Goal: Communication & Community: Answer question/provide support

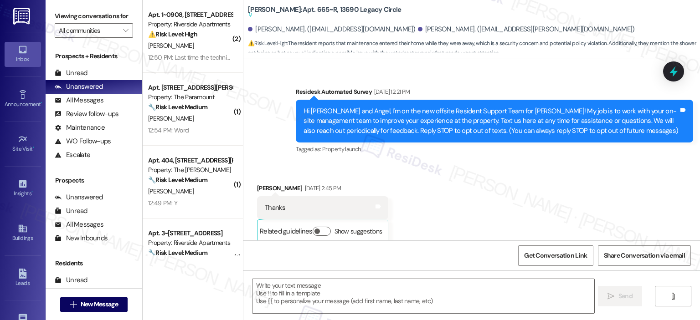
type textarea "Fetching suggested responses. Please feel free to read through the conversation…"
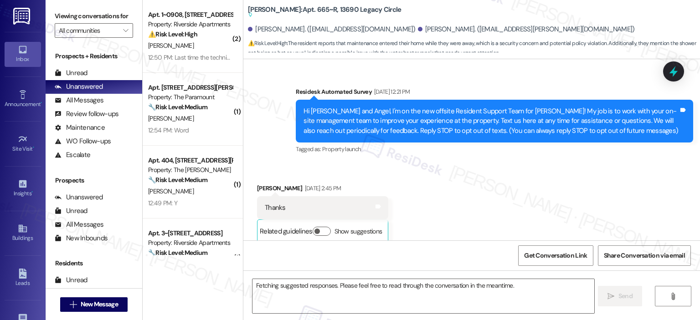
scroll to position [13417, 0]
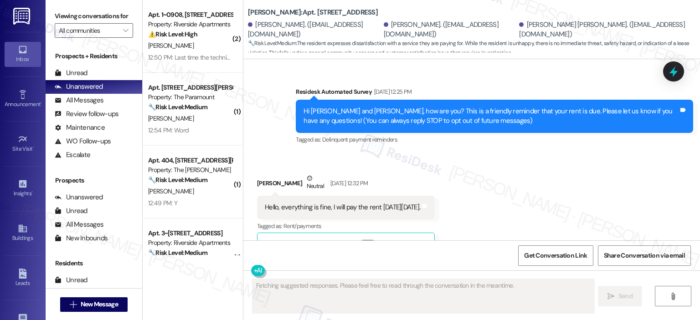
scroll to position [11838, 0]
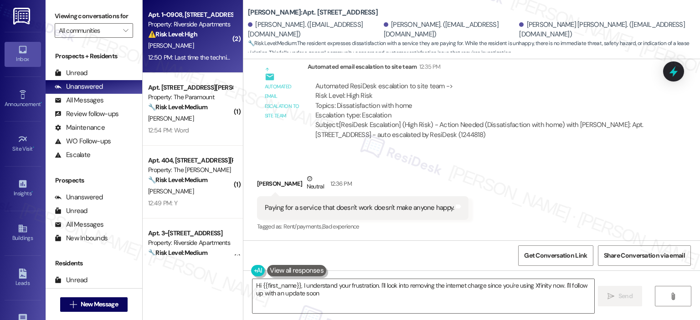
type textarea "Hi {{first_name}}, I understand your frustration. I'll look into removing the i…"
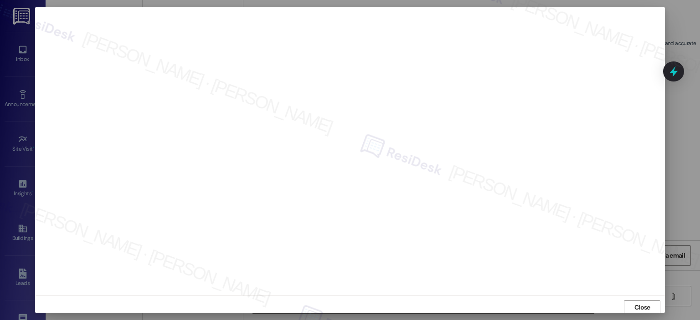
scroll to position [2, 0]
click at [643, 305] on span "Close" at bounding box center [642, 306] width 16 height 10
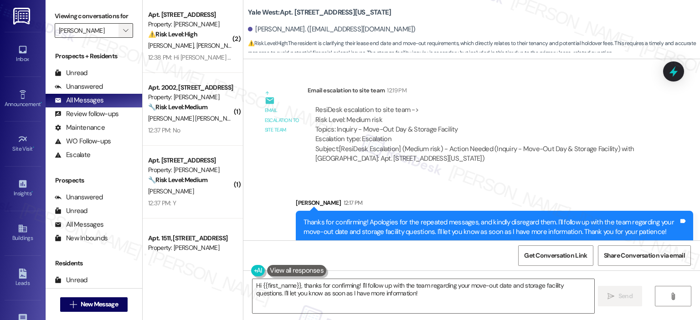
click at [123, 29] on icon "" at bounding box center [125, 30] width 5 height 7
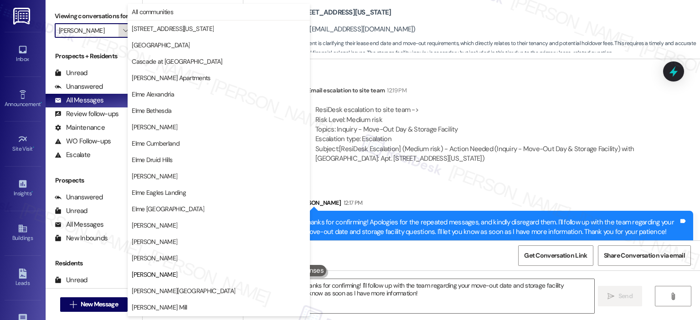
scroll to position [148, 0]
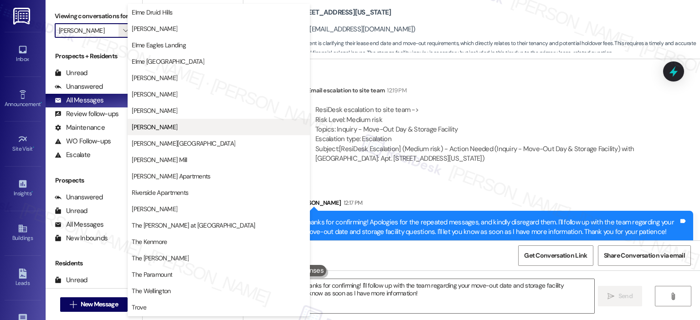
click at [161, 126] on span "Elme Marietta" at bounding box center [155, 127] width 46 height 9
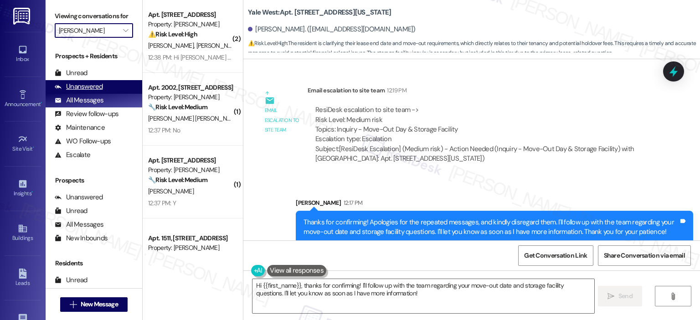
click at [77, 88] on div "Unanswered" at bounding box center [79, 87] width 48 height 10
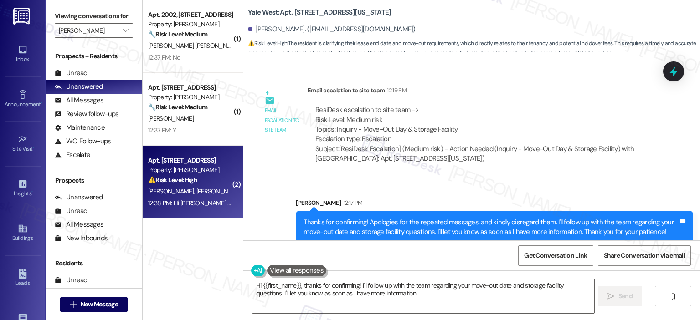
click at [200, 168] on div "Property: Elme Marietta" at bounding box center [190, 170] width 84 height 10
type textarea "Fetching suggested responses. Please feel free to read through the conversation…"
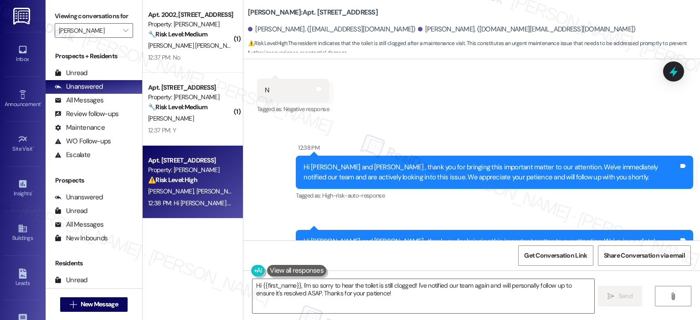
scroll to position [5163, 0]
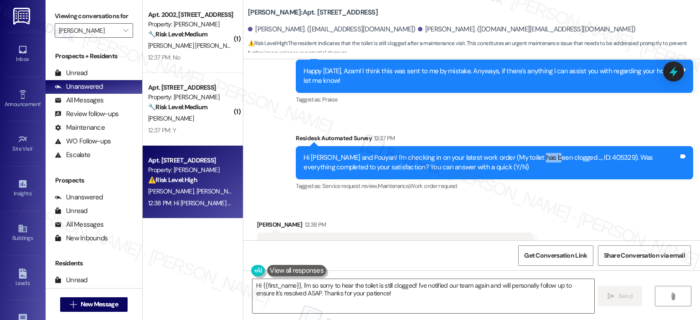
drag, startPoint x: 530, startPoint y: 120, endPoint x: 545, endPoint y: 118, distance: 15.7
click at [545, 153] on div "Hi Azam and Pouyan! I'm checking in on your latest work order (My toilet has be…" at bounding box center [490, 163] width 375 height 20
click at [561, 153] on div "Hi Azam and Pouyan! I'm checking in on your latest work order (My toilet has be…" at bounding box center [490, 163] width 375 height 20
copy div "405329"
drag, startPoint x: 567, startPoint y: 118, endPoint x: 543, endPoint y: 91, distance: 37.1
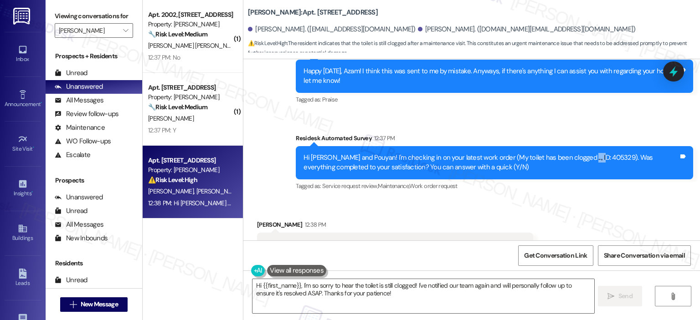
click at [589, 153] on div "Hi Azam and Pouyan! I'm checking in on your latest work order (My toilet has be…" at bounding box center [490, 163] width 375 height 20
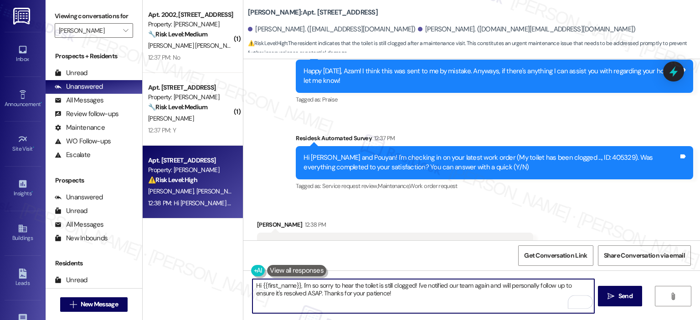
drag, startPoint x: 296, startPoint y: 287, endPoint x: 261, endPoint y: 284, distance: 35.7
click at [258, 285] on textarea "Hi {{first_name}}, I'm so sorry to hear the toilet is still clogged! I've notif…" at bounding box center [422, 296] width 341 height 34
drag, startPoint x: 470, startPoint y: 295, endPoint x: 472, endPoint y: 288, distance: 6.6
click at [472, 288] on textarea "Hi Pouyan, thank you for letting us know. I'm so sorry to hear the toilet is st…" at bounding box center [422, 296] width 341 height 34
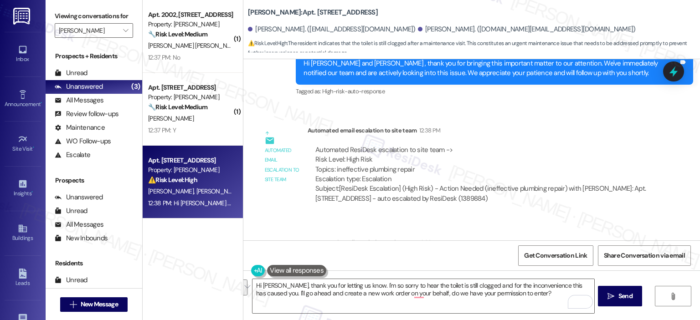
scroll to position [5618, 0]
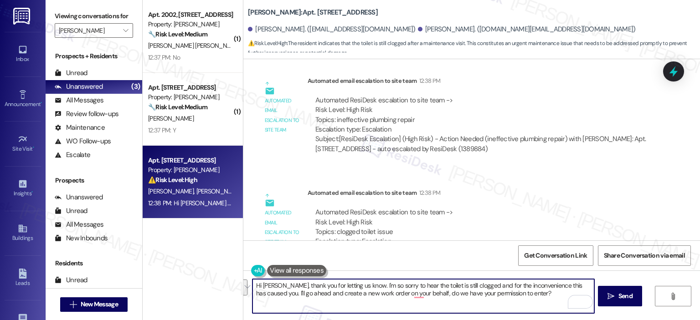
click at [380, 287] on textarea "Hi Pouyan, thank you for letting us know. I'm so sorry to hear the toilet is st…" at bounding box center [422, 296] width 341 height 34
paste textarea "’m so sorry to hear that the toilet is still clogged, and I truly apologize for…"
type textarea "Hi Pouyan, thank you for letting us know. I’m so sorry to hear that the toilet …"
click at [630, 299] on span "Send" at bounding box center [625, 297] width 14 height 10
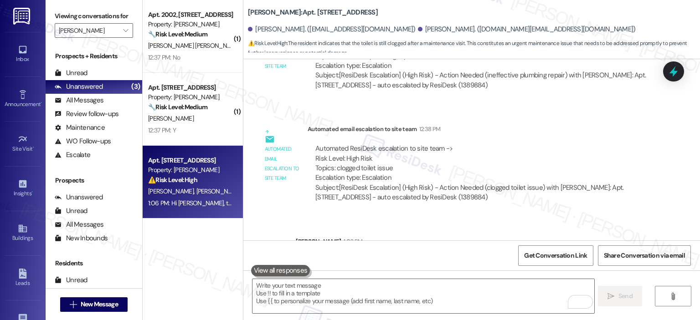
scroll to position [5701, 0]
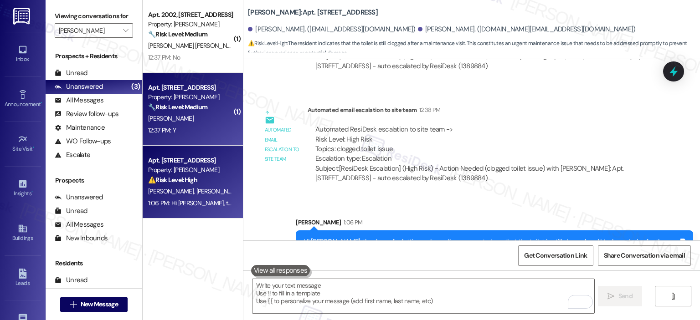
click at [207, 128] on div "12:37 PM: Y 12:37 PM: Y" at bounding box center [190, 130] width 86 height 11
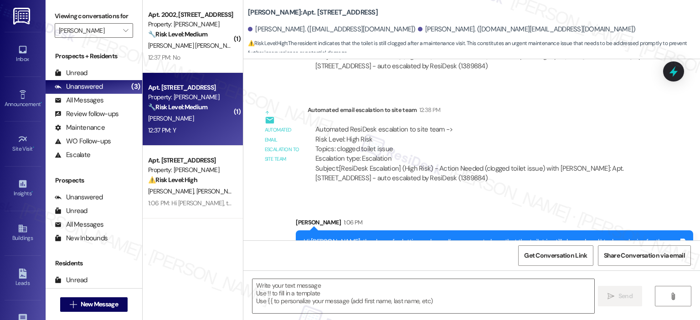
type textarea "Fetching suggested responses. Please feel free to read through the conversation…"
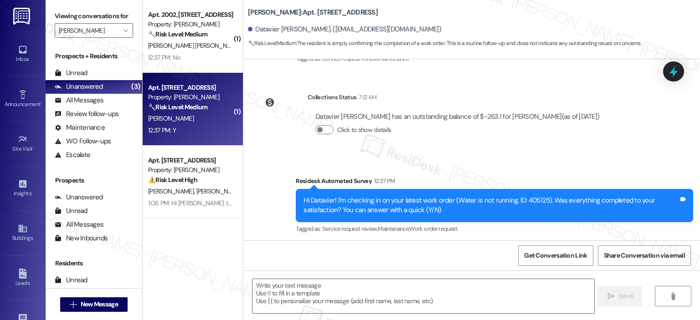
type textarea "Fetching suggested responses. Please feel free to read through the conversation…"
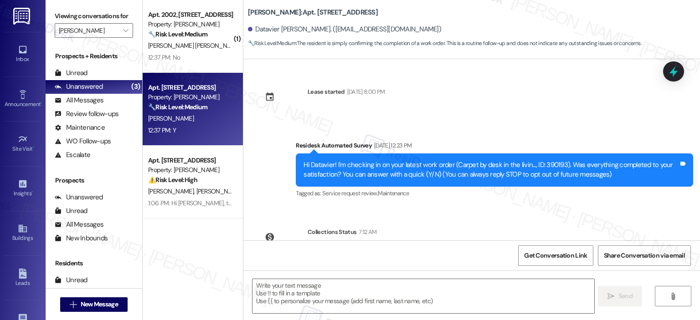
scroll to position [214, 0]
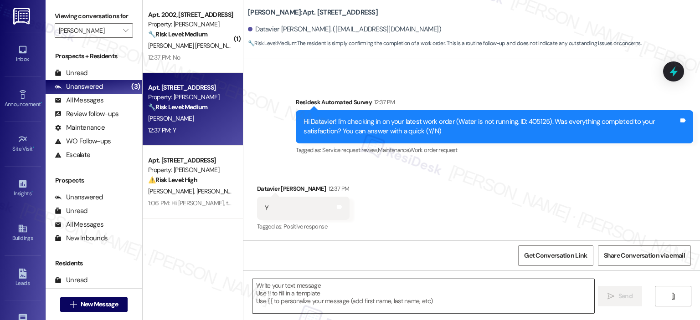
click at [317, 289] on textarea at bounding box center [422, 296] width 341 height 34
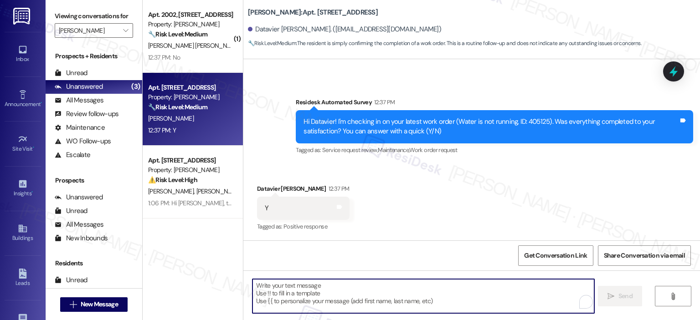
paste textarea "Thank you for your response! Great to know that the latest work order was compl…"
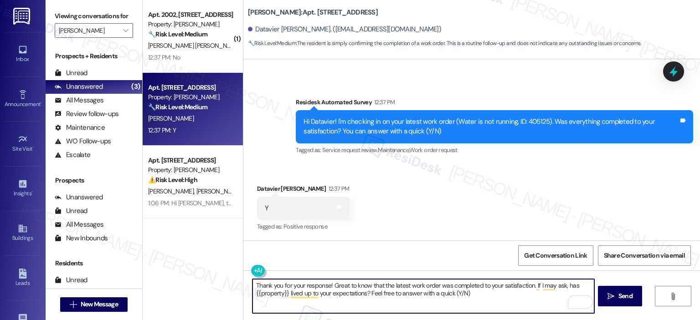
click at [326, 284] on textarea "Thank you for your response! Great to know that the latest work order was compl…" at bounding box center [422, 296] width 341 height 34
type textarea "Thank you for your response, Datavier! Great to know that the latest work order…"
click at [627, 294] on span "Send" at bounding box center [625, 297] width 14 height 10
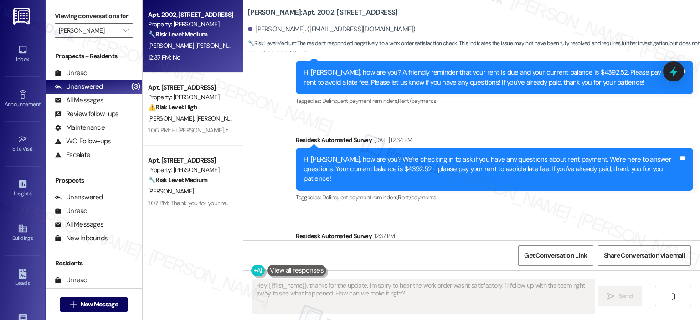
scroll to position [640, 0]
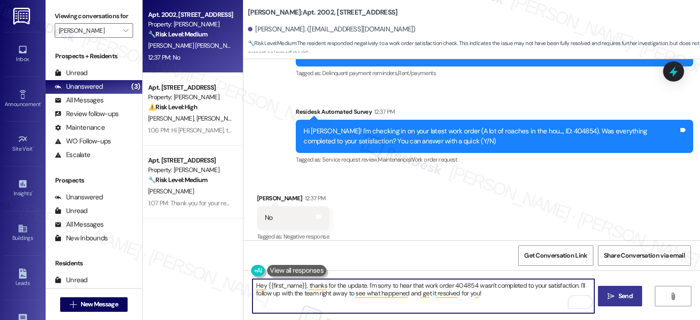
drag, startPoint x: 361, startPoint y: 285, endPoint x: 343, endPoint y: 283, distance: 18.7
click at [343, 283] on textarea "Hey {{first_name}}, thanks for the update. I'm sorry to hear that work order 40…" at bounding box center [422, 296] width 341 height 34
click at [443, 301] on textarea "Hey {{first_name}}, thanks for the honest response. I'm sorry to hear that work…" at bounding box center [422, 296] width 341 height 34
click at [518, 300] on textarea "Hey {{first_name}}, thanks for the honest response. I'm sorry to hear that work…" at bounding box center [422, 296] width 341 height 34
drag, startPoint x: 510, startPoint y: 294, endPoint x: 285, endPoint y: 298, distance: 225.1
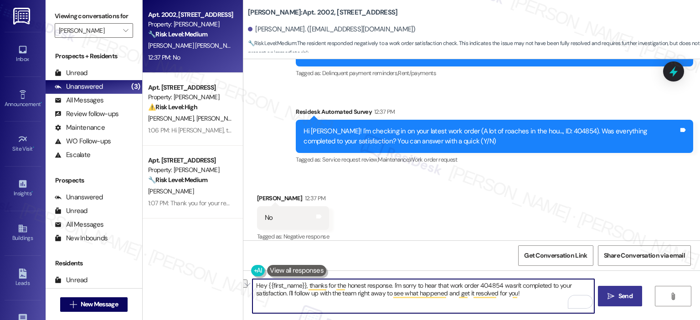
click at [285, 298] on textarea "Hey {{first_name}}, thanks for the honest response. I'm sorry to hear that work…" at bounding box center [422, 296] width 341 height 34
drag, startPoint x: 259, startPoint y: 284, endPoint x: 239, endPoint y: 287, distance: 20.6
click at [243, 287] on div "Hey {{first_name}}, thanks for the honest response. I'm sorry to hear that work…" at bounding box center [471, 305] width 457 height 68
drag, startPoint x: 299, startPoint y: 289, endPoint x: 216, endPoint y: 287, distance: 83.0
click at [216, 287] on div "Apt. 2002, 1113 Powers Ferry Place SE Property: Elme Marietta 🔧 Risk Level: Med…" at bounding box center [421, 160] width 557 height 320
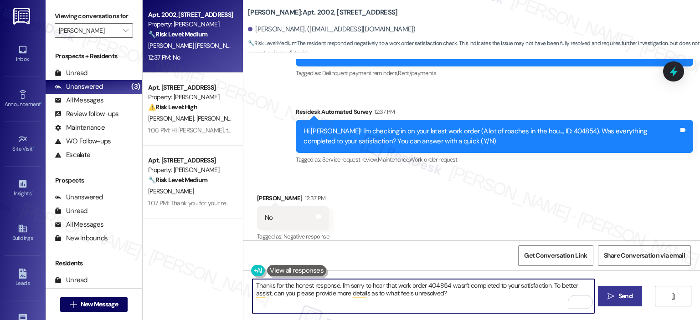
click at [335, 284] on textarea "Thanks for the honest response. I'm sorry to hear that work order 404854 wasn't…" at bounding box center [422, 296] width 341 height 34
type textarea "Thanks for the honest response, Enzo! I'm sorry to hear that work order 404854 …"
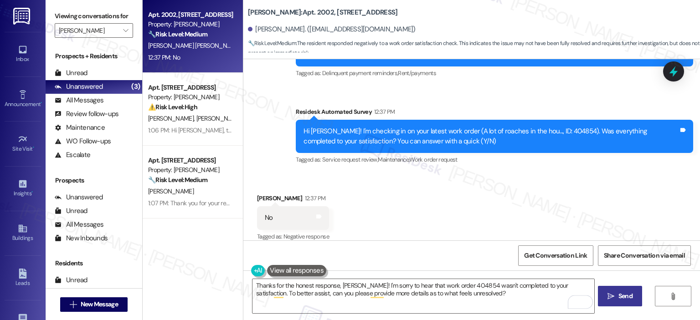
click at [627, 298] on span "Send" at bounding box center [625, 297] width 14 height 10
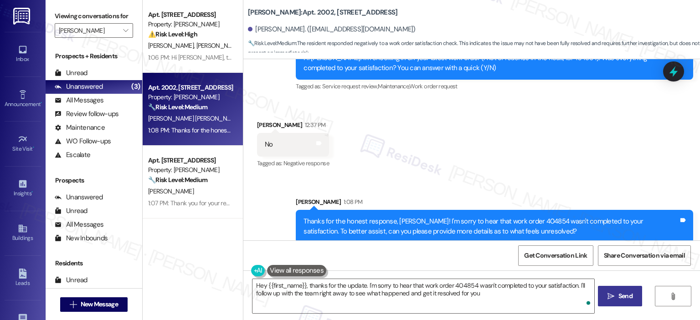
type textarea "Hey {{first_name}}, thanks for the update. I'm sorry to hear that work order 40…"
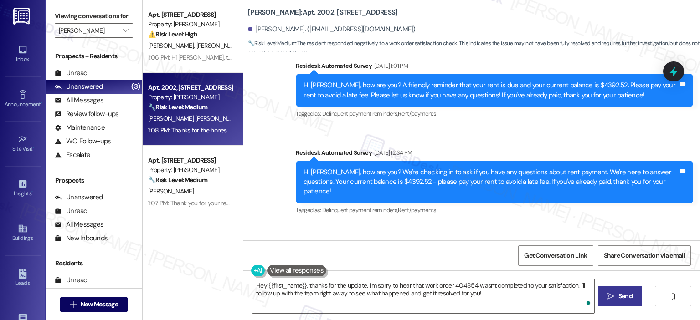
scroll to position [714, 0]
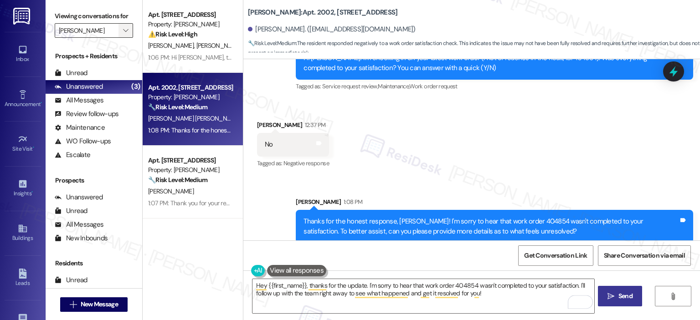
click at [118, 36] on button "" at bounding box center [125, 30] width 15 height 15
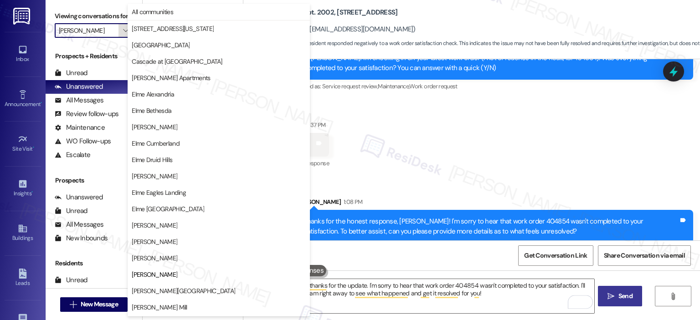
scroll to position [148, 0]
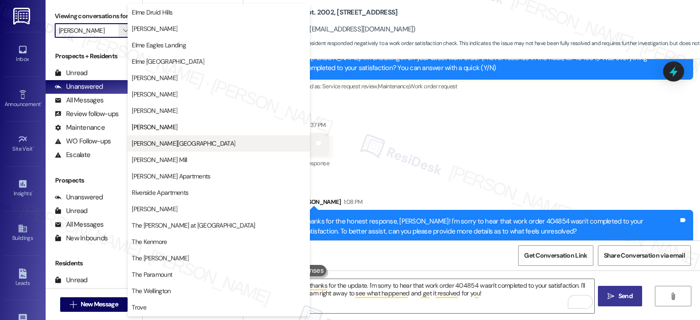
click at [174, 147] on span "[PERSON_NAME][GEOGRAPHIC_DATA]" at bounding box center [183, 143] width 103 height 9
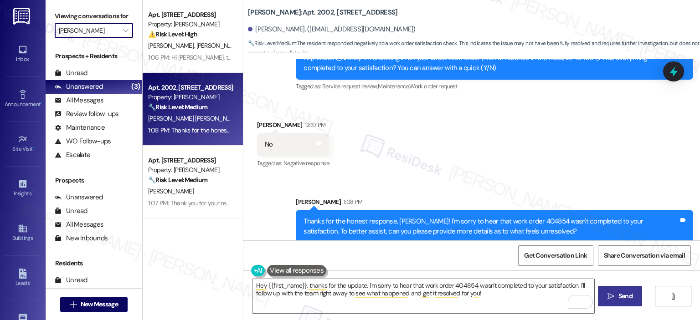
type input "[PERSON_NAME][GEOGRAPHIC_DATA]"
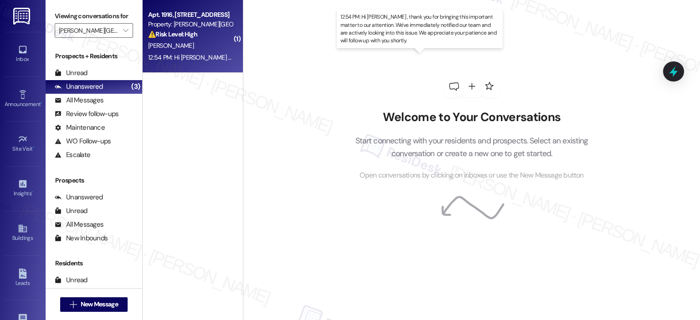
click at [188, 58] on div "12:54 PM: Hi Ralph , thank you for bringing this important matter to our attent…" at bounding box center [452, 57] width 608 height 8
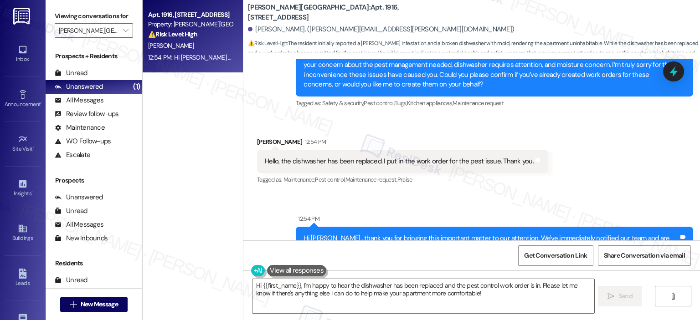
scroll to position [543, 0]
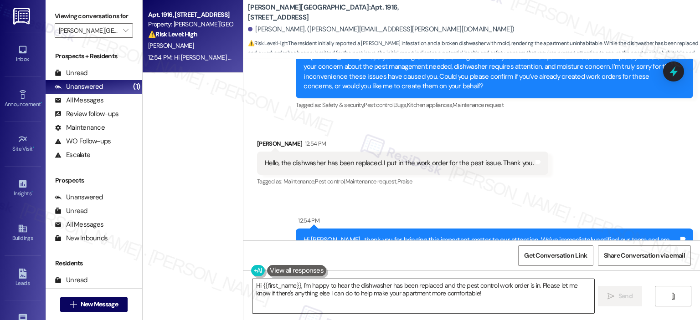
click at [300, 284] on textarea "Hi {{first_name}}, I'm happy to hear the dishwasher has been replaced and the p…" at bounding box center [422, 296] width 341 height 34
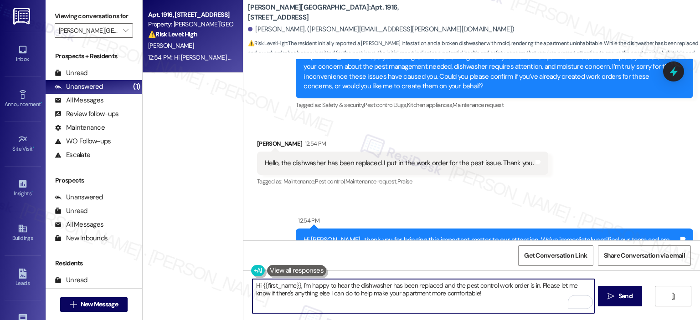
drag, startPoint x: 298, startPoint y: 284, endPoint x: 248, endPoint y: 286, distance: 49.7
click at [252, 286] on textarea "Hi {{first_name}}, I'm happy to hear the dishwasher has been replaced and the p…" at bounding box center [422, 296] width 341 height 34
drag, startPoint x: 494, startPoint y: 299, endPoint x: 549, endPoint y: 288, distance: 55.8
click at [549, 288] on textarea "Thanks for the update. I'm happy to hear the dishwasher has been replaced and t…" at bounding box center [422, 296] width 341 height 34
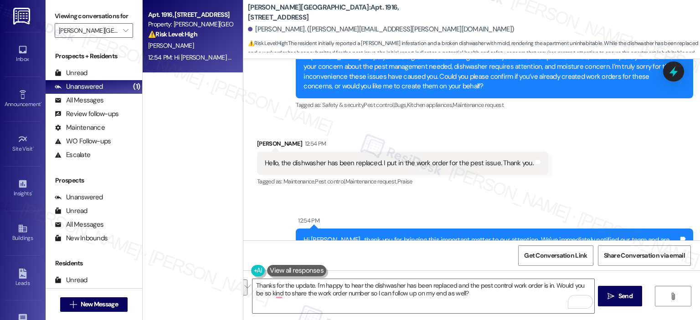
scroll to position [667, 0]
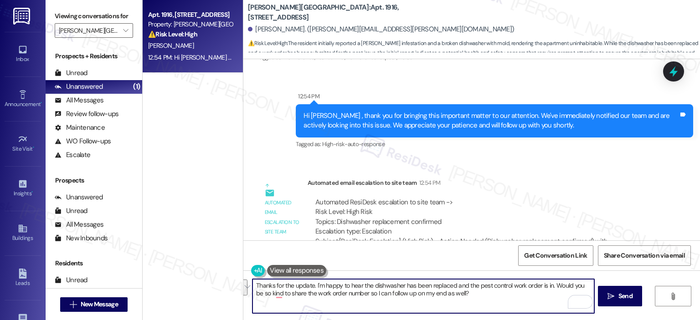
click at [370, 307] on textarea "Thanks for the update. I'm happy to hear the dishwasher has been replaced and t…" at bounding box center [422, 296] width 341 height 34
paste textarea "! I’m glad to hear the dishwasher has been replaced and that a pest control wor…"
type textarea "Thanks for the update! I’m glad to hear the dishwasher has been replaced and th…"
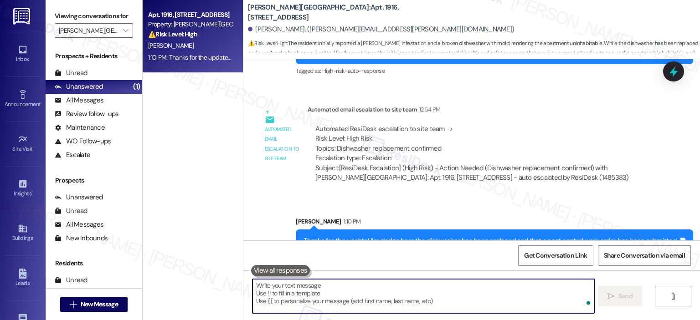
scroll to position [750, 0]
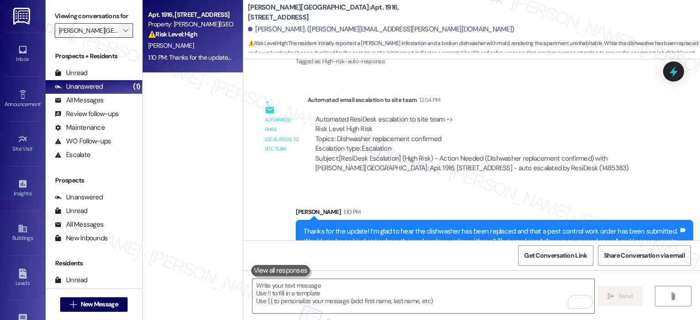
click at [121, 26] on span "" at bounding box center [125, 30] width 9 height 15
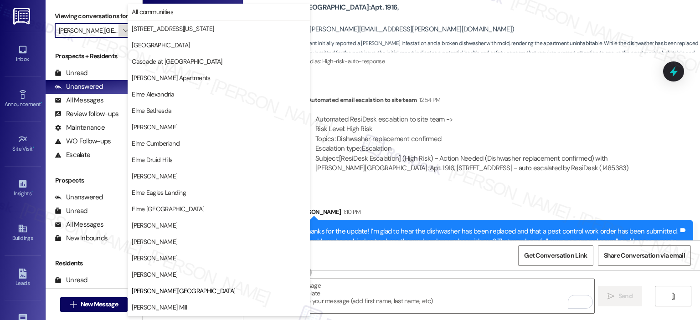
scroll to position [148, 0]
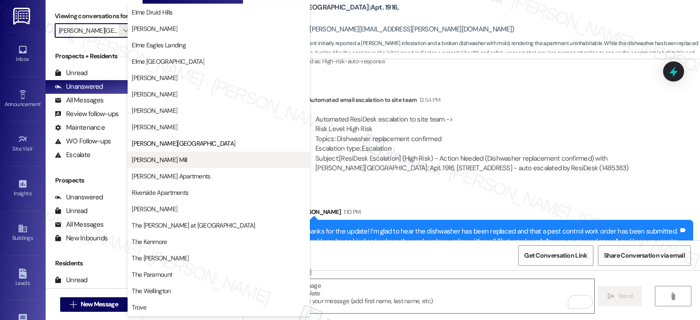
click at [187, 160] on span "[PERSON_NAME] Mill" at bounding box center [219, 159] width 174 height 9
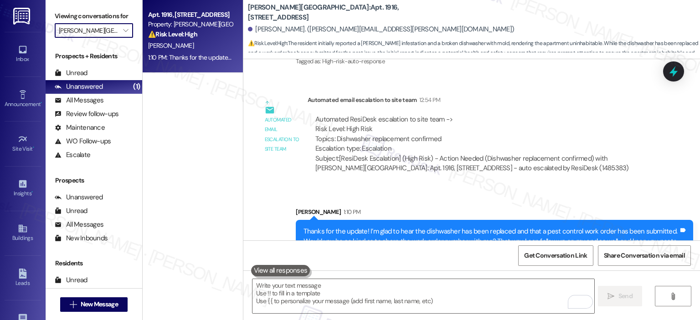
type input "[PERSON_NAME] Mill"
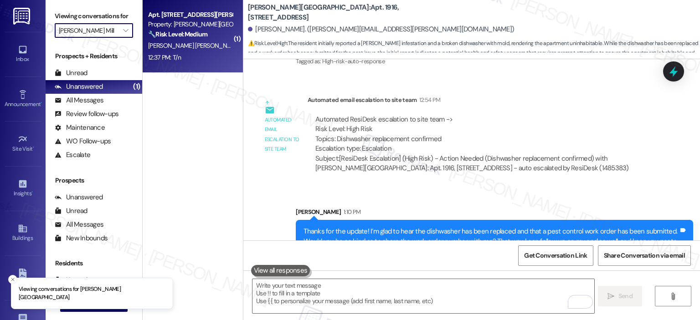
click at [205, 36] on strong "🔧 Risk Level: Medium" at bounding box center [177, 34] width 59 height 8
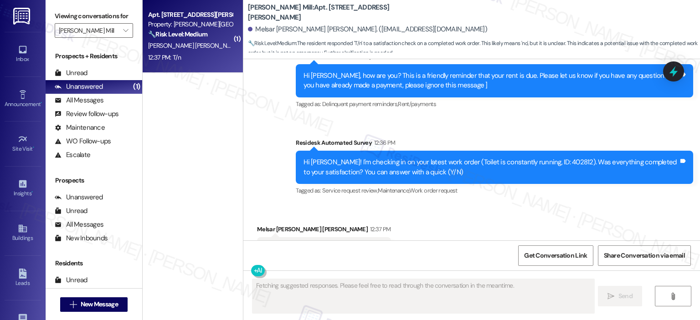
scroll to position [1706, 0]
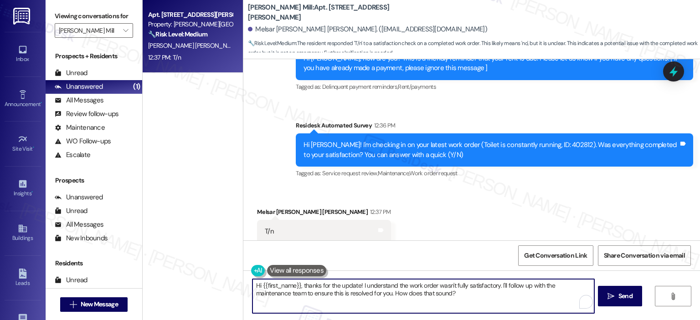
drag, startPoint x: 354, startPoint y: 285, endPoint x: 221, endPoint y: 279, distance: 132.7
click at [221, 279] on div "Apt. 111D, 180 Watkins Station Circle Property: Elme Watkins Mill 🔧 Risk Level:…" at bounding box center [421, 160] width 557 height 320
drag, startPoint x: 423, startPoint y: 293, endPoint x: 496, endPoint y: 285, distance: 73.3
click at [496, 285] on textarea "Thanks for the honest response, Melsar! I understand the work order wasn't full…" at bounding box center [422, 296] width 341 height 34
type textarea "Thanks for the honest response, Melsar! I understand the work order wasn't full…"
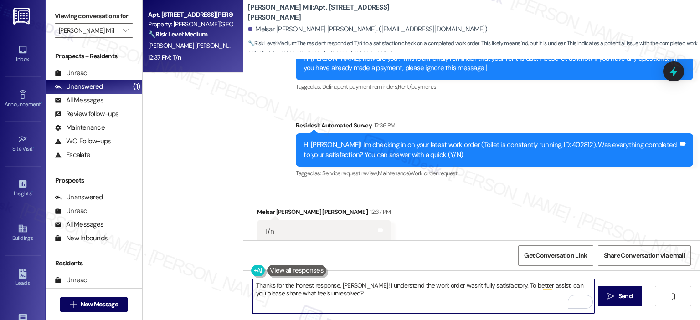
scroll to position [1706, 0]
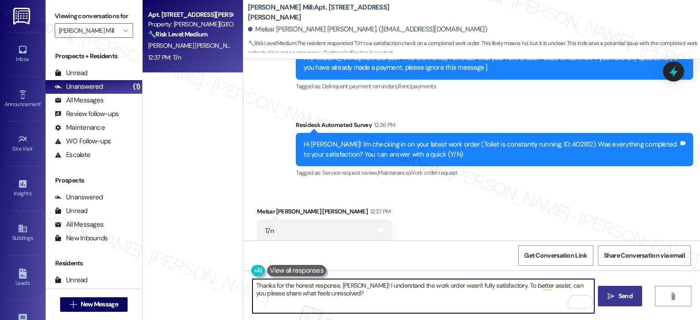
click at [630, 299] on span "Send" at bounding box center [625, 297] width 14 height 10
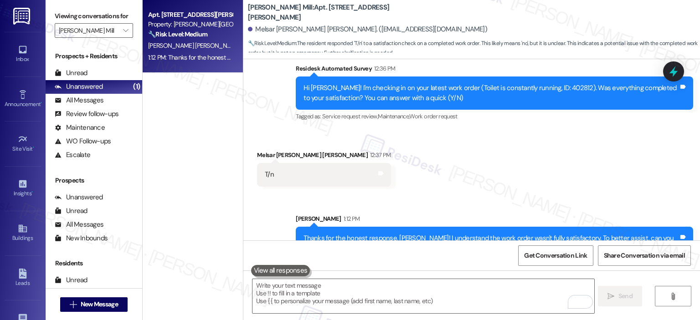
scroll to position [1779, 0]
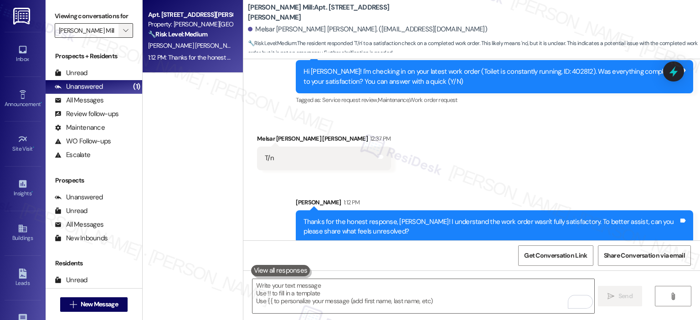
click at [123, 32] on icon "" at bounding box center [125, 30] width 5 height 7
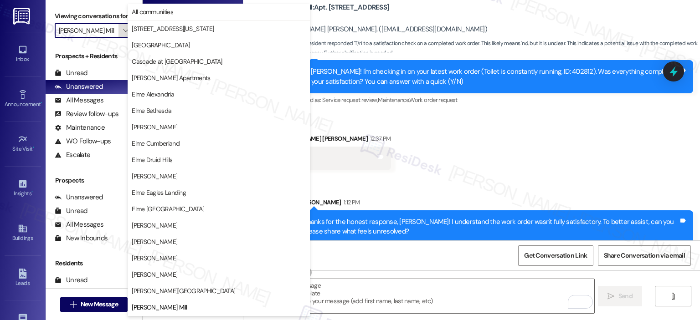
scroll to position [148, 0]
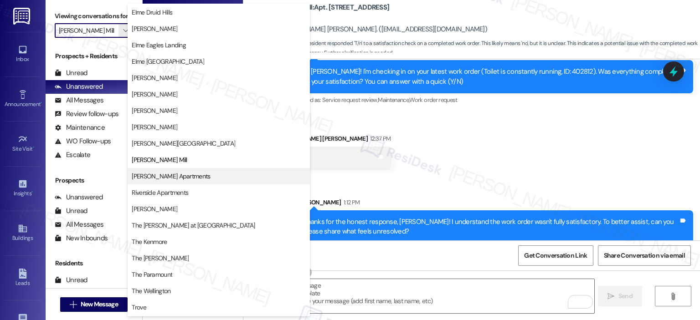
click at [146, 175] on span "[PERSON_NAME] Apartments" at bounding box center [171, 176] width 78 height 9
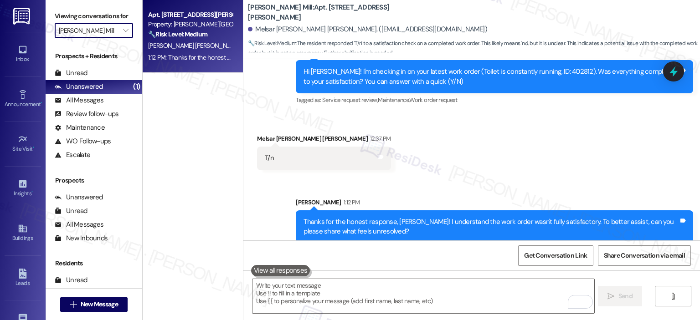
type input "[PERSON_NAME] Apartments"
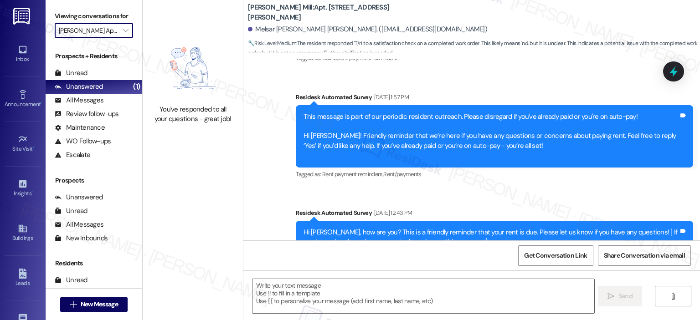
type textarea "Fetching suggested responses. Please feel free to read through the conversation…"
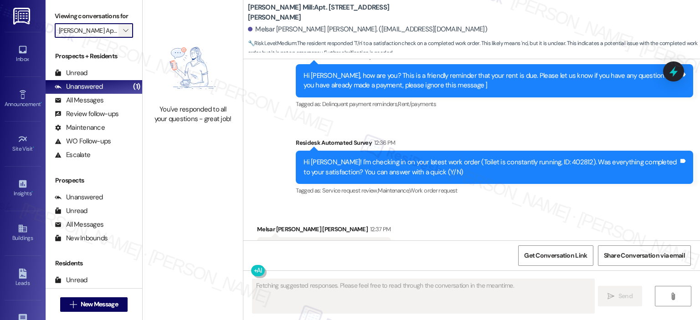
scroll to position [1706, 0]
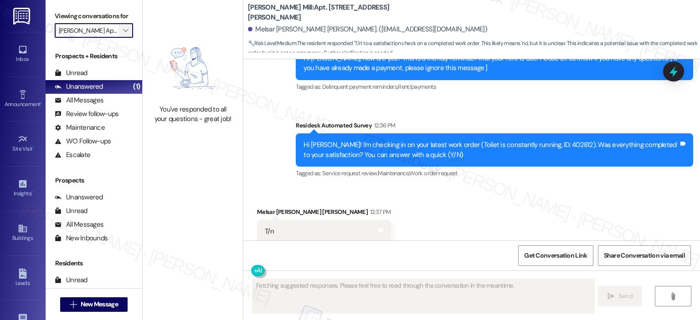
click at [121, 26] on span "" at bounding box center [125, 30] width 9 height 15
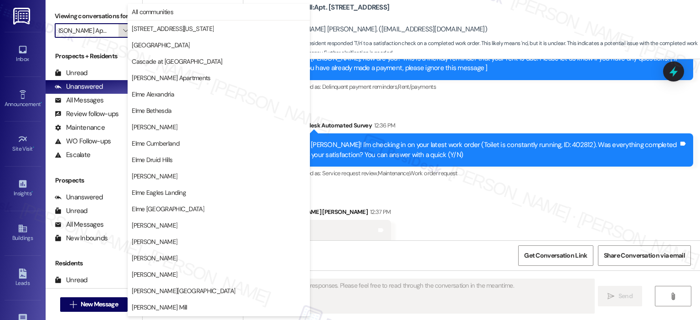
scroll to position [163, 0]
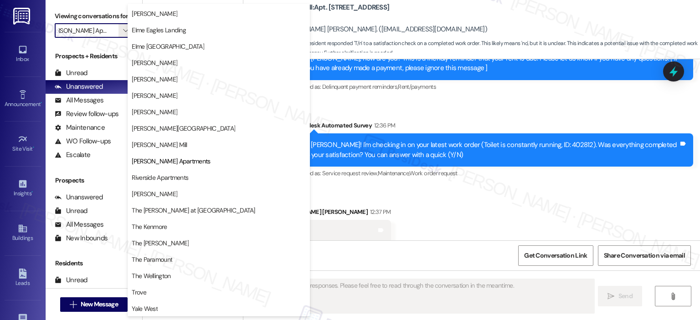
click at [140, 177] on span "Riverside Apartments" at bounding box center [160, 177] width 57 height 9
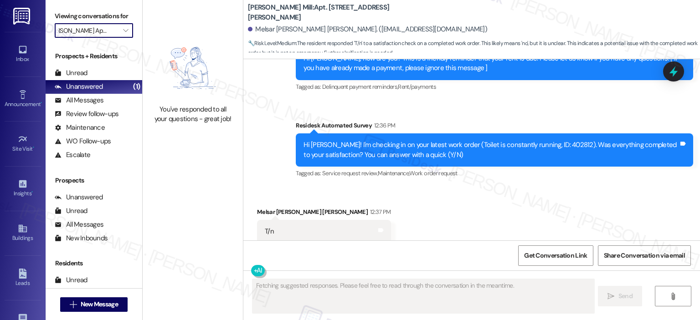
type input "Riverside Apartments"
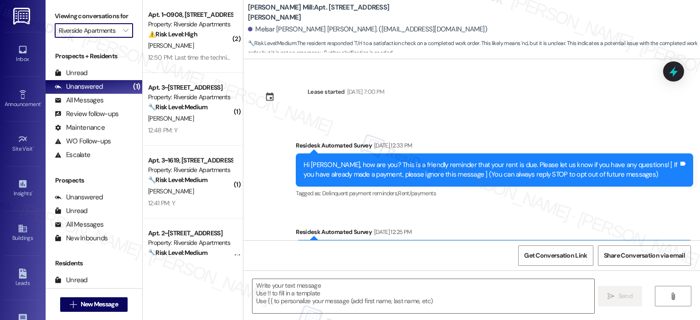
scroll to position [160, 0]
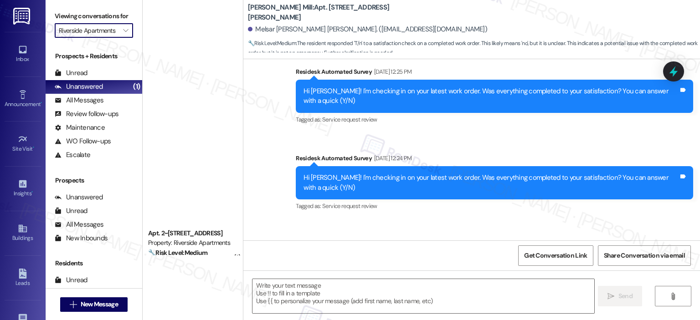
type textarea "Fetching suggested responses. Please feel free to read through the conversation…"
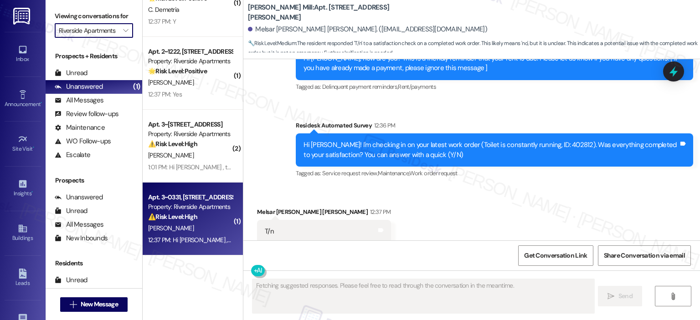
scroll to position [0, 0]
click at [182, 232] on div "M. Waschak" at bounding box center [190, 228] width 86 height 11
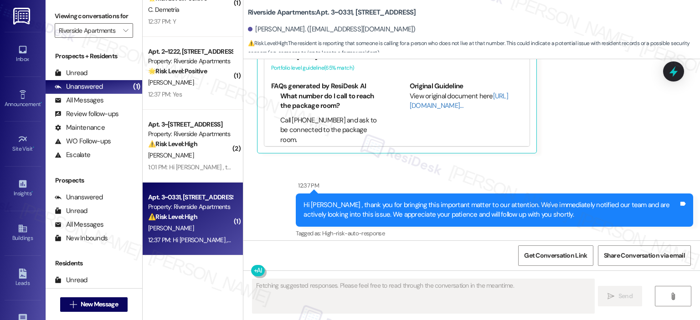
scroll to position [204, 0]
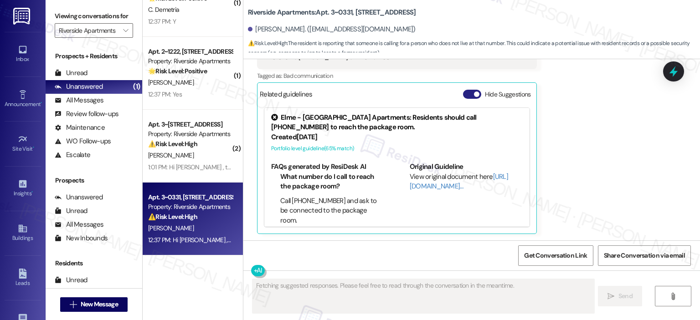
click at [465, 96] on button "Hide Suggestions" at bounding box center [472, 94] width 18 height 9
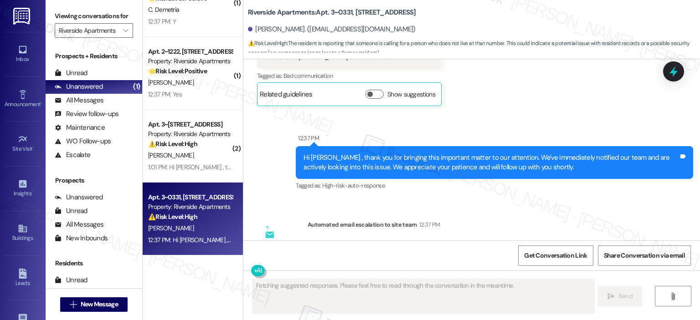
scroll to position [0, 0]
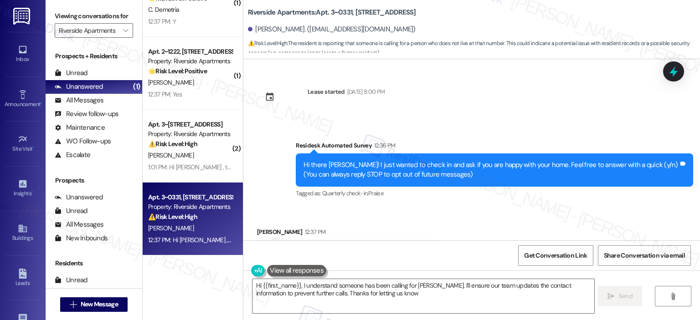
type textarea "Hi {{first_name}}, I understand someone has been calling for Madeline. I'll ens…"
click at [546, 255] on span "Get Conversation Link" at bounding box center [555, 256] width 63 height 10
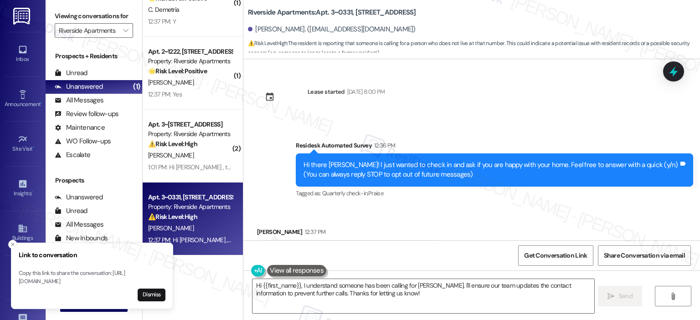
drag, startPoint x: 20, startPoint y: 277, endPoint x: 57, endPoint y: 277, distance: 37.8
click at [57, 277] on p "Copy this link to share the conversation: https://www.theresidesk.com/text/insi…" at bounding box center [92, 278] width 147 height 16
drag, startPoint x: 20, startPoint y: 273, endPoint x: 97, endPoint y: 280, distance: 77.4
click at [97, 280] on p "Copy this link to share the conversation: https://www.theresidesk.com/text/insi…" at bounding box center [99, 278] width 147 height 16
click at [29, 273] on p "Copy this link to share the conversation: https://www.theresidesk.com/text/insi…" at bounding box center [92, 278] width 147 height 16
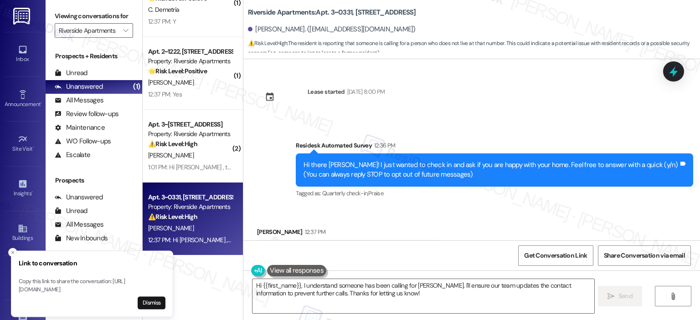
drag, startPoint x: 20, startPoint y: 273, endPoint x: 76, endPoint y: 281, distance: 56.1
click at [76, 281] on p "Copy this link to share the conversation: https://www.theresidesk.com/text/insi…" at bounding box center [92, 286] width 147 height 16
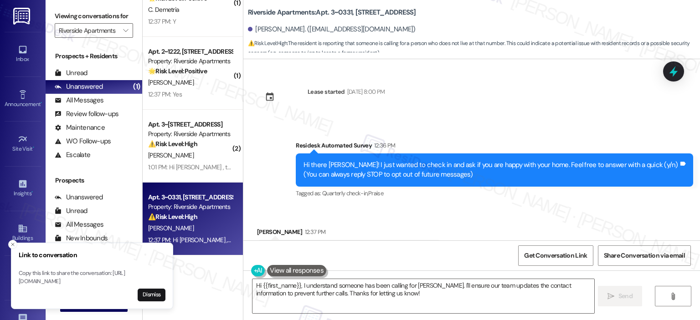
click at [20, 274] on p "Copy this link to share the conversation: https://www.theresidesk.com/text/insi…" at bounding box center [92, 278] width 147 height 16
drag, startPoint x: 18, startPoint y: 272, endPoint x: 87, endPoint y: 275, distance: 68.8
click at [87, 275] on p "Copy this link to share the conversation: https://www.theresidesk.com/text/insi…" at bounding box center [99, 278] width 147 height 16
copy p "https://www.theresidesk.com/text/insights-conversations/1486711/share-conversat…"
drag, startPoint x: 20, startPoint y: 274, endPoint x: 139, endPoint y: 282, distance: 119.2
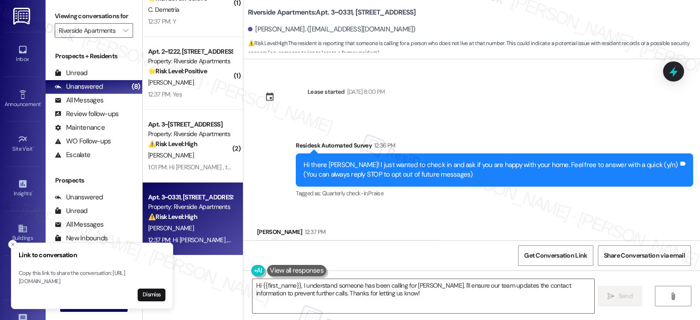
click at [139, 282] on p "Copy this link to share the conversation: https://www.theresidesk.com/text/insi…" at bounding box center [92, 278] width 147 height 16
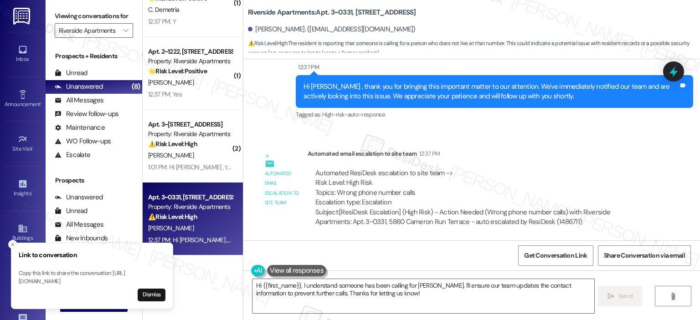
scroll to position [47, 0]
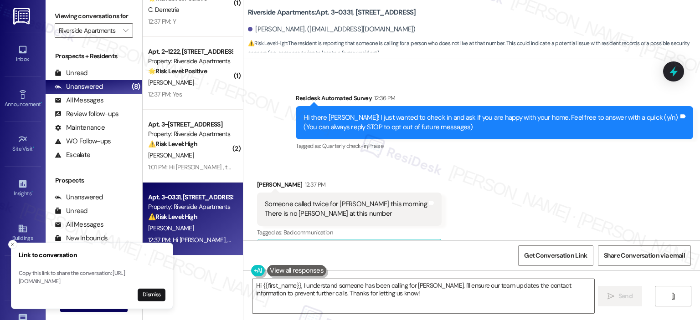
copy p "https://www.theresidesk.com/text/insights-conversations/1486711/share-conversat…"
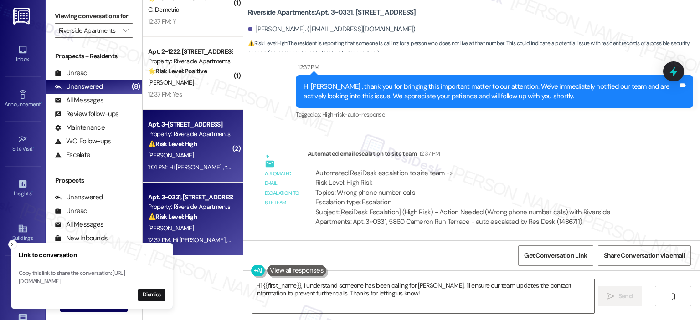
click at [185, 154] on div "S. Madison" at bounding box center [190, 155] width 86 height 11
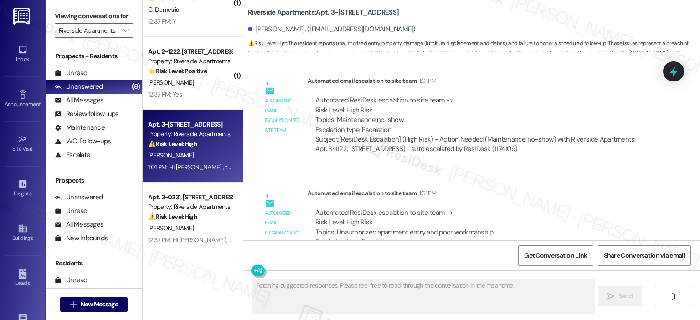
scroll to position [4564, 0]
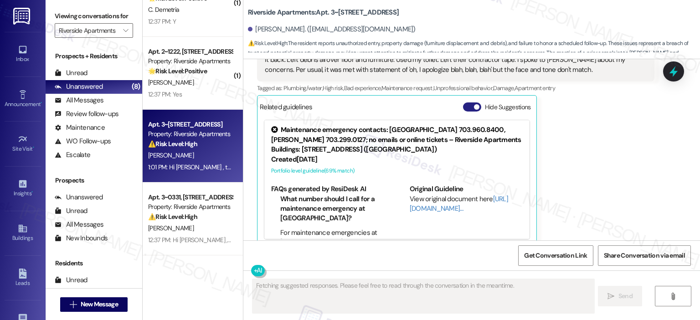
click at [464, 103] on button "Hide Suggestions" at bounding box center [472, 107] width 18 height 9
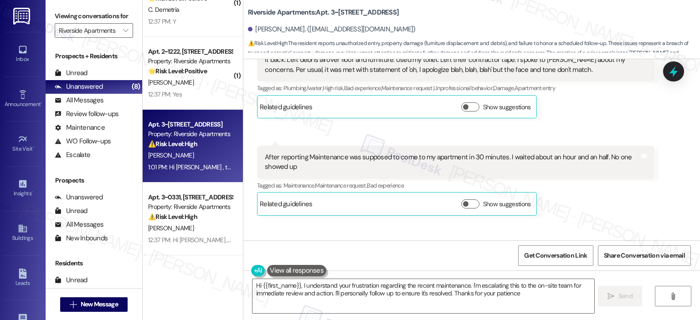
type textarea "Hi {{first_name}}, I understand your frustration regarding the recent maintenan…"
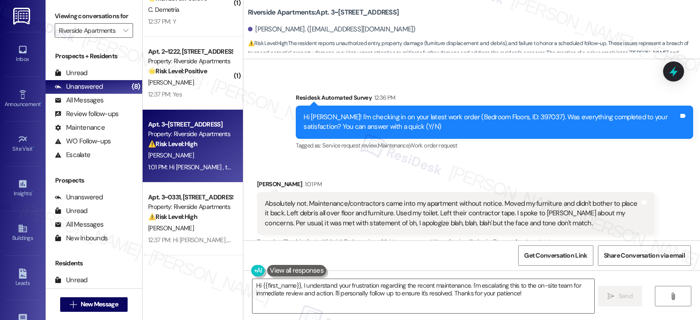
scroll to position [4411, 0]
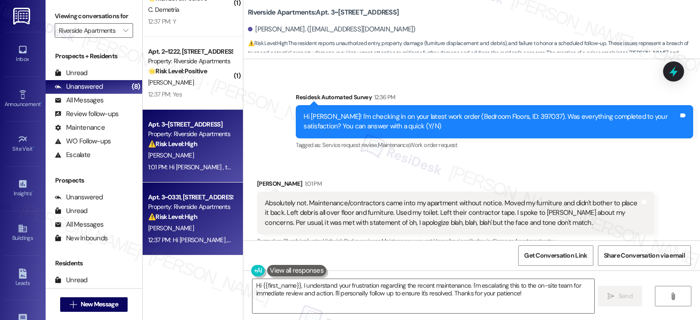
click at [169, 215] on strong "⚠️ Risk Level: High" at bounding box center [172, 217] width 49 height 8
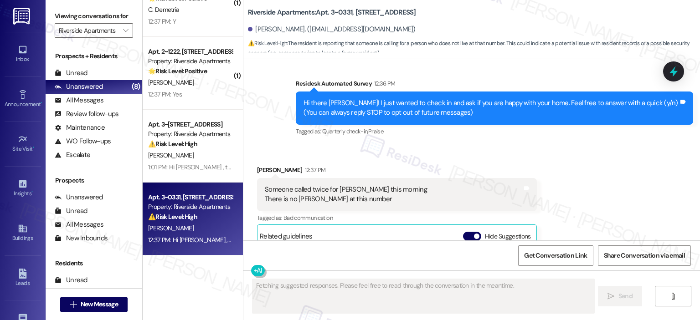
scroll to position [0, 0]
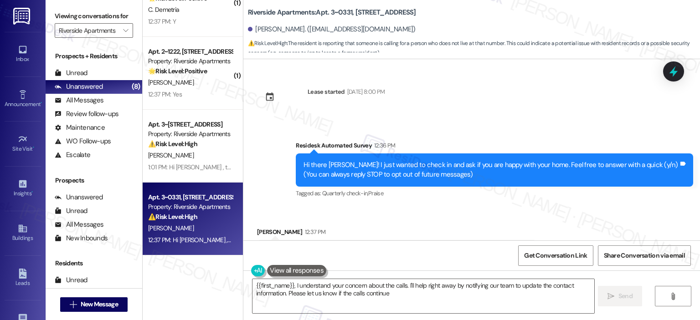
type textarea "{{first_name}}, I understand your concern about the calls. I'll help right away…"
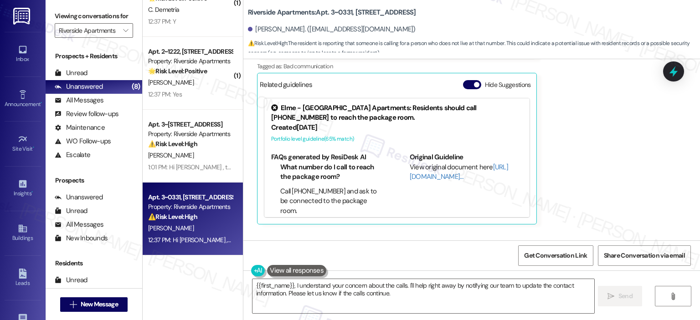
scroll to position [184, 0]
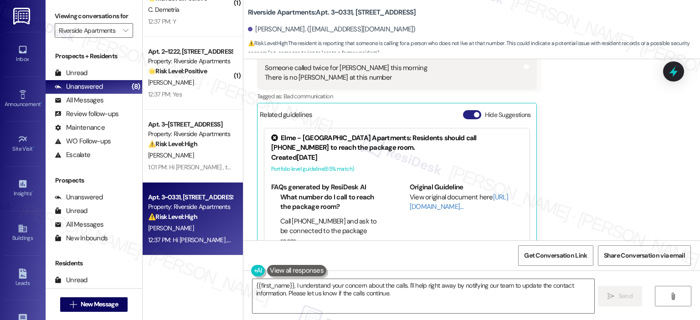
click at [465, 116] on button "Hide Suggestions" at bounding box center [472, 114] width 18 height 9
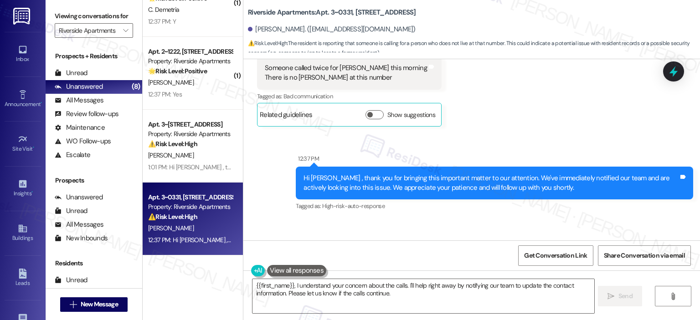
click at [696, 157] on div "Sent via SMS 12:37 PM Hi Madeline , thank you for bringing this important matte…" at bounding box center [494, 183] width 411 height 73
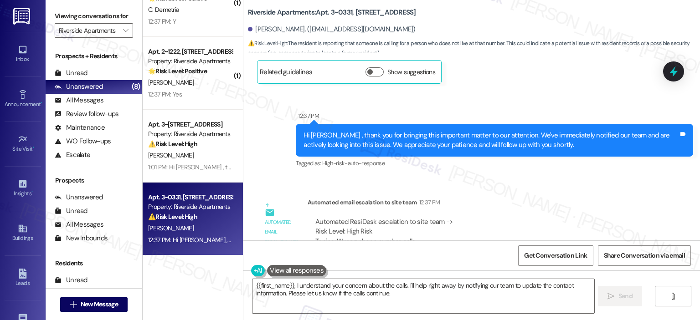
scroll to position [275, 0]
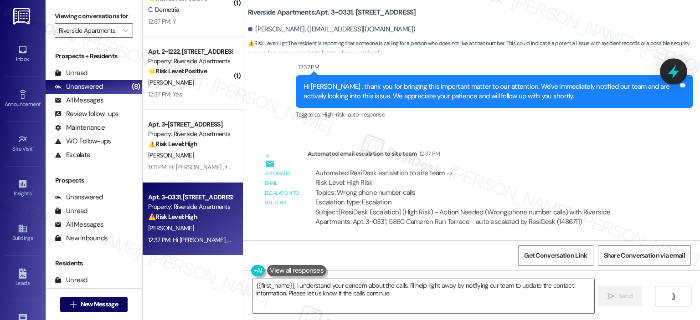
click at [675, 67] on icon at bounding box center [673, 71] width 15 height 15
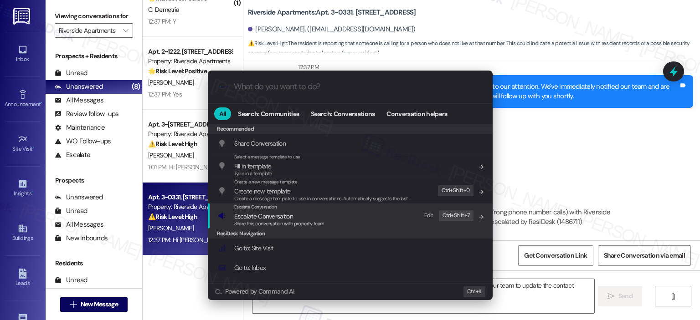
click at [320, 211] on div "Escalate Conversation" at bounding box center [279, 207] width 90 height 7
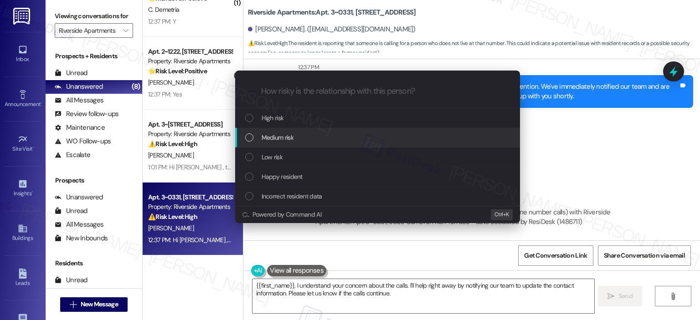
click at [303, 144] on div "Medium risk" at bounding box center [377, 138] width 285 height 20
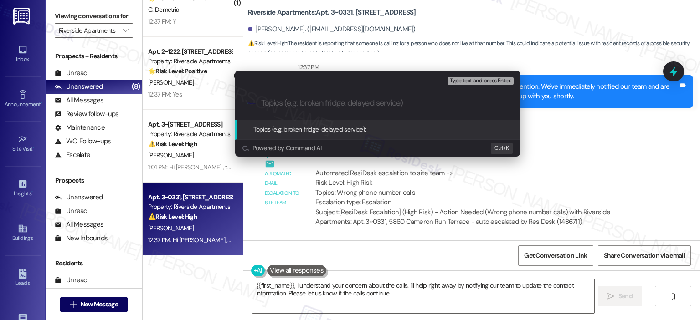
click at [563, 154] on div "Escalate Conversation Medium risk Topics (e.g. broken fridge, delayed service) …" at bounding box center [350, 160] width 700 height 320
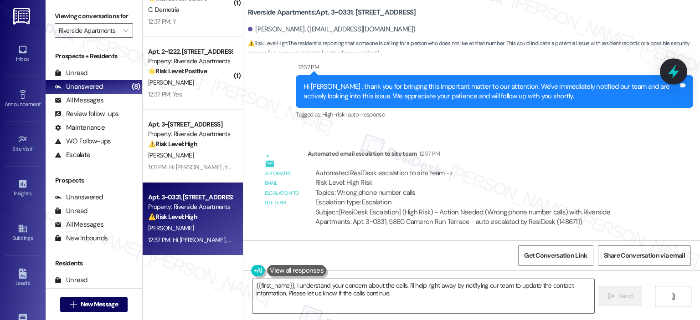
click at [673, 76] on icon at bounding box center [673, 72] width 11 height 14
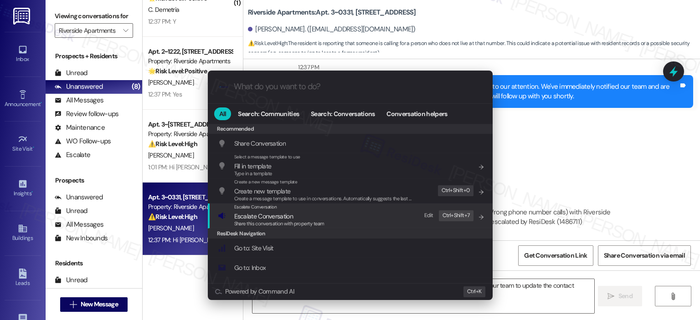
click at [297, 219] on span "Escalate Conversation" at bounding box center [279, 216] width 90 height 10
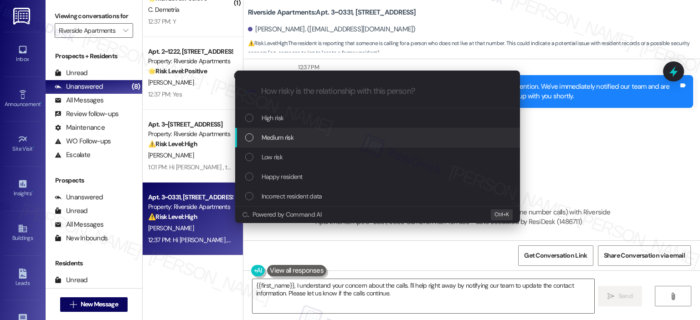
click at [291, 136] on span "Medium risk" at bounding box center [278, 138] width 32 height 10
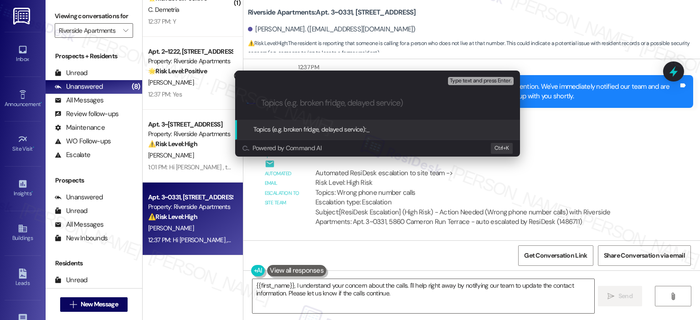
click at [305, 101] on input "Topics (e.g. broken fridge, delayed service)" at bounding box center [384, 103] width 247 height 10
type input "Incorrect Data"
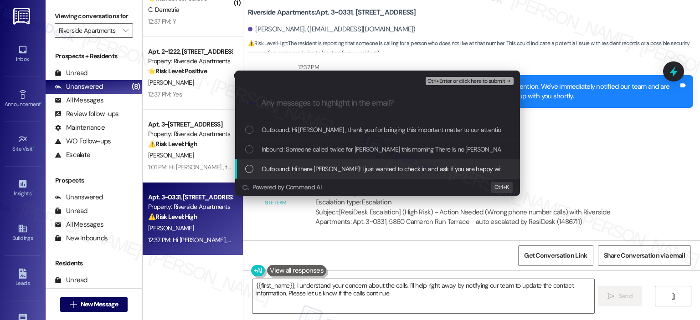
click at [321, 169] on span "Outbound: Hi there Madeline! I just wanted to check in and ask if you are happy…" at bounding box center [527, 169] width 531 height 10
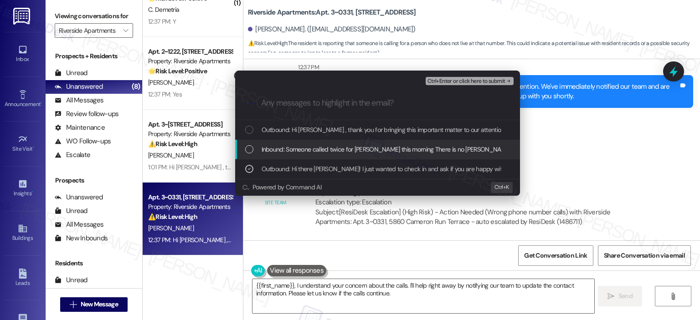
click at [329, 149] on span "Inbound: Someone called twice for Madeline this morning There is no Madeline at…" at bounding box center [406, 149] width 289 height 10
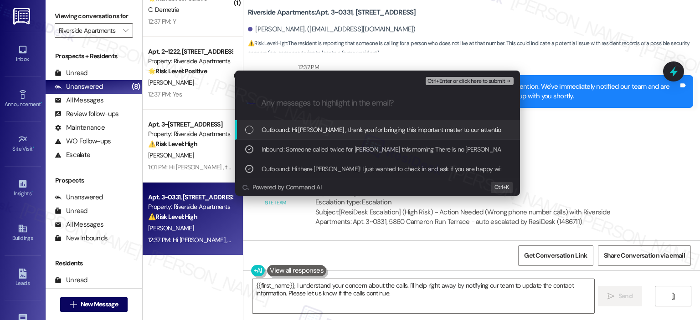
click at [331, 133] on span "Outbound: Hi Madeline , thank you for bringing this important matter to our att…" at bounding box center [568, 130] width 612 height 10
click at [455, 81] on span "Ctrl+Enter or click here to submit" at bounding box center [466, 81] width 78 height 6
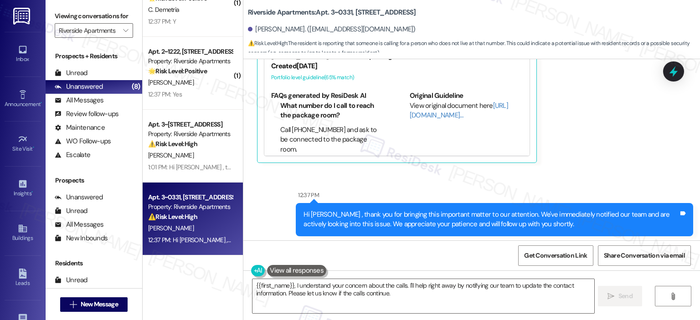
scroll to position [204, 0]
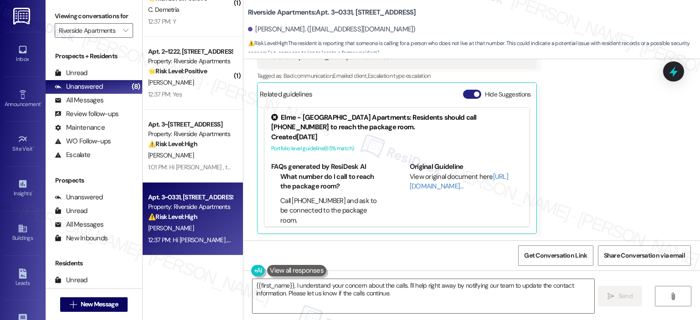
click at [465, 91] on button "Hide Suggestions" at bounding box center [472, 94] width 18 height 9
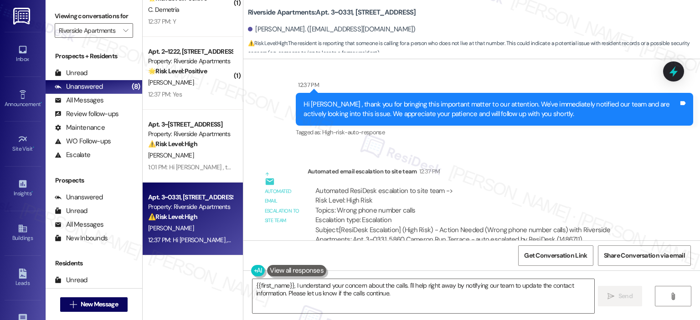
scroll to position [275, 0]
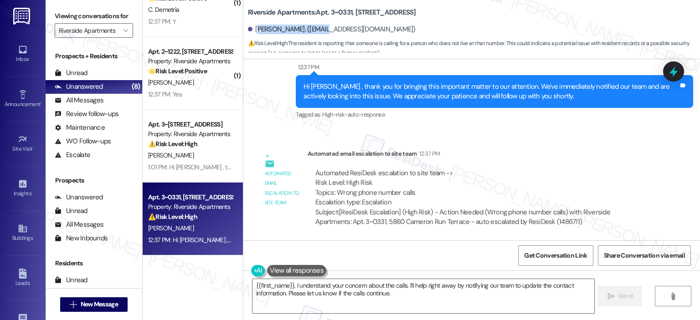
drag, startPoint x: 253, startPoint y: 29, endPoint x: 320, endPoint y: 29, distance: 67.0
click at [320, 29] on div "Madeline Waschak. (mgw8000@icloud.com)" at bounding box center [332, 30] width 168 height 10
click at [349, 17] on b "Riverside Apartments: Apt. 3~0331, 5860 Cameron Run Terrace" at bounding box center [332, 13] width 168 height 10
copy div "Madeline Waschak. (mgw8000@icloud.com)"
drag, startPoint x: 379, startPoint y: 27, endPoint x: 251, endPoint y: 32, distance: 128.6
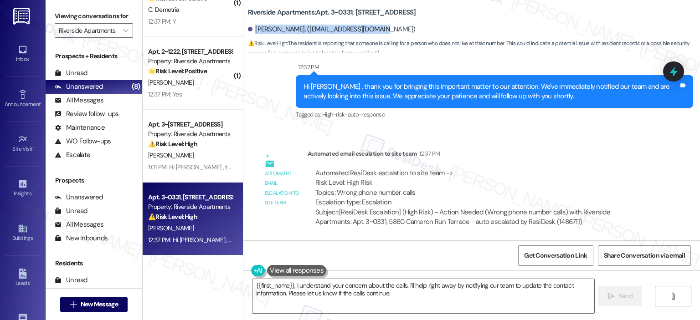
click at [251, 32] on div "Madeline Waschak. (mgw8000@icloud.com)" at bounding box center [474, 30] width 452 height 18
drag, startPoint x: 275, startPoint y: 15, endPoint x: 244, endPoint y: 9, distance: 31.6
click at [248, 9] on b "Riverside Apartments: Apt. 3~0331, 5860 Cameron Run Terrace" at bounding box center [332, 13] width 168 height 10
copy b "Riverside Apartments: Apt. 3~0331, 5860 Cameron Run Terrace"
click at [559, 252] on span "Get Conversation Link" at bounding box center [555, 256] width 63 height 10
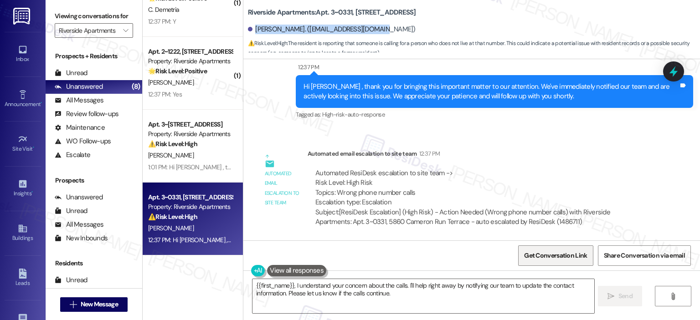
click at [559, 252] on span "Get Conversation Link" at bounding box center [555, 256] width 63 height 10
click at [558, 251] on span "Get Conversation Link" at bounding box center [555, 256] width 67 height 20
click at [551, 255] on span "Get Conversation Link" at bounding box center [555, 256] width 63 height 10
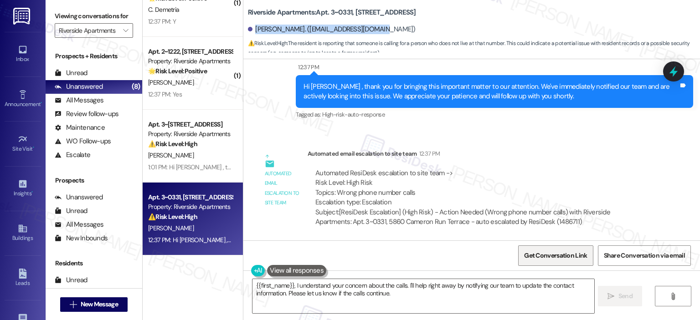
click at [551, 255] on span "Get Conversation Link" at bounding box center [555, 256] width 63 height 10
click at [551, 251] on span "Get Conversation Link" at bounding box center [555, 256] width 63 height 10
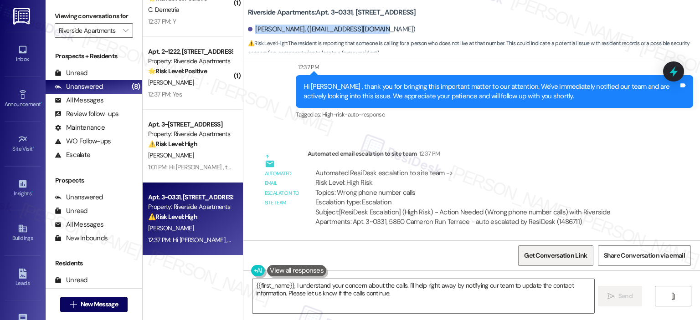
click at [551, 251] on span "Get Conversation Link" at bounding box center [555, 256] width 63 height 10
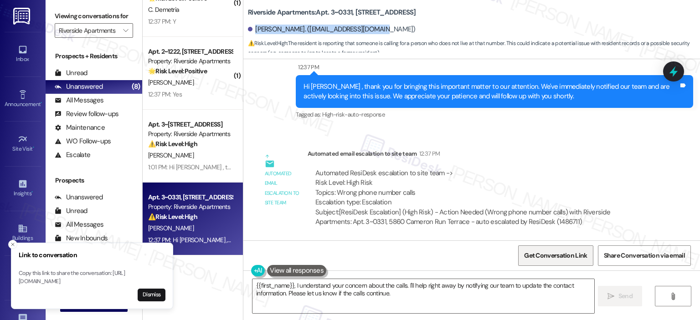
click at [551, 251] on span "Get Conversation Link" at bounding box center [555, 256] width 63 height 10
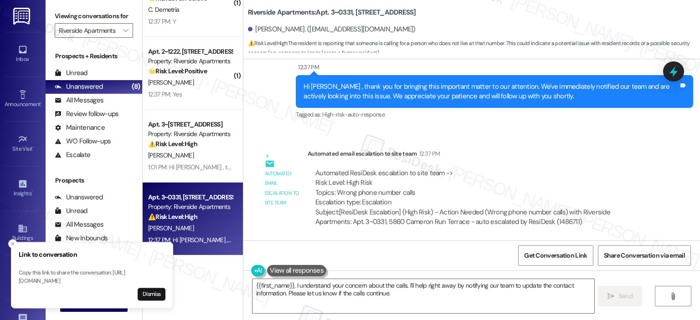
drag, startPoint x: 20, startPoint y: 274, endPoint x: 71, endPoint y: 273, distance: 51.0
click at [71, 273] on p "Copy this link to share the conversation: https://www.theresidesk.com/text/insi…" at bounding box center [92, 277] width 147 height 16
copy p "https://www.theresidesk.com/text/insights-conversations/1486711/share-conversat…"
drag, startPoint x: 129, startPoint y: 281, endPoint x: 17, endPoint y: 275, distance: 111.8
click at [19, 275] on p "Copy this link to share the conversation: https://www.theresidesk.com/text/insi…" at bounding box center [92, 278] width 147 height 16
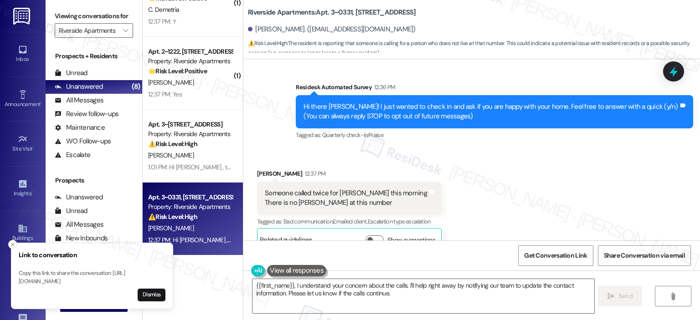
scroll to position [50, 0]
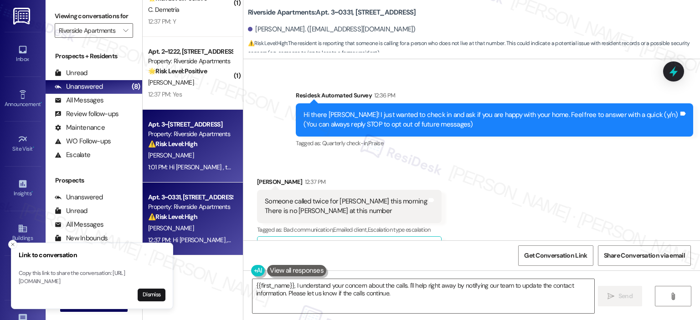
click at [185, 172] on div "1:01 PM: Hi Samantha , thank you for bringing this important matter to our atte…" at bounding box center [190, 167] width 86 height 11
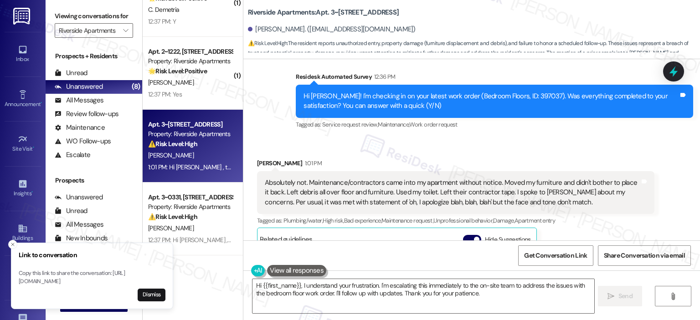
scroll to position [4400, 0]
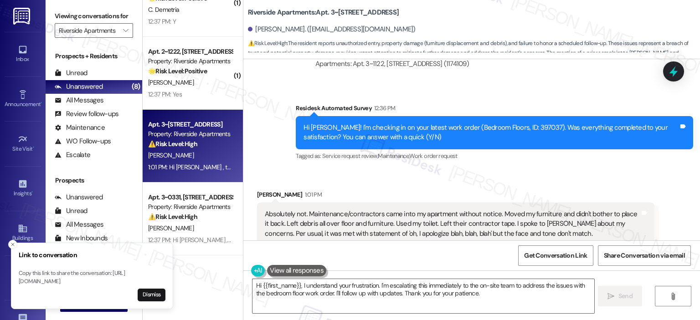
click at [466, 267] on button "Hide Suggestions" at bounding box center [472, 271] width 18 height 9
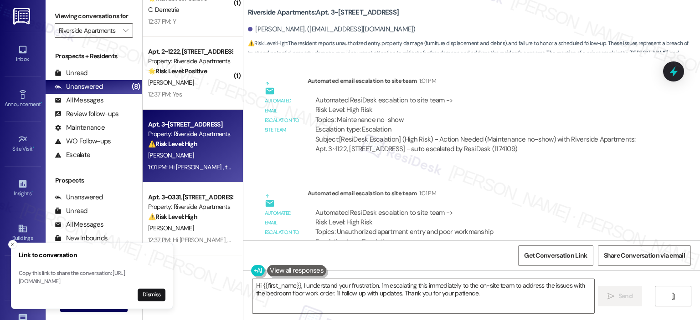
scroll to position [4436, 0]
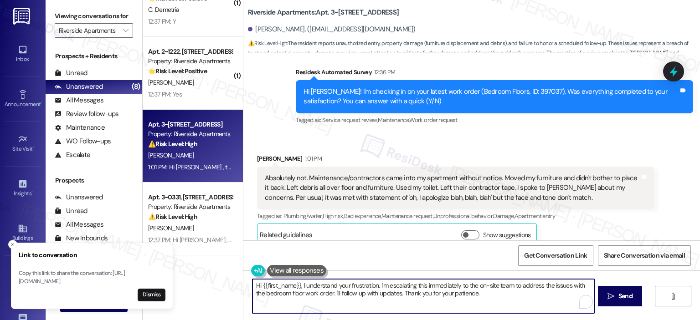
drag, startPoint x: 283, startPoint y: 289, endPoint x: 212, endPoint y: 291, distance: 71.6
click at [211, 290] on div "( 1 ) Apt. 3~1619, 5860 Cameron Run Terrace Property: Riverside Apartments 🔧 Ri…" at bounding box center [421, 160] width 557 height 320
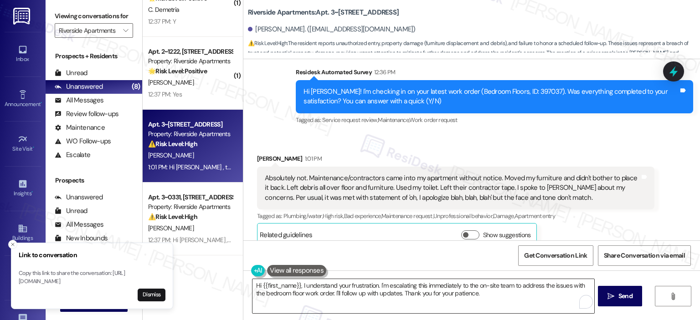
drag, startPoint x: 212, startPoint y: 291, endPoint x: 259, endPoint y: 300, distance: 47.8
click at [213, 291] on div "( 1 ) Apt. 3~1619, 5860 Cameron Run Terrace Property: Riverside Apartments 🔧 Ri…" at bounding box center [193, 160] width 100 height 320
click at [324, 289] on textarea "Hi {{first_name}}, I understand your frustration. I'm escalating this immediate…" at bounding box center [422, 296] width 341 height 34
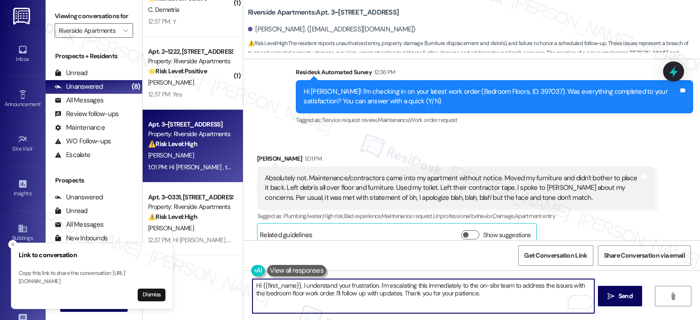
drag, startPoint x: 297, startPoint y: 284, endPoint x: 241, endPoint y: 288, distance: 55.2
click at [243, 288] on div "Hi {{first_name}}, I understand your frustration. I'm escalating this immediate…" at bounding box center [471, 305] width 457 height 68
type textarea "Thank you for honest feedback and for letting u I understand your frustration. …"
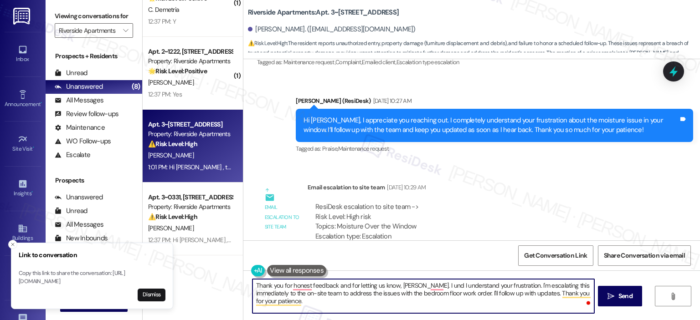
scroll to position [4436, 0]
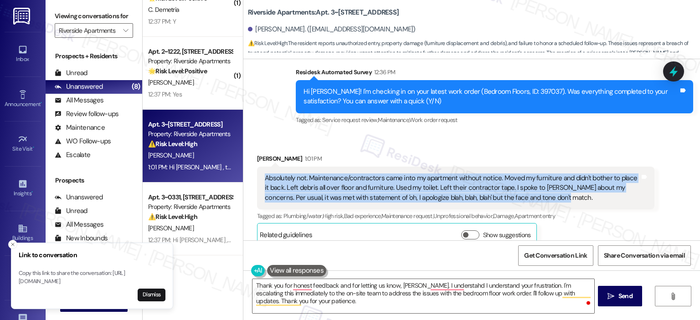
drag, startPoint x: 532, startPoint y: 159, endPoint x: 261, endPoint y: 139, distance: 272.4
click at [265, 174] on div "Absolutely not. Maintenance/contractors came into my apartment without notice. …" at bounding box center [452, 188] width 375 height 29
copy div "Absolutely not. Maintenance/contractors came into my apartment without notice. …"
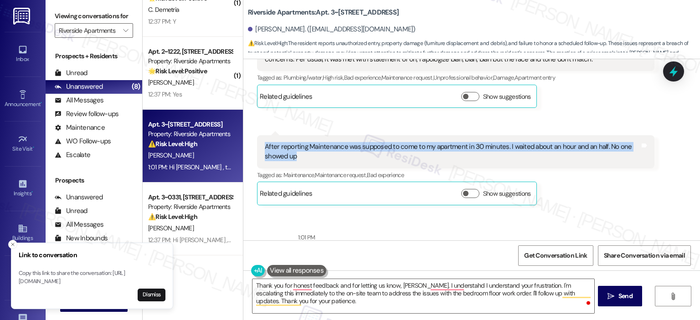
drag, startPoint x: 308, startPoint y: 117, endPoint x: 252, endPoint y: 98, distance: 59.5
click at [257, 135] on div "After reporting Maintenance was supposed to come to my apartment in 30 minutes.…" at bounding box center [455, 151] width 397 height 33
copy div "After reporting Maintenance was supposed to come to my apartment in 30 minutes.…"
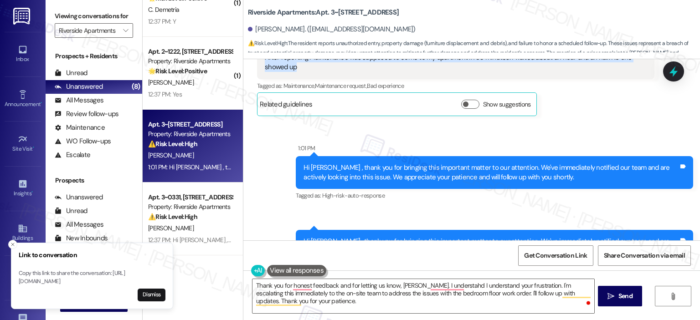
scroll to position [4436, 0]
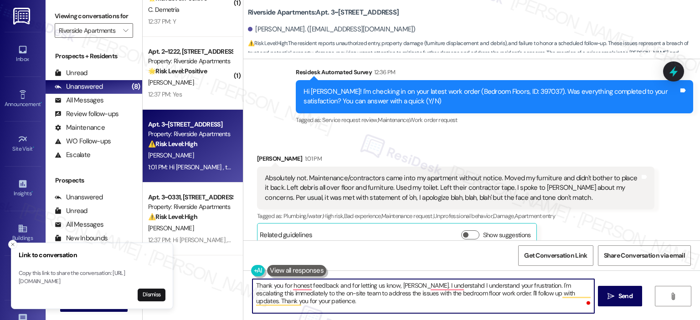
click at [364, 302] on textarea "Thank you for honest feedback and for letting us know, Samantha. I understahd I…" at bounding box center [422, 296] width 341 height 34
click at [309, 300] on textarea "Thank you for honest feedback and for letting us know, Samantha. I understahd I…" at bounding box center [422, 296] width 341 height 34
click at [369, 310] on textarea "Thank you for honest feedback and for letting us know, Samantha. I understahd I…" at bounding box center [422, 296] width 341 height 34
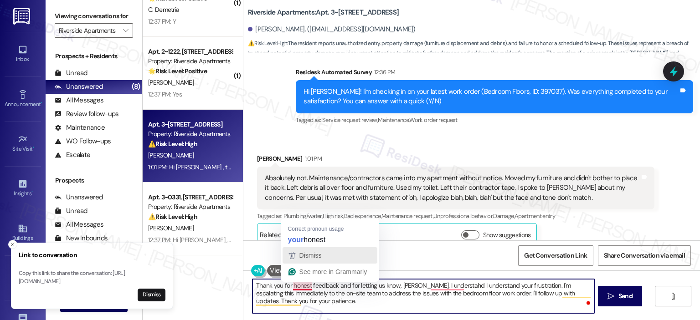
click at [316, 247] on button "Dismiss" at bounding box center [330, 255] width 95 height 16
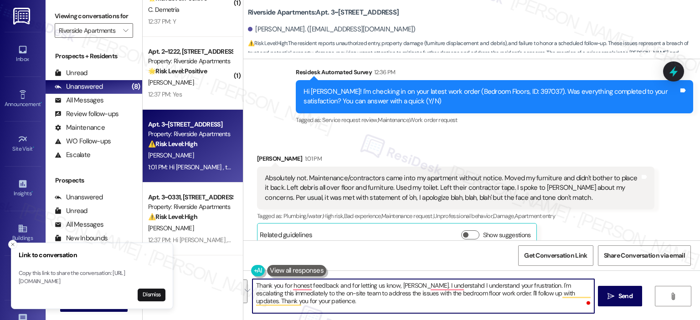
drag, startPoint x: 318, startPoint y: 302, endPoint x: 424, endPoint y: 286, distance: 107.9
click at [424, 286] on textarea "Thank you for honest feedback and for letting us know, Samantha. I understahd I…" at bounding box center [422, 296] width 341 height 34
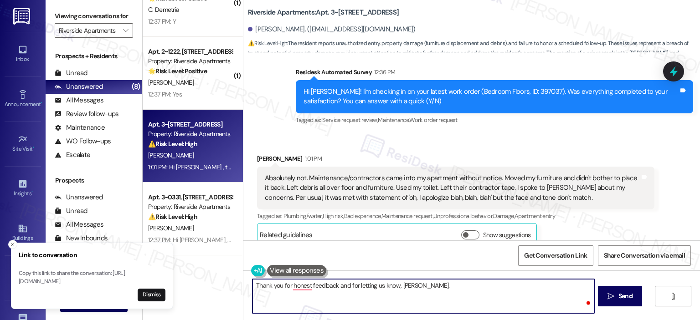
paste textarea "I’m so sorry to hear about your experience—I completely understand how upsettin…"
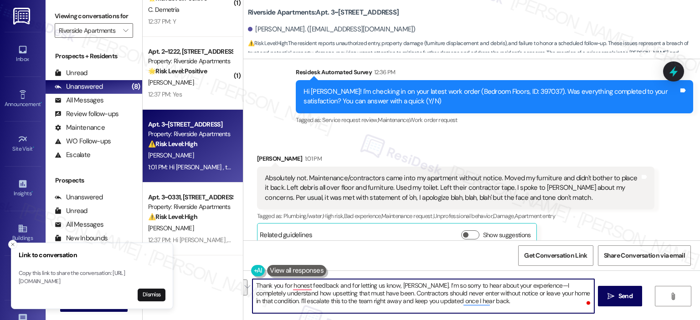
drag, startPoint x: 381, startPoint y: 293, endPoint x: 278, endPoint y: 300, distance: 103.2
click at [278, 300] on textarea "Thank you for honest feedback and for letting us know, Samantha. I’m so sorry t…" at bounding box center [422, 296] width 341 height 34
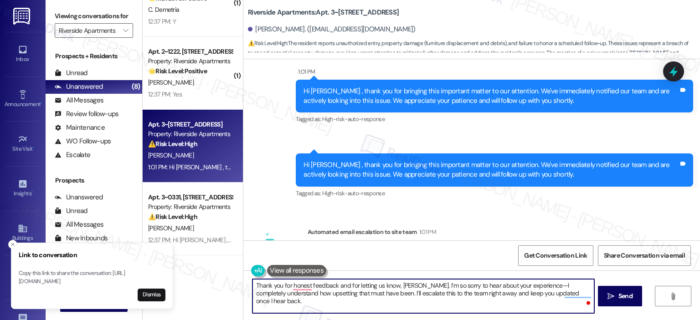
scroll to position [4892, 0]
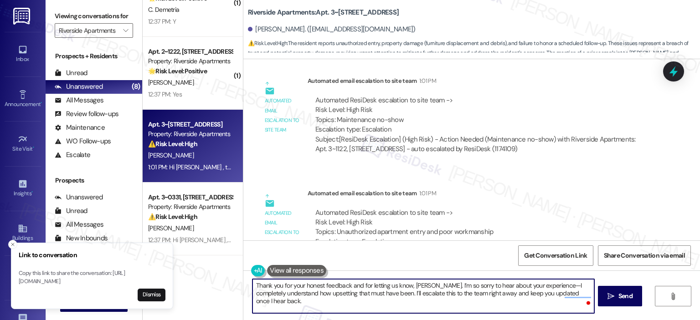
drag, startPoint x: 408, startPoint y: 294, endPoint x: 387, endPoint y: 297, distance: 21.5
click at [387, 297] on textarea "Thank you for your honest feedback and for letting us know, Samantha. I’m so so…" at bounding box center [422, 296] width 341 height 34
click at [392, 291] on textarea "Thank you for your honest feedback and for letting us know, Samantha. I’m so so…" at bounding box center [422, 296] width 341 height 34
type textarea "Thank you for your honest feedback and for letting us know, Samantha. I’m so so…"
click at [618, 293] on span "Send" at bounding box center [625, 297] width 14 height 10
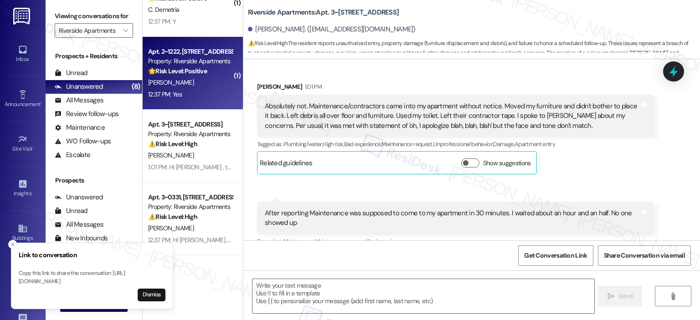
type textarea "Fetching suggested responses. Please feel free to read through the conversation…"
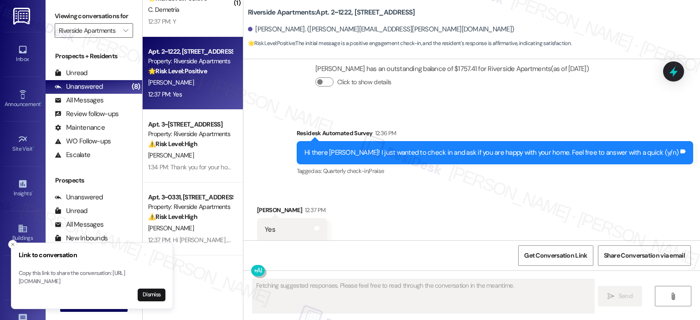
scroll to position [3454, 0]
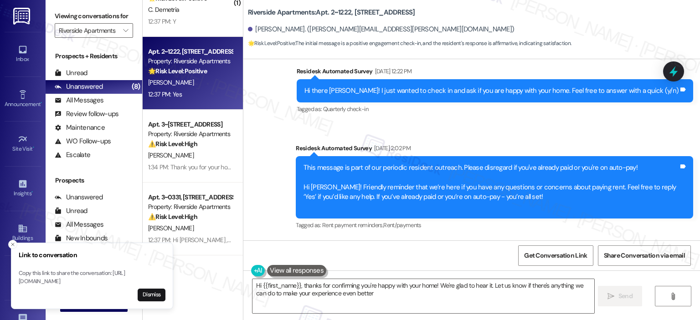
type textarea "Hi {{first_name}}, thanks for confirming you're happy with your home! We're gla…"
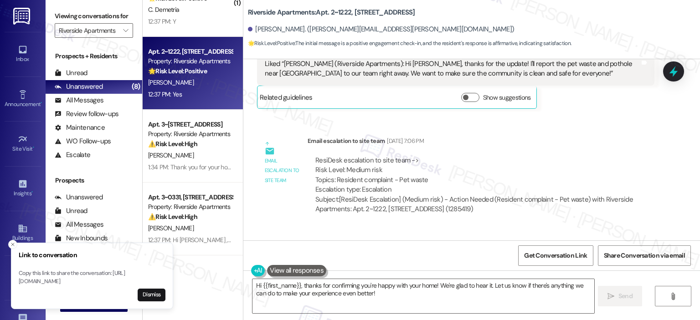
scroll to position [3910, 0]
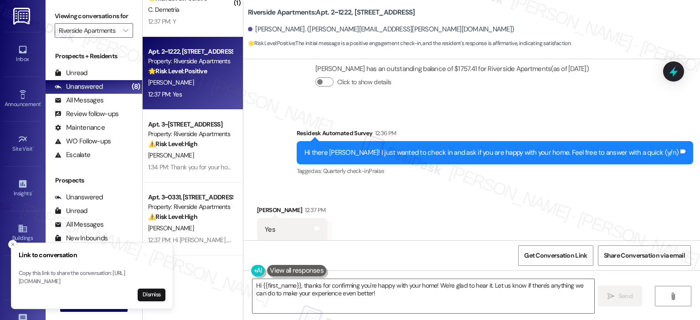
click at [307, 218] on div "Yes Tags and notes" at bounding box center [292, 229] width 70 height 23
click at [313, 225] on icon at bounding box center [316, 228] width 7 height 7
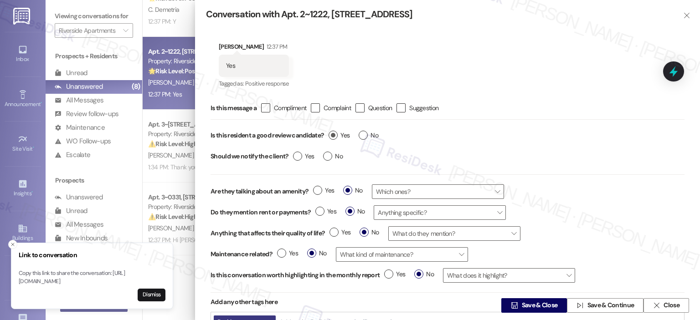
click at [333, 135] on label "Yes" at bounding box center [339, 136] width 21 height 10
click at [333, 135] on input "Yes" at bounding box center [339, 137] width 21 height 12
radio input "true"
click at [524, 305] on span "Save & Close" at bounding box center [540, 306] width 36 height 10
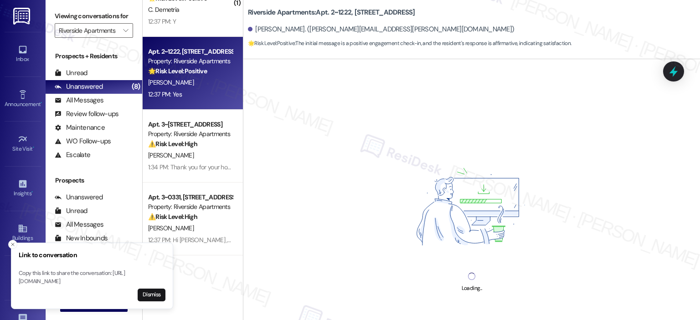
click at [400, 293] on div "Loading..." at bounding box center [471, 219] width 457 height 320
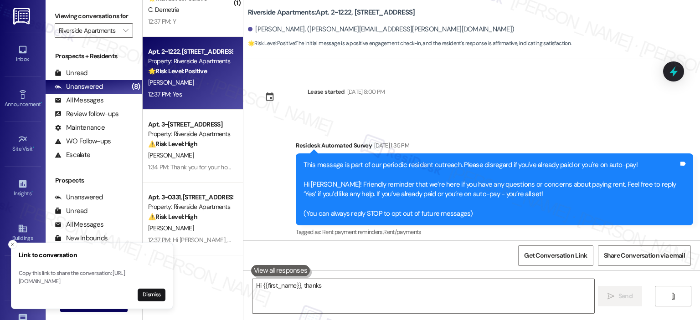
scroll to position [3909, 0]
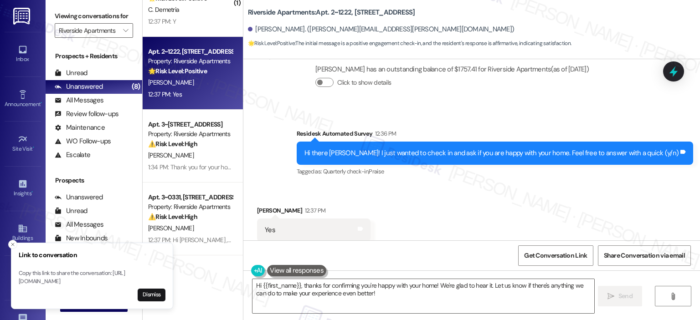
click at [400, 293] on textarea "Hi {{first_name}}, thanks for confirming you're happy with your home! We're gla…" at bounding box center [422, 296] width 341 height 34
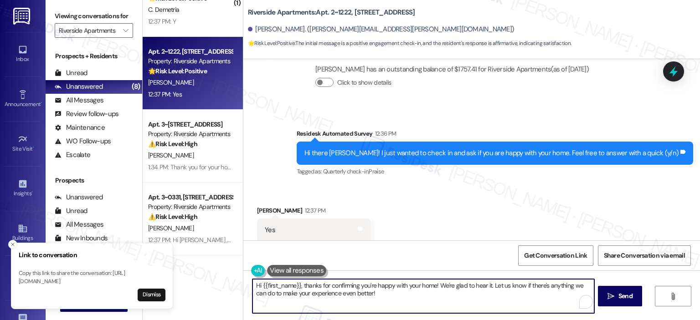
paste textarea "Thanks so much, {{first_name}}! It makes me really happy to hear you’re enjoyin…"
type textarea "Thanks so much, {{first_name}}! It makes me really happy to hear you’re enjoyin…"
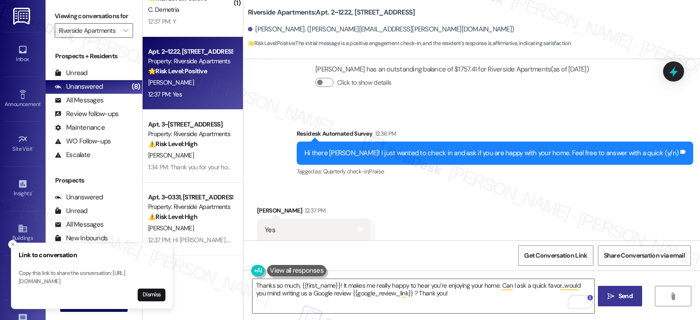
click at [611, 299] on icon "" at bounding box center [610, 296] width 7 height 7
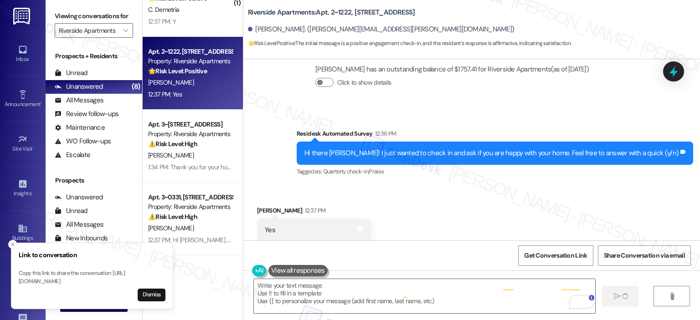
type textarea "Fetching suggested responses. Please feel free to read through the conversation…"
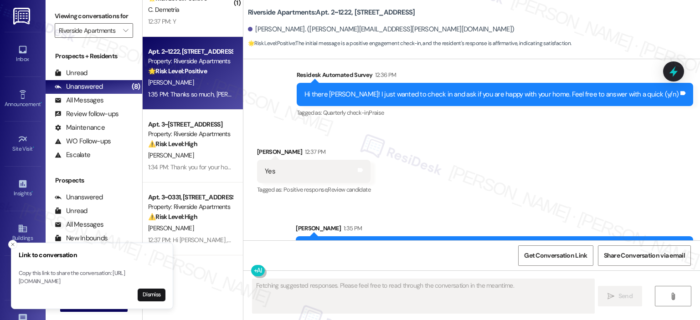
scroll to position [3982, 0]
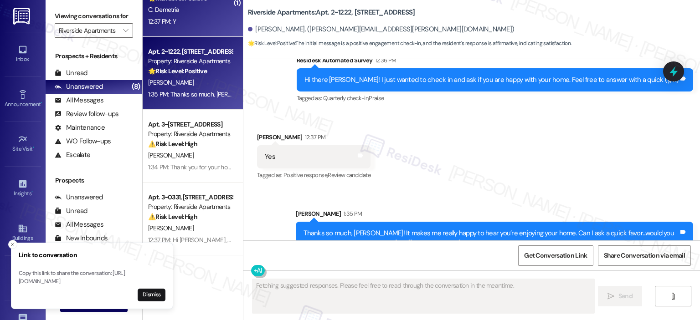
click at [199, 20] on div "12:37 PM: Y 12:37 PM: Y" at bounding box center [190, 21] width 86 height 11
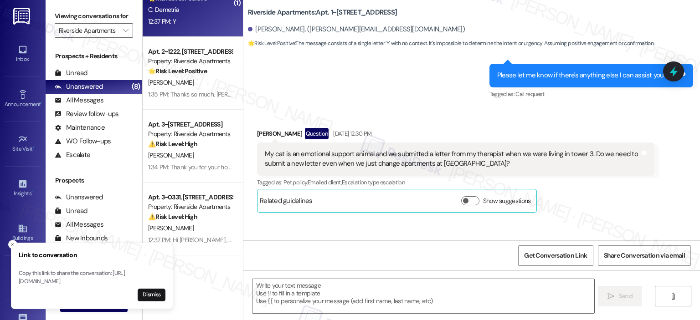
type textarea "Fetching suggested responses. Please feel free to read through the conversation…"
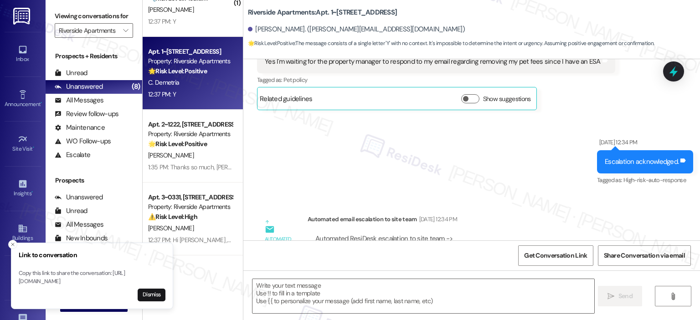
scroll to position [1240, 0]
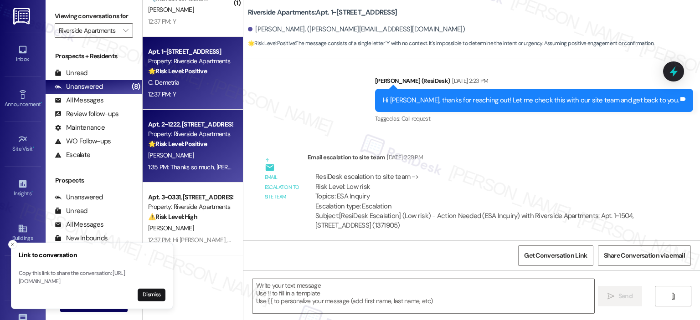
click at [176, 159] on div "L. Ching" at bounding box center [190, 155] width 86 height 11
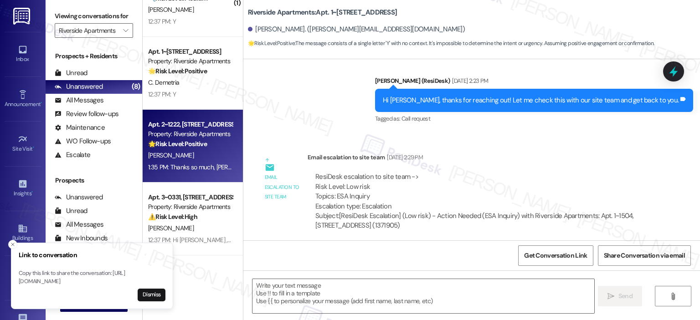
type textarea "Fetching suggested responses. Please feel free to read through the conversation…"
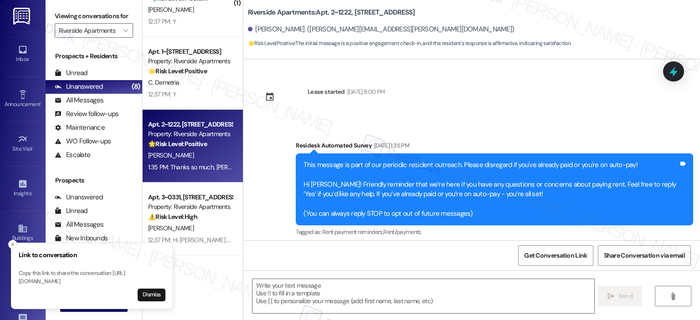
type textarea "Fetching suggested responses. Please feel free to read through the conversation…"
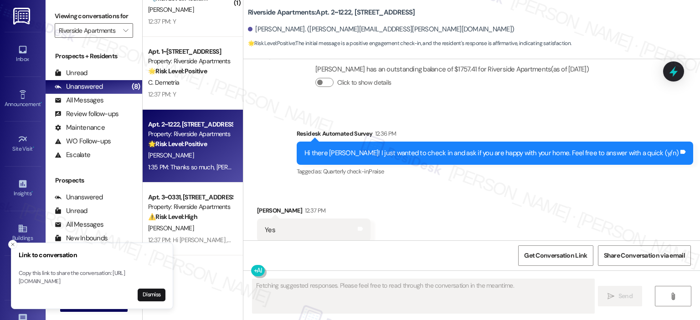
scroll to position [4015, 0]
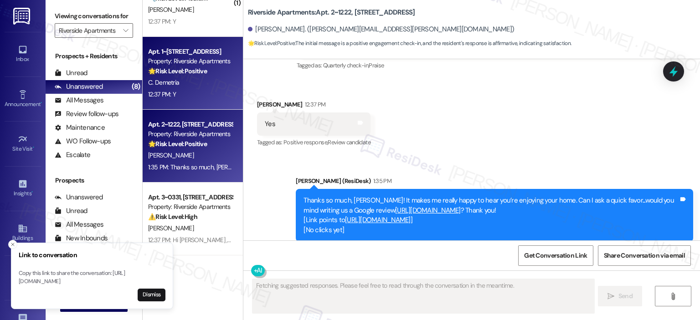
click at [184, 82] on div "C. Demetria" at bounding box center [190, 82] width 86 height 11
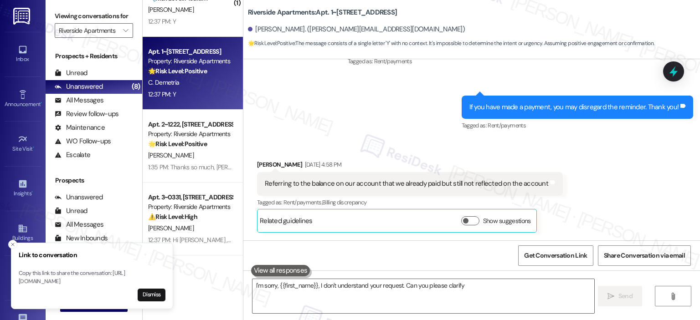
type textarea "I'm sorry, {{first_name}}, I don't understand your request. Can you please clar…"
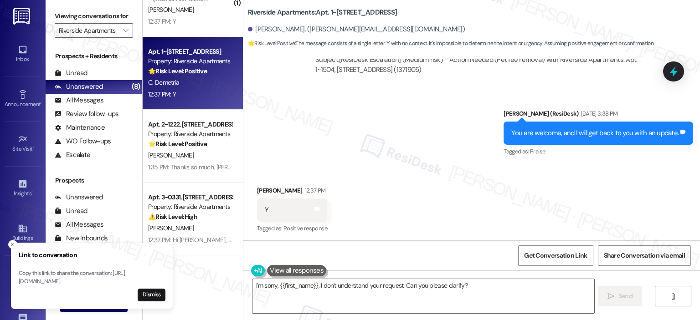
scroll to position [2151, 0]
click at [533, 264] on span "Get Conversation Link" at bounding box center [555, 256] width 67 height 20
drag, startPoint x: 18, startPoint y: 277, endPoint x: 75, endPoint y: 280, distance: 56.6
click at [75, 280] on li "Link to conversation Copy this link to share the conversation: https://www.ther…" at bounding box center [99, 276] width 162 height 67
click at [558, 264] on span "Get Conversation Link" at bounding box center [555, 256] width 67 height 20
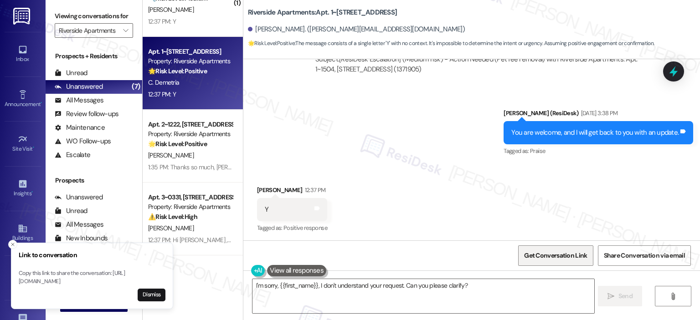
click at [558, 264] on span "Get Conversation Link" at bounding box center [555, 256] width 67 height 20
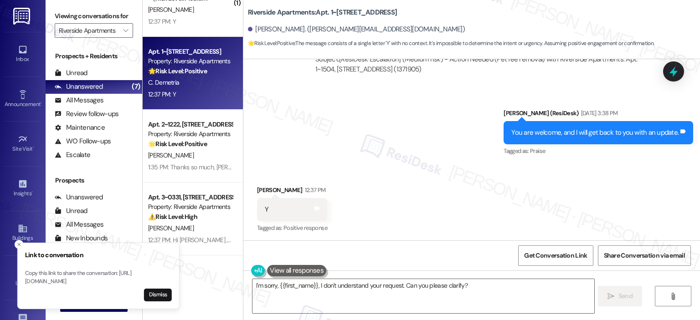
drag, startPoint x: 18, startPoint y: 273, endPoint x: 49, endPoint y: 278, distance: 31.5
click at [49, 278] on p "Copy this link to share the conversation: https://www.theresidesk.com/text/insi…" at bounding box center [98, 278] width 147 height 16
click at [20, 278] on p "Copy this link to share the conversation: https://www.theresidesk.com/text/insi…" at bounding box center [92, 278] width 147 height 16
drag, startPoint x: 20, startPoint y: 273, endPoint x: 138, endPoint y: 281, distance: 117.8
click at [138, 281] on p "Copy this link to share the conversation: https://www.theresidesk.com/text/insi…" at bounding box center [92, 278] width 147 height 16
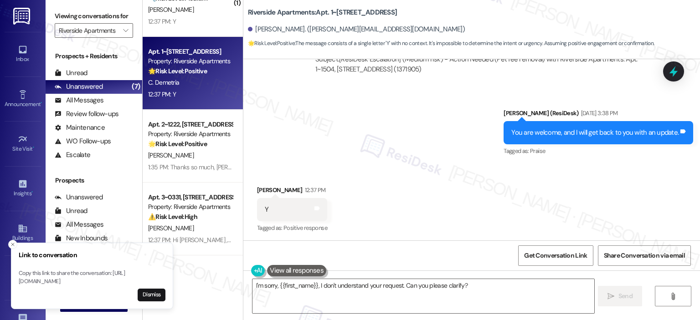
copy p "https://www.theresidesk.com/text/insights-conversations/1486711/share-conversat…"
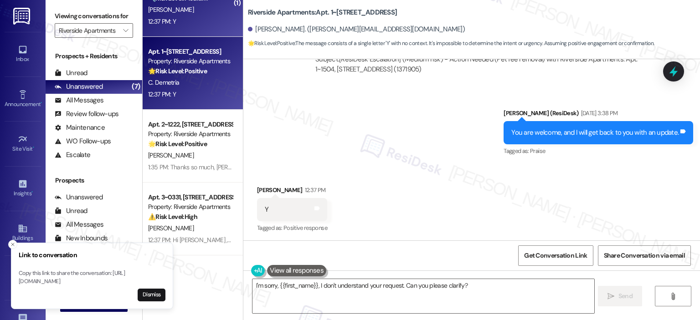
click at [194, 21] on div "12:37 PM: Y 12:37 PM: Y" at bounding box center [190, 21] width 86 height 11
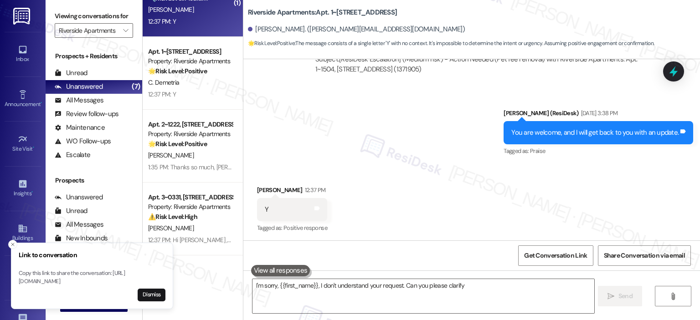
type textarea "I'm sorry, {{first_name}}, I don't understand your request. Can you please clar…"
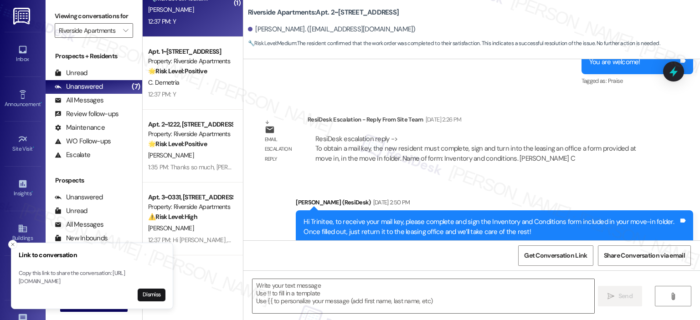
type textarea "Fetching suggested responses. Please feel free to read through the conversation…"
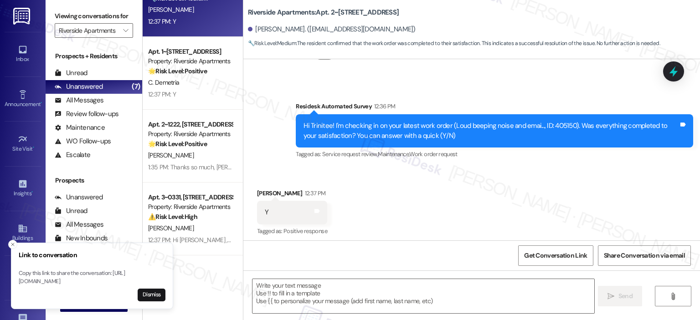
scroll to position [1376, 0]
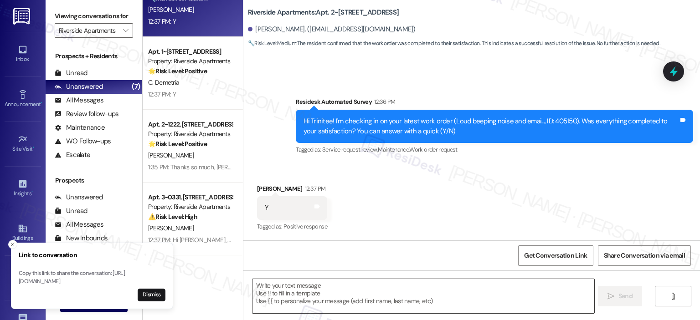
click at [346, 297] on textarea at bounding box center [422, 296] width 341 height 34
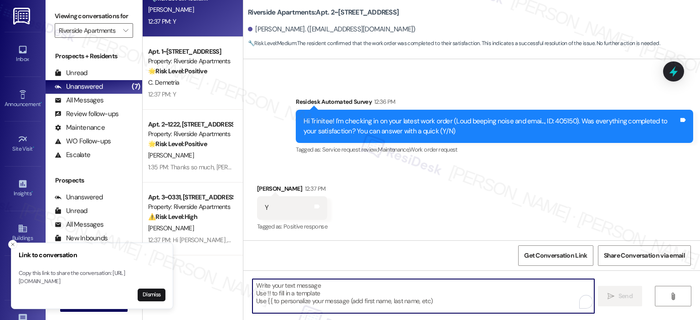
paste textarea "Thank you for your response! Great to know that the latest work order was compl…"
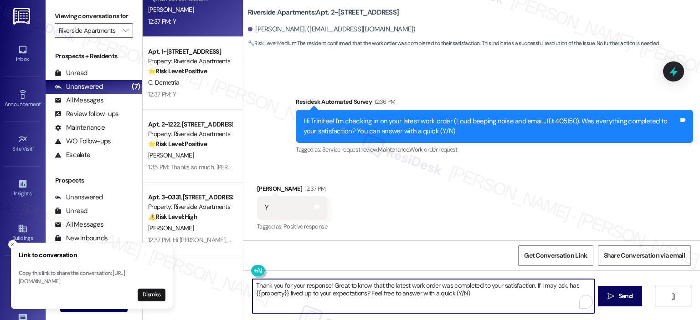
click at [324, 288] on textarea "Thank you for your response! Great to know that the latest work order was compl…" at bounding box center [422, 296] width 341 height 34
type textarea "Thank you for your response, Trinitee! Great to know that the latest work order…"
click at [149, 298] on button "Dismiss" at bounding box center [152, 295] width 28 height 13
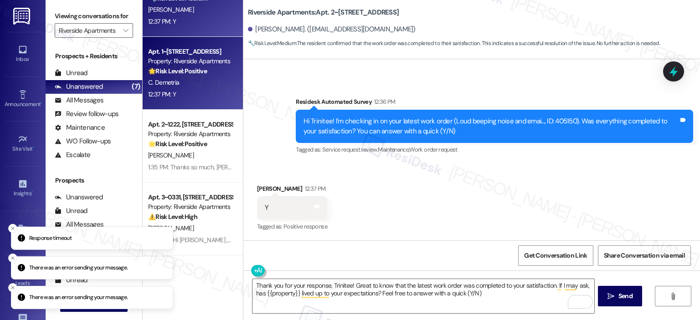
click at [184, 77] on div "C. Demetria" at bounding box center [190, 82] width 86 height 11
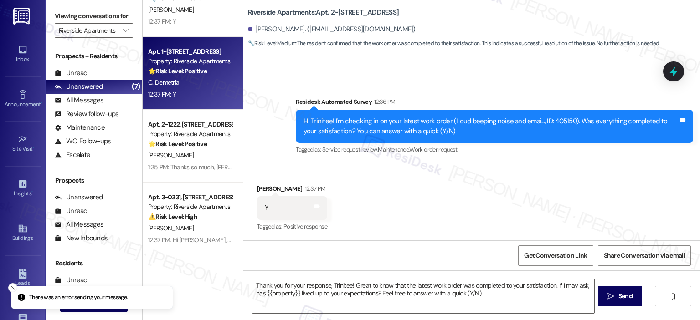
type textarea "Fetching suggested responses. Please feel free to read through the conversation…"
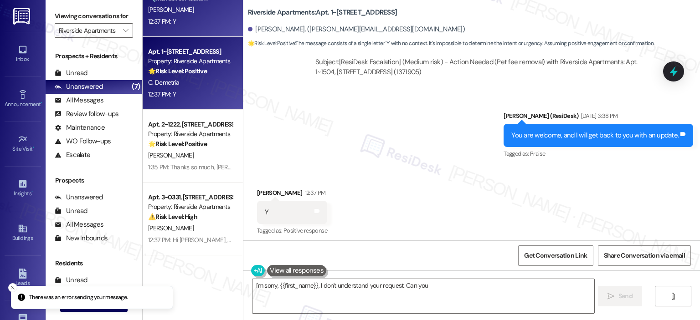
scroll to position [2151, 0]
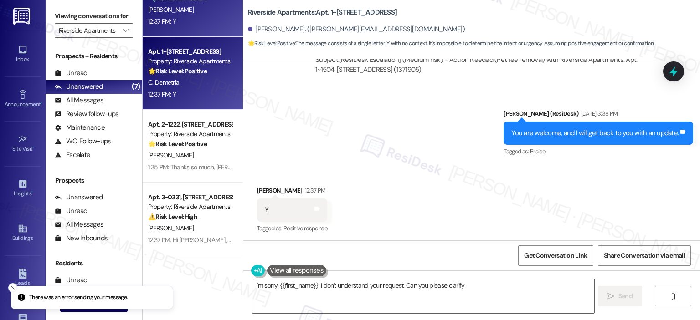
type textarea "I'm sorry, {{first_name}}, I don't understand your request. Can you please clar…"
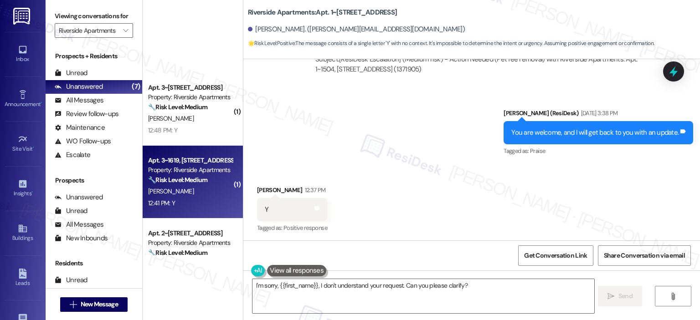
scroll to position [228, 0]
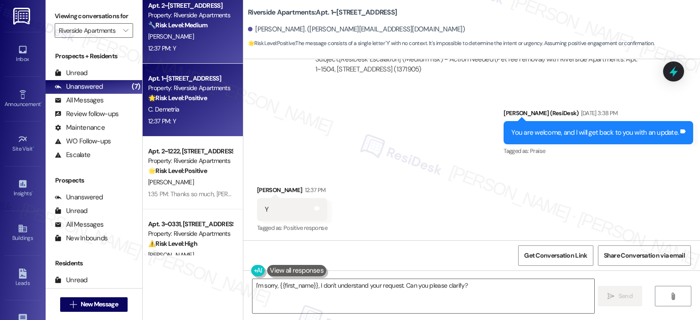
click at [198, 43] on div "12:37 PM: Y 12:37 PM: Y" at bounding box center [190, 48] width 86 height 11
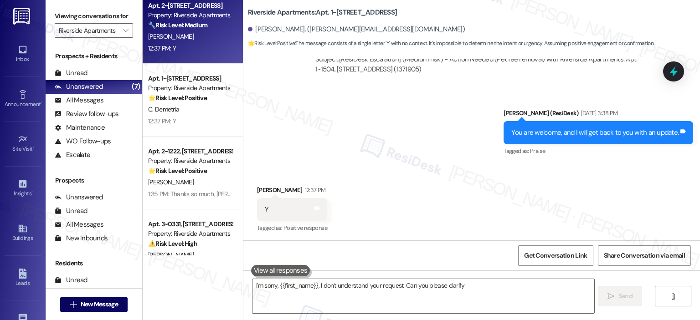
type textarea "I'm sorry, {{first_name}}, I don't understand your request. Can you please clar…"
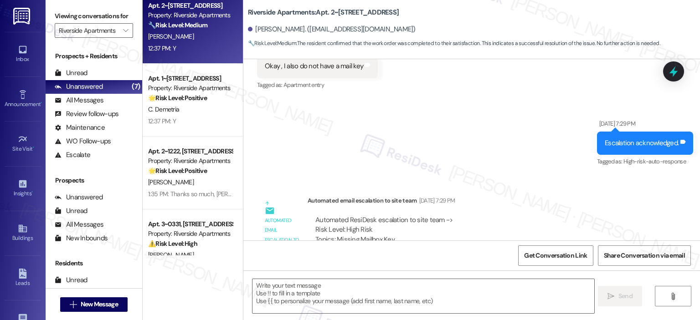
type textarea "Fetching suggested responses. Please feel free to read through the conversation…"
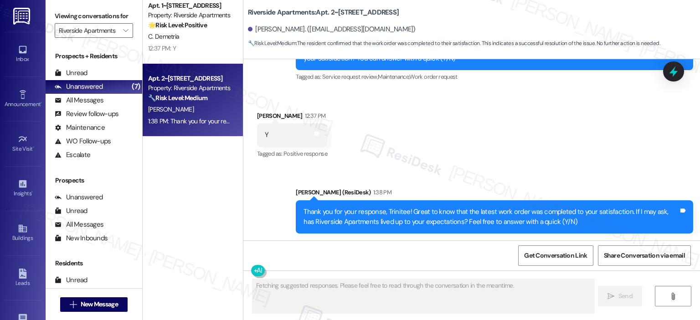
scroll to position [0, 0]
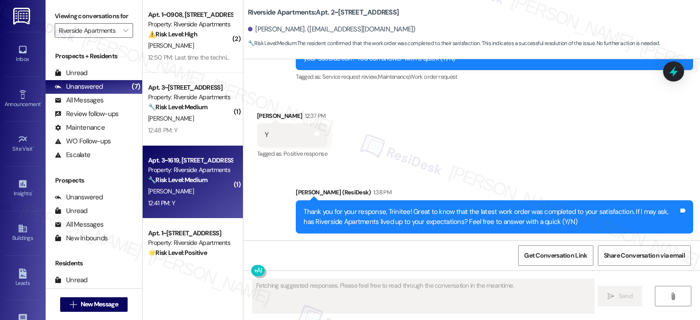
click at [178, 198] on div "12:41 PM: Y 12:41 PM: Y" at bounding box center [190, 203] width 86 height 11
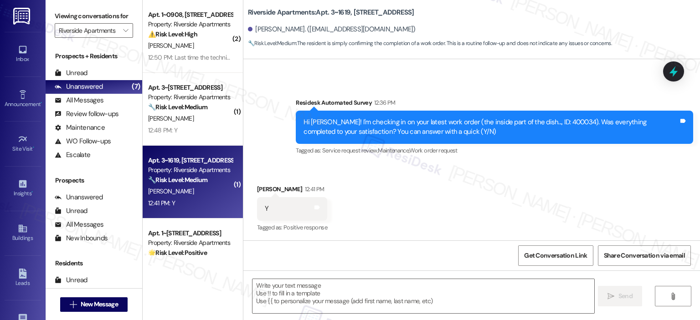
type textarea "Fetching suggested responses. Please feel free to read through the conversation…"
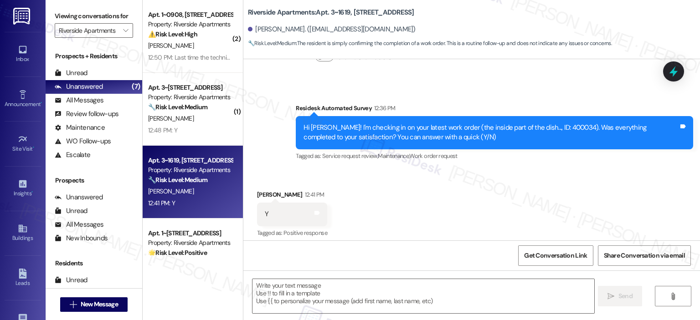
scroll to position [301, 0]
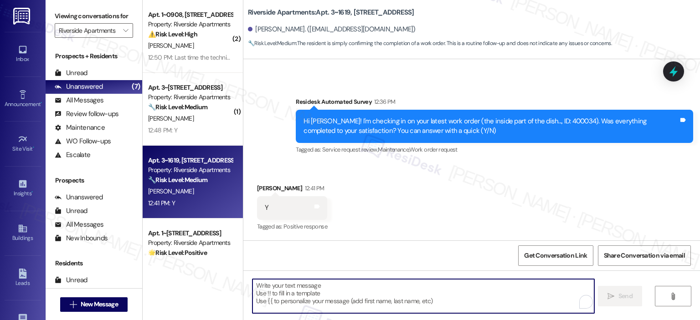
click at [333, 289] on textarea "To enrich screen reader interactions, please activate Accessibility in Grammarl…" at bounding box center [422, 296] width 341 height 34
paste textarea "Thank you for your response! Great to know that the latest work order was compl…"
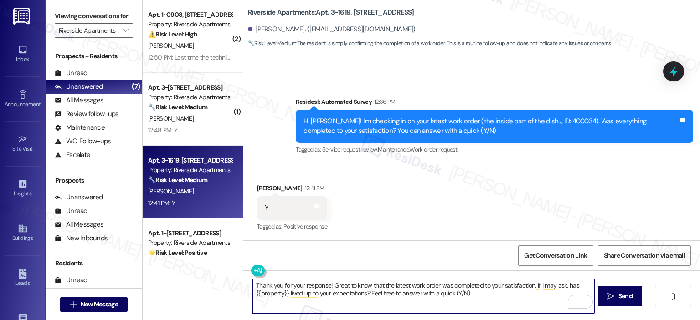
type textarea "Thank you for your response! Great to know that the latest work order was compl…"
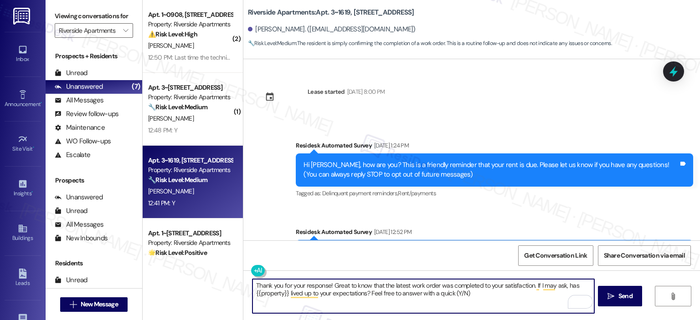
scroll to position [301, 0]
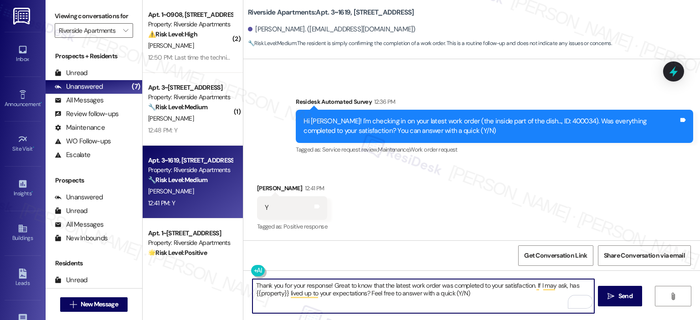
click at [327, 288] on textarea "Thank you for your response! Great to know that the latest work order was compl…" at bounding box center [422, 296] width 341 height 34
type textarea "Thank you for your response, Niel! Great to know that the latest work order was…"
click at [607, 297] on icon "" at bounding box center [610, 296] width 7 height 7
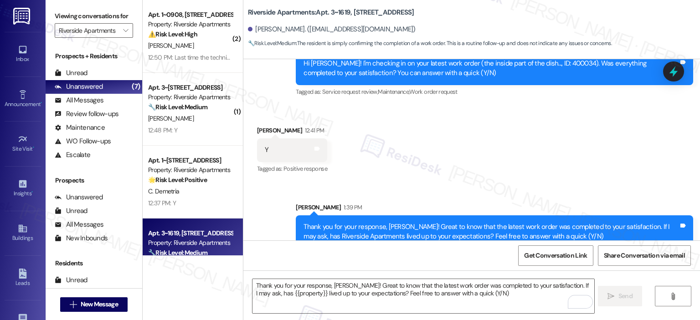
scroll to position [374, 0]
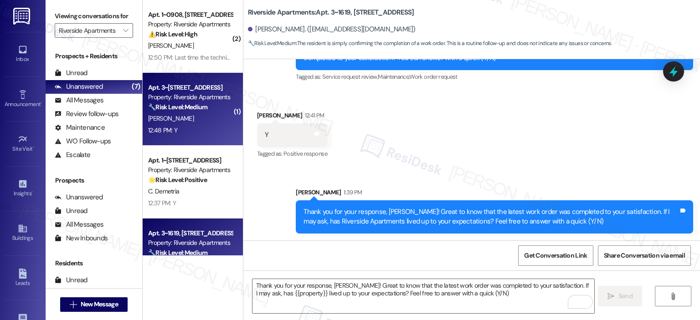
click at [204, 99] on div "Property: Riverside Apartments" at bounding box center [190, 97] width 84 height 10
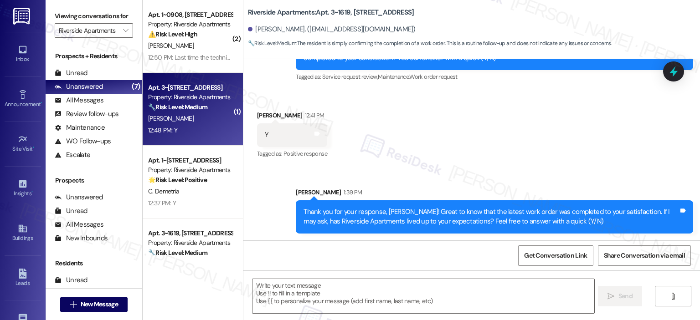
type textarea "Fetching suggested responses. Please feel free to read through the conversation…"
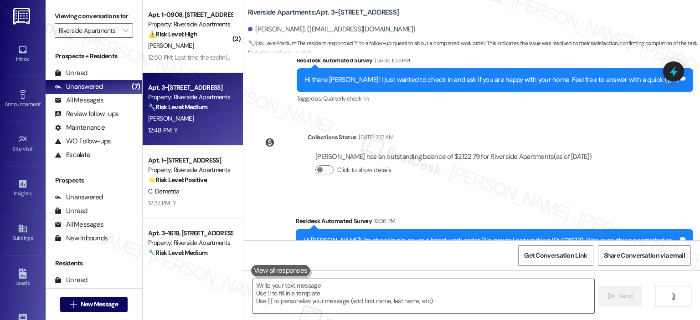
scroll to position [3355, 0]
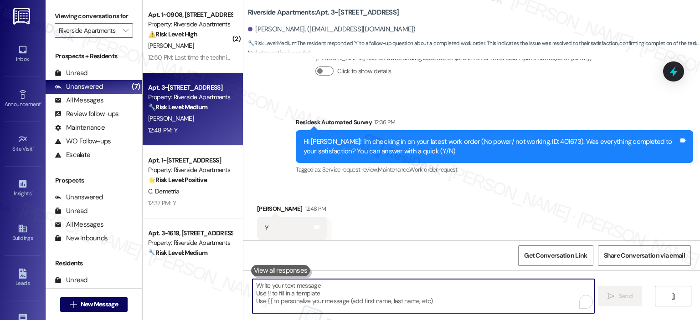
click at [421, 296] on textarea "To enrich screen reader interactions, please activate Accessibility in Grammarl…" at bounding box center [422, 296] width 341 height 34
paste textarea "Thank you for your response! Great to know that the latest work order was compl…"
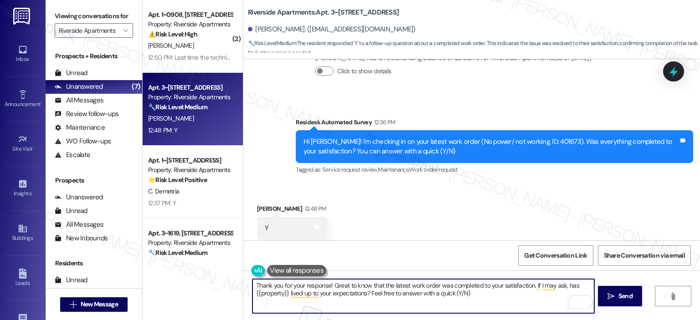
click at [324, 286] on textarea "Thank you for your response! Great to know that the latest work order was compl…" at bounding box center [422, 296] width 341 height 34
type textarea "Thank you for your response, William! Great to know that the latest work order …"
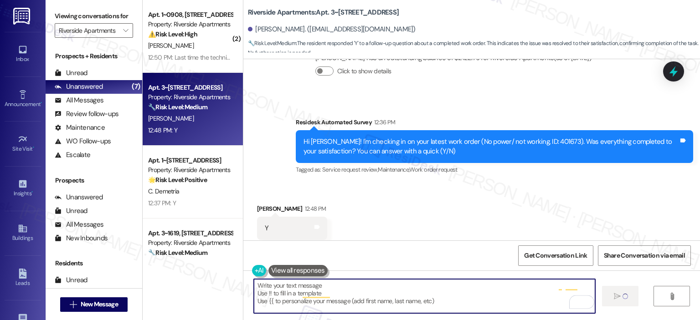
type textarea "Fetching suggested responses. Please feel free to read through the conversation…"
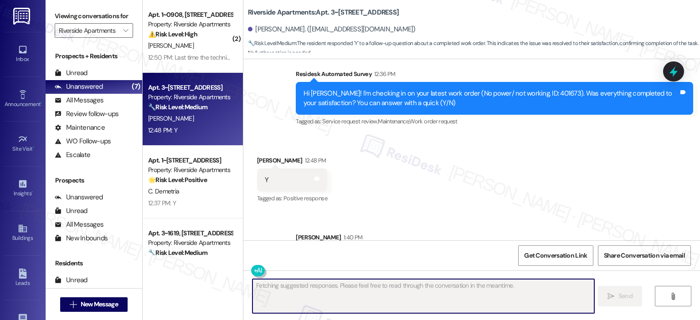
scroll to position [3428, 0]
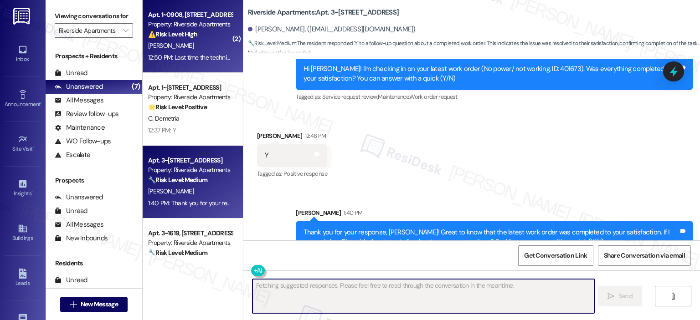
click at [175, 49] on div "E. Alemu" at bounding box center [190, 45] width 86 height 11
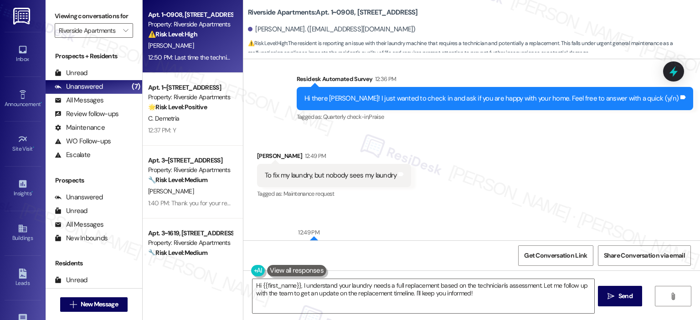
scroll to position [505, 0]
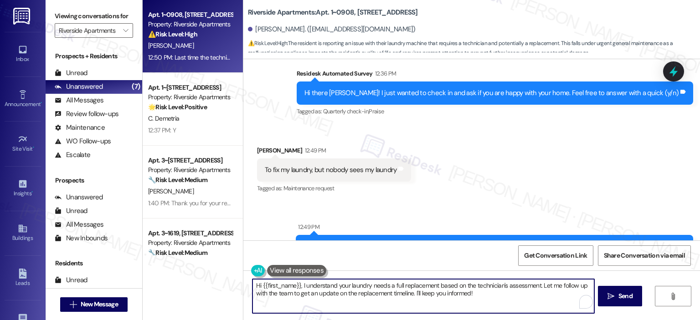
drag, startPoint x: 296, startPoint y: 286, endPoint x: 251, endPoint y: 288, distance: 45.1
click at [252, 288] on textarea "Hi {{first_name}}, I understand your laundry needs a full replacement based on …" at bounding box center [422, 296] width 341 height 34
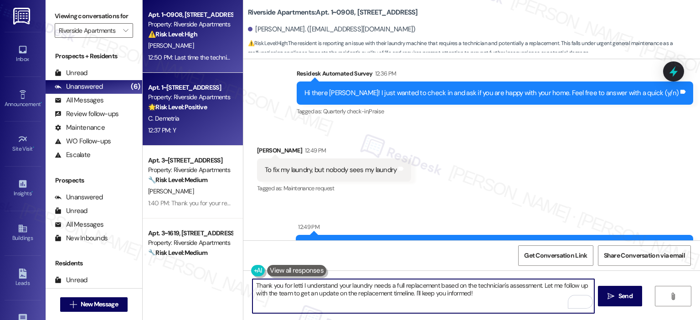
type textarea "Thank you for letti I understand your laundry needs a full replacement based on…"
click at [195, 95] on div "Property: Riverside Apartments" at bounding box center [190, 97] width 84 height 10
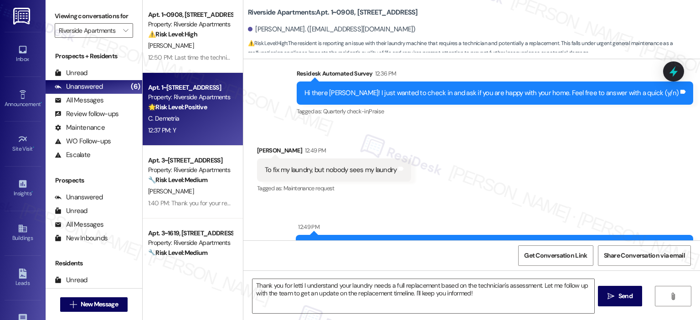
type textarea "Fetching suggested responses. Please feel free to read through the conversation…"
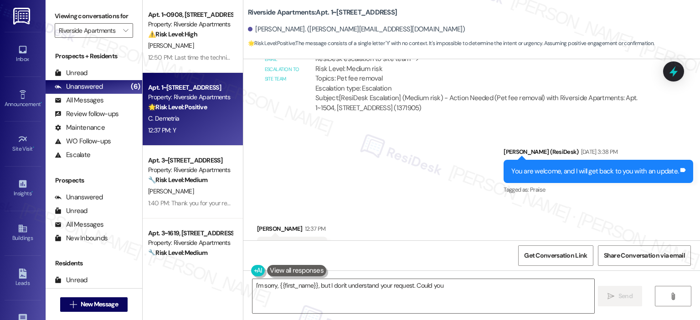
scroll to position [2151, 0]
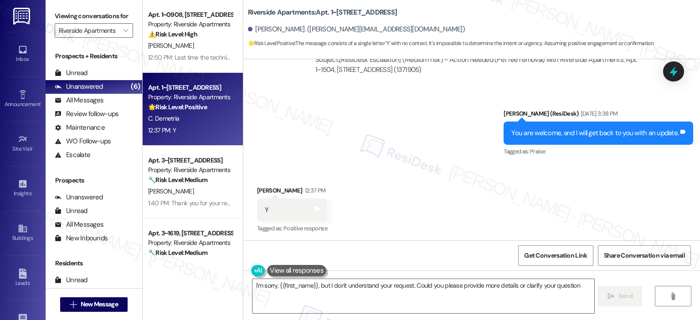
type textarea "I'm sorry, {{first_name}}, but I don't understand your request. Could you pleas…"
click at [556, 258] on span "Get Conversation Link" at bounding box center [555, 256] width 63 height 10
click at [555, 257] on span "Get Conversation Link" at bounding box center [555, 256] width 63 height 10
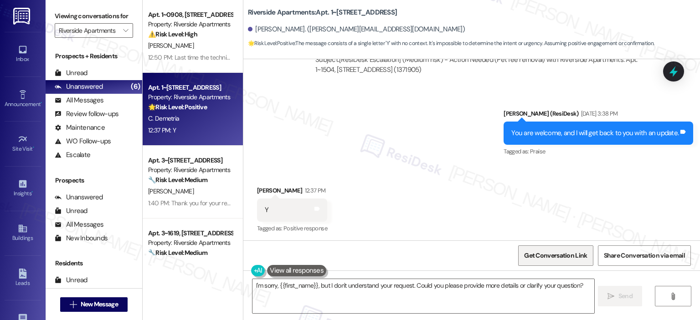
click at [555, 257] on span "Get Conversation Link" at bounding box center [555, 256] width 63 height 10
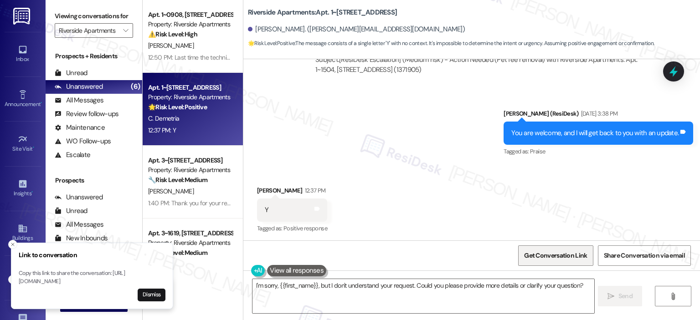
click at [555, 257] on span "Get Conversation Link" at bounding box center [555, 256] width 63 height 10
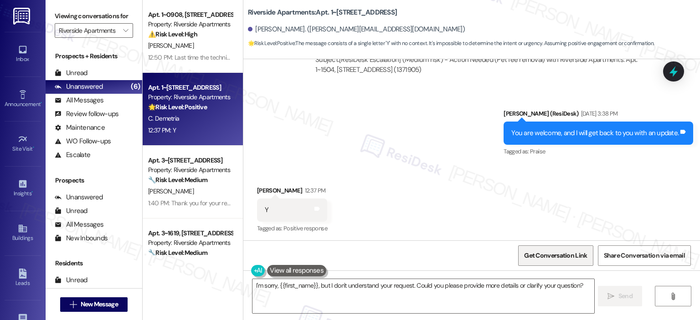
click at [555, 257] on span "Get Conversation Link" at bounding box center [555, 256] width 63 height 10
click at [538, 256] on span "Get Conversation Link" at bounding box center [555, 256] width 63 height 10
click at [538, 255] on span "Get Conversation Link" at bounding box center [555, 256] width 63 height 10
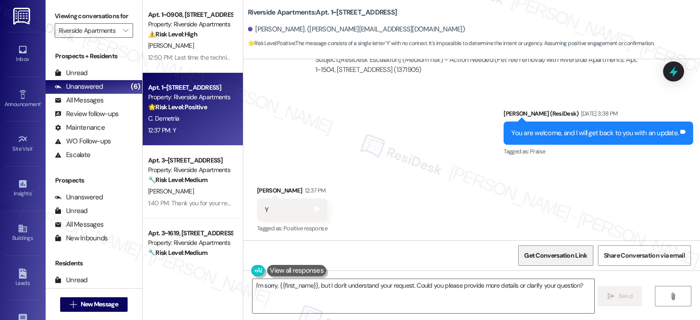
click at [538, 255] on span "Get Conversation Link" at bounding box center [555, 256] width 63 height 10
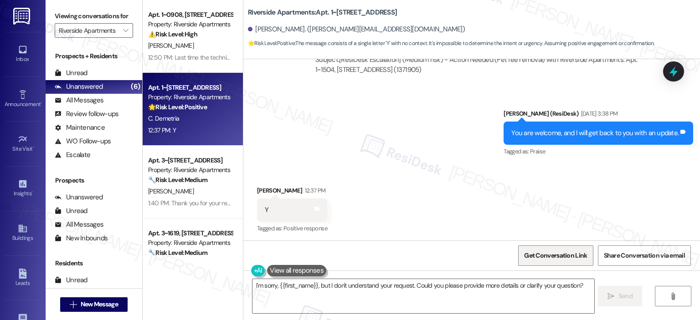
click at [538, 255] on span "Get Conversation Link" at bounding box center [555, 256] width 63 height 10
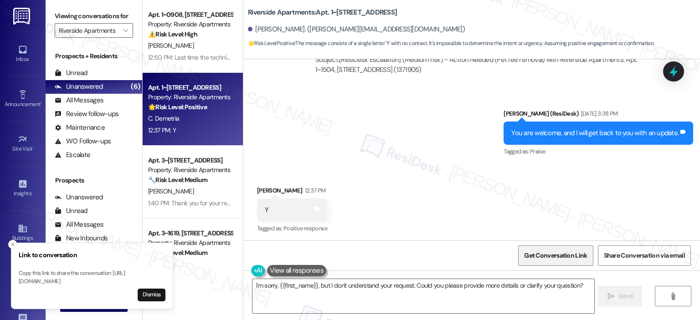
click at [538, 255] on span "Get Conversation Link" at bounding box center [555, 256] width 63 height 10
drag, startPoint x: 19, startPoint y: 273, endPoint x: 134, endPoint y: 280, distance: 115.5
click at [134, 280] on p "Copy this link to share the conversation: https://www.theresidesk.com/text/insi…" at bounding box center [92, 278] width 147 height 16
copy p "https://www.theresidesk.com/text/insights-conversations/1371905/share-conversat…"
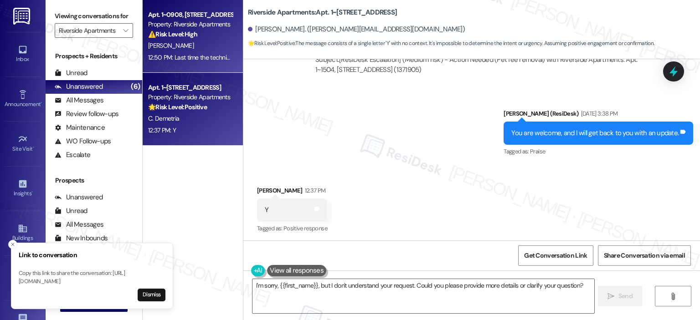
click at [167, 11] on div "Apt. 1~0908, 5860 Cameron Run Terrace" at bounding box center [190, 15] width 84 height 10
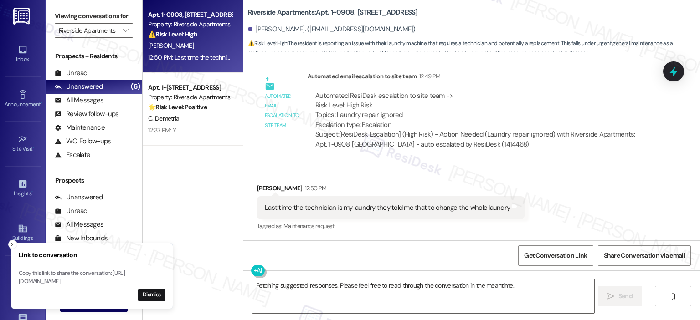
scroll to position [733, 0]
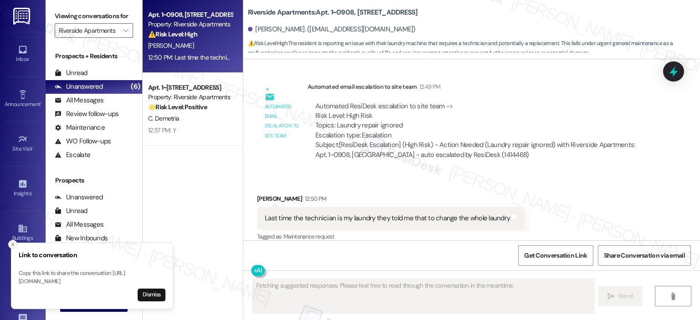
click at [11, 242] on icon "Close toast" at bounding box center [12, 244] width 5 height 5
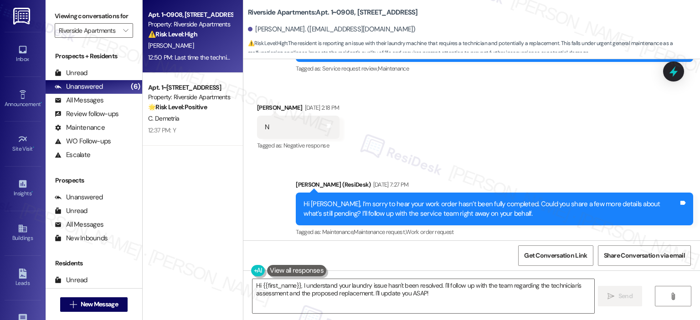
scroll to position [258, 0]
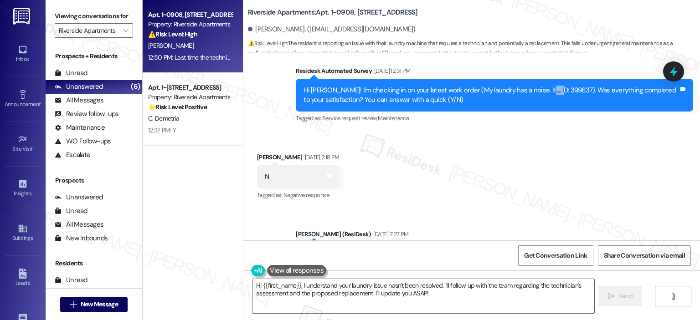
drag, startPoint x: 524, startPoint y: 79, endPoint x: 545, endPoint y: 83, distance: 21.4
click at [547, 86] on div "Hi Eyob! I'm checking in on your latest work order (My laundry has a noise. It'…" at bounding box center [490, 96] width 375 height 20
copy div "399637"
click at [347, 288] on textarea "Hi {{first_name}}, I understand your laundry issue hasn't been resolved. I'll f…" at bounding box center [422, 296] width 341 height 34
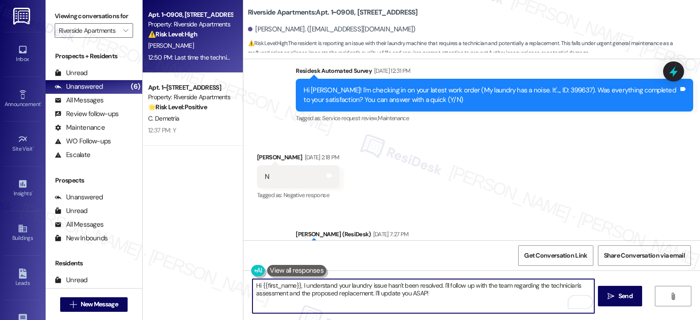
drag, startPoint x: 294, startPoint y: 287, endPoint x: 242, endPoint y: 284, distance: 52.0
click at [247, 284] on div "Hi {{first_name}}, I understand your laundry issue hasn't been resolved. I'll f…" at bounding box center [418, 296] width 342 height 35
click at [485, 285] on textarea "Thank you for letting us know, Eyob. I understand your laundry issue hasn't bee…" at bounding box center [422, 296] width 341 height 34
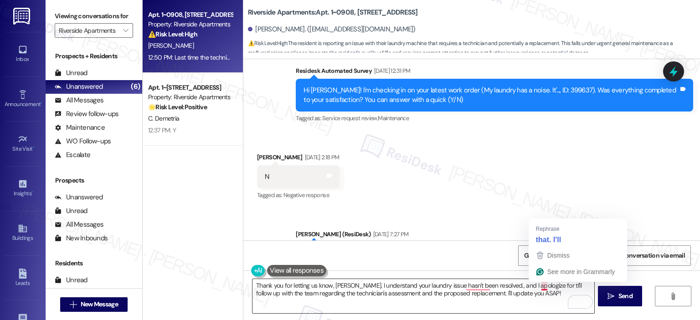
click at [538, 288] on textarea "Thank you for letting us know, Eyob. I understand your laundry issue hasn't bee…" at bounding box center [422, 296] width 341 height 34
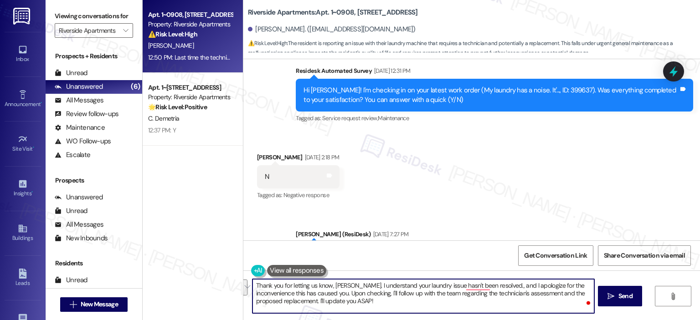
drag, startPoint x: 352, startPoint y: 300, endPoint x: 346, endPoint y: 292, distance: 10.1
click at [346, 292] on textarea "Thank you for letting us know, Eyob. I understand your laundry issue hasn't bee…" at bounding box center [422, 296] width 341 height 34
paste textarea "It was repaired and a clan was placed on the drum holder of the washing machine"
click at [419, 293] on textarea "Thank you for letting us know, Eyob. I understand your laundry issue hasn't bee…" at bounding box center [422, 296] width 341 height 34
click at [418, 293] on textarea "Thank you for letting us know, Eyob. I understand your laundry issue hasn't bee…" at bounding box center [422, 296] width 341 height 34
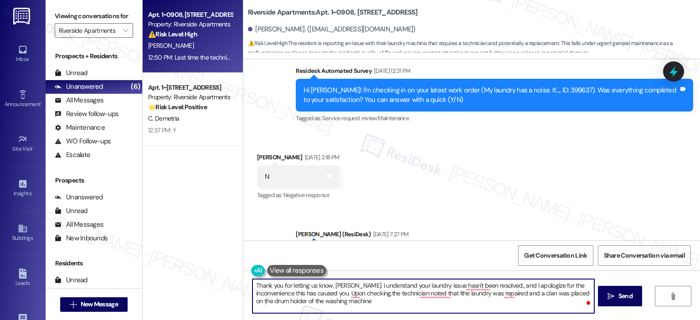
click at [346, 301] on textarea "Thank you for letting us know, Eyob. I understand your laundry issue hasn't bee…" at bounding box center [422, 296] width 341 height 34
type textarea "Thank you for letting us know, Eyob. I understand your laundry issue hasn't bee…"
click at [307, 272] on button at bounding box center [296, 270] width 59 height 11
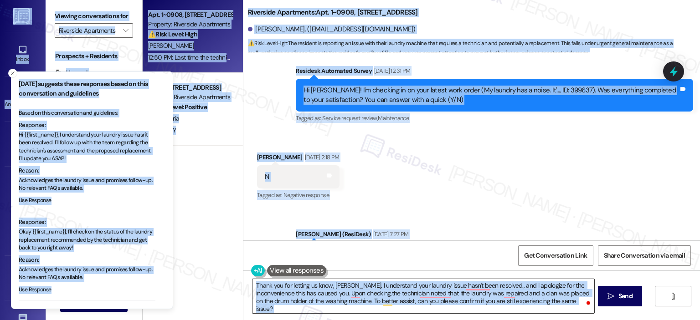
click at [360, 285] on textarea "Thank you for letting us know, Eyob. I understand your laundry issue hasn't bee…" at bounding box center [422, 296] width 341 height 34
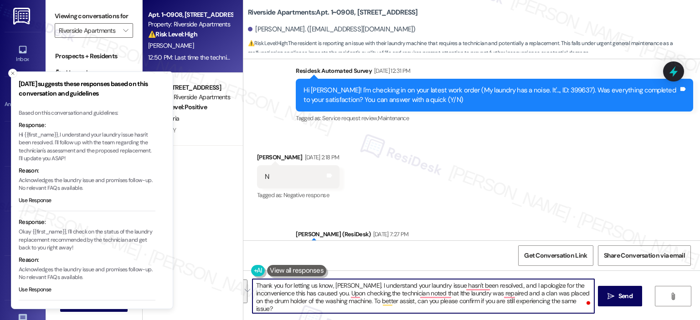
paste textarea "still hasn’t been resolved, and I truly apologize for the inconvenience this ha…"
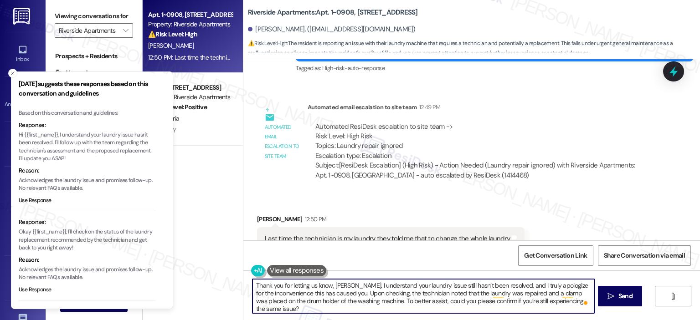
scroll to position [733, 0]
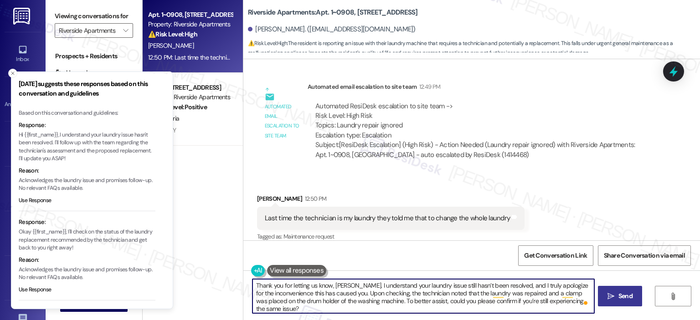
type textarea "Thank you for letting us know, Eyob. I understand your laundry issue still hasn…"
click at [606, 293] on span " Send" at bounding box center [620, 297] width 29 height 10
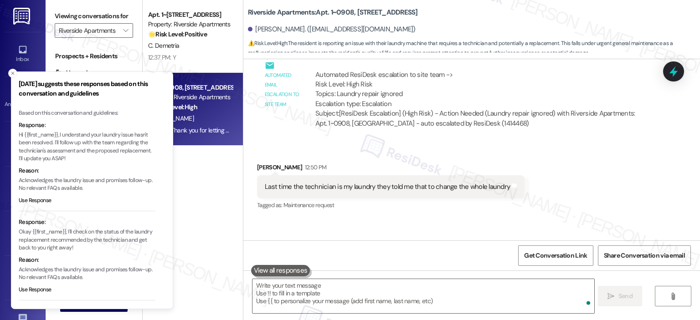
scroll to position [816, 0]
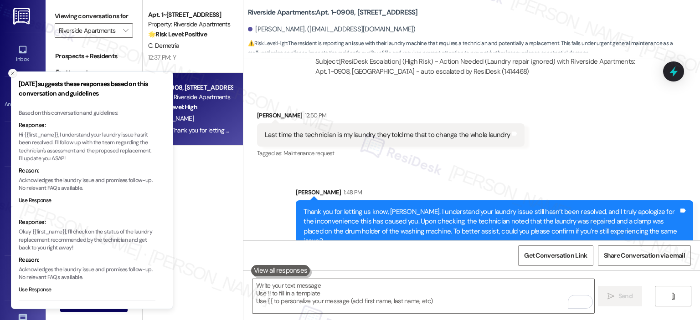
click at [13, 72] on line "Close toast" at bounding box center [12, 73] width 3 height 3
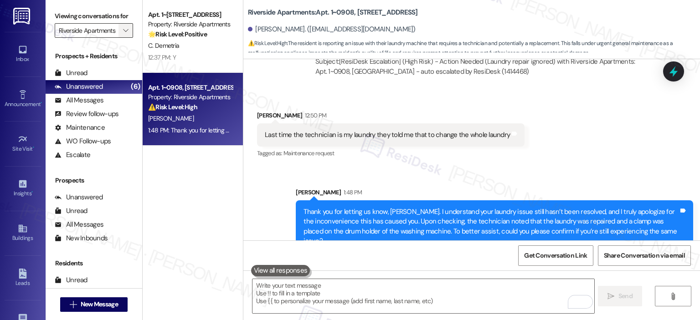
click at [123, 31] on icon "" at bounding box center [125, 30] width 5 height 7
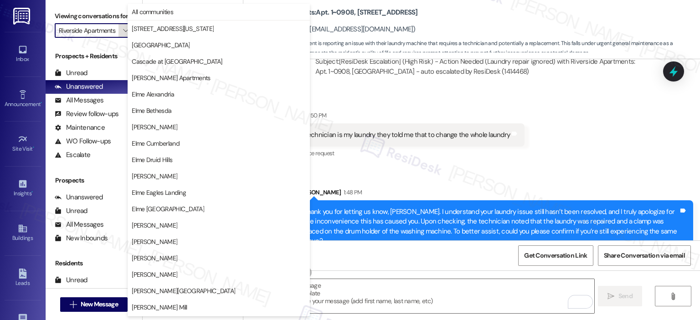
scroll to position [163, 0]
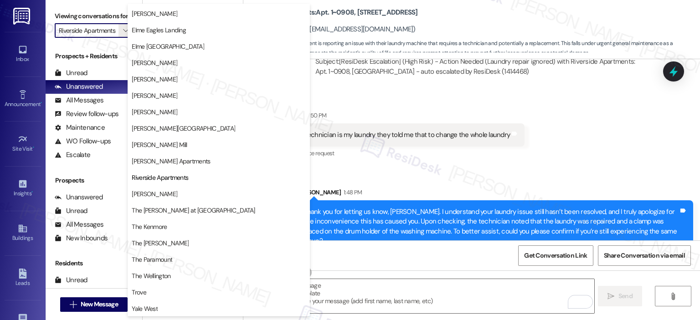
click at [194, 189] on button "[PERSON_NAME]" at bounding box center [219, 194] width 182 height 16
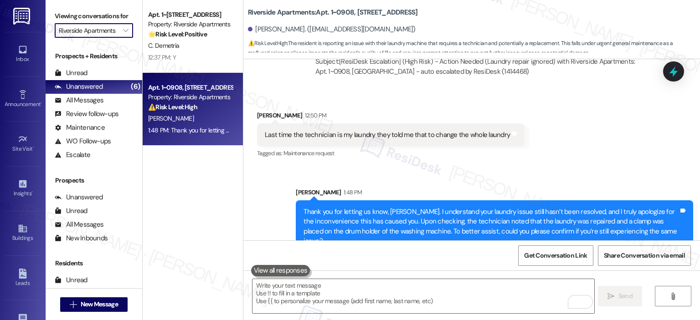
type input "[PERSON_NAME]"
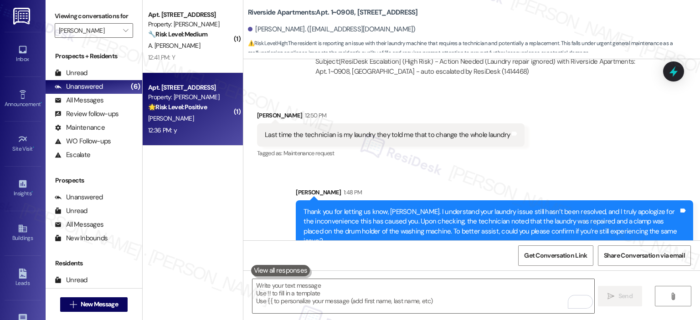
click at [192, 95] on div "Property: [PERSON_NAME]" at bounding box center [190, 97] width 84 height 10
type textarea "Fetching suggested responses. Please feel free to read through the conversation…"
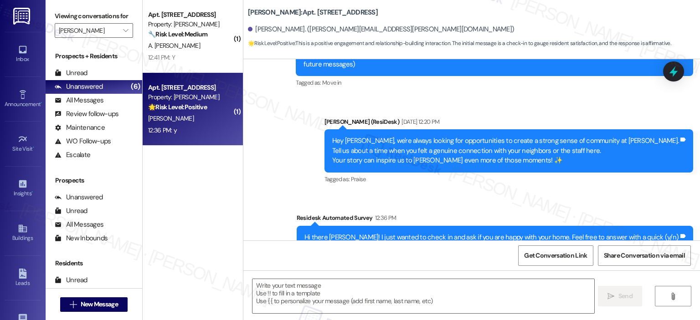
type textarea "Fetching suggested responses. Please feel free to read through the conversation…"
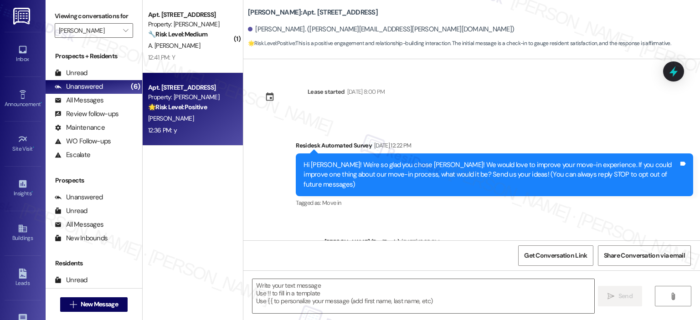
scroll to position [217, 0]
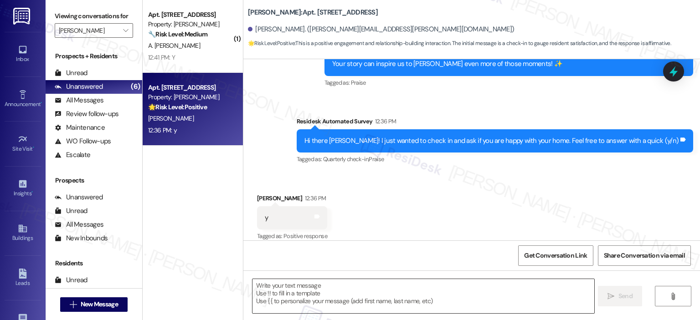
click at [372, 298] on textarea at bounding box center [422, 296] width 341 height 34
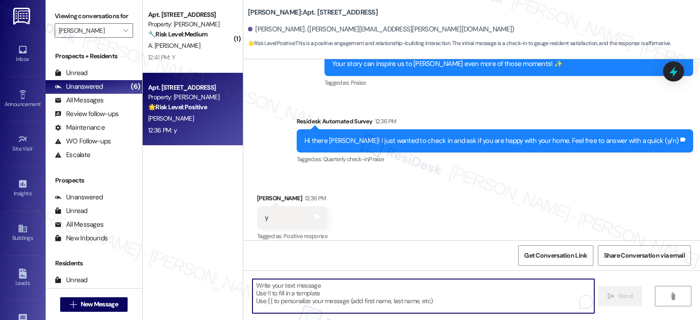
paste textarea "Thanks so much, {{first_name}}! It makes me really happy to hear you’re enjoyin…"
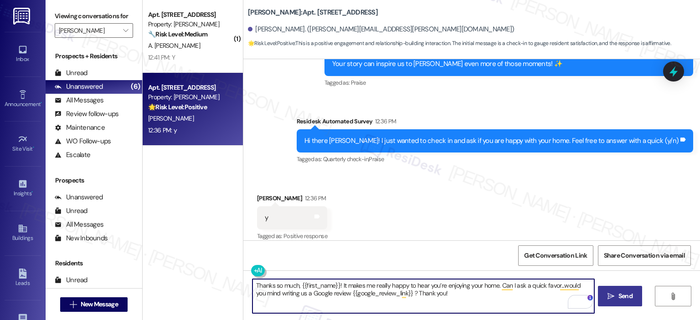
type textarea "Thanks so much, {{first_name}}! It makes me really happy to hear you’re enjoyin…"
click at [610, 295] on icon "" at bounding box center [610, 296] width 7 height 7
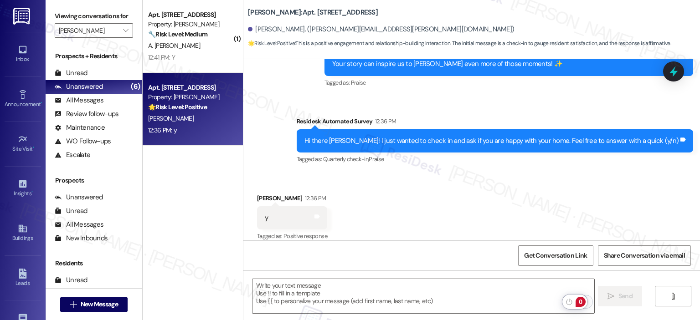
scroll to position [216, 0]
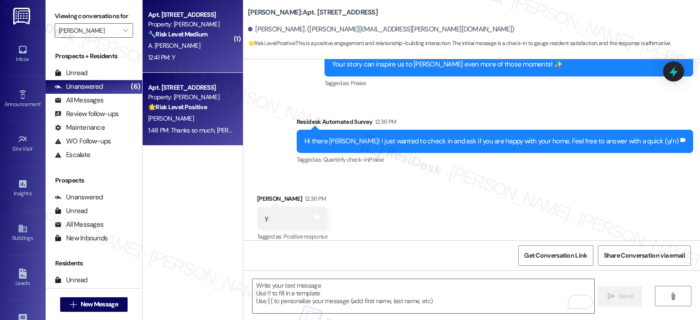
click at [184, 44] on div "A. [PERSON_NAME]" at bounding box center [190, 45] width 86 height 11
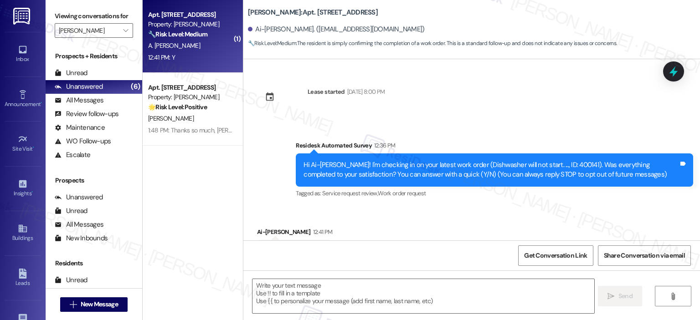
scroll to position [43, 0]
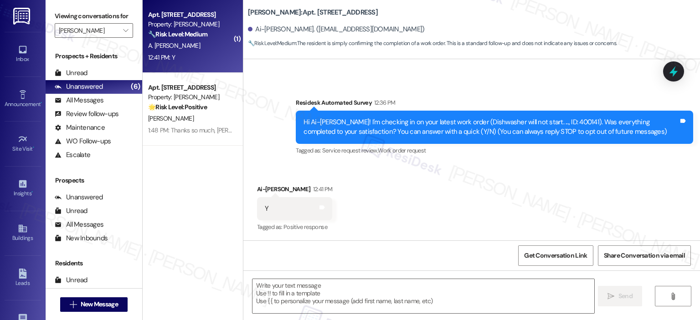
type textarea "Fetching suggested responses. Please feel free to read through the conversation…"
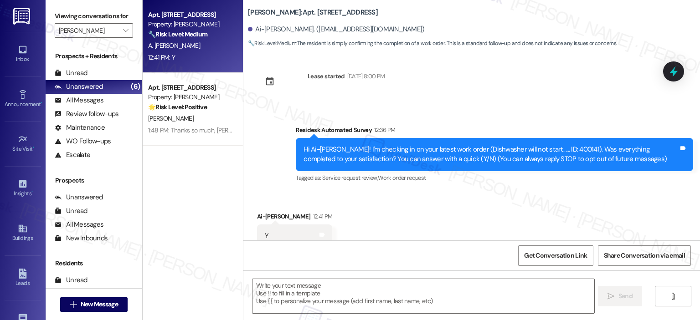
scroll to position [0, 0]
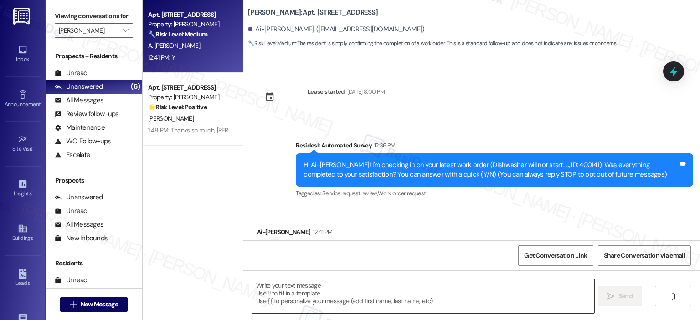
click at [337, 292] on textarea at bounding box center [422, 296] width 341 height 34
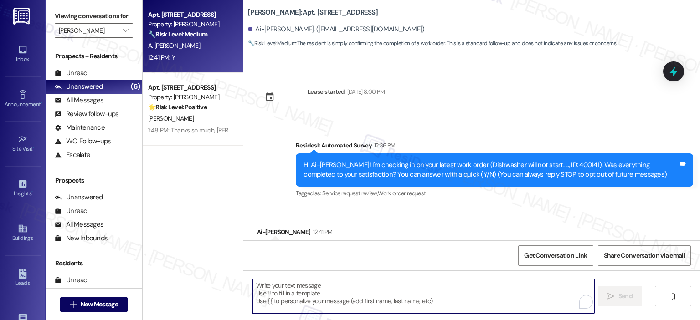
paste textarea "Thank you for your response! Great to know that the latest work order was compl…"
type textarea "Thank you for your response! Great to know that the latest work order was compl…"
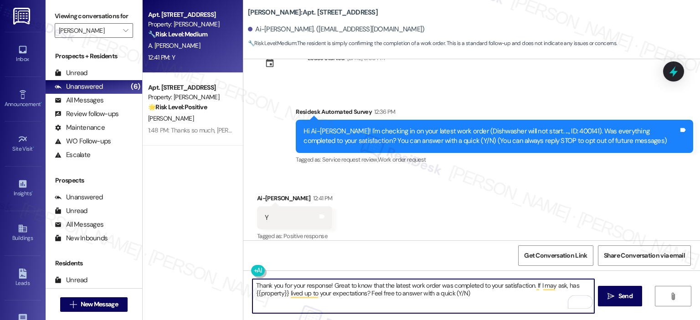
scroll to position [43, 0]
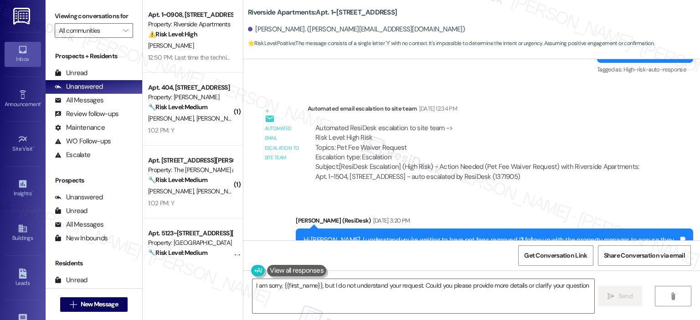
type textarea "I am sorry, {{first_name}}, but I do not understand your request. Could you ple…"
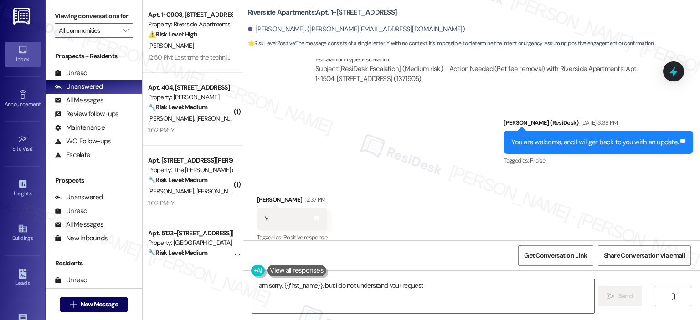
scroll to position [2151, 0]
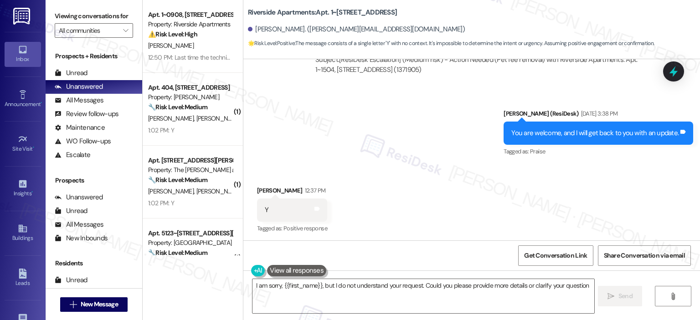
type textarea "I am sorry, {{first_name}}, but I do not understand your request. Could you ple…"
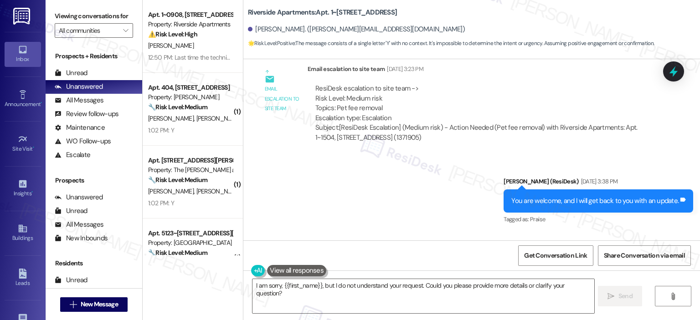
scroll to position [2151, 0]
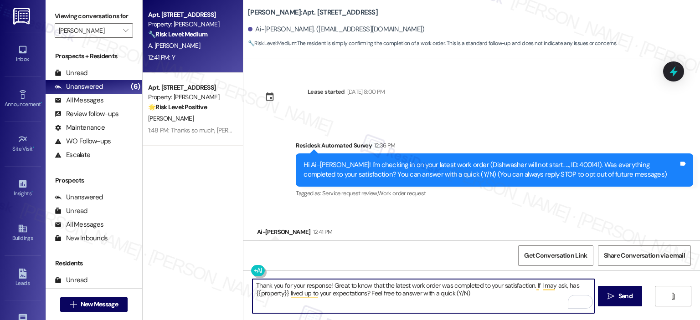
click at [326, 285] on textarea "Thank you for your response! Great to know that the latest work order was compl…" at bounding box center [422, 296] width 341 height 34
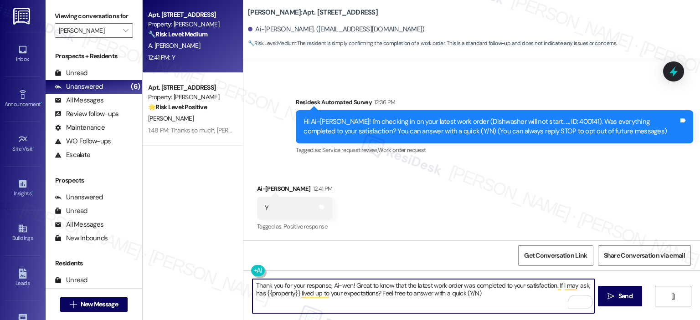
click at [340, 285] on textarea "Thank you for your response, Ai-wen! Great to know that the latest work order w…" at bounding box center [422, 296] width 341 height 34
type textarea "Thank you for your response, Ai-[PERSON_NAME]! Great to know that the latest wo…"
click at [624, 299] on span "Send" at bounding box center [625, 297] width 14 height 10
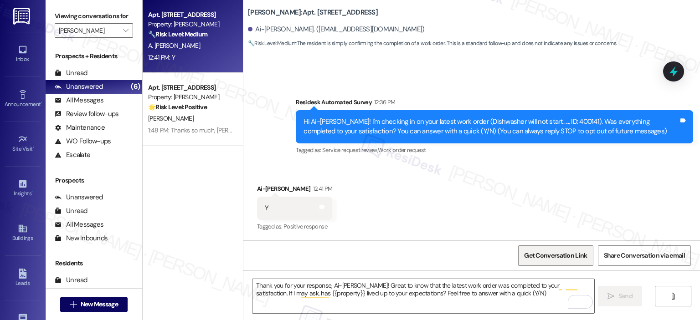
scroll to position [43, 0]
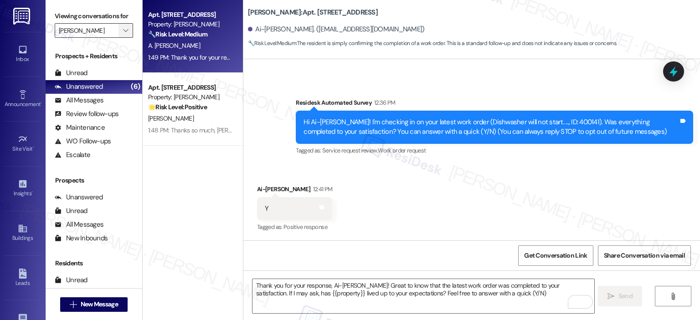
click at [123, 32] on span "" at bounding box center [125, 30] width 9 height 15
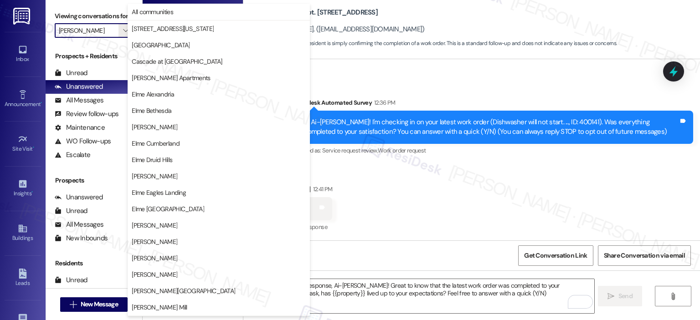
scroll to position [163, 0]
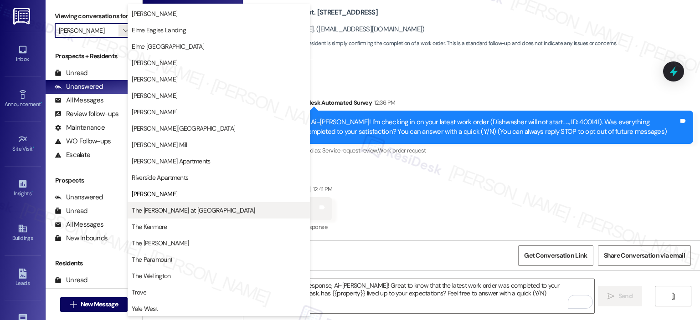
click at [171, 203] on button "The [PERSON_NAME] at [GEOGRAPHIC_DATA]" at bounding box center [219, 210] width 182 height 16
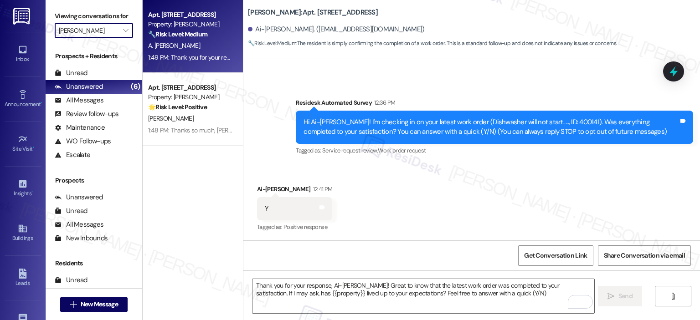
type input "The [PERSON_NAME] at [GEOGRAPHIC_DATA]"
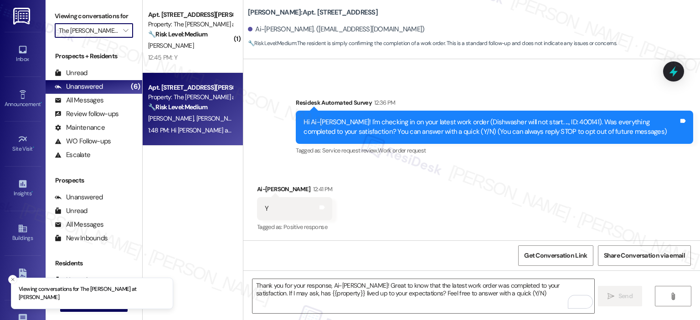
click at [208, 91] on div "Apt. [STREET_ADDRESS][PERSON_NAME]" at bounding box center [190, 88] width 84 height 10
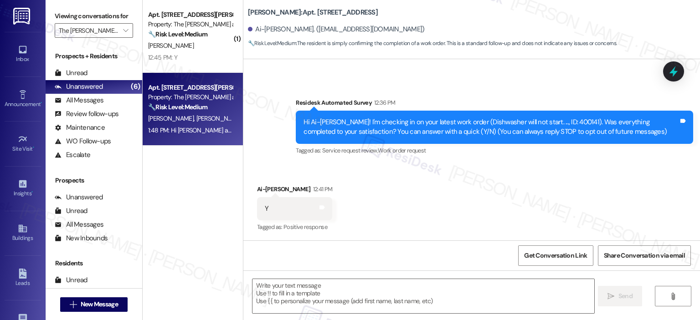
type textarea "Fetching suggested responses. Please feel free to read through the conversation…"
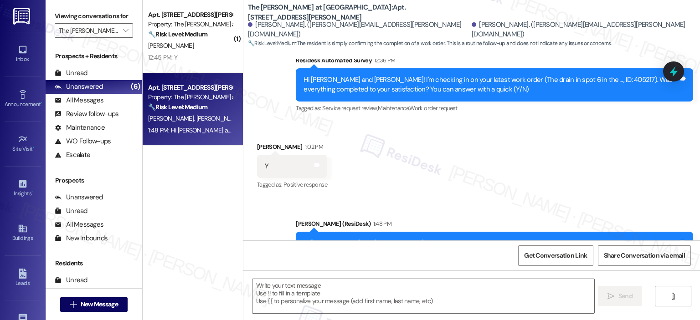
scroll to position [1956, 0]
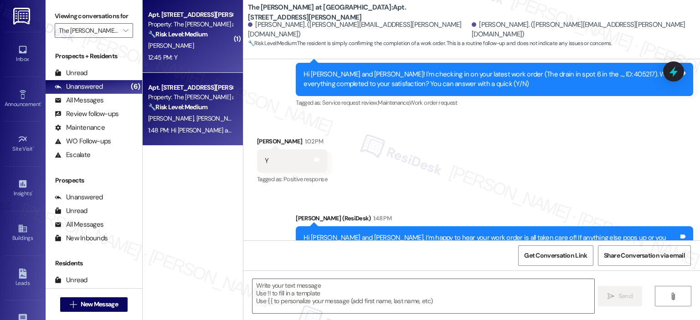
click at [153, 25] on div "Property: The [PERSON_NAME] at [GEOGRAPHIC_DATA]" at bounding box center [190, 25] width 84 height 10
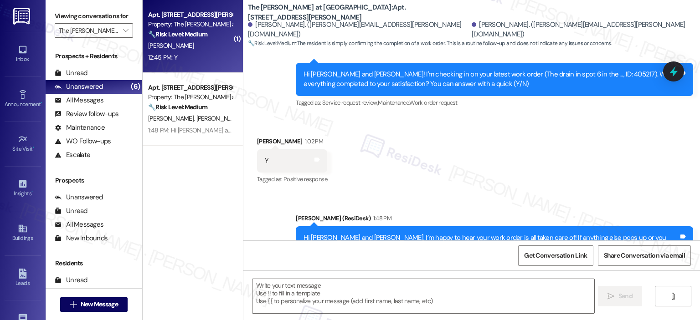
type textarea "Fetching suggested responses. Please feel free to read through the conversation…"
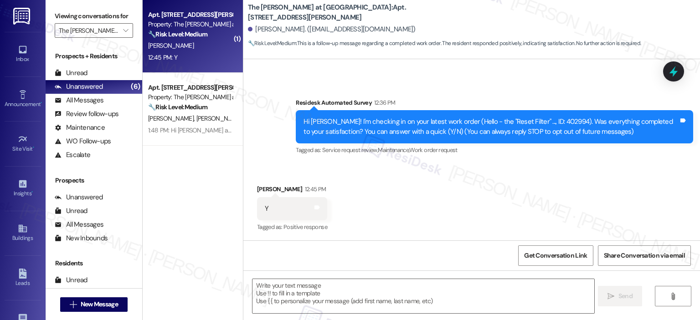
type textarea "Fetching suggested responses. Please feel free to read through the conversation…"
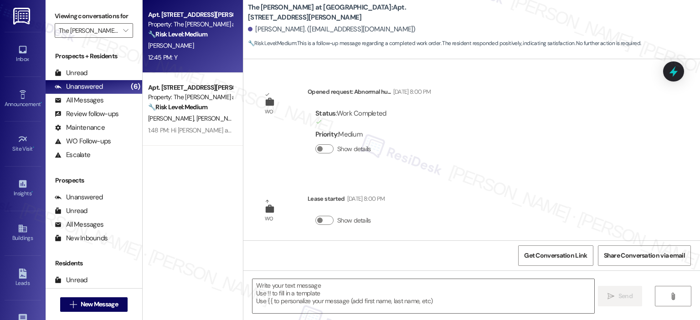
scroll to position [169, 0]
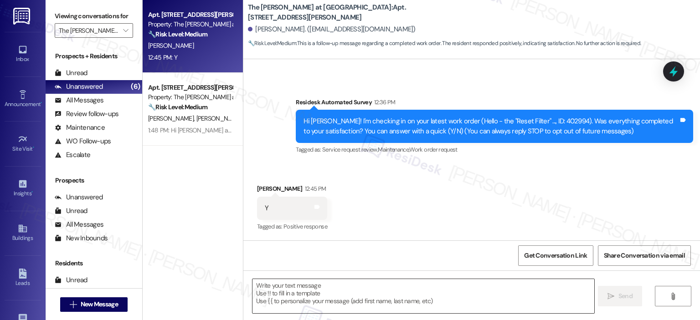
click at [284, 300] on textarea at bounding box center [422, 296] width 341 height 34
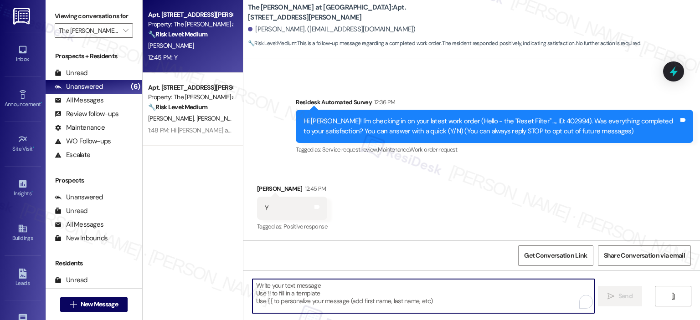
paste textarea "Thank you for your response! Great to know that the latest work order was compl…"
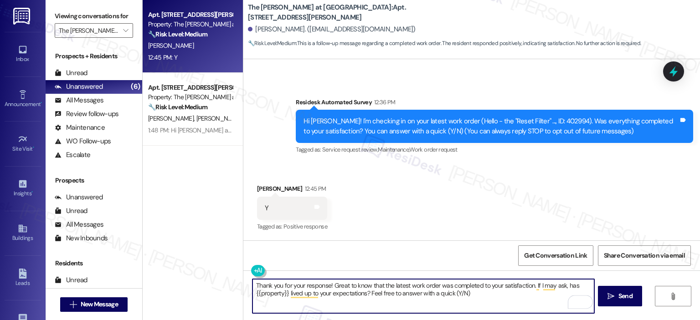
click at [324, 287] on textarea "Thank you for your response! Great to know that the latest work order was compl…" at bounding box center [422, 296] width 341 height 34
type textarea "Thank you for your response, [PERSON_NAME]! Great to know that the latest work …"
drag, startPoint x: 614, startPoint y: 297, endPoint x: 587, endPoint y: 273, distance: 36.2
click at [615, 297] on span " Send" at bounding box center [620, 297] width 29 height 10
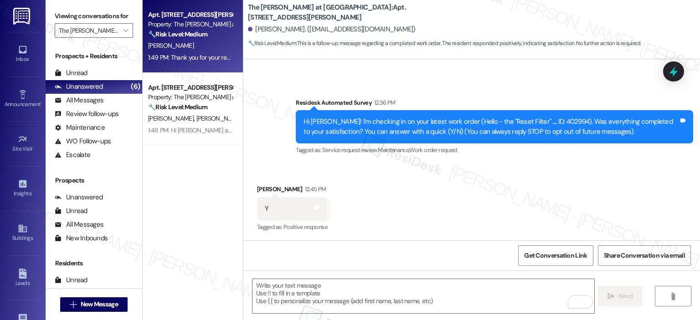
scroll to position [242, 0]
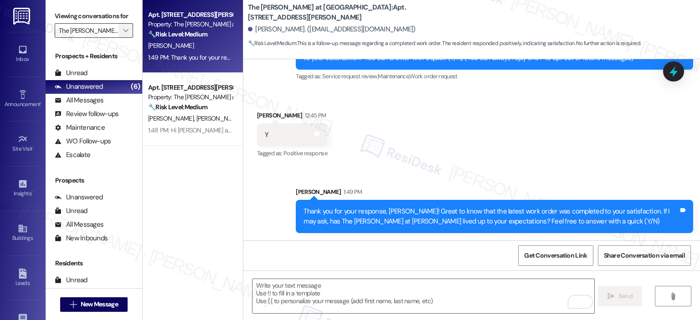
click at [126, 30] on button "" at bounding box center [125, 30] width 15 height 15
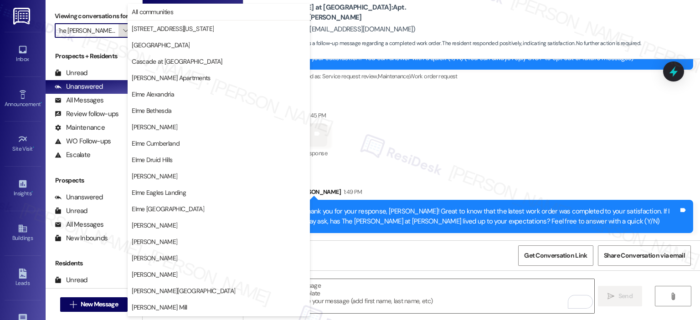
scroll to position [163, 0]
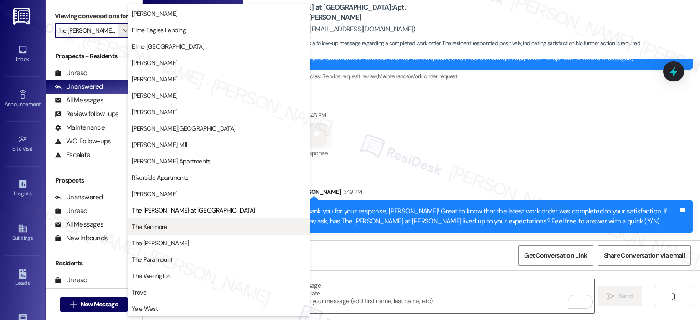
click at [183, 220] on button "The Kenmore" at bounding box center [219, 227] width 182 height 16
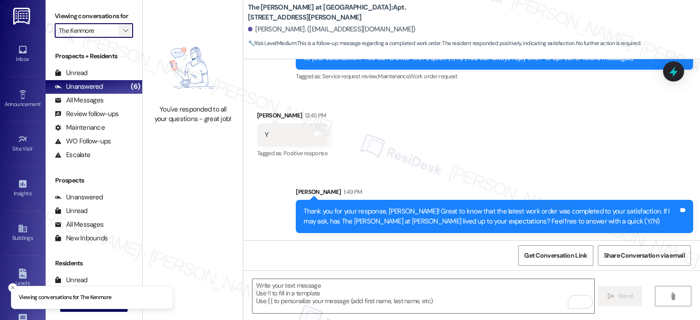
click at [127, 34] on button "" at bounding box center [125, 30] width 15 height 15
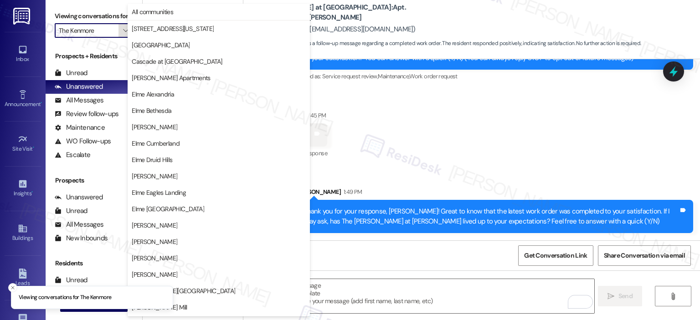
scroll to position [163, 0]
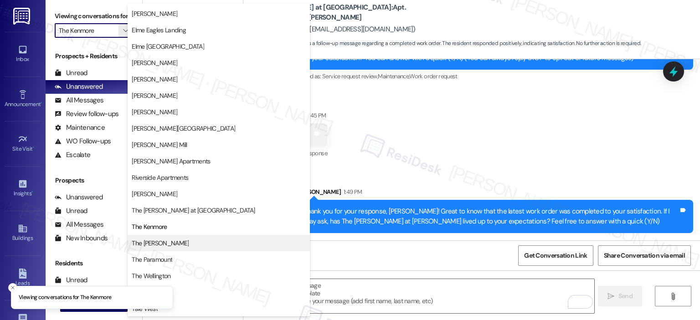
click at [192, 247] on span "The [PERSON_NAME]" at bounding box center [219, 243] width 174 height 9
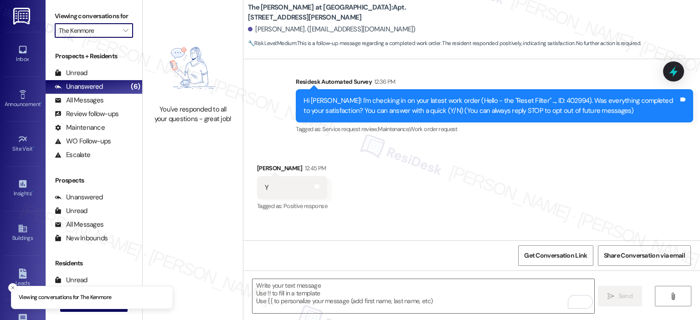
type input "The [PERSON_NAME]"
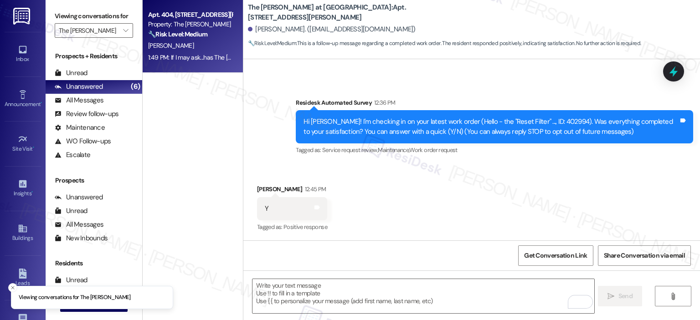
click at [175, 31] on strong "🔧 Risk Level: Medium" at bounding box center [177, 34] width 59 height 8
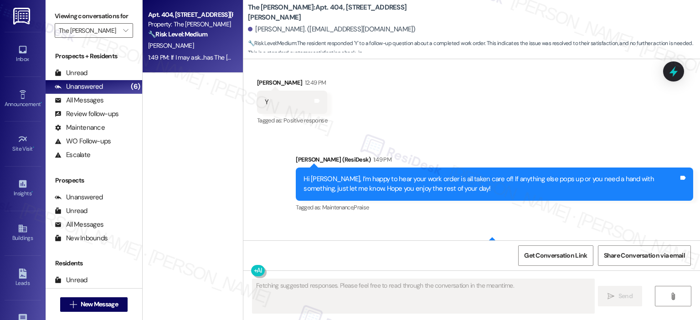
scroll to position [1003, 0]
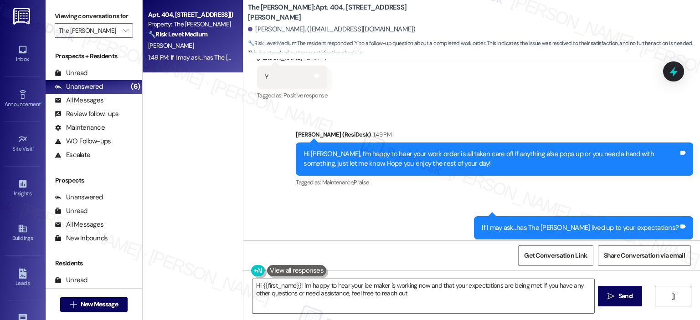
type textarea "Hi {{first_name}}! I'm happy to hear your ice maker is working now and that you…"
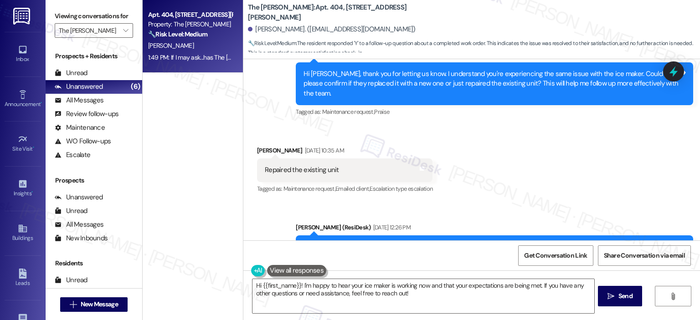
scroll to position [776, 0]
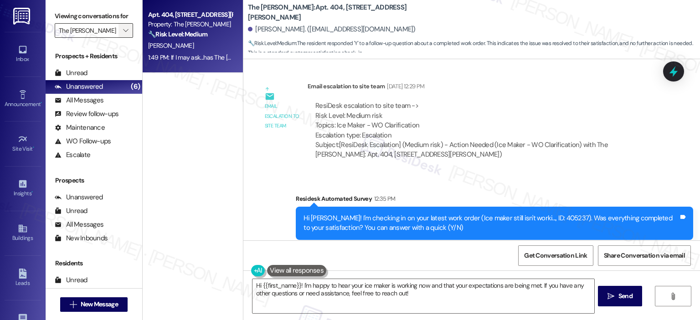
click at [123, 31] on icon "" at bounding box center [125, 30] width 5 height 7
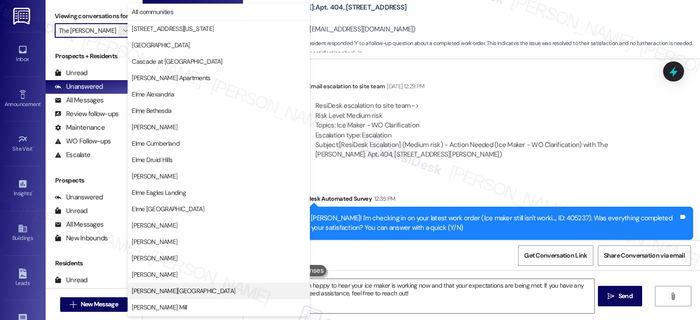
scroll to position [163, 0]
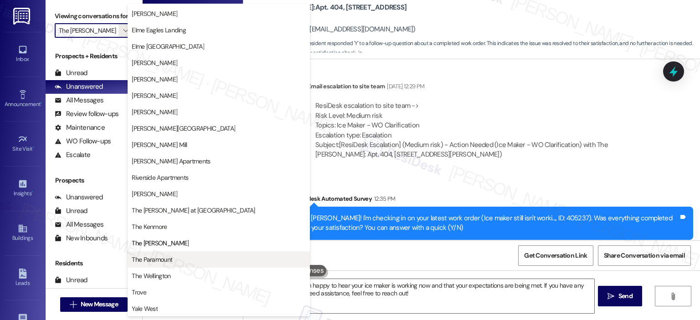
click at [169, 255] on button "The Paramount" at bounding box center [219, 260] width 182 height 16
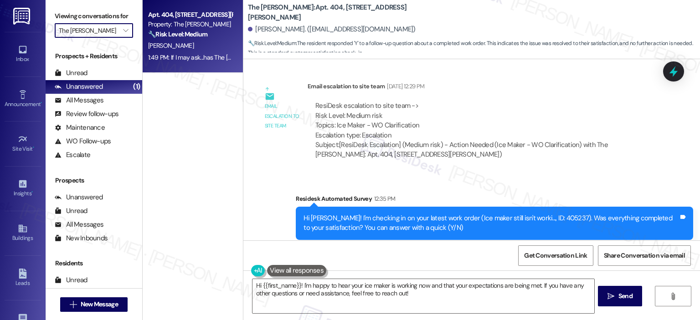
type input "The Paramount"
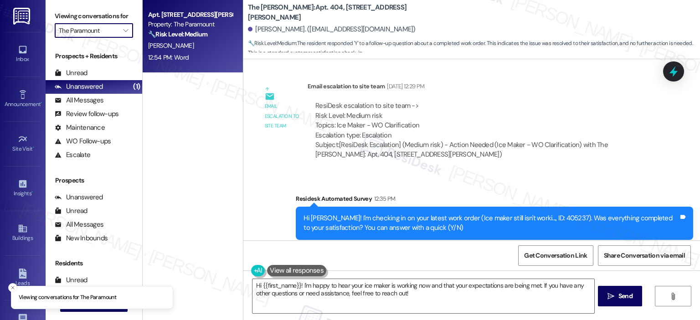
click at [185, 30] on div "🔧 Risk Level: Medium The resident responded 'Word' to a follow-up question abou…" at bounding box center [190, 35] width 84 height 10
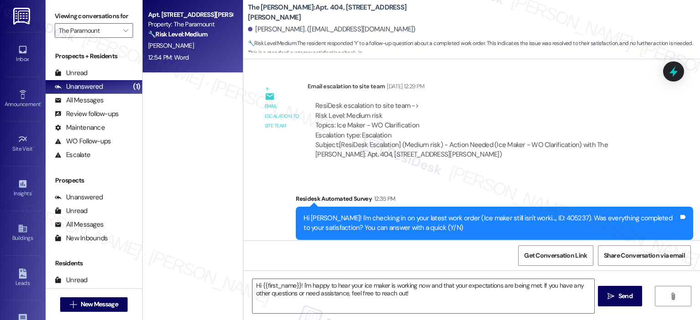
type textarea "Fetching suggested responses. Please feel free to read through the conversation…"
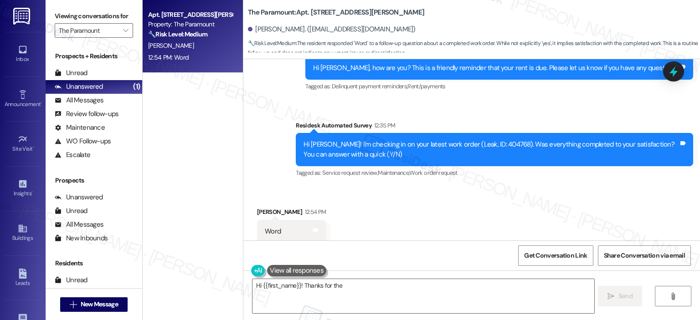
scroll to position [882, 0]
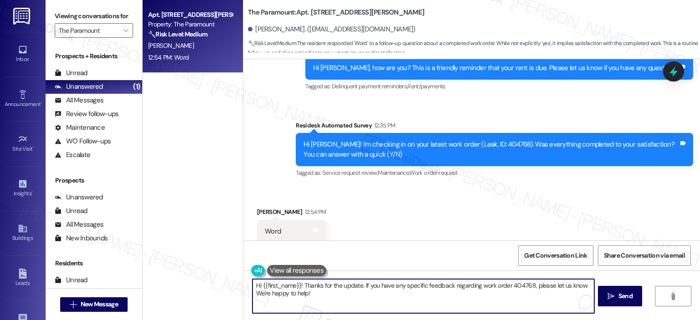
drag, startPoint x: 309, startPoint y: 298, endPoint x: 244, endPoint y: 286, distance: 66.4
click at [247, 286] on div "Hi {{first_name}}! Thanks for the update. If you have any specific feedback reg…" at bounding box center [418, 296] width 342 height 35
click at [299, 295] on textarea "Hi {{first_name}}! Thanks for the update. If you have any specific feedback reg…" at bounding box center [422, 296] width 341 height 34
drag, startPoint x: 311, startPoint y: 295, endPoint x: 299, endPoint y: 285, distance: 15.6
click at [299, 285] on textarea "Hi {{first_name}}! Thanks for the update. If you have any specific feedback reg…" at bounding box center [422, 296] width 341 height 34
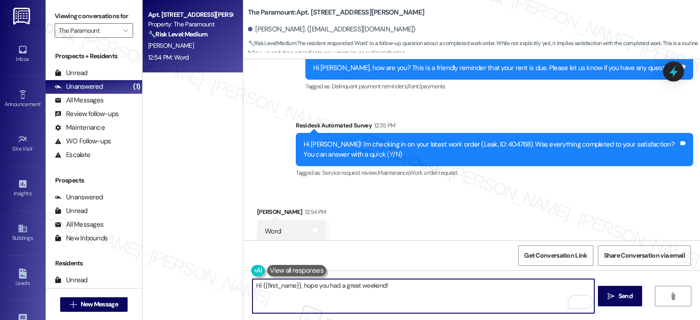
click at [412, 283] on textarea "Hi {{first_name}}, hope you had a great weekend!" at bounding box center [422, 296] width 341 height 34
click at [302, 290] on textarea "Hi {{first_name}}, hope you had a great weekend! I see you responded "word" on …" at bounding box center [422, 296] width 341 height 34
click at [335, 298] on textarea "Hi {{first_name}}, hope you had a great weekend! I see you responded "word" on …" at bounding box center [422, 296] width 341 height 34
paste textarea "I hope you had a great weekend! I noticed you responded “word” to our last mess…"
type textarea "Hi {{first_name}}, I hope you had a great weekend! I noticed you responded “wor…"
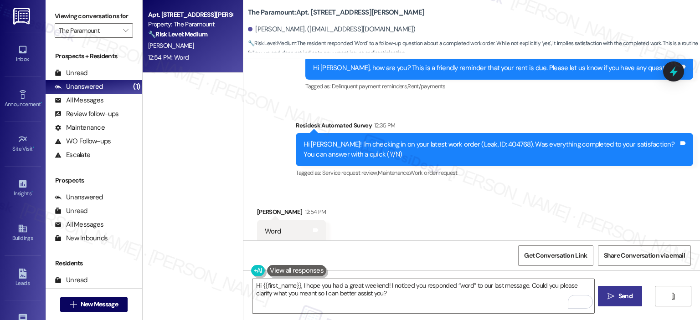
click at [623, 296] on span "Send" at bounding box center [625, 297] width 14 height 10
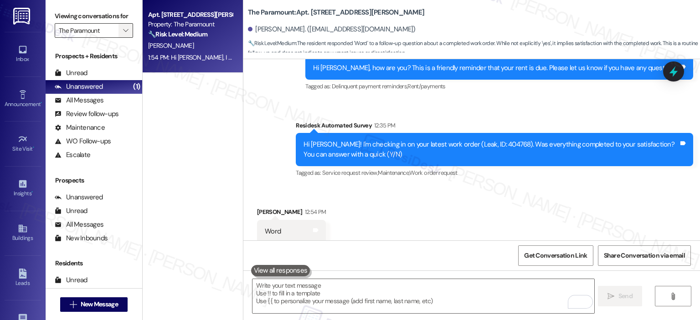
click at [121, 26] on span "" at bounding box center [125, 30] width 9 height 15
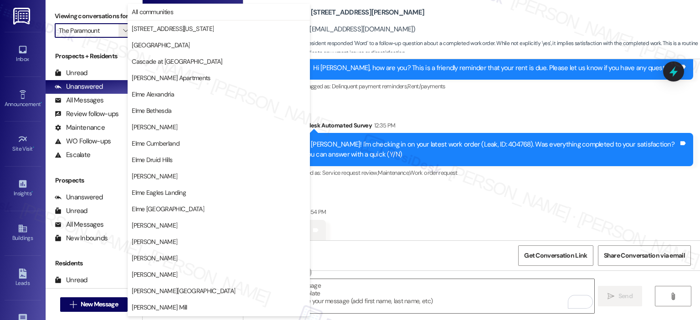
scroll to position [163, 0]
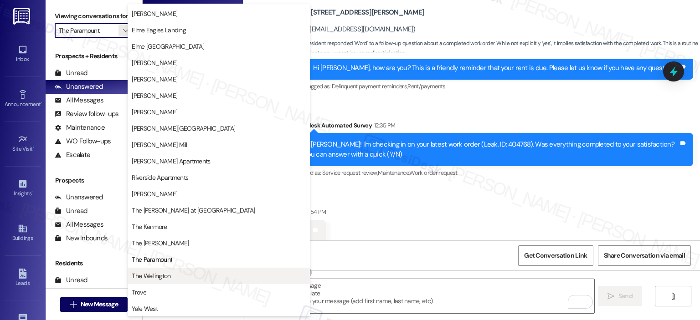
click at [189, 269] on button "The Wellington" at bounding box center [219, 276] width 182 height 16
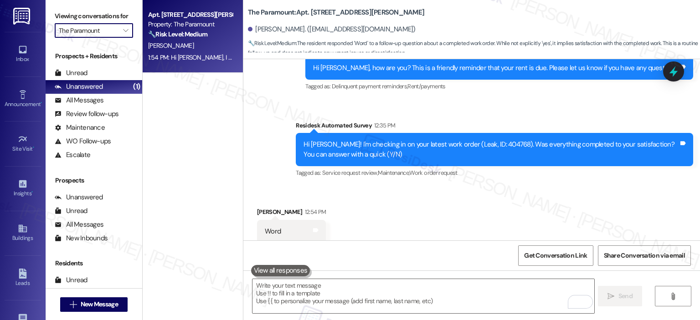
type input "The Wellington"
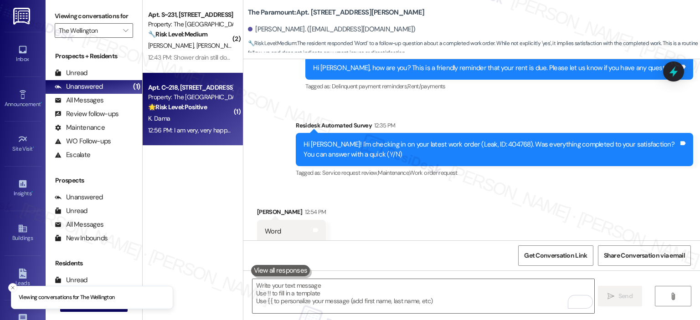
click at [207, 113] on div "K. Dama" at bounding box center [190, 118] width 86 height 11
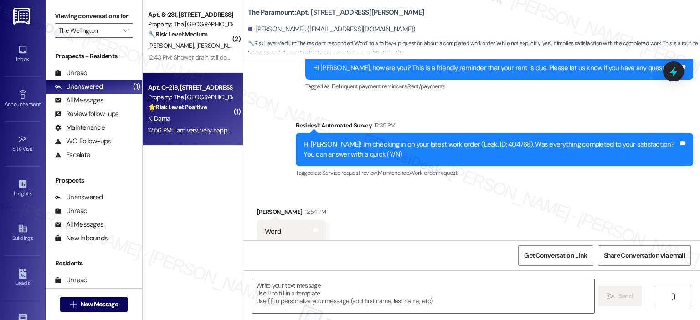
type textarea "Fetching suggested responses. Please feel free to read through the conversation…"
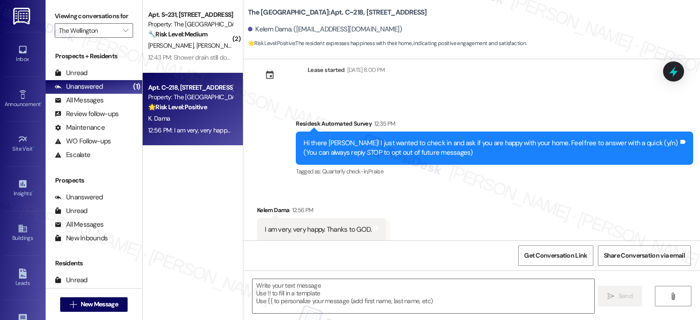
scroll to position [43, 0]
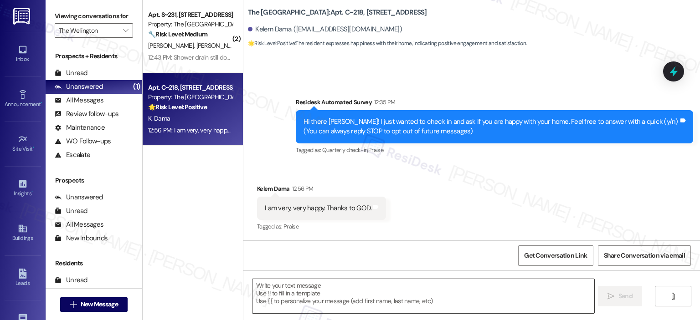
click at [314, 293] on textarea at bounding box center [422, 296] width 341 height 34
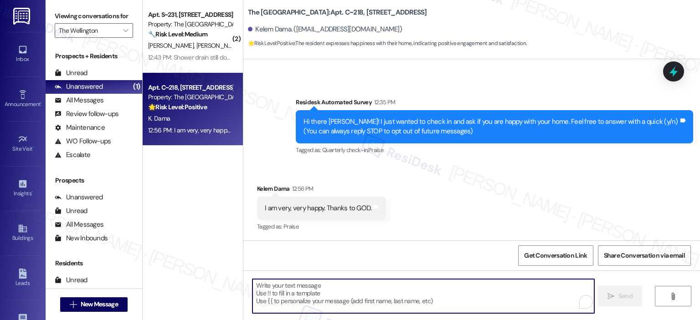
paste textarea "Thanks so much, {{first_name}}! It makes me really happy to hear you’re enjoyin…"
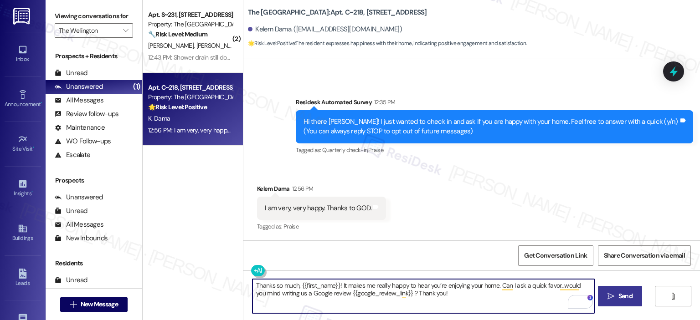
type textarea "Thanks so much, {{first_name}}! It makes me really happy to hear you’re enjoyin…"
click at [606, 297] on span " Send" at bounding box center [620, 297] width 29 height 10
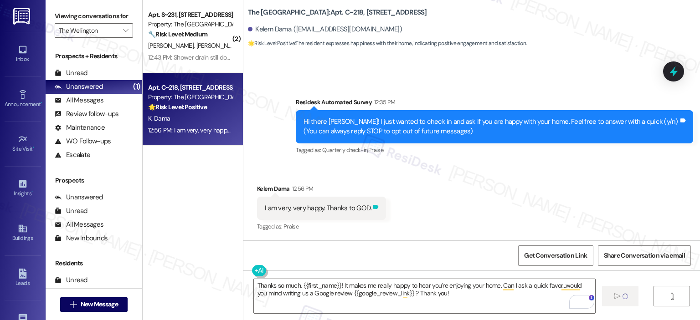
click at [373, 207] on icon at bounding box center [375, 207] width 5 height 4
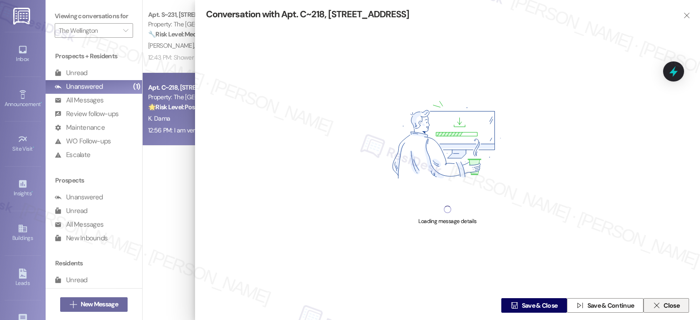
click at [663, 303] on span "Close" at bounding box center [671, 306] width 16 height 10
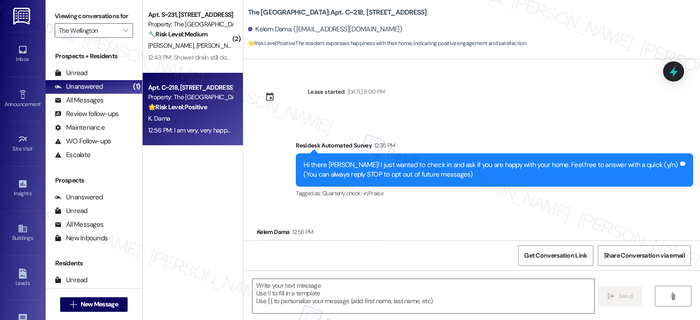
scroll to position [43, 0]
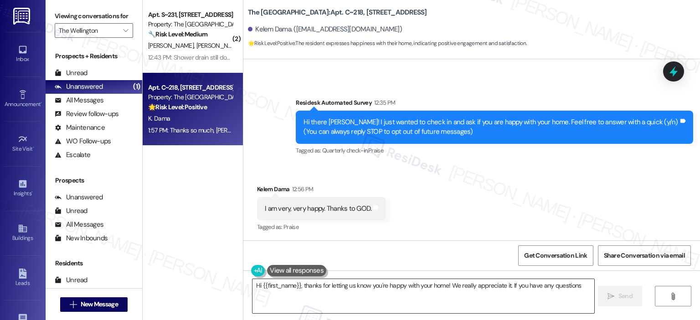
click at [386, 291] on textarea "Hi {{first_name}}, thanks for letting us know you're happy with your home! We r…" at bounding box center [422, 296] width 341 height 34
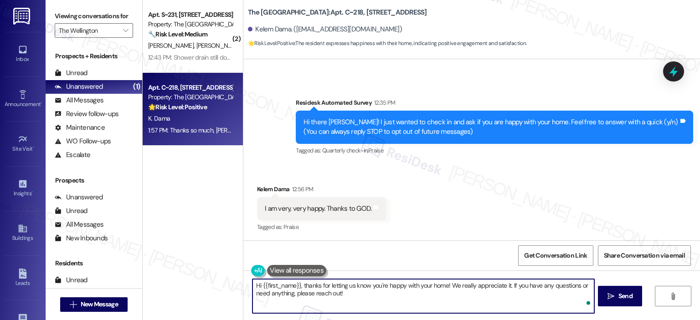
click at [363, 296] on textarea "Hi {{first_name}}, thanks for letting us know you're happy with your home! We r…" at bounding box center [422, 296] width 341 height 34
paste textarea "Thanks so much, {{first_name}}! It makes me really happy to hear you’re enjoyin…"
type textarea "Thanks so much, {{first_name}}! It makes me really happy to hear you’re enjoyin…"
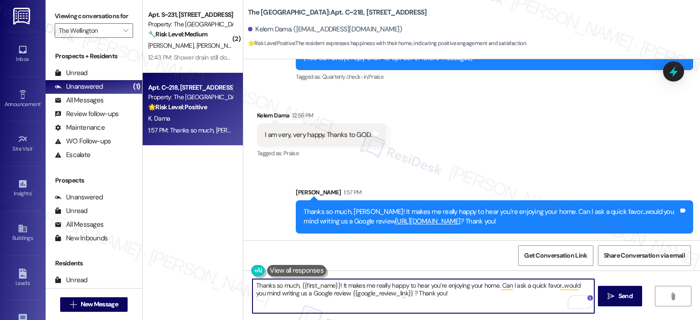
click at [437, 302] on textarea "Thanks so much, {{first_name}}! It makes me really happy to hear you’re enjoyin…" at bounding box center [422, 296] width 341 height 34
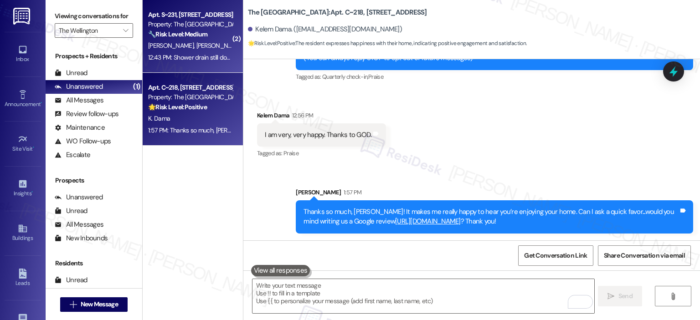
click at [191, 36] on strong "🔧 Risk Level: Medium" at bounding box center [177, 34] width 59 height 8
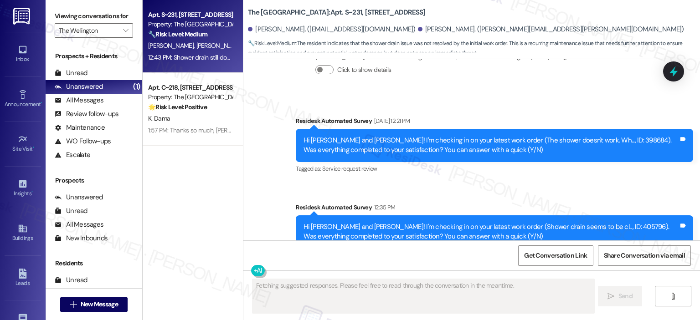
scroll to position [1735, 0]
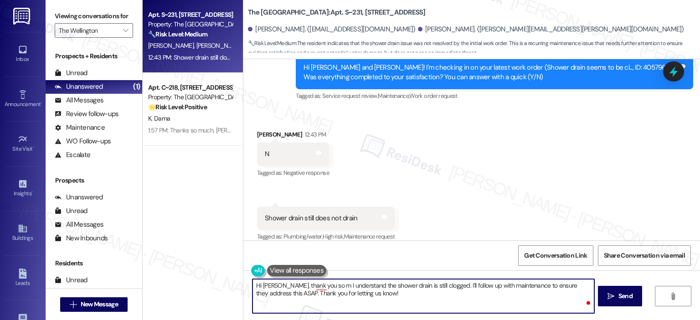
drag, startPoint x: 301, startPoint y: 284, endPoint x: 276, endPoint y: 287, distance: 25.3
type textarea "Hi [PERSON_NAME], thank you so m I understand the shower drain is still clogged…"
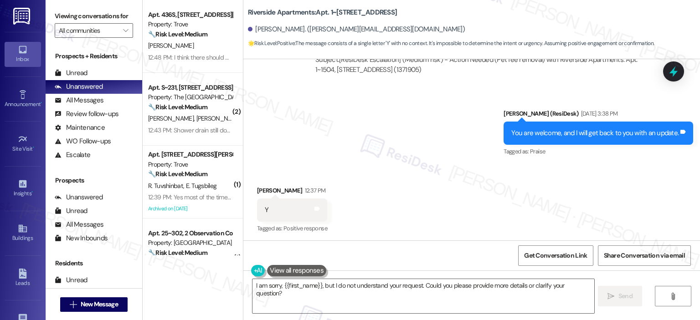
scroll to position [2151, 0]
click at [376, 302] on textarea "I am sorry, {{first_name}}, but I do not understand your request. Could you ple…" at bounding box center [422, 296] width 341 height 34
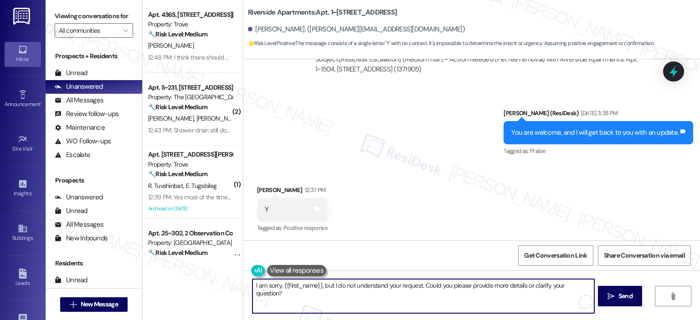
paste textarea "reply with this kapag di ko makita hisotry - Hello {{first_name}}! I see you re…"
type textarea "I reply with this kapag di ko makita hisotry - Hello {{first_name}}! I see you …"
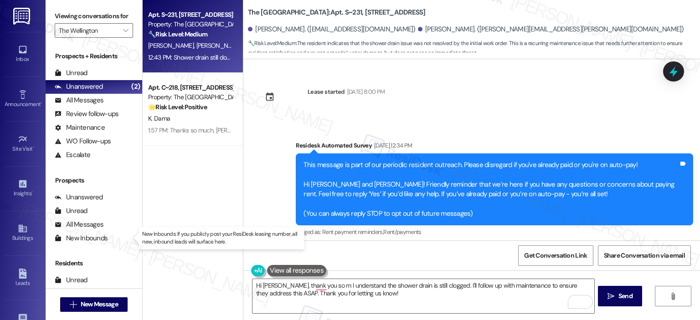
scroll to position [1735, 0]
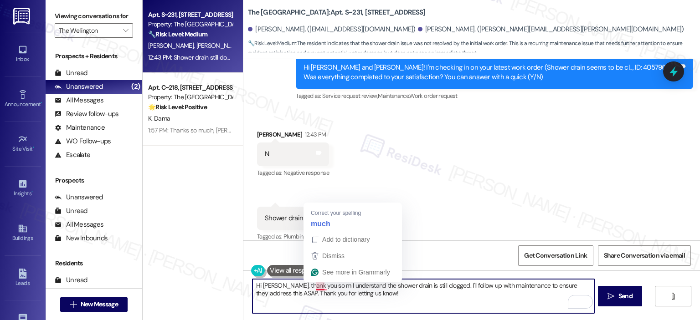
click at [317, 286] on textarea "Hi [PERSON_NAME], thank you so m I understand the shower drain is still clogged…" at bounding box center [422, 296] width 341 height 34
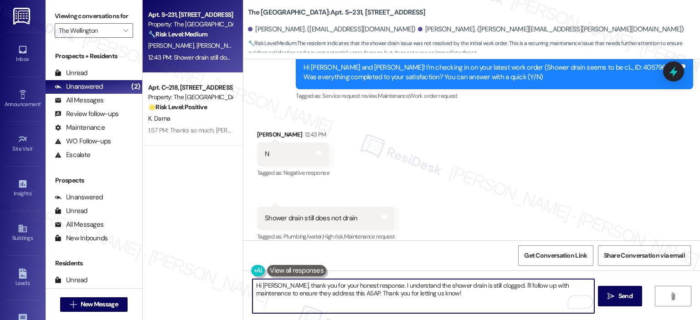
click at [493, 288] on textarea "Hi [PERSON_NAME], thank you for your honest response. I understand the shower d…" at bounding box center [422, 296] width 341 height 34
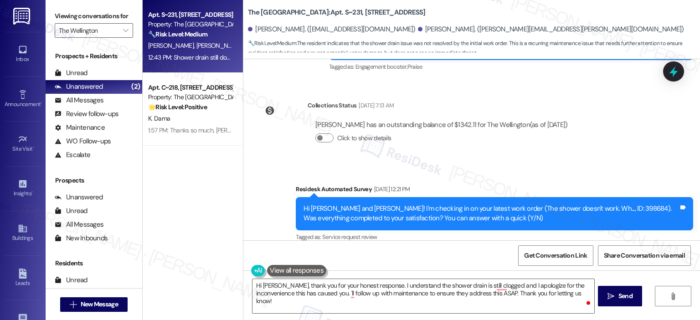
click at [570, 204] on div "Hi [PERSON_NAME] and [PERSON_NAME]! I'm checking in on your latest work order (…" at bounding box center [490, 214] width 375 height 20
copy div "398684"
drag, startPoint x: 569, startPoint y: 195, endPoint x: 588, endPoint y: 194, distance: 19.2
click at [588, 204] on div "Hi [PERSON_NAME] and [PERSON_NAME]! I'm checking in on your latest work order (…" at bounding box center [490, 214] width 375 height 20
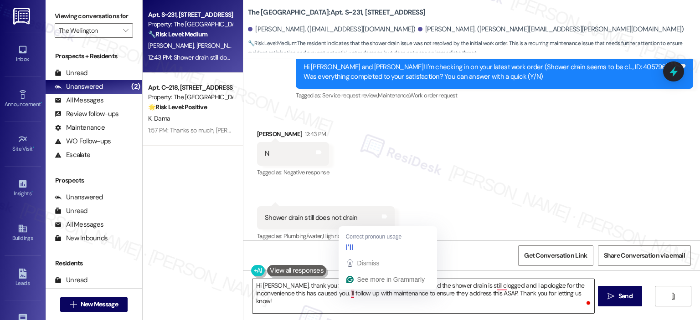
click at [346, 293] on textarea "Hi [PERSON_NAME], thank you for your honest response. I understand the shower d…" at bounding box center [422, 296] width 341 height 34
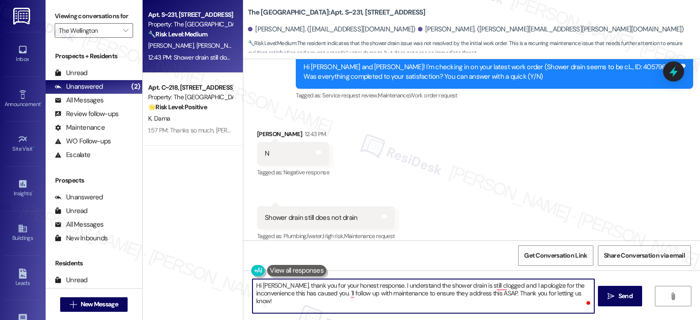
click at [346, 296] on textarea "Hi [PERSON_NAME], thank you for your honest response. I understand the shower d…" at bounding box center [422, 296] width 341 height 34
click at [378, 298] on textarea "Hi Abigail, thank you for your honest response. I understand the shower drain i…" at bounding box center [422, 296] width 341 height 34
drag, startPoint x: 346, startPoint y: 292, endPoint x: 352, endPoint y: 303, distance: 13.5
click at [352, 303] on textarea "Hi Abigail, thank you for your honest response. I understand the shower drain i…" at bounding box center [422, 296] width 341 height 34
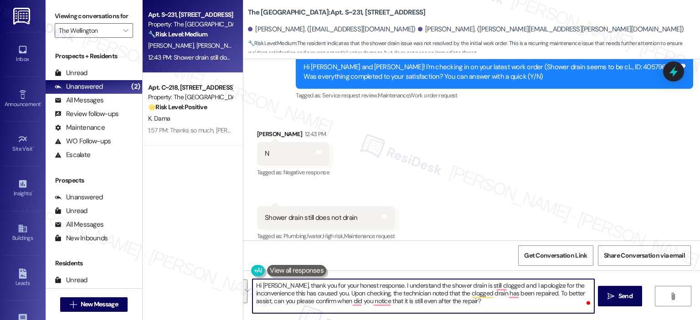
click at [359, 291] on textarea "Hi Abigail, thank you for your honest response. I understand the shower drain i…" at bounding box center [422, 296] width 341 height 34
paste textarea ", and I truly apologize for the inconvenience this has caused you. Upon checkin…"
type textarea "Hi Abigail, thank you for your honest response. I understand the shower drain i…"
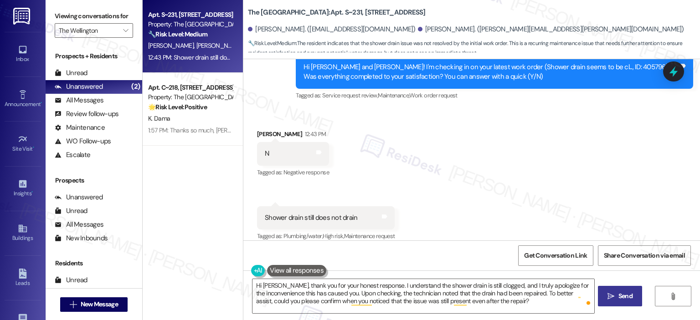
click at [609, 300] on span " Send" at bounding box center [620, 297] width 29 height 10
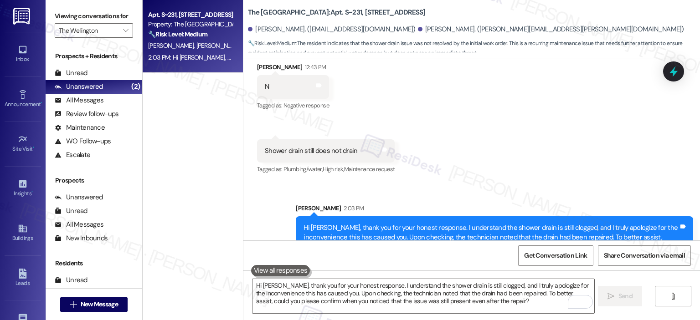
scroll to position [1819, 0]
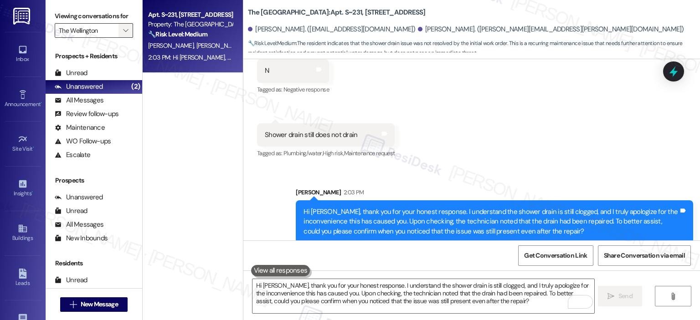
click at [123, 32] on icon "" at bounding box center [125, 30] width 5 height 7
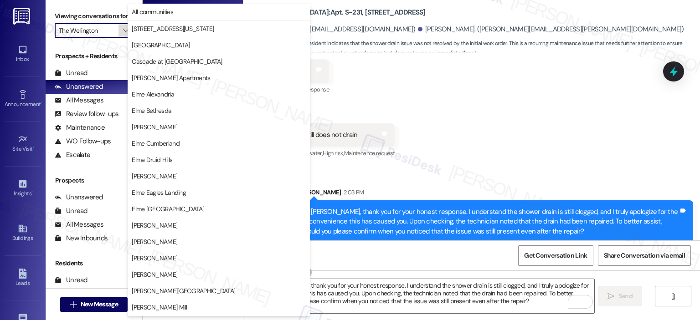
scroll to position [163, 0]
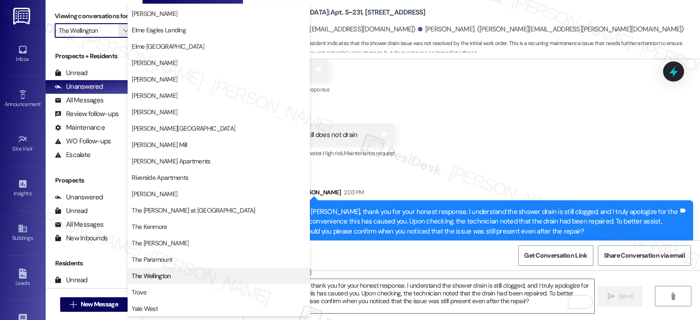
click at [171, 272] on span "The Wellington" at bounding box center [219, 276] width 174 height 9
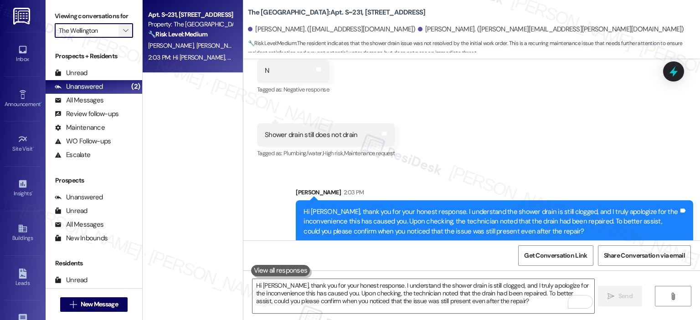
click at [123, 30] on span "" at bounding box center [125, 30] width 9 height 15
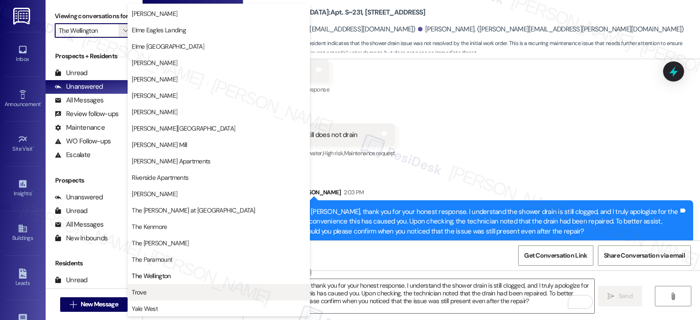
click at [164, 287] on button "Trove" at bounding box center [219, 292] width 182 height 16
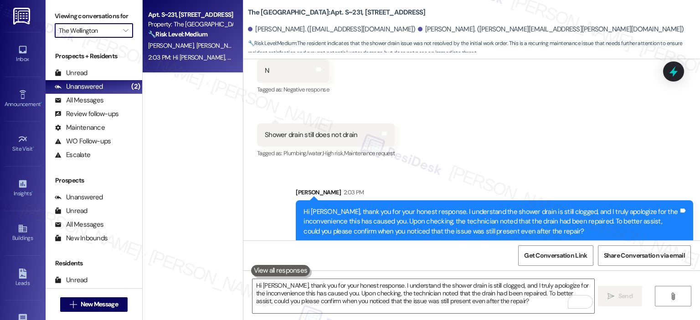
type input "Trove"
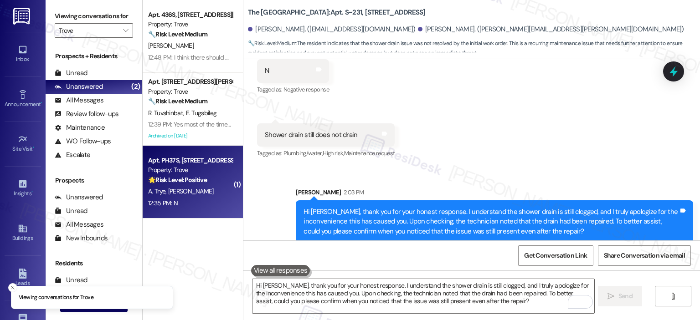
click at [185, 200] on div "12:35 PM: N 12:35 PM: N" at bounding box center [190, 203] width 86 height 11
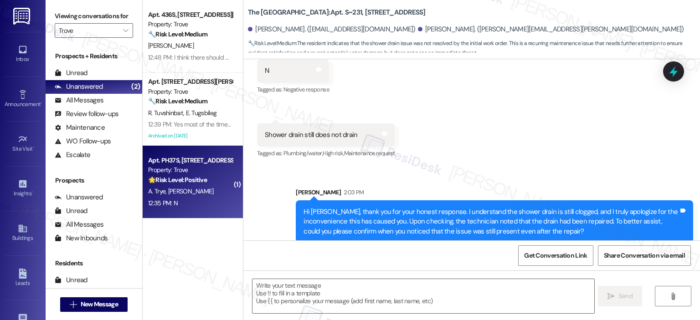
type textarea "Fetching suggested responses. Please feel free to read through the conversation…"
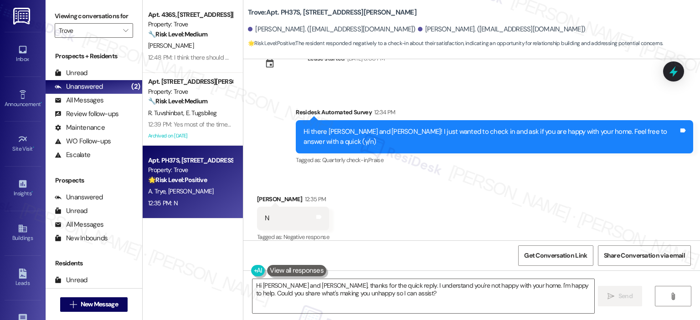
scroll to position [313, 0]
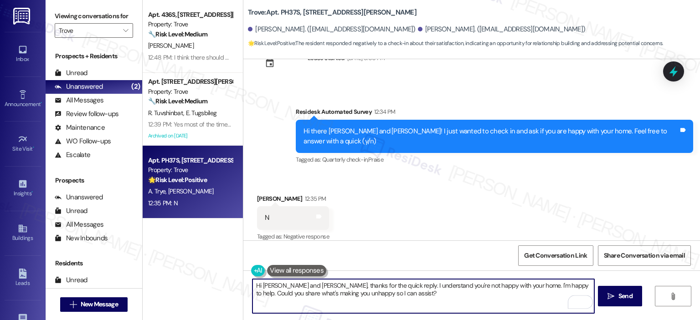
drag, startPoint x: 295, startPoint y: 286, endPoint x: 258, endPoint y: 285, distance: 36.9
click at [258, 285] on textarea "Hi Alice and Navon, thanks for the quick reply. I understand you're not happy w…" at bounding box center [422, 296] width 341 height 34
drag, startPoint x: 343, startPoint y: 283, endPoint x: 303, endPoint y: 287, distance: 39.9
click at [303, 287] on textarea "Hi Navon, thanks for the quick reply. I understand you're not happy with your h…" at bounding box center [422, 296] width 341 height 34
type textarea "Hi Navon, thanks for your honest response. I understand you're not happy with y…"
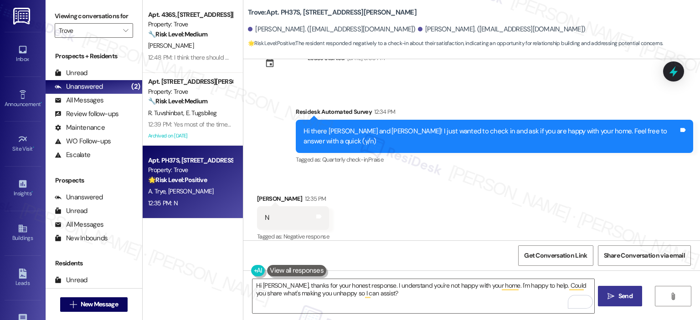
click at [607, 295] on icon "" at bounding box center [610, 296] width 7 height 7
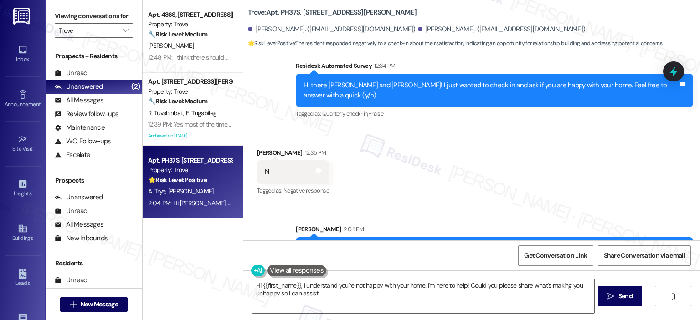
scroll to position [386, 0]
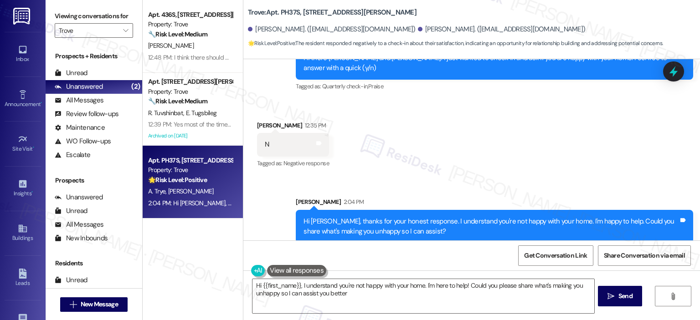
type textarea "Hi {{first_name}}, I understand you're not happy with your home. I'm here to he…"
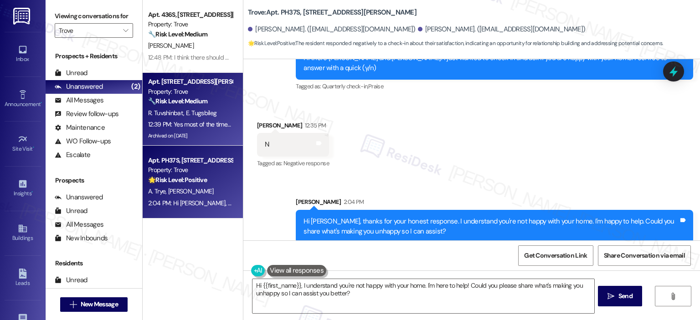
click at [169, 80] on div "Apt. 121S, 1201 S. Ross Street" at bounding box center [190, 82] width 84 height 10
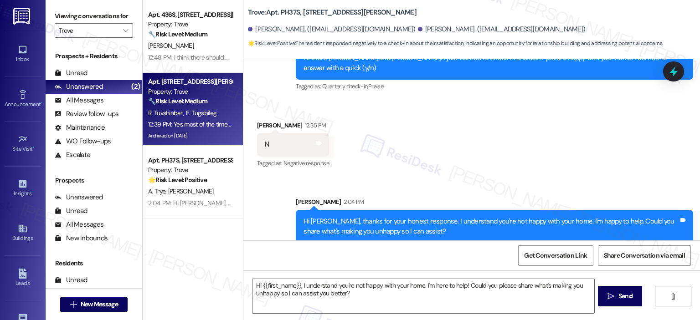
type textarea "Fetching suggested responses. Please feel free to read through the conversation…"
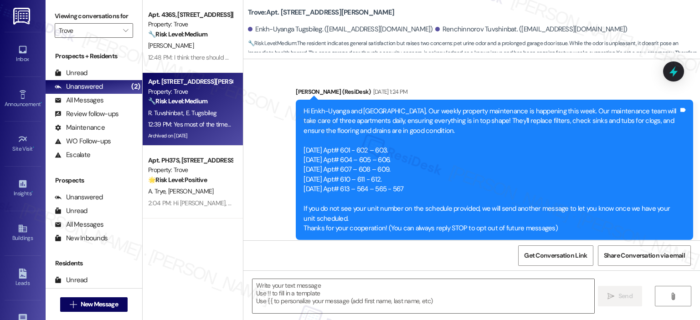
scroll to position [5134, 0]
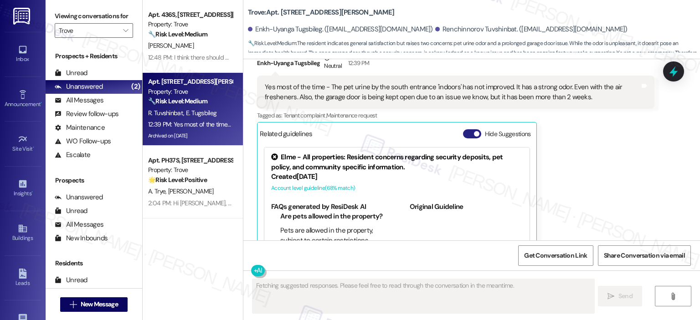
click at [474, 131] on span "button" at bounding box center [476, 133] width 5 height 5
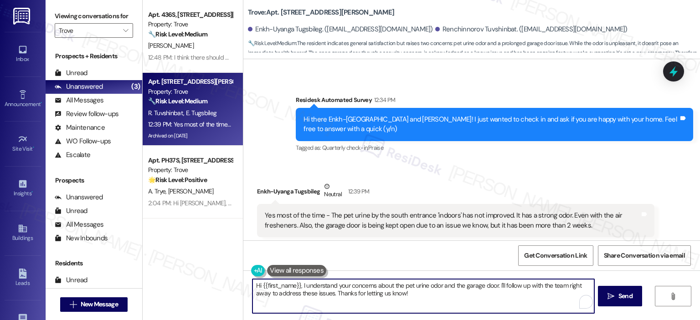
click at [298, 287] on textarea "Hi {{first_name}}, I understand your concerns about the pet urine odor and the …" at bounding box center [422, 296] width 341 height 34
drag, startPoint x: 573, startPoint y: 283, endPoint x: 554, endPoint y: 283, distance: 18.7
click at [554, 283] on textarea "Hi {{first_name}}, thank you for letting us know. I'm glad to know that you're …" at bounding box center [422, 296] width 341 height 34
drag, startPoint x: 372, startPoint y: 306, endPoint x: 512, endPoint y: 293, distance: 140.5
click at [512, 293] on textarea "Hi {{first_name}}, thank you for letting us know. I'm glad to know that you're …" at bounding box center [422, 296] width 341 height 34
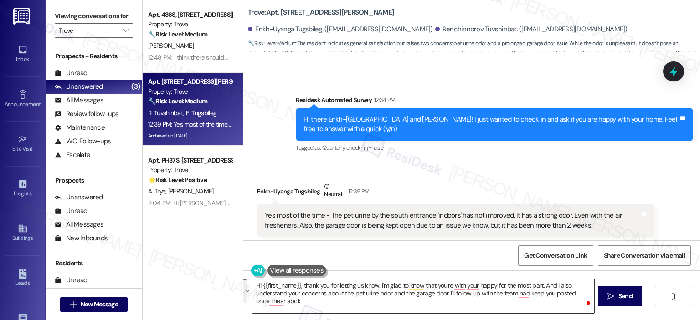
click at [298, 305] on textarea "Hi {{first_name}}, thank you for letting us know. I'm glad to know that you're …" at bounding box center [422, 296] width 341 height 34
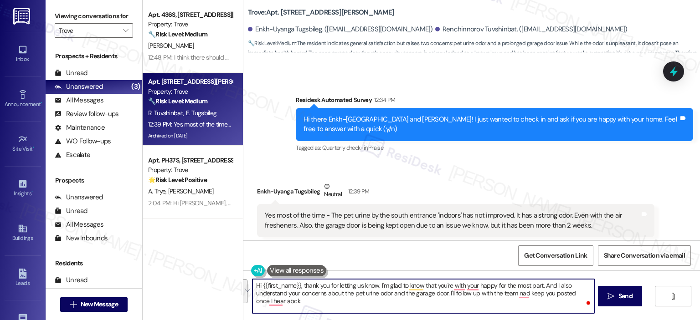
paste textarea "’m glad to hear that you’re happy for the most part, and I also completely unde…"
drag, startPoint x: 297, startPoint y: 284, endPoint x: 258, endPoint y: 286, distance: 39.2
click at [258, 286] on textarea "Hi {{first_name}}, thank you for letting us know. I’m glad to hear that you’re …" at bounding box center [422, 296] width 341 height 34
type textarea "Hi Enkh-Uyanga, thank you for letting us know. I’m glad to hear that you’re hap…"
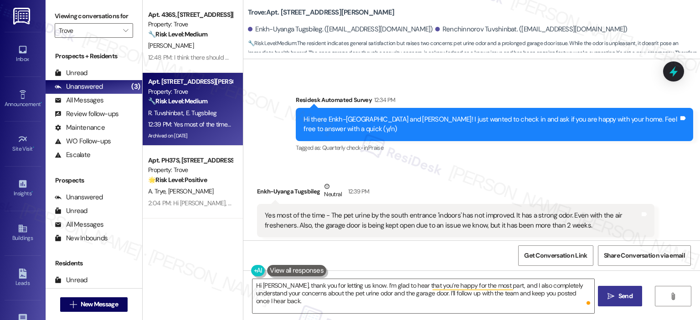
click at [616, 305] on button " Send" at bounding box center [620, 296] width 44 height 21
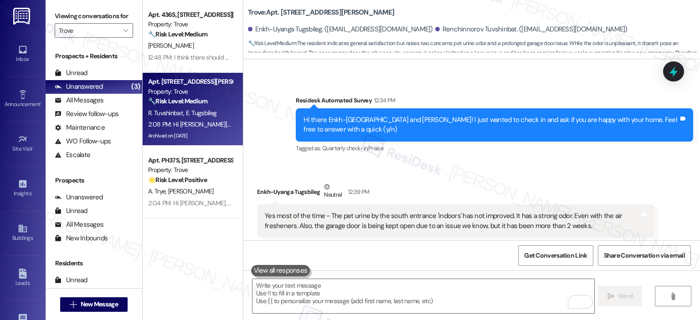
scroll to position [5079, 0]
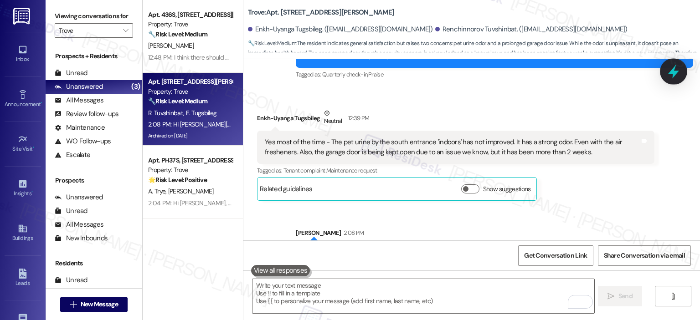
click at [673, 71] on icon at bounding box center [673, 72] width 11 height 14
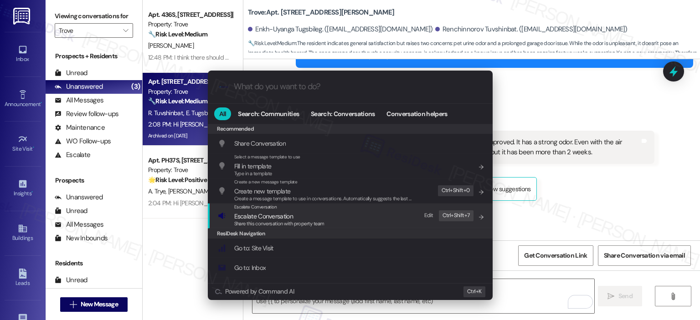
click at [324, 212] on div "Escalate Conversation Escalate Conversation Share this conversation with proper…" at bounding box center [351, 216] width 267 height 25
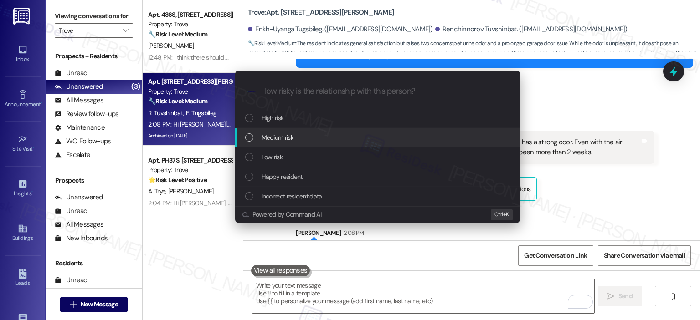
click at [312, 141] on div "Medium risk" at bounding box center [378, 138] width 267 height 10
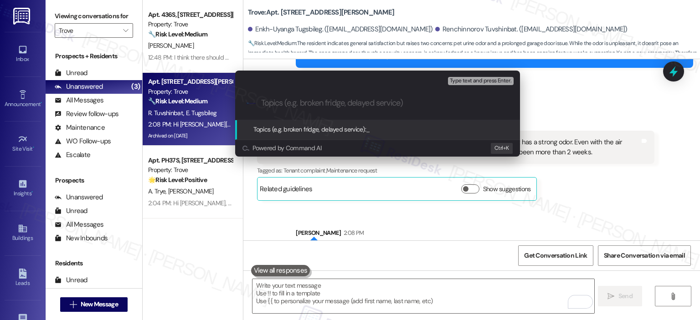
click at [310, 106] on input "Topics (e.g. broken fridge, delayed service)" at bounding box center [384, 103] width 247 height 10
type input "Complaint - Pe"
click at [504, 96] on div ".cls-1{fill:#0a055f;}.cls-2{fill:#0cc4c4;} resideskLogoBlueOrange Complaint - Pe" at bounding box center [377, 103] width 285 height 32
click at [505, 103] on icon "progress bar" at bounding box center [504, 103] width 7 height 7
click at [572, 159] on div "Escalate Conversation Medium risk Topics (e.g. broken fridge, delayed service) …" at bounding box center [350, 160] width 700 height 320
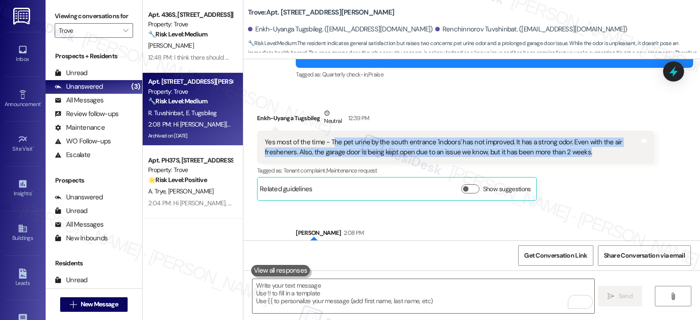
copy div "he pet urine by the south entrance 'indoors' has not improved. It has a strong …"
drag, startPoint x: 328, startPoint y: 102, endPoint x: 578, endPoint y: 109, distance: 250.3
click at [578, 138] on div "Yes most of the time - The pet urine by the south entrance 'indoors' has not im…" at bounding box center [452, 148] width 375 height 20
click at [675, 73] on icon at bounding box center [673, 72] width 11 height 14
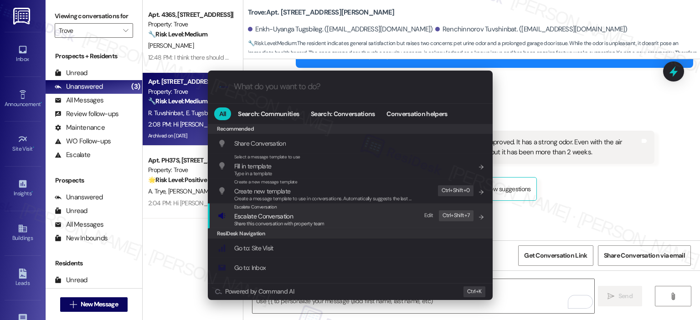
click at [323, 224] on span "Share this conversation with property team" at bounding box center [279, 224] width 90 height 6
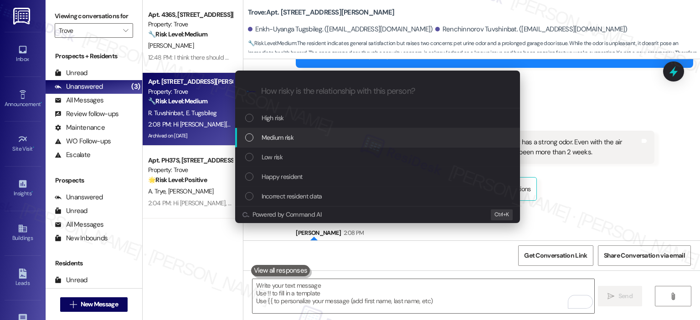
click at [301, 141] on div "Medium risk" at bounding box center [378, 138] width 267 height 10
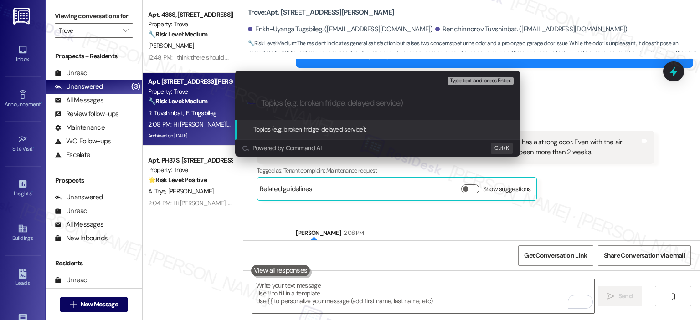
click at [313, 99] on input "Topics (e.g. broken fridge, delayed service)" at bounding box center [384, 103] width 247 height 10
paste input "Strong Pet Urine Odor by the South Entrance & Garage Door Being Kept Open for 2…"
type input "Strong Pet Urine Odor by the South Entrance & Garage Door Being Kept Open for 2…"
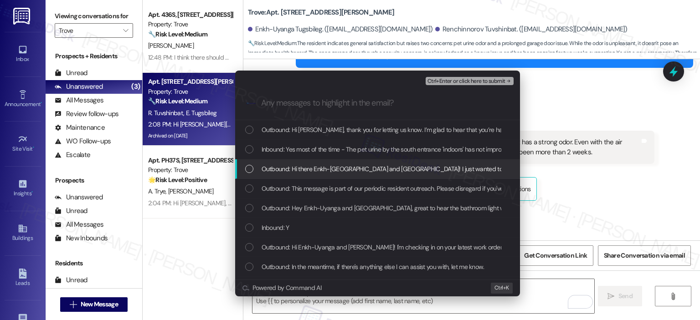
click at [402, 173] on span "Outbound: Hi there Enkh-Uyanga and Renchinnorov! I just wanted to check in and …" at bounding box center [498, 169] width 473 height 10
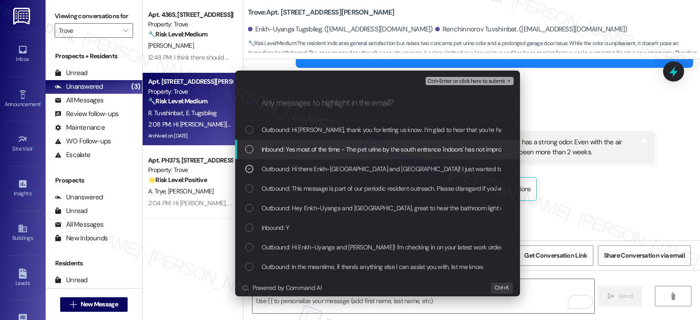
click at [400, 149] on span "Inbound: Yes most of the time - The pet urine by the south entrance 'indoors' h…" at bounding box center [587, 149] width 650 height 10
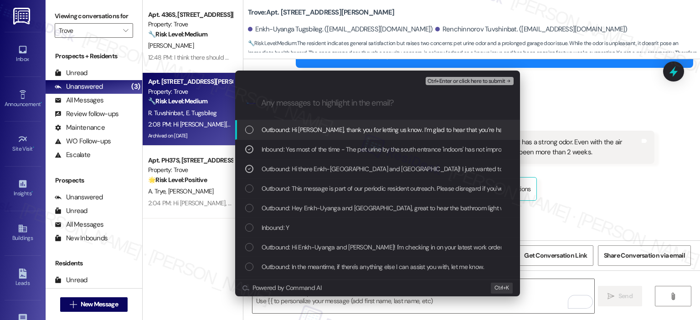
click at [401, 131] on span "Outbound: Hi Enkh-Uyanga, thank you for letting us know. I’m glad to hear that …" at bounding box center [624, 130] width 725 height 10
click at [462, 81] on span "Ctrl+Enter or click here to submit" at bounding box center [466, 81] width 78 height 6
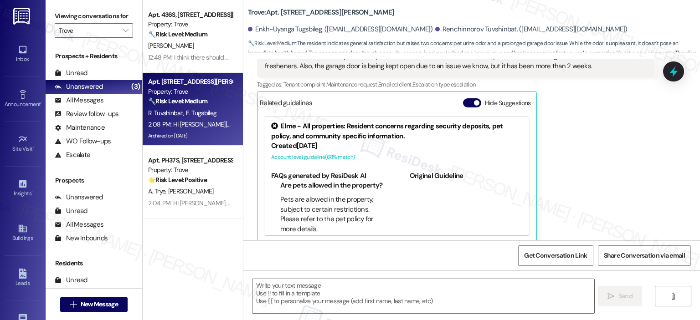
type textarea "Fetching suggested responses. Please feel free to read through the conversation…"
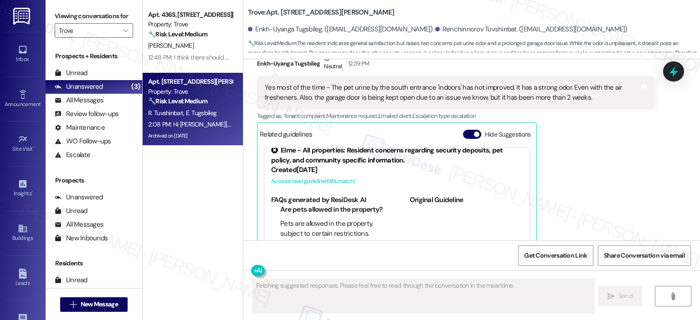
scroll to position [9, 0]
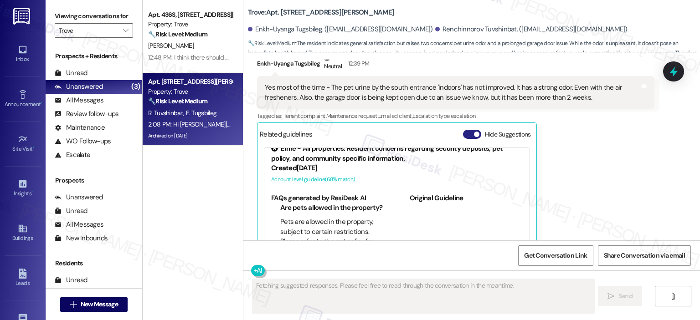
click at [465, 130] on button "Hide Suggestions" at bounding box center [472, 134] width 18 height 9
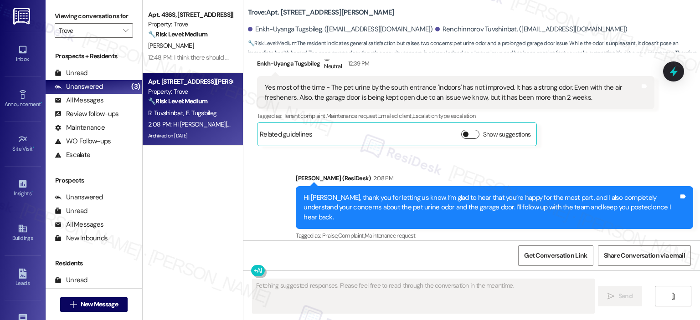
scroll to position [5092, 0]
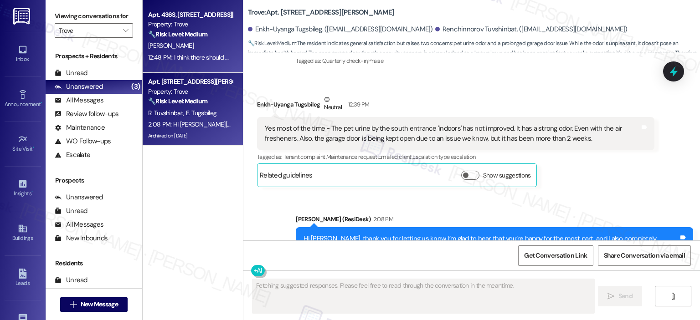
click at [197, 13] on div "Apt. 436S, 1201 S. Ross Street" at bounding box center [190, 15] width 84 height 10
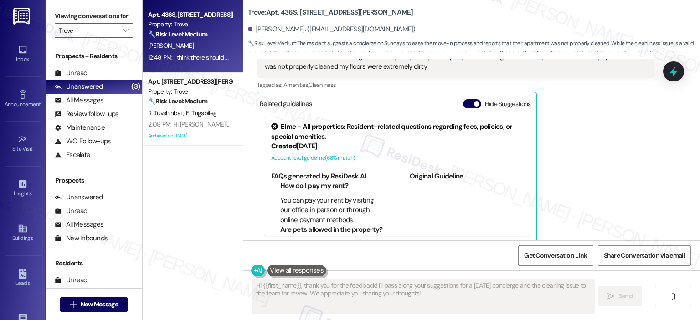
scroll to position [10, 0]
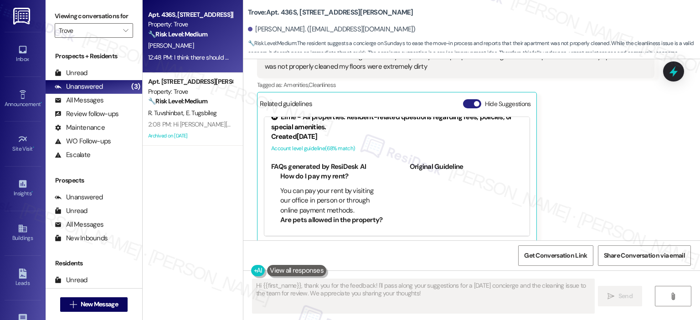
click at [463, 99] on button "Hide Suggestions" at bounding box center [472, 103] width 18 height 9
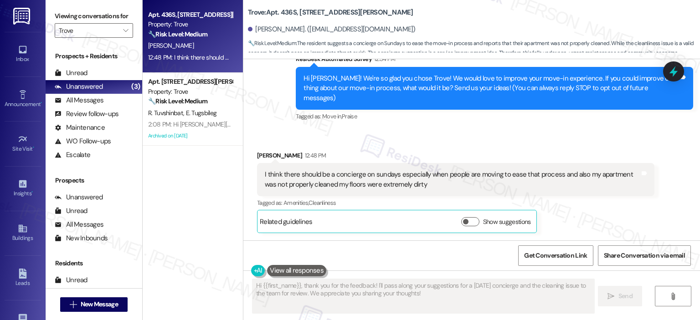
scroll to position [77, 0]
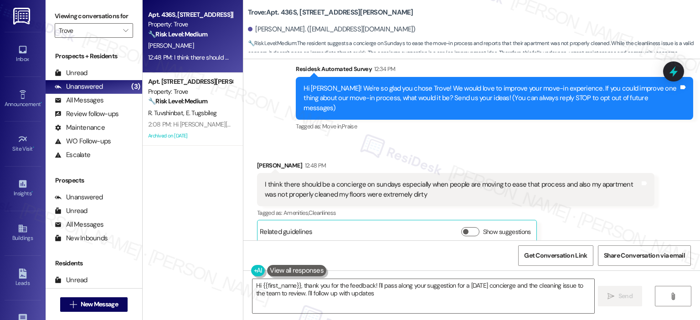
type textarea "Hi {{first_name}}, thank you for the feedback! I'll pass along your suggestion …"
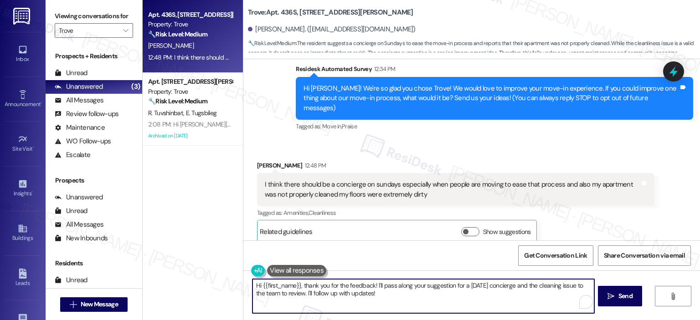
click at [395, 300] on textarea "Hi {{first_name}}, thank you for the feedback! I'll pass along your suggestion …" at bounding box center [422, 296] width 341 height 34
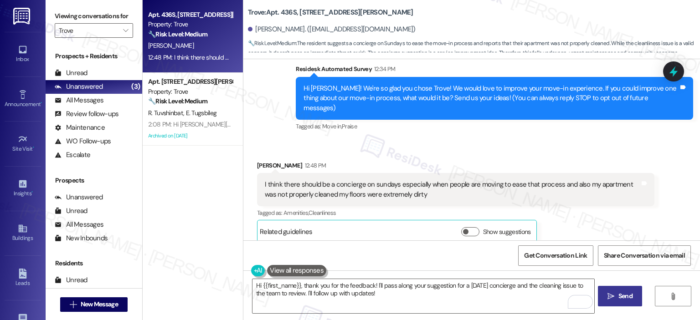
click at [619, 296] on span "Send" at bounding box center [625, 297] width 14 height 10
type textarea "Hi {{first_name}}, thank you for the feedback! I'll pass along your suggestion …"
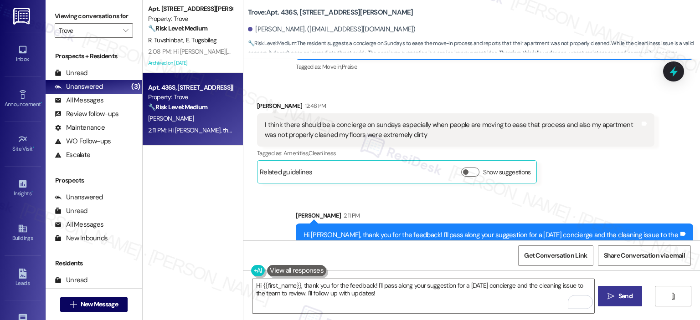
scroll to position [149, 0]
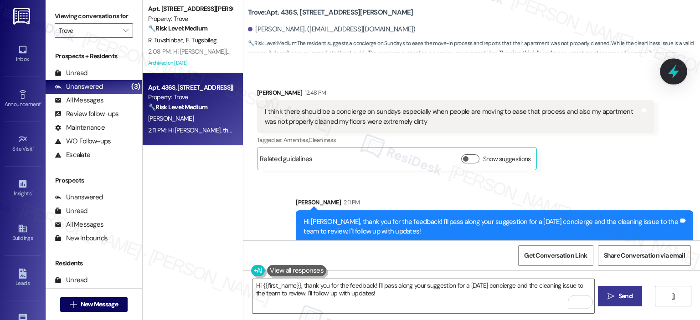
click at [677, 74] on icon at bounding box center [673, 71] width 15 height 15
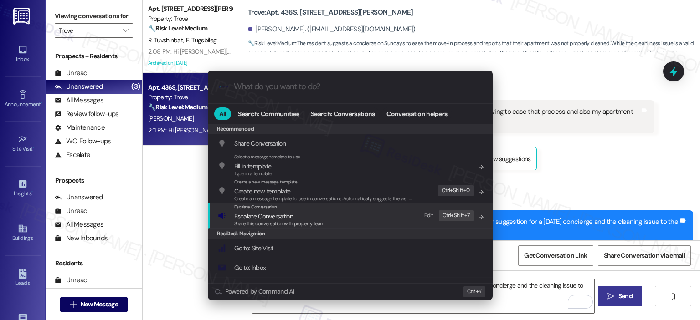
click at [385, 218] on div "Escalate Conversation Escalate Conversation Share this conversation with proper…" at bounding box center [351, 216] width 267 height 25
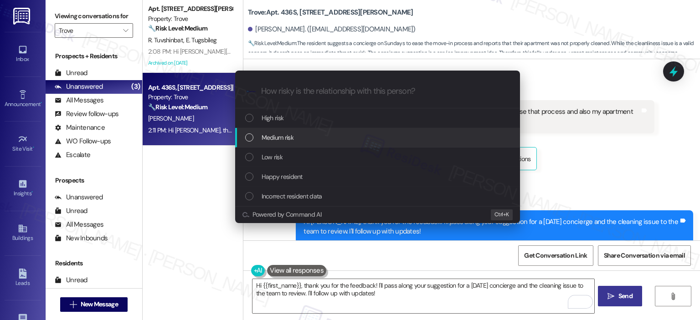
click at [298, 138] on div "Medium risk" at bounding box center [378, 138] width 267 height 10
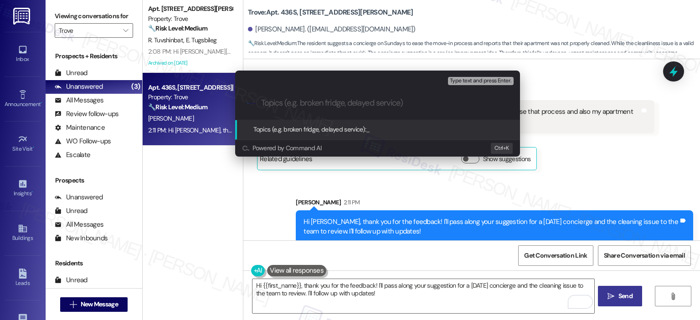
type input "C"
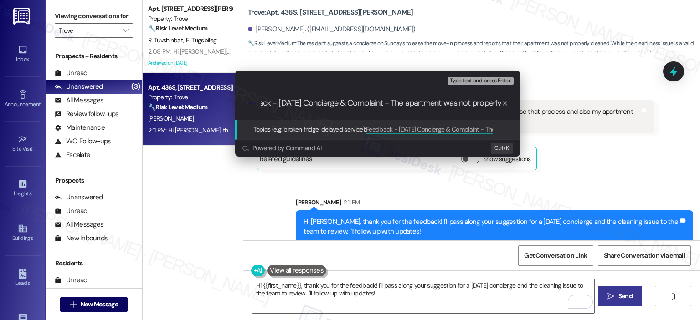
scroll to position [0, 31]
type input "Feedback - Sunday Concierge & Complaint - The apartment was not properly Cleaned"
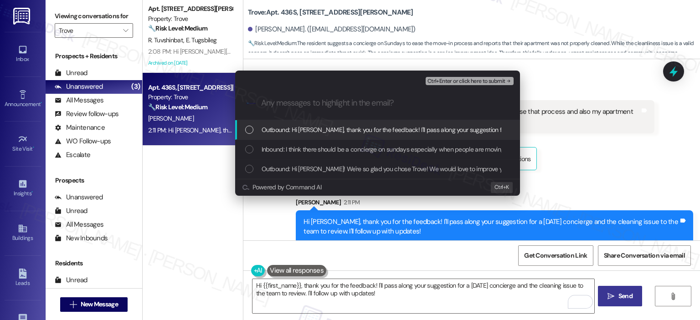
scroll to position [0, 0]
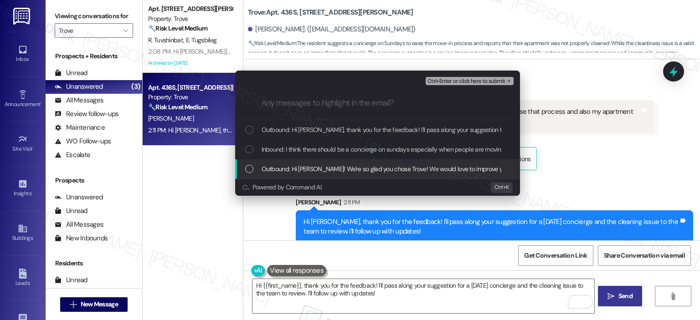
click at [304, 166] on span "Outbound: Hi Alisha! We're so glad you chose Trove! We would love to improve yo…" at bounding box center [622, 169] width 721 height 10
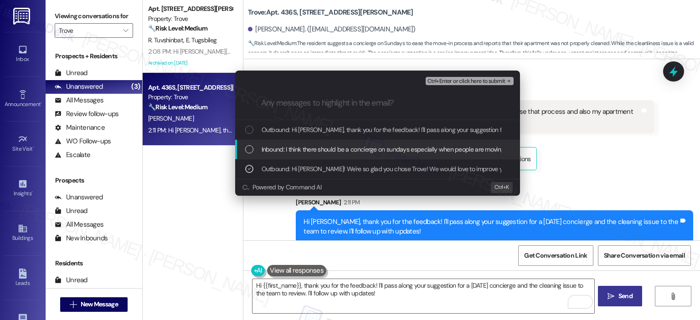
click at [306, 155] on div "Inbound: I think there should be a concierge on sundays especially when people …" at bounding box center [377, 150] width 285 height 20
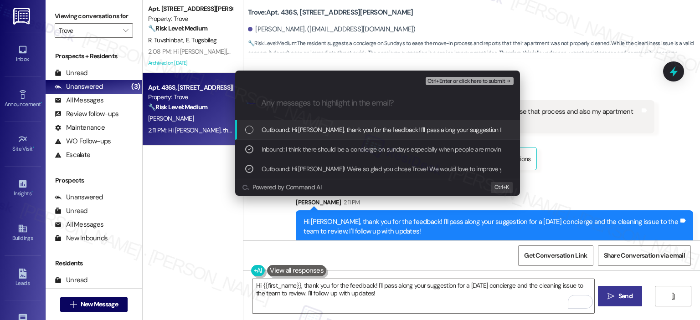
click at [308, 129] on span "Outbound: Hi Alisha, thank you for the feedback! I'll pass along your suggestio…" at bounding box center [504, 130] width 485 height 10
click at [448, 82] on span "Ctrl+Enter or click here to submit" at bounding box center [466, 81] width 78 height 6
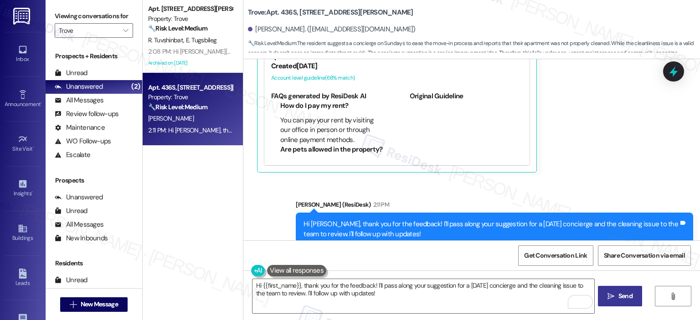
scroll to position [291, 0]
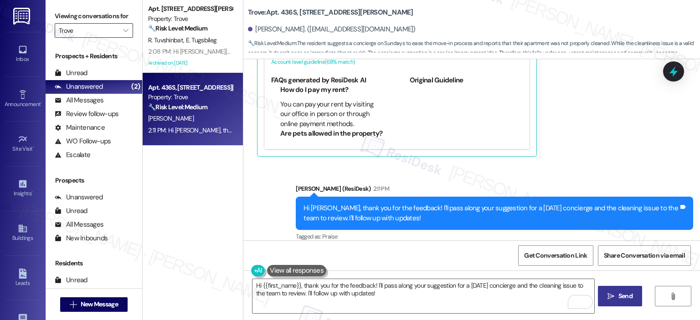
click at [107, 28] on input "Trove" at bounding box center [89, 30] width 60 height 15
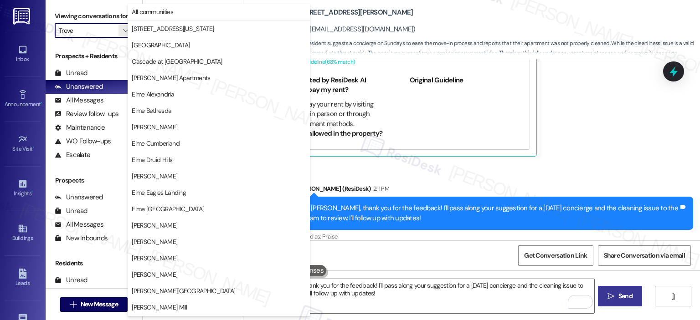
scroll to position [163, 0]
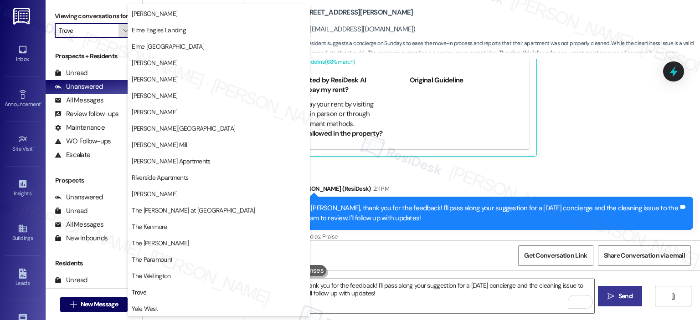
click at [123, 28] on icon "" at bounding box center [125, 30] width 5 height 7
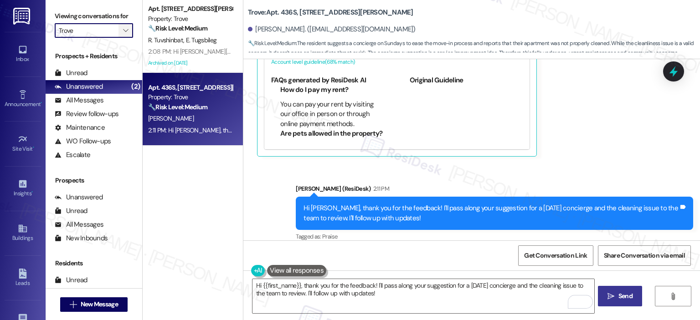
click at [123, 30] on icon "" at bounding box center [125, 30] width 5 height 7
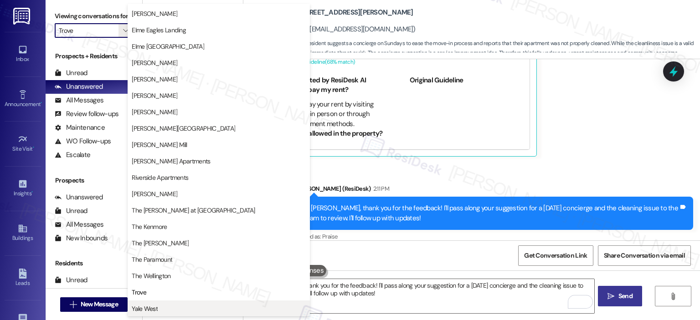
click at [169, 304] on span "Yale West" at bounding box center [219, 308] width 174 height 9
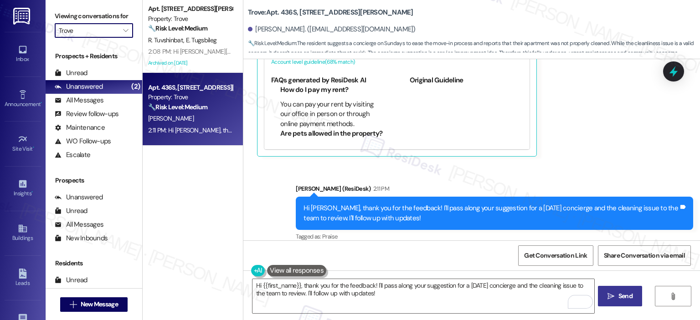
type input "Yale West"
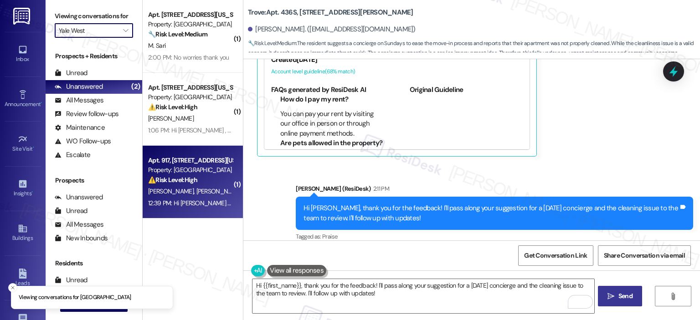
click at [191, 178] on strong "⚠️ Risk Level: High" at bounding box center [172, 180] width 49 height 8
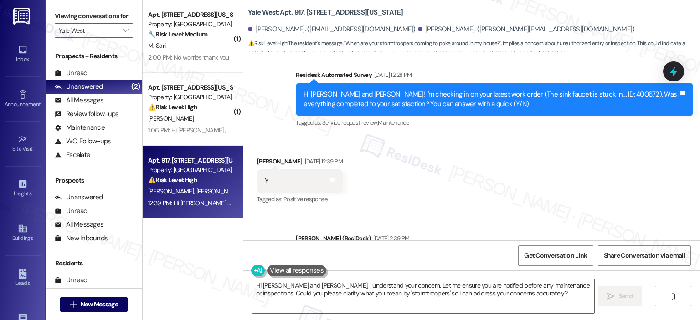
scroll to position [4994, 0]
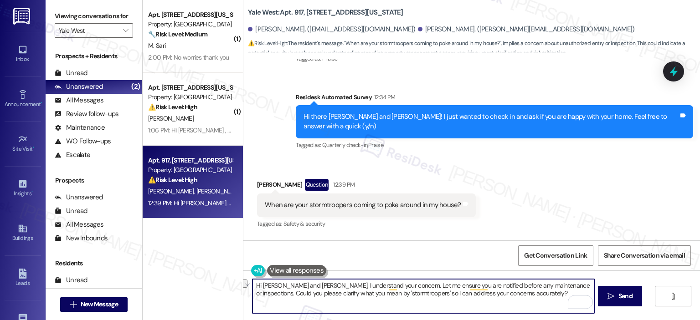
drag, startPoint x: 294, startPoint y: 286, endPoint x: 258, endPoint y: 288, distance: 36.1
click at [258, 288] on textarea "Hi Jasmine and Jonah, I understand your concern. Let me ensure you are notified…" at bounding box center [422, 296] width 341 height 34
type textarea "Hi Jonah, I understand your concern. Let me ensure you are notified before any …"
click at [275, 286] on textarea "Hi Jonah, I understand your concern. Let me ensure you are notified before any …" at bounding box center [422, 296] width 341 height 34
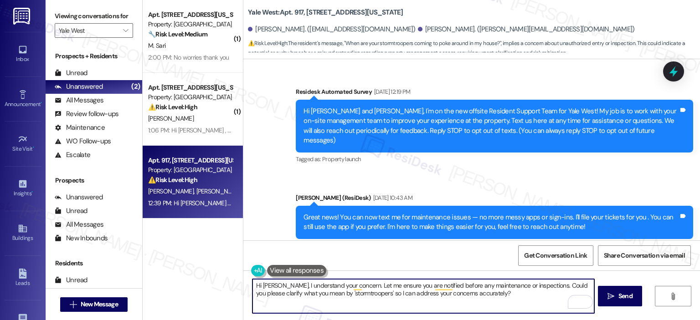
scroll to position [4994, 0]
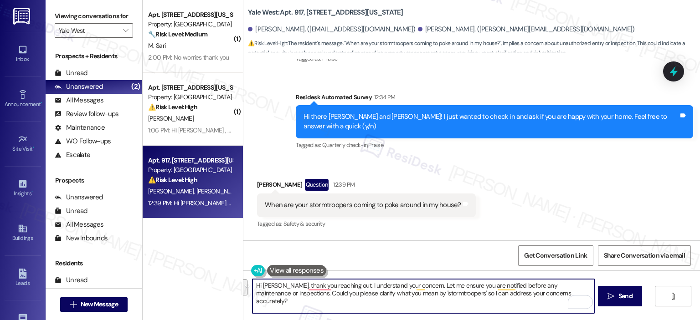
drag, startPoint x: 339, startPoint y: 282, endPoint x: 282, endPoint y: 295, distance: 58.4
click at [282, 295] on textarea "Hi Jonah, thank you reaching out. I understand your concern. Let me ensure you …" at bounding box center [422, 296] width 341 height 34
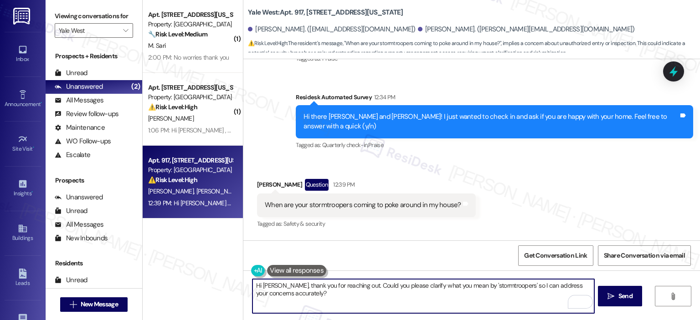
click at [346, 286] on textarea "Hi Jonah, thank you for reaching out. Could you please clarify what you mean by…" at bounding box center [422, 296] width 341 height 34
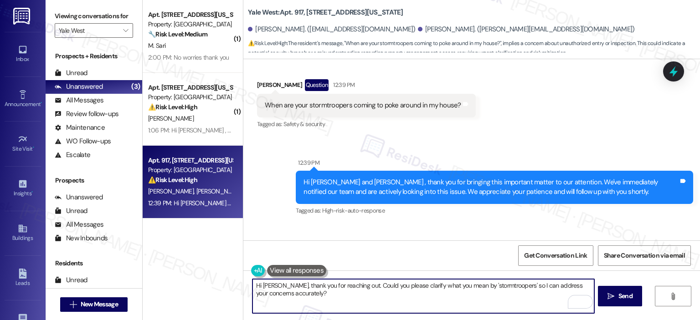
scroll to position [5102, 0]
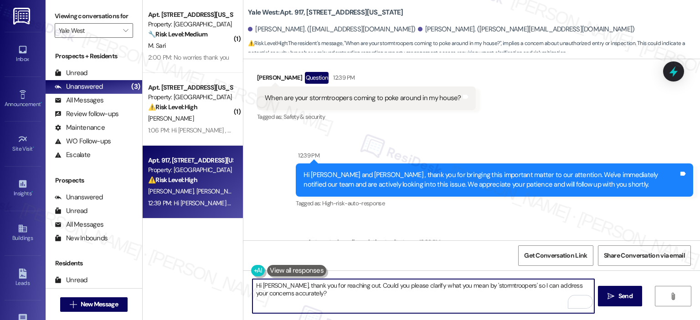
click at [300, 290] on textarea "Hi Jonah, thank you for reaching out. Could you please clarify what you mean by…" at bounding box center [422, 296] width 341 height 34
type textarea "Hi Jonah, thank you for reaching out. Could you please clarify what you mean by…"
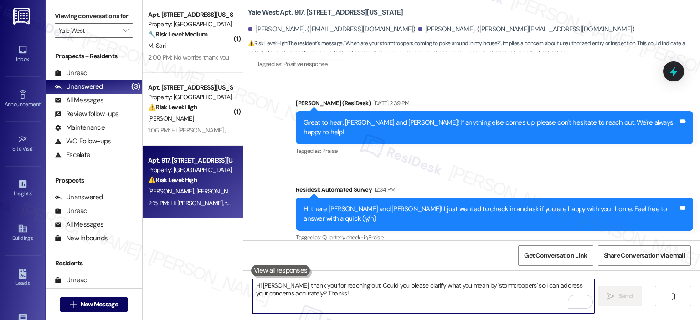
scroll to position [5174, 0]
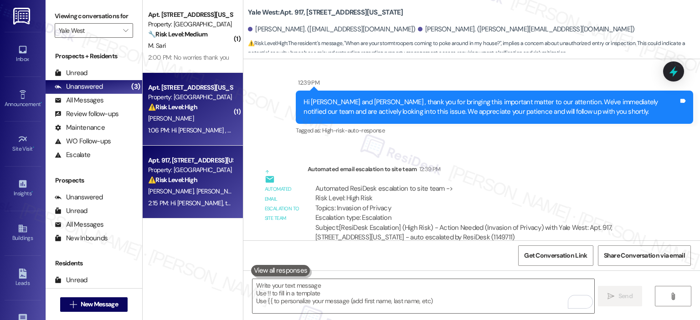
click at [200, 101] on div "Property: [GEOGRAPHIC_DATA]" at bounding box center [190, 97] width 84 height 10
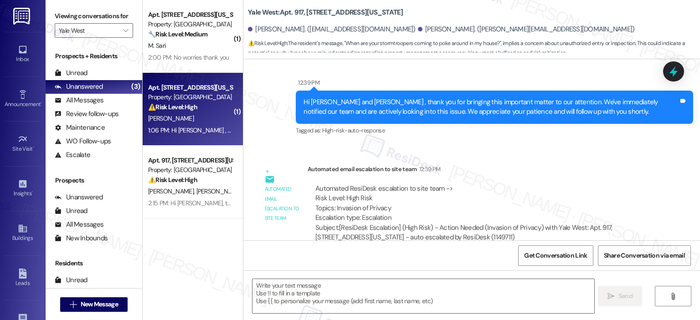
type textarea "Fetching suggested responses. Please feel free to read through the conversation…"
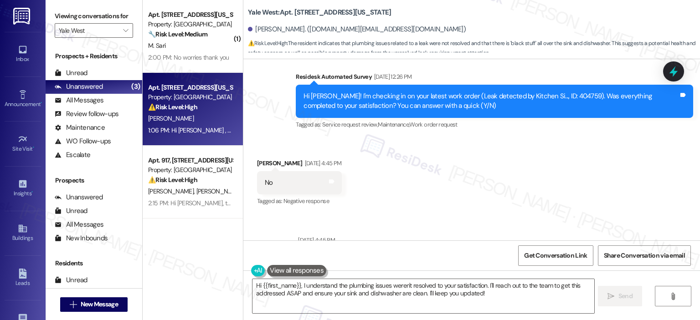
scroll to position [7633, 0]
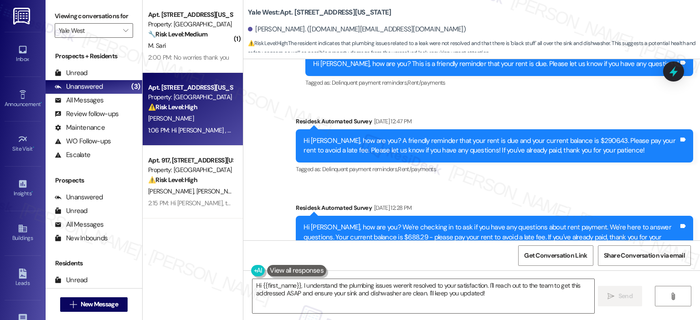
copy div "404759"
drag, startPoint x: 534, startPoint y: 230, endPoint x: 556, endPoint y: 223, distance: 23.3
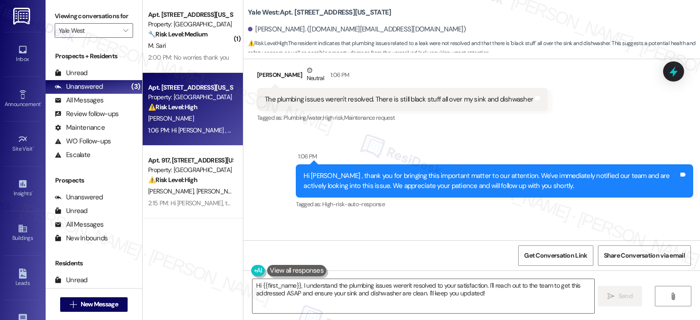
scroll to position [8089, 0]
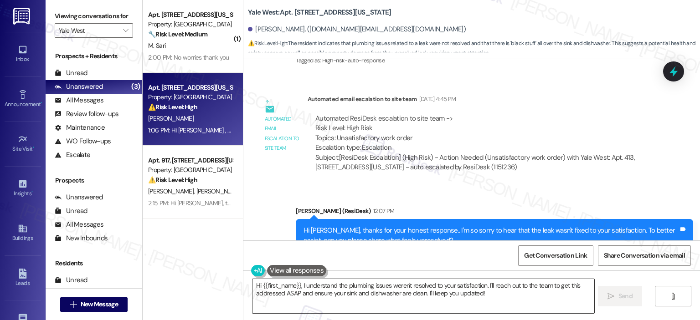
click at [297, 288] on textarea "Hi {{first_name}}, I understand the plumbing issues weren't resolved to your sa…" at bounding box center [422, 296] width 341 height 34
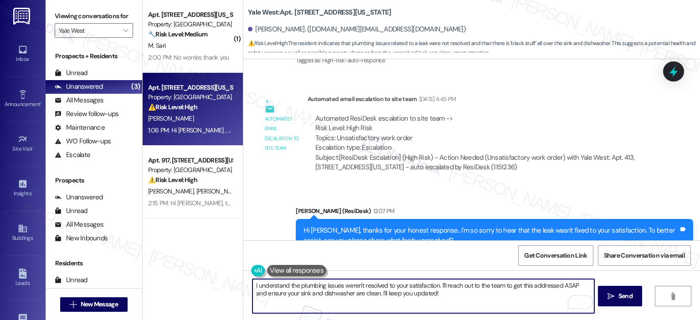
click at [252, 285] on textarea "I understand the plumbing issues weren't resolved to your satisfaction. I'll re…" at bounding box center [422, 296] width 341 height 34
click at [310, 286] on textarea "Appreciate you letting understand the plumbing issues weren't resolved to your …" at bounding box center [422, 296] width 341 height 34
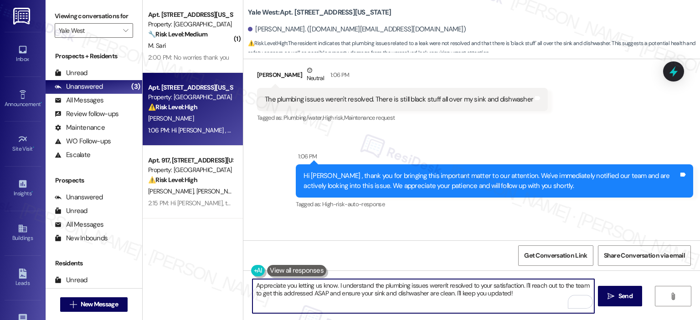
click at [519, 284] on textarea "Appreciate you letting us know. I understand the plumbing issues weren't resolv…" at bounding box center [422, 296] width 341 height 34
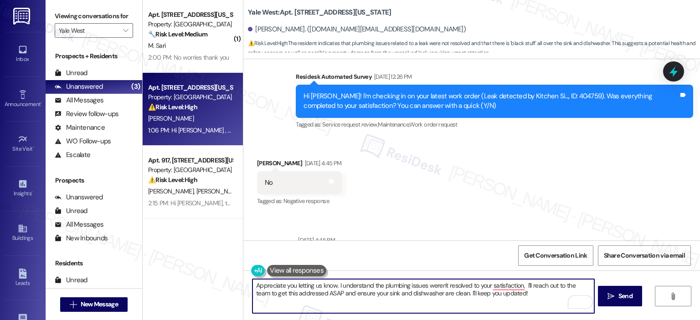
scroll to position [8089, 0]
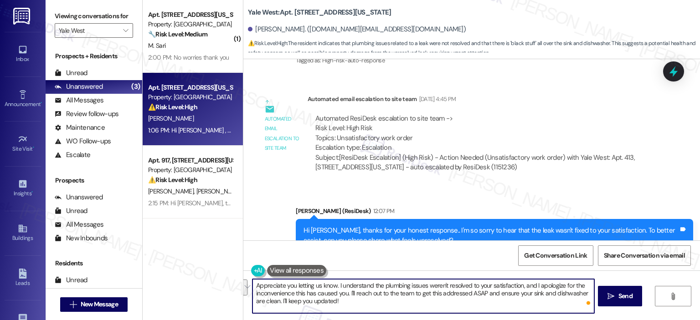
drag, startPoint x: 350, startPoint y: 292, endPoint x: 345, endPoint y: 303, distance: 12.3
click at [345, 303] on textarea "Appreciate you letting us know. I understand the plumbing issues weren't resolv…" at bounding box center [422, 296] width 341 height 34
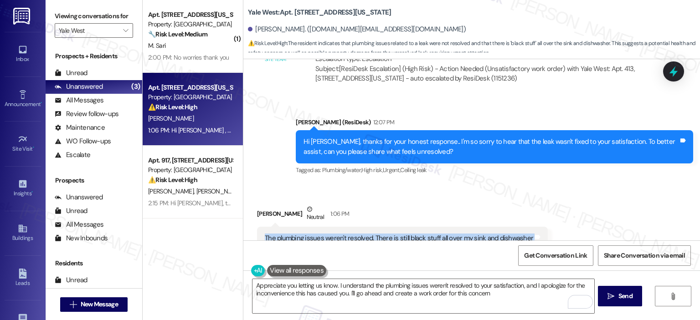
drag, startPoint x: 257, startPoint y: 149, endPoint x: 538, endPoint y: 150, distance: 281.1
click at [538, 198] on div "Received via SMS Adam Collins Neutral 1:06 PM The plumbing issues weren't resol…" at bounding box center [402, 234] width 304 height 73
copy div "The plumbing issues weren't resolved. There is still black stuff all over my si…"
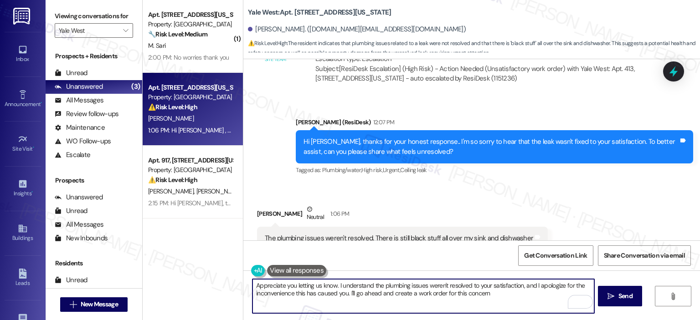
click at [490, 290] on textarea "Appreciate you letting us know. I understand the plumbing issues weren't resolv…" at bounding box center [422, 296] width 341 height 34
paste textarea "Is the black substance coming out of the faucet or drain, or is it appearing af…"
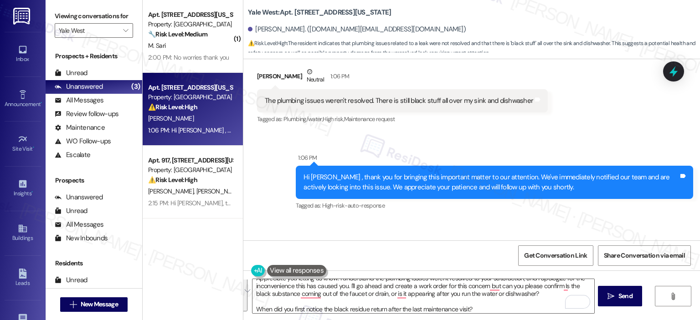
scroll to position [8317, 0]
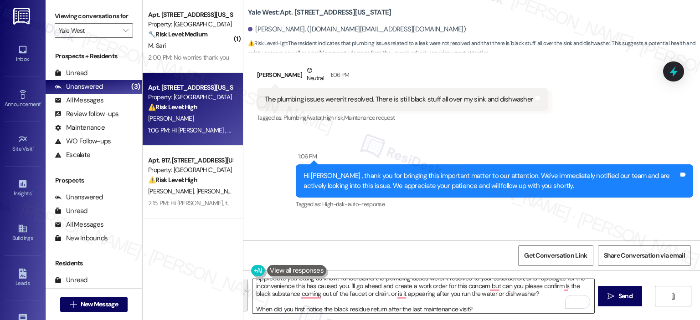
click at [427, 295] on textarea "Appreciate you letting us know. I understand the plumbing issues weren't resolv…" at bounding box center [422, 296] width 341 height 34
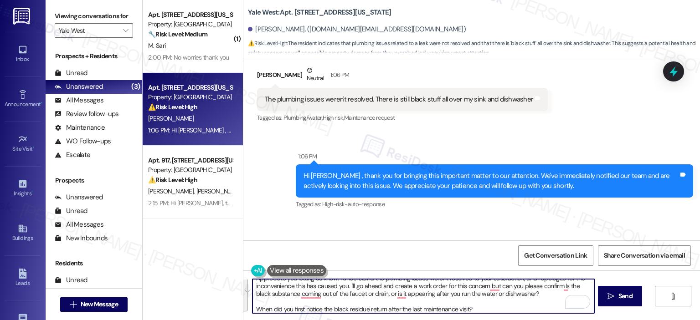
paste textarea "Thank you for letting us know. I understand the plumbing issues weren’t resolve…"
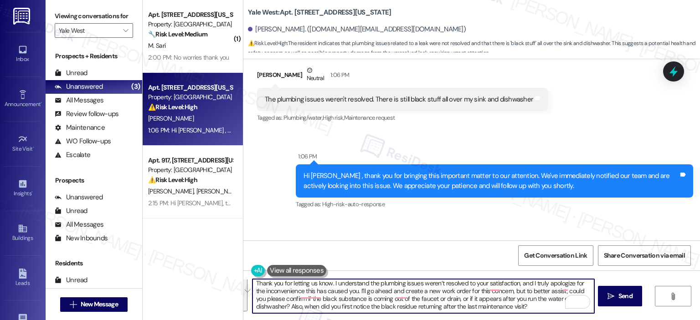
scroll to position [0, 0]
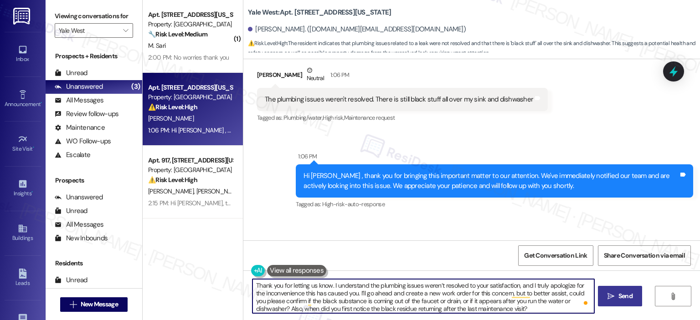
type textarea "Thank you for letting us know. I understand the plumbing issues weren’t resolve…"
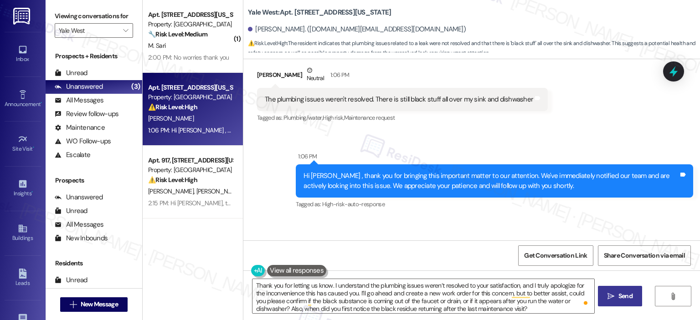
click at [620, 294] on span "Send" at bounding box center [625, 297] width 14 height 10
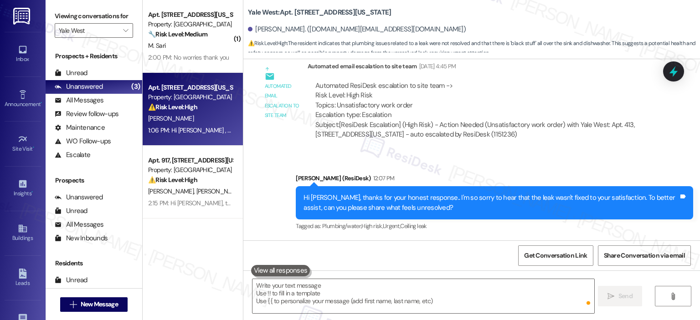
scroll to position [8118, 0]
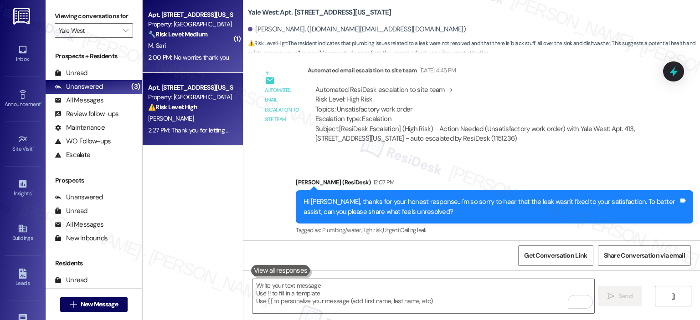
click at [194, 24] on div "Property: Yale West" at bounding box center [190, 25] width 84 height 10
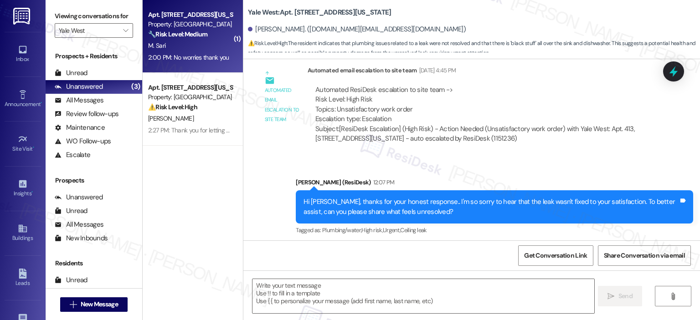
type textarea "Fetching suggested responses. Please feel free to read through the conversation…"
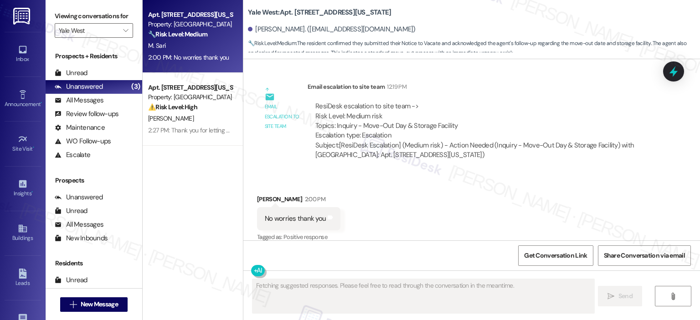
scroll to position [1493, 0]
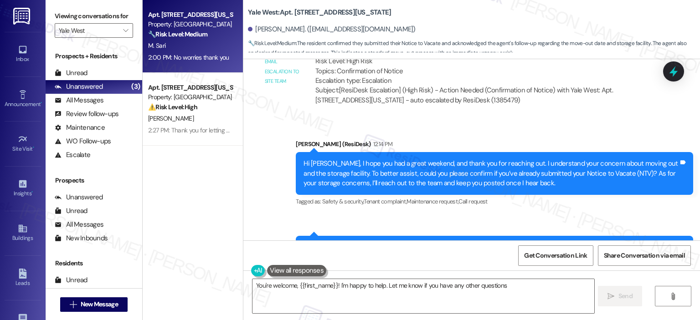
type textarea "You're welcome, {{first_name}}! I'm happy to help. Let me know if you have any …"
drag, startPoint x: 696, startPoint y: 212, endPoint x: 696, endPoint y: 219, distance: 6.4
click at [696, 219] on div "Sent via SMS Ella (ResiDesk) 12:14 PM Hi Maya, I hope you had a great weekend, …" at bounding box center [471, 204] width 457 height 170
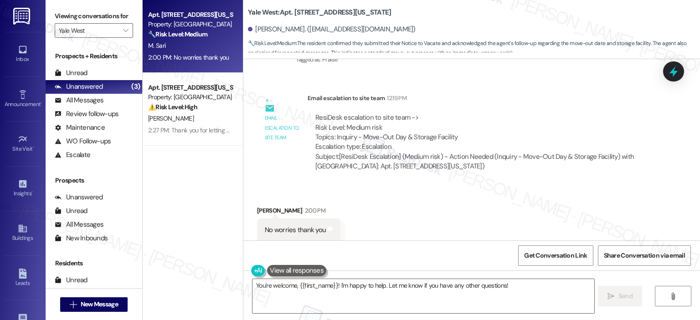
scroll to position [1721, 0]
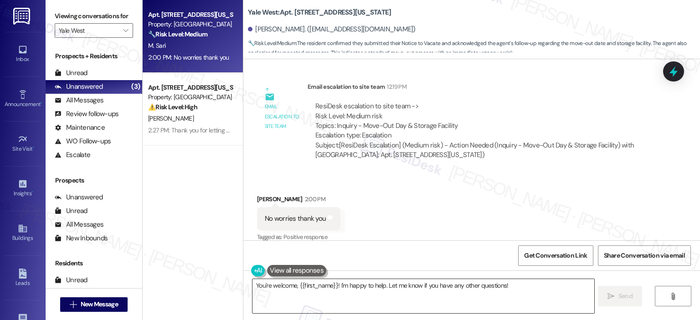
click at [543, 303] on textarea "You're welcome, {{first_name}}! I'm happy to help. Let me know if you have any …" at bounding box center [422, 296] width 341 height 34
click at [621, 297] on span "Send" at bounding box center [625, 297] width 14 height 10
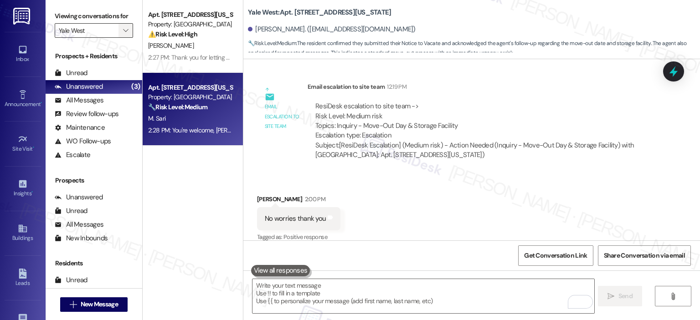
click at [123, 27] on icon "" at bounding box center [125, 30] width 5 height 7
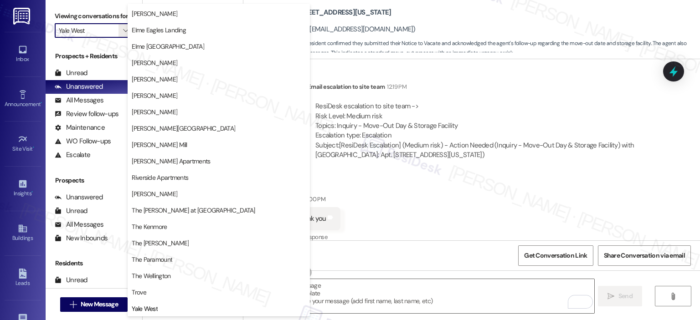
scroll to position [0, 0]
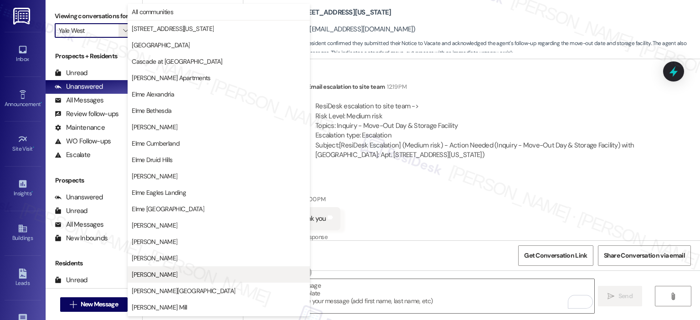
click at [213, 276] on span "[PERSON_NAME]" at bounding box center [219, 274] width 174 height 9
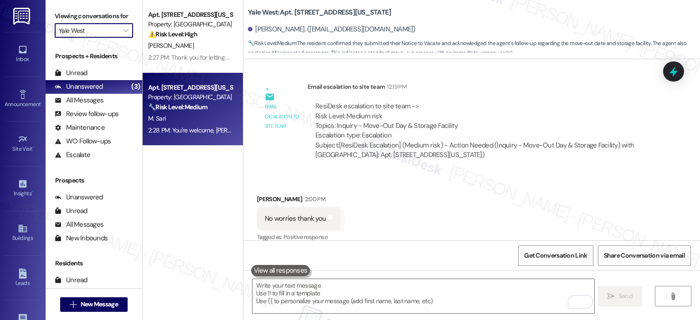
type input "[PERSON_NAME]"
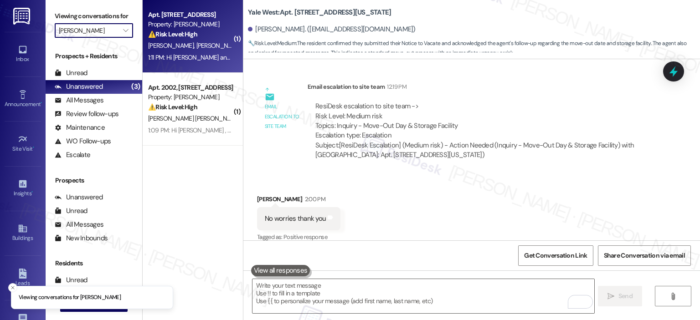
click at [196, 46] on span "[PERSON_NAME]" at bounding box center [219, 45] width 46 height 8
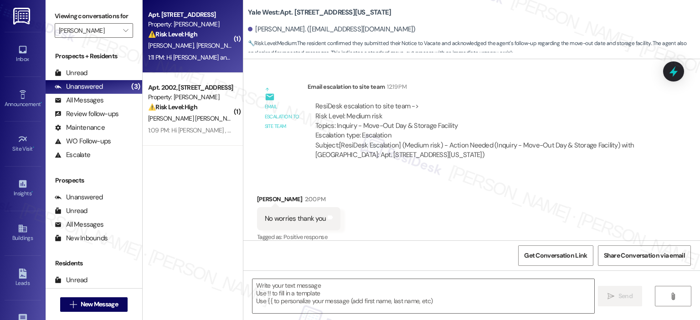
type textarea "Fetching suggested responses. Please feel free to read through the conversation…"
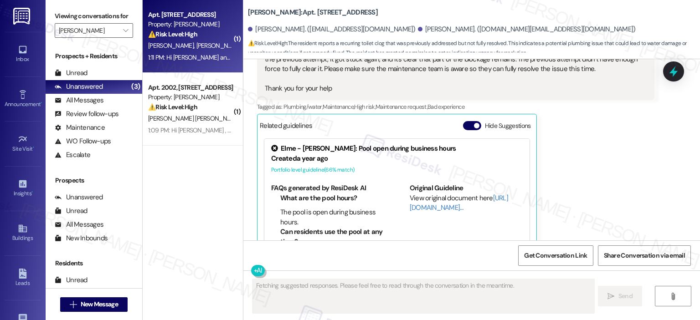
scroll to position [5984, 0]
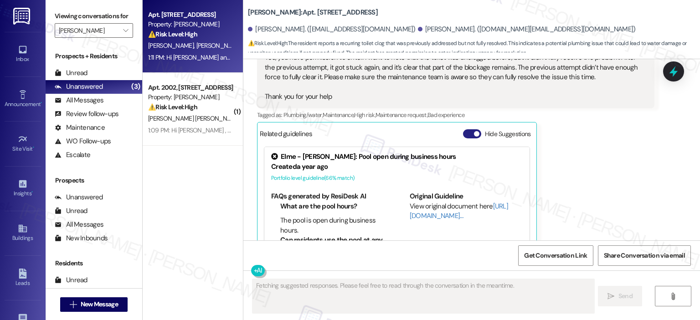
click at [472, 129] on button "Hide Suggestions" at bounding box center [472, 133] width 18 height 9
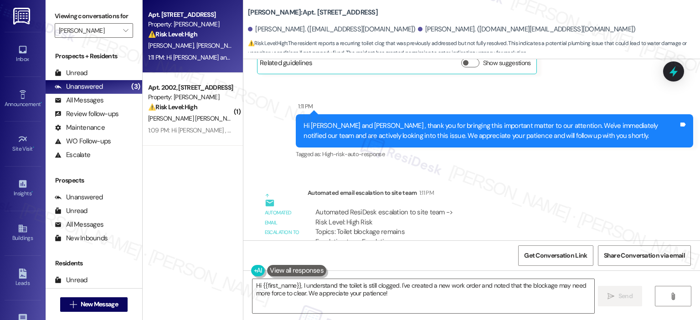
scroll to position [5827, 0]
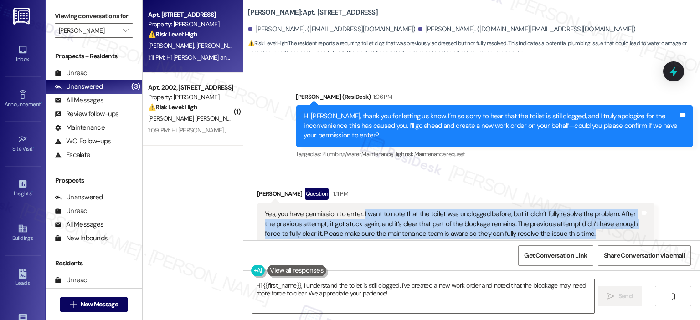
drag, startPoint x: 562, startPoint y: 199, endPoint x: 355, endPoint y: 178, distance: 207.9
click at [355, 210] on div "Yes, you have permission to enter. I want to note that the toilet was unclogged…" at bounding box center [452, 234] width 375 height 49
copy div "I want to note that the toilet was unclogged before, but it didn’t fully resolv…"
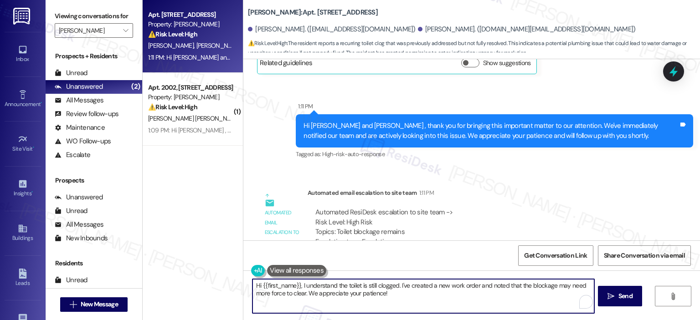
drag, startPoint x: 288, startPoint y: 287, endPoint x: 238, endPoint y: 284, distance: 50.2
click at [243, 284] on div "Hi {{first_name}}, I understand the toilet is still clogged. I've created a new…" at bounding box center [471, 305] width 457 height 68
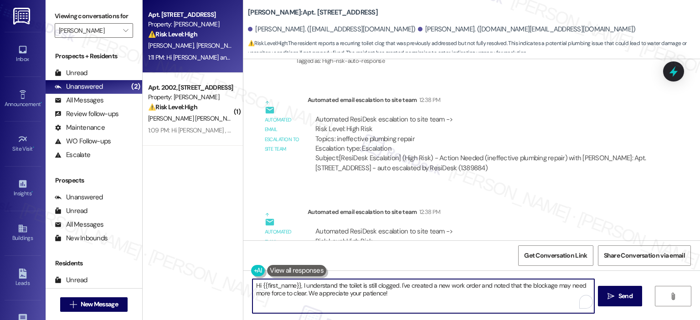
scroll to position [5827, 0]
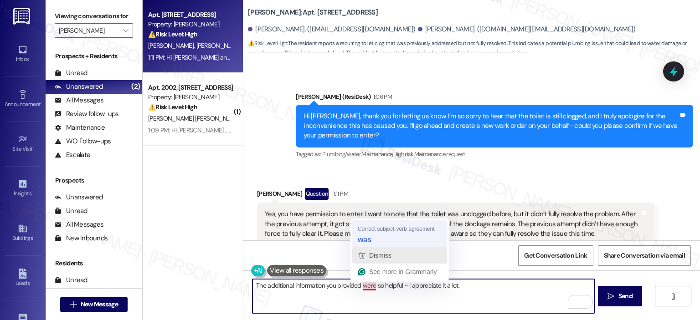
type textarea "The additional information you provided was so helpful - I appreciate it a lot."
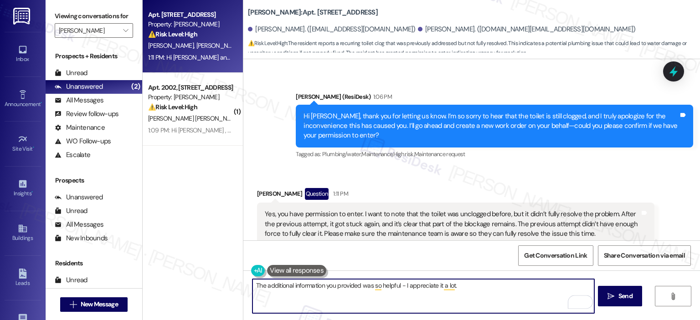
click at [252, 283] on textarea "The additional information you provided was so helpful - I appreciate it a lot." at bounding box center [422, 296] width 341 height 34
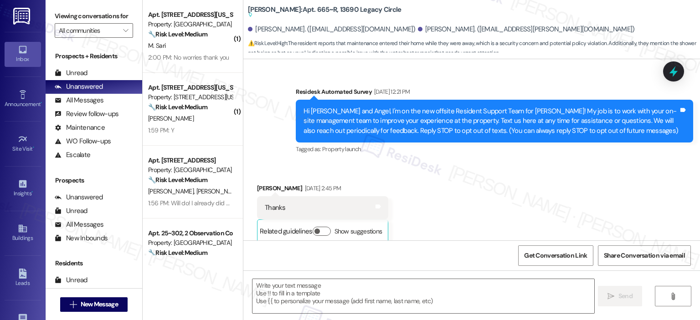
type textarea "Fetching suggested responses. Please feel free to read through the conversation…"
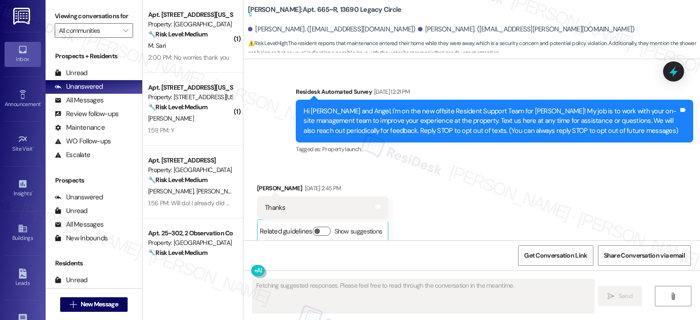
scroll to position [13699, 0]
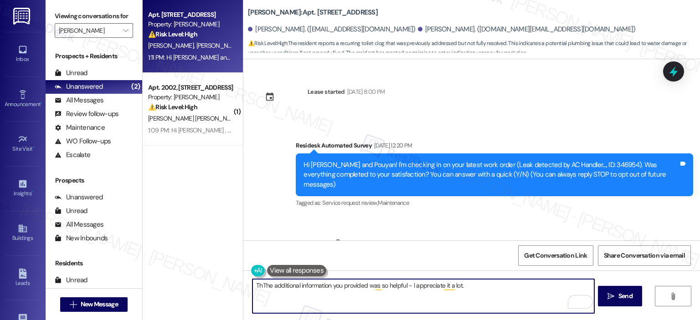
scroll to position [5827, 0]
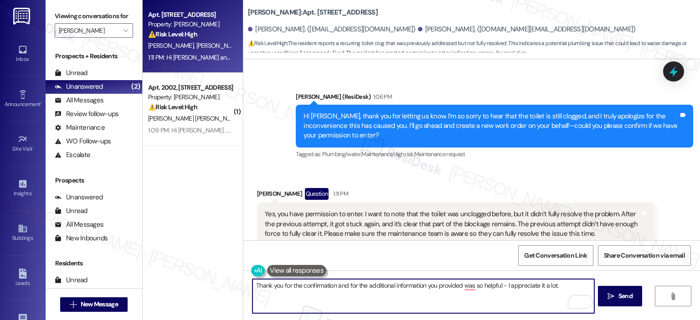
click at [458, 283] on textarea "Thank you for the confirmation and for the additional information you provided …" at bounding box center [422, 296] width 341 height 34
drag, startPoint x: 576, startPoint y: 288, endPoint x: 524, endPoint y: 288, distance: 51.5
click at [524, 288] on textarea "Thank you for the confirmation and for the additional information you provided,…" at bounding box center [422, 296] width 341 height 34
drag, startPoint x: 568, startPoint y: 283, endPoint x: 516, endPoint y: 280, distance: 52.5
click at [516, 280] on textarea "Thank you for the confirmation and for the additional information you provided;…" at bounding box center [422, 296] width 341 height 34
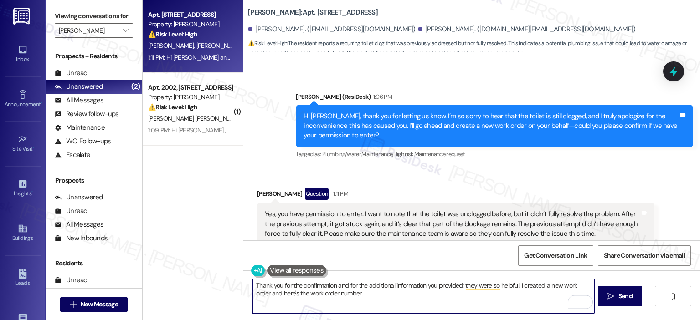
paste textarea "406520"
click at [405, 305] on textarea "Thank you for the confirmation and for the additional information you provided;…" at bounding box center [422, 296] width 341 height 34
click at [590, 295] on textarea "Thank you for the confirmation and for the additional information you provided;…" at bounding box center [422, 296] width 341 height 34
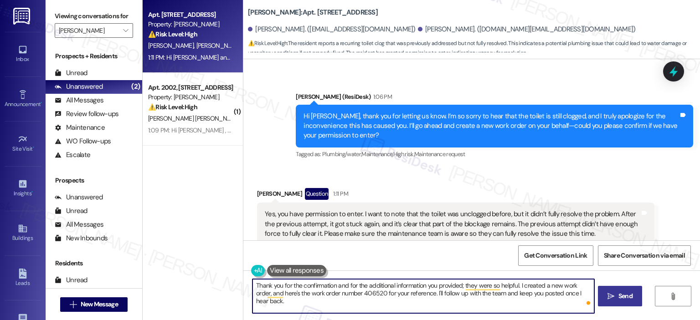
type textarea "Thank you for the confirmation and for the additional information you provided;…"
click at [611, 292] on span " Send" at bounding box center [620, 297] width 29 height 10
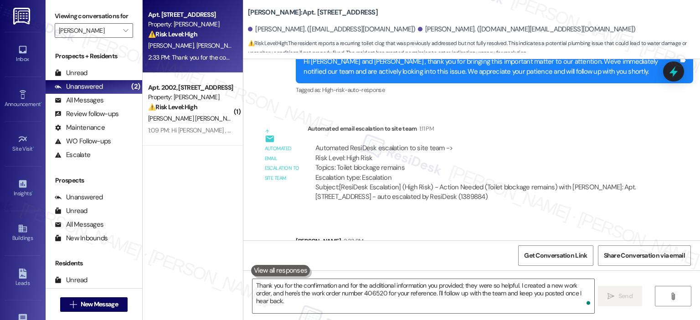
scroll to position [6128, 0]
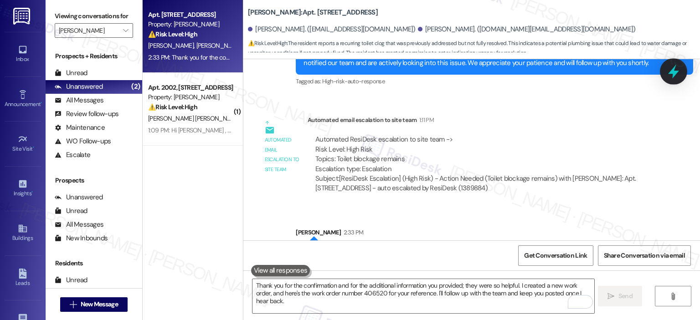
click at [665, 72] on div at bounding box center [673, 71] width 27 height 26
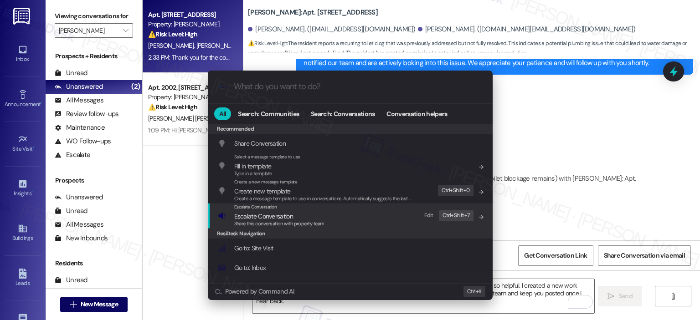
click at [275, 226] on span "Share this conversation with property team" at bounding box center [279, 224] width 90 height 6
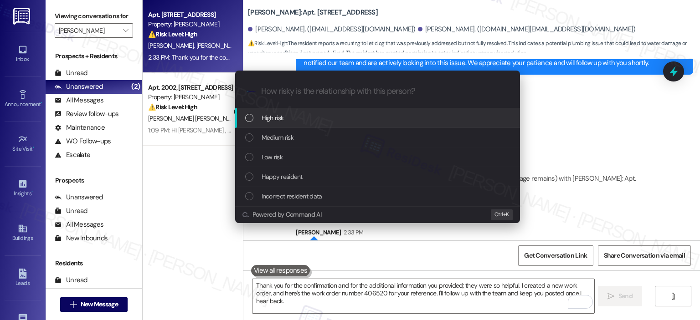
click at [290, 118] on div "High risk" at bounding box center [378, 118] width 267 height 10
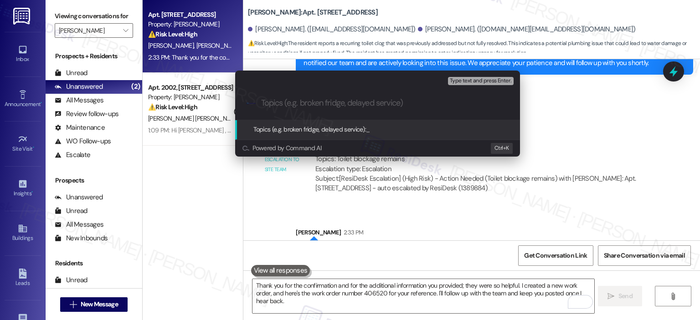
click at [301, 102] on input "Topics (e.g. broken fridge, delayed service)" at bounding box center [384, 103] width 247 height 10
type input "W"
paste input "406520"
type input "Clogged Toilet WO Follow Up - WO 406520"
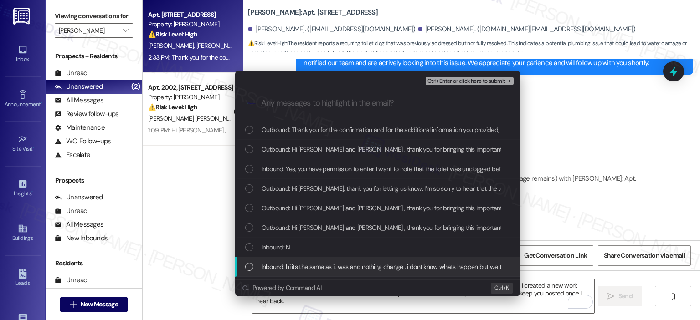
click at [348, 263] on span "Inbound: hi its the same as it was and nothing change . i dont know whats happe…" at bounding box center [394, 267] width 265 height 10
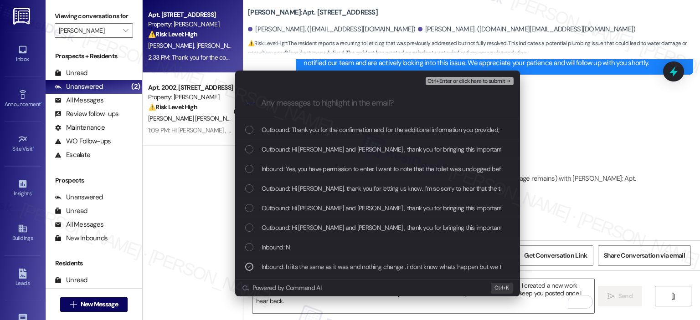
scroll to position [36, 0]
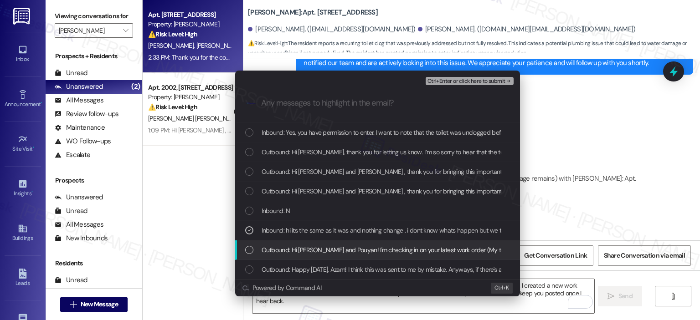
click at [352, 256] on div "Outbound: Hi Azam and Pouyan! I'm checking in on your latest work order (My toi…" at bounding box center [377, 251] width 285 height 20
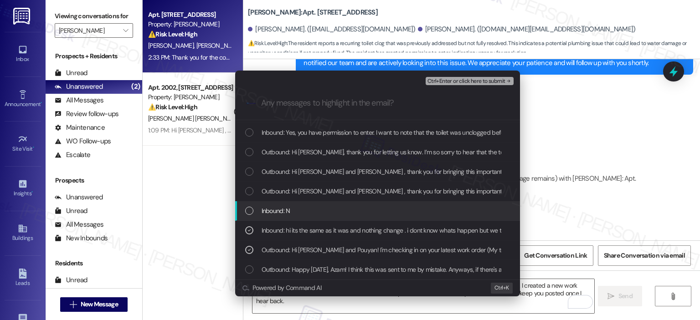
click at [292, 212] on div "Inbound: N" at bounding box center [378, 211] width 267 height 10
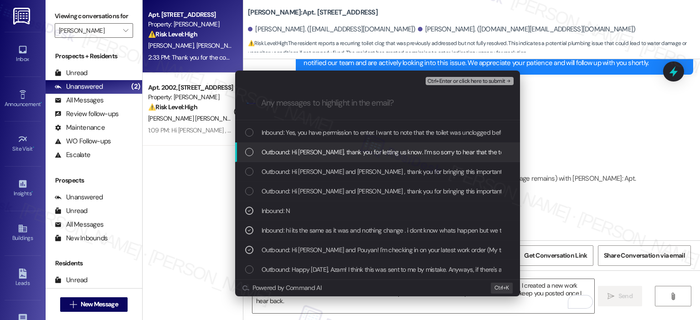
click at [315, 153] on span "Outbound: Hi Pouyan, thank you for letting us know. I’m so sorry to hear that t…" at bounding box center [649, 152] width 775 height 10
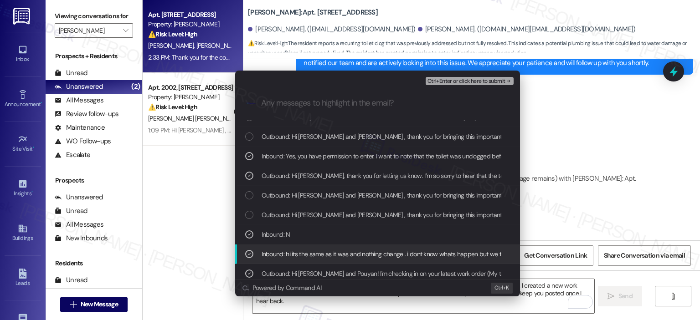
scroll to position [0, 0]
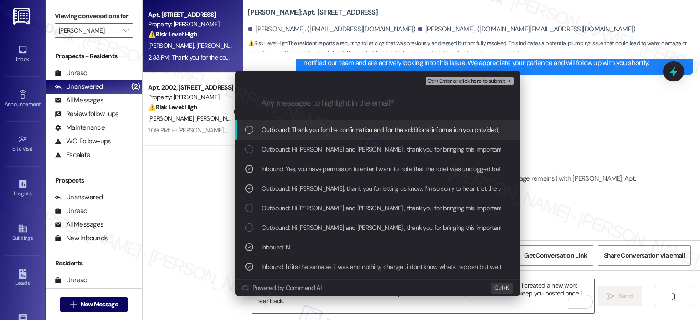
click at [363, 126] on span "Outbound: Thank you for the confirmation and for the additional information you…" at bounding box center [615, 130] width 707 height 10
click at [452, 83] on span "Ctrl+Enter or click here to submit" at bounding box center [466, 81] width 78 height 6
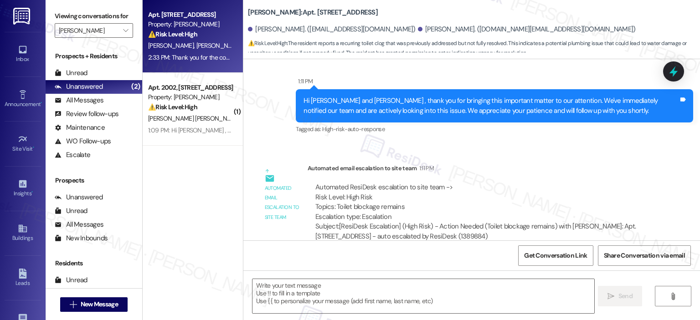
type textarea "Fetching suggested responses. Please feel free to read through the conversation…"
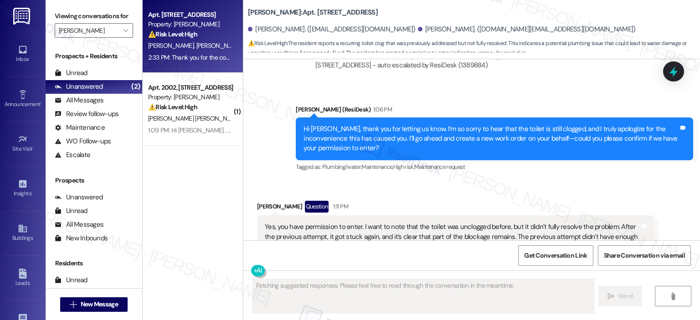
scroll to position [6270, 0]
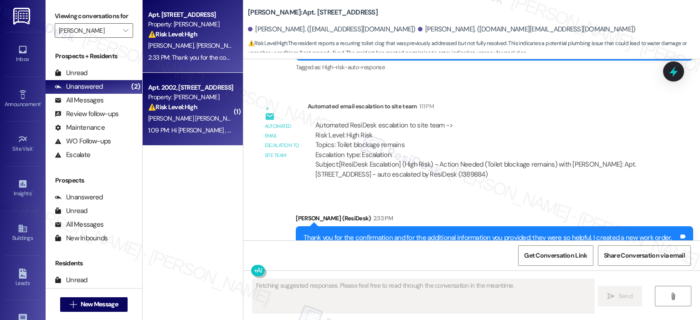
click at [205, 121] on div "E. Pinheiro Da Silva" at bounding box center [190, 118] width 86 height 11
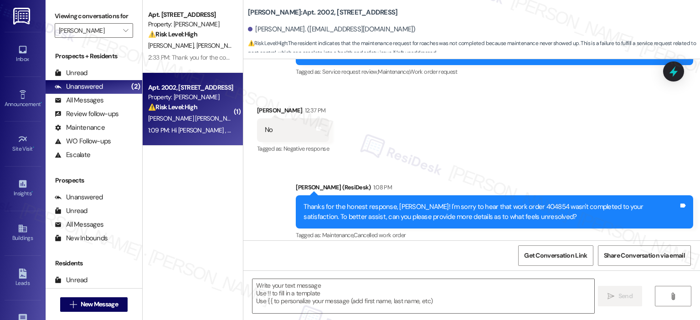
scroll to position [804, 0]
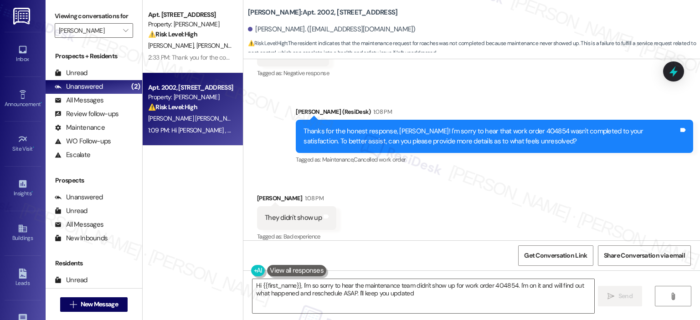
type textarea "Hi {{first_name}}, I'm so sorry to hear the maintenance team didn't show up for…"
copy div "404854"
drag, startPoint x: 498, startPoint y: 123, endPoint x: 522, endPoint y: 120, distance: 24.0
click at [522, 127] on div "Thanks for the honest response, Enzo! I'm sorry to hear that work order 404854 …" at bounding box center [490, 137] width 375 height 20
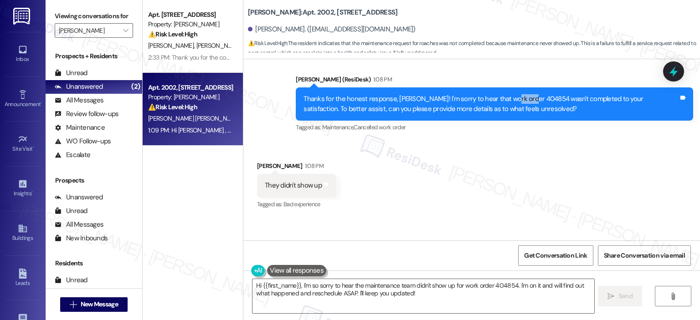
scroll to position [898, 0]
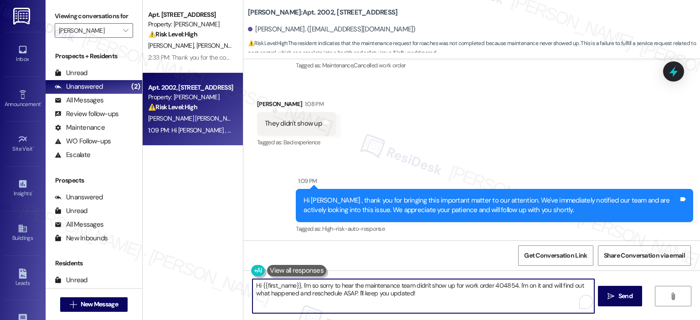
click at [296, 285] on textarea "Hi {{first_name}}, I'm so sorry to hear the maintenance team didn't show up for…" at bounding box center [422, 296] width 341 height 34
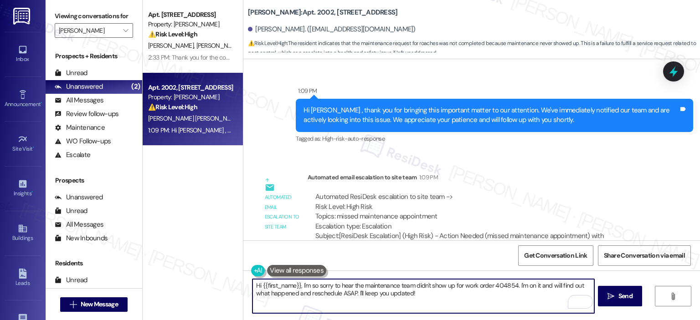
scroll to position [991, 0]
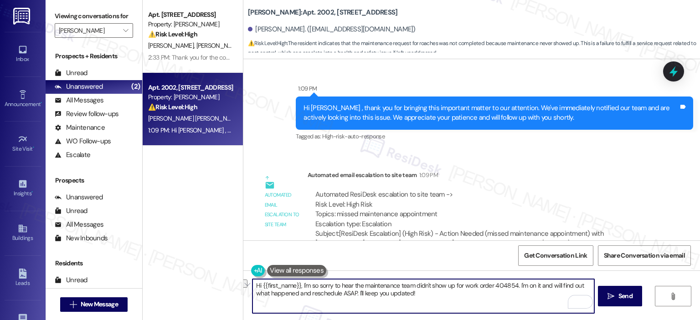
drag, startPoint x: 295, startPoint y: 285, endPoint x: 244, endPoint y: 287, distance: 50.6
click at [244, 287] on div "Hi {{first_name}}, I'm so sorry to hear the maintenance team didn't show up for…" at bounding box center [471, 305] width 457 height 68
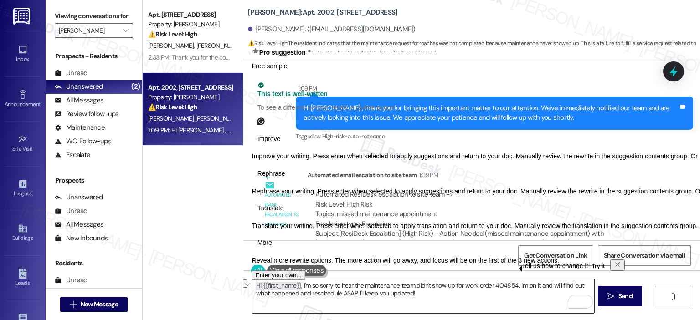
click at [450, 291] on textarea "Hi {{first_name}}, I'm so sorry to hear the maintenance team didn't show up for…" at bounding box center [422, 296] width 341 height 34
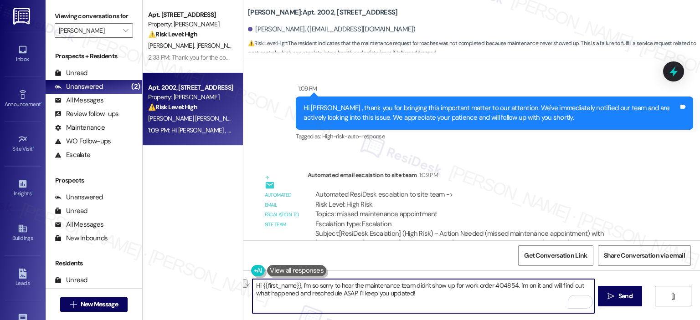
drag, startPoint x: 297, startPoint y: 286, endPoint x: 250, endPoint y: 288, distance: 47.4
click at [250, 288] on div "Hi {{first_name}}, I'm so sorry to hear the maintenance team didn't show up for…" at bounding box center [471, 305] width 457 height 68
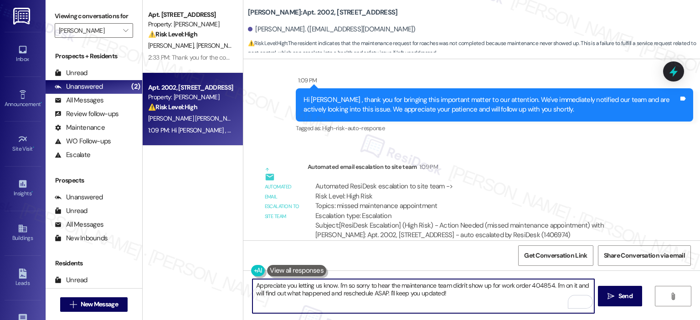
scroll to position [1002, 0]
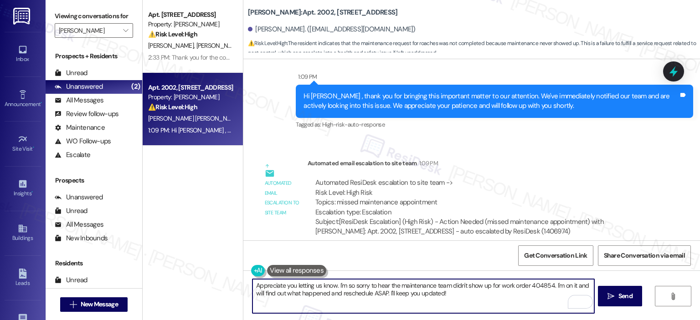
click at [468, 295] on textarea "Appreciate you letting us know. I'm so sorry to hear the maintenance team didn'…" at bounding box center [422, 296] width 341 height 34
drag, startPoint x: 477, startPoint y: 288, endPoint x: 553, endPoint y: 288, distance: 75.6
click at [553, 288] on textarea "Appreciate you letting us know. I'm so sorry to hear the maintenance team didn'…" at bounding box center [422, 296] width 341 height 34
drag, startPoint x: 447, startPoint y: 293, endPoint x: 550, endPoint y: 286, distance: 102.3
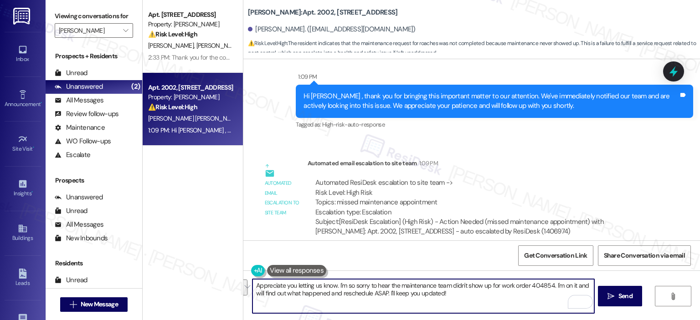
click at [550, 286] on textarea "Appreciate you letting us know. I'm so sorry to hear the maintenance team didn'…" at bounding box center [422, 296] width 341 height 34
click at [347, 285] on textarea "Appreciate you letting us know. I'm so sorry to hear the maintenance team didn'…" at bounding box center [422, 296] width 341 height 34
click at [304, 295] on textarea "Appreciate you letting us know. I'm so sorry to hear the maintenance team didn'…" at bounding box center [422, 296] width 341 height 34
type textarea "Appreciate you letting us know. I'm so sorry to hear the maintenance team didn'…"
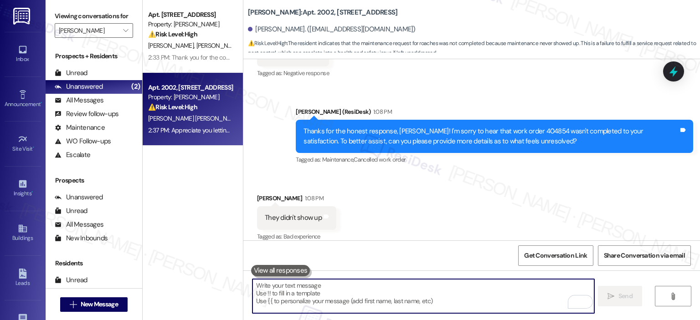
scroll to position [1076, 0]
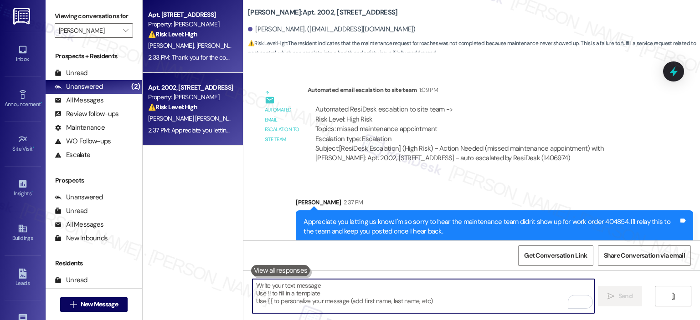
click at [175, 37] on strong "⚠️ Risk Level: High" at bounding box center [172, 34] width 49 height 8
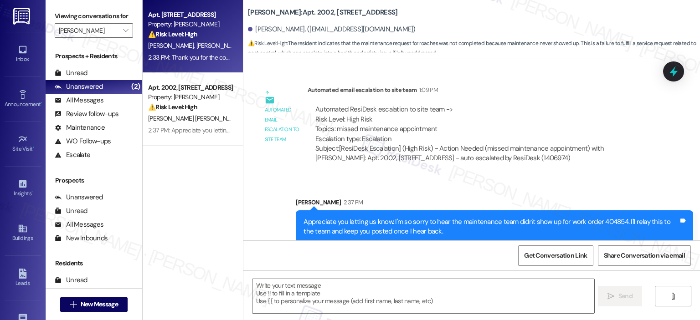
type textarea "Fetching suggested responses. Please feel free to read through the conversation…"
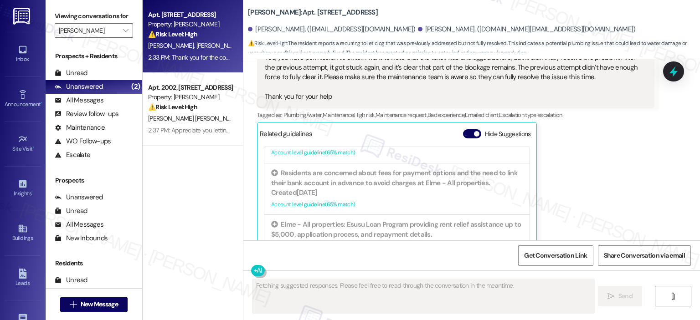
scroll to position [6382, 0]
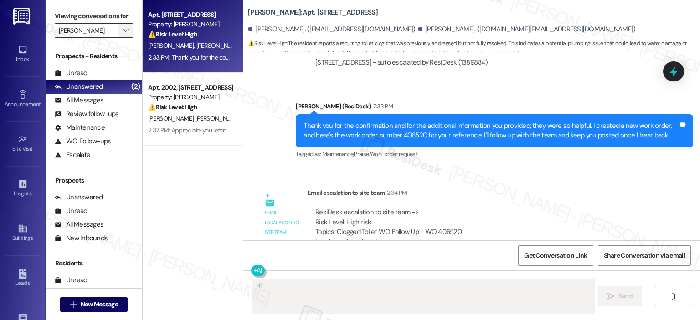
click at [121, 30] on span "" at bounding box center [125, 30] width 9 height 15
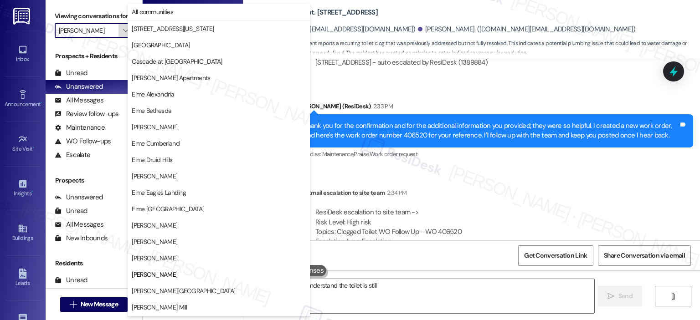
scroll to position [148, 0]
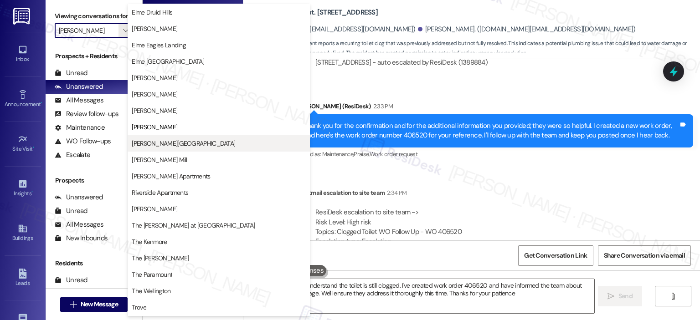
type textarea "Hi {{first_name}}, I understand the toilet is still clogged. I've created work …"
click at [178, 148] on button "[PERSON_NAME][GEOGRAPHIC_DATA]" at bounding box center [219, 143] width 182 height 16
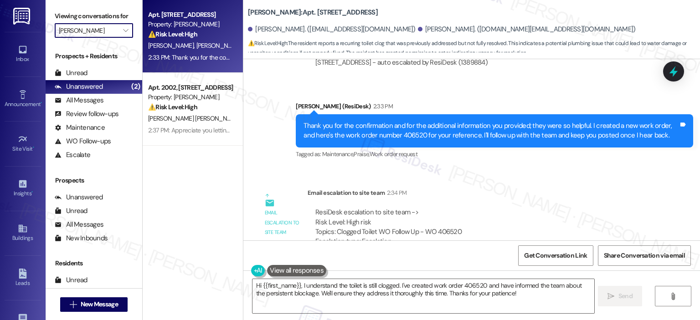
type input "[PERSON_NAME][GEOGRAPHIC_DATA]"
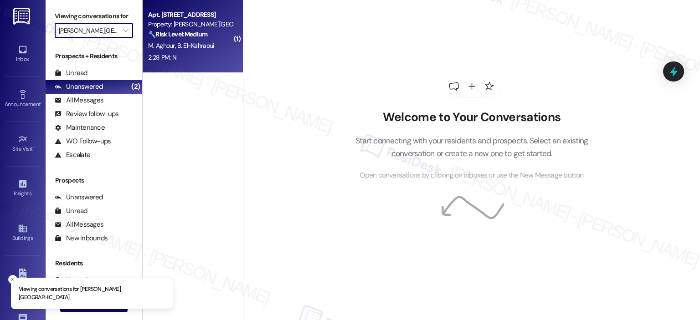
click at [189, 62] on div "2:28 PM: N 2:28 PM: N" at bounding box center [190, 57] width 86 height 11
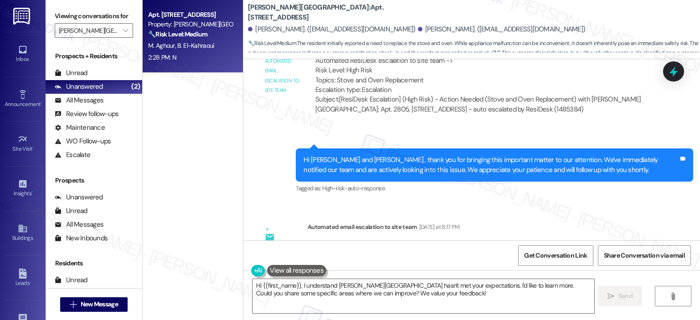
scroll to position [674, 0]
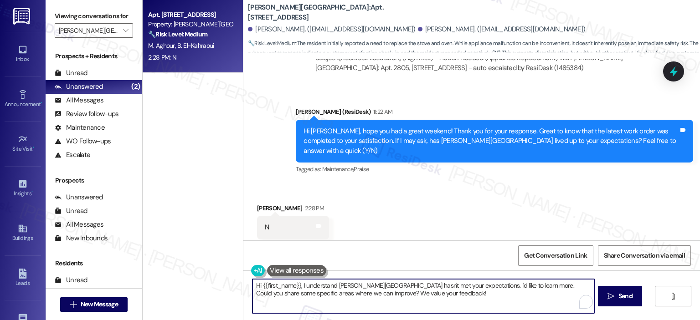
drag, startPoint x: 298, startPoint y: 285, endPoint x: 249, endPoint y: 282, distance: 49.8
click at [252, 282] on textarea "Hi {{first_name}}, I understand Elme Sandy Springs hasn't met your expectations…" at bounding box center [422, 296] width 341 height 34
type textarea "I understand Elme Sandy Springs hasn't met your expectations. I'd like to learn…"
click at [625, 300] on span "Send" at bounding box center [625, 297] width 14 height 10
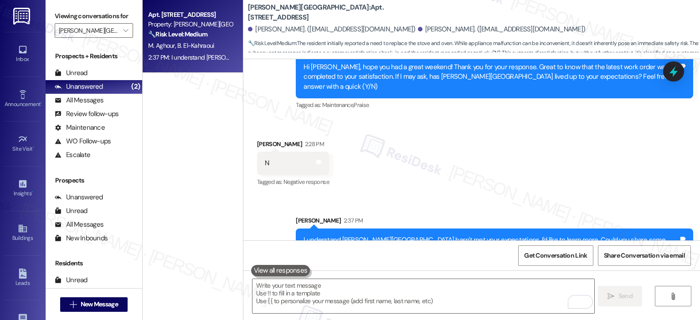
scroll to position [747, 0]
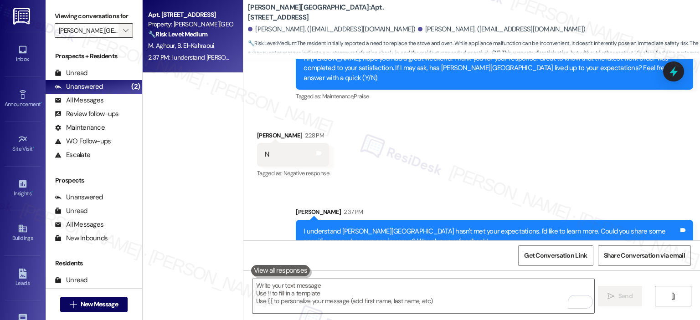
click at [123, 27] on icon "" at bounding box center [125, 30] width 5 height 7
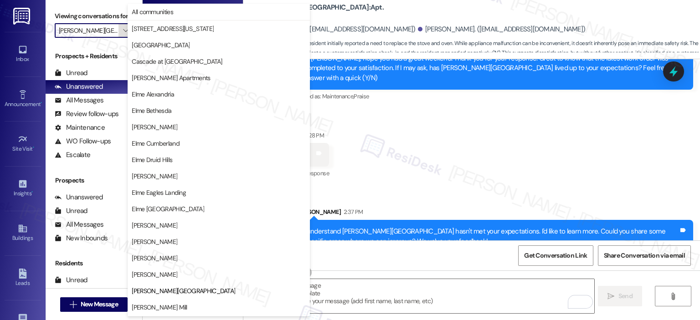
scroll to position [148, 0]
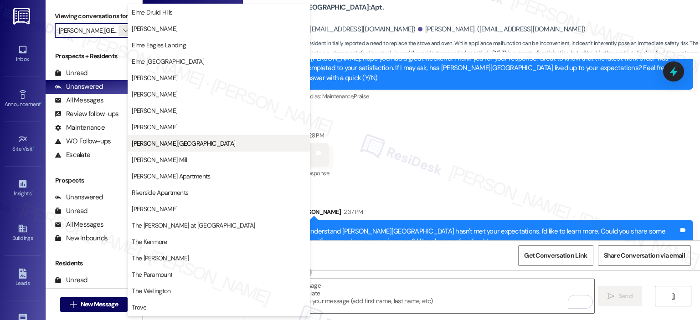
click at [164, 150] on button "[PERSON_NAME][GEOGRAPHIC_DATA]" at bounding box center [219, 143] width 182 height 16
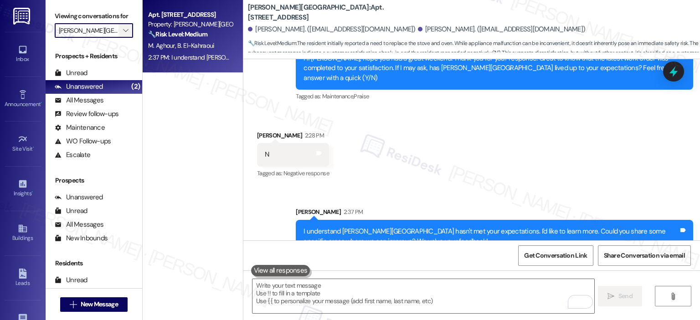
click at [123, 30] on icon "" at bounding box center [125, 30] width 5 height 7
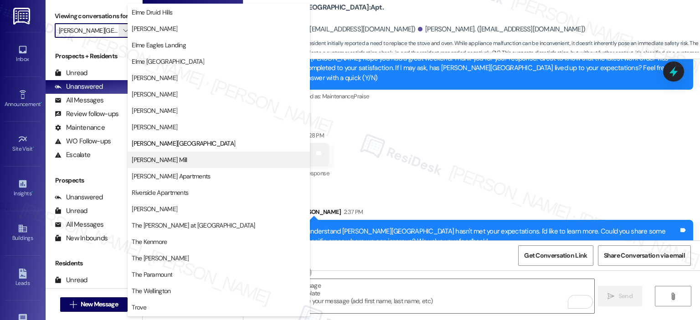
click at [165, 155] on span "[PERSON_NAME] Mill" at bounding box center [159, 159] width 55 height 9
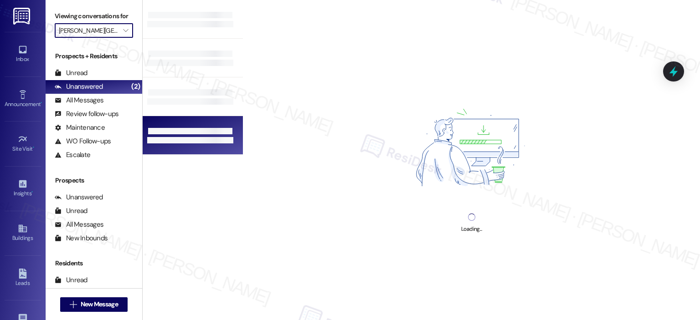
type input "[PERSON_NAME] Mill"
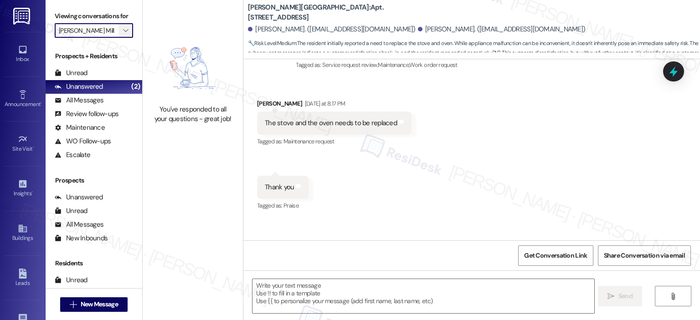
type textarea "Fetching suggested responses. Please feel free to read through the conversation…"
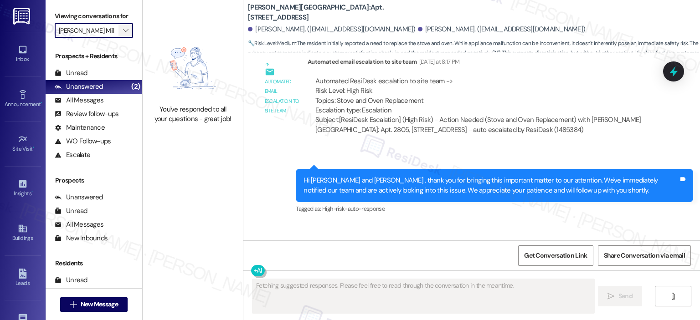
click at [118, 30] on button "" at bounding box center [125, 30] width 15 height 15
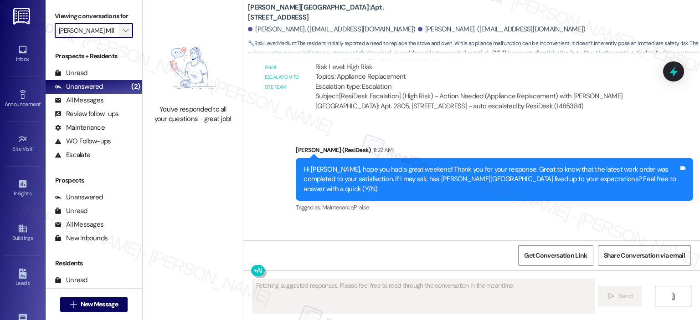
scroll to position [674, 0]
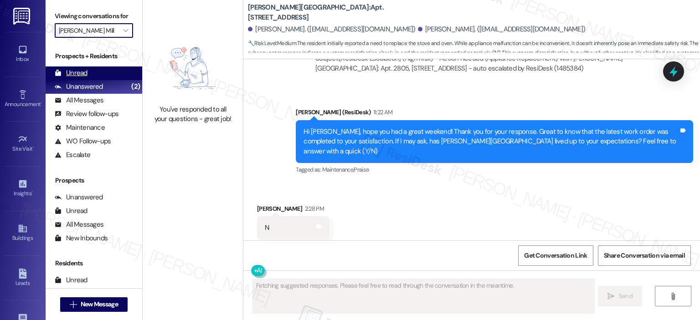
click at [74, 74] on div "Unread" at bounding box center [71, 73] width 33 height 10
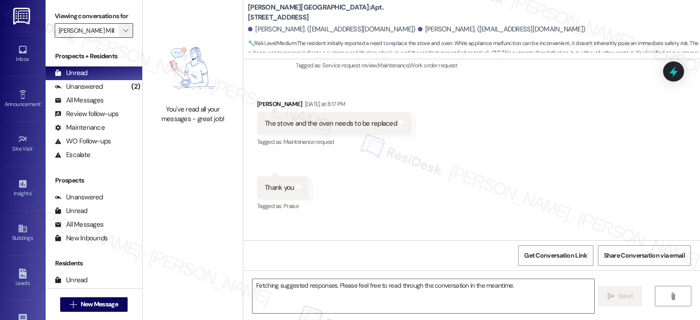
click at [126, 24] on button "" at bounding box center [125, 30] width 15 height 15
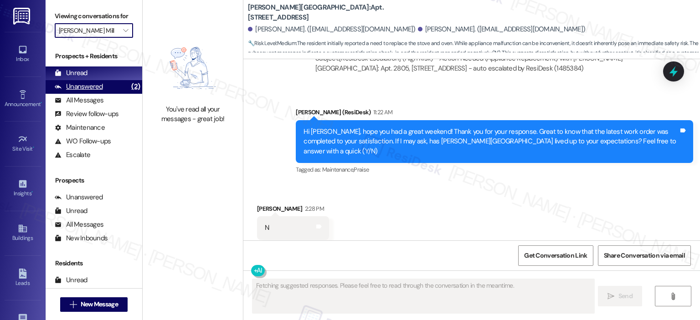
click at [91, 88] on div "Unanswered" at bounding box center [79, 87] width 48 height 10
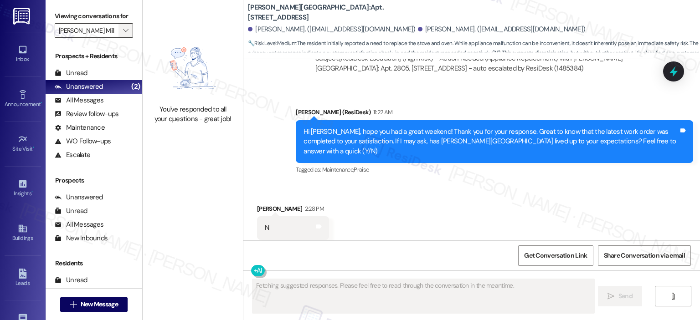
click at [123, 27] on icon "" at bounding box center [125, 30] width 5 height 7
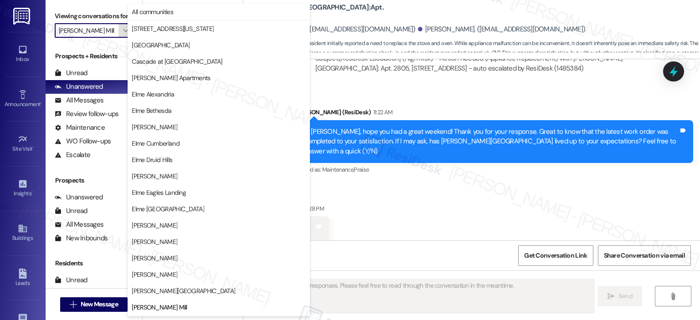
scroll to position [148, 0]
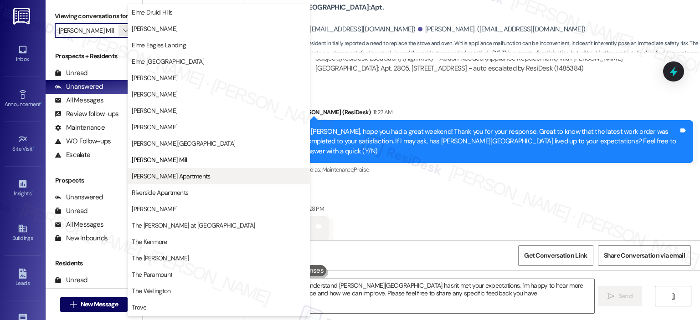
type textarea "Hi {{first_name}}, I understand Elme Sandy Springs hasn't met your expectations…"
click at [178, 176] on span "[PERSON_NAME] Apartments" at bounding box center [171, 176] width 78 height 9
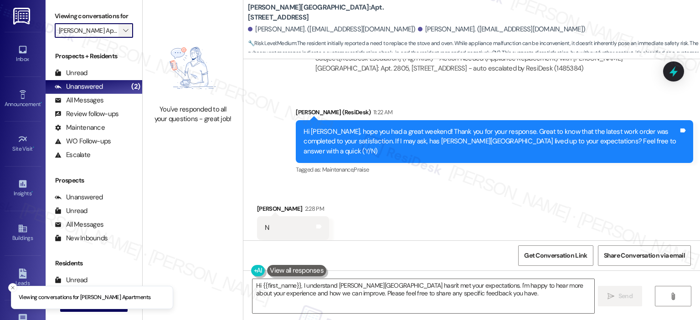
click at [123, 33] on icon "" at bounding box center [125, 30] width 5 height 7
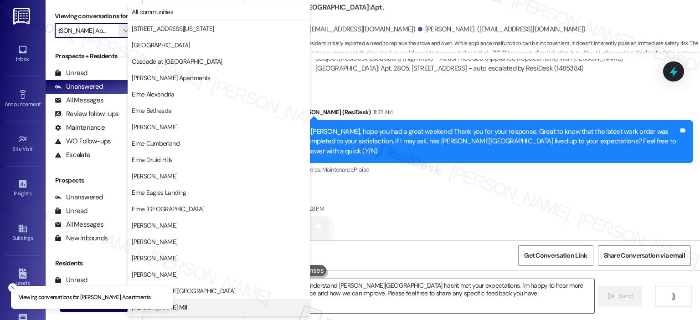
scroll to position [163, 0]
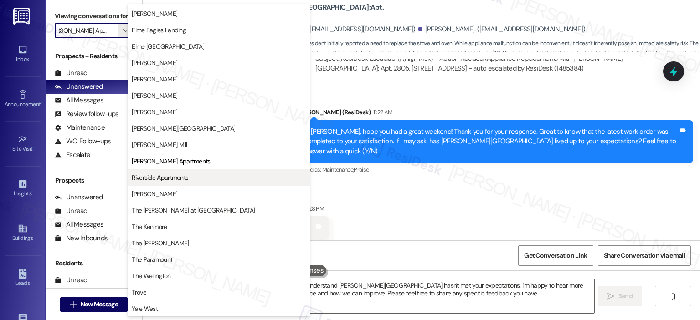
click at [144, 176] on span "Riverside Apartments" at bounding box center [160, 177] width 57 height 9
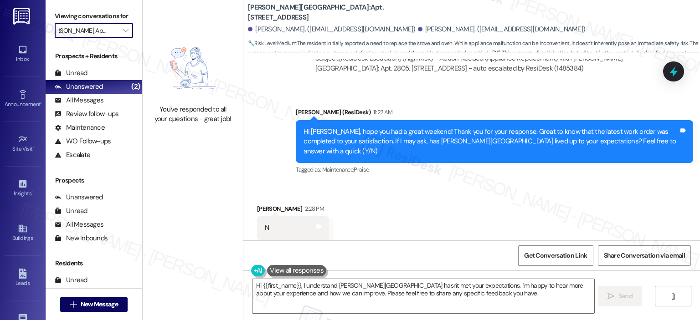
type input "Riverside Apartments"
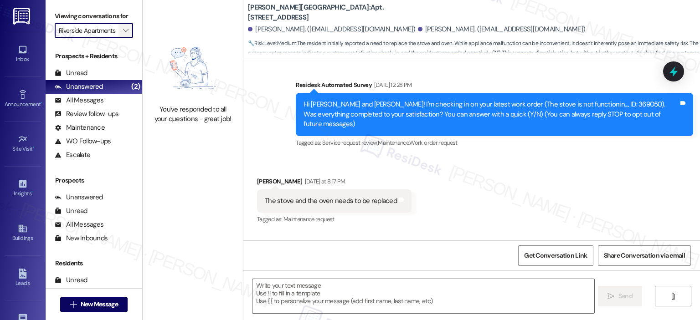
click at [124, 31] on span "" at bounding box center [125, 30] width 9 height 15
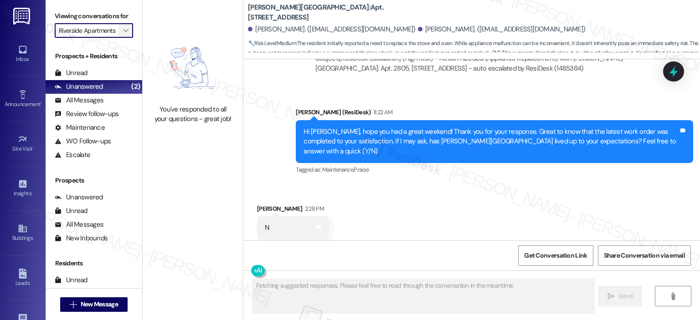
click at [123, 31] on icon "" at bounding box center [125, 30] width 5 height 7
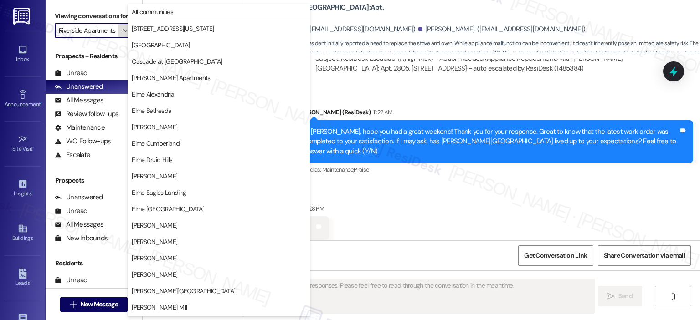
scroll to position [163, 0]
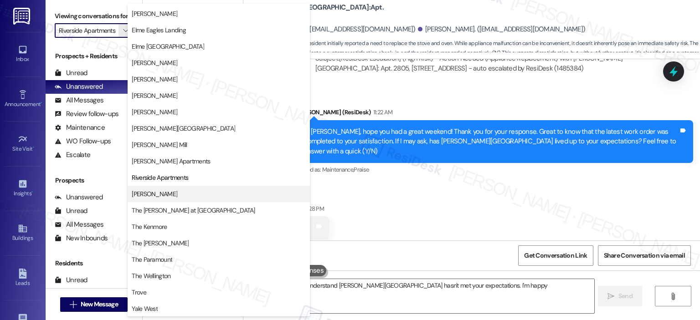
click at [143, 195] on span "[PERSON_NAME]" at bounding box center [155, 194] width 46 height 9
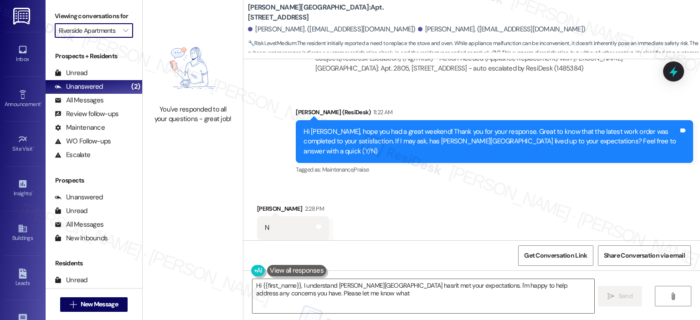
type textarea "Hi {{first_name}}, I understand Elme Sandy Springs hasn't met your expectations…"
type input "[PERSON_NAME]"
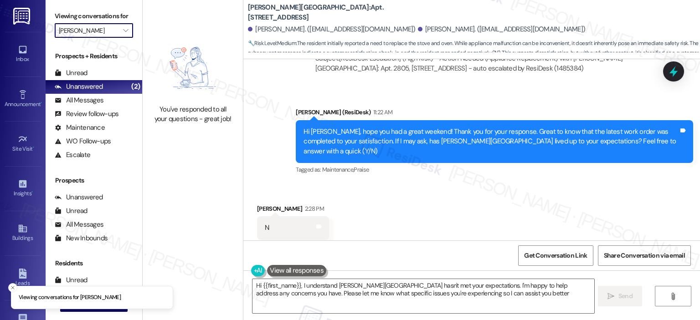
type textarea "Hi {{first_name}}, I understand Elme Sandy Springs hasn't met your expectations…"
click at [123, 29] on icon "" at bounding box center [125, 30] width 5 height 7
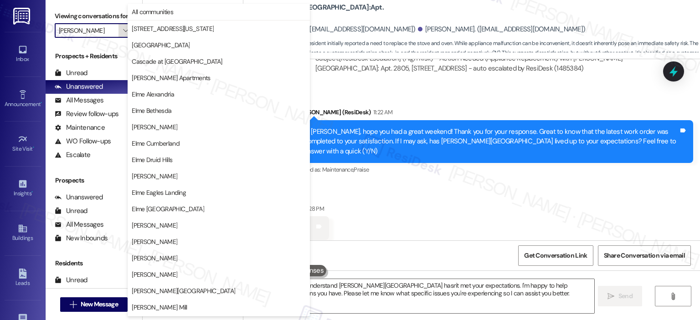
scroll to position [163, 0]
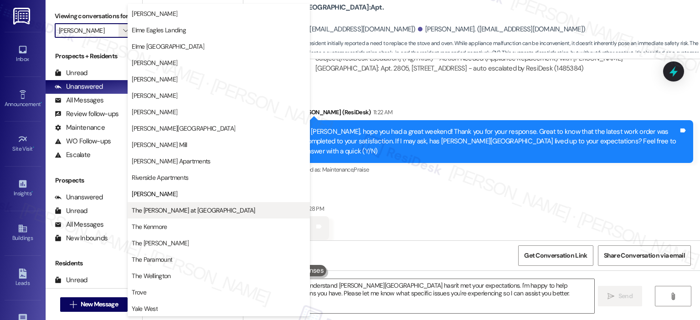
click at [177, 207] on span "The [PERSON_NAME] at [GEOGRAPHIC_DATA]" at bounding box center [193, 210] width 123 height 9
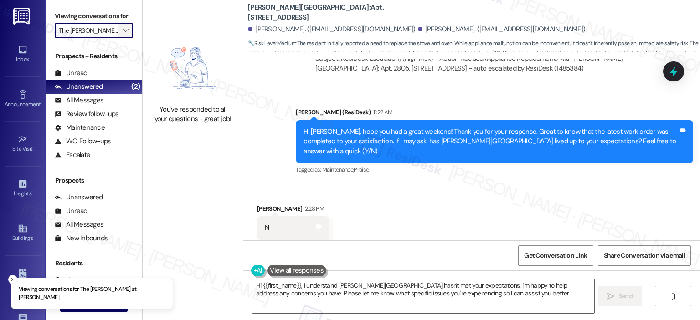
click at [123, 30] on icon "" at bounding box center [125, 30] width 5 height 7
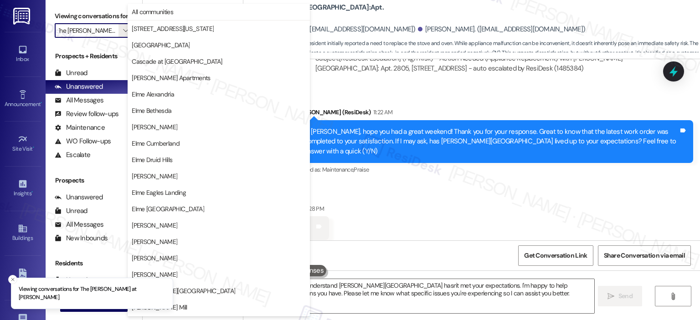
scroll to position [163, 0]
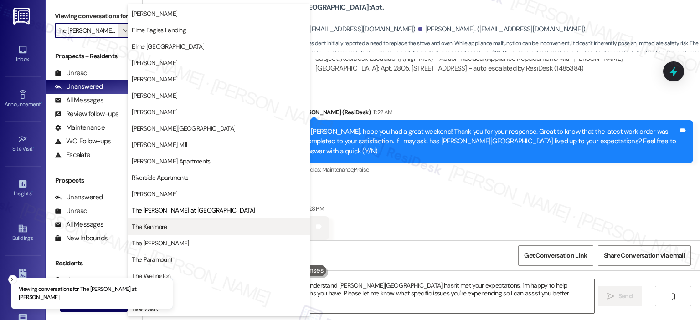
click at [187, 227] on span "The Kenmore" at bounding box center [219, 226] width 174 height 9
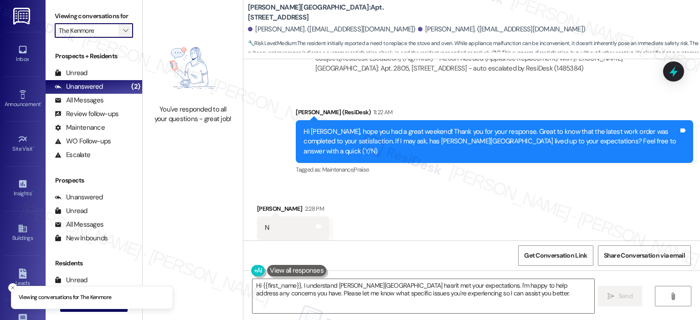
click at [124, 31] on span "" at bounding box center [125, 30] width 9 height 15
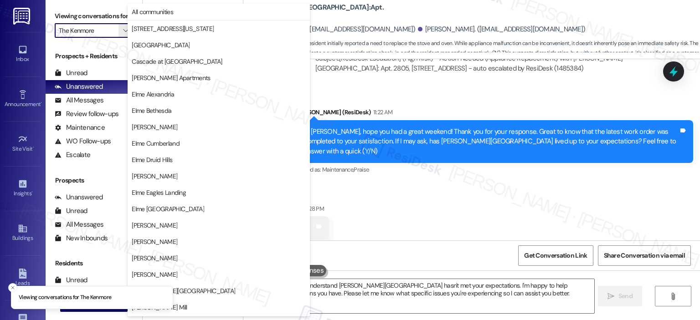
scroll to position [163, 0]
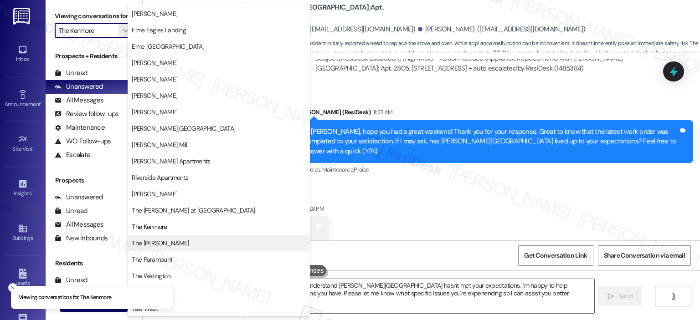
click at [171, 245] on span "The Maxwell" at bounding box center [219, 243] width 174 height 9
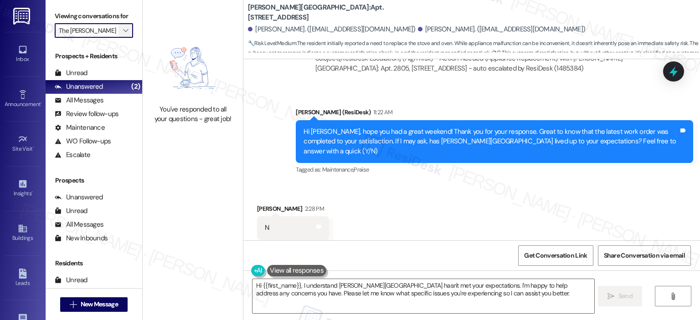
click at [122, 26] on span "" at bounding box center [125, 30] width 9 height 15
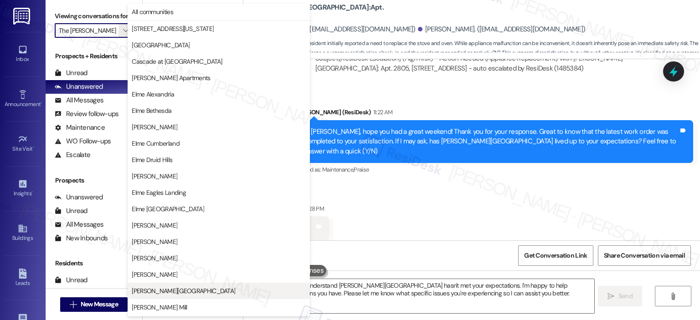
scroll to position [163, 0]
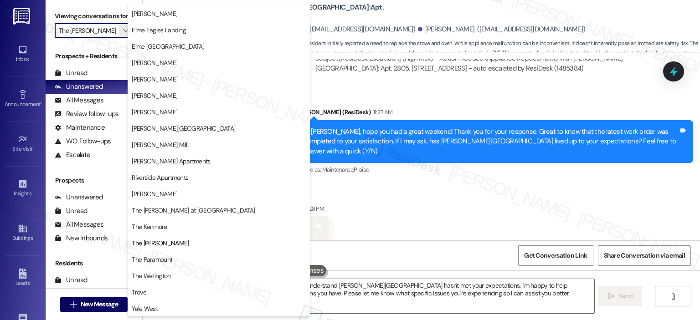
click at [161, 259] on span "The Paramount" at bounding box center [152, 259] width 41 height 9
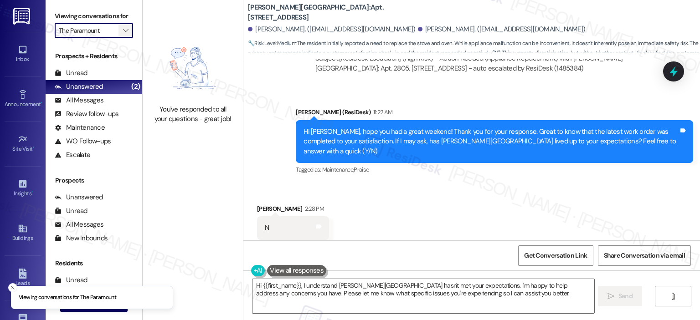
click at [124, 31] on span "" at bounding box center [125, 30] width 9 height 15
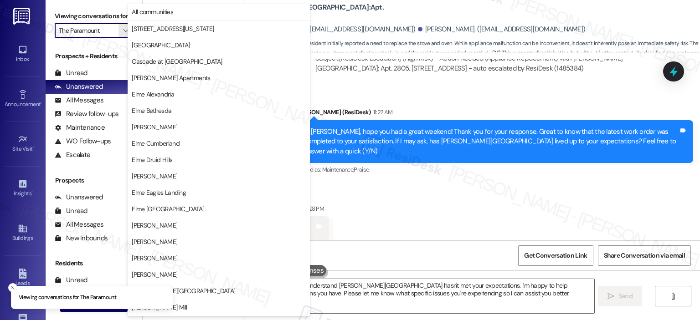
scroll to position [163, 0]
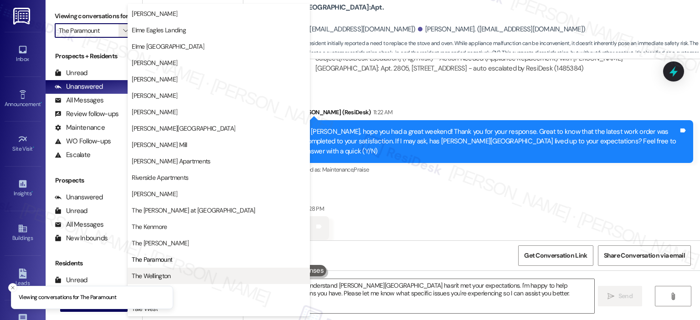
click at [168, 270] on button "The Wellington" at bounding box center [219, 276] width 182 height 16
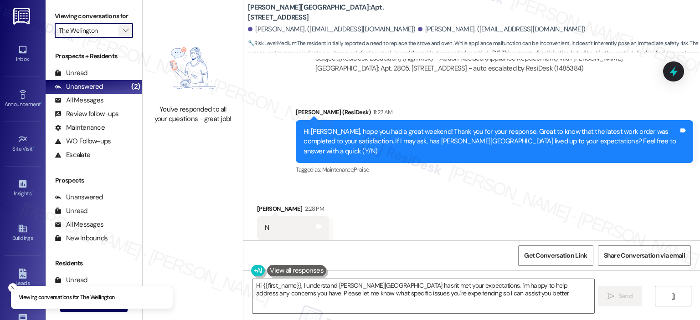
click at [123, 28] on icon "" at bounding box center [125, 30] width 5 height 7
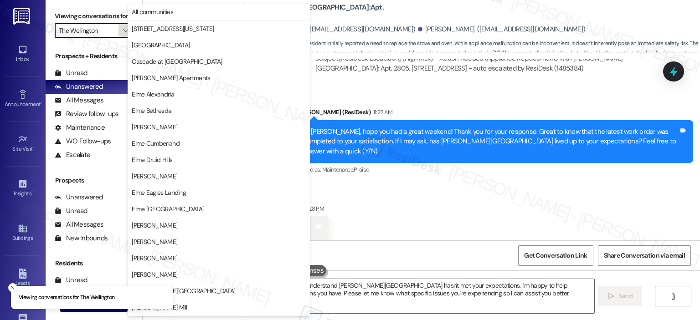
scroll to position [163, 0]
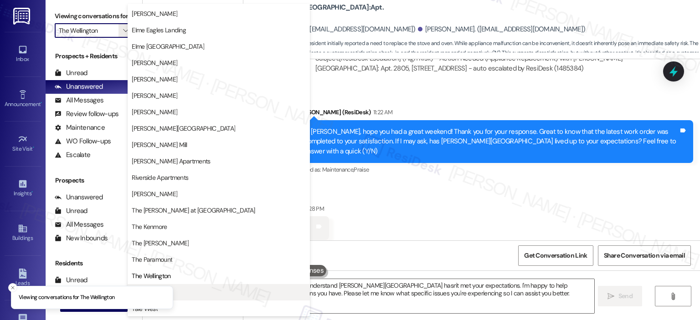
click at [189, 293] on span "Trove" at bounding box center [219, 292] width 174 height 9
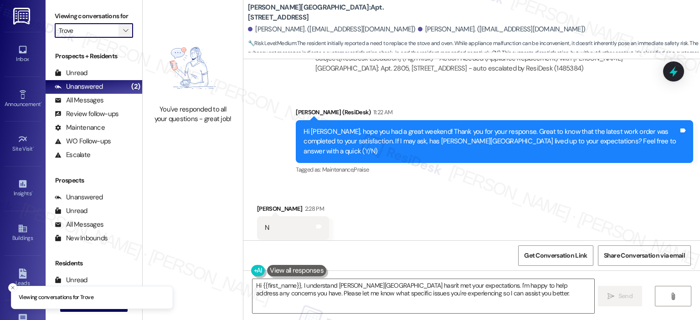
click at [127, 27] on button "" at bounding box center [125, 30] width 15 height 15
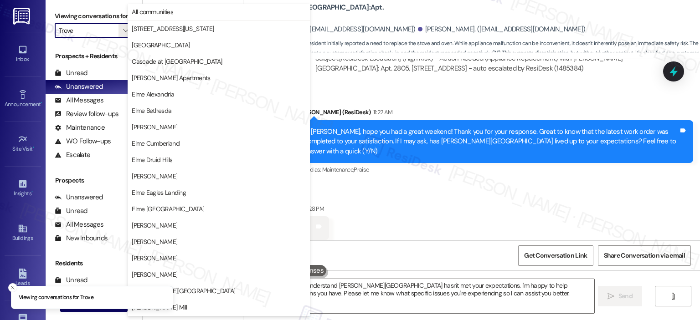
scroll to position [163, 0]
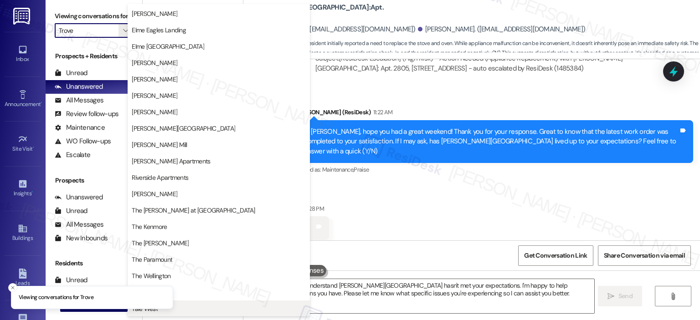
click at [219, 305] on span "Yale West" at bounding box center [219, 308] width 174 height 9
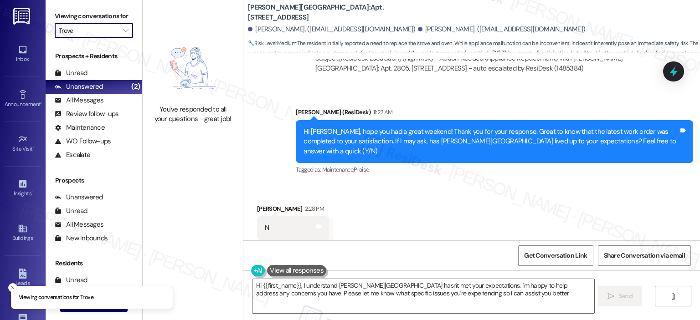
type input "Yale West"
click at [117, 23] on div "Viewing conversations for Yale West " at bounding box center [94, 23] width 78 height 29
click at [123, 32] on icon "" at bounding box center [125, 30] width 5 height 7
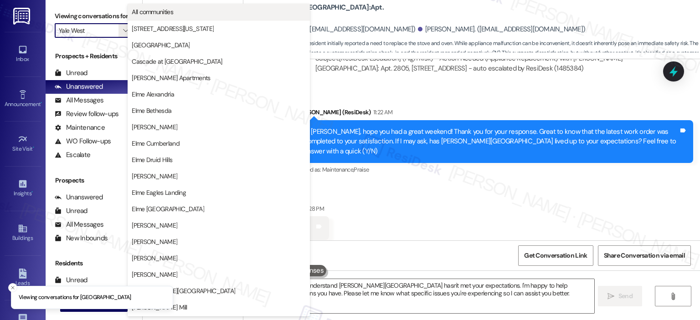
click at [157, 7] on span "All communities" at bounding box center [152, 11] width 41 height 9
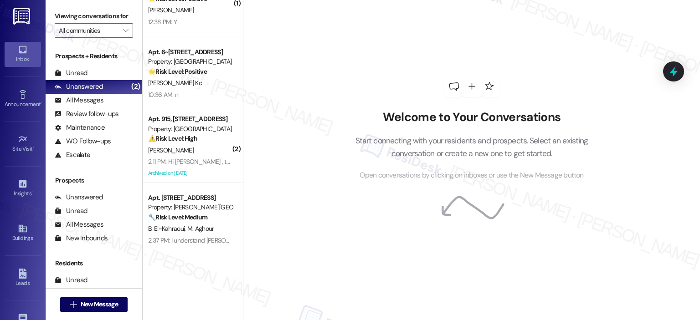
scroll to position [692, 0]
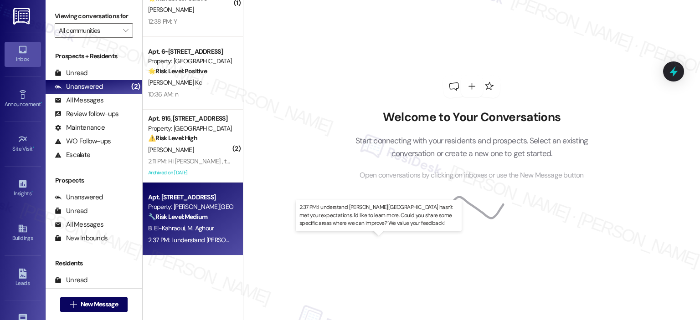
click at [171, 236] on div "2:37 PM: I understand Elme Sandy Springs hasn't met your expectations. I'd like…" at bounding box center [410, 240] width 525 height 8
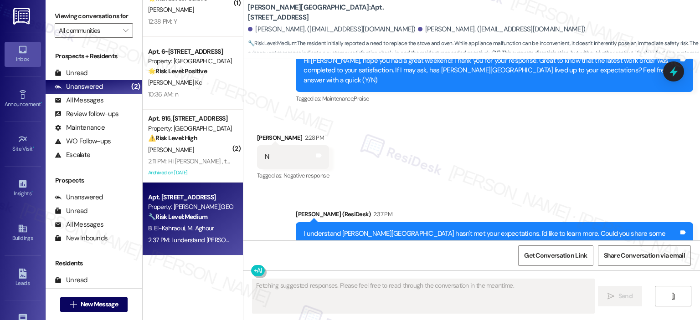
scroll to position [761, 0]
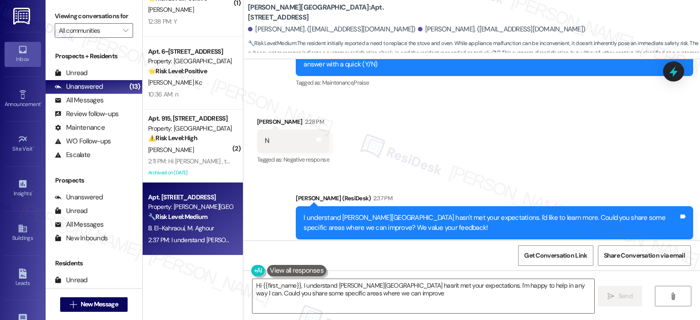
type textarea "Hi {{first_name}}, I understand Elme Sandy Springs hasn't met your expectations…"
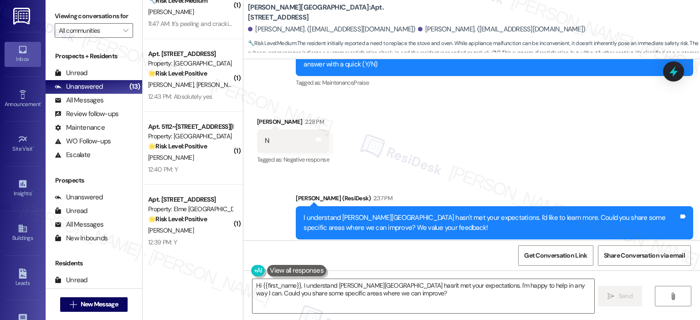
scroll to position [456, 0]
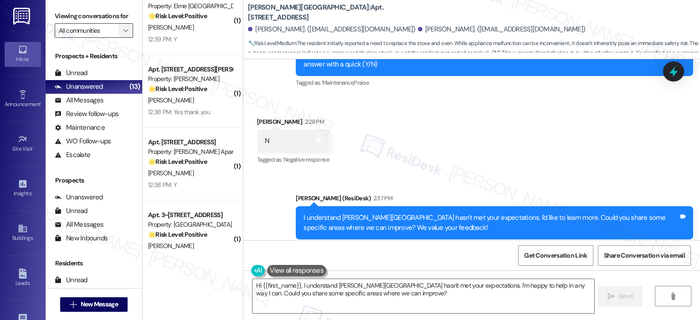
click at [123, 30] on icon "" at bounding box center [125, 30] width 5 height 7
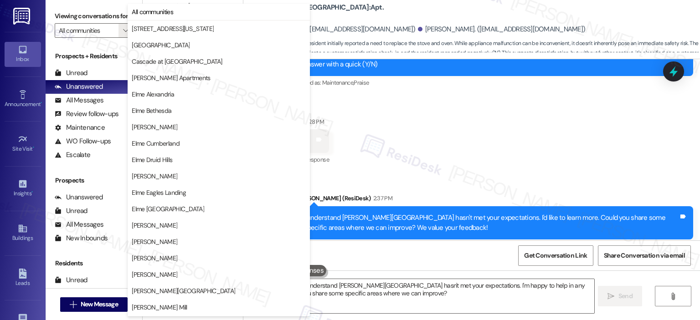
click at [416, 113] on div "Received via SMS Brahim El-Kahraoui 2:28 PM N Tags and notes Tagged as: Negativ…" at bounding box center [471, 135] width 457 height 77
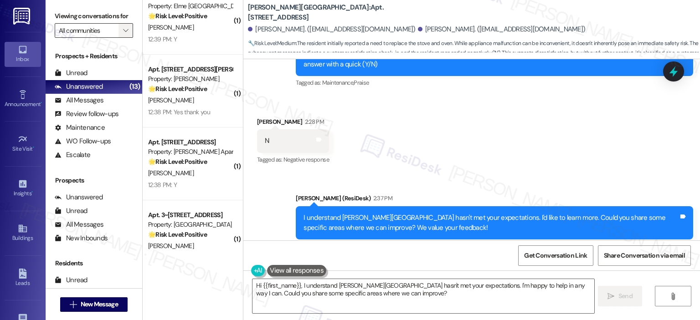
click at [123, 31] on icon "" at bounding box center [125, 30] width 5 height 7
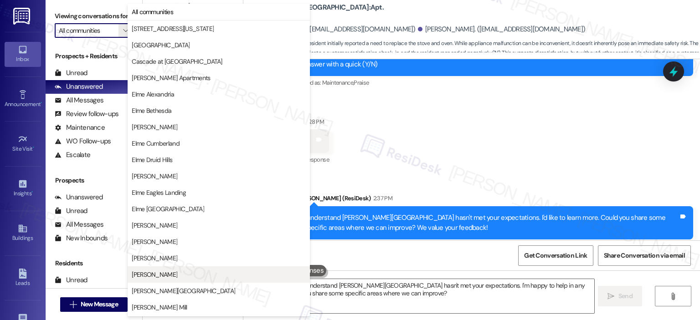
click at [155, 274] on span "[PERSON_NAME]" at bounding box center [155, 274] width 46 height 9
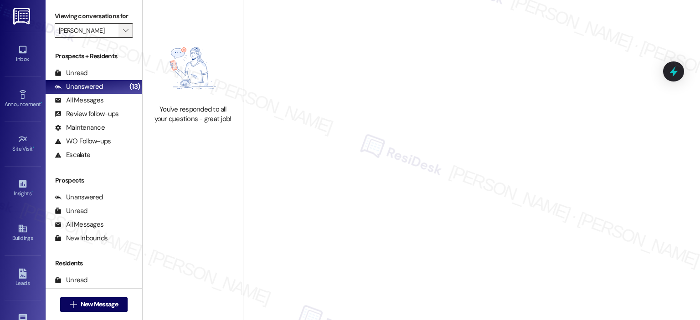
click at [123, 30] on icon "" at bounding box center [125, 30] width 5 height 7
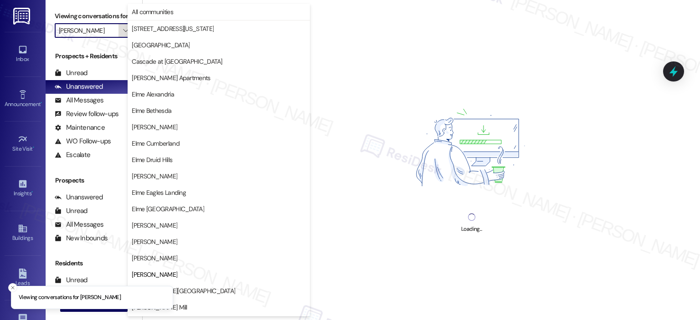
scroll to position [148, 0]
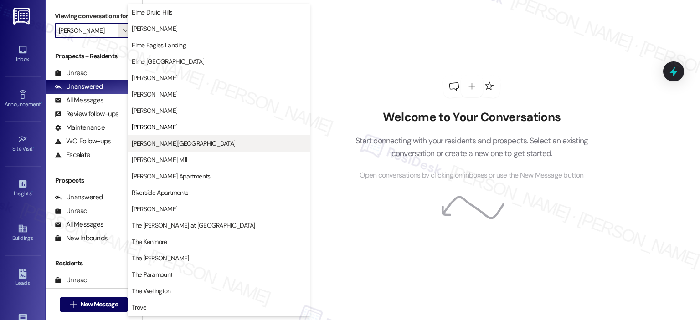
click at [179, 139] on span "[PERSON_NAME][GEOGRAPHIC_DATA]" at bounding box center [183, 143] width 103 height 9
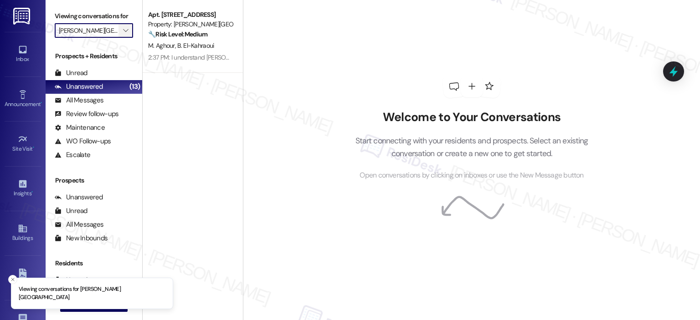
click at [124, 31] on span "" at bounding box center [125, 30] width 9 height 15
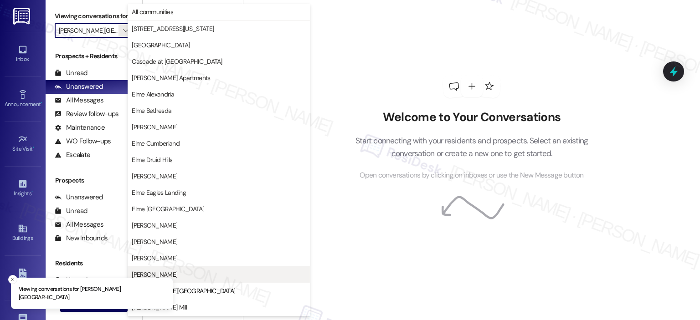
scroll to position [148, 0]
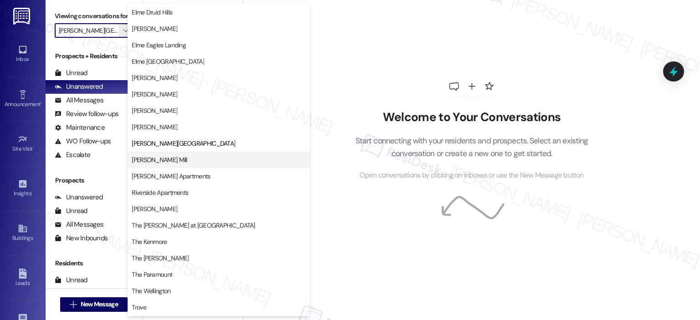
click at [177, 157] on span "[PERSON_NAME] Mill" at bounding box center [219, 159] width 174 height 9
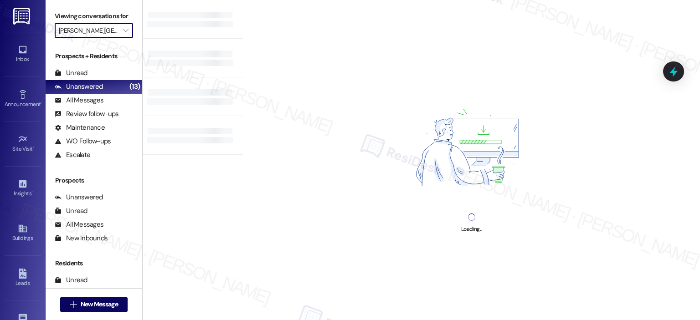
type input "[PERSON_NAME] Mill"
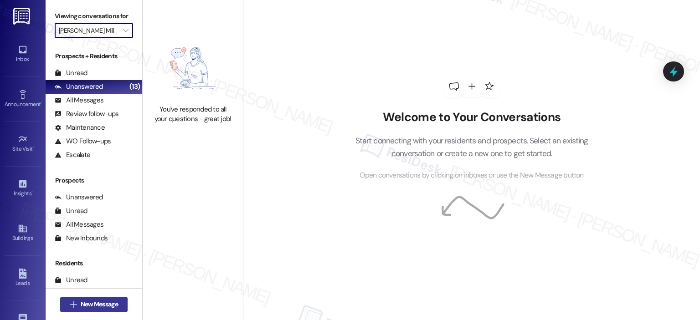
click at [83, 302] on span "New Message" at bounding box center [99, 305] width 37 height 10
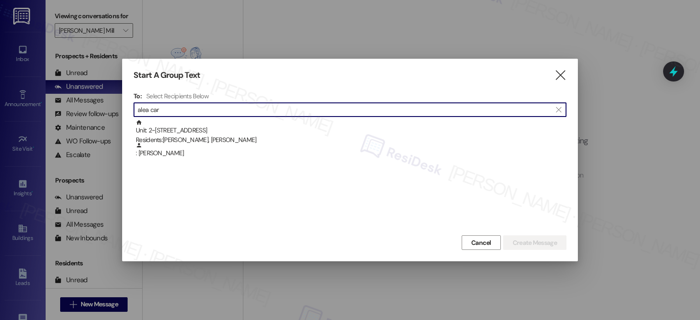
type input "alea car"
click at [565, 71] on icon "" at bounding box center [560, 76] width 12 height 10
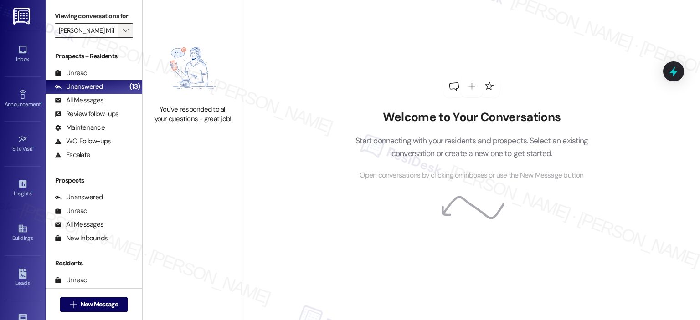
click at [121, 32] on span "" at bounding box center [125, 30] width 9 height 15
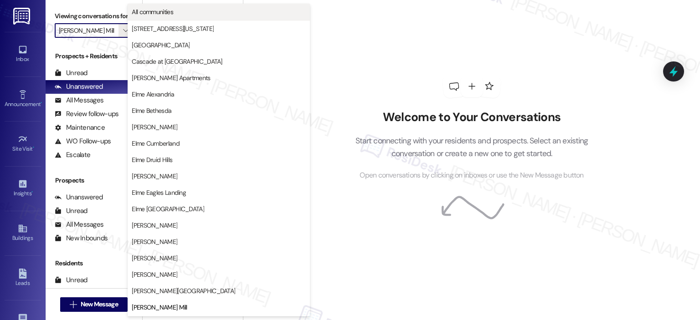
click at [195, 11] on span "All communities" at bounding box center [219, 11] width 174 height 9
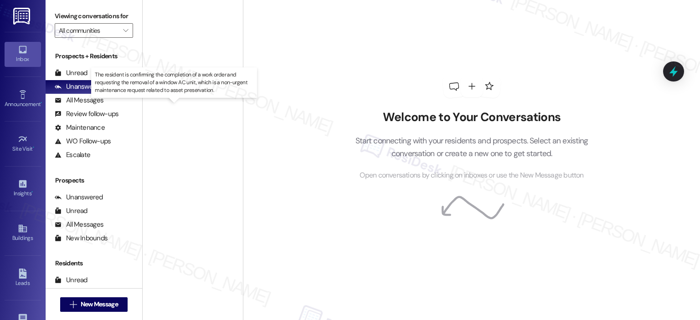
scroll to position [546, 0]
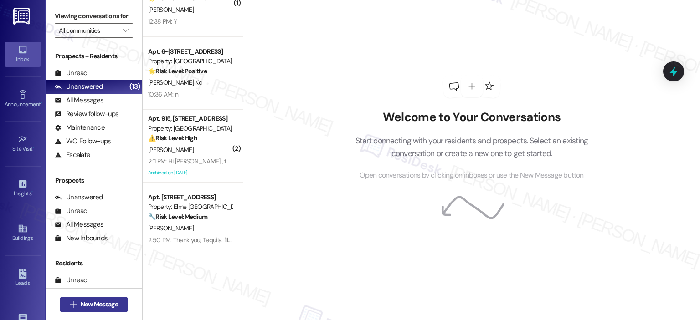
click at [95, 299] on button " New Message" at bounding box center [93, 305] width 67 height 15
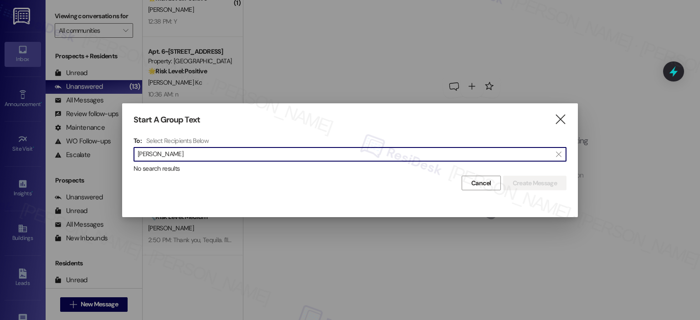
type input "alea cardenas"
drag, startPoint x: 175, startPoint y: 156, endPoint x: 127, endPoint y: 158, distance: 48.3
click at [127, 158] on div "Start A Group Text  To: Select Recipients Below  alea cardenas  No search re…" at bounding box center [350, 152] width 456 height 99
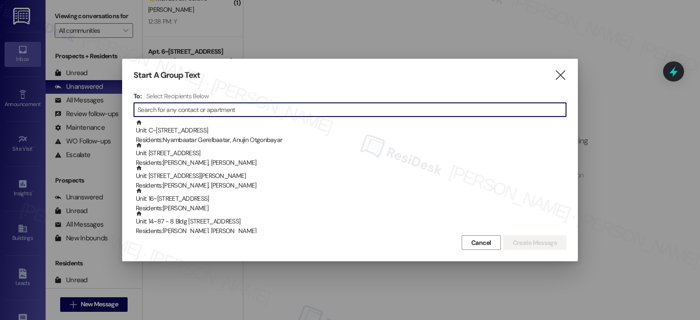
click at [170, 13] on div at bounding box center [350, 160] width 700 height 320
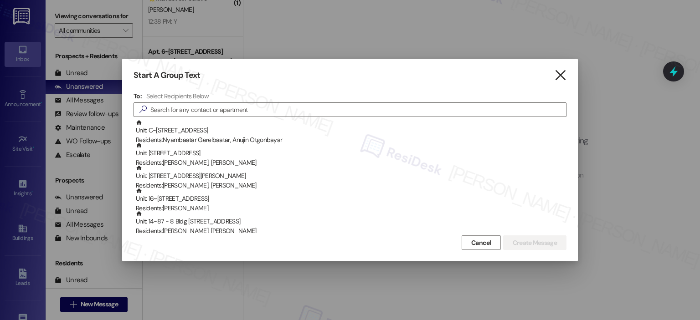
click at [563, 75] on icon "" at bounding box center [560, 76] width 12 height 10
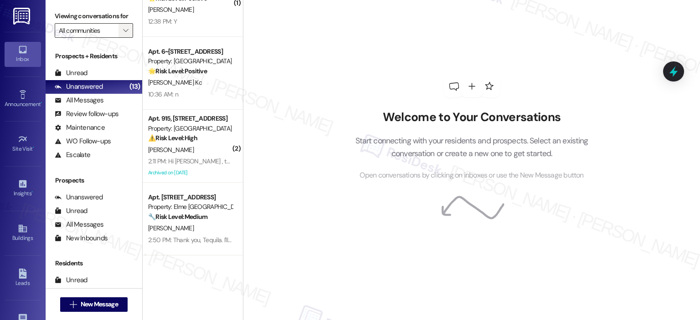
click at [123, 29] on icon "" at bounding box center [125, 30] width 5 height 7
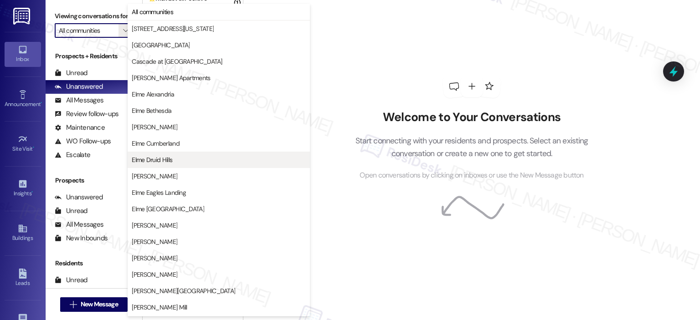
click at [151, 162] on span "Elme Druid Hills" at bounding box center [152, 159] width 41 height 9
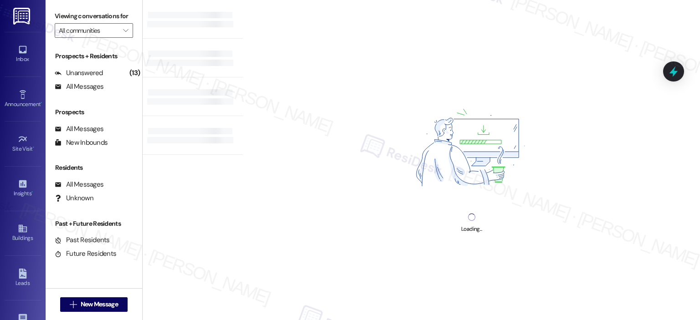
type input "Elme Druid Hills"
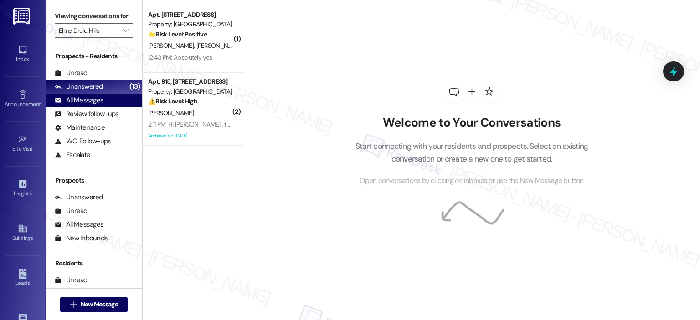
click at [82, 97] on div "All Messages" at bounding box center [79, 101] width 49 height 10
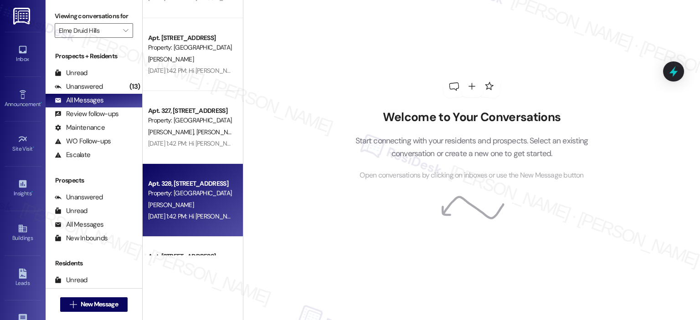
scroll to position [3390, 0]
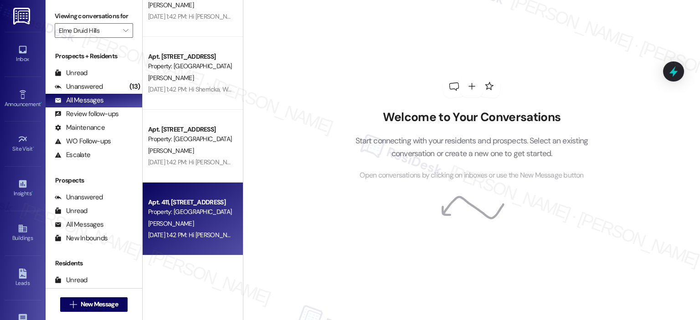
click at [166, 221] on span "A. Montojo" at bounding box center [171, 224] width 46 height 8
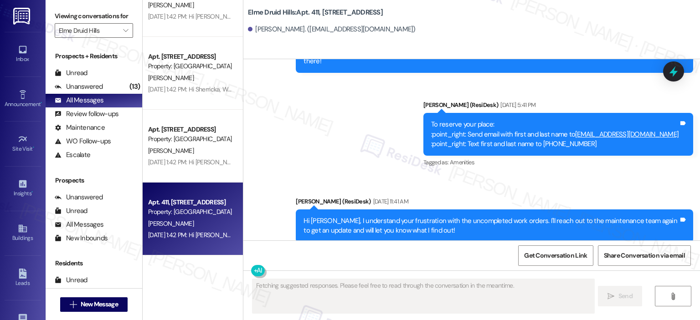
scroll to position [18445, 0]
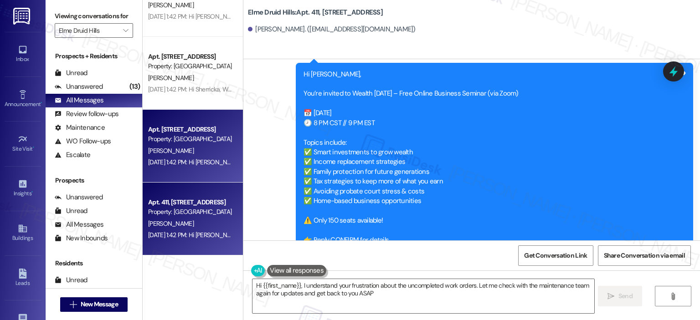
type textarea "Hi {{first_name}}, I understand your frustration about the uncompleted work ord…"
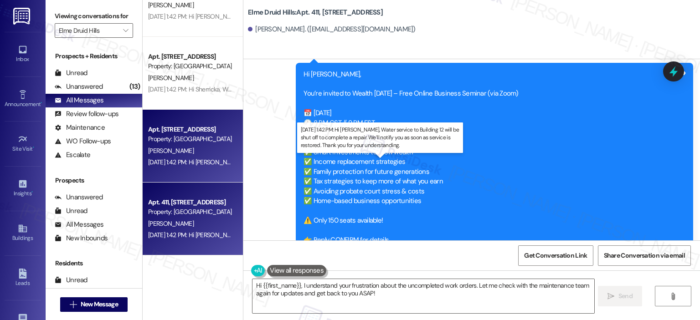
click at [193, 161] on div "Sep 18, 2025 at 1:42 PM: Hi Giovanni, Water service to Building 12 will be shut…" at bounding box center [385, 162] width 475 height 8
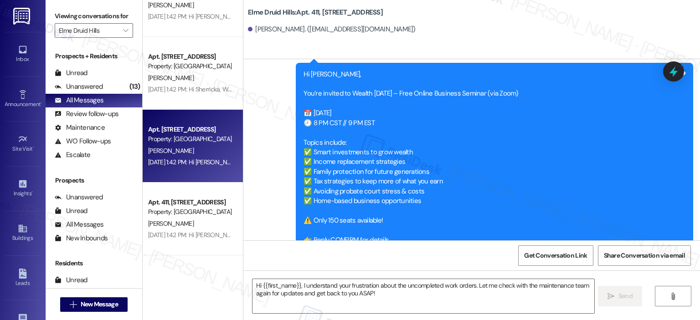
type textarea "Fetching suggested responses. Please feel free to read through the conversation…"
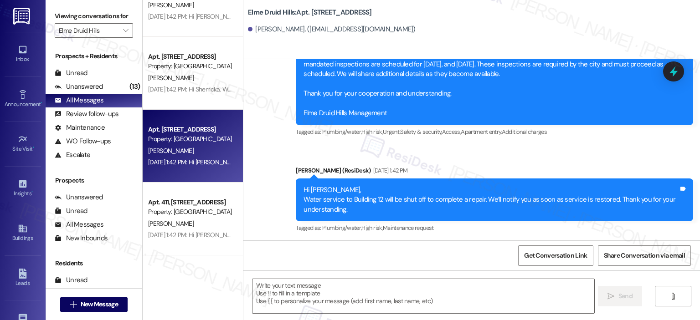
type textarea "Fetching suggested responses. Please feel free to read through the conversation…"
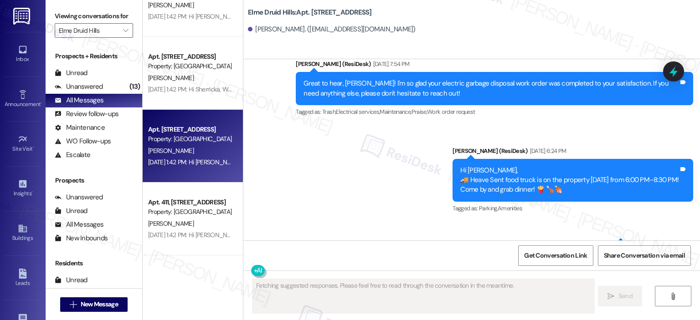
scroll to position [10451, 0]
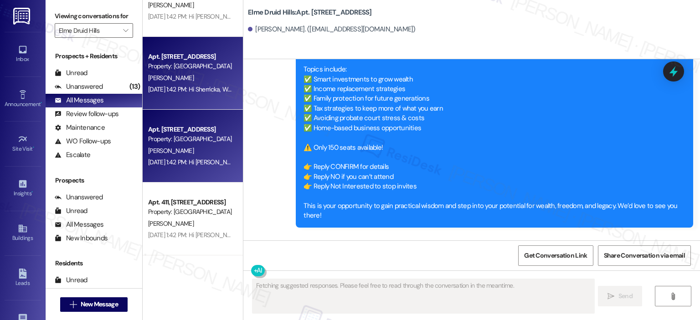
click at [175, 94] on div "Sep 18, 2025 at 1:42 PM: Hi Sherricka, Water service to Building 12 will be shu…" at bounding box center [190, 89] width 86 height 11
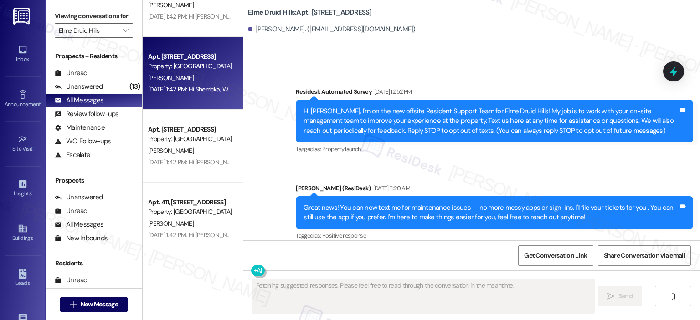
scroll to position [18899, 0]
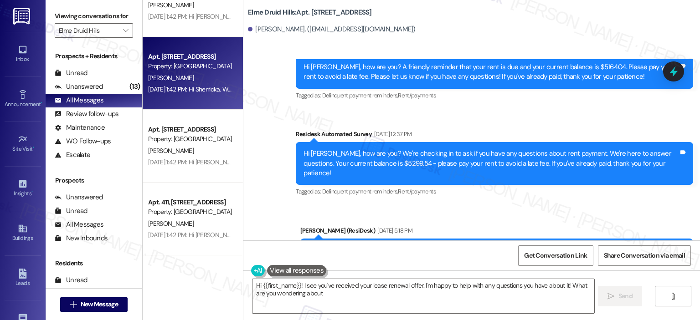
type textarea "Hi {{first_name}}! I see you've received your lease renewal offer. I'm happy to…"
click at [95, 302] on span "New Message" at bounding box center [99, 305] width 37 height 10
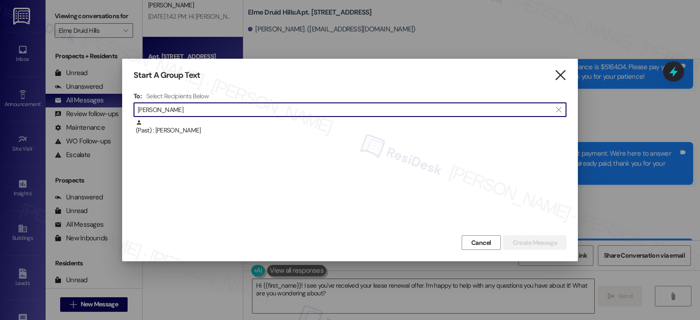
type input "markee"
click at [561, 79] on icon "" at bounding box center [560, 76] width 12 height 10
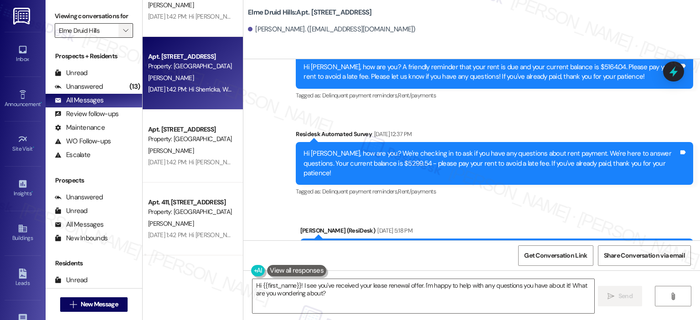
click at [122, 27] on span "" at bounding box center [125, 30] width 9 height 15
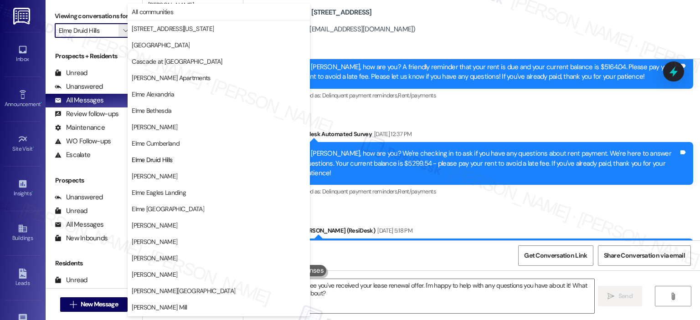
scroll to position [148, 0]
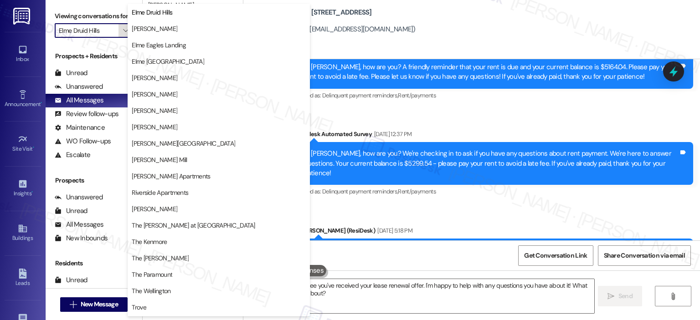
click at [123, 31] on icon "" at bounding box center [125, 30] width 5 height 7
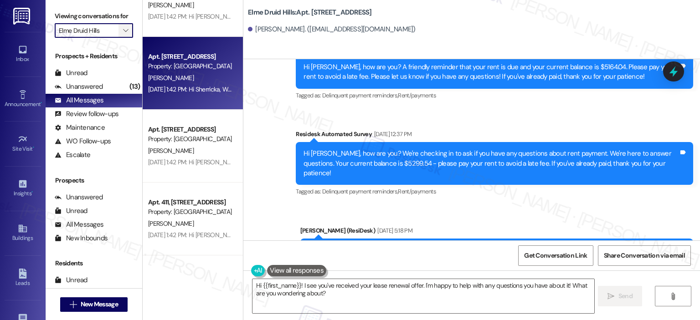
click at [124, 26] on span "" at bounding box center [125, 30] width 9 height 15
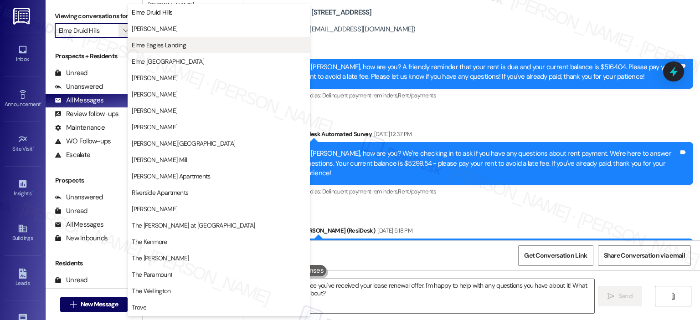
scroll to position [0, 0]
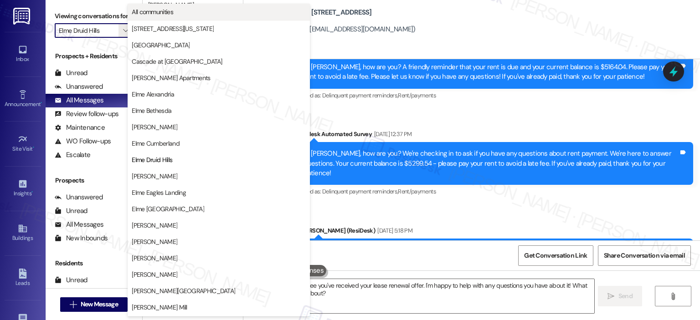
click at [180, 10] on span "All communities" at bounding box center [219, 11] width 174 height 9
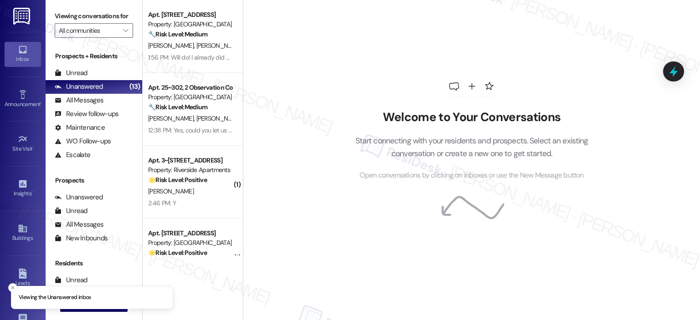
click at [97, 313] on div " New Message" at bounding box center [93, 304] width 67 height 23
click at [105, 309] on button " New Message" at bounding box center [93, 305] width 67 height 15
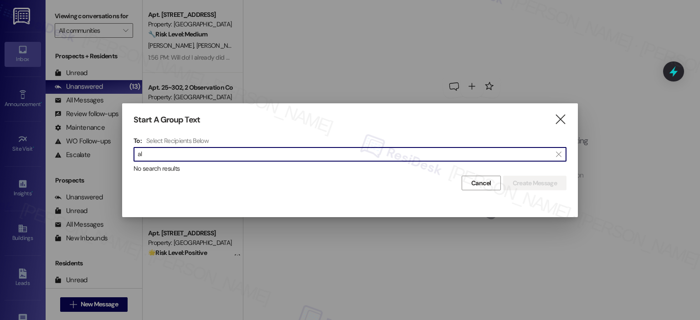
type input "a"
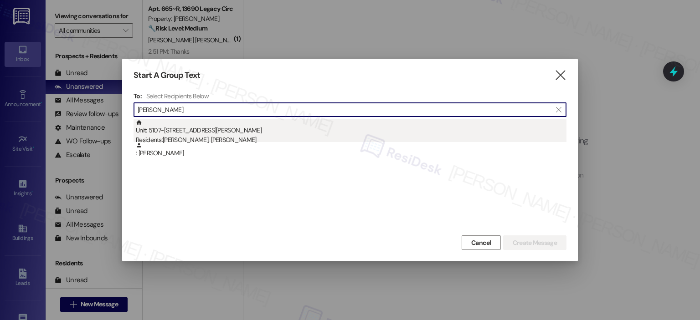
type input "gayla"
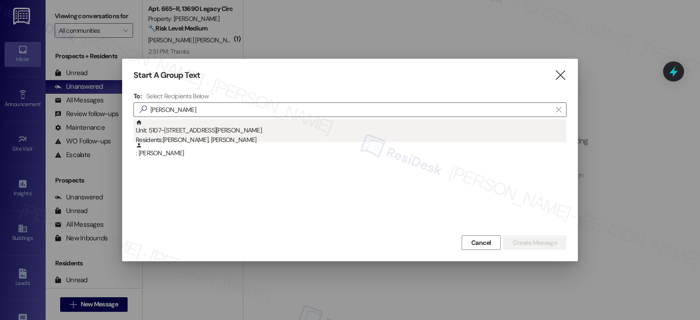
click at [224, 131] on div "Unit: 5107~103 - 5114 Dudley Lane Residents: Gayla Hodges, Nicholas Hodges" at bounding box center [351, 132] width 431 height 26
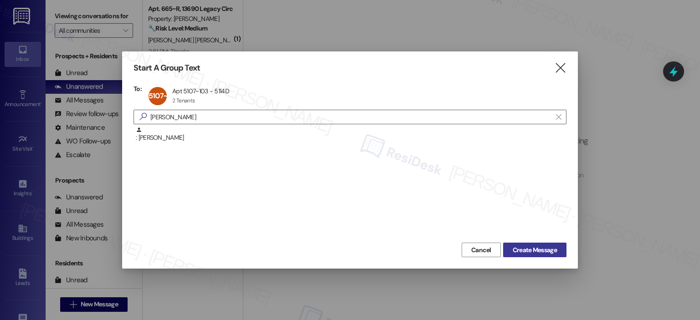
click at [529, 252] on span "Create Message" at bounding box center [535, 251] width 44 height 10
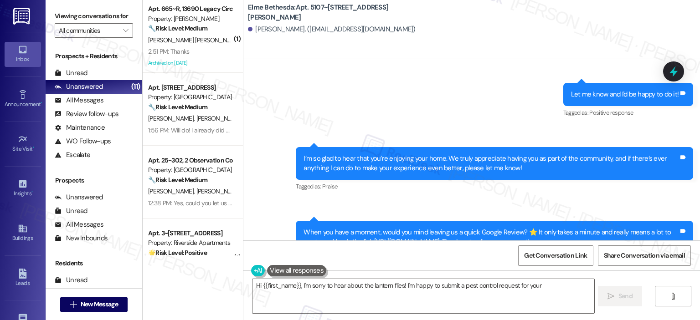
scroll to position [5611, 0]
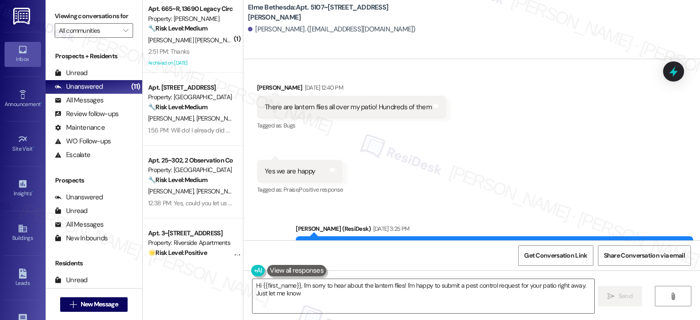
type textarea "Hi {{first_name}}, I'm sorry to hear about the lantern flies! I'm happy to subm…"
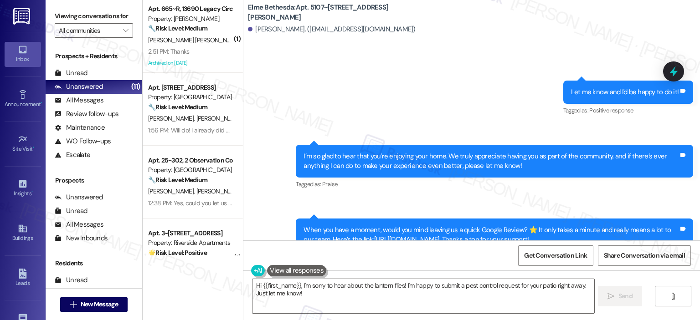
scroll to position [5842, 0]
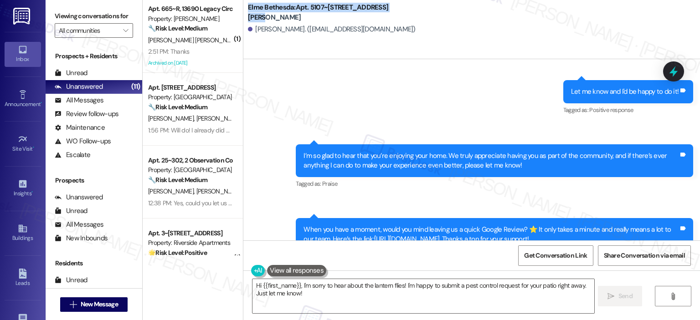
drag, startPoint x: 389, startPoint y: 12, endPoint x: 239, endPoint y: 10, distance: 150.4
click at [243, 10] on div "Elme Bethesda: Apt. 5107~103, 5114 Dudley Lane Gayla Hodges. (gayla800@gmail.co…" at bounding box center [471, 20] width 457 height 36
copy b "Elme Bethesda: Apt. 5107~103, 5114 Dudley Lane"
click at [121, 30] on span "" at bounding box center [125, 30] width 9 height 15
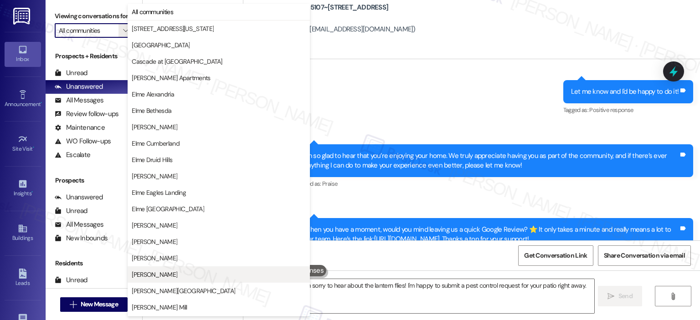
click at [186, 273] on span "[PERSON_NAME]" at bounding box center [219, 274] width 174 height 9
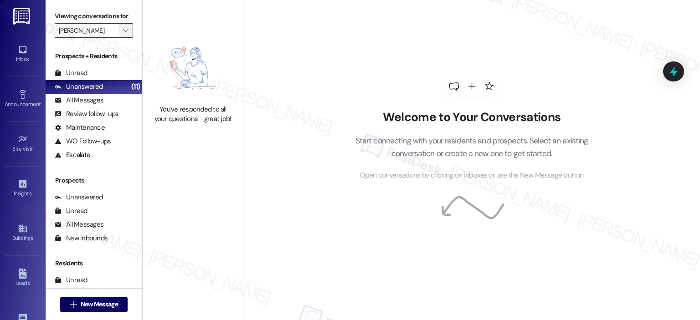
click at [121, 37] on span "" at bounding box center [125, 30] width 9 height 15
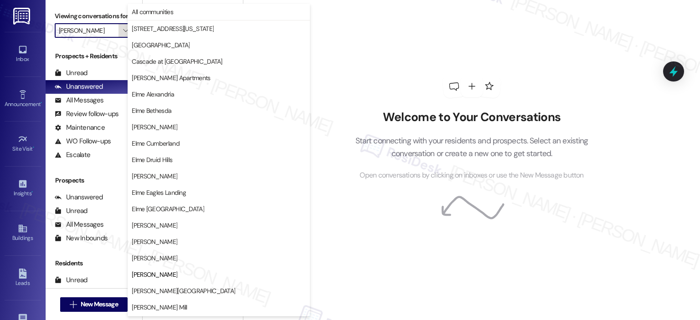
scroll to position [148, 0]
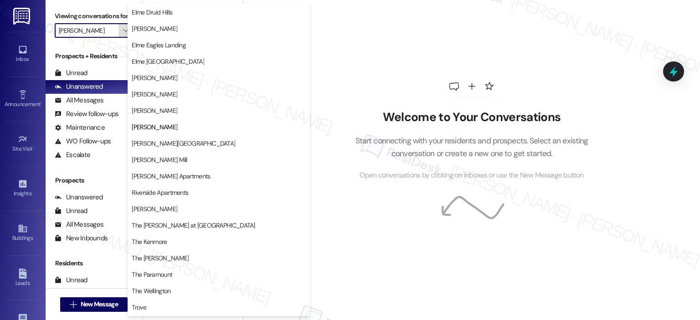
click at [123, 29] on icon "" at bounding box center [125, 30] width 5 height 7
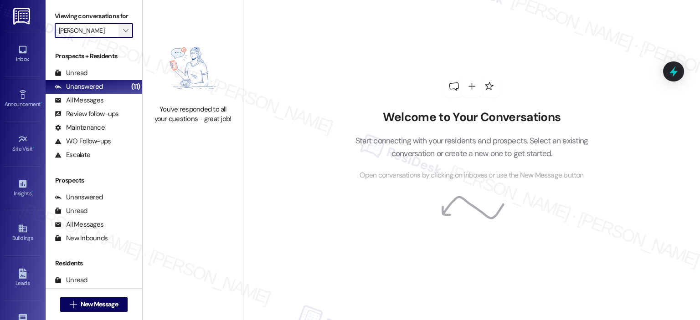
click at [123, 29] on icon "" at bounding box center [125, 30] width 5 height 7
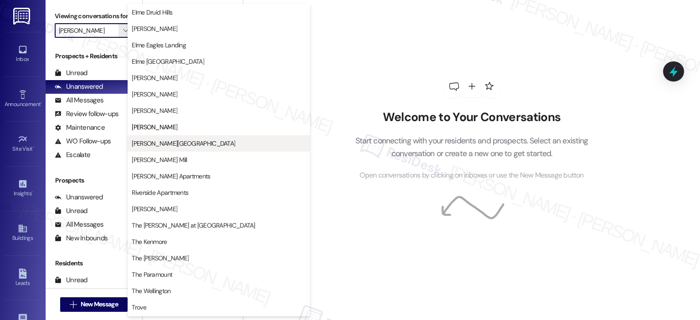
click at [167, 144] on span "[PERSON_NAME][GEOGRAPHIC_DATA]" at bounding box center [183, 143] width 103 height 9
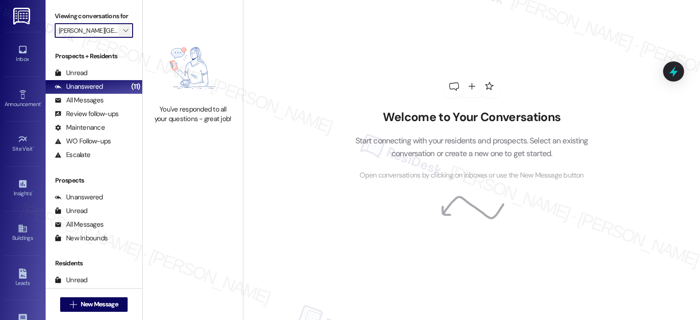
click at [121, 36] on span "" at bounding box center [125, 30] width 9 height 15
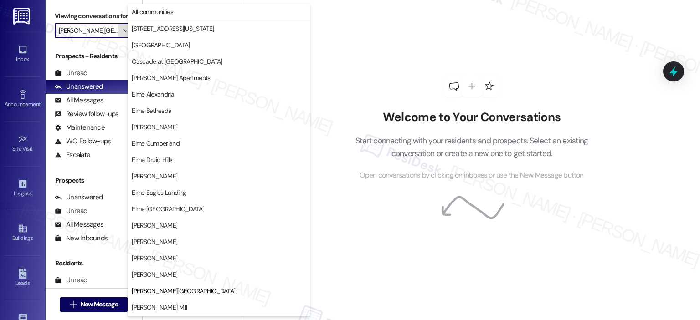
scroll to position [148, 0]
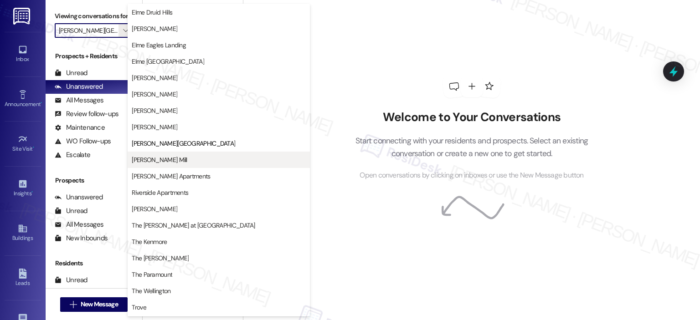
click at [149, 167] on button "[PERSON_NAME] Mill" at bounding box center [219, 160] width 182 height 16
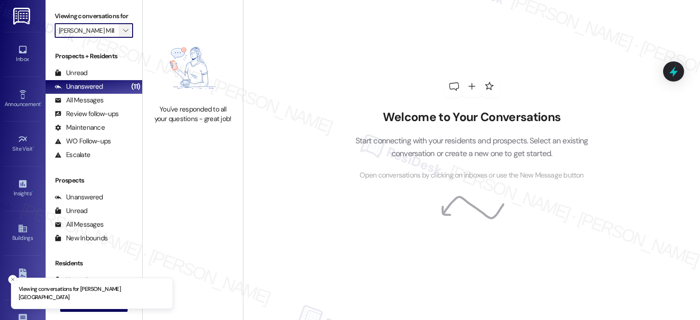
click at [123, 29] on icon "" at bounding box center [125, 30] width 5 height 7
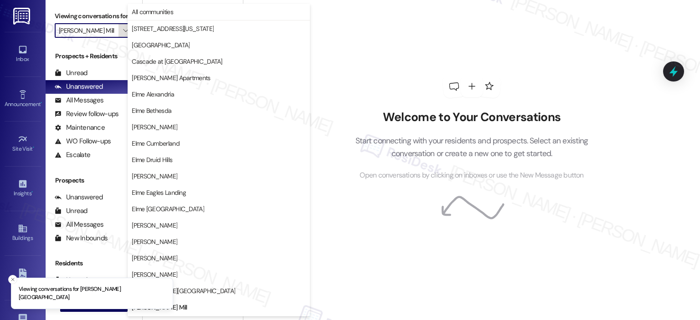
scroll to position [148, 0]
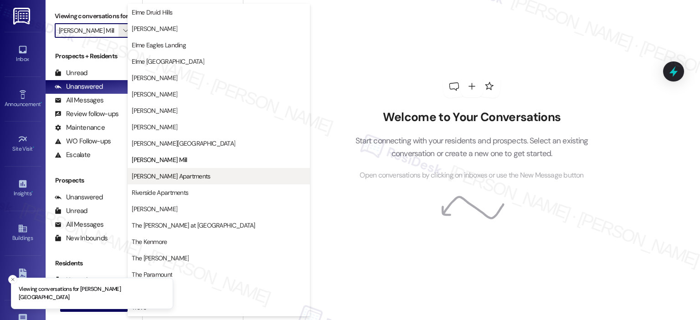
click at [203, 172] on span "[PERSON_NAME] Apartments" at bounding box center [219, 176] width 174 height 9
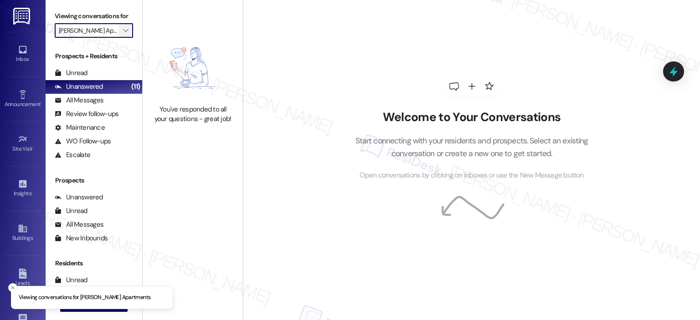
click at [121, 32] on span "" at bounding box center [125, 30] width 9 height 15
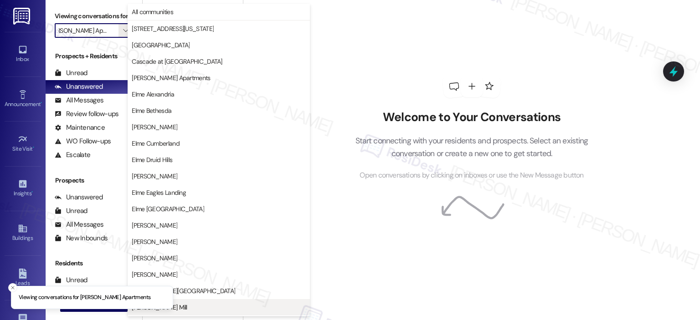
scroll to position [163, 0]
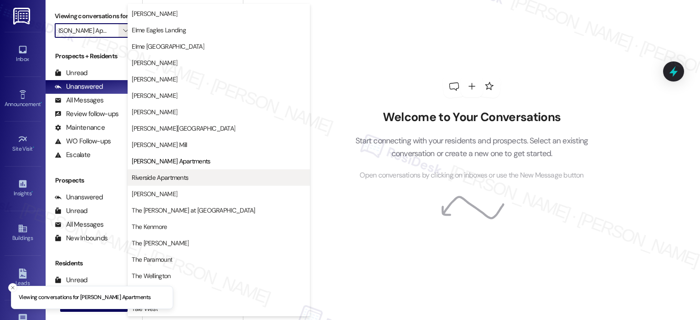
click at [184, 179] on span "Riverside Apartments" at bounding box center [160, 177] width 57 height 9
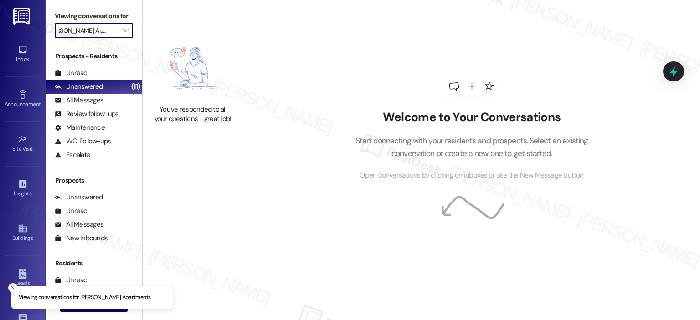
type input "Riverside Apartments"
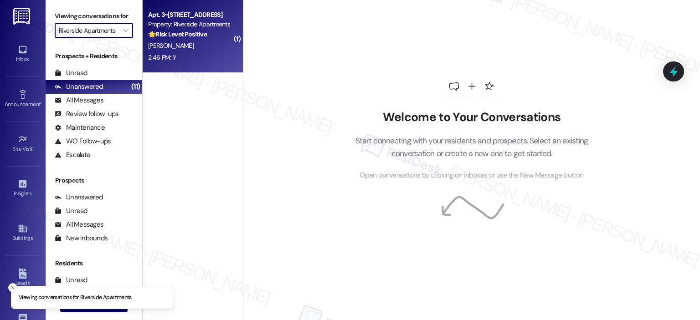
click at [166, 22] on div "Property: Riverside Apartments" at bounding box center [190, 25] width 84 height 10
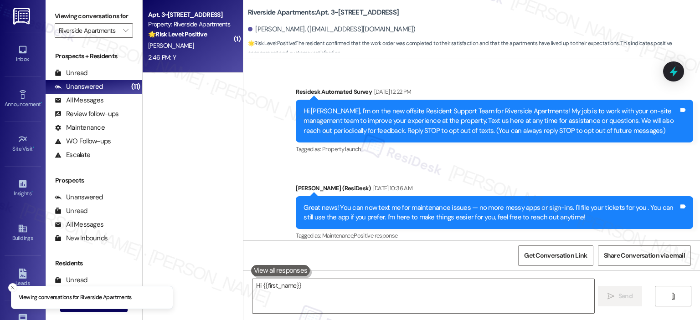
scroll to position [3518, 0]
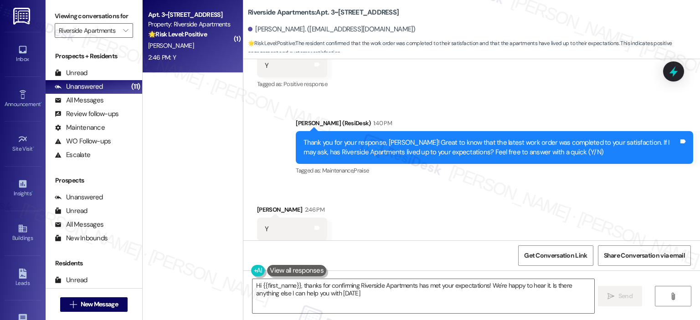
type textarea "Hi {{first_name}}, thanks for confirming Riverside Apartments has met your expe…"
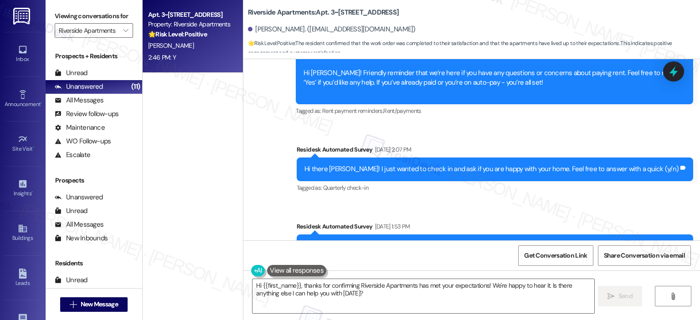
scroll to position [3519, 0]
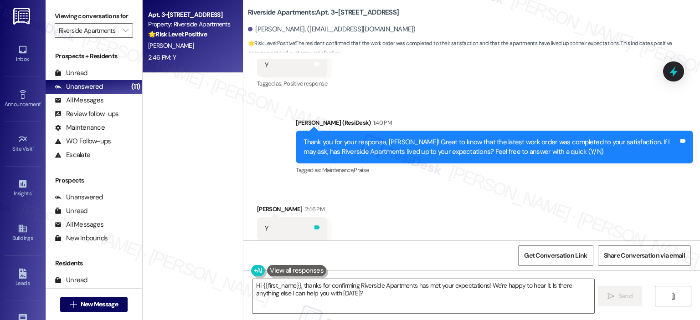
click at [314, 226] on icon at bounding box center [316, 228] width 5 height 4
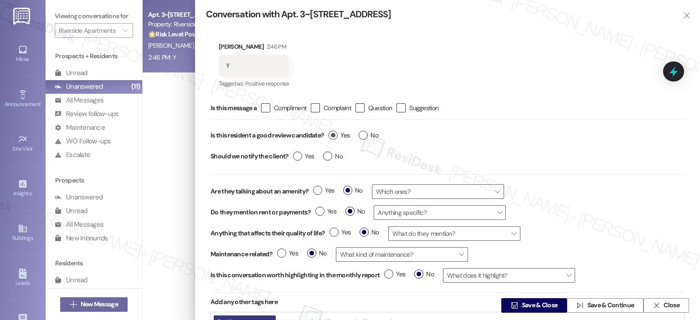
click at [334, 131] on label "Yes" at bounding box center [339, 136] width 21 height 10
click at [334, 131] on input "Yes" at bounding box center [339, 137] width 21 height 12
radio input "true"
click at [531, 304] on span "Save & Close" at bounding box center [540, 306] width 36 height 10
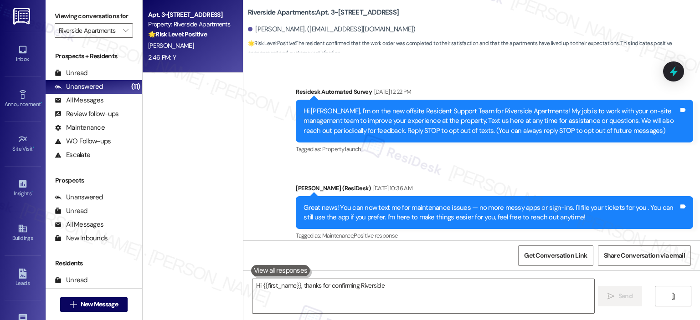
scroll to position [3518, 0]
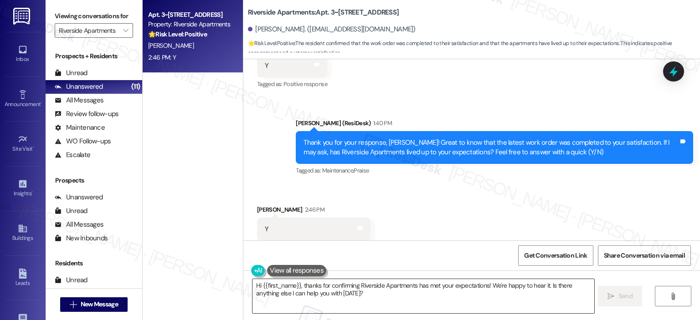
click at [339, 300] on textarea "Hi {{first_name}}, thanks for confirming Riverside Apartments has met your expe…" at bounding box center [422, 296] width 341 height 34
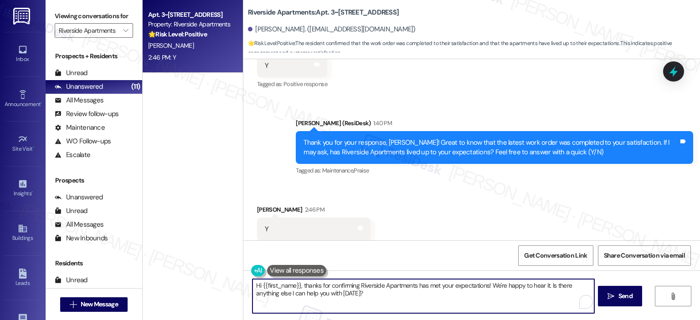
paste textarea "Thanks so much, {{first_name}}! It makes me really happy to hear you’re enjoyin…"
type textarea "Thanks so much, {{first_name}}! It makes me really happy to hear you’re enjoyin…"
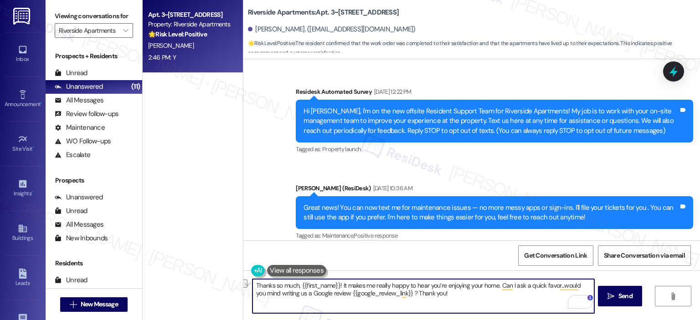
scroll to position [3518, 0]
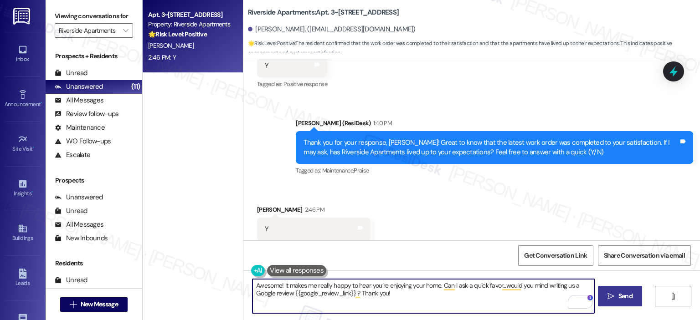
type textarea "Awesome! It makes me really happy to hear you’re enjoying your home. Can I ask …"
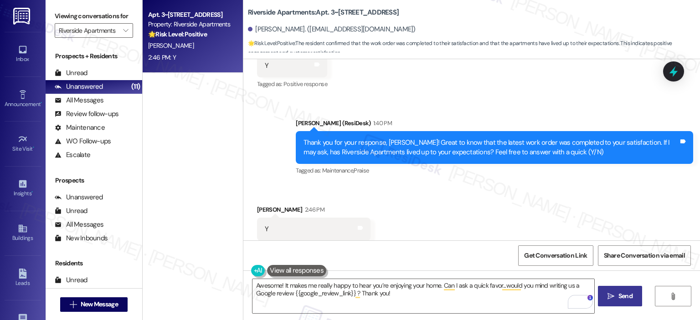
click at [629, 297] on span "Send" at bounding box center [625, 297] width 14 height 10
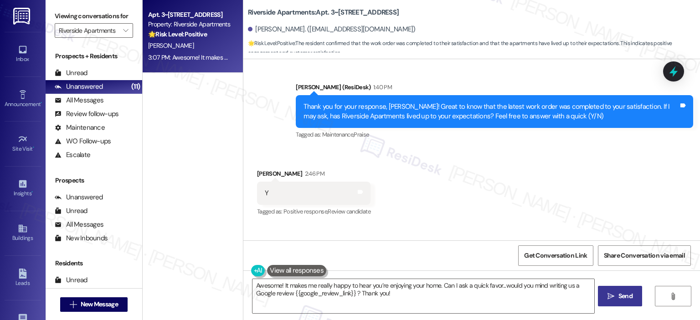
scroll to position [3592, 0]
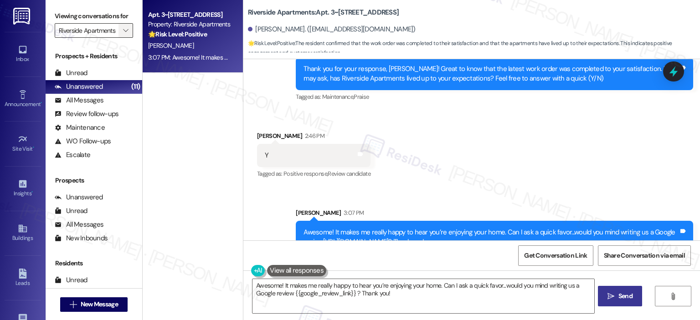
click at [126, 31] on button "" at bounding box center [125, 30] width 15 height 15
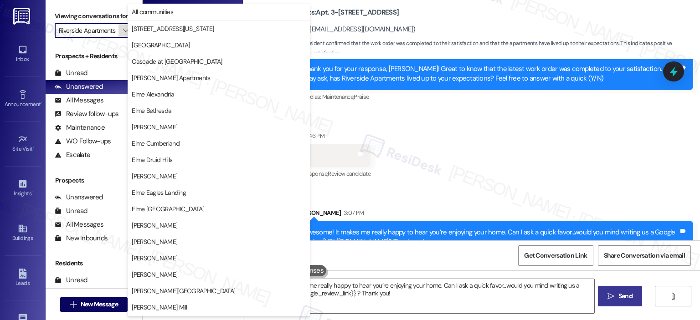
scroll to position [163, 0]
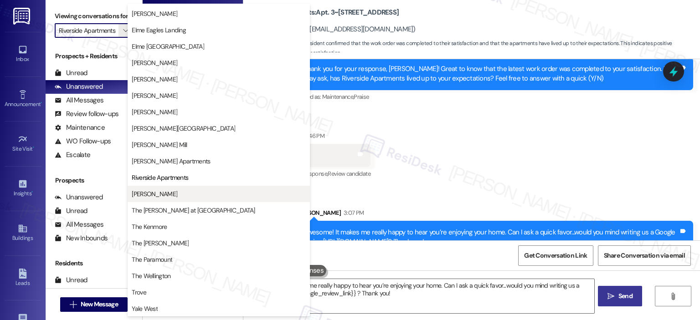
click at [168, 195] on span "[PERSON_NAME]" at bounding box center [155, 194] width 46 height 9
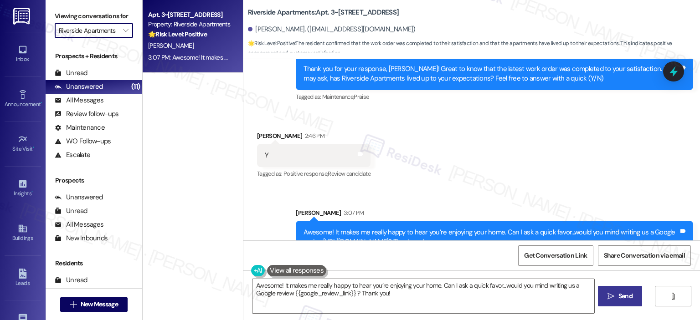
type input "[PERSON_NAME]"
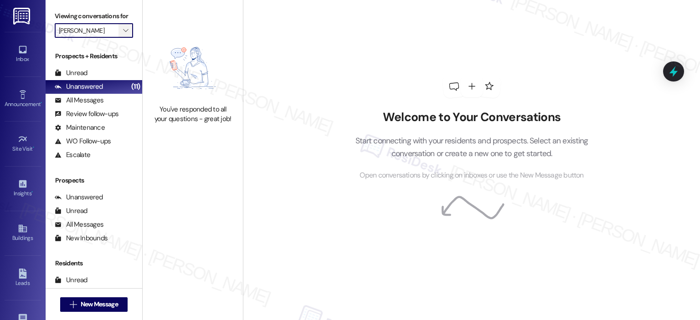
click at [126, 29] on button "" at bounding box center [125, 30] width 15 height 15
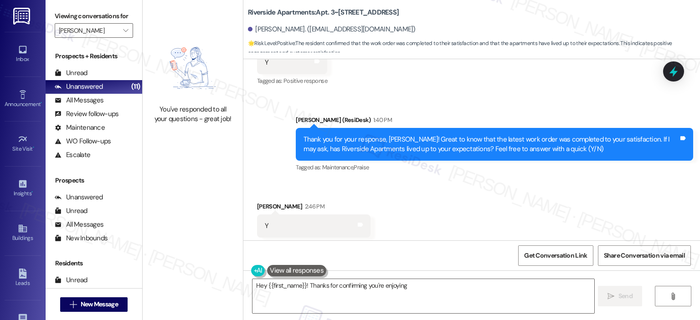
scroll to position [3518, 0]
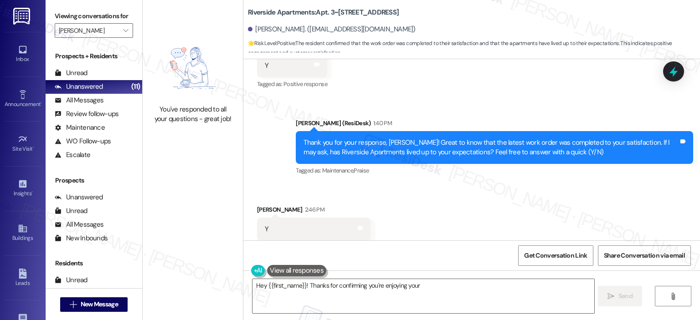
click at [186, 207] on div "You've responded to all your questions - great job!" at bounding box center [193, 160] width 100 height 320
type textarea "Hey {{first_name}}! Thanks for confirming you're enjoying your home. I'm so gla…"
click at [123, 29] on icon "" at bounding box center [125, 30] width 5 height 7
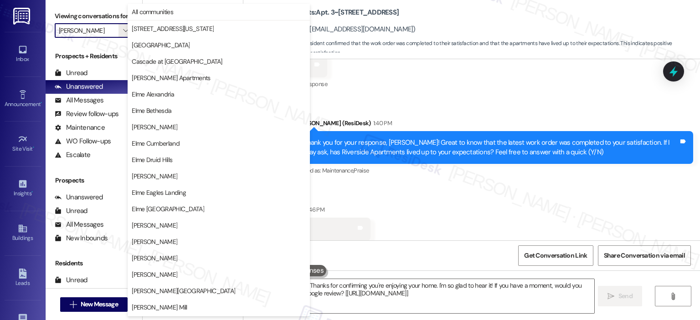
scroll to position [163, 0]
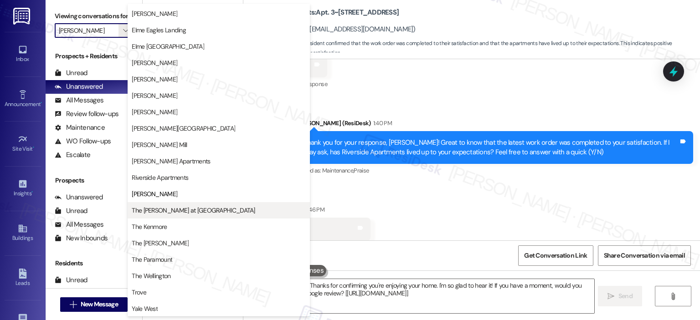
click at [193, 207] on span "The [PERSON_NAME] at [GEOGRAPHIC_DATA]" at bounding box center [219, 210] width 174 height 9
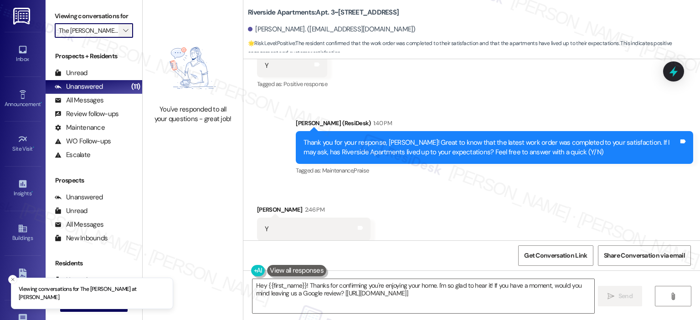
click at [123, 30] on icon "" at bounding box center [125, 30] width 5 height 7
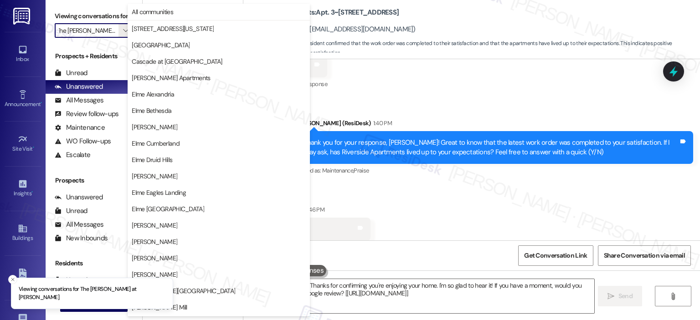
scroll to position [163, 0]
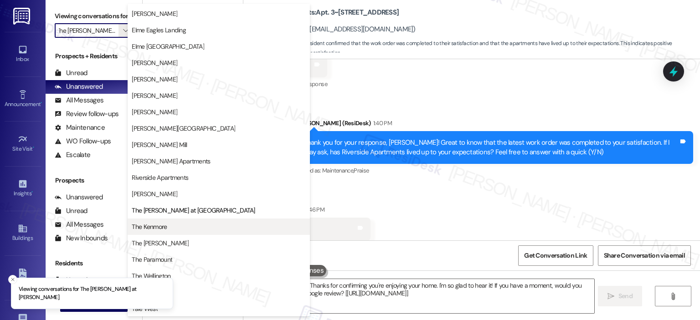
click at [174, 223] on span "The Kenmore" at bounding box center [219, 226] width 174 height 9
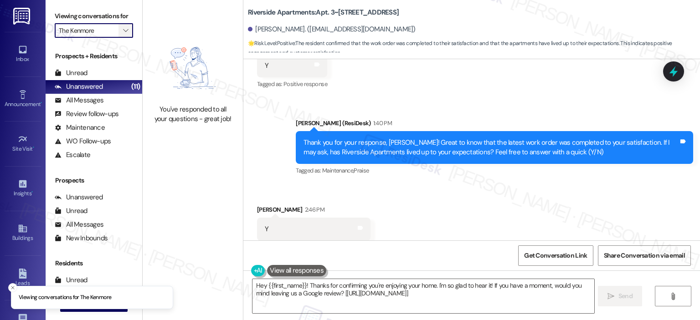
click at [123, 27] on icon "" at bounding box center [125, 30] width 5 height 7
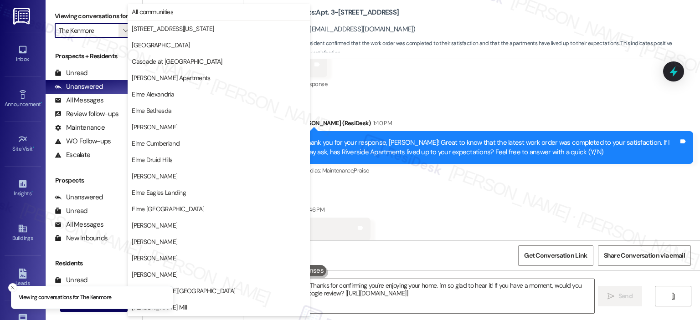
scroll to position [163, 0]
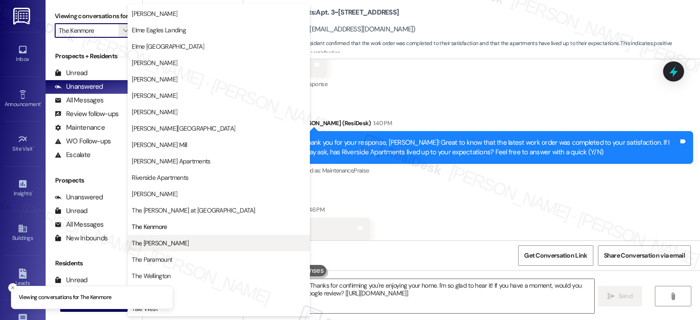
click at [199, 237] on button "The [PERSON_NAME]" at bounding box center [219, 243] width 182 height 16
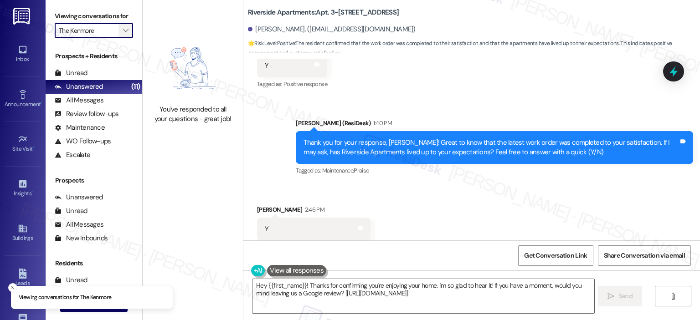
type input "The [PERSON_NAME]"
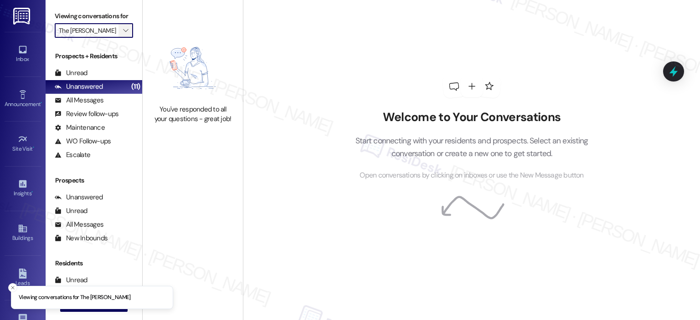
click at [123, 31] on icon "" at bounding box center [125, 30] width 5 height 7
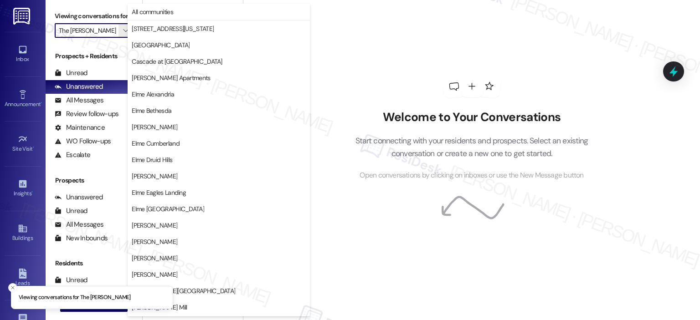
scroll to position [163, 0]
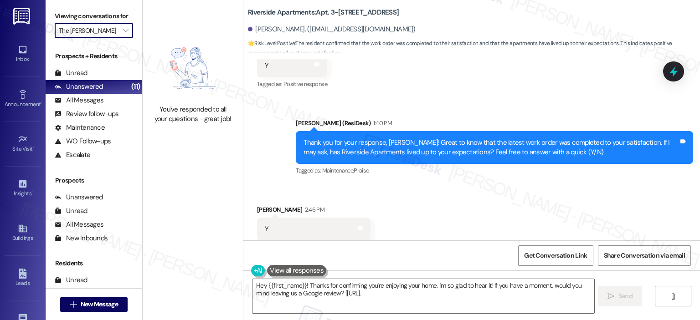
type textarea "Hey {{first_name}}! Thanks for confirming you're enjoying your home. I'm so gla…"
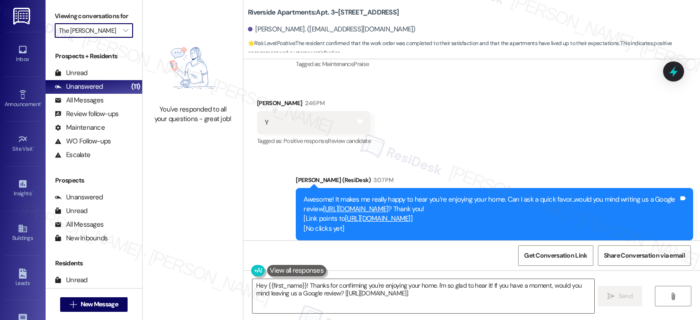
scroll to position [3625, 0]
click at [123, 27] on icon "" at bounding box center [125, 30] width 5 height 7
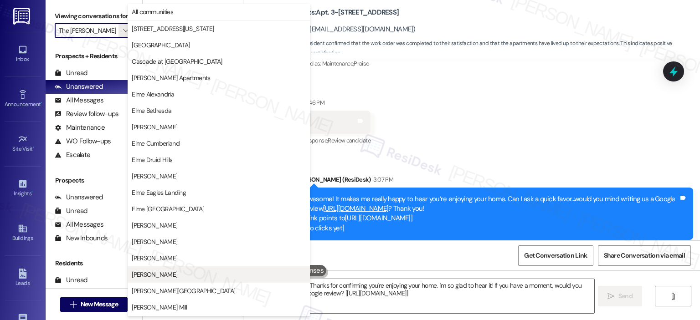
scroll to position [163, 0]
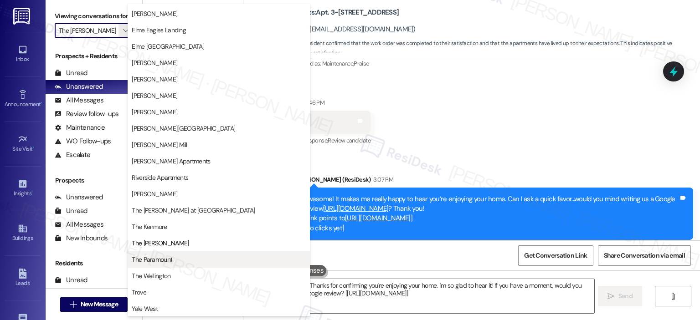
click at [157, 257] on span "The Paramount" at bounding box center [152, 259] width 41 height 9
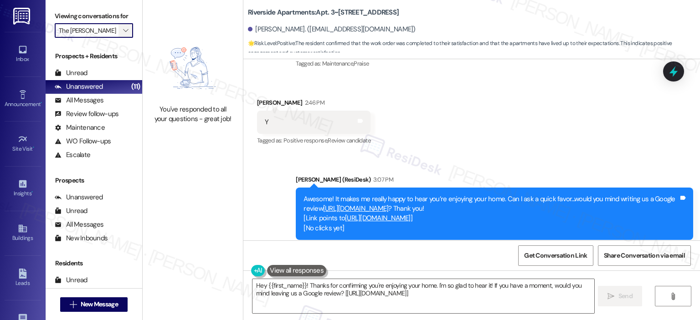
type input "The Paramount"
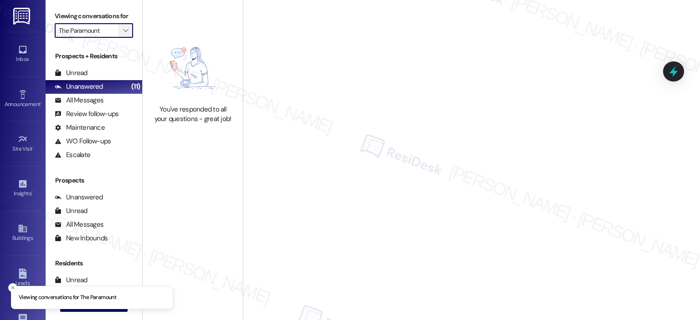
click at [124, 31] on span "" at bounding box center [125, 30] width 9 height 15
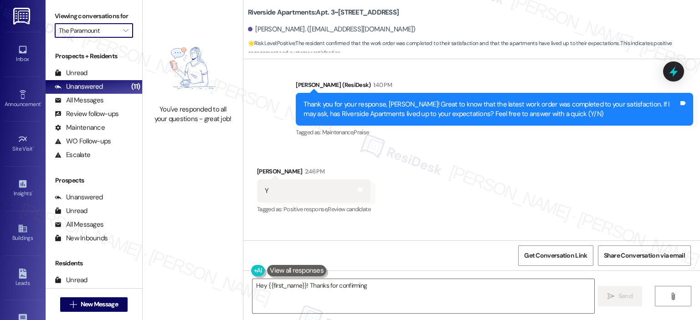
scroll to position [3518, 0]
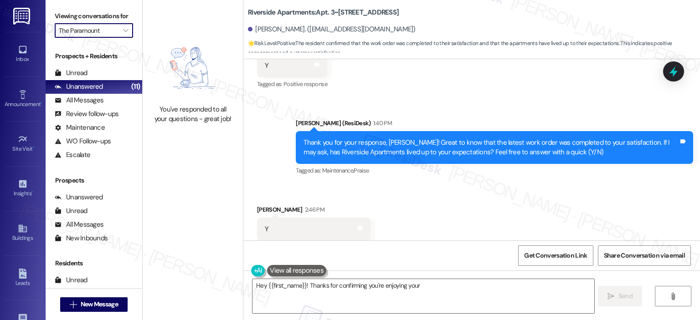
click at [193, 271] on div "You've responded to all your questions - great job!" at bounding box center [193, 160] width 100 height 320
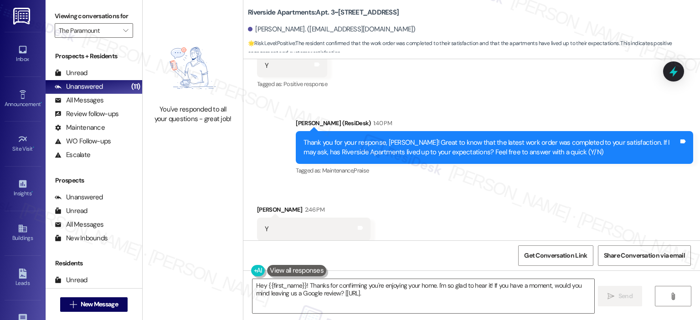
type textarea "Hey {{first_name}}! Thanks for confirming you're enjoying your home. I'm so gla…"
click at [123, 31] on icon "" at bounding box center [125, 30] width 5 height 7
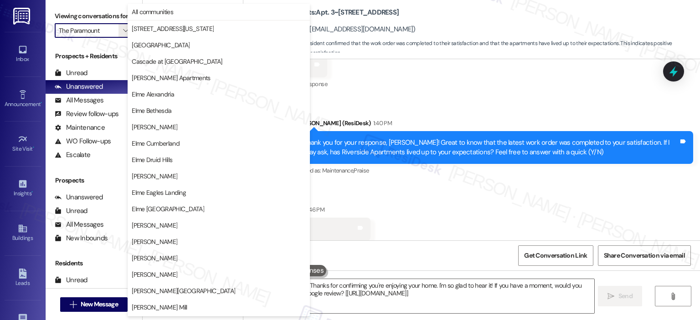
scroll to position [163, 0]
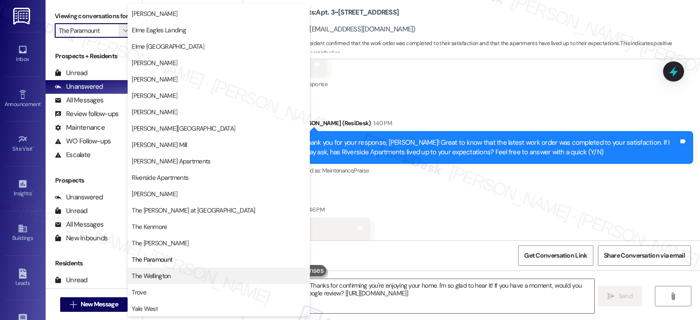
click at [194, 269] on button "The Wellington" at bounding box center [219, 276] width 182 height 16
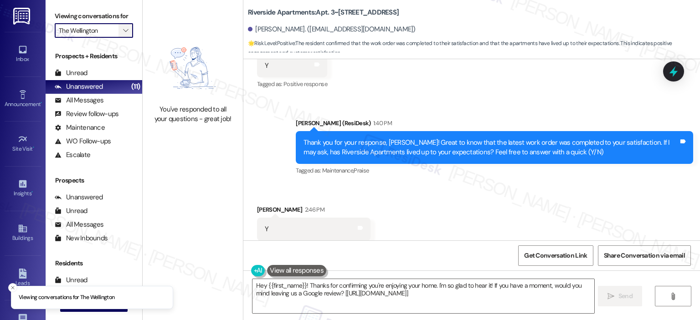
click at [123, 28] on icon "" at bounding box center [125, 30] width 5 height 7
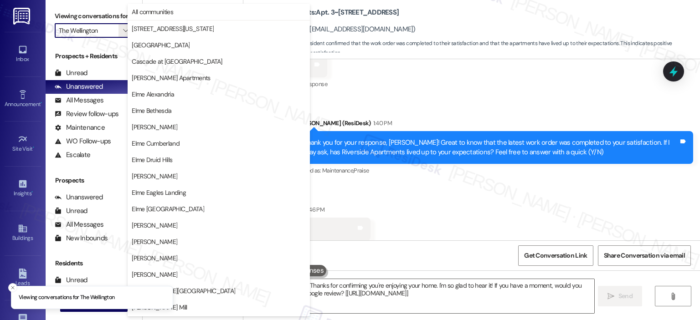
scroll to position [163, 0]
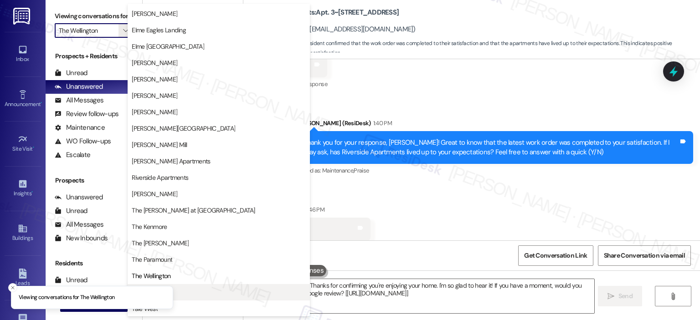
click at [184, 293] on span "Trove" at bounding box center [219, 292] width 174 height 9
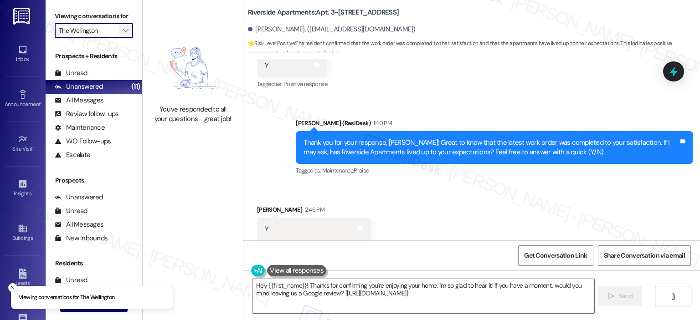
type input "Trove"
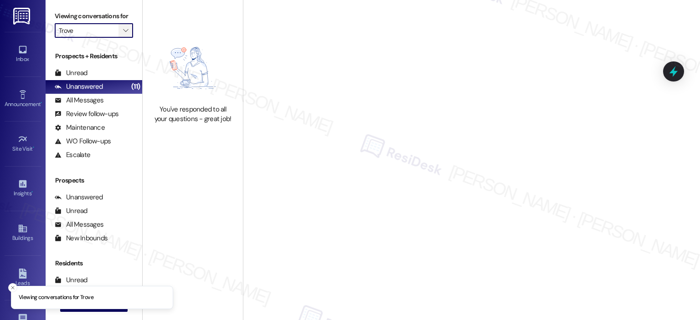
click at [124, 34] on span "" at bounding box center [125, 30] width 9 height 15
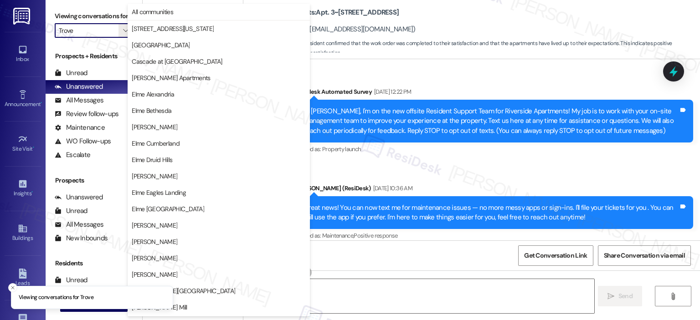
scroll to position [163, 0]
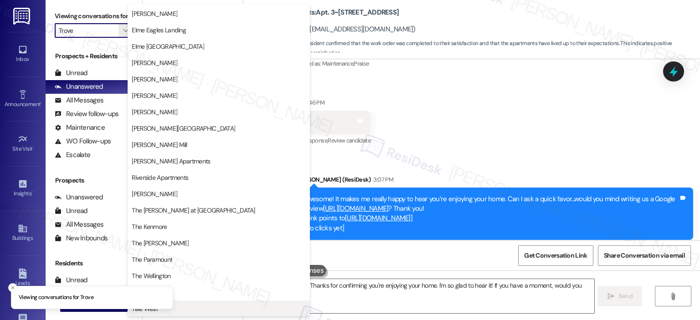
click at [215, 309] on span "Yale West" at bounding box center [219, 308] width 174 height 9
type textarea "Hey {{first_name}}! Thanks for confirming you're enjoying your home. I'm so gla…"
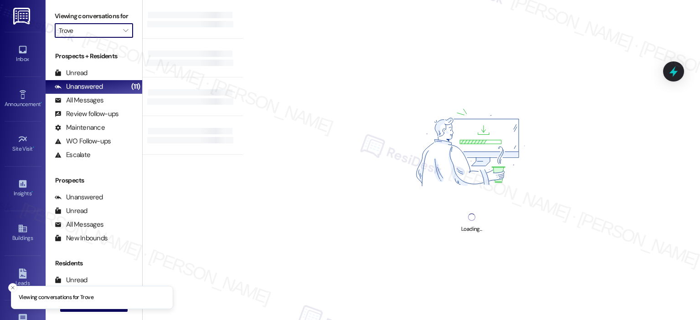
type input "Yale West"
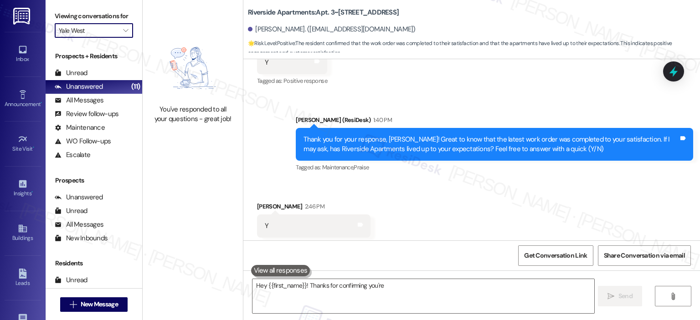
scroll to position [3518, 0]
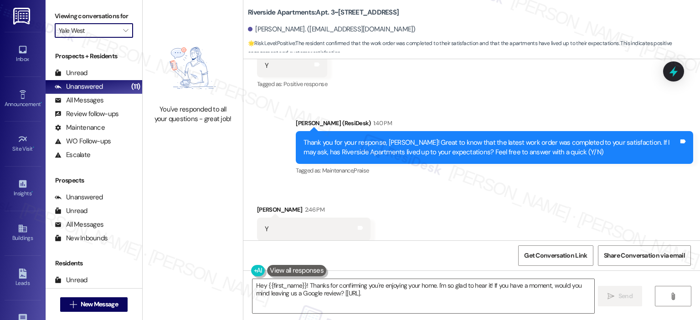
type textarea "Hey {{first_name}}! Thanks for confirming you're enjoying your home. I'm so gla…"
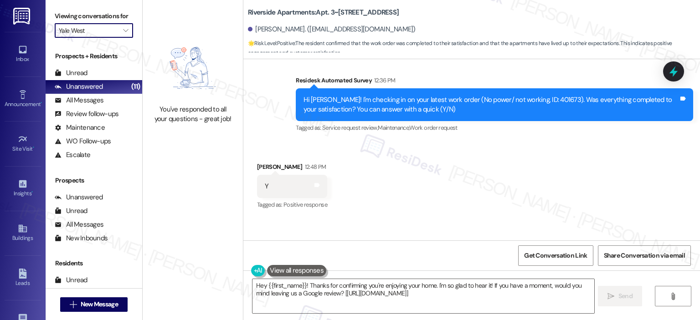
scroll to position [3625, 0]
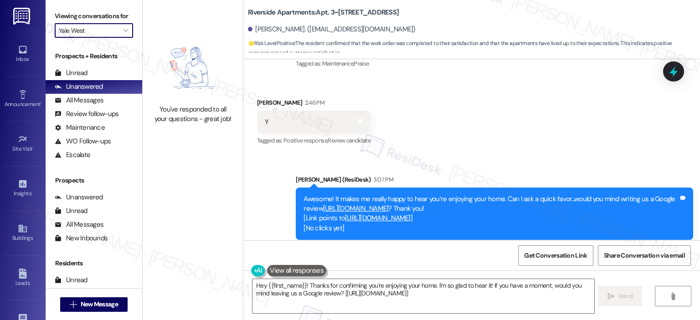
click at [112, 32] on input "Yale West" at bounding box center [89, 30] width 60 height 15
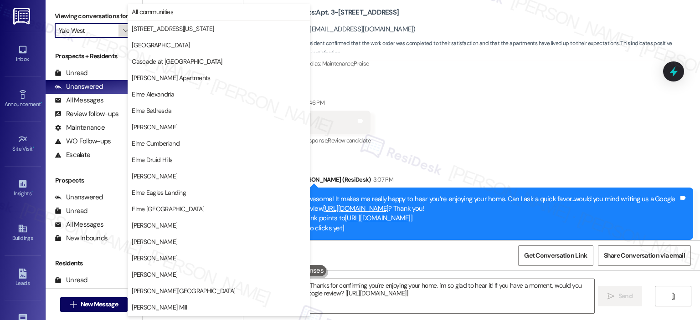
scroll to position [163, 0]
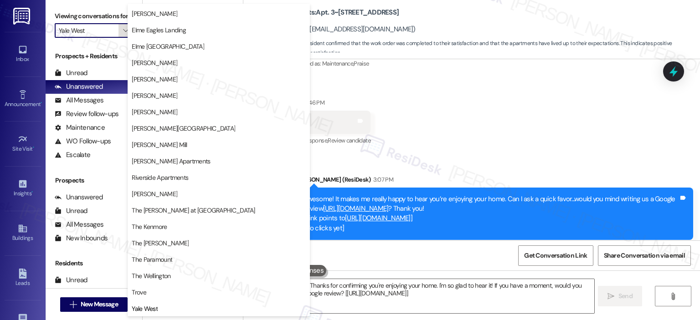
click at [121, 26] on span "" at bounding box center [125, 30] width 9 height 15
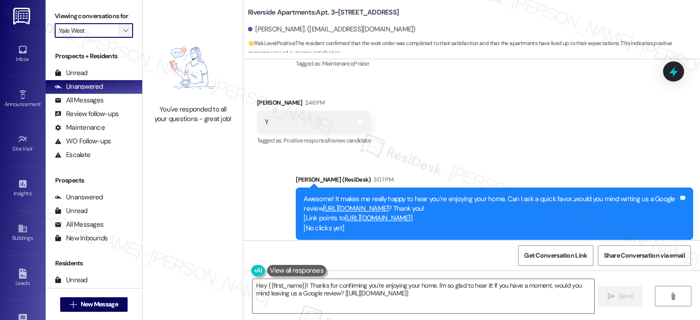
click at [121, 26] on span "" at bounding box center [125, 30] width 9 height 15
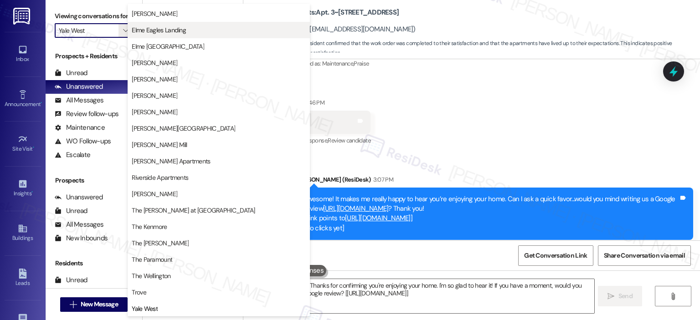
click at [166, 31] on span "Elme Eagles Landing" at bounding box center [159, 30] width 54 height 9
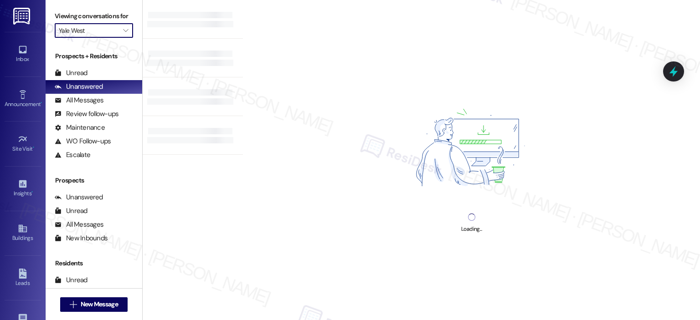
type input "Elme Eagles Landing"
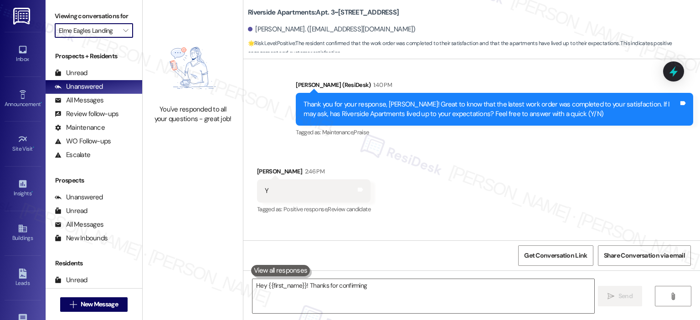
scroll to position [3518, 0]
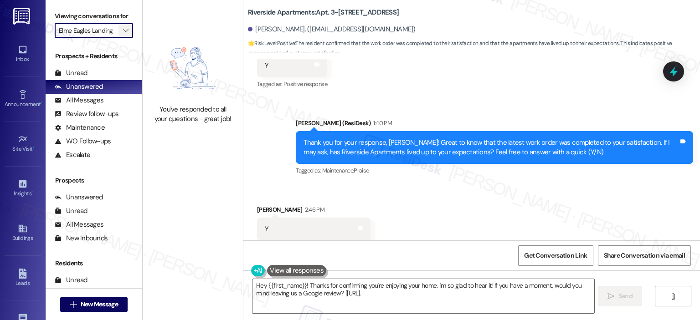
type textarea "Hey {{first_name}}! Thanks for confirming you're enjoying your home. I'm so gla…"
click at [123, 32] on icon "" at bounding box center [125, 30] width 5 height 7
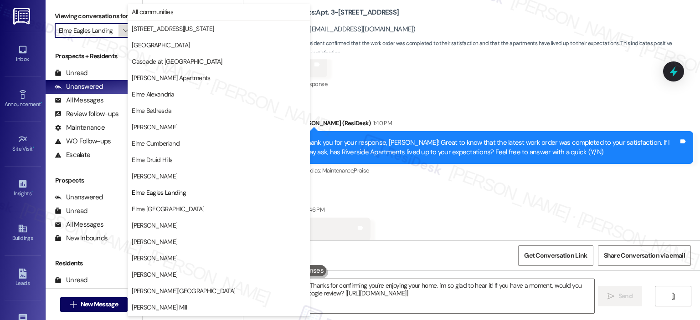
scroll to position [148, 0]
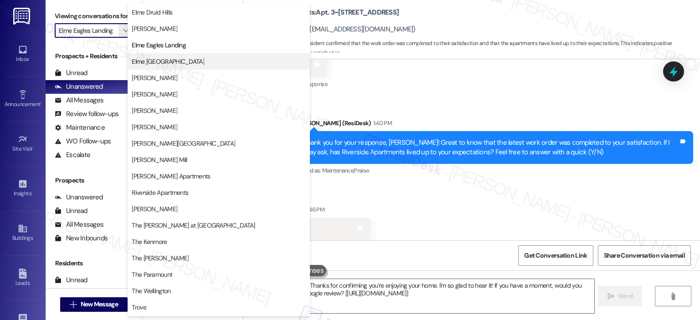
click at [151, 67] on button "Elme [GEOGRAPHIC_DATA]" at bounding box center [219, 61] width 182 height 16
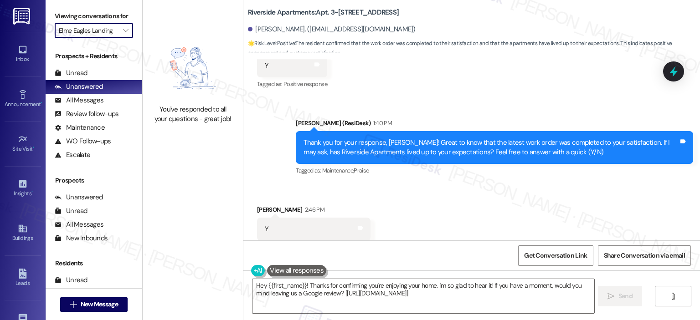
type input "Elme [GEOGRAPHIC_DATA]"
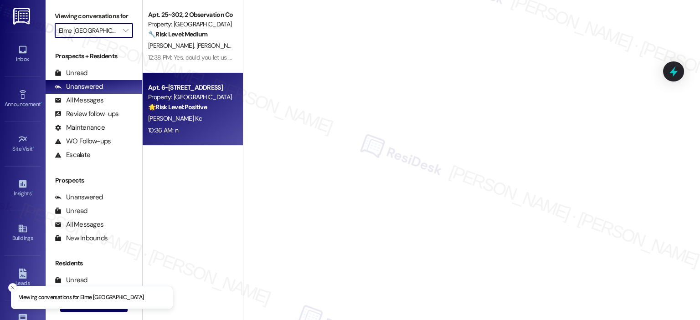
click at [161, 106] on strong "🌟 Risk Level: Positive" at bounding box center [177, 107] width 59 height 8
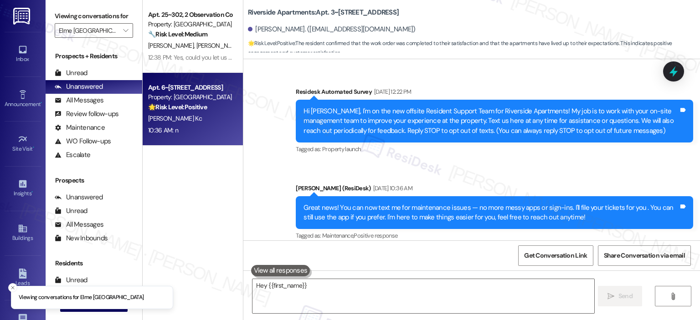
scroll to position [3625, 0]
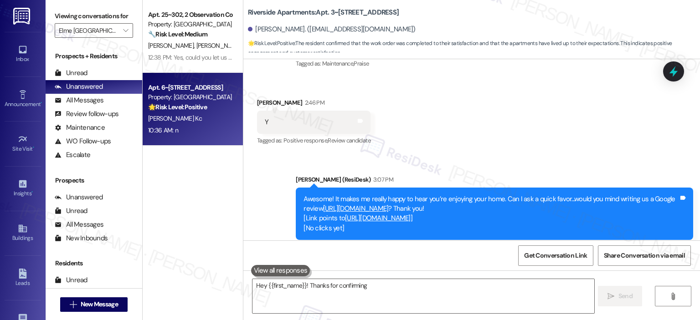
type textarea "Hey {{first_name}}! Thanks for confirming you're"
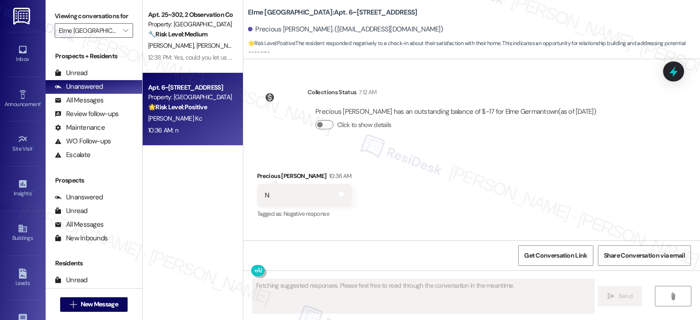
scroll to position [2491, 0]
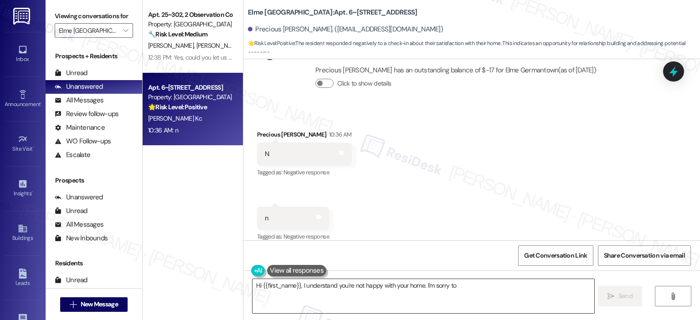
click at [462, 304] on textarea "Hi {{first_name}}, I understand you're not" at bounding box center [422, 296] width 341 height 34
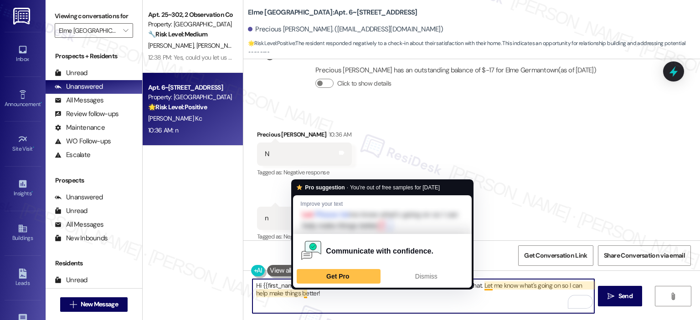
click at [336, 304] on textarea "Hi {{first_name}}, I understand you're not happy with your home. I'm sorry to h…" at bounding box center [422, 296] width 341 height 34
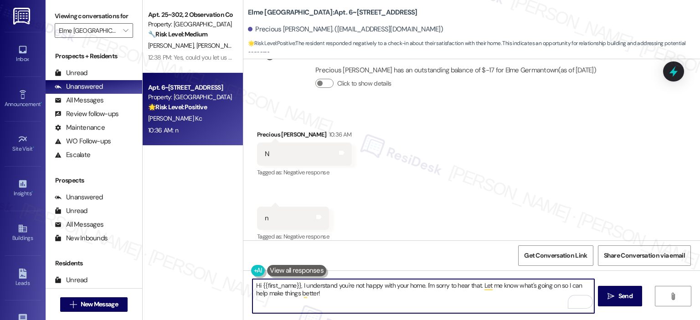
click at [297, 283] on textarea "Hi {{first_name}}, I understand you're not happy with your home. I'm sorry to h…" at bounding box center [422, 296] width 341 height 34
type textarea "Hi {{first_name}}, thanks for your honest response. I understand you're not hap…"
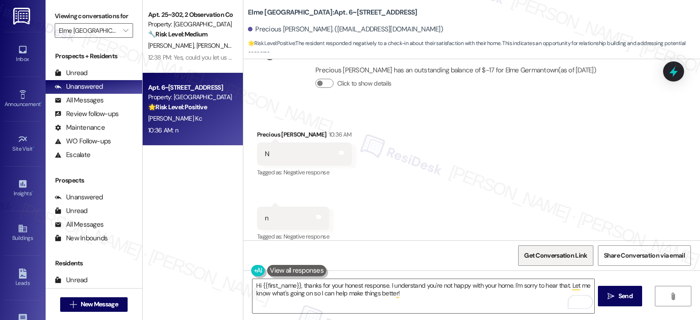
drag, startPoint x: 618, startPoint y: 300, endPoint x: 576, endPoint y: 252, distance: 63.6
click at [618, 300] on span "Send" at bounding box center [625, 297] width 14 height 10
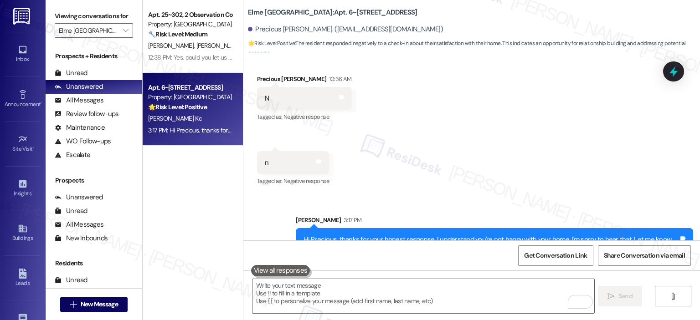
scroll to position [2564, 0]
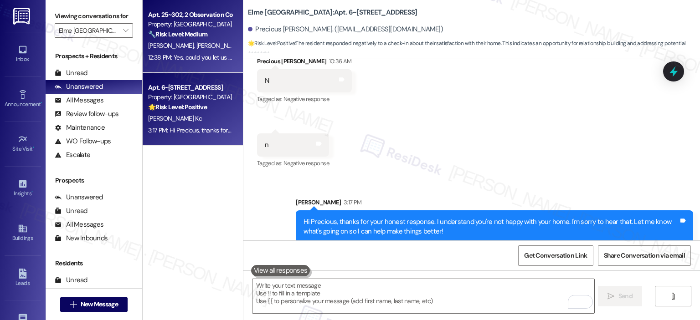
click at [196, 46] on span "[PERSON_NAME]" at bounding box center [219, 45] width 46 height 8
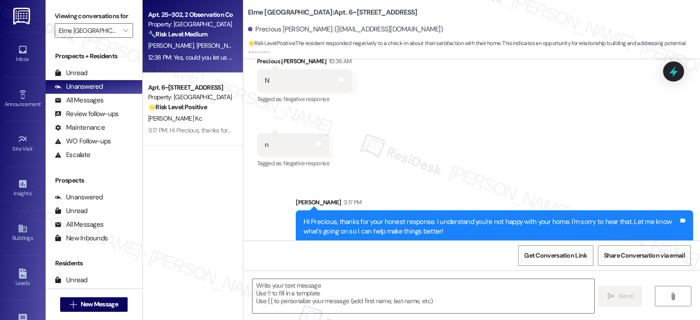
type textarea "Fetching suggested responses. Please feel free to read through the conversation…"
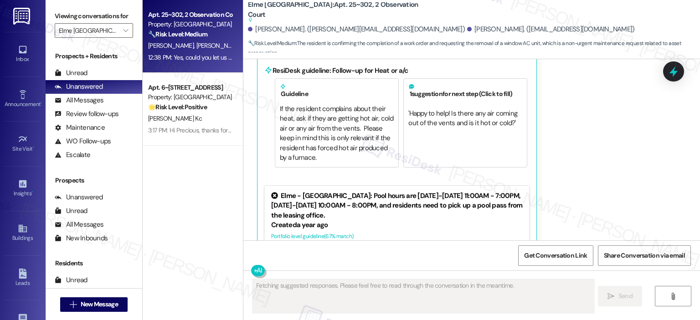
scroll to position [3478, 0]
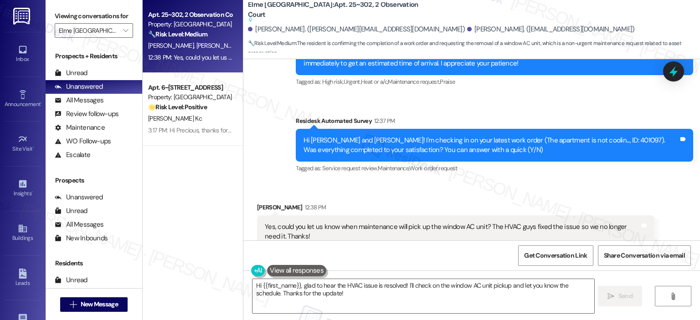
click at [468, 269] on button "Hide Suggestions" at bounding box center [472, 273] width 18 height 9
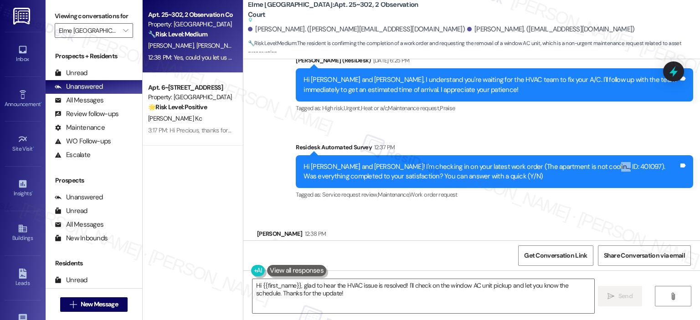
drag, startPoint x: 575, startPoint y: 91, endPoint x: 596, endPoint y: 91, distance: 21.4
click at [596, 162] on div "Hi [PERSON_NAME] and [PERSON_NAME]! I'm checking in on your latest work order (…" at bounding box center [490, 172] width 375 height 20
copy div "401097"
click at [298, 286] on textarea "Hi {{first_name}}, glad to hear the HVAC issue is resolved! I'll check on the w…" at bounding box center [422, 296] width 341 height 34
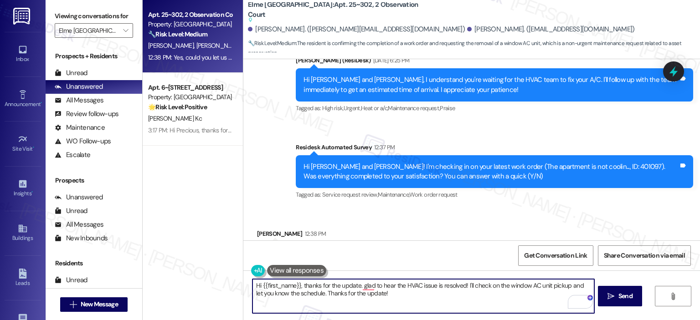
drag, startPoint x: 297, startPoint y: 285, endPoint x: 257, endPoint y: 286, distance: 39.6
click at [257, 286] on textarea "Hi {{first_name}}, thanks for the update. glad to hear the HVAC issue is resolv…" at bounding box center [422, 296] width 341 height 34
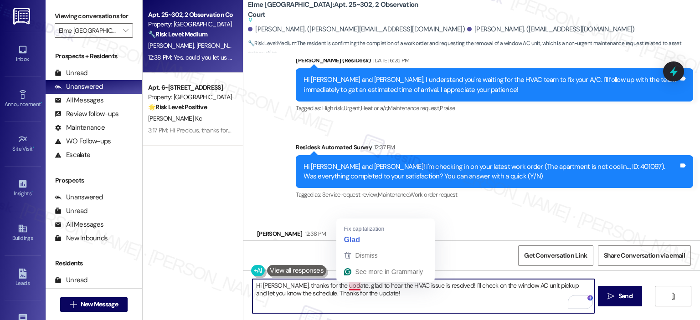
click at [346, 283] on textarea "Hi Alejandra, thanks for the update. glad to hear the HVAC issue is resolved! I…" at bounding box center [422, 296] width 341 height 34
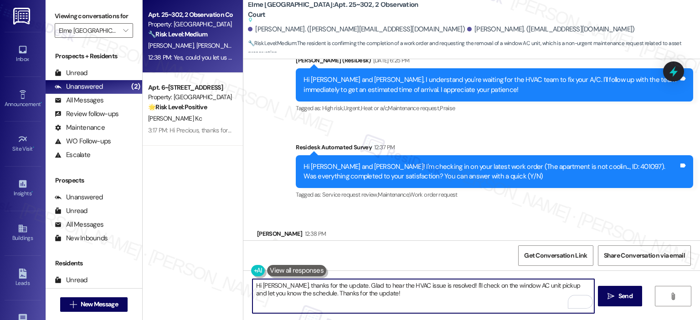
drag, startPoint x: 303, startPoint y: 293, endPoint x: 258, endPoint y: 297, distance: 44.8
click at [258, 297] on textarea "Hi Alejandra, thanks for the update. Glad to hear the HVAC issue is resolved! I…" at bounding box center [422, 296] width 341 height 34
click at [333, 302] on textarea "Hi Alejandra, thanks for the update. Glad to hear the HVAC issue is resolved! I…" at bounding box center [422, 296] width 341 height 34
drag, startPoint x: 375, startPoint y: 295, endPoint x: 555, endPoint y: 288, distance: 179.2
click at [555, 288] on textarea "Hi Alejandra, thanks for the update. Glad to hear the HVAC issue is resolved! I…" at bounding box center [422, 296] width 341 height 34
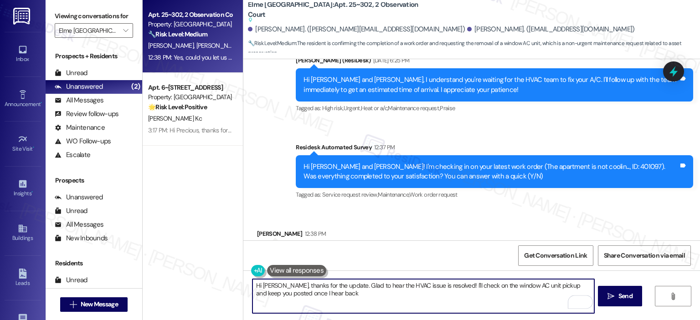
drag, startPoint x: 555, startPoint y: 288, endPoint x: 255, endPoint y: 293, distance: 299.4
click at [255, 293] on textarea "Hi Alejandra, thanks for the update. Glad to hear the HVAC issue is resolved! I…" at bounding box center [422, 296] width 341 height 34
click at [339, 293] on textarea "Hi Alejandra, thanks for the update. Glad to hear the HVAC issue is resolved! I…" at bounding box center [422, 296] width 341 height 34
click at [355, 297] on textarea "Hi Alejandra, thanks for the update. Glad to hear the HVAC issue is resolved! I…" at bounding box center [422, 296] width 341 height 34
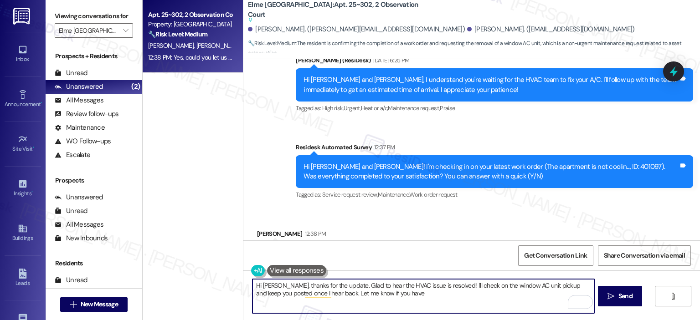
click at [406, 294] on textarea "Hi Alejandra, thanks for the update. Glad to hear the HVAC issue is resolved! I…" at bounding box center [422, 296] width 341 height 34
type textarea "Hi Alejandra, thanks for the update. Glad to hear the HVAC issue is resolved! I…"
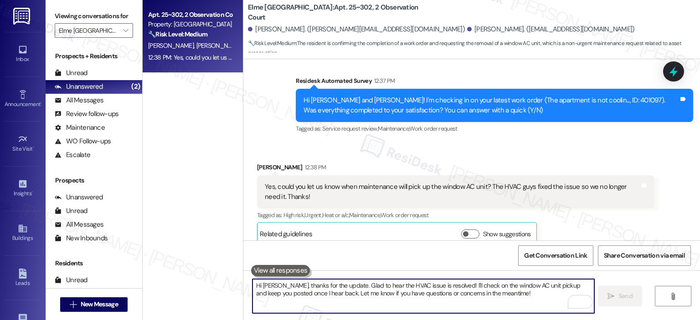
scroll to position [3502, 0]
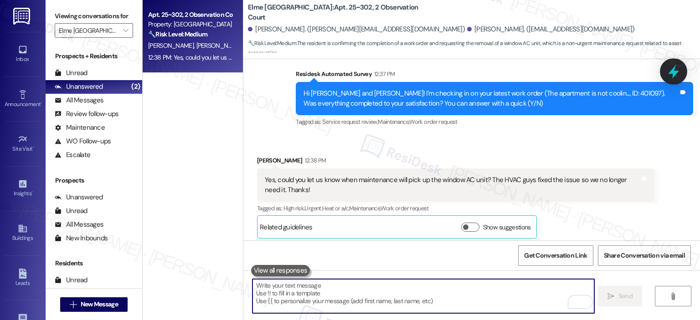
click at [677, 72] on icon at bounding box center [673, 72] width 11 height 14
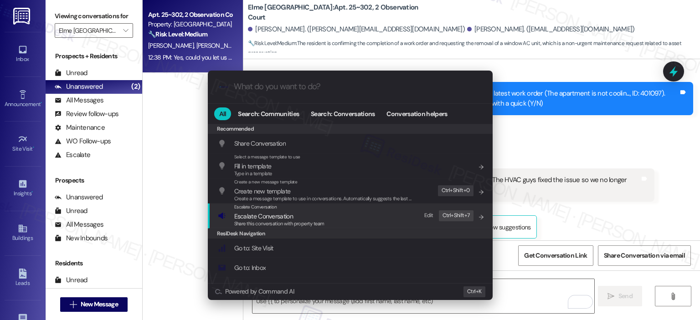
click at [255, 209] on span "Escalate Conversation" at bounding box center [255, 207] width 43 height 6
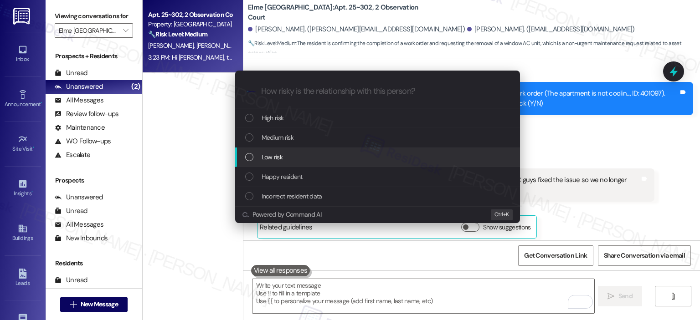
click at [269, 160] on span "Low risk" at bounding box center [272, 157] width 21 height 10
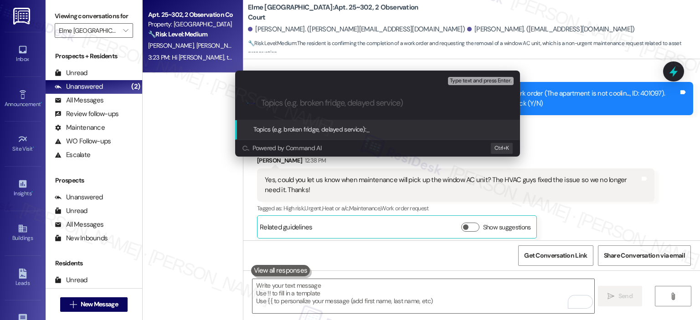
click at [284, 104] on input "Topics (e.g. broken fridge, delayed service)" at bounding box center [384, 103] width 247 height 10
type input "I"
type input "R"
type input "I"
type input "WO"
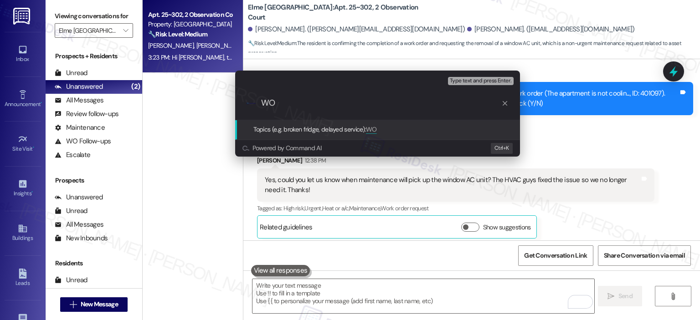
click at [503, 104] on icon "progress bar" at bounding box center [504, 103] width 7 height 7
click at [585, 129] on div "Escalate Conversation Low risk Topics (e.g. broken fridge, delayed service) Any…" at bounding box center [350, 160] width 700 height 320
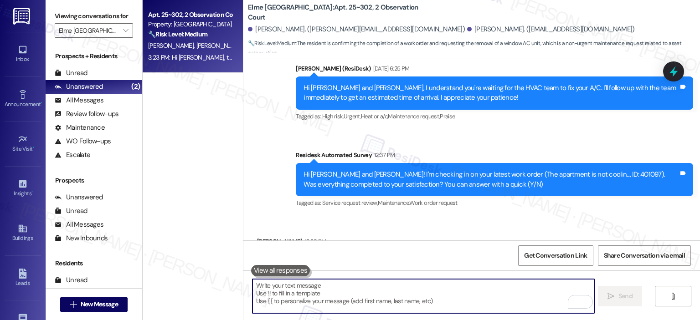
scroll to position [3391, 0]
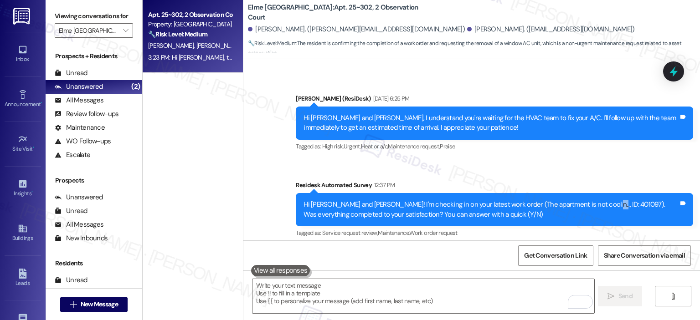
drag, startPoint x: 577, startPoint y: 123, endPoint x: 587, endPoint y: 125, distance: 10.1
click at [587, 200] on div "Hi [PERSON_NAME] and [PERSON_NAME]! I'm checking in on your latest work order (…" at bounding box center [490, 210] width 375 height 20
drag, startPoint x: 575, startPoint y: 126, endPoint x: 582, endPoint y: 126, distance: 7.7
click at [582, 200] on div "Hi [PERSON_NAME] and [PERSON_NAME]! I'm checking in on your latest work order (…" at bounding box center [490, 210] width 375 height 20
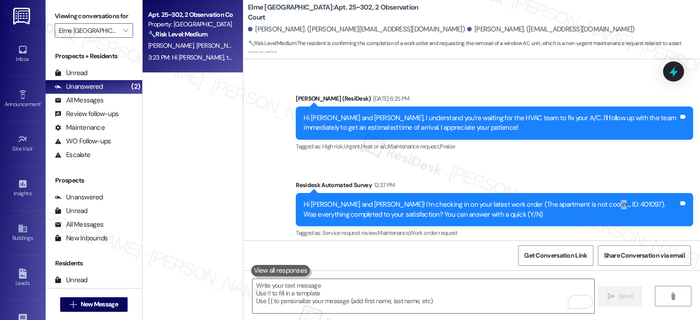
click at [583, 200] on div "Hi [PERSON_NAME] and [PERSON_NAME]! I'm checking in on your latest work order (…" at bounding box center [490, 210] width 375 height 20
copy div "401097"
drag, startPoint x: 574, startPoint y: 126, endPoint x: 597, endPoint y: 126, distance: 22.8
click at [597, 200] on div "Hi [PERSON_NAME] and [PERSON_NAME]! I'm checking in on your latest work order (…" at bounding box center [490, 210] width 375 height 20
click at [669, 73] on icon at bounding box center [673, 71] width 8 height 11
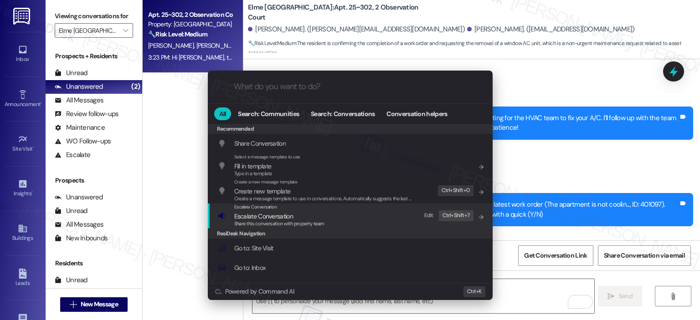
drag, startPoint x: 305, startPoint y: 217, endPoint x: 302, endPoint y: 186, distance: 31.6
click at [305, 218] on span "Escalate Conversation" at bounding box center [279, 216] width 90 height 10
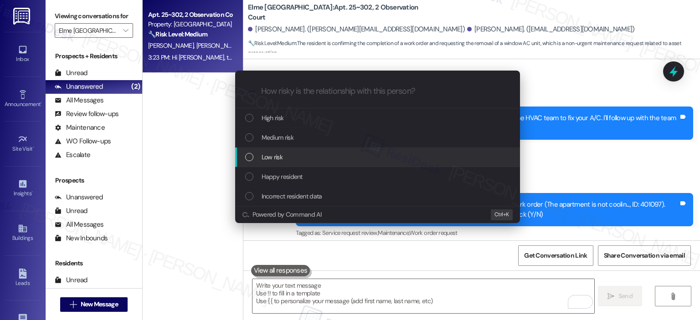
click at [282, 159] on span "Low risk" at bounding box center [272, 157] width 21 height 10
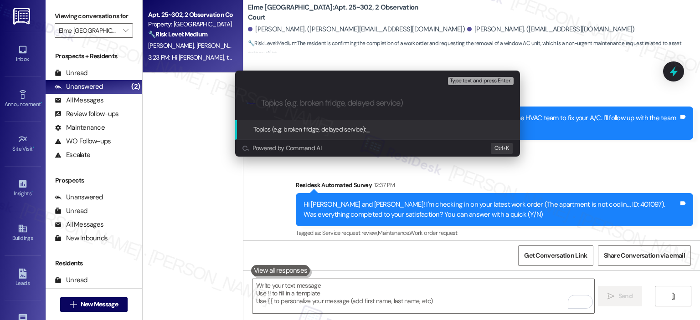
click at [293, 105] on input "Topics (e.g. broken fridge, delayed service)" at bounding box center [384, 103] width 247 height 10
paste input "401097"
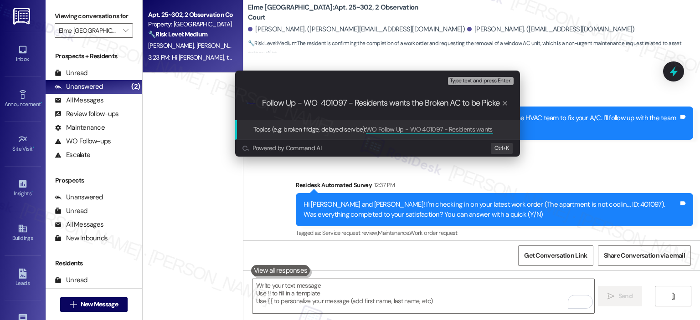
scroll to position [0, 25]
drag, startPoint x: 339, startPoint y: 102, endPoint x: 291, endPoint y: 101, distance: 47.9
click at [291, 101] on input "WO Follow Up - WO 401097 - Residents wants the Broken AC to be Picke Up" at bounding box center [381, 103] width 240 height 10
drag, startPoint x: 274, startPoint y: 102, endPoint x: 257, endPoint y: 103, distance: 17.4
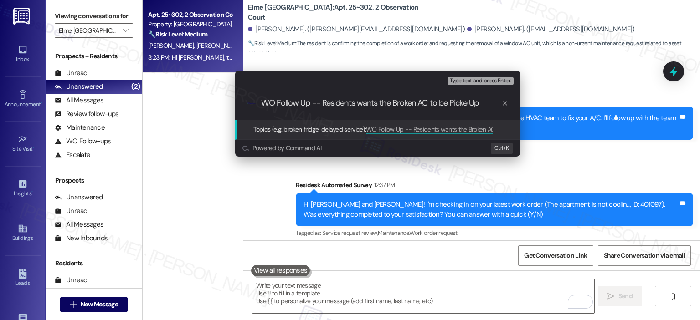
click at [257, 103] on div ".cls-1{fill:#0a055f;}.cls-2{fill:#0cc4c4;} resideskLogoBlueOrange WO Follow Up …" at bounding box center [377, 103] width 285 height 32
paste input "WO 401097"
click at [348, 102] on input "WO 401097 Follow Up -- Residents wants the Broken AC to be Picke Up" at bounding box center [381, 103] width 240 height 10
type input "WO 401097 Follow Up - Residents wants the Broken AC to be Picke Up"
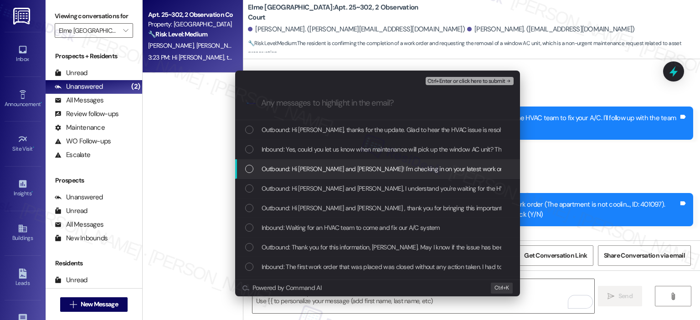
click at [433, 169] on span "Outbound: Hi [PERSON_NAME] and [PERSON_NAME]! I'm checking in on your latest wo…" at bounding box center [552, 169] width 581 height 10
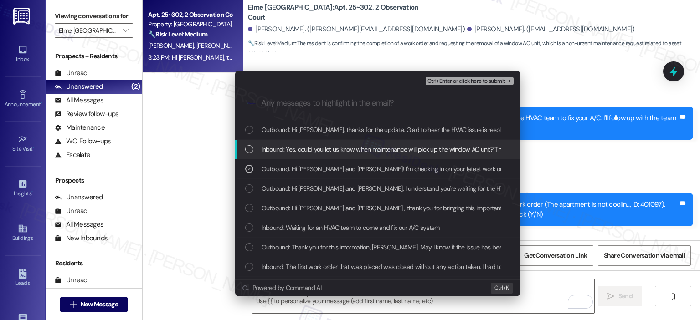
click at [430, 146] on span "Inbound: Yes, could you let us know when maintenance will pick up the window AC…" at bounding box center [462, 149] width 400 height 10
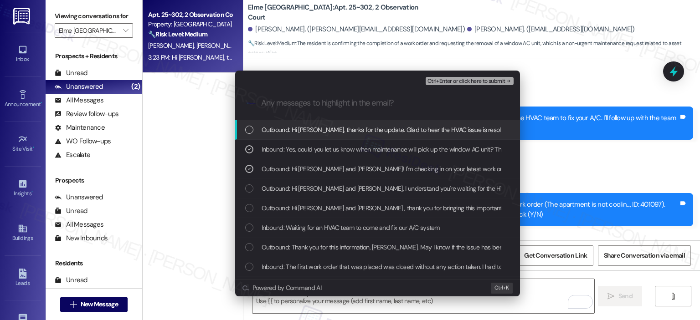
click at [430, 133] on span "Outbound: Hi [PERSON_NAME], thanks for the update. Glad to hear the HVAC issue …" at bounding box center [577, 130] width 630 height 10
click at [470, 81] on span "Ctrl+Enter or click here to submit" at bounding box center [466, 81] width 78 height 6
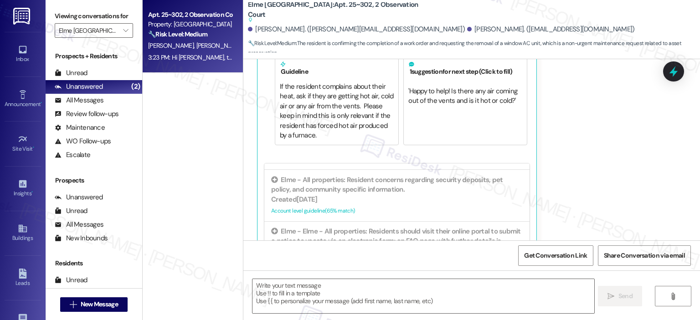
scroll to position [3706, 0]
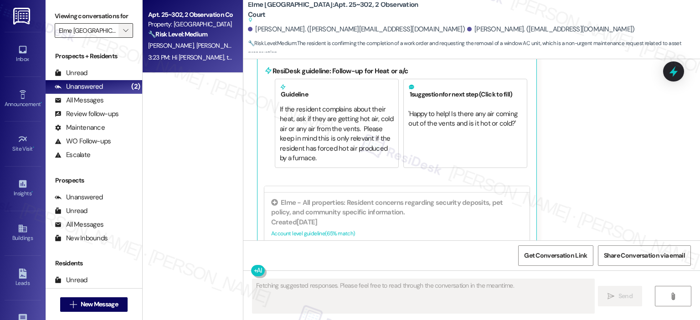
click at [123, 27] on icon "" at bounding box center [125, 30] width 5 height 7
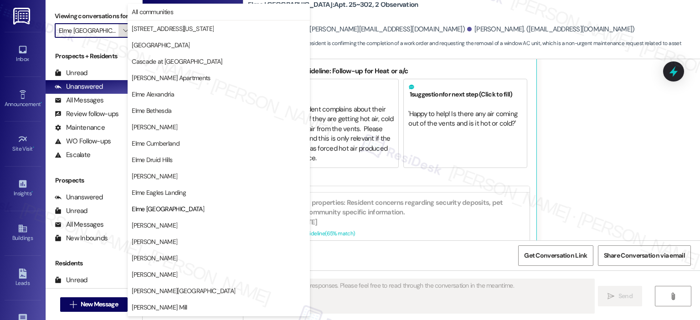
scroll to position [148, 0]
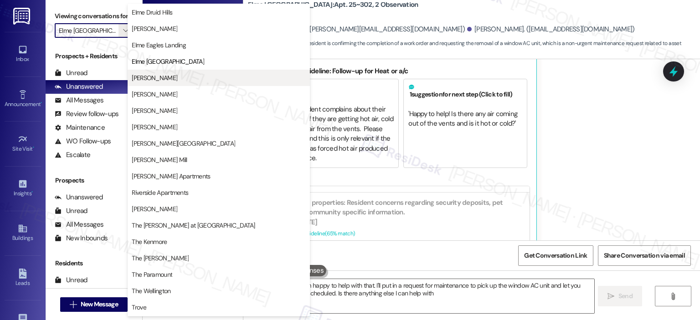
type textarea "Hi {{first_name}}! I'm happy to help with that. I'll put in a request for maint…"
click at [168, 76] on span "[PERSON_NAME]" at bounding box center [155, 77] width 46 height 9
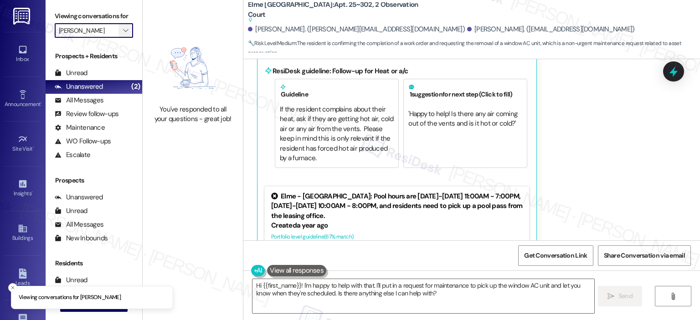
click at [125, 31] on button "" at bounding box center [125, 30] width 15 height 15
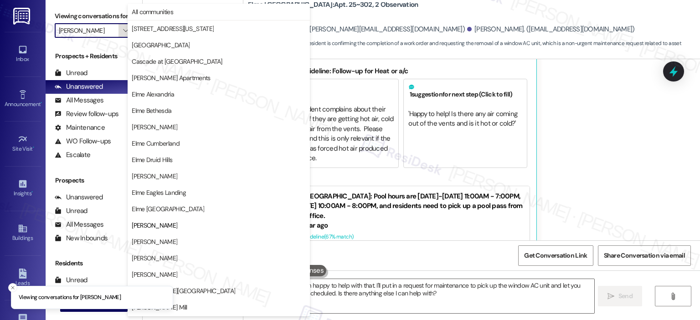
scroll to position [148, 0]
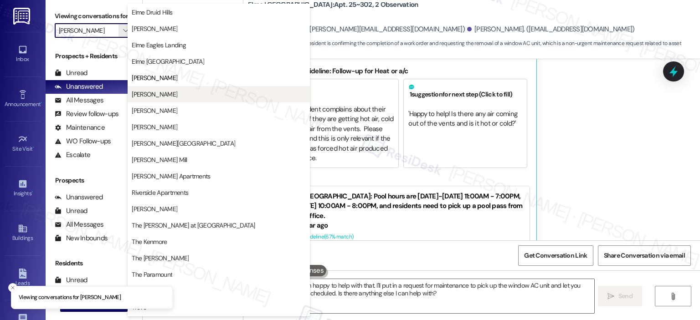
click at [169, 90] on span "[PERSON_NAME]" at bounding box center [155, 94] width 46 height 9
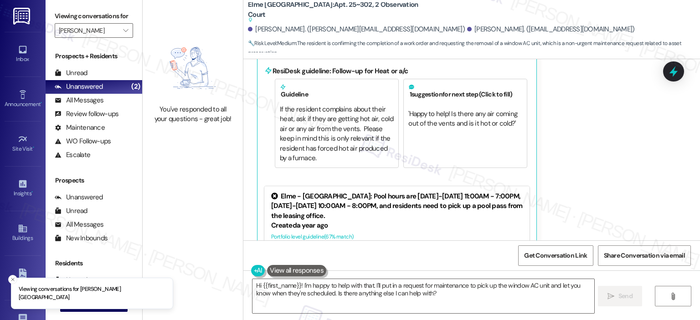
click at [121, 21] on label "Viewing conversations for" at bounding box center [94, 16] width 78 height 14
click at [121, 26] on span "" at bounding box center [125, 30] width 9 height 15
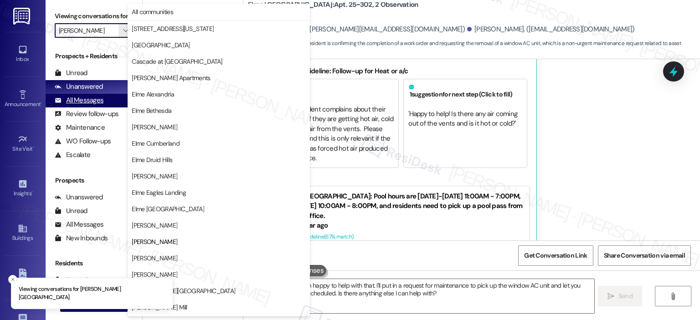
scroll to position [148, 0]
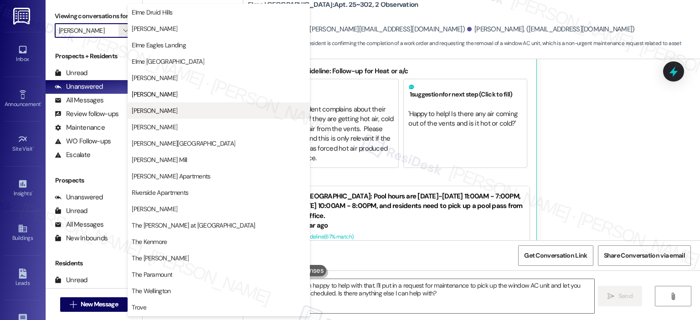
click at [138, 108] on span "[PERSON_NAME]" at bounding box center [155, 110] width 46 height 9
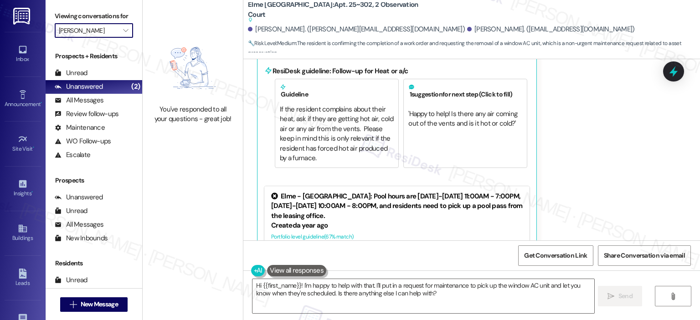
type input "[PERSON_NAME]"
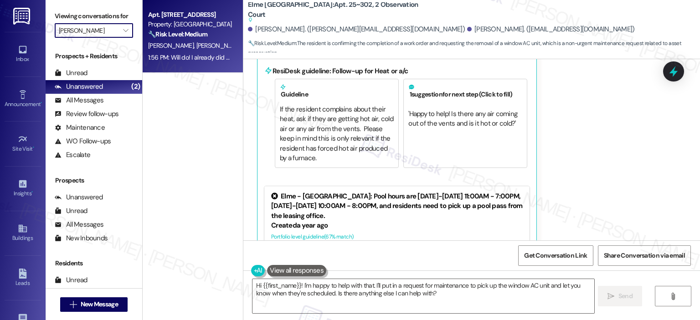
click at [194, 37] on strong "🔧 Risk Level: Medium" at bounding box center [177, 34] width 59 height 8
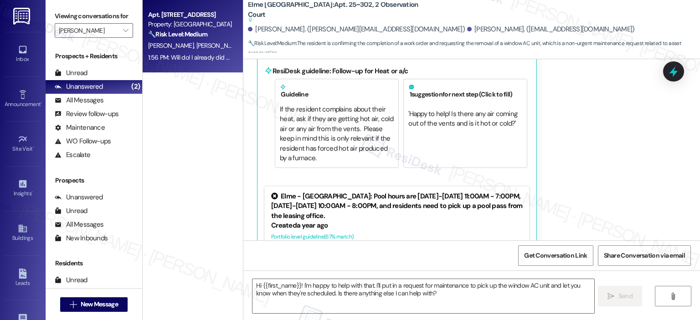
type textarea "Fetching suggested responses. Please feel free to read through the conversation…"
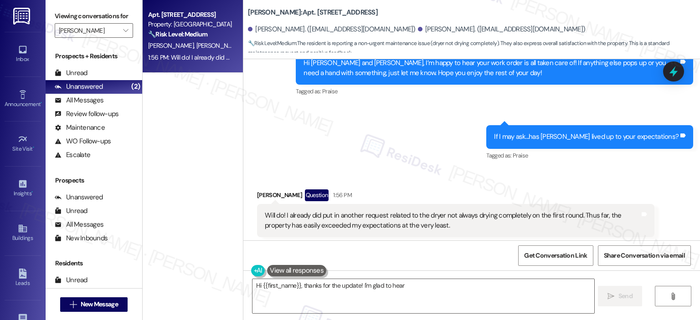
scroll to position [434, 0]
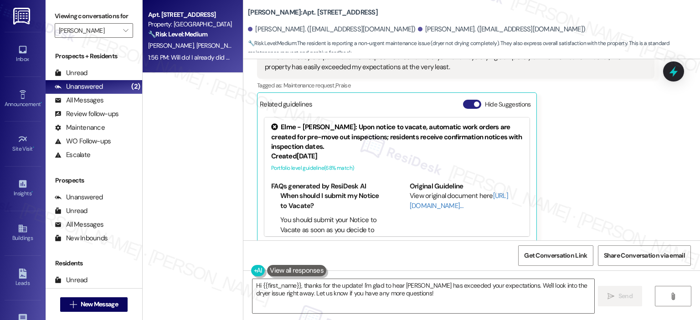
click at [465, 100] on button "Hide Suggestions" at bounding box center [472, 104] width 18 height 9
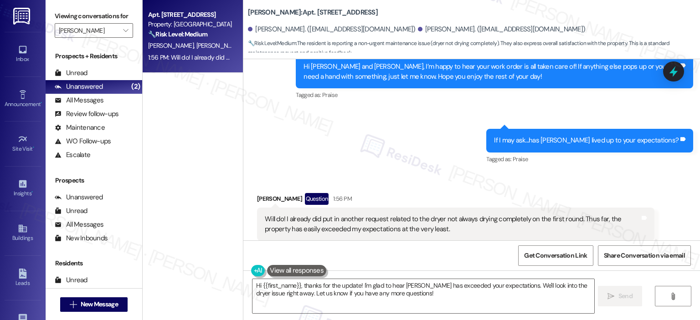
scroll to position [306, 0]
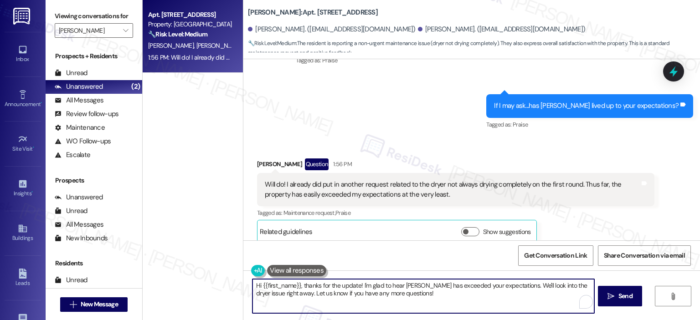
drag, startPoint x: 299, startPoint y: 285, endPoint x: 233, endPoint y: 286, distance: 65.6
click at [233, 286] on div "Apt. 1323, [STREET_ADDRESS] Property: [PERSON_NAME] 🔧 Risk Level: Medium The re…" at bounding box center [421, 160] width 557 height 320
drag, startPoint x: 397, startPoint y: 292, endPoint x: 489, endPoint y: 283, distance: 92.1
click at [489, 283] on textarea "Thanks for the update! I'm glad to hear [PERSON_NAME] has exceeded your expecta…" at bounding box center [422, 296] width 341 height 34
click at [488, 285] on textarea "Thanks for the update! I'm glad to hear [PERSON_NAME] has exceeded your expecta…" at bounding box center [422, 296] width 341 height 34
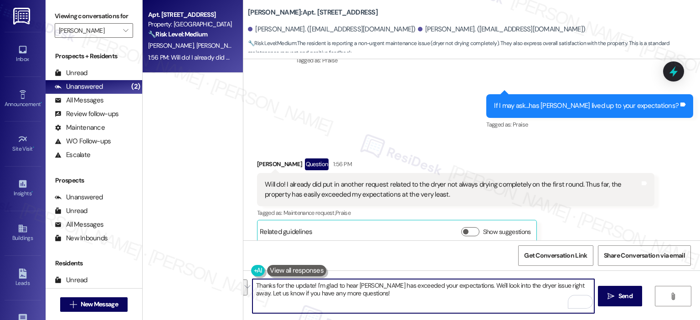
drag, startPoint x: 484, startPoint y: 287, endPoint x: 488, endPoint y: 290, distance: 4.8
click at [488, 290] on textarea "Thanks for the update! I'm glad to hear [PERSON_NAME] has exceeded your expecta…" at bounding box center [422, 296] width 341 height 34
click at [484, 287] on textarea "Thanks for the update! I'm glad to hear [PERSON_NAME] has exceeded your expecta…" at bounding box center [422, 296] width 341 height 34
click at [339, 292] on textarea "Thanks for the update! I'm glad to hear [PERSON_NAME] has exceeded your expecta…" at bounding box center [422, 296] width 341 height 34
click at [334, 297] on textarea "Thanks for the update! I'm glad to hear [PERSON_NAME] has exceeded your expecta…" at bounding box center [422, 296] width 341 height 34
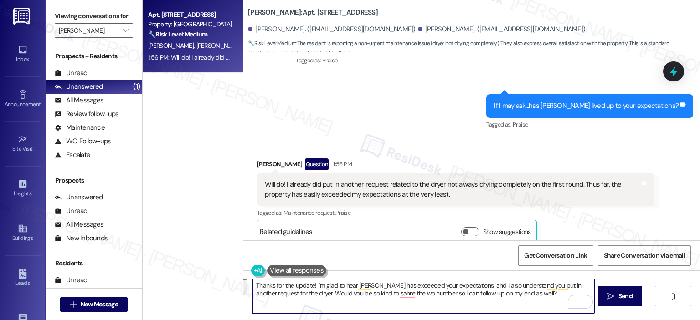
paste textarea "’m so glad to hear [PERSON_NAME] has exceeded your expectations. I also underst…"
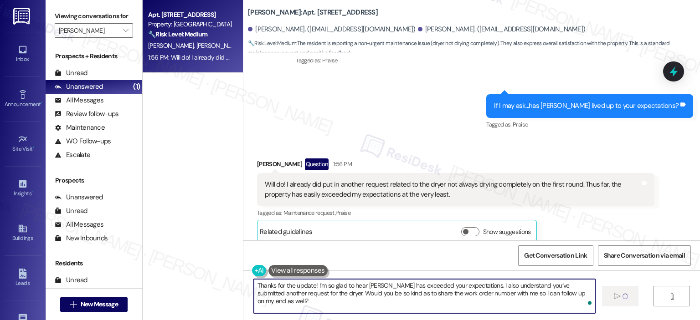
type textarea "Thanks for the update! I’m so glad to hear [PERSON_NAME] has exceeded your expe…"
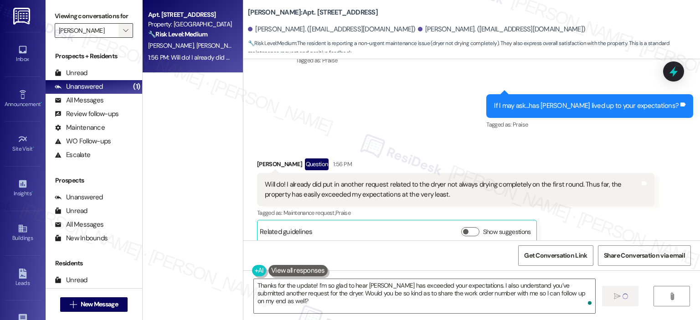
click at [121, 31] on span "" at bounding box center [125, 30] width 9 height 15
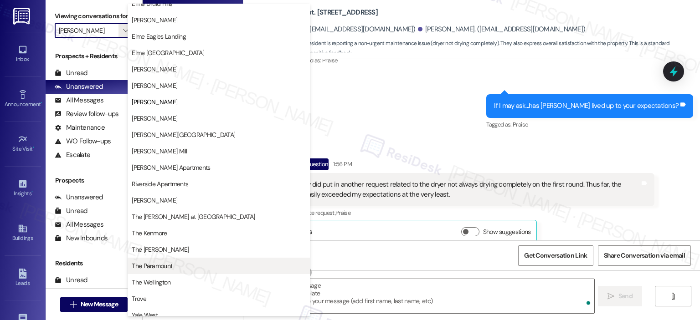
scroll to position [163, 0]
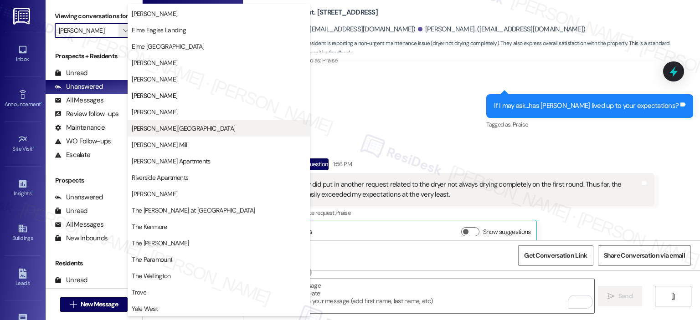
click at [189, 124] on span "Elme Sandy Springs" at bounding box center [219, 128] width 174 height 9
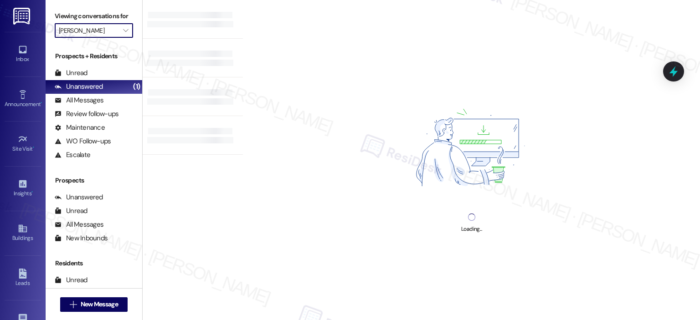
type input "Elme Sandy Springs"
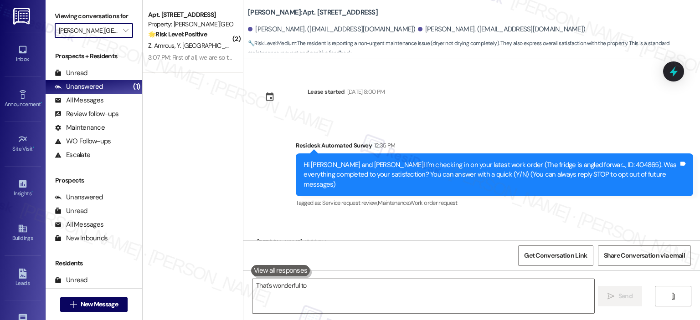
scroll to position [434, 0]
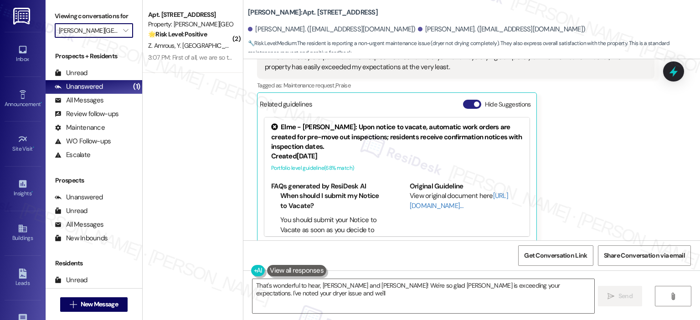
click at [464, 100] on button "Hide Suggestions" at bounding box center [472, 104] width 18 height 9
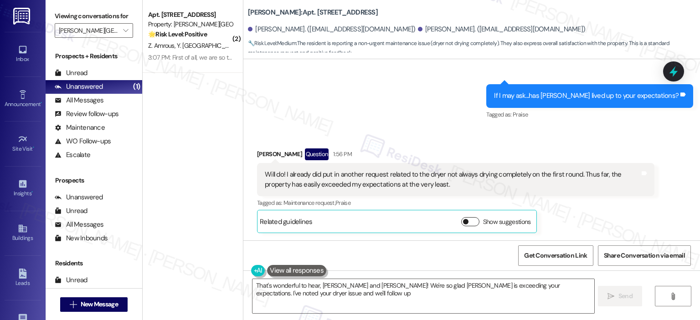
scroll to position [306, 0]
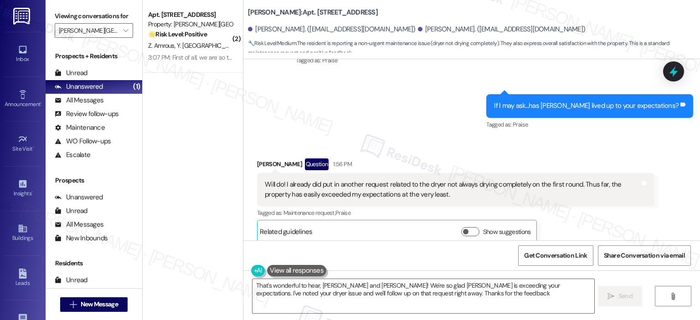
type textarea "That's wonderful to hear, Ryan and Natalie! We're so glad Elme Manassas is exce…"
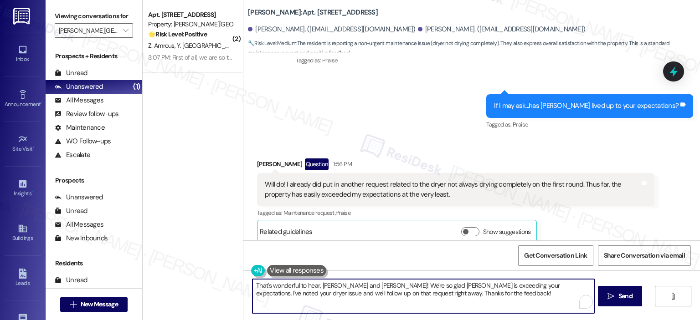
click at [461, 296] on textarea "That's wonderful to hear, Ryan and Natalie! We're so glad Elme Manassas is exce…" at bounding box center [422, 296] width 341 height 34
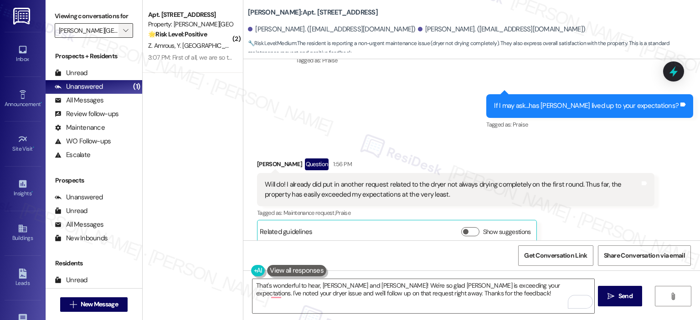
click at [123, 27] on span "" at bounding box center [125, 30] width 9 height 15
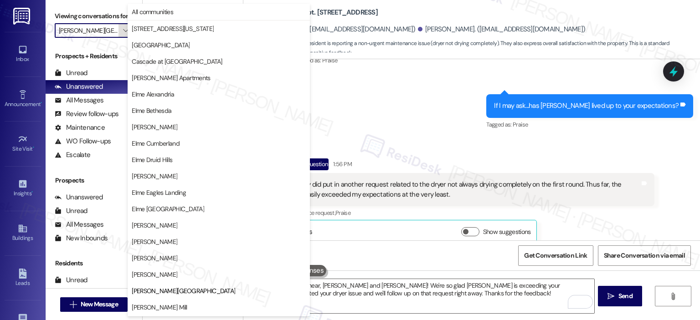
scroll to position [148, 0]
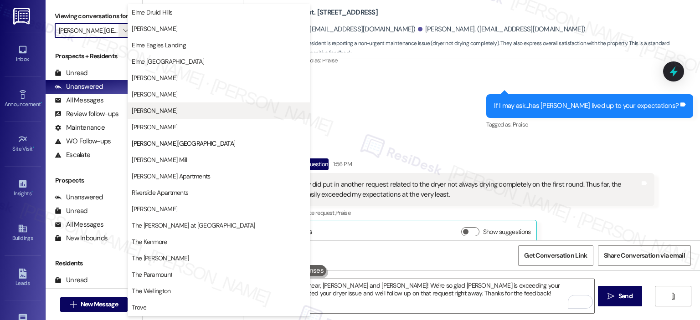
click at [175, 110] on span "[PERSON_NAME]" at bounding box center [219, 110] width 174 height 9
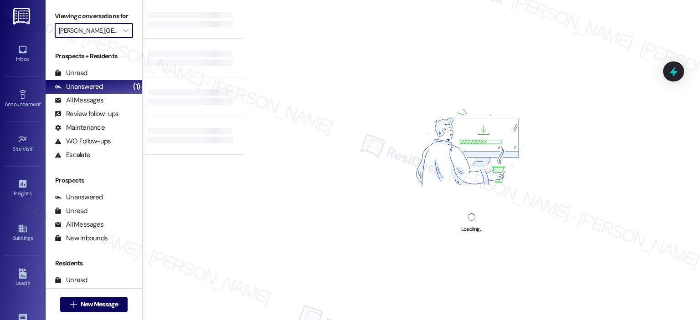
type input "[PERSON_NAME]"
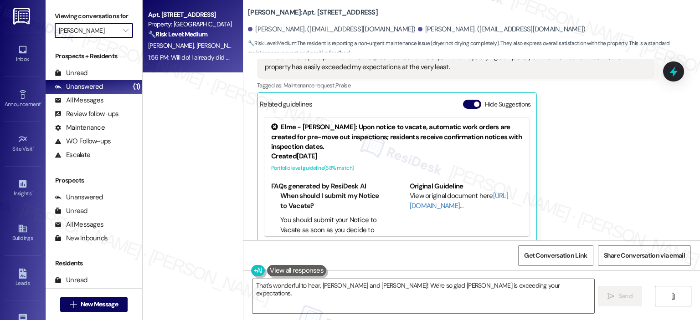
scroll to position [1367, 0]
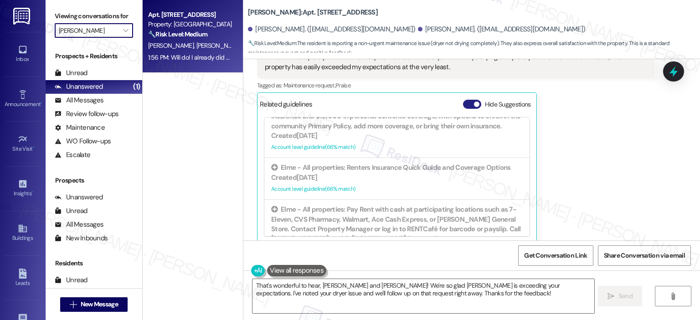
click at [463, 100] on button "Hide Suggestions" at bounding box center [472, 104] width 18 height 9
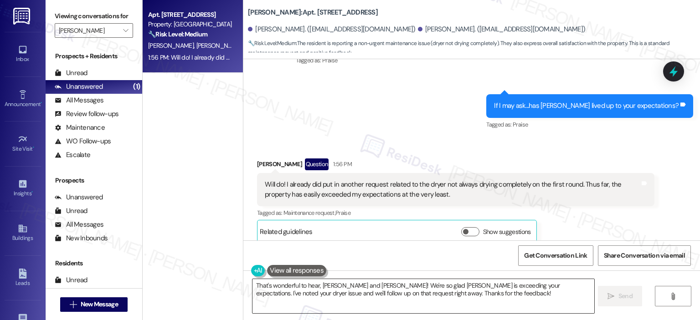
click at [346, 294] on textarea "That's wonderful to hear, Ryan and Natalie! We're so glad Elme Manassas is exce…" at bounding box center [422, 296] width 341 height 34
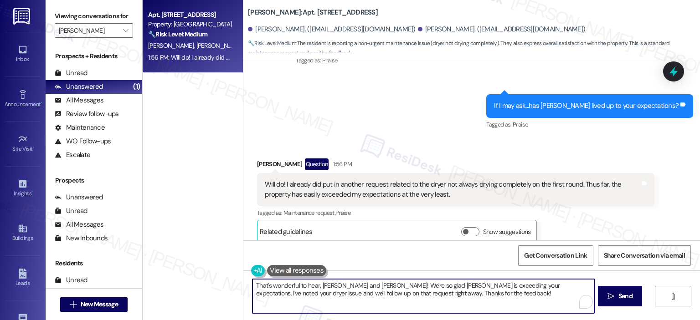
paste textarea "nks for the update! I’m so glad to hear Elme Manassas has exceeded your expecta…"
type textarea "Thanks for the update! I’m so glad to hear Elme Manassas has exceeded your expe…"
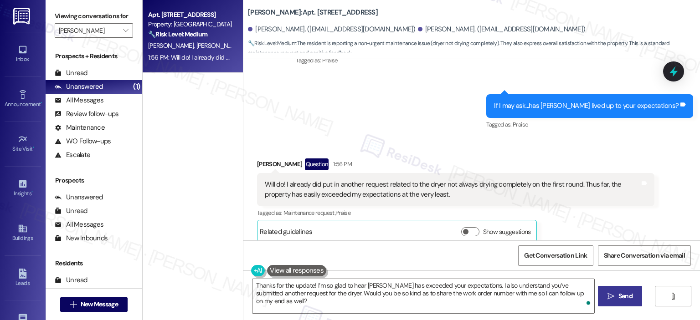
click at [610, 293] on span " Send" at bounding box center [620, 297] width 29 height 10
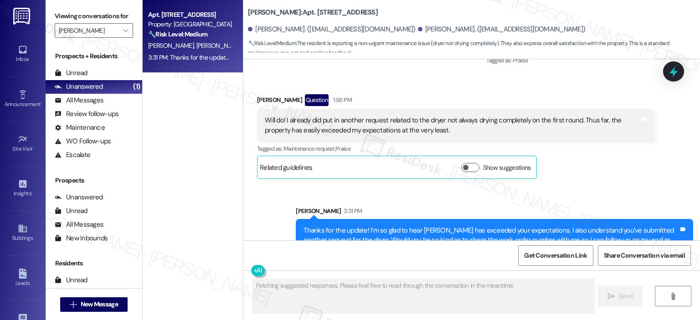
scroll to position [379, 0]
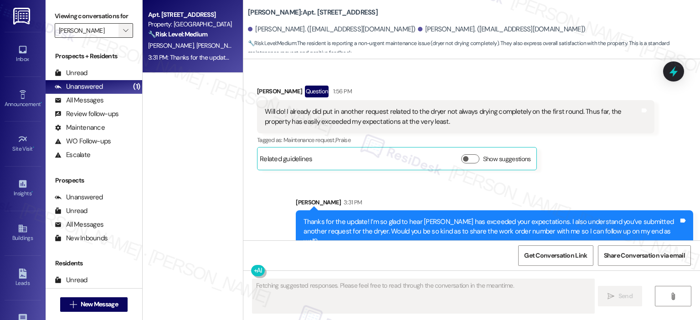
click at [127, 30] on button "" at bounding box center [125, 30] width 15 height 15
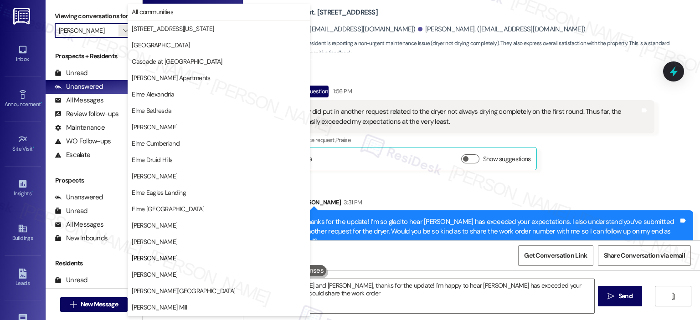
click at [188, 289] on span "[PERSON_NAME][GEOGRAPHIC_DATA]" at bounding box center [219, 291] width 174 height 9
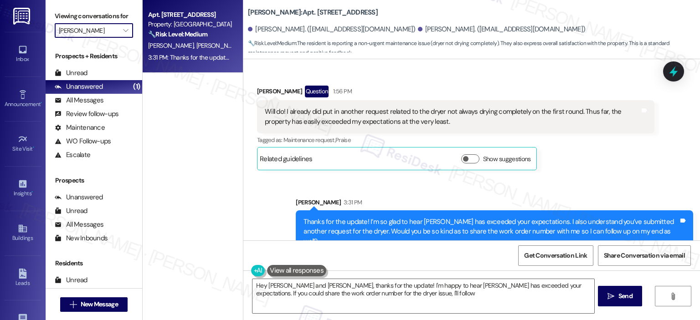
type textarea "Hey Ryan and Natalie, thanks for the update! I'm happy to hear Elme Manassas ha…"
type input "[PERSON_NAME][GEOGRAPHIC_DATA]"
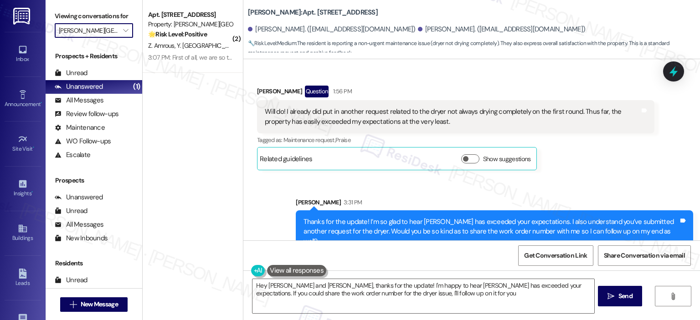
type textarea "Hey Ryan and Natalie, thanks for the update! I'm happy to hear Elme Manassas ha…"
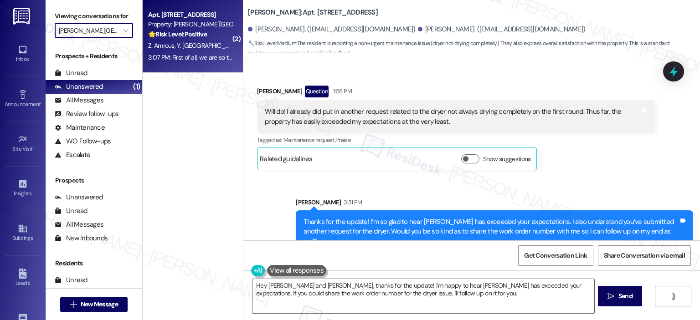
click at [206, 42] on div "Z. Amrous Y. Hajjoubi" at bounding box center [190, 45] width 86 height 11
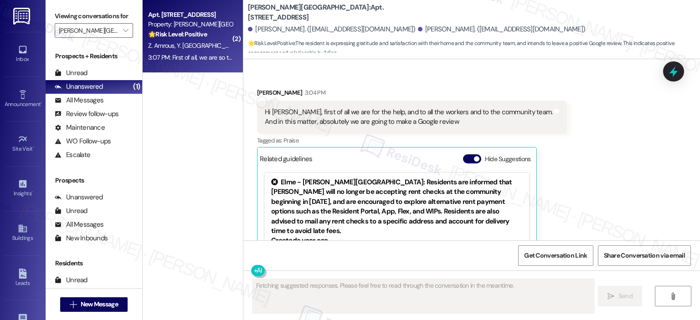
scroll to position [6238, 0]
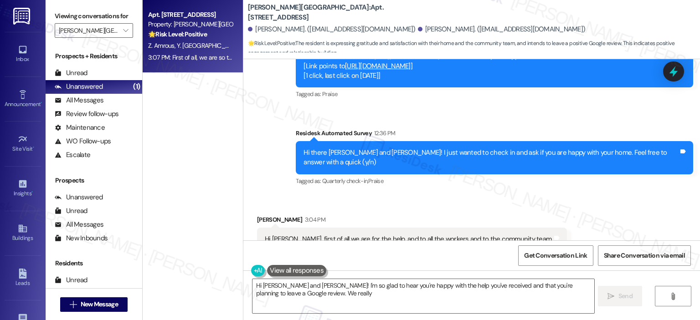
scroll to position [6011, 0]
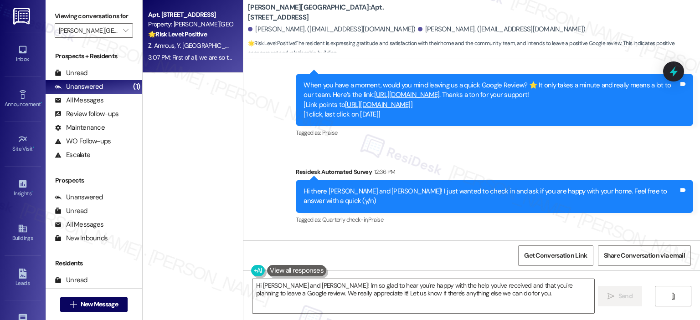
type textarea "Hi Zakaria and Yassine! I'm so glad to hear you're happy with the help you've r…"
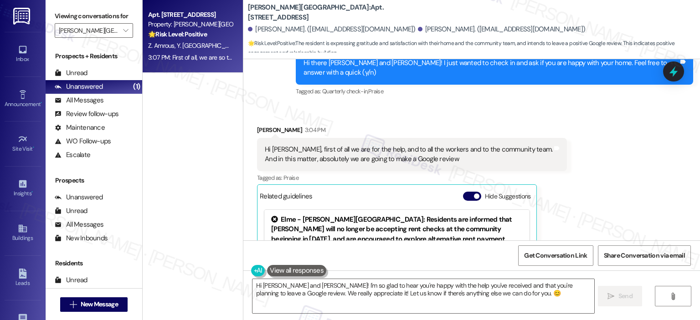
scroll to position [6367, 0]
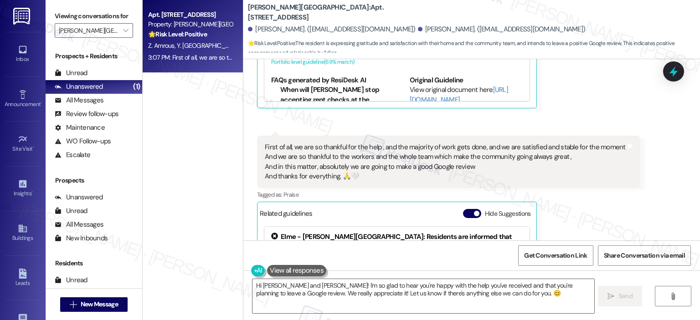
click at [465, 209] on div "Hide Suggestions" at bounding box center [499, 215] width 72 height 13
click at [464, 209] on button "Hide Suggestions" at bounding box center [472, 213] width 18 height 9
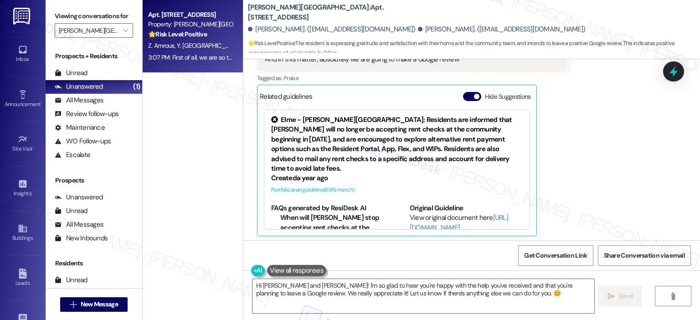
scroll to position [6011, 0]
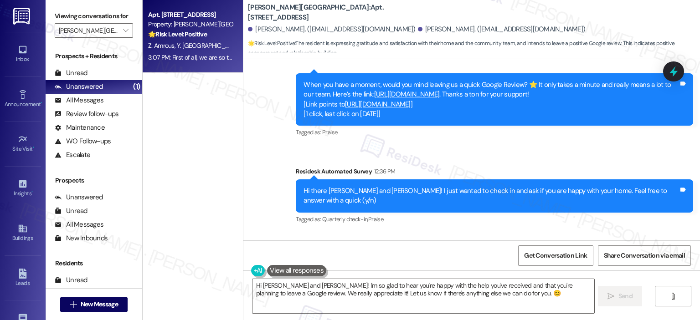
click at [553, 273] on icon at bounding box center [556, 276] width 7 height 7
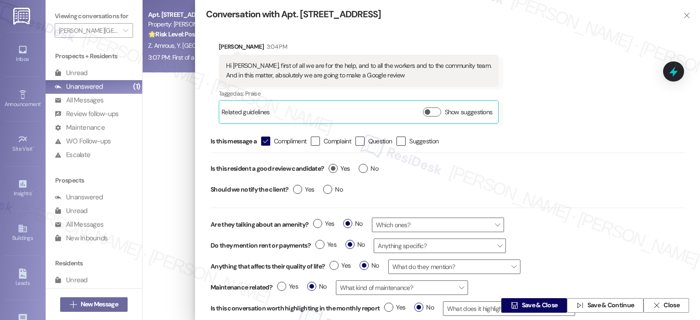
click at [333, 169] on label "Yes" at bounding box center [339, 169] width 21 height 10
click at [333, 169] on input "Yes" at bounding box center [339, 170] width 21 height 12
radio input "true"
click at [529, 304] on span "Save & Close" at bounding box center [540, 306] width 36 height 10
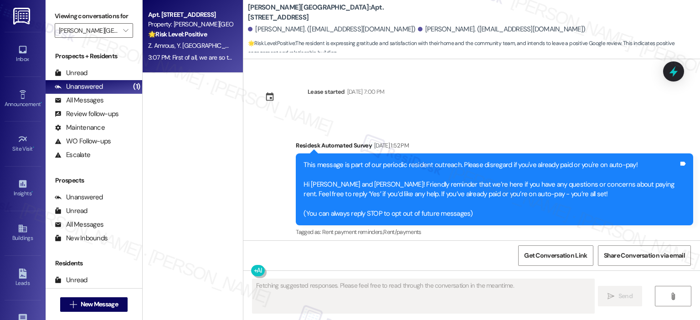
scroll to position [6238, 0]
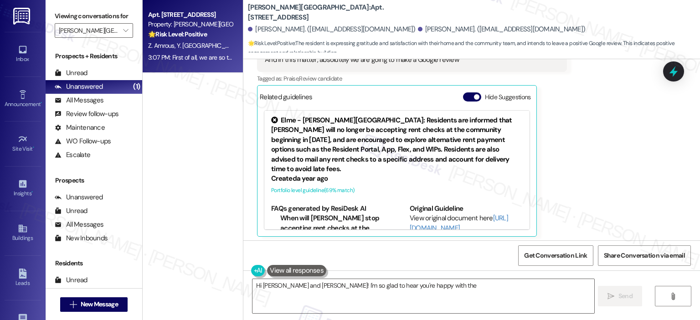
click at [627, 271] on icon at bounding box center [630, 274] width 7 height 7
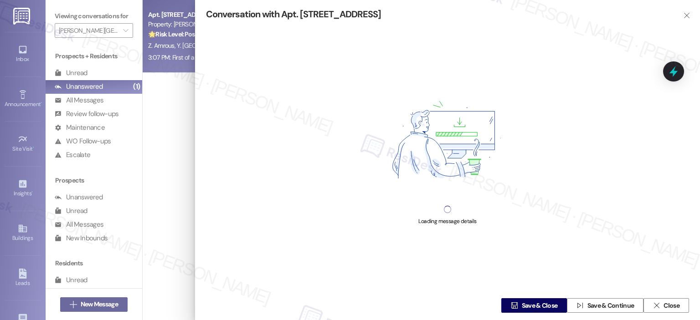
type textarea "Hi Zakaria and Yassine! I'm so glad to hear you're happy with the help and comm…"
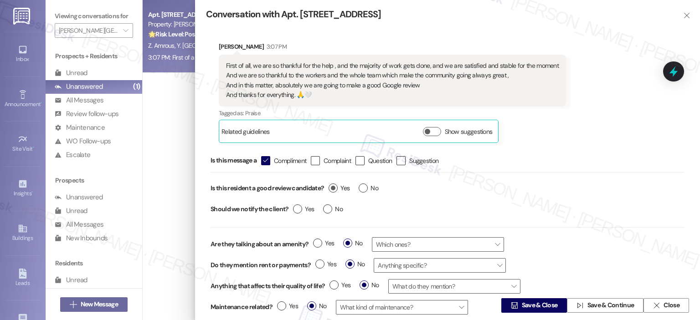
click at [334, 191] on label "Yes" at bounding box center [339, 189] width 21 height 10
click at [334, 191] on input "Yes" at bounding box center [339, 190] width 21 height 12
radio input "true"
click at [522, 306] on span "Save & Close" at bounding box center [540, 306] width 36 height 10
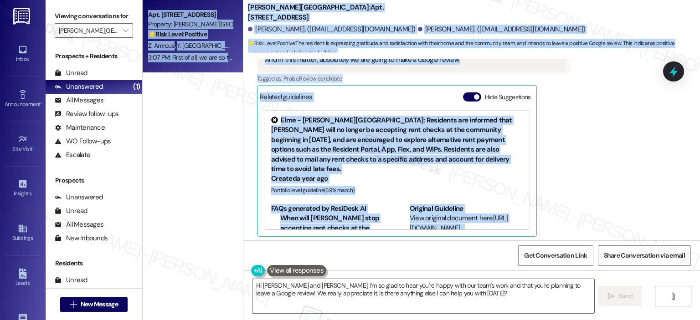
drag, startPoint x: 357, startPoint y: 190, endPoint x: 236, endPoint y: 153, distance: 126.8
click at [236, 153] on div "Apt. 3608, 501 North River Parkway Property: Elme Sandy Springs 🌟 Risk Level: P…" at bounding box center [421, 160] width 557 height 320
click at [271, 271] on div "First of all, we are so thankful for the help , and the majority of work gets d…" at bounding box center [445, 290] width 361 height 39
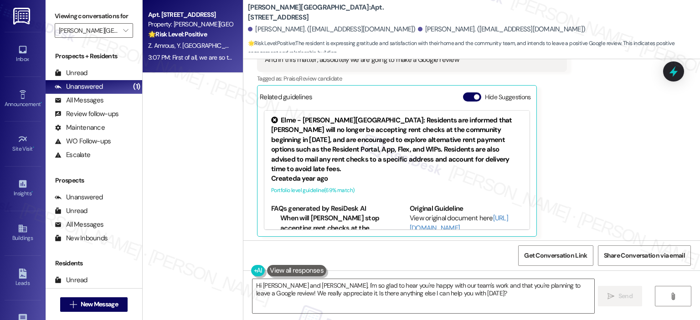
drag, startPoint x: 377, startPoint y: 182, endPoint x: 259, endPoint y: 157, distance: 120.6
click at [264, 271] on div "First of all, we are so thankful for the help , and the majority of work gets d…" at bounding box center [445, 290] width 363 height 39
copy div "First of all, we are so thankful for the help , and the majority of work gets d…"
click at [375, 271] on div "First of all, we are so thankful for the help , and the majority of work gets d…" at bounding box center [445, 290] width 361 height 39
drag, startPoint x: 334, startPoint y: 177, endPoint x: 257, endPoint y: 157, distance: 79.2
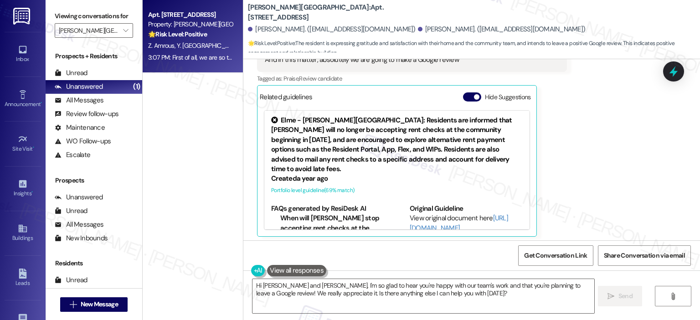
click at [257, 264] on div "First of all, we are so thankful for the help , and the majority of work gets d…" at bounding box center [448, 290] width 383 height 53
copy div "First of all, we are so thankful for the help , and the majority of work gets d…"
click at [370, 293] on textarea "Hi Zakaria and Yassine, I'm so glad to hear you're happy with our team's work a…" at bounding box center [422, 296] width 341 height 34
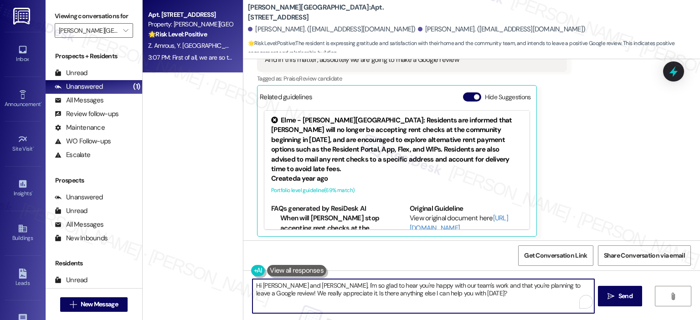
paste textarea "{{first_name}}, thank you so much for your kind words—it truly means a lot! I’m…"
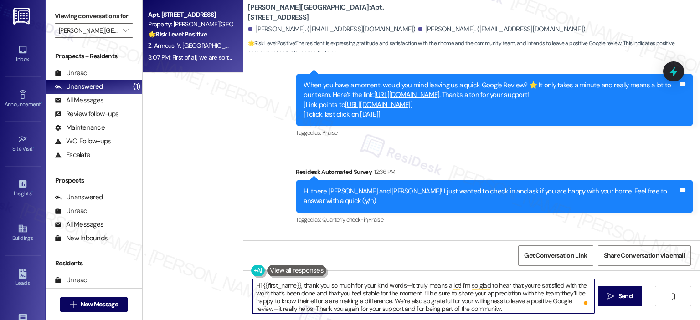
scroll to position [6239, 0]
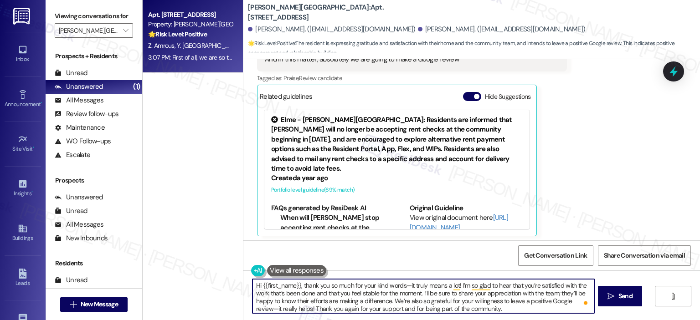
drag, startPoint x: 296, startPoint y: 286, endPoint x: 257, endPoint y: 289, distance: 38.8
click at [257, 289] on textarea "Hi {{first_name}}, thank you so much for your kind words—it truly means a lot! …" at bounding box center [422, 296] width 341 height 34
type textarea "Hi Yassine, thank you so much for your kind words—it truly means a lot! I’m so …"
click at [620, 297] on span "Send" at bounding box center [625, 297] width 14 height 10
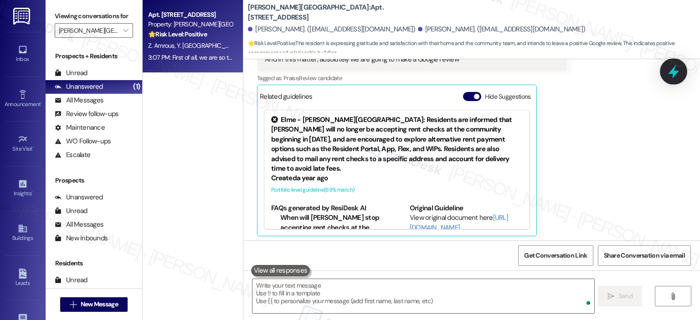
scroll to position [6238, 0]
click at [681, 72] on icon at bounding box center [673, 71] width 15 height 15
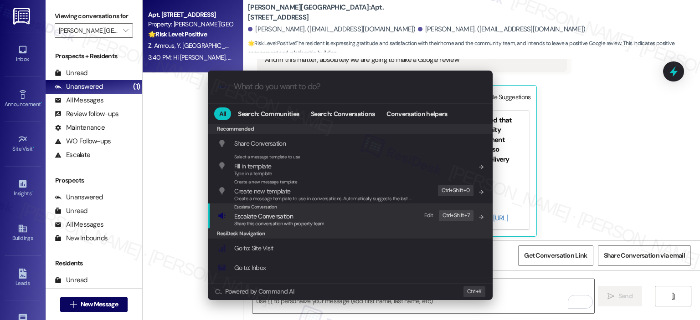
click at [286, 226] on span "Share this conversation with property team" at bounding box center [279, 224] width 90 height 6
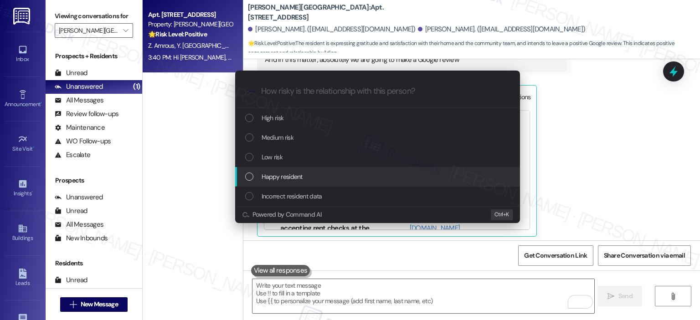
click at [283, 177] on span "Happy resident" at bounding box center [282, 177] width 41 height 10
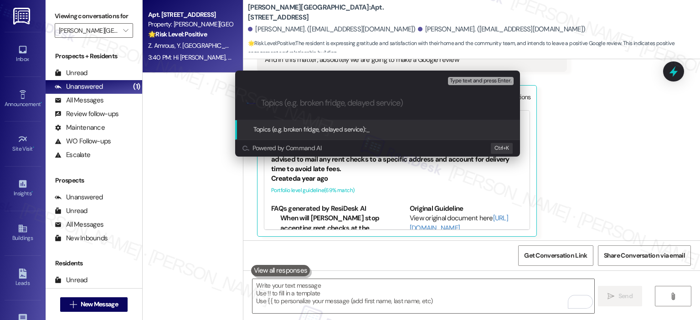
click at [355, 99] on input "Topics (e.g. broken fridge, delayed service)" at bounding box center [384, 103] width 247 height 10
type input "Happy Resident - Satisfied and Stable"
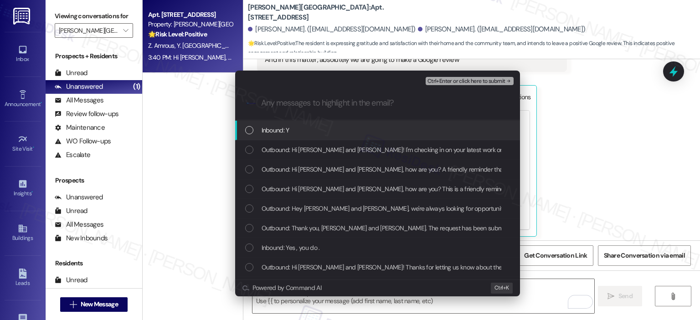
scroll to position [118, 0]
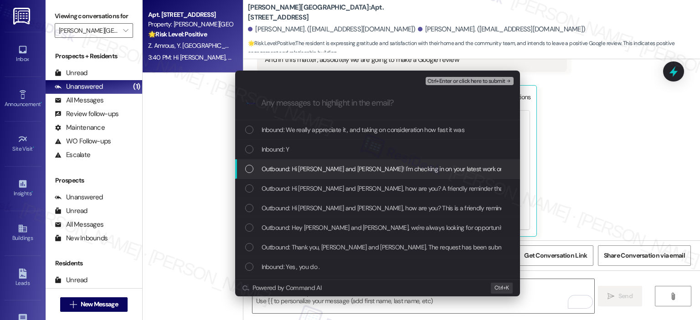
click at [351, 160] on div "Outbound: Hi Zakaria and Yassine! I'm checking in on your latest work order. Wa…" at bounding box center [377, 169] width 285 height 20
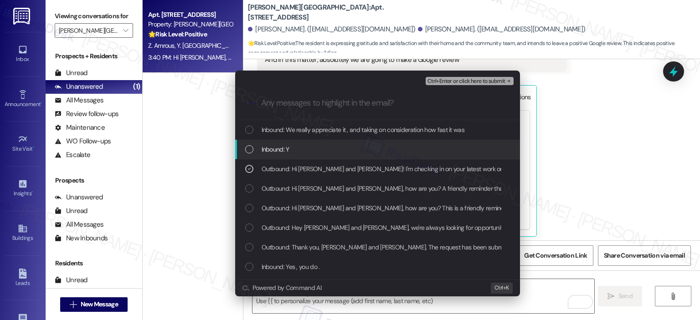
click at [351, 148] on div "Inbound: Y" at bounding box center [378, 149] width 267 height 10
click at [334, 156] on div "Inbound: Y" at bounding box center [377, 150] width 285 height 20
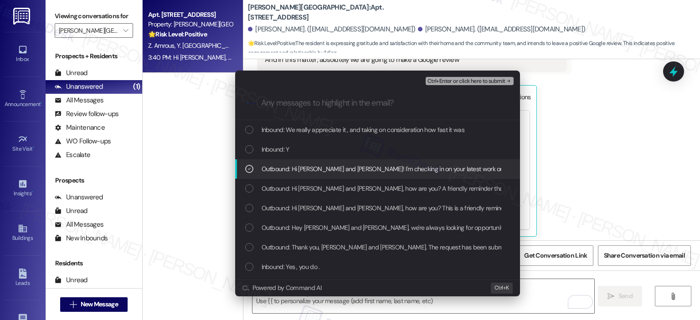
click at [336, 165] on span "Outbound: Hi Zakaria and Yassine! I'm checking in on your latest work order. Wa…" at bounding box center [497, 169] width 470 height 10
click at [442, 170] on span "Inbound: Hi Ella, first of all we are for the help, and to all the workers and …" at bounding box center [497, 169] width 470 height 10
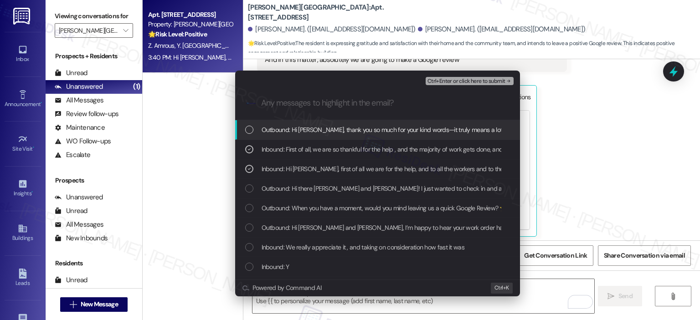
click at [460, 78] on span "Ctrl+Enter or click here to submit" at bounding box center [466, 81] width 78 height 6
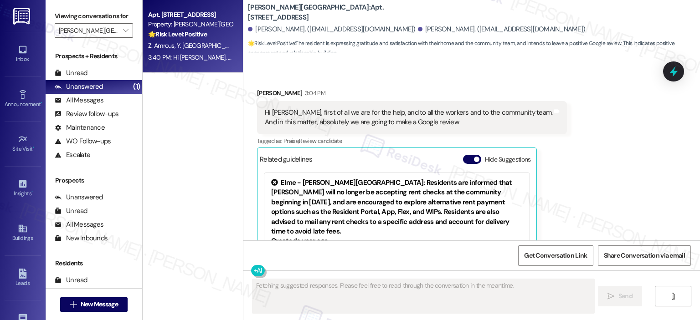
scroll to position [6238, 0]
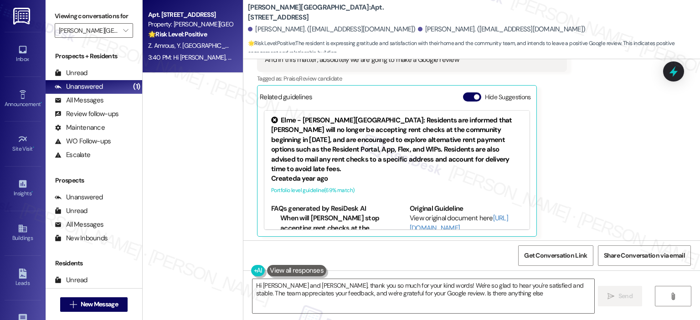
type textarea "Hi Zakaria and Yassine, thank you so much for your kind words! We're so glad to…"
click at [123, 34] on icon "" at bounding box center [125, 30] width 5 height 7
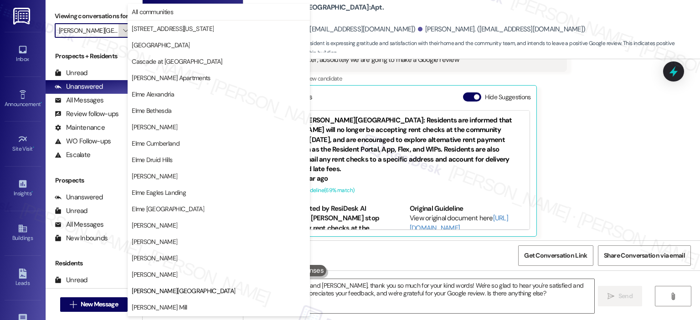
scroll to position [148, 0]
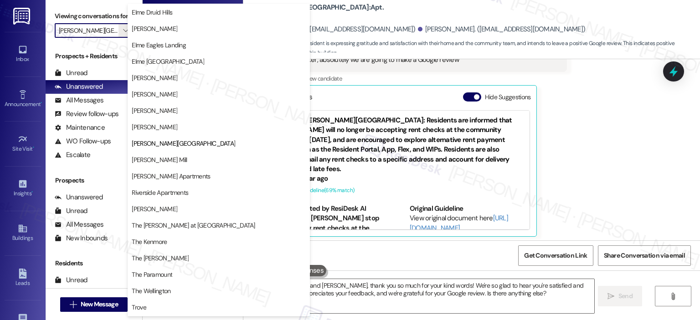
click at [164, 129] on span "[PERSON_NAME]" at bounding box center [155, 127] width 46 height 9
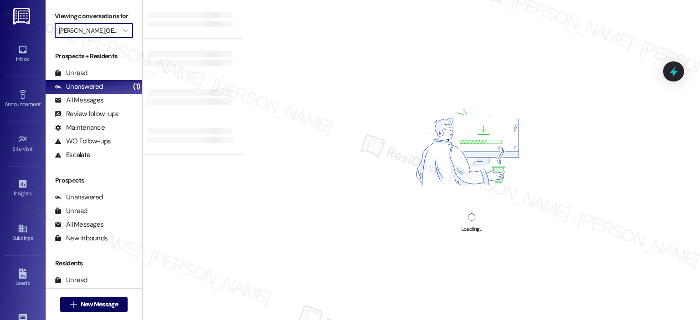
type input "[PERSON_NAME]"
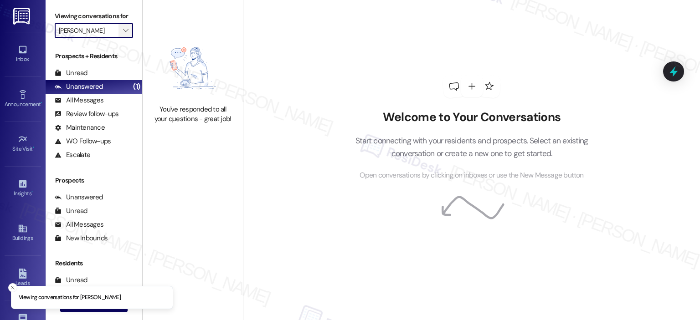
click at [124, 32] on span "" at bounding box center [125, 30] width 9 height 15
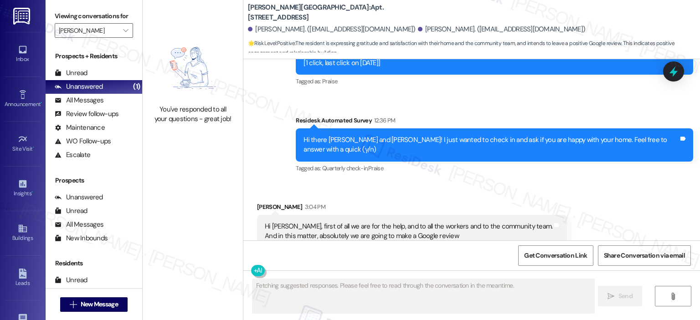
scroll to position [6238, 0]
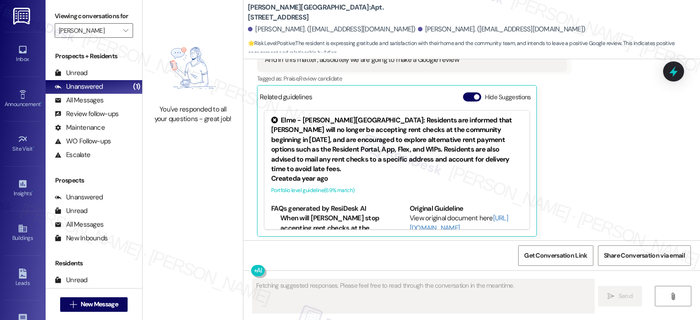
click at [159, 142] on div "You've responded to all your questions - great job!" at bounding box center [193, 80] width 100 height 160
click at [128, 33] on div "Viewing conversations for Elme Marietta " at bounding box center [94, 23] width 97 height 47
click at [124, 33] on span "" at bounding box center [125, 30] width 9 height 15
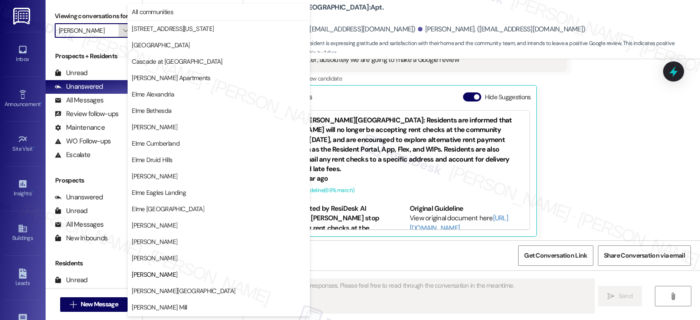
scroll to position [148, 0]
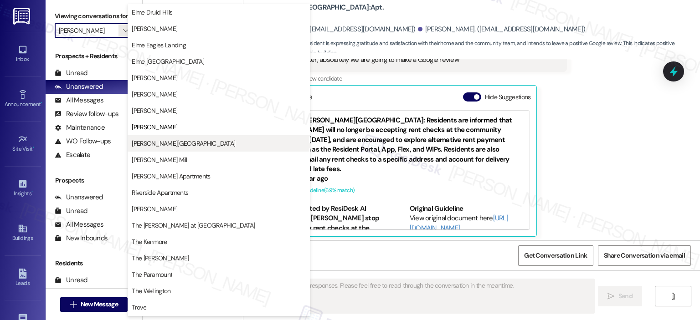
click at [156, 144] on span "[PERSON_NAME][GEOGRAPHIC_DATA]" at bounding box center [183, 143] width 103 height 9
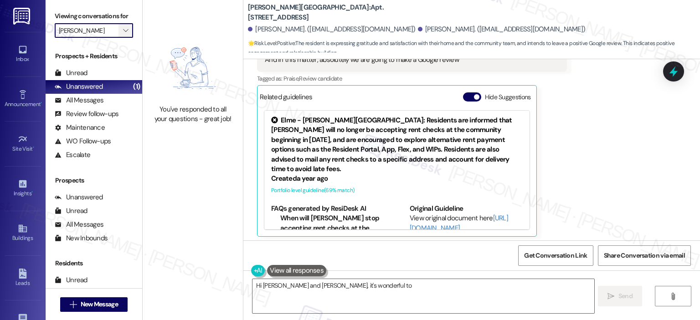
type textarea "Hi Zakaria and Yassine, it's wonderful to"
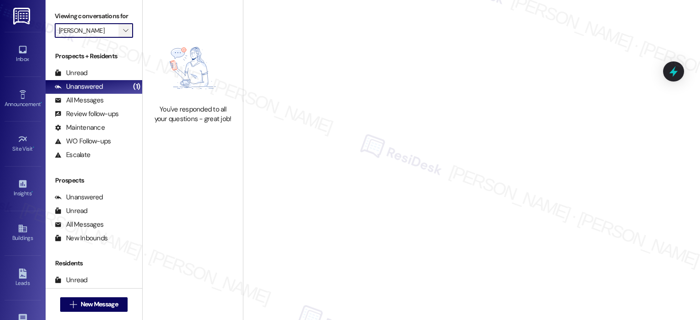
type input "[PERSON_NAME][GEOGRAPHIC_DATA]"
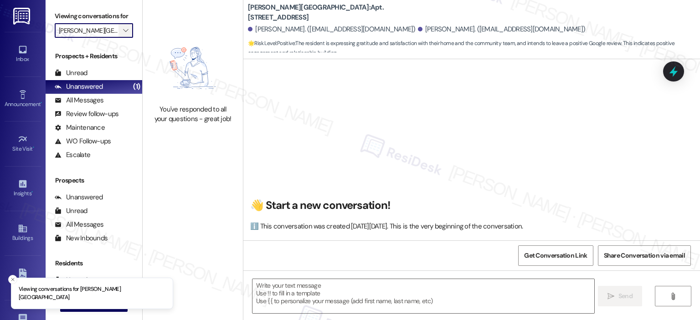
click at [123, 28] on icon "" at bounding box center [125, 30] width 5 height 7
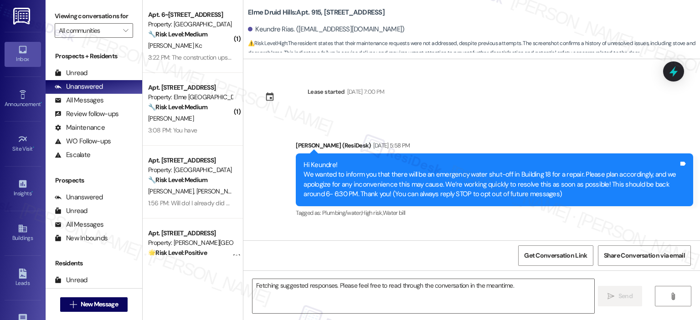
scroll to position [24577, 0]
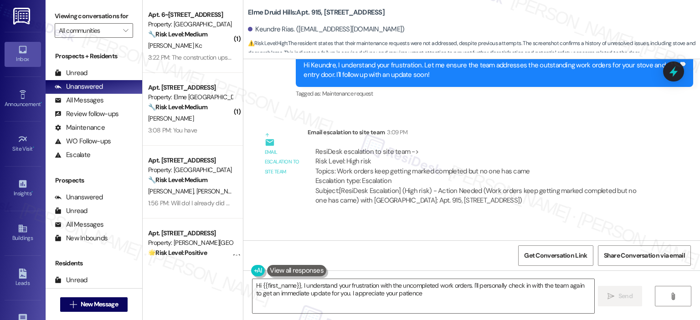
type textarea "Hi {{first_name}}, I understand your frustration with the uncompleted work orde…"
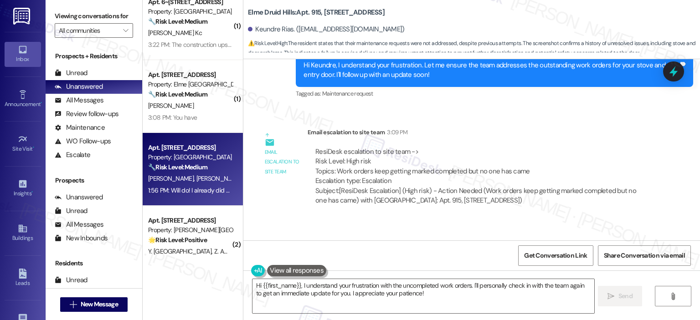
scroll to position [0, 0]
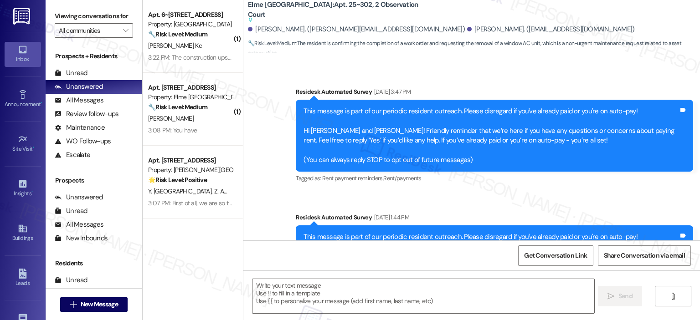
scroll to position [3988, 0]
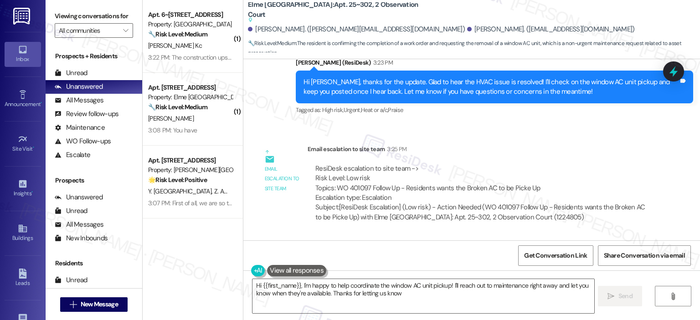
type textarea "Hi {{first_name}}, I'm happy to help coordinate the window AC unit pickup! I'll…"
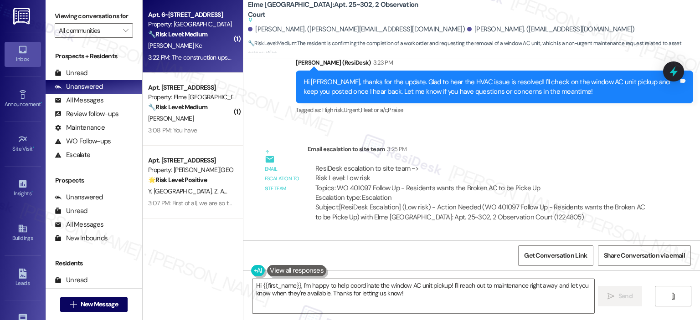
click at [176, 47] on div "[PERSON_NAME] Kc" at bounding box center [190, 45] width 86 height 11
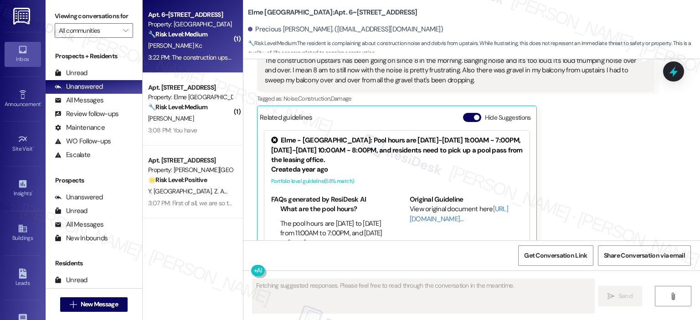
scroll to position [2834, 0]
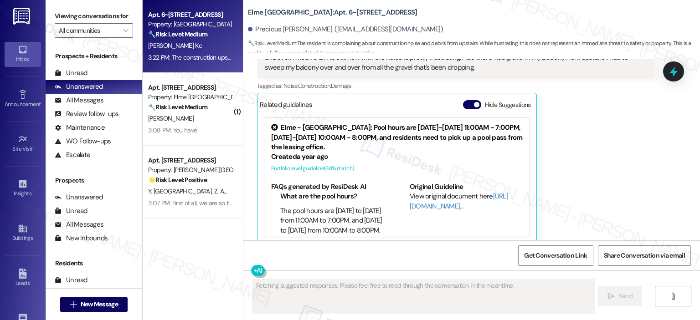
click at [474, 100] on div "Hide Suggestions" at bounding box center [499, 105] width 72 height 10
click at [474, 102] on span "button" at bounding box center [476, 104] width 5 height 5
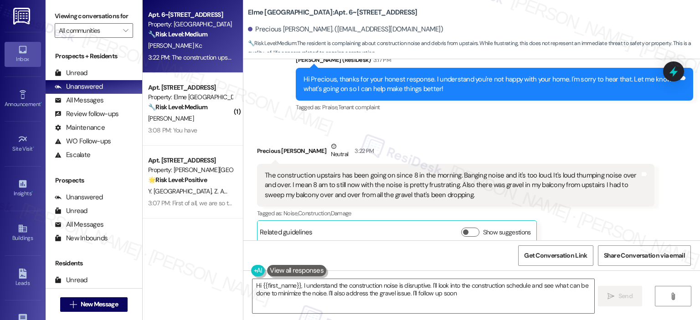
type textarea "Hi {{first_name}}, I understand the construction noise is disruptive. I'll look…"
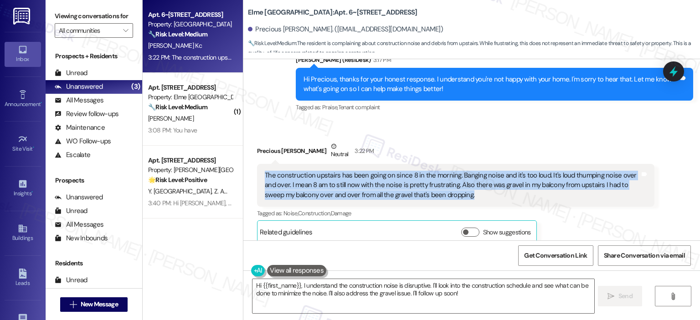
drag, startPoint x: 447, startPoint y: 189, endPoint x: 248, endPoint y: 162, distance: 200.1
click at [250, 162] on div "Received via SMS Precious [PERSON_NAME] Neutral 3:22 PM The construction upstai…" at bounding box center [455, 193] width 411 height 116
copy div "The construction upstairs has been going on since 8 in the morning. Banging noi…"
click at [463, 185] on div "The construction upstairs has been going on since 8 in the morning. Banging noi…" at bounding box center [452, 185] width 375 height 29
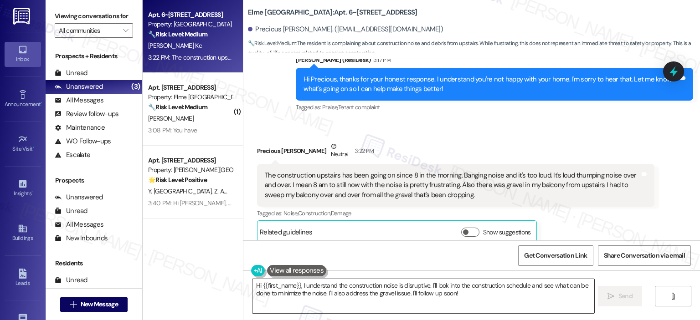
click at [338, 288] on textarea "Hi {{first_name}}, I understand the construction noise is disruptive. I'll look…" at bounding box center [422, 296] width 341 height 34
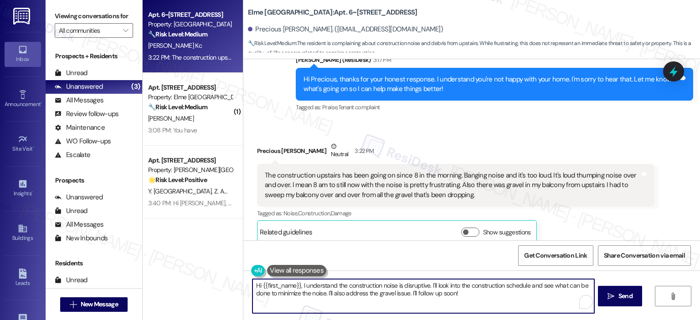
paste textarea "’m so sorry about the loud construction noise and the gravel falling onto your …"
drag, startPoint x: 297, startPoint y: 285, endPoint x: 244, endPoint y: 286, distance: 52.9
click at [244, 286] on div "Hi {{first_name}}, I’m so sorry about the loud construction noise and the grave…" at bounding box center [471, 305] width 457 height 68
type textarea "Hi {{first_name}}, I’m so sorry about the loud construction noise and the grave…"
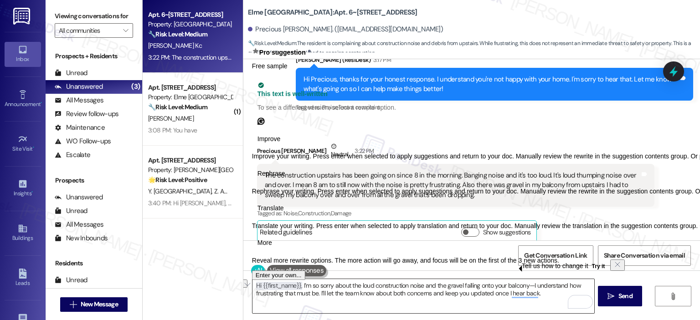
click at [279, 298] on textarea "Hi {{first_name}}, I’m so sorry about the loud construction noise and the grave…" at bounding box center [422, 296] width 341 height 34
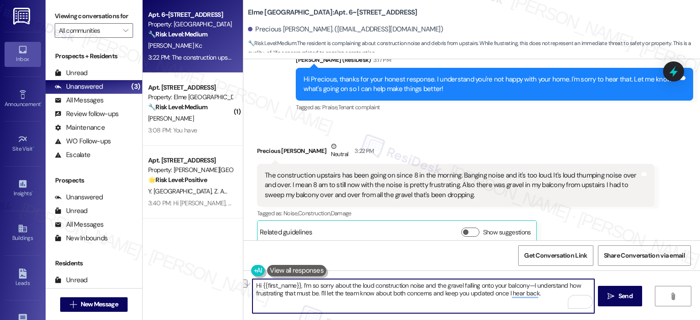
drag, startPoint x: 297, startPoint y: 288, endPoint x: 223, endPoint y: 288, distance: 73.8
click at [223, 288] on div "Apt. 6~202, 2 Observation Court Property: Elme Germantown 🔧 Risk Level: Medium …" at bounding box center [421, 160] width 557 height 320
type textarea "Thanks for letting us know, Precious. I’m so sorry about the loud construction …"
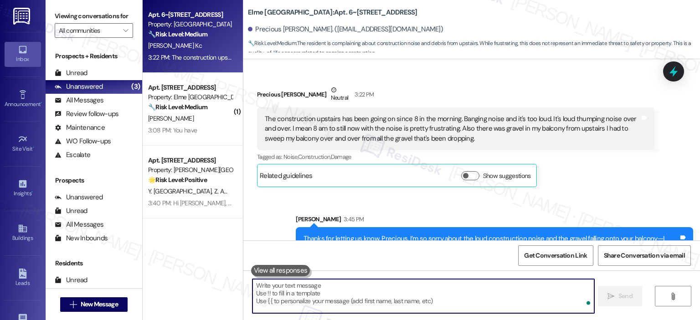
scroll to position [2780, 0]
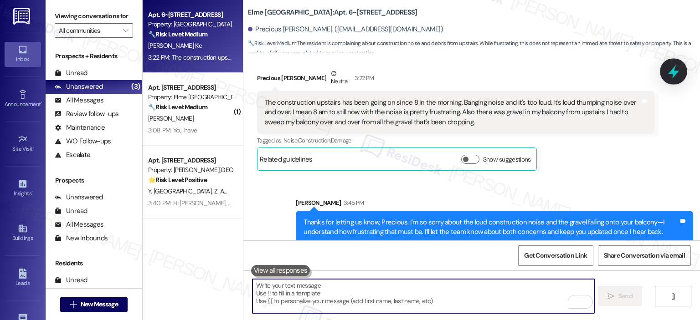
click at [678, 77] on icon at bounding box center [673, 71] width 15 height 15
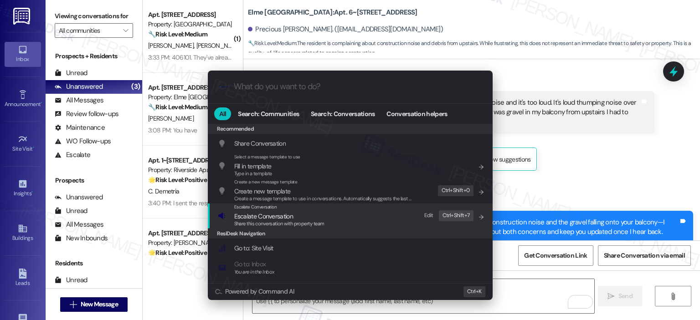
click at [259, 213] on span "Escalate Conversation" at bounding box center [263, 216] width 59 height 8
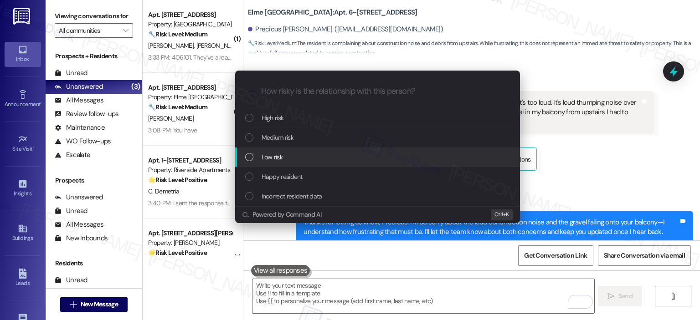
click at [308, 157] on div "Low risk" at bounding box center [378, 157] width 267 height 10
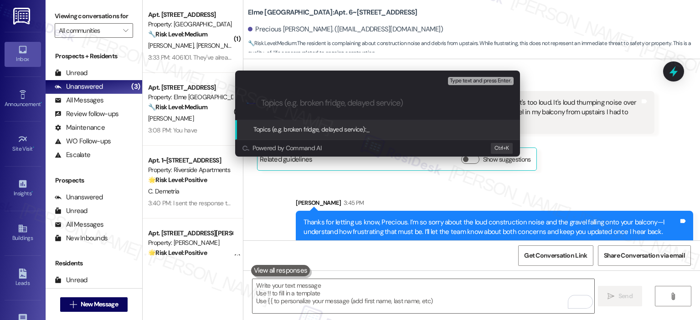
click at [303, 98] on input "Topics (e.g. broken fridge, delayed service)" at bounding box center [384, 103] width 247 height 10
click at [320, 99] on input "Complaint -" at bounding box center [381, 103] width 240 height 10
paste input "loud construction noise and the gravel falling onto your balcony"
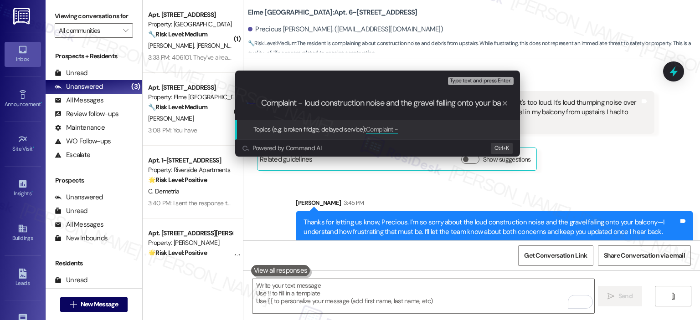
scroll to position [0, 20]
drag, startPoint x: 476, startPoint y: 106, endPoint x: 457, endPoint y: 103, distance: 19.3
click at [457, 103] on input "Complaint - loud construction noise and the gravel falling onto your balcony" at bounding box center [381, 103] width 240 height 10
type input "Complaint - loud construction noise and the gravel falling onto the balcony"
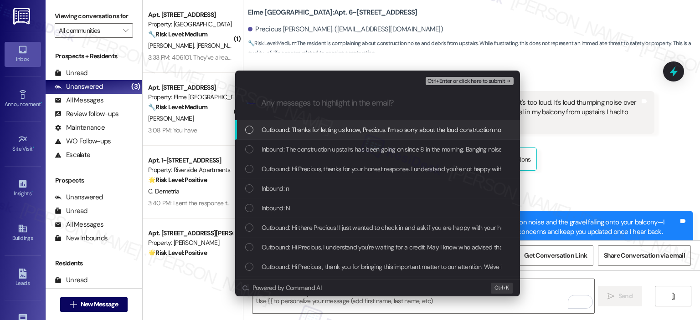
scroll to position [0, 0]
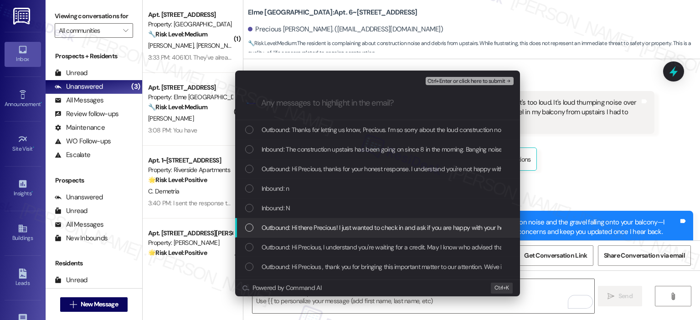
click at [349, 224] on span "Outbound: Hi there Precious! I just wanted to check in and ask if you are happy…" at bounding box center [437, 228] width 350 height 10
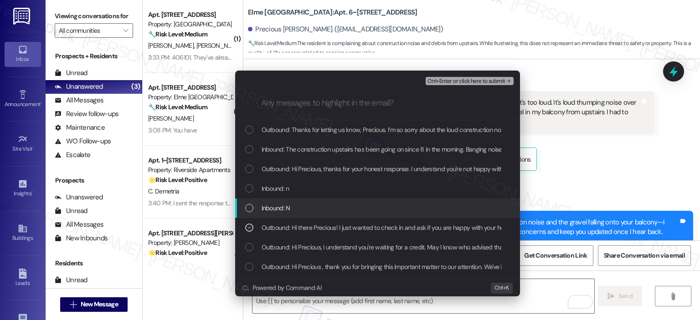
click at [347, 213] on div "Inbound: N" at bounding box center [377, 209] width 285 height 20
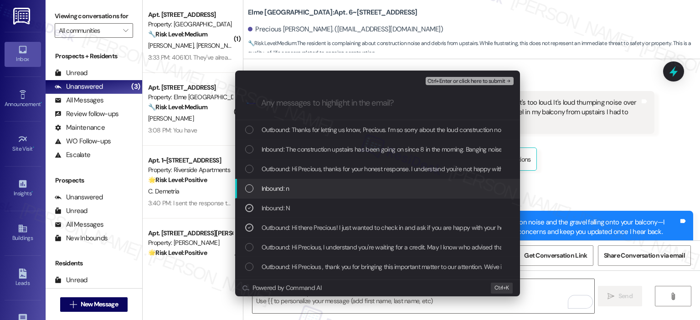
click at [334, 186] on div "Inbound: n" at bounding box center [378, 189] width 267 height 10
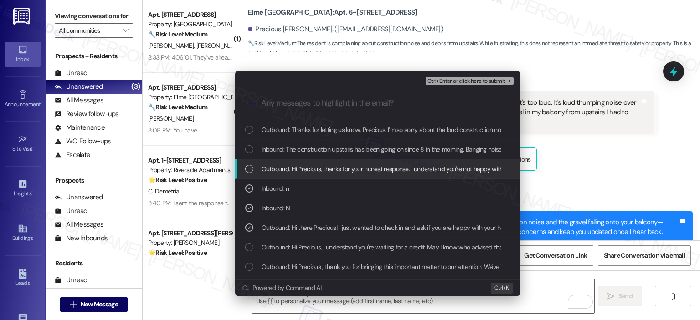
click at [338, 169] on span "Outbound: Hi Precious, thanks for your honest response. I understand you're not…" at bounding box center [508, 169] width 493 height 10
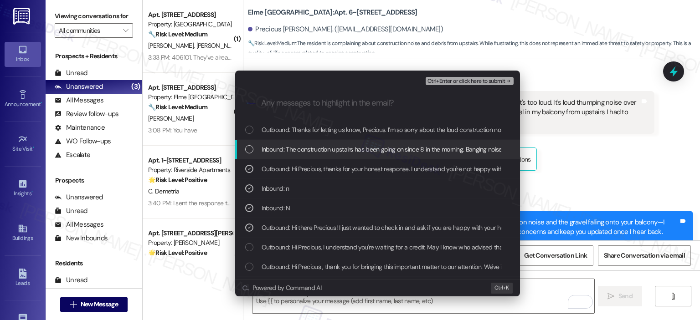
click at [339, 145] on span "Inbound: The construction upstairs has been going on since 8 in the morning. Ba…" at bounding box center [707, 149] width 891 height 10
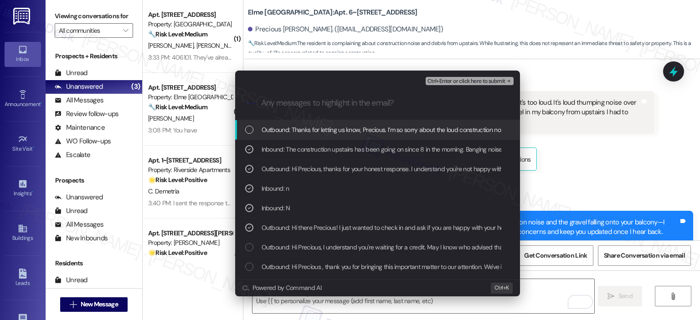
click at [339, 128] on span "Outbound: Thanks for letting us know, Precious. I’m so sorry about the loud con…" at bounding box center [606, 130] width 689 height 10
click at [437, 80] on span "Ctrl+Enter or click here to submit" at bounding box center [466, 81] width 78 height 6
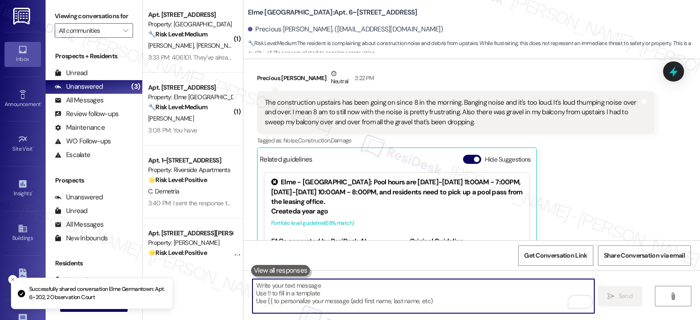
scroll to position [2834, 0]
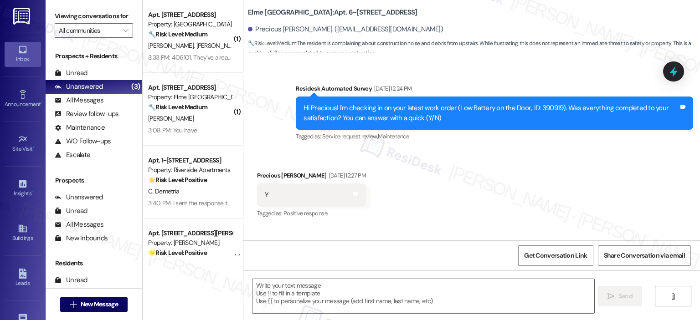
type textarea "Fetching suggested responses. Please feel free to read through the conversation…"
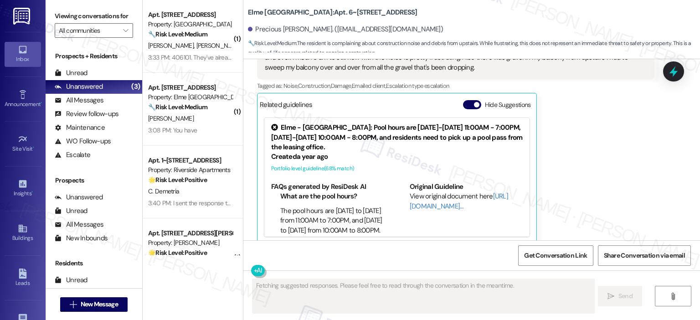
scroll to position [90, 0]
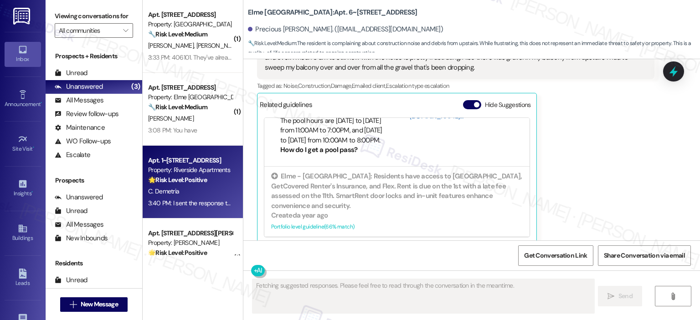
click at [184, 187] on div "C. Demetria" at bounding box center [190, 191] width 86 height 11
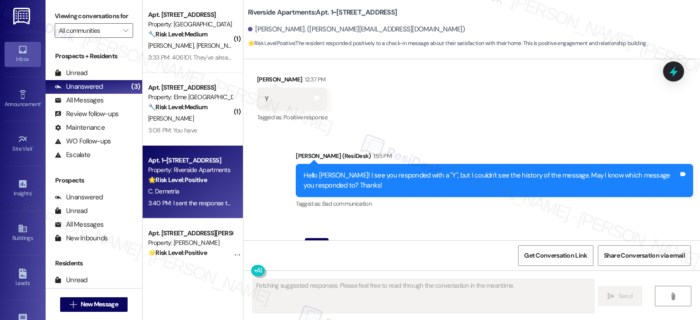
scroll to position [2497, 0]
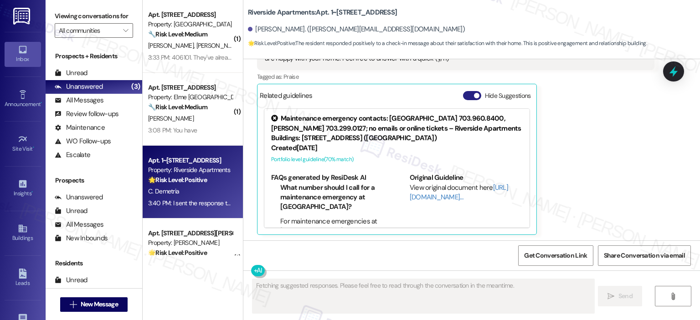
click at [467, 98] on button "Hide Suggestions" at bounding box center [472, 95] width 18 height 9
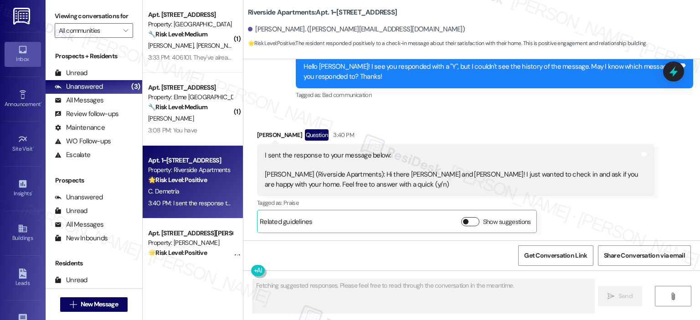
scroll to position [2369, 0]
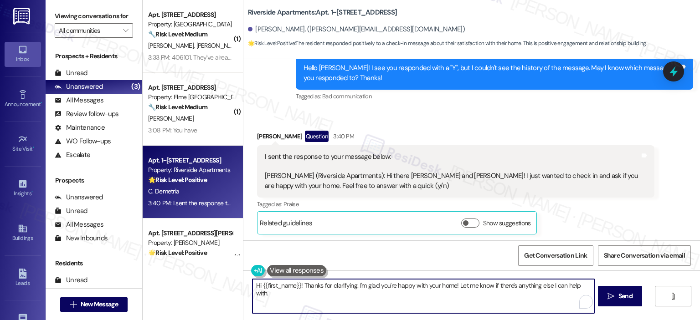
drag, startPoint x: 297, startPoint y: 284, endPoint x: 239, endPoint y: 288, distance: 58.4
click at [243, 288] on div "Hi {{first_name}}! Thanks for clarifying. I'm glad you're happy with your home!…" at bounding box center [471, 305] width 457 height 68
click at [421, 296] on textarea "Thanks for clarifying. I'm glad you're happy with your home! Let me know if the…" at bounding box center [422, 296] width 341 height 34
click at [304, 284] on textarea "Thanks for clarifying. I'm glad you're happy with your home! Let me know if the…" at bounding box center [422, 296] width 341 height 34
click at [327, 298] on textarea "Thanks for clarifying! I'm glad you're happy with your home! Let me know if the…" at bounding box center [422, 296] width 341 height 34
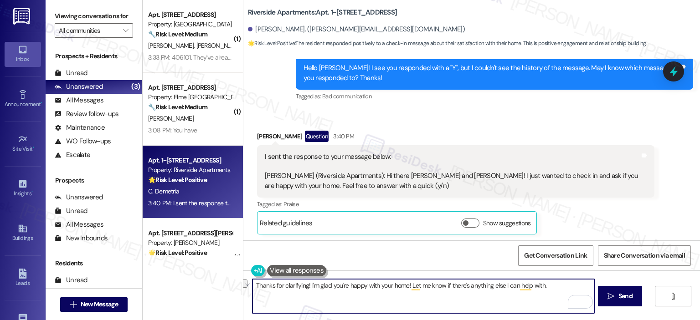
drag, startPoint x: 304, startPoint y: 285, endPoint x: 555, endPoint y: 289, distance: 251.1
click at [555, 289] on textarea "Thanks for clarifying! I'm glad you're happy with your home! Let me know if the…" at bounding box center [422, 296] width 341 height 34
paste textarea "It makes me really happy to hear you’re enjoying your home. Can I ask a quick f…"
click at [303, 285] on textarea "Thanks for clarifying!It makes me really happy to hear you’re enjoying your hom…" at bounding box center [422, 296] width 341 height 34
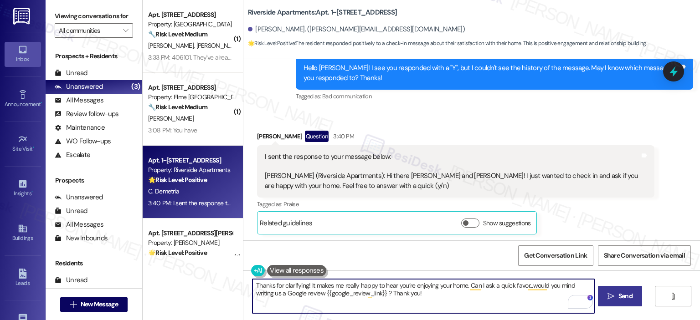
type textarea "Thanks for clarifying! It makes me really happy to hear you’re enjoying your ho…"
click at [620, 293] on span "Send" at bounding box center [625, 297] width 14 height 10
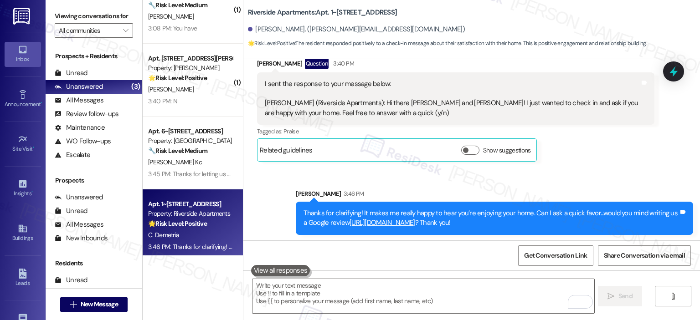
scroll to position [109, 0]
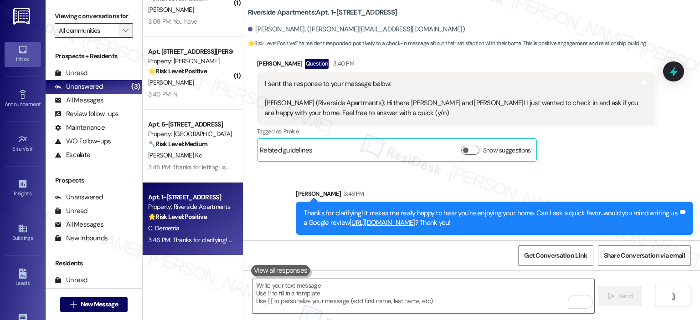
click at [125, 28] on button "" at bounding box center [125, 30] width 15 height 15
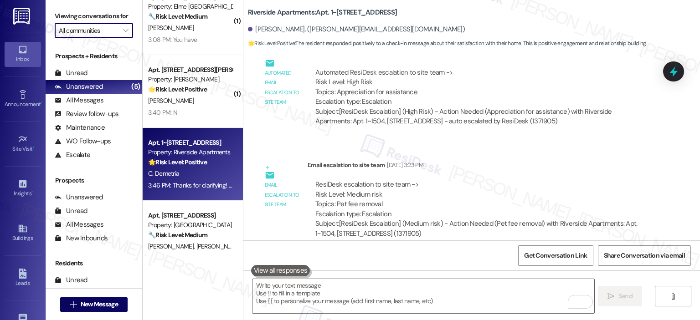
scroll to position [0, 0]
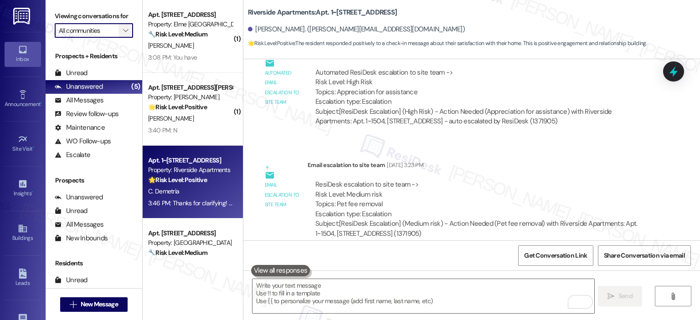
click at [123, 29] on icon "" at bounding box center [125, 30] width 5 height 7
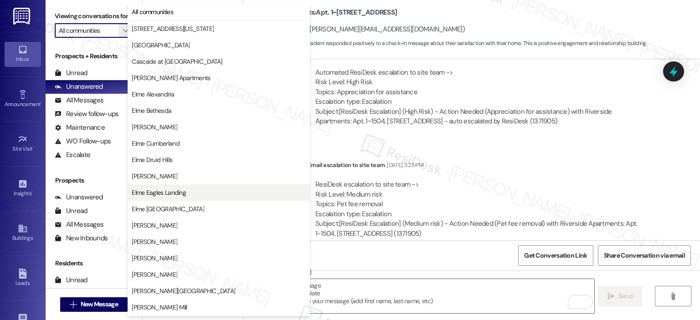
click at [185, 191] on span "Elme Eagles Landing" at bounding box center [159, 192] width 54 height 9
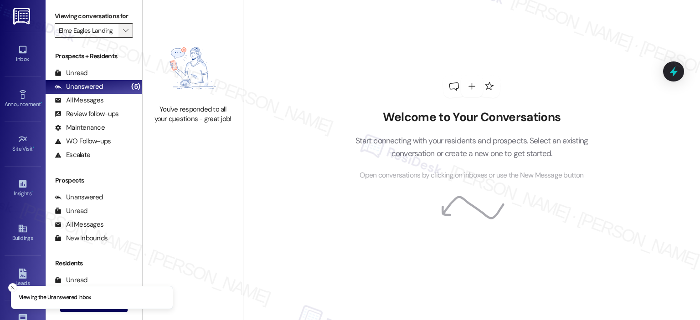
click at [125, 29] on button "" at bounding box center [125, 30] width 15 height 15
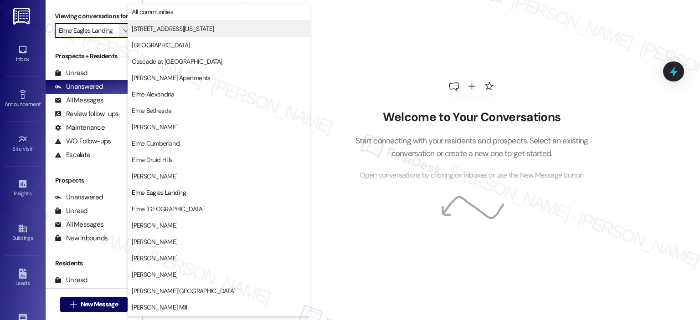
click at [178, 31] on span "[STREET_ADDRESS][US_STATE]" at bounding box center [173, 28] width 82 height 9
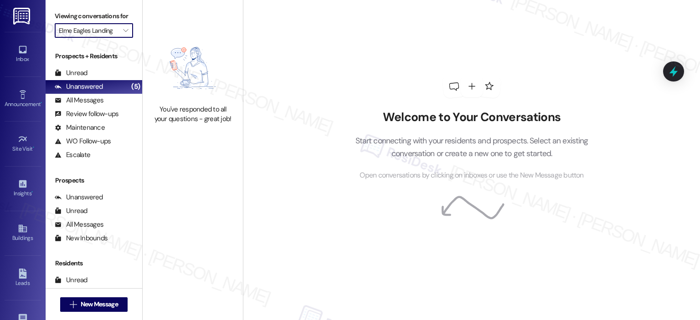
type input "[STREET_ADDRESS][US_STATE]"
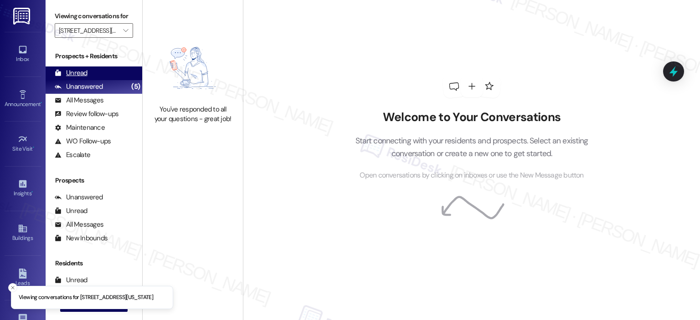
click at [76, 77] on div "Unread" at bounding box center [71, 73] width 33 height 10
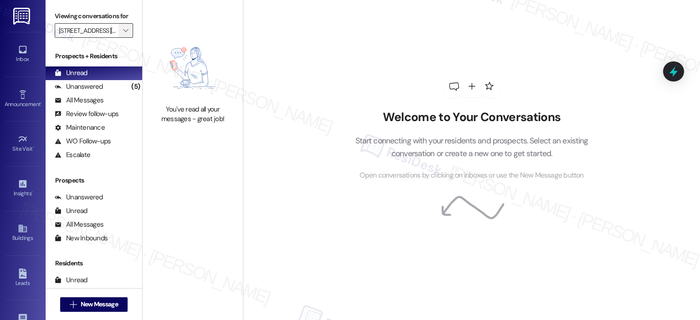
click at [123, 33] on icon "" at bounding box center [125, 30] width 5 height 7
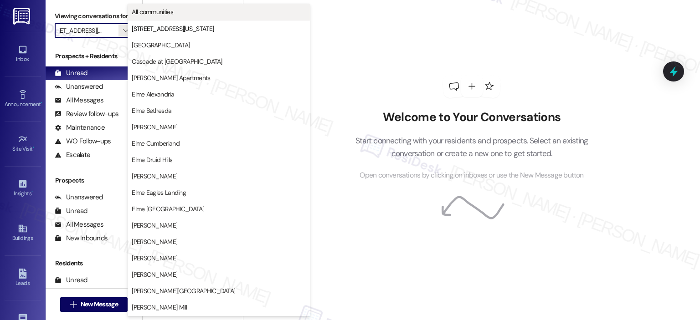
click at [155, 14] on span "All communities" at bounding box center [152, 11] width 41 height 9
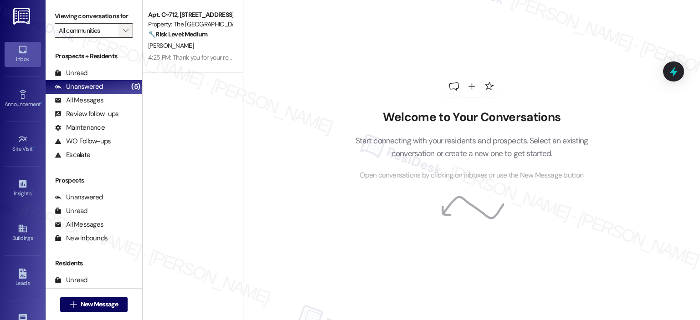
click at [123, 28] on icon "" at bounding box center [125, 30] width 5 height 7
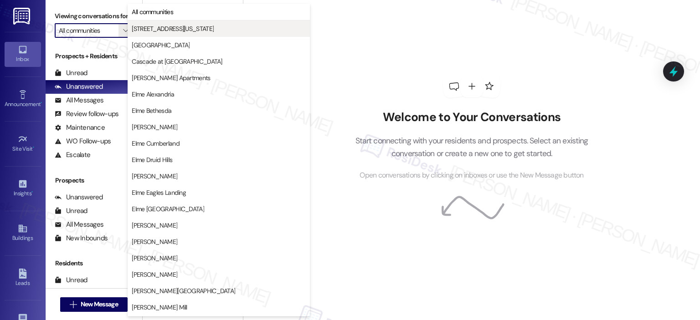
click at [161, 31] on span "[STREET_ADDRESS][US_STATE]" at bounding box center [173, 28] width 82 height 9
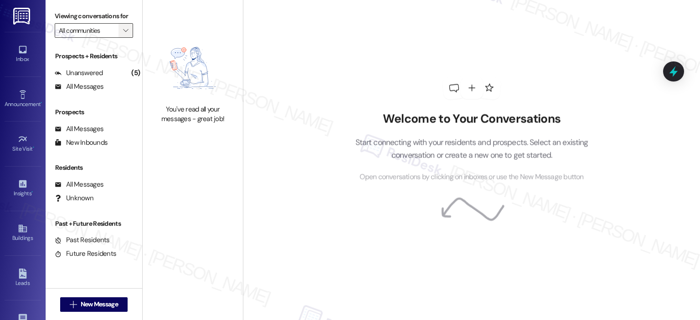
type input "[STREET_ADDRESS][US_STATE]"
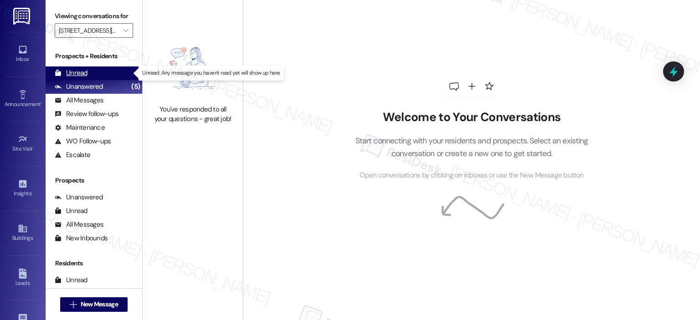
click at [84, 74] on div "Unread" at bounding box center [71, 73] width 33 height 10
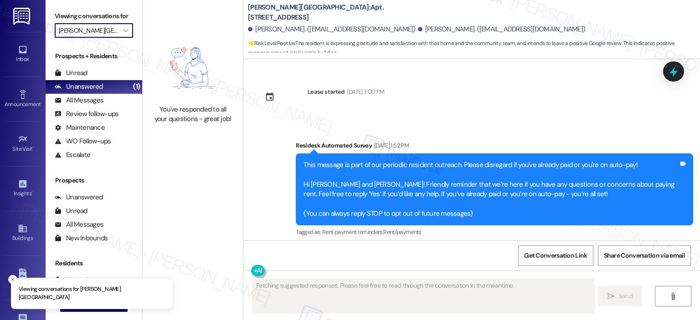
scroll to position [6238, 0]
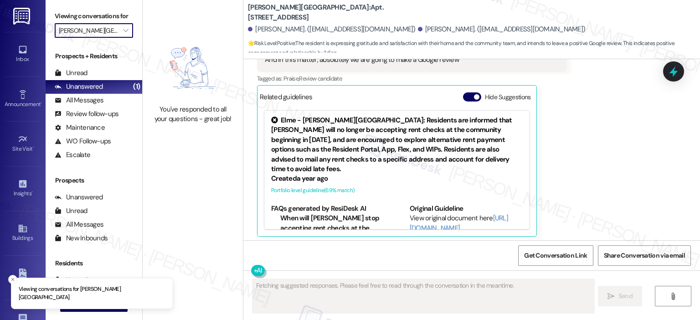
click at [124, 31] on span "" at bounding box center [125, 30] width 9 height 15
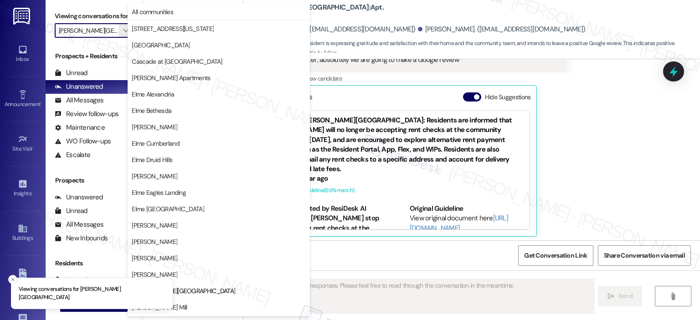
scroll to position [148, 0]
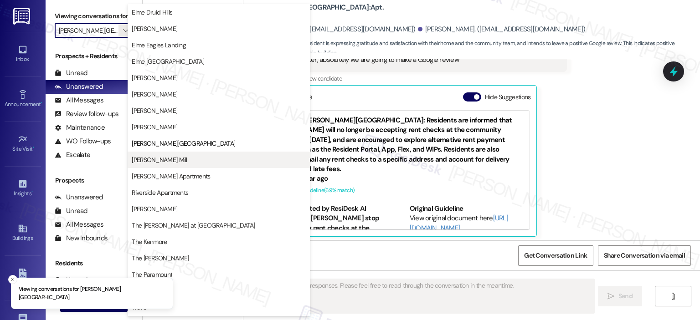
click at [138, 160] on span "[PERSON_NAME] Mill" at bounding box center [159, 159] width 55 height 9
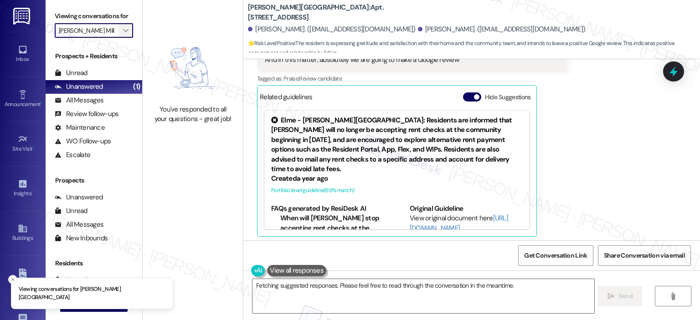
click at [124, 26] on span "" at bounding box center [125, 30] width 9 height 15
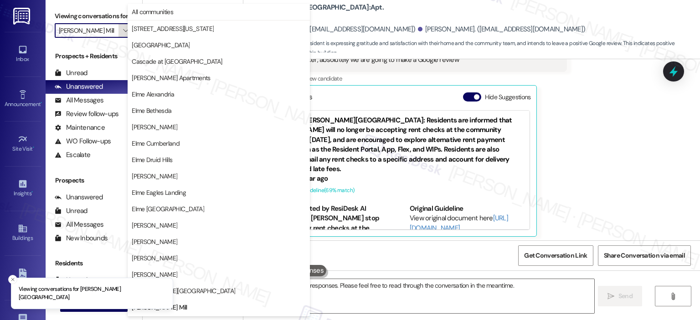
scroll to position [148, 0]
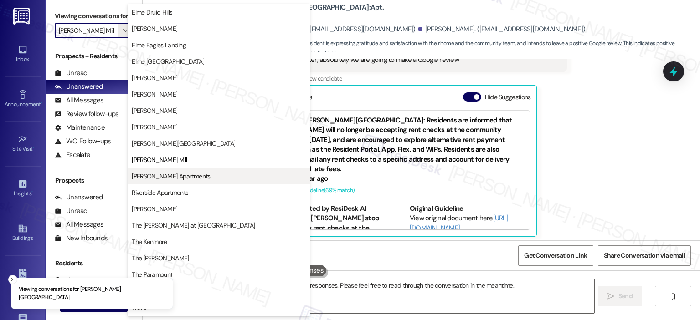
click at [159, 175] on span "[PERSON_NAME] Apartments" at bounding box center [171, 176] width 78 height 9
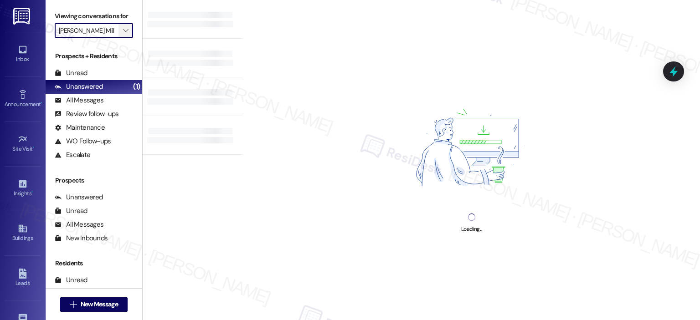
type input "[PERSON_NAME] Apartments"
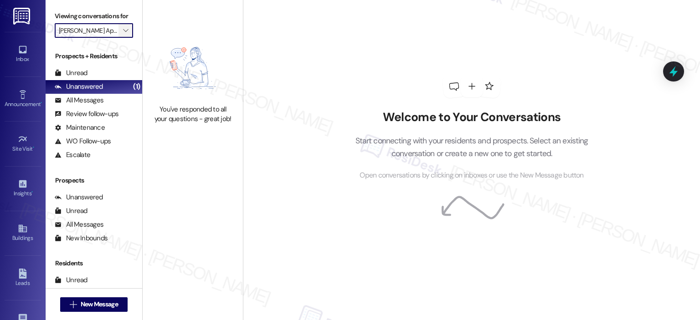
click at [123, 29] on icon "" at bounding box center [125, 30] width 5 height 7
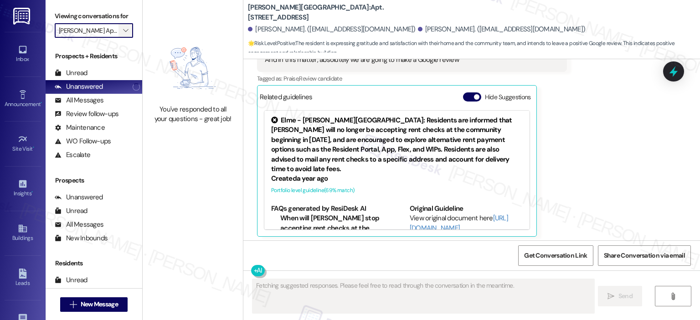
click at [123, 32] on icon "" at bounding box center [125, 30] width 5 height 7
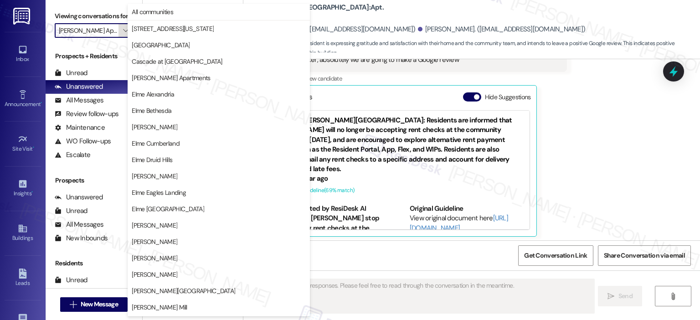
scroll to position [163, 0]
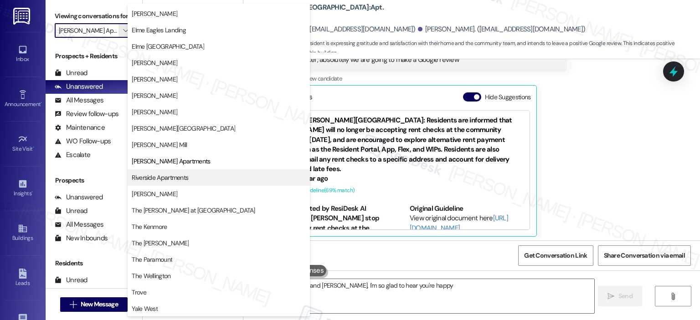
click at [139, 176] on span "Riverside Apartments" at bounding box center [160, 177] width 57 height 9
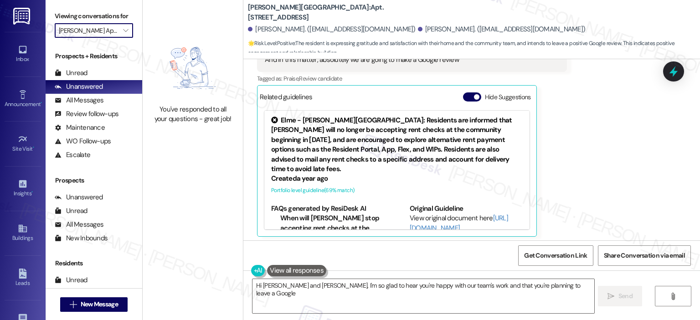
type textarea "Hi Zakaria and Yassine, I'm so glad to hear you're happy with our team's work a…"
type input "Riverside Apartments"
type textarea "Hi Zakaria and Yassine, I'm so glad to hear you're happy with our team's work a…"
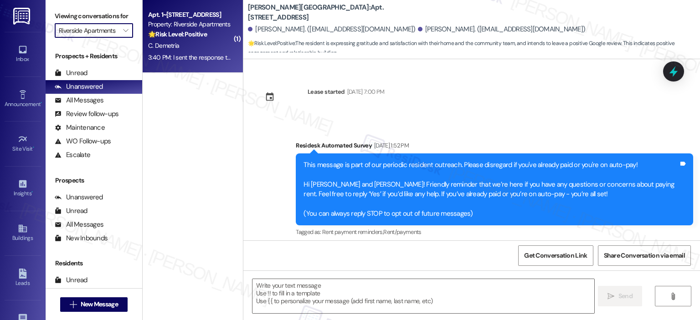
type textarea "Fetching suggested responses. Please feel free to read through the conversation…"
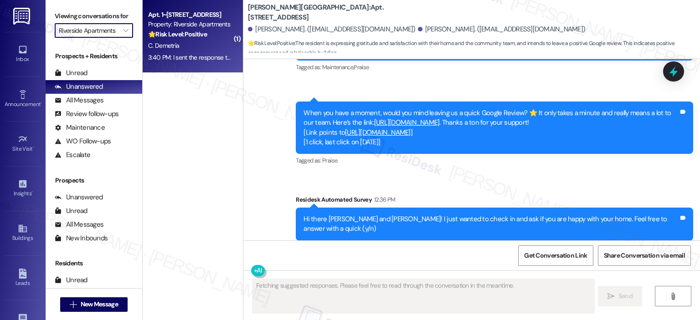
scroll to position [6238, 0]
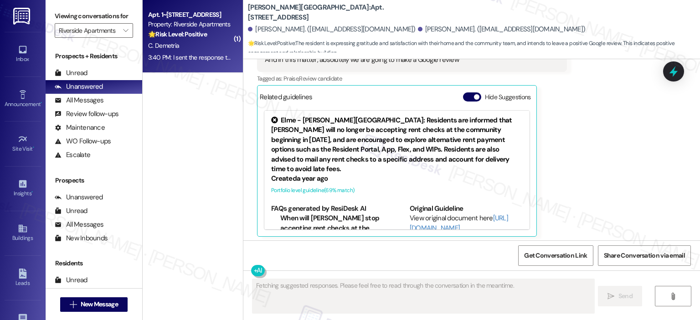
click at [193, 25] on div "Property: Riverside Apartments" at bounding box center [190, 25] width 84 height 10
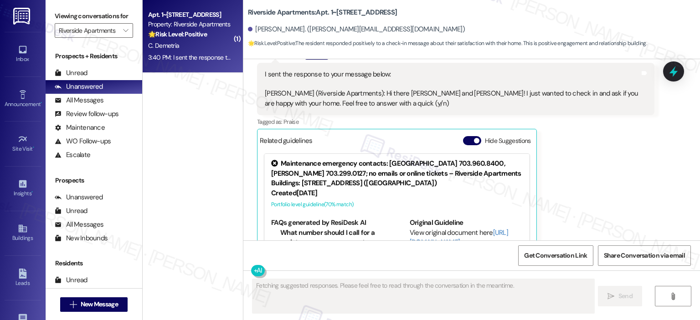
scroll to position [2497, 0]
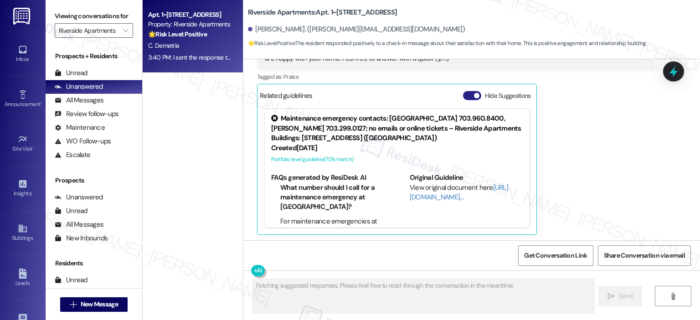
click at [463, 92] on button "Hide Suggestions" at bounding box center [472, 95] width 18 height 9
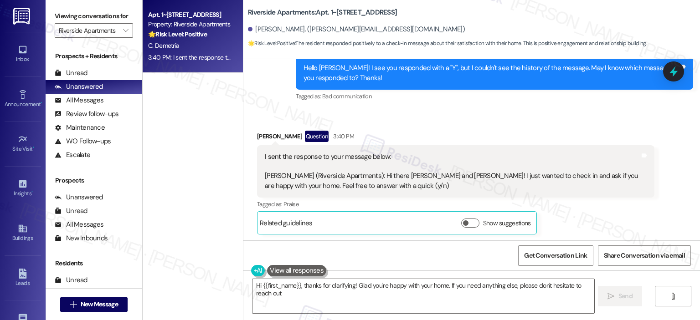
type textarea "Hi {{first_name}}, thanks for clarifying! Glad you're happy with your home. If …"
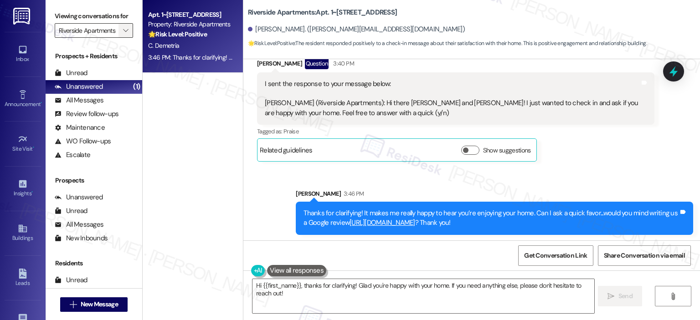
click at [123, 29] on icon "" at bounding box center [125, 30] width 5 height 7
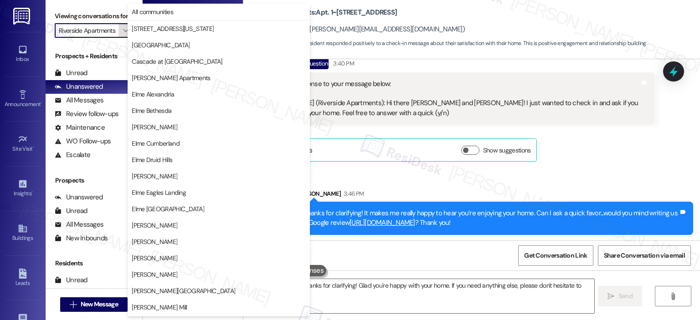
scroll to position [163, 0]
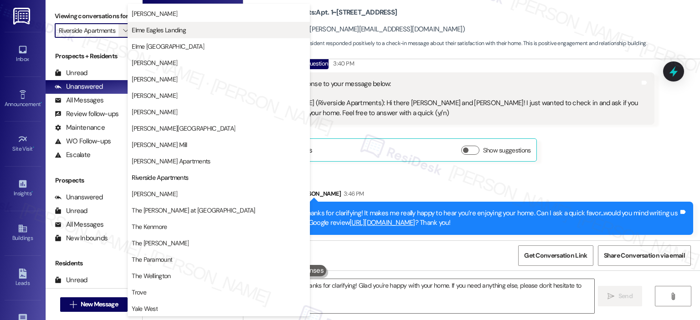
click at [188, 28] on span "Elme Eagles Landing" at bounding box center [219, 30] width 174 height 9
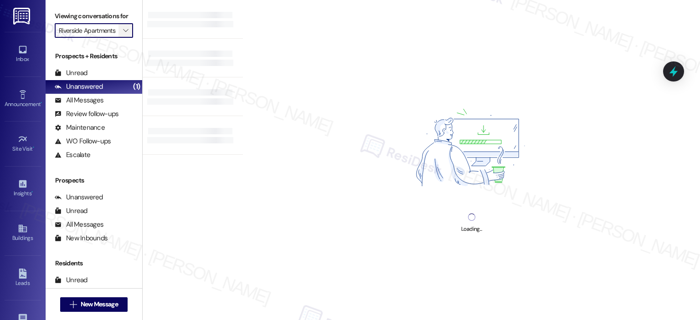
type input "Elme Eagles Landing"
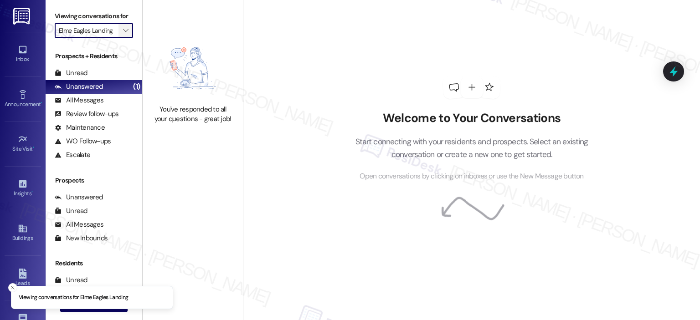
click at [124, 27] on span "" at bounding box center [125, 30] width 9 height 15
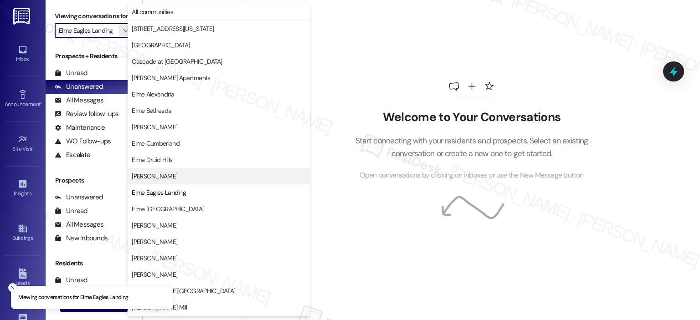
scroll to position [148, 0]
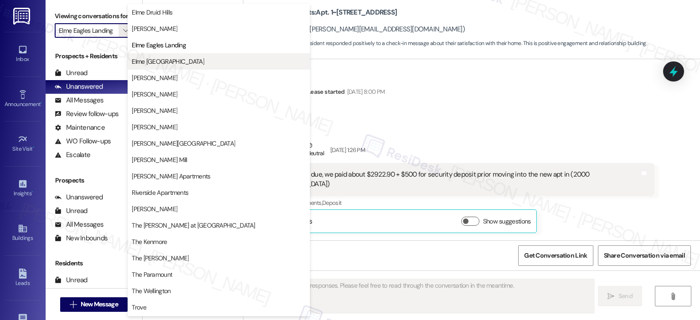
type textarea "Fetching suggested responses. Please feel free to read through the conversation…"
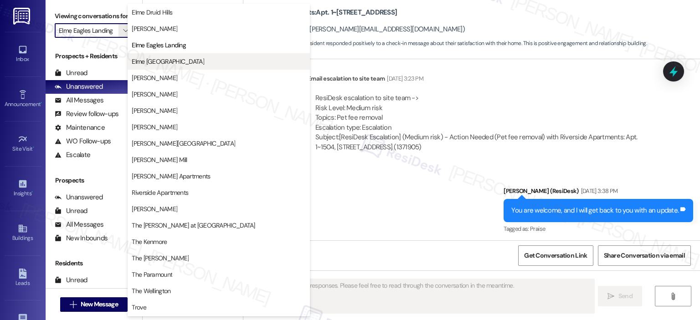
click at [143, 62] on div "You've responded to all your questions - great job!" at bounding box center [193, 80] width 100 height 160
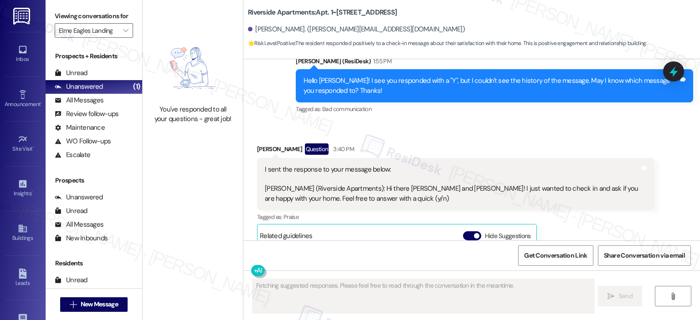
scroll to position [2497, 0]
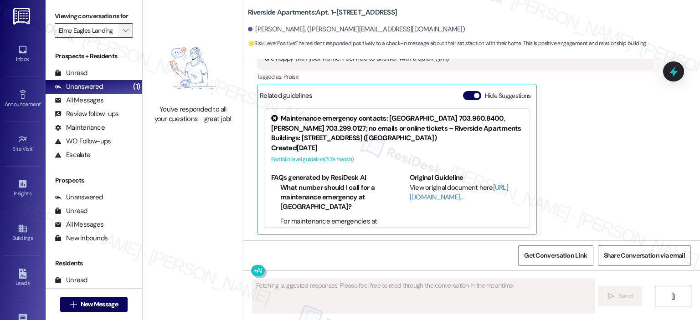
click at [121, 30] on span "" at bounding box center [125, 30] width 9 height 15
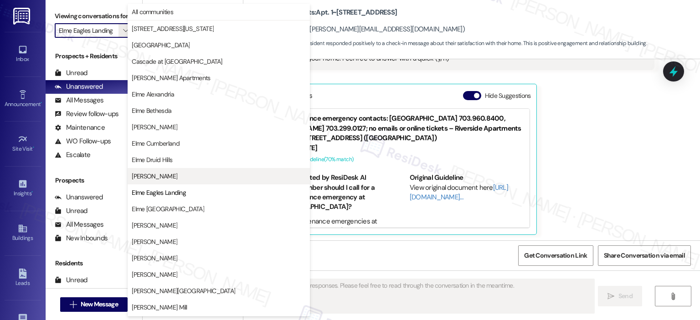
scroll to position [148, 0]
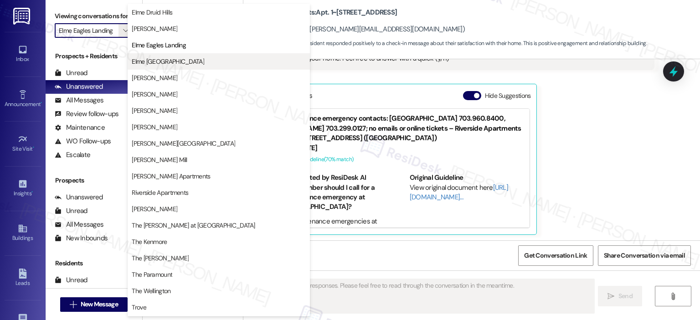
click at [139, 60] on span "Elme [GEOGRAPHIC_DATA]" at bounding box center [168, 61] width 72 height 9
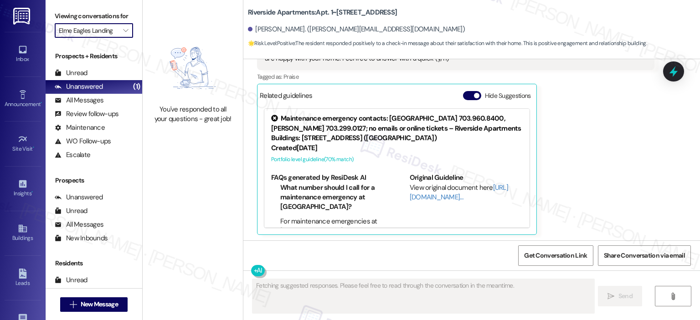
type input "Elme [GEOGRAPHIC_DATA]"
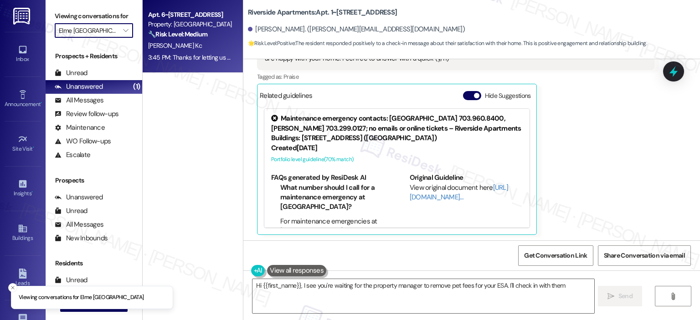
type textarea "Hi {{first_name}}, I see you're waiting for the property manager to remove pet …"
click at [186, 26] on div "Property: [GEOGRAPHIC_DATA]" at bounding box center [190, 25] width 84 height 10
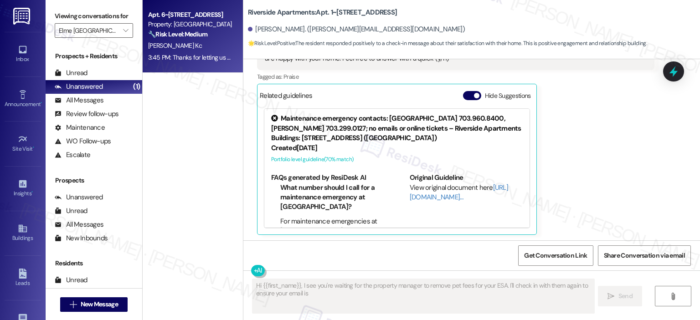
type textarea "Hi {{first_name}}, I see you're waiting for the property manager to remove pet …"
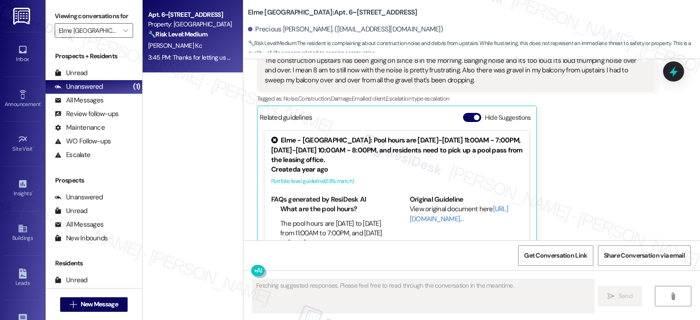
scroll to position [2834, 0]
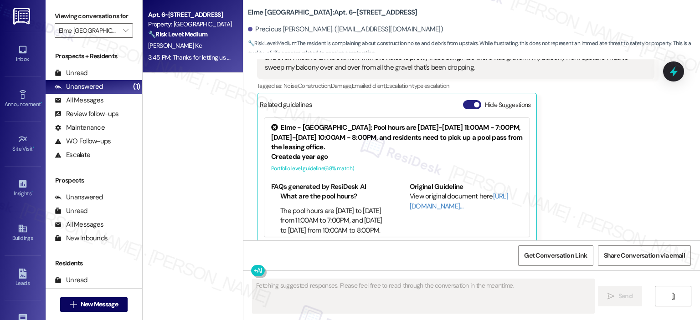
click at [474, 102] on span "button" at bounding box center [476, 104] width 5 height 5
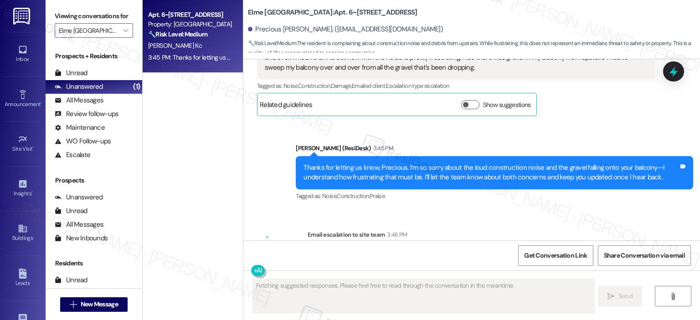
scroll to position [2905, 0]
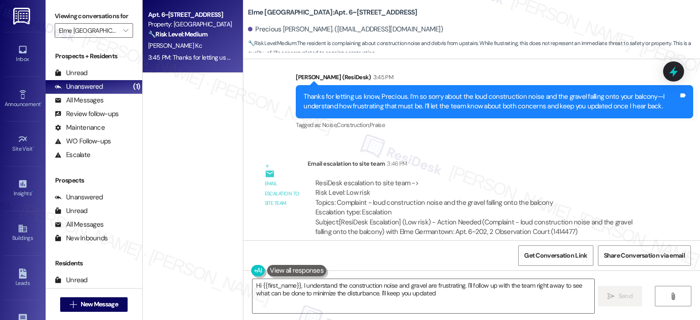
type textarea "Hi {{first_name}}, I understand the construction noise and gravel are frustrati…"
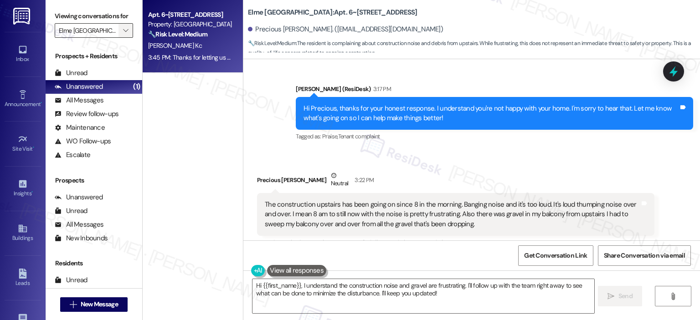
click at [123, 25] on span "" at bounding box center [125, 30] width 9 height 15
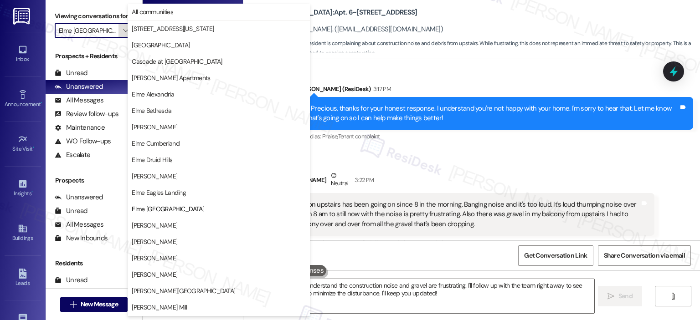
scroll to position [148, 0]
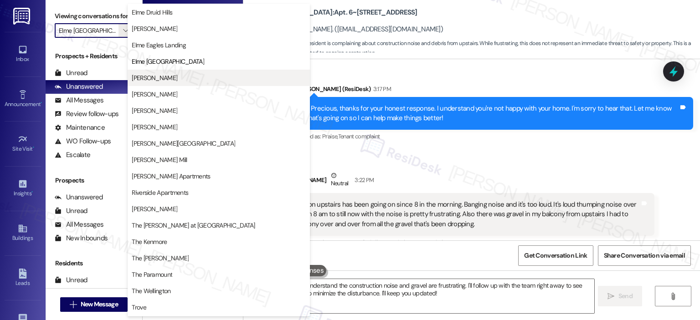
click at [167, 79] on span "[PERSON_NAME]" at bounding box center [155, 77] width 46 height 9
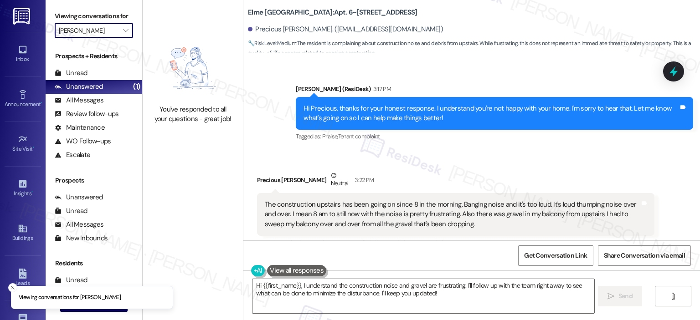
click at [128, 24] on div "Viewing conversations for Elme Herndon " at bounding box center [94, 23] width 97 height 47
click at [121, 26] on span "" at bounding box center [125, 30] width 9 height 15
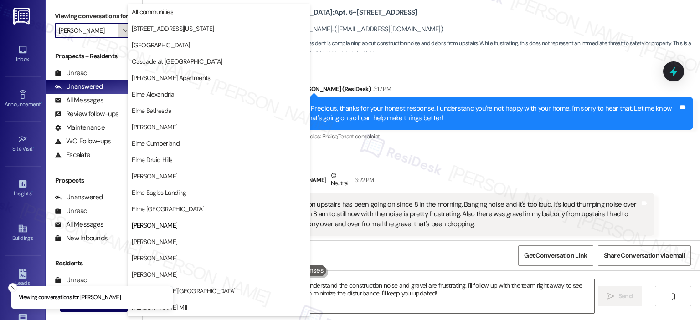
scroll to position [148, 0]
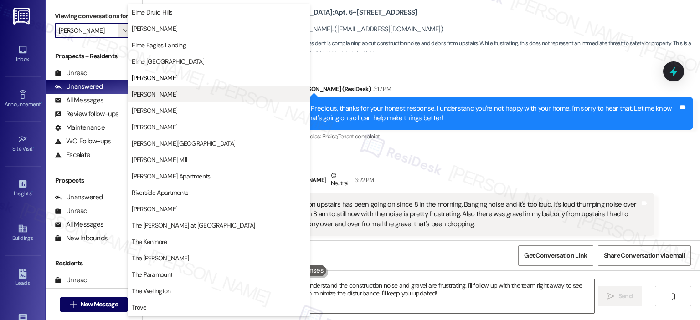
click at [164, 94] on span "[PERSON_NAME]" at bounding box center [155, 94] width 46 height 9
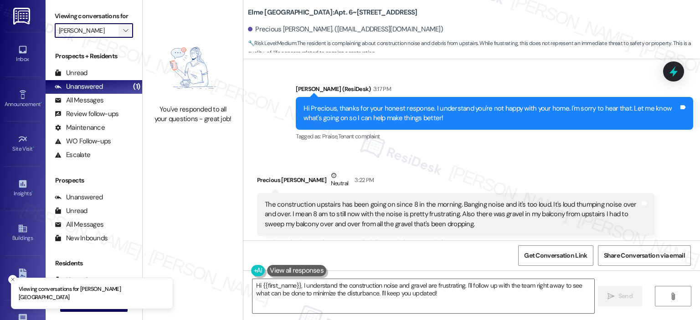
click at [123, 31] on span "" at bounding box center [125, 30] width 9 height 15
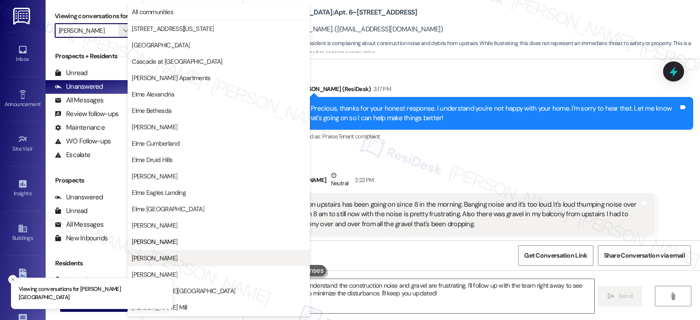
scroll to position [148, 0]
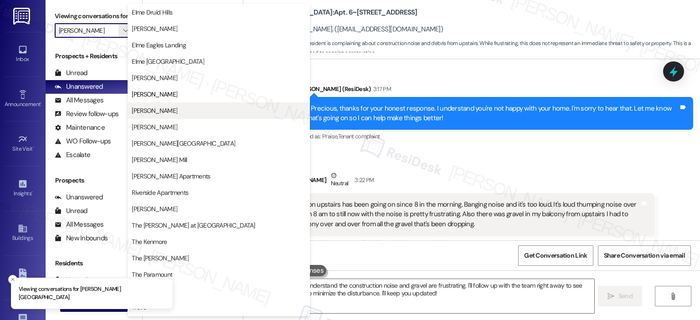
click at [140, 110] on span "[PERSON_NAME]" at bounding box center [155, 110] width 46 height 9
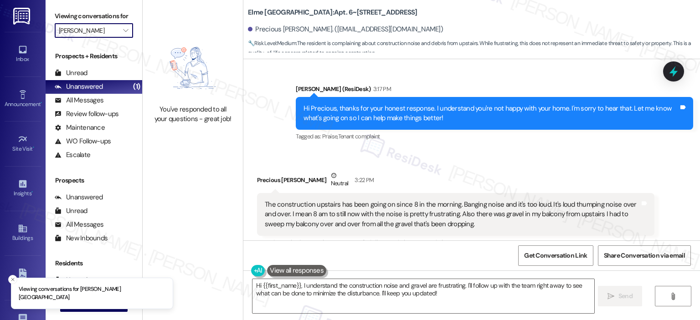
type input "[PERSON_NAME]"
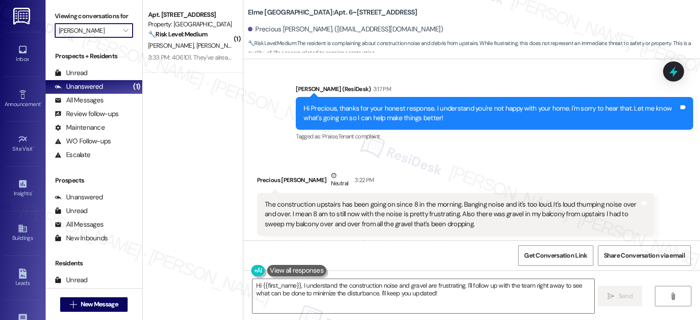
click at [170, 51] on div "N. Reichard R. Hughes-Fenchel" at bounding box center [190, 45] width 86 height 11
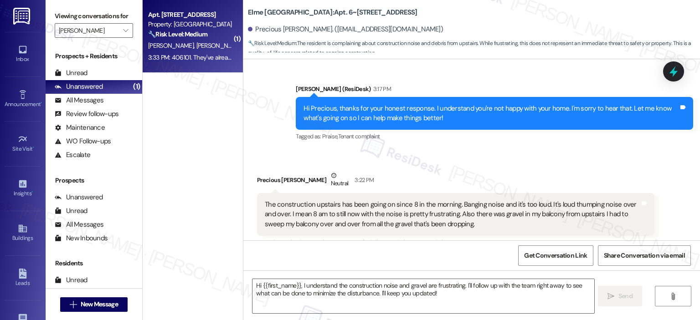
type textarea "Fetching suggested responses. Please feel free to read through the conversation…"
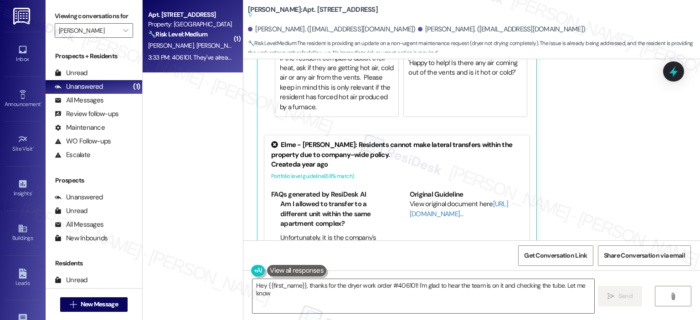
scroll to position [757, 0]
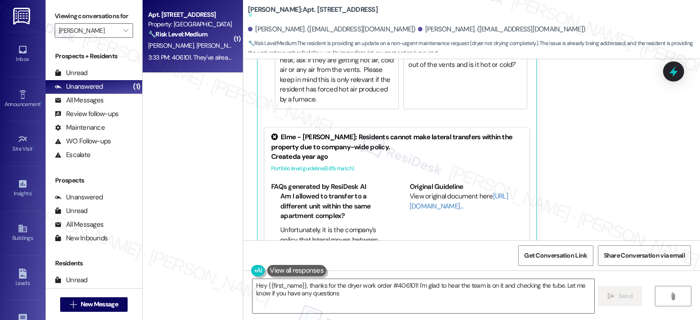
type textarea "Hey {{first_name}}, thanks for the dryer work order #406101! I'm glad to hear t…"
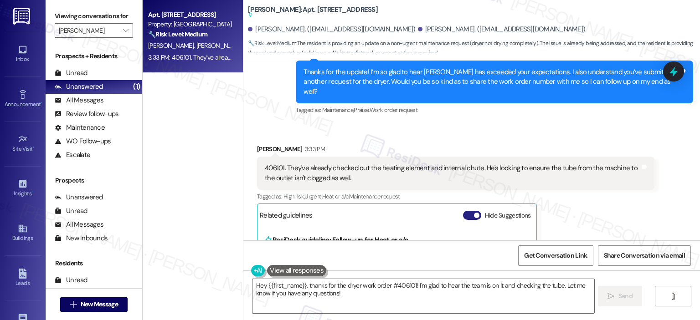
click at [467, 211] on button "Hide Suggestions" at bounding box center [472, 215] width 18 height 9
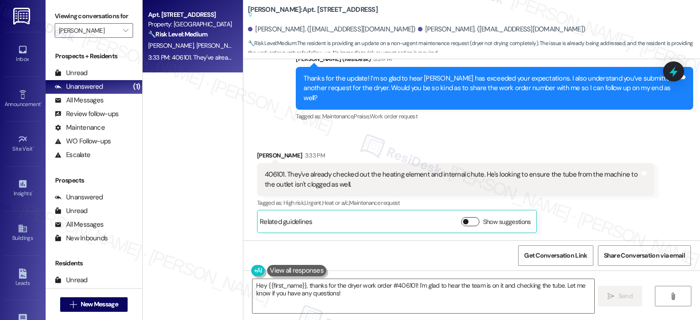
scroll to position [503, 0]
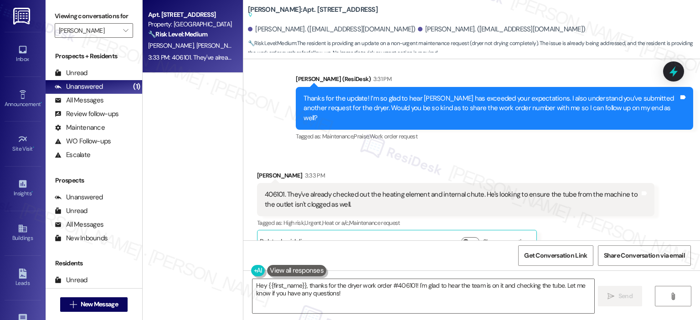
click at [277, 190] on div "406101. They've already checked out the heating element and internal chute. He'…" at bounding box center [452, 200] width 375 height 20
copy div "406101."
drag, startPoint x: 281, startPoint y: 174, endPoint x: 252, endPoint y: 177, distance: 29.8
click at [257, 183] on div "406101. They've already checked out the heating element and internal chute. He'…" at bounding box center [455, 199] width 397 height 33
click at [365, 294] on textarea "Hey {{first_name}}, thanks for the dryer work order #406101! I'm glad to hear t…" at bounding box center [422, 296] width 341 height 34
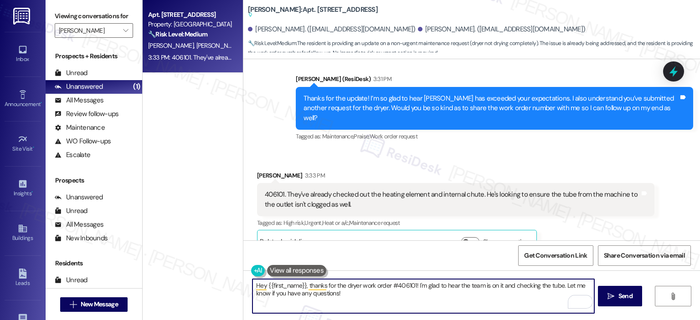
scroll to position [275, 0]
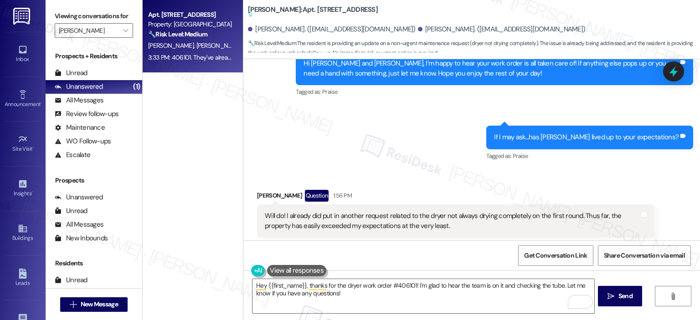
click at [647, 208] on div "Will do! I already did put in another request related to the dryer not always d…" at bounding box center [455, 221] width 397 height 33
click at [643, 211] on icon at bounding box center [644, 214] width 7 height 7
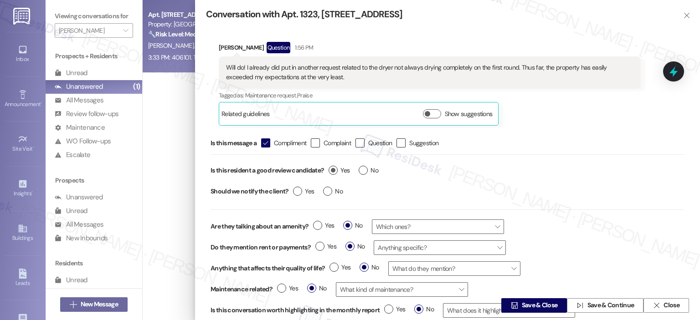
click at [337, 170] on label "Yes" at bounding box center [339, 171] width 21 height 10
click at [337, 170] on input "Yes" at bounding box center [339, 172] width 21 height 12
radio input "true"
click at [522, 308] on span "Save & Close" at bounding box center [540, 306] width 36 height 10
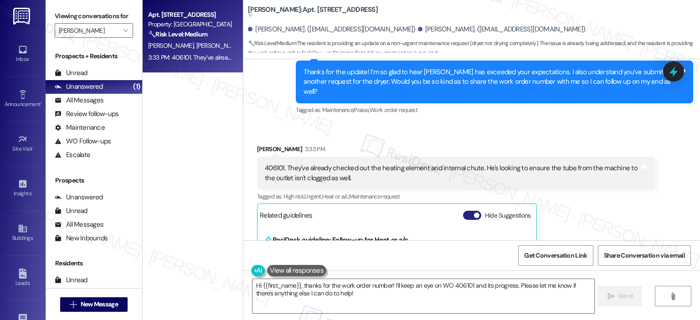
click at [471, 211] on button "Hide Suggestions" at bounding box center [472, 215] width 18 height 9
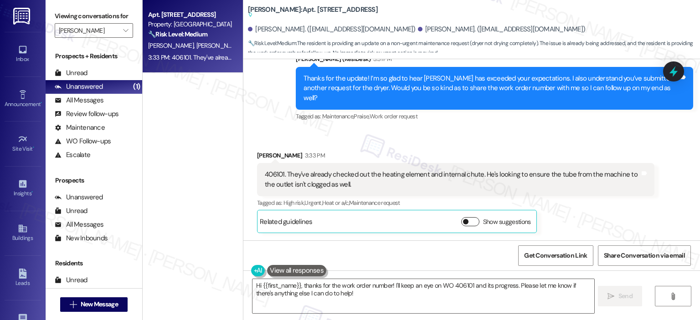
scroll to position [503, 0]
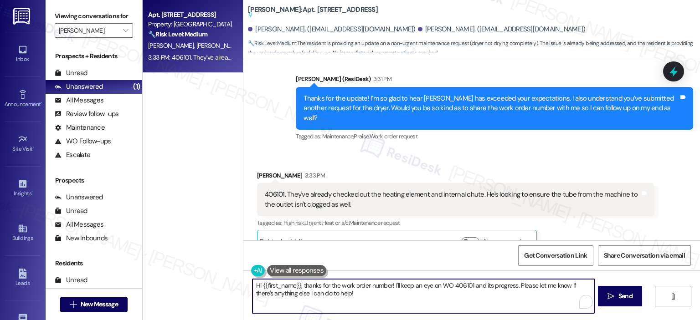
drag, startPoint x: 298, startPoint y: 287, endPoint x: 271, endPoint y: 289, distance: 27.4
click at [231, 286] on div "Apt. 1323, 10519 Lariat Lane Property: Elme Manassas 🔧 Risk Level: Medium The r…" at bounding box center [421, 160] width 557 height 320
click at [373, 296] on textarea "Hi {{first_name}}, thanks for the work order number! I'll keep an eye on WO 406…" at bounding box center [422, 296] width 341 height 34
drag, startPoint x: 389, startPoint y: 284, endPoint x: 245, endPoint y: 284, distance: 144.0
click at [245, 284] on div "Hi {{first_name}}, thanks for the work order number! I'll keep an eye on WO 406…" at bounding box center [471, 305] width 457 height 68
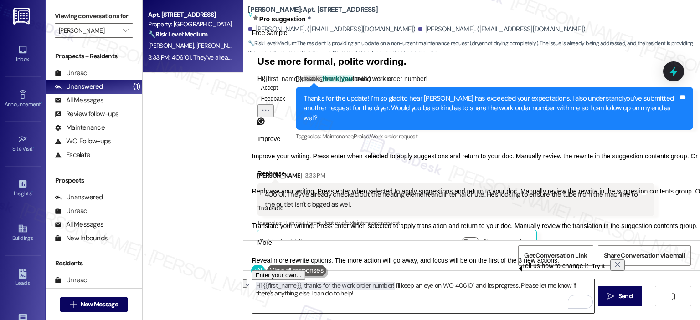
click at [386, 301] on textarea "Hi {{first_name}}, thanks for the work order number! I'll keep an eye on WO 406…" at bounding box center [422, 296] width 341 height 34
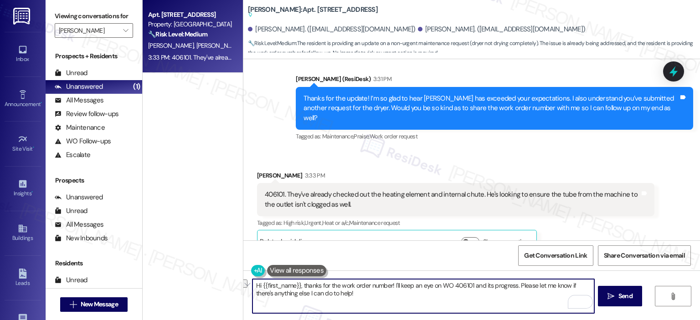
drag, startPoint x: 390, startPoint y: 284, endPoint x: 219, endPoint y: 277, distance: 171.0
click at [219, 277] on div "Apt. 1323, 10519 Lariat Lane Property: Elme Manassas 🔧 Risk Level: Medium The r…" at bounding box center [421, 160] width 557 height 320
click at [593, 288] on div "Great to hear, Ryan. I'll keep an eye on WO 406101 and its progress. Please let…" at bounding box center [471, 305] width 457 height 68
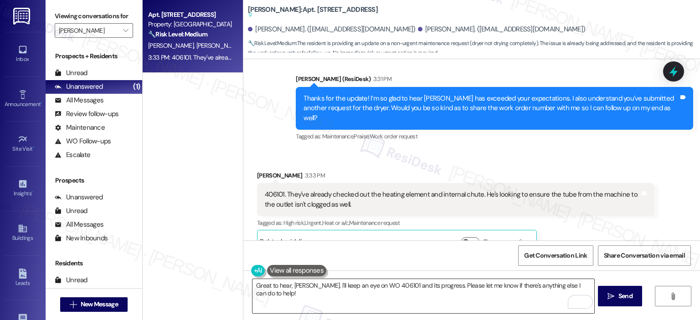
click at [586, 288] on textarea "Great to hear, Ryan. I'll keep an eye on WO 406101 and its progress. Please let…" at bounding box center [422, 296] width 341 height 34
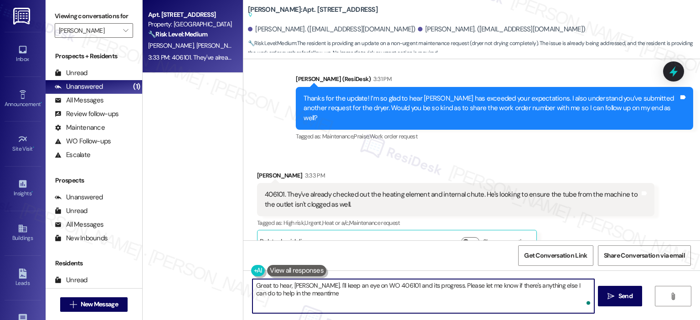
type textarea "Great to hear, Ryan. I'll keep an eye on WO 406101 and its progress. Please let…"
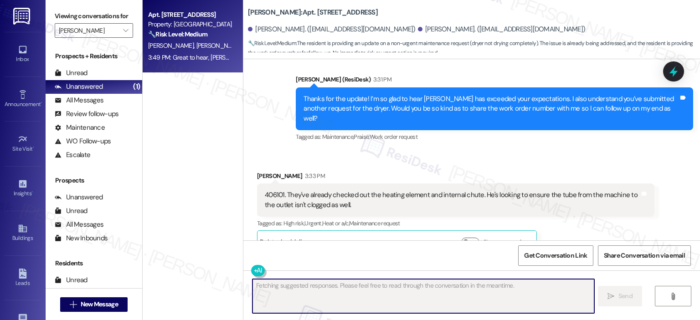
scroll to position [576, 0]
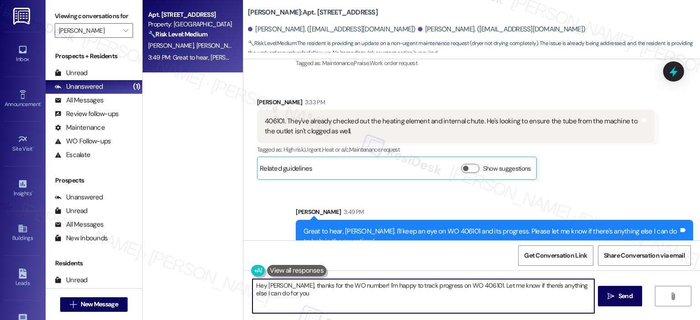
type textarea "Hey Ryan, thanks for the WO number! I'm happy to track progress on WO 406101. L…"
drag, startPoint x: 278, startPoint y: 99, endPoint x: 255, endPoint y: 103, distance: 23.5
click at [257, 110] on div "406101. They've already checked out the heating element and internal chute. He'…" at bounding box center [455, 126] width 397 height 33
copy div "406101"
click at [124, 29] on span "" at bounding box center [125, 30] width 9 height 15
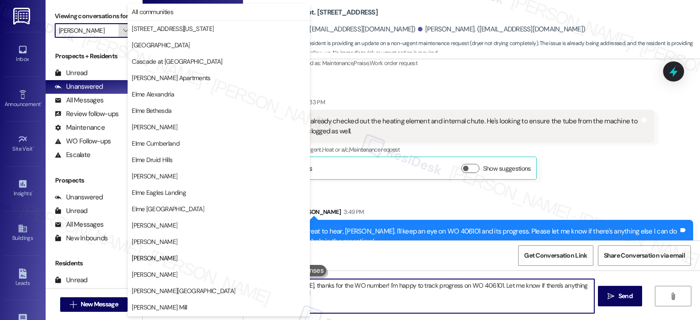
scroll to position [148, 0]
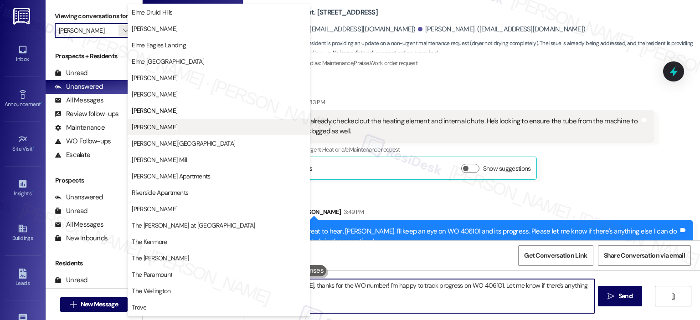
click at [157, 124] on span "[PERSON_NAME]" at bounding box center [155, 127] width 46 height 9
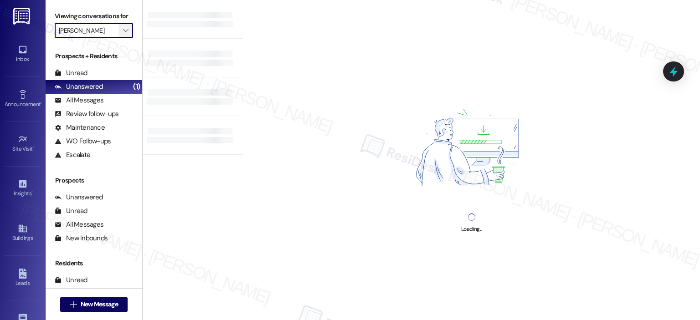
type input "[PERSON_NAME]"
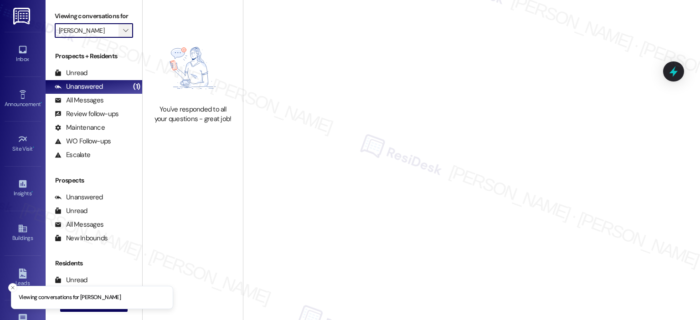
click at [125, 32] on button "" at bounding box center [125, 30] width 15 height 15
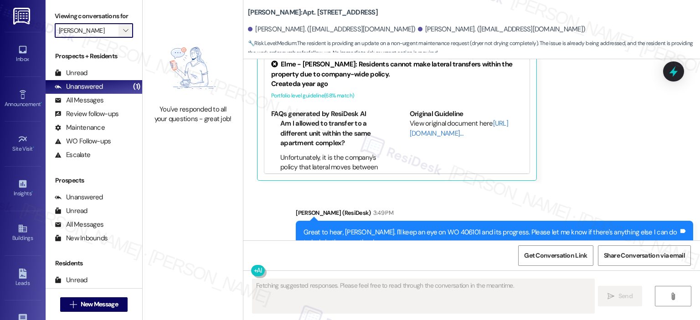
scroll to position [717, 0]
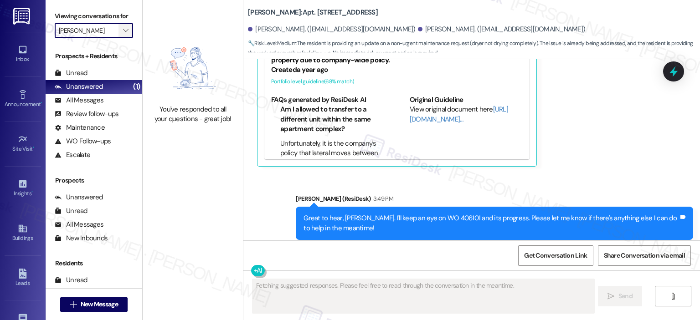
click at [123, 28] on icon "" at bounding box center [125, 30] width 5 height 7
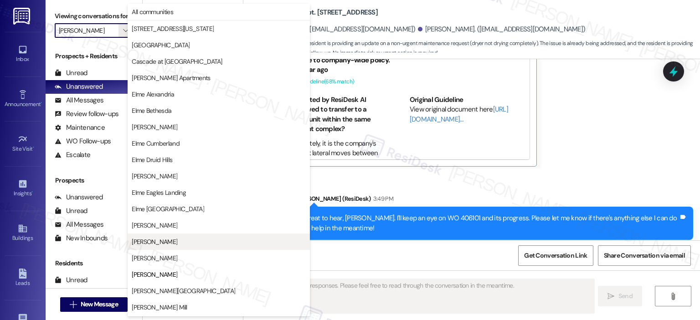
scroll to position [148, 0]
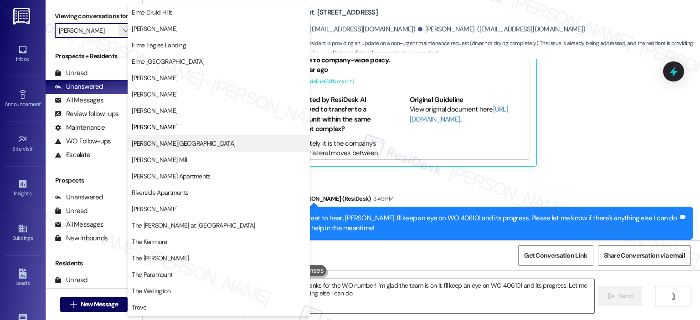
type textarea "Hi {{first_name}}, thanks for the WO number! I'm glad the team is on it. I'll k…"
click at [149, 144] on span "[PERSON_NAME][GEOGRAPHIC_DATA]" at bounding box center [183, 143] width 103 height 9
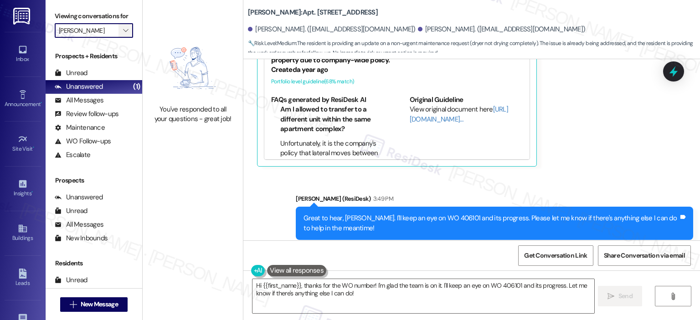
type input "[PERSON_NAME][GEOGRAPHIC_DATA]"
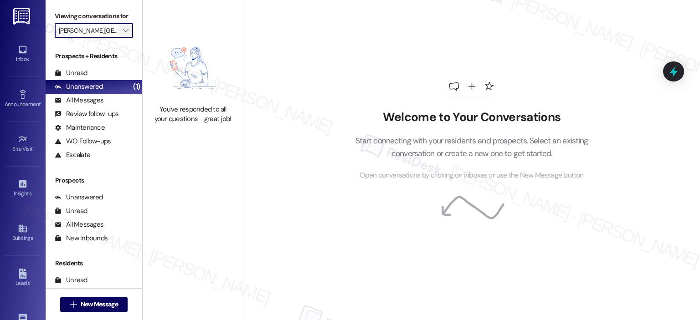
click at [123, 27] on icon "" at bounding box center [125, 30] width 5 height 7
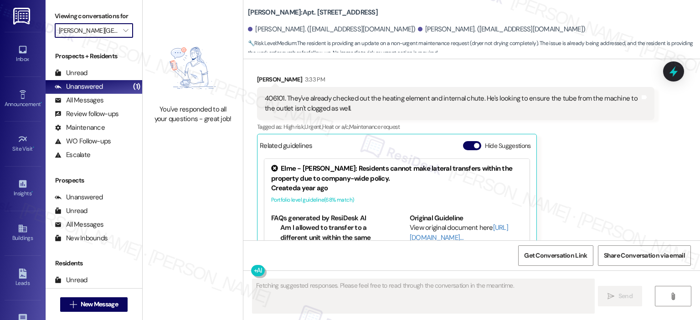
scroll to position [631, 0]
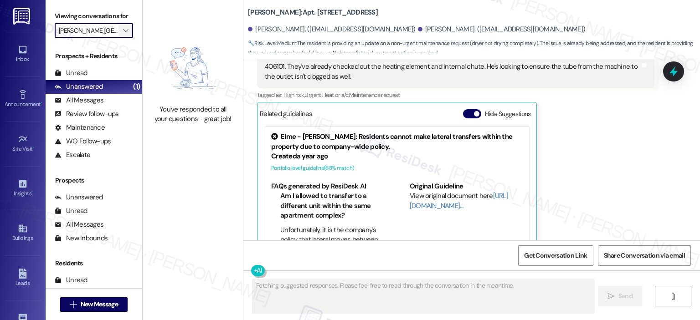
click at [123, 29] on icon "" at bounding box center [125, 30] width 5 height 7
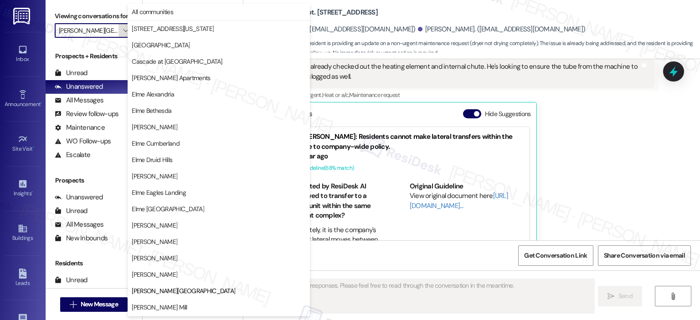
scroll to position [148, 0]
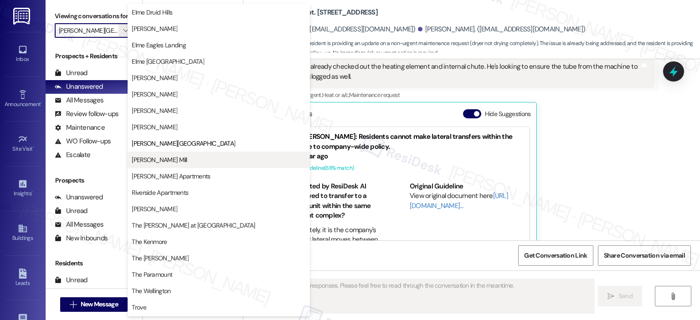
click at [153, 158] on span "[PERSON_NAME] Mill" at bounding box center [159, 159] width 55 height 9
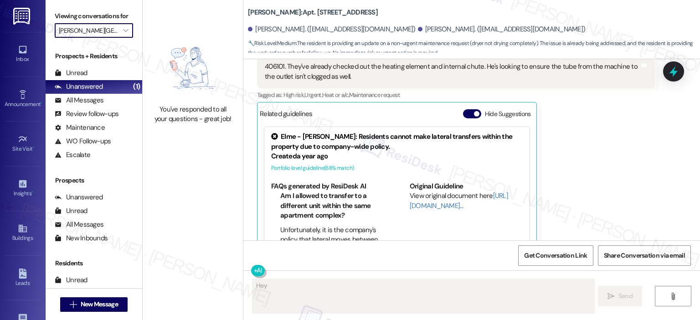
type textarea "Hey {{first_name}}"
type input "[PERSON_NAME] Mill"
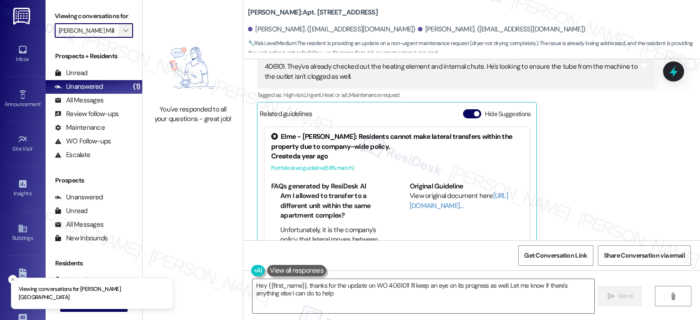
type textarea "Hey {{first_name}}, thanks for the update on WO 406101! I'll keep an eye on its…"
click at [125, 33] on button "" at bounding box center [125, 30] width 15 height 15
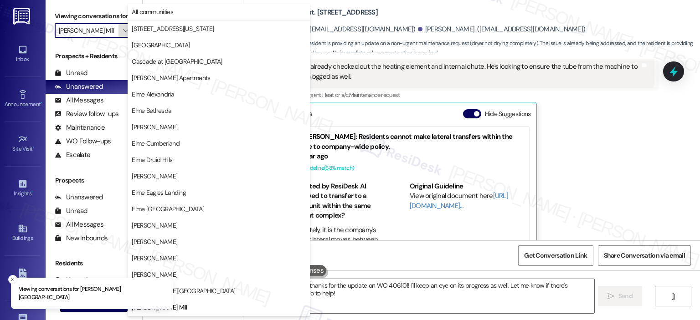
scroll to position [148, 0]
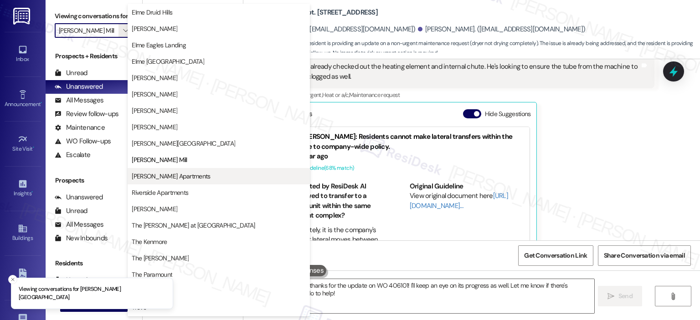
click at [169, 175] on span "[PERSON_NAME] Apartments" at bounding box center [171, 176] width 78 height 9
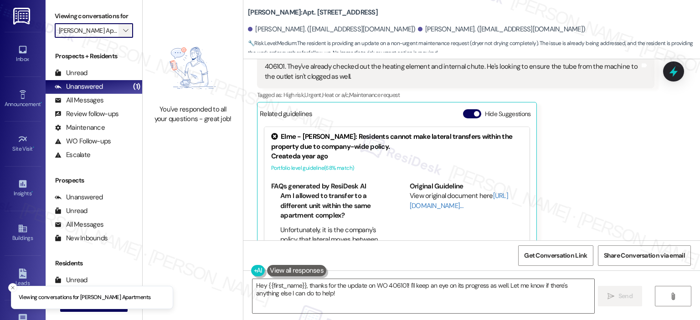
click at [123, 32] on icon "" at bounding box center [125, 30] width 5 height 7
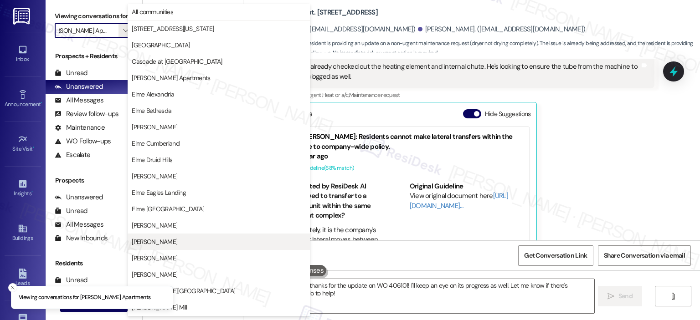
scroll to position [163, 0]
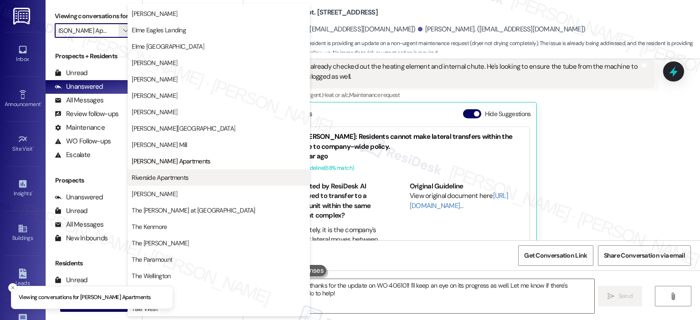
click at [179, 176] on span "Riverside Apartments" at bounding box center [160, 177] width 57 height 9
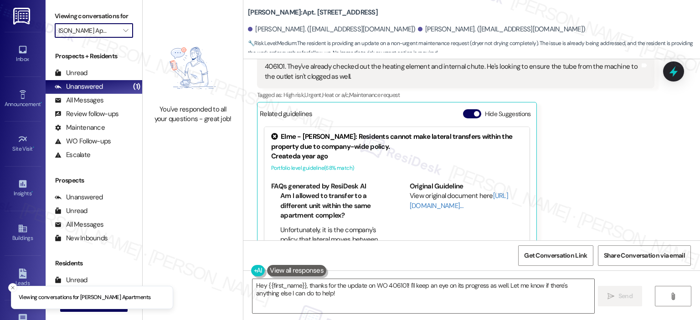
type input "Riverside Apartments"
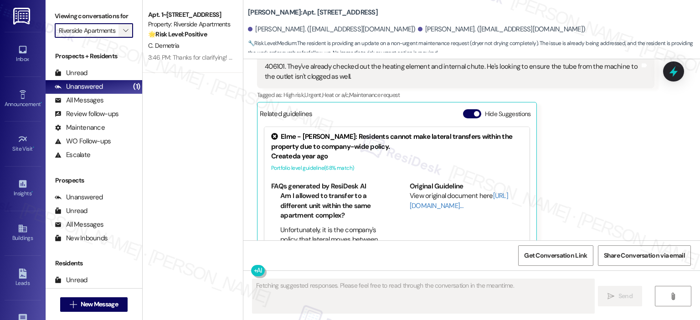
click at [126, 25] on button "" at bounding box center [125, 30] width 15 height 15
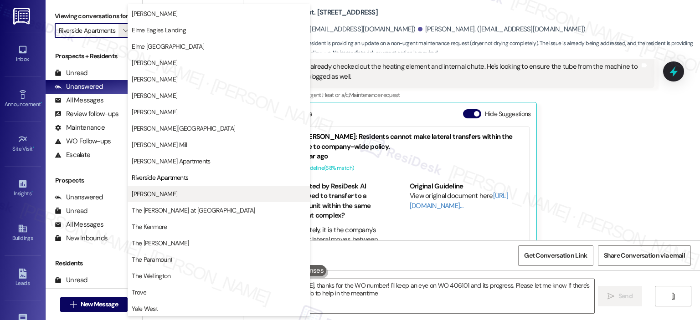
type textarea "Hey Ryan, thanks for the WO number! I'll keep an eye on WO 406101 and its progr…"
click at [167, 193] on span "[PERSON_NAME]" at bounding box center [155, 194] width 46 height 9
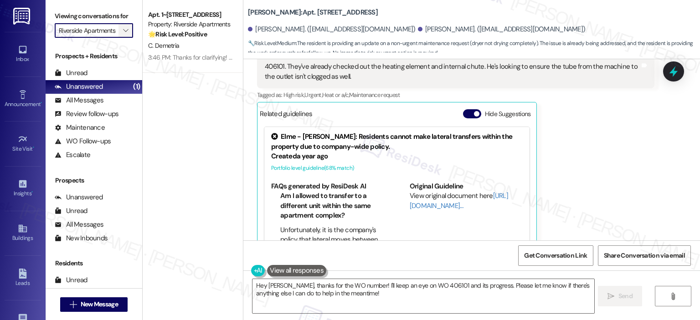
type input "[PERSON_NAME]"
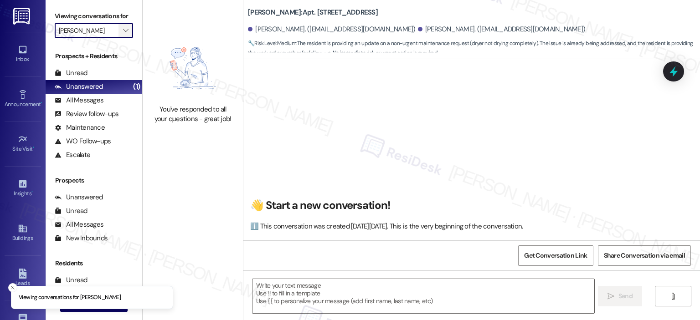
click at [123, 27] on icon "" at bounding box center [125, 30] width 5 height 7
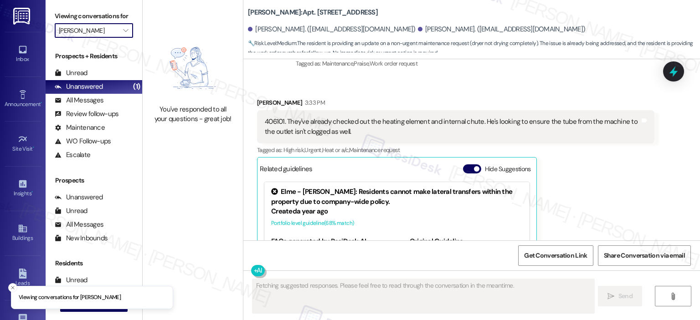
scroll to position [631, 0]
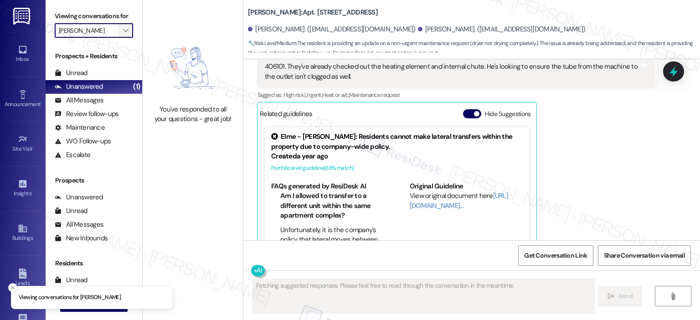
click at [123, 32] on icon "" at bounding box center [125, 30] width 5 height 7
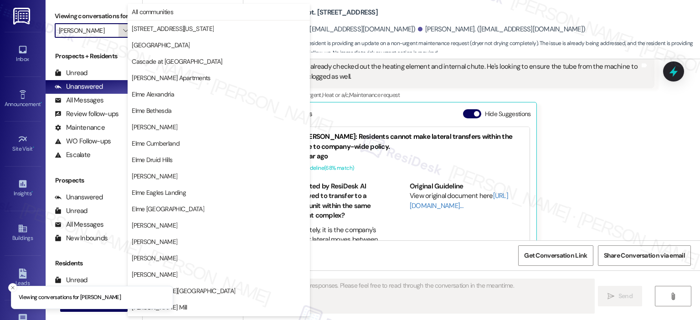
scroll to position [163, 0]
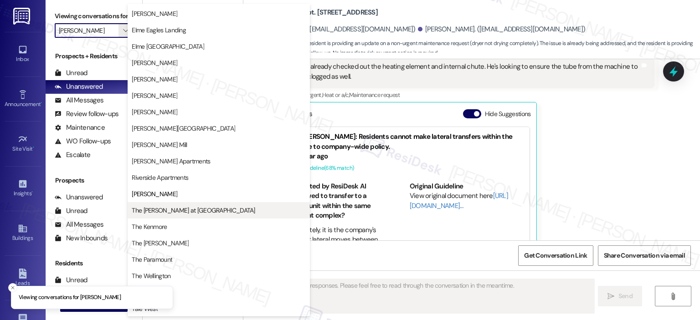
click at [169, 208] on span "The [PERSON_NAME] at [GEOGRAPHIC_DATA]" at bounding box center [193, 210] width 123 height 9
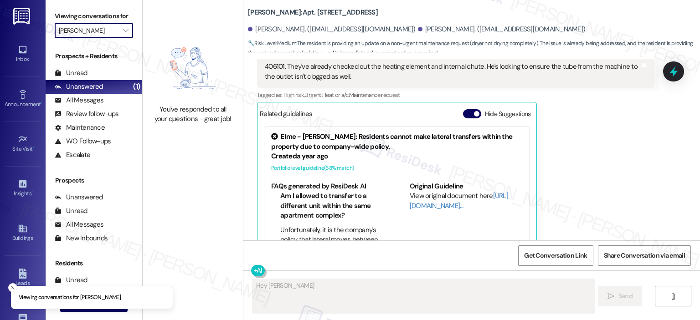
type textarea "Hey Ryan,"
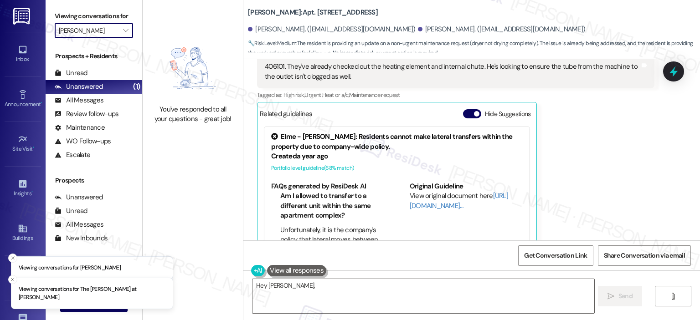
type input "The [PERSON_NAME] at [GEOGRAPHIC_DATA]"
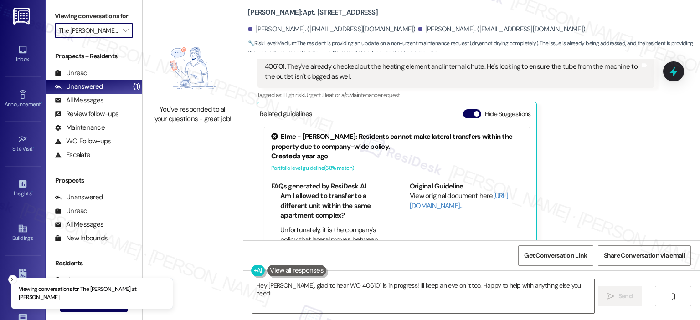
type textarea "Hey Ryan, glad to hear WO 406101 is in progress! I'll keep an eye on it too. Ha…"
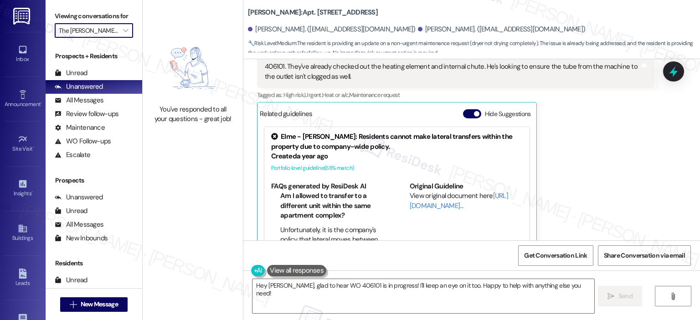
click at [463, 109] on div "Hide Suggestions" at bounding box center [499, 114] width 72 height 10
click at [463, 109] on button "Hide Suggestions" at bounding box center [472, 113] width 18 height 9
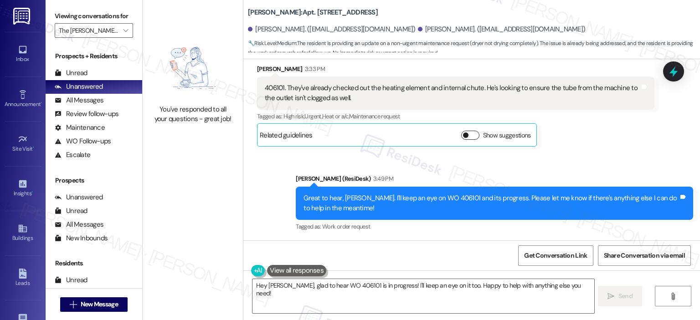
scroll to position [589, 0]
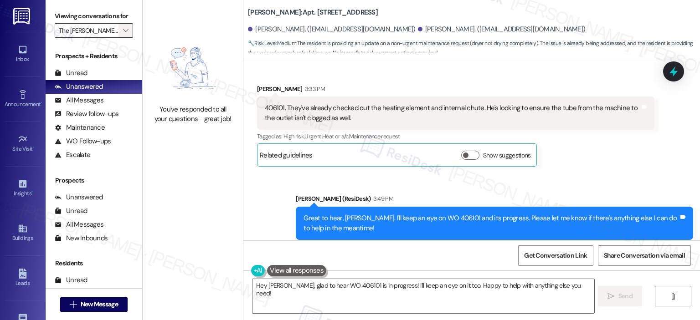
click at [124, 31] on span "" at bounding box center [125, 30] width 9 height 15
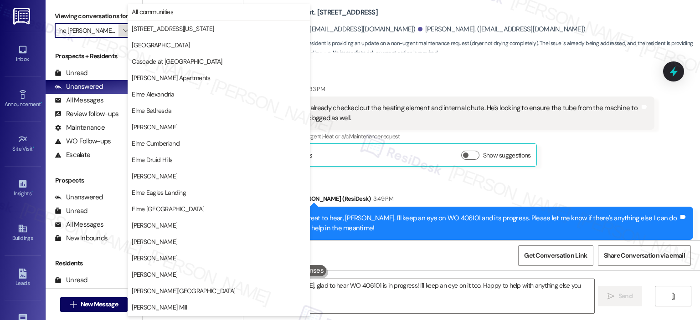
scroll to position [163, 0]
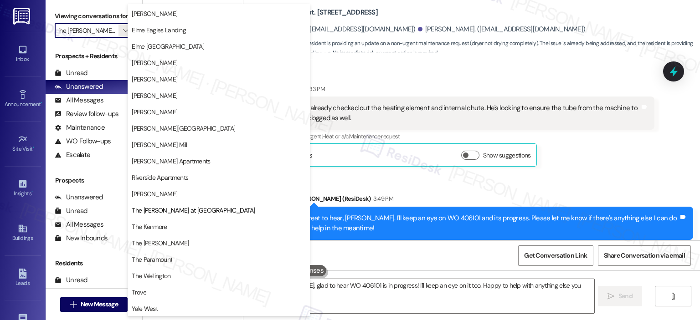
click at [164, 226] on span "The Kenmore" at bounding box center [149, 226] width 35 height 9
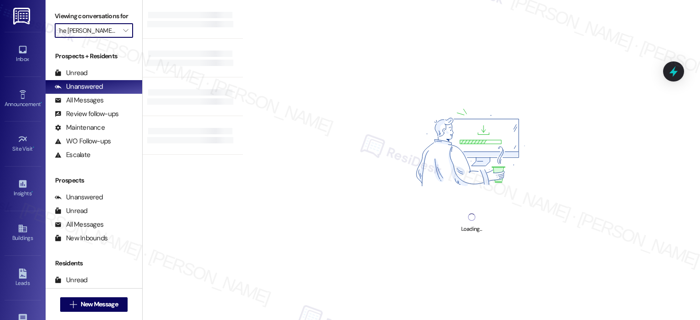
type input "The Kenmore"
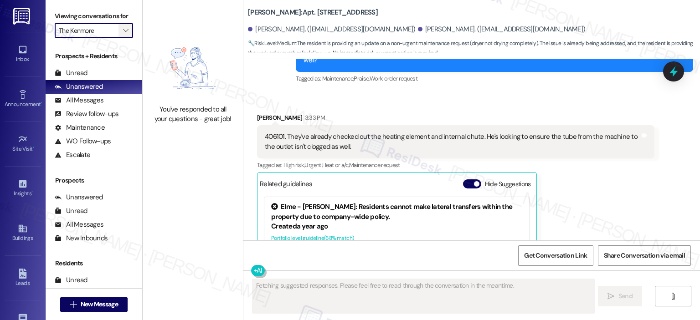
click at [123, 34] on icon "" at bounding box center [125, 30] width 5 height 7
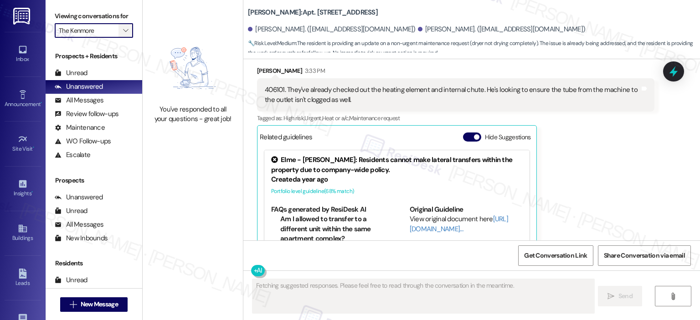
scroll to position [631, 0]
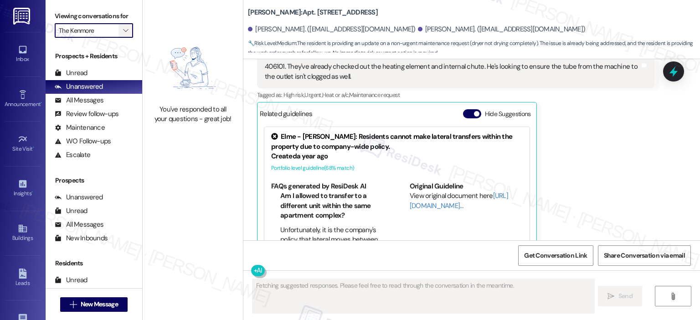
click at [124, 24] on span "" at bounding box center [125, 30] width 9 height 15
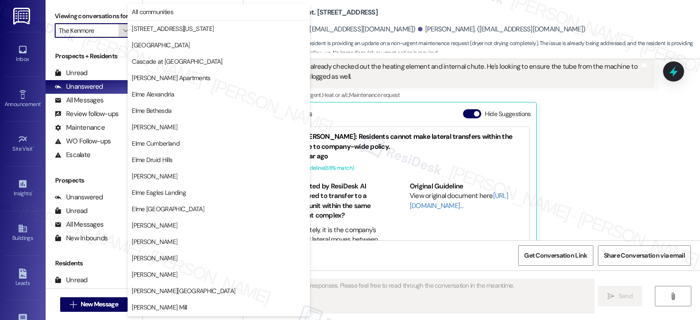
scroll to position [163, 0]
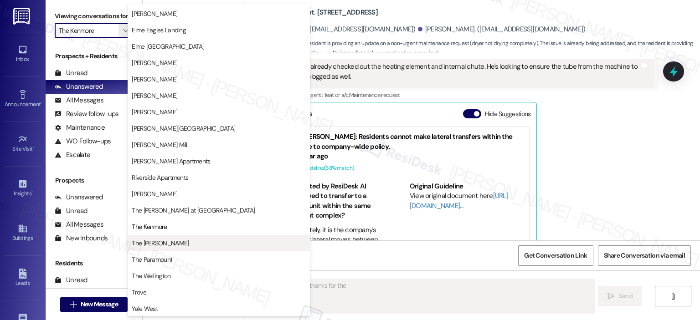
click at [146, 240] on span "The [PERSON_NAME]" at bounding box center [160, 243] width 57 height 9
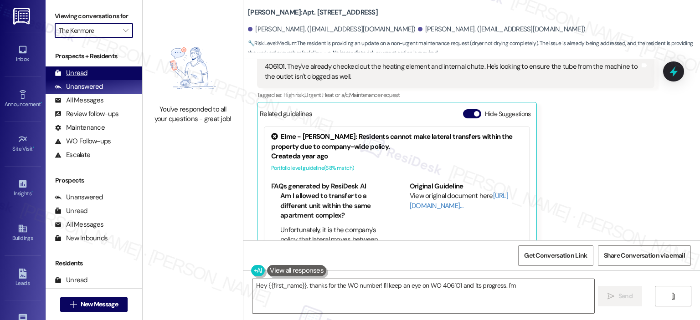
type textarea "Hey {{first_name}}, thanks for the WO number! I'll keep an eye on WO 406101 and…"
type input "The [PERSON_NAME]"
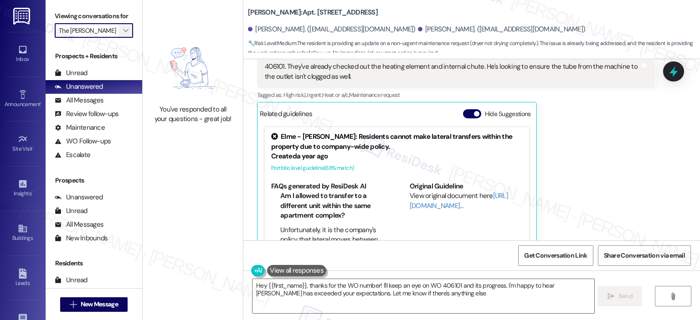
type textarea "Hey {{first_name}}, thanks for the WO number! I'll keep an eye on WO 406101 and…"
click at [123, 27] on span "" at bounding box center [125, 30] width 9 height 15
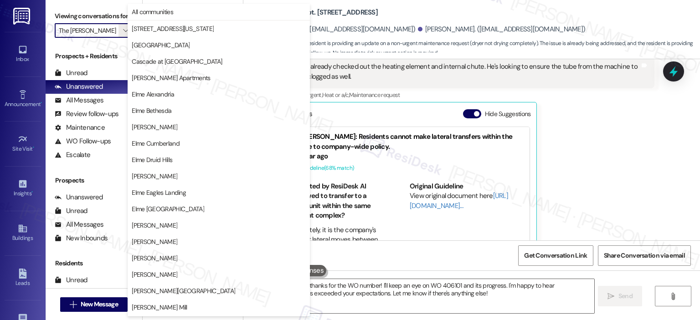
scroll to position [163, 0]
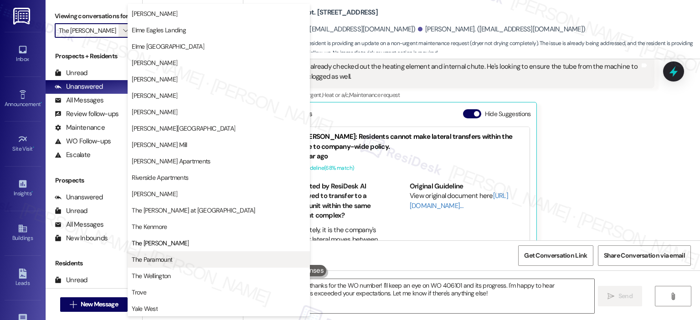
click at [153, 256] on span "The Paramount" at bounding box center [152, 259] width 41 height 9
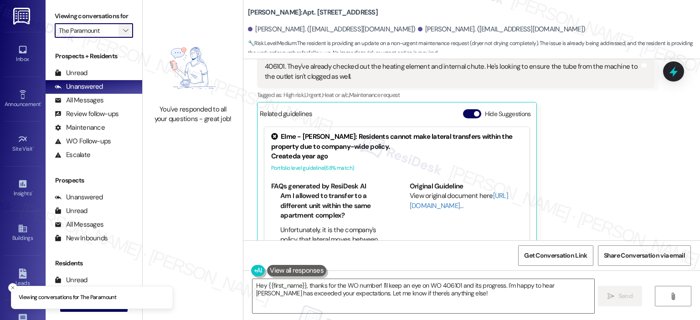
click at [123, 29] on icon "" at bounding box center [125, 30] width 5 height 7
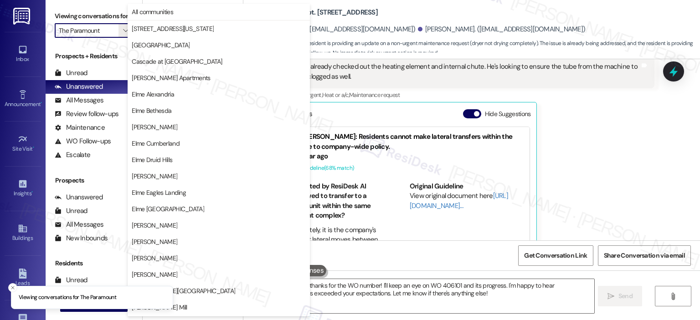
scroll to position [163, 0]
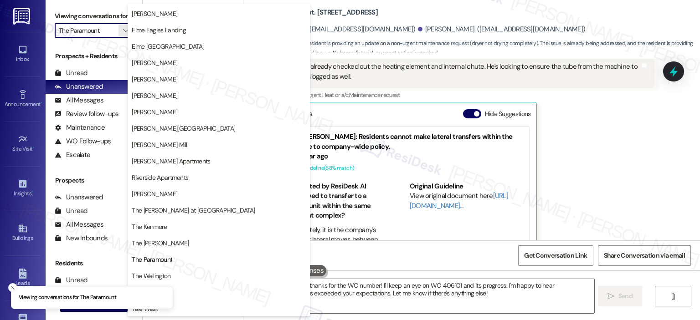
click at [153, 273] on span "The Wellington" at bounding box center [151, 276] width 39 height 9
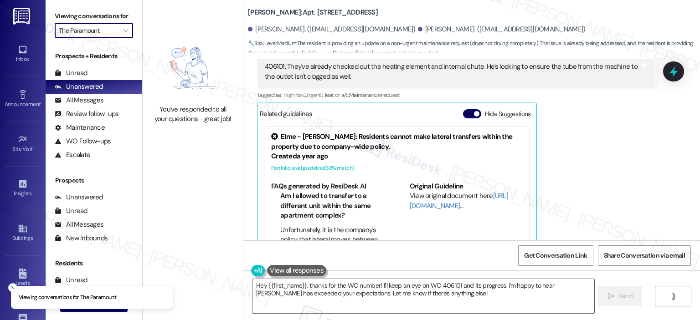
type input "The Wellington"
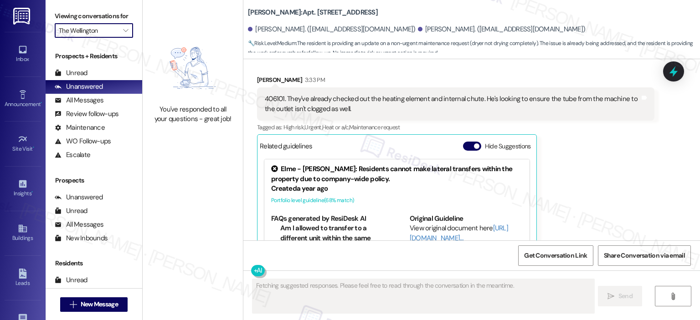
scroll to position [631, 0]
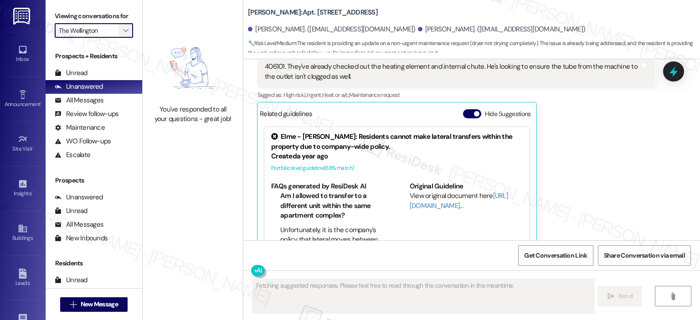
click at [126, 32] on button "" at bounding box center [125, 30] width 15 height 15
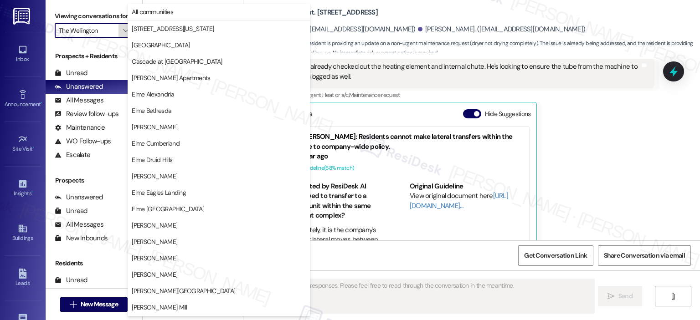
scroll to position [163, 0]
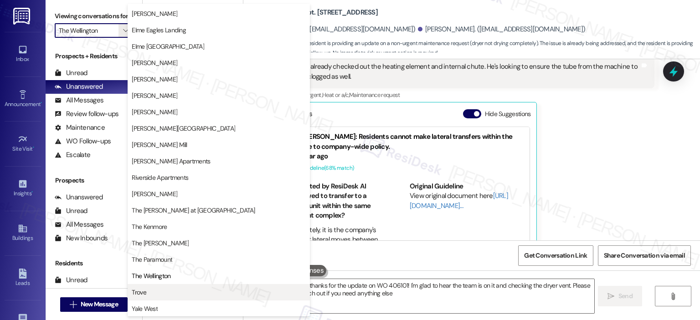
type textarea "Hey {{first_name}}, thanks for the update on WO 406101! I'm glad to hear the te…"
click at [163, 295] on span "Trove" at bounding box center [219, 292] width 174 height 9
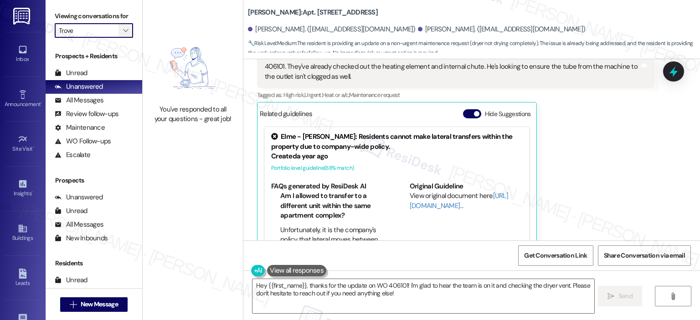
click at [123, 29] on icon "" at bounding box center [125, 30] width 5 height 7
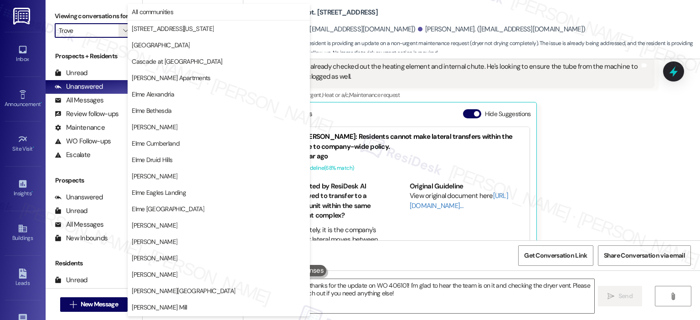
scroll to position [163, 0]
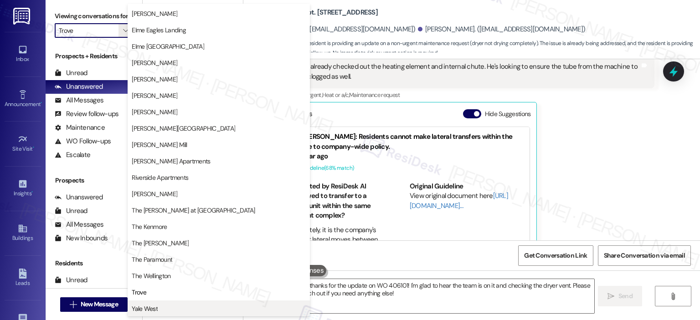
click at [146, 304] on span "Yale West" at bounding box center [145, 308] width 26 height 9
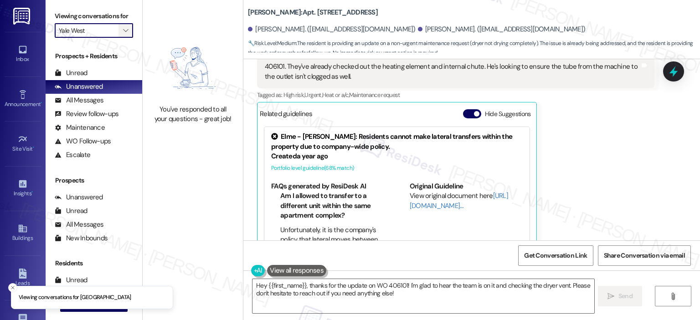
click at [125, 36] on button "" at bounding box center [125, 30] width 15 height 15
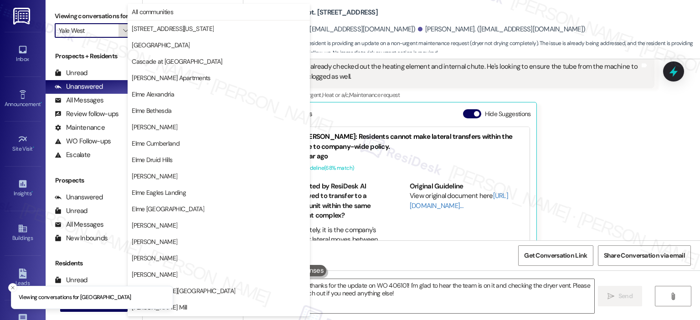
scroll to position [163, 0]
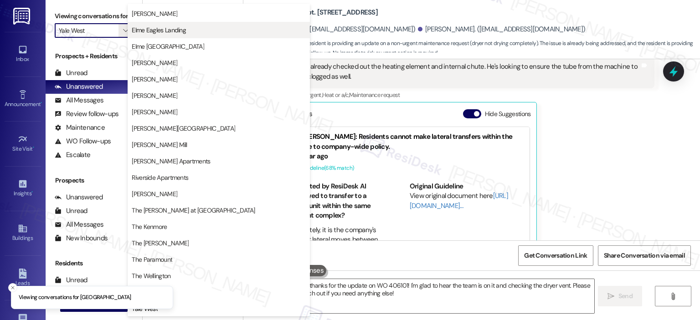
click at [164, 28] on span "Elme Eagles Landing" at bounding box center [159, 30] width 54 height 9
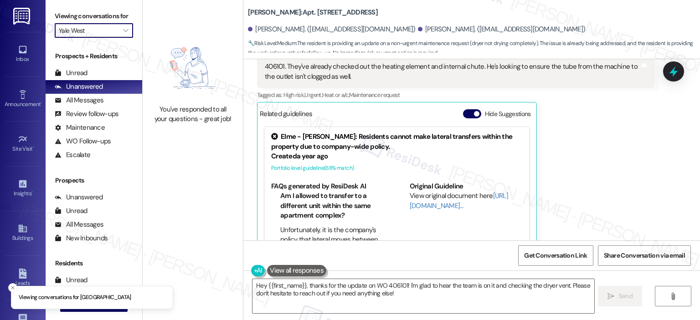
type input "Elme Eagles Landing"
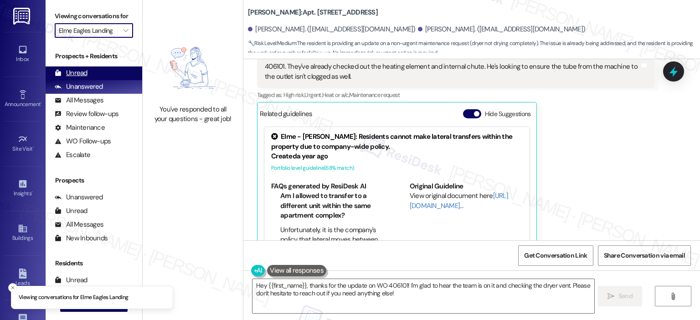
click at [80, 72] on div "Unread" at bounding box center [71, 73] width 33 height 10
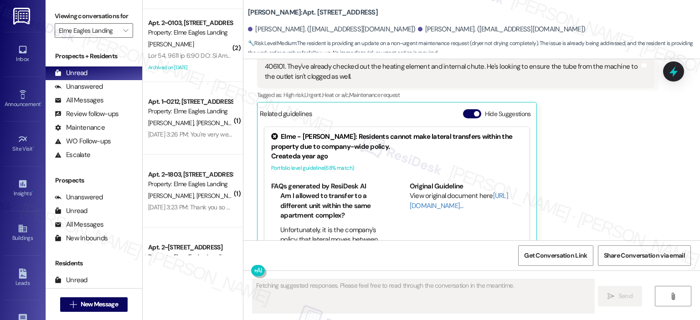
scroll to position [401, 0]
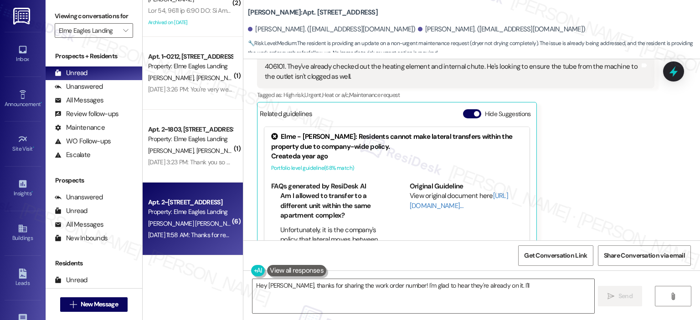
type textarea "Hey Ryan, thanks for sharing the work order number! I'm glad to hear they're al…"
click at [183, 233] on div "May 29, 2024 at 11:58 AM: Thanks for reaching out, Tashia, and my apologies for…" at bounding box center [417, 235] width 539 height 8
type textarea "Fetching suggested responses. Please feel free to read through the conversation…"
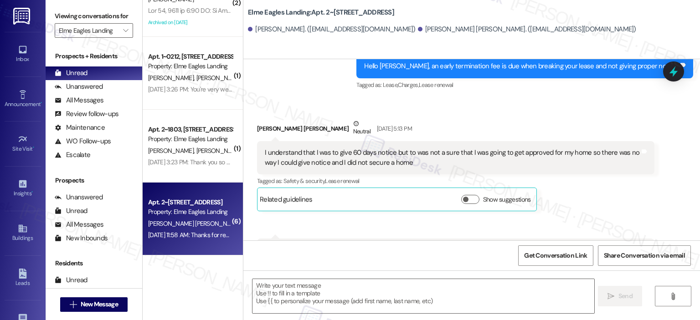
type textarea "Fetching suggested responses. Please feel free to read through the conversation…"
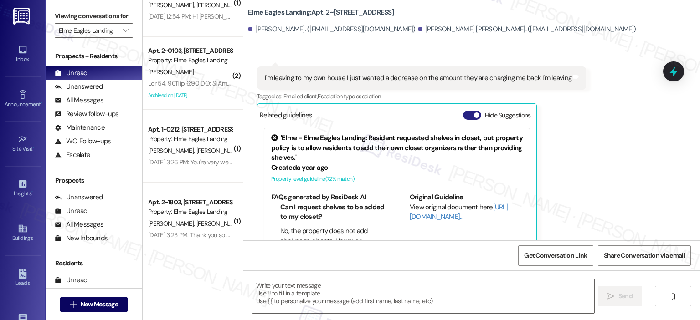
scroll to position [328, 0]
click at [463, 111] on button "Hide Suggestions" at bounding box center [472, 115] width 18 height 9
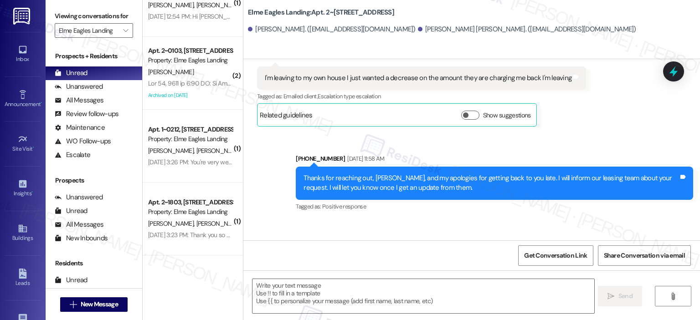
scroll to position [1545, 0]
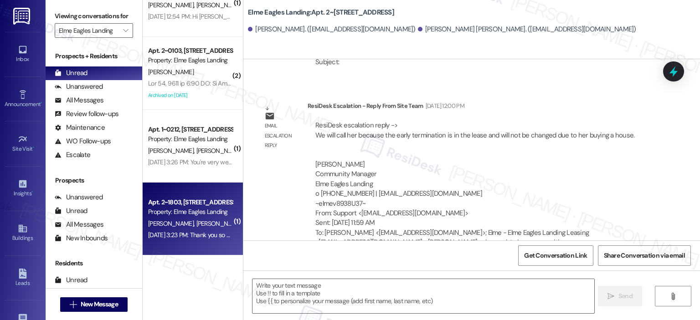
click at [188, 206] on div "Apt. 2~1803, 860 Rock Quarry Road" at bounding box center [190, 203] width 84 height 10
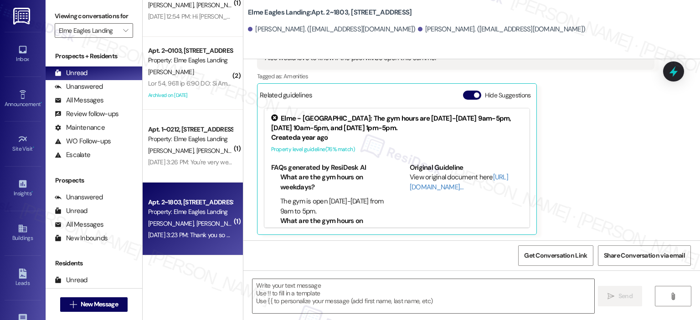
scroll to position [228, 0]
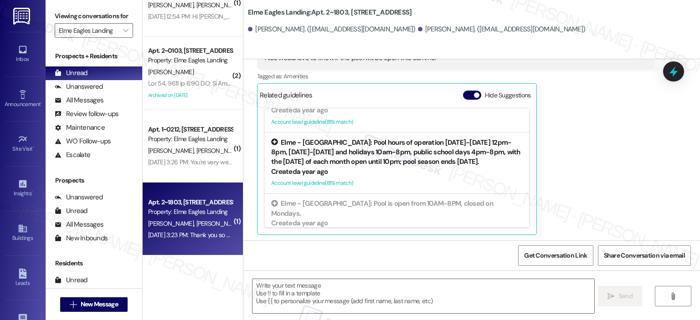
type textarea "Fetching suggested responses. Please feel free to read through the conversation…"
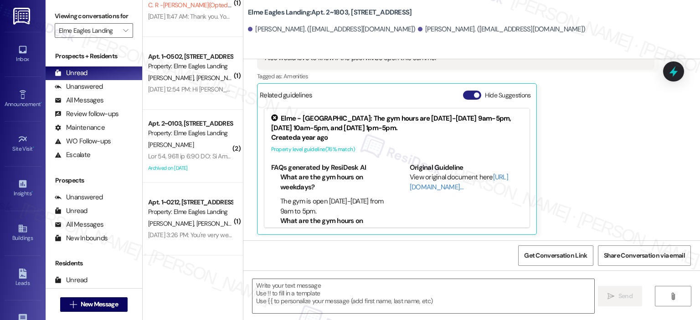
scroll to position [255, 0]
click at [468, 91] on button "Hide Suggestions" at bounding box center [472, 95] width 18 height 9
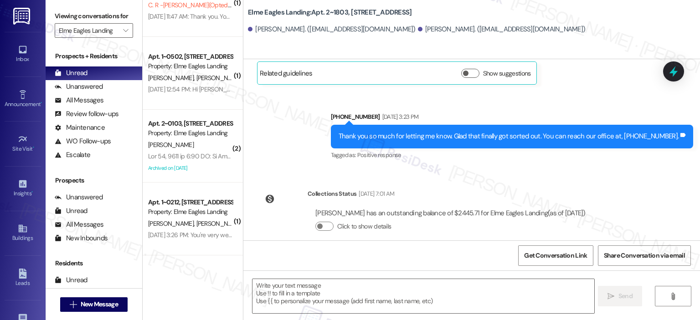
scroll to position [1279, 0]
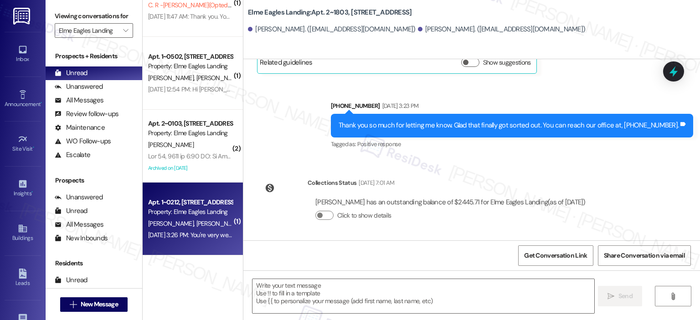
click at [164, 218] on div "B. Joyner D. Brown" at bounding box center [190, 223] width 86 height 11
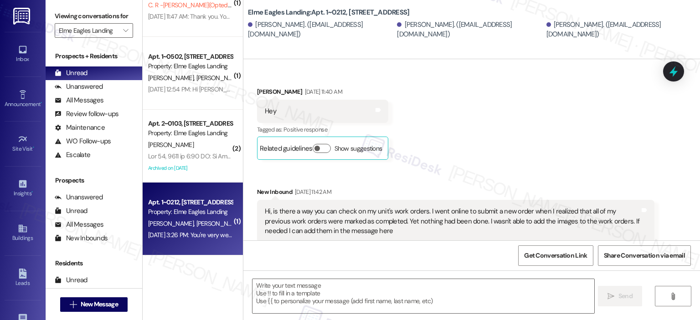
type textarea "Fetching suggested responses. Please feel free to read through the conversation…"
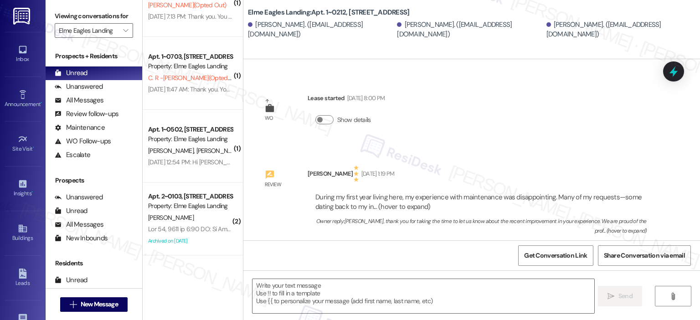
scroll to position [1031, 0]
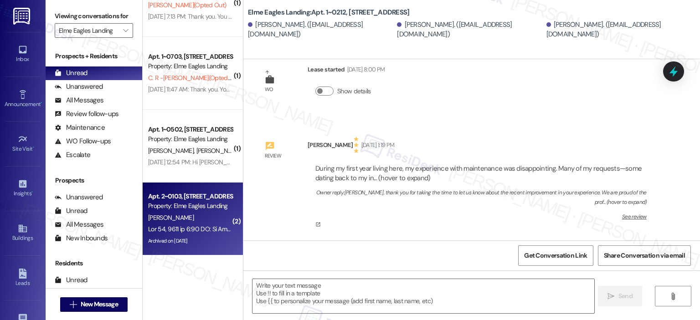
click at [169, 209] on div "Property: Elme Eagles Landing" at bounding box center [190, 206] width 84 height 10
type textarea "Fetching suggested responses. Please feel free to read through the conversation…"
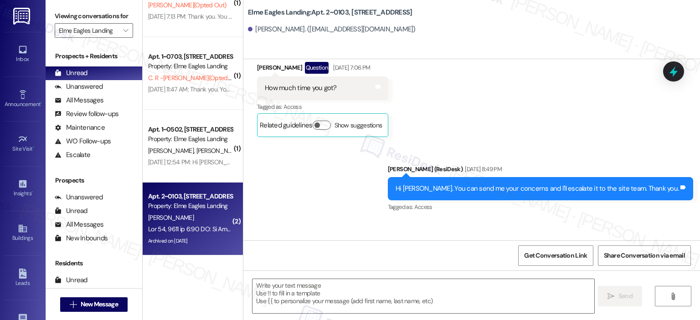
type textarea "Fetching suggested responses. Please feel free to read through the conversation…"
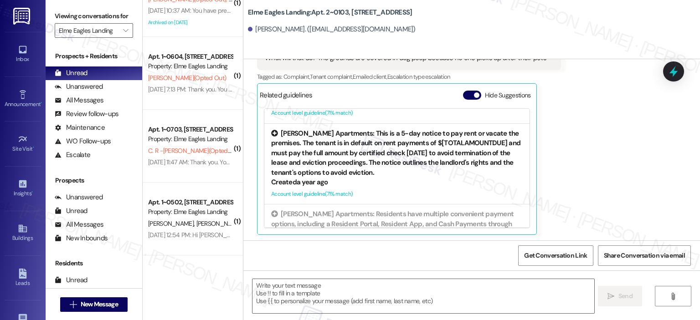
scroll to position [2506, 0]
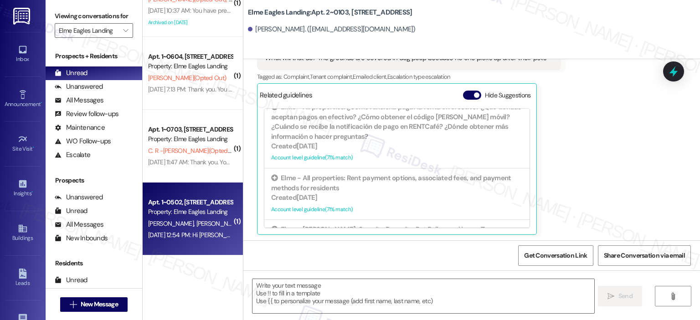
click at [214, 222] on div "E. Mcrae M. Kemp" at bounding box center [190, 223] width 86 height 11
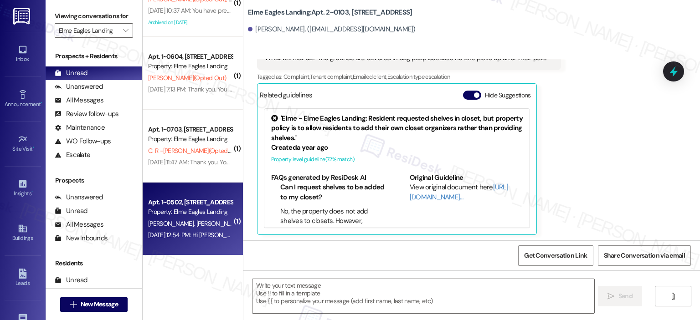
type textarea "Fetching suggested responses. Please feel free to read through the conversation…"
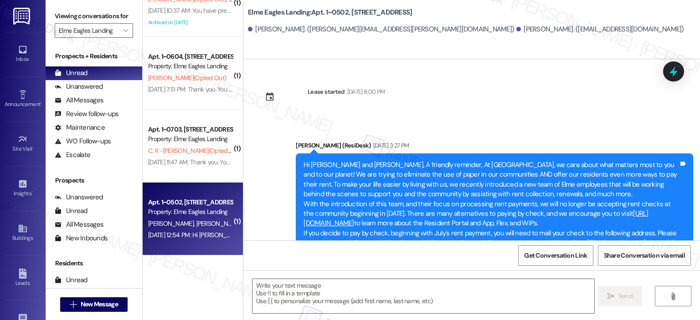
scroll to position [3340, 0]
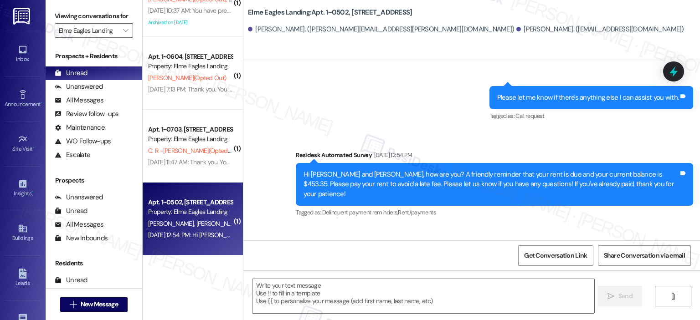
type textarea "Fetching suggested responses. Please feel free to read through the conversation…"
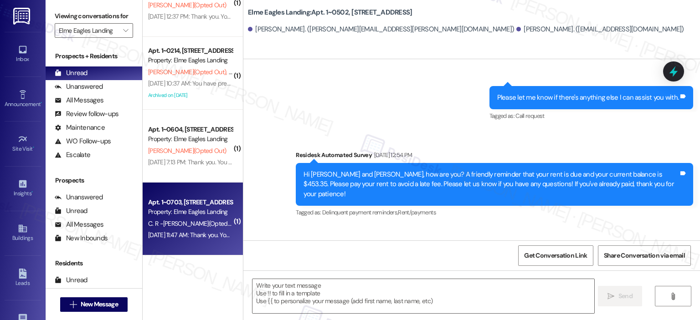
click at [201, 212] on div "Property: Elme Eagles Landing" at bounding box center [190, 212] width 84 height 10
type textarea "Fetching suggested responses. Please feel free to read through the conversation…"
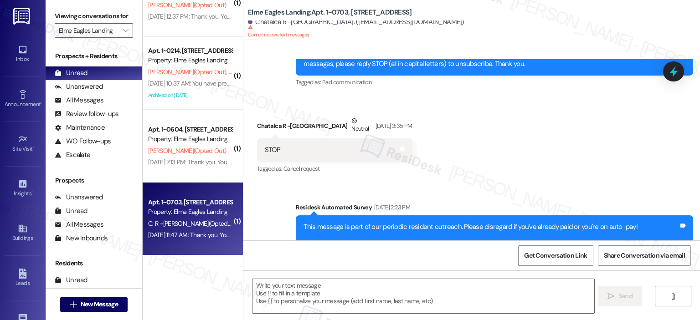
type textarea "Fetching suggested responses. Please feel free to read through the conversation…"
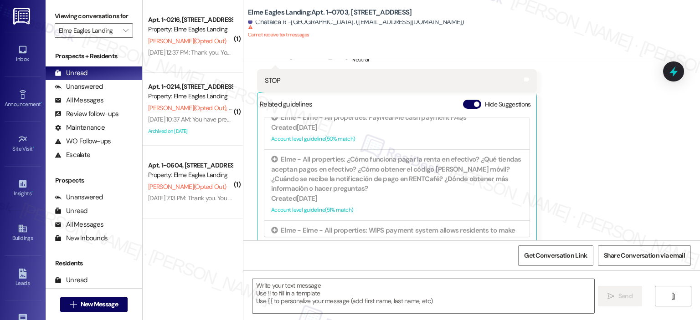
scroll to position [911, 0]
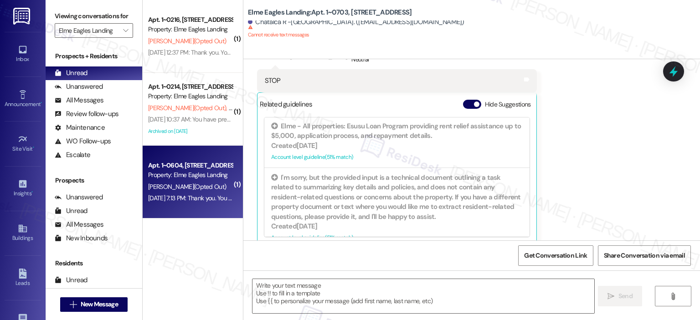
click at [229, 183] on div "Apt. 1~0604, 860 Rock Quarry Road Property: Elme Eagles Landing M. Barbary (Opt…" at bounding box center [193, 182] width 100 height 73
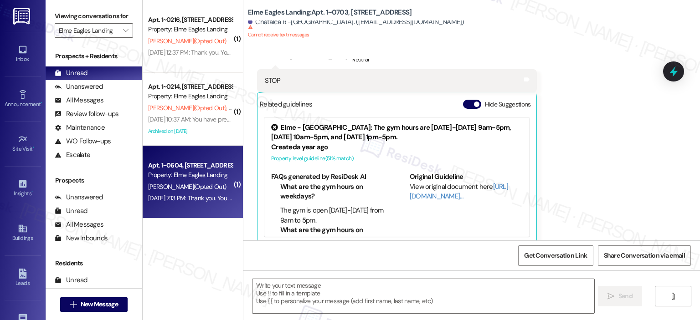
type textarea "Fetching suggested responses. Please feel free to read through the conversation…"
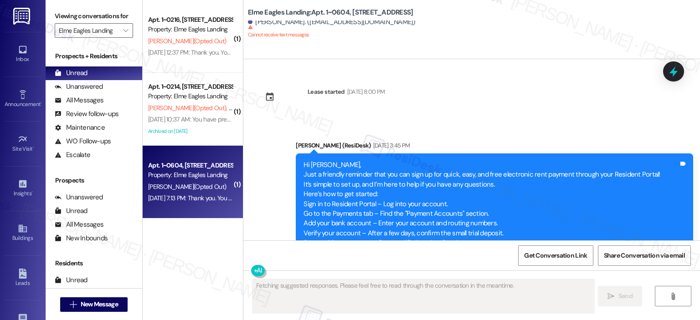
type textarea "Fetching suggested responses. Please feel free to read through the conversation…"
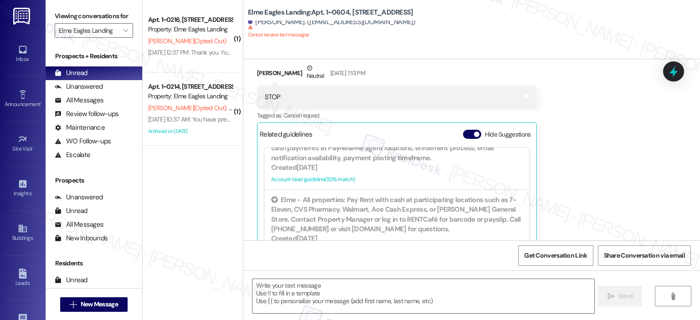
scroll to position [3868, 0]
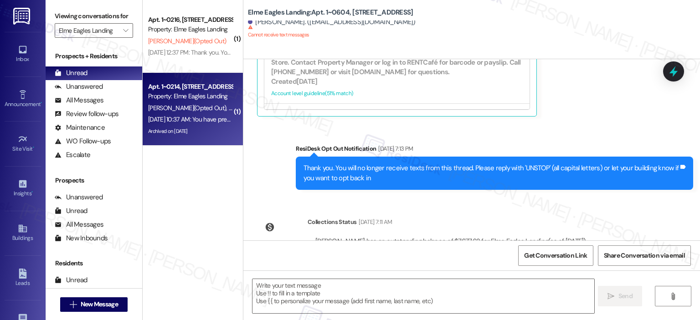
click at [191, 98] on div "Property: Elme Eagles Landing" at bounding box center [190, 97] width 84 height 10
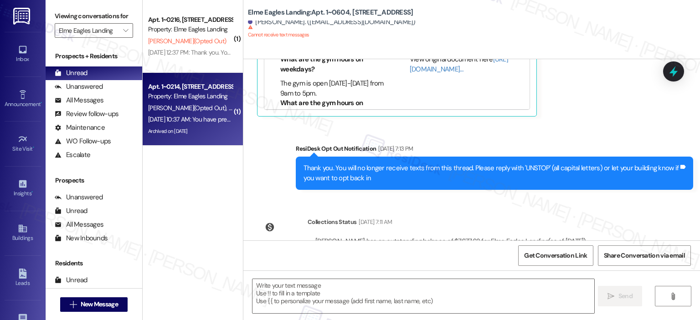
type textarea "Fetching suggested responses. Please feel free to read through the conversation…"
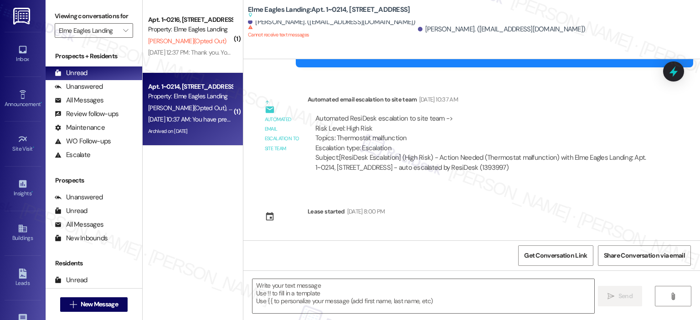
scroll to position [1821, 0]
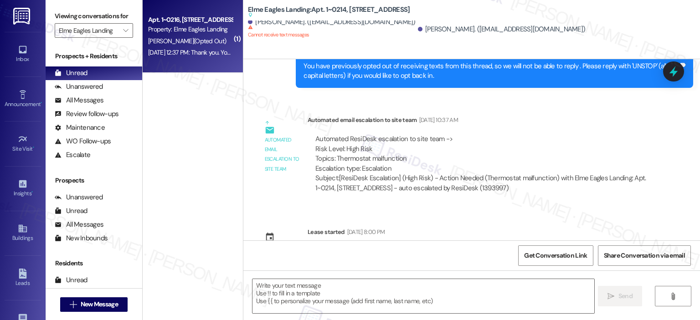
click at [203, 32] on div "Property: Elme Eagles Landing" at bounding box center [190, 30] width 84 height 10
type textarea "Fetching suggested responses. Please feel free to read through the conversation…"
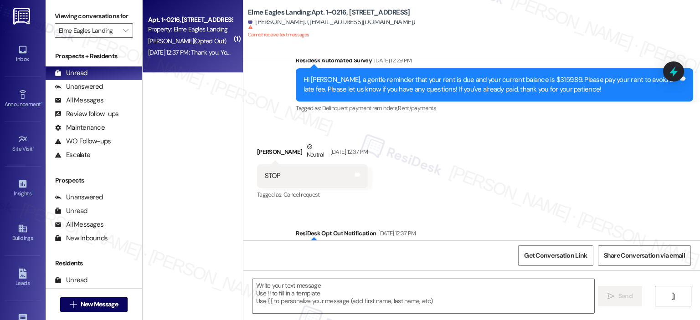
scroll to position [3709, 0]
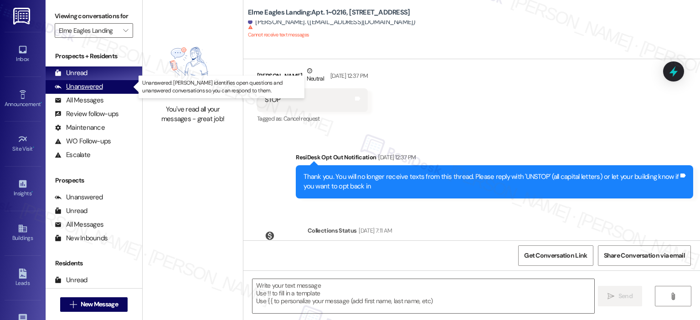
click at [87, 86] on div "Unanswered" at bounding box center [79, 87] width 48 height 10
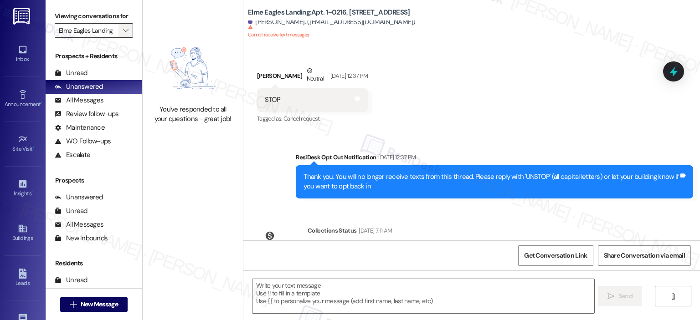
click at [124, 27] on span "" at bounding box center [125, 30] width 9 height 15
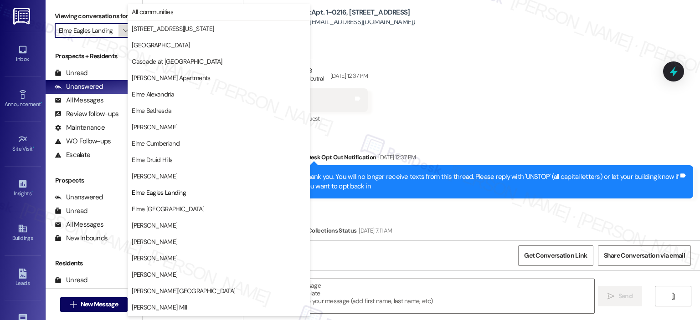
scroll to position [148, 0]
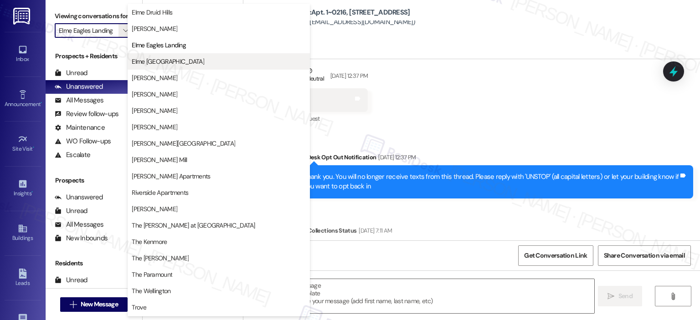
click at [159, 60] on span "Elme [GEOGRAPHIC_DATA]" at bounding box center [168, 61] width 72 height 9
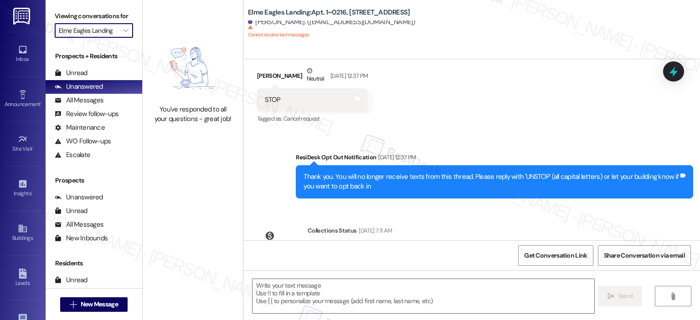
type input "Elme [GEOGRAPHIC_DATA]"
click at [83, 72] on div "Unread" at bounding box center [71, 73] width 33 height 10
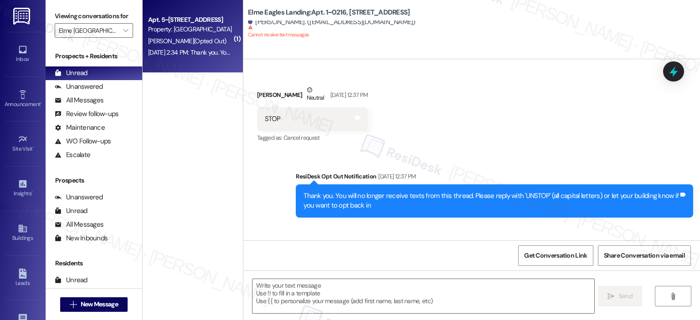
type textarea "Fetching suggested responses. Please feel free to read through the conversation…"
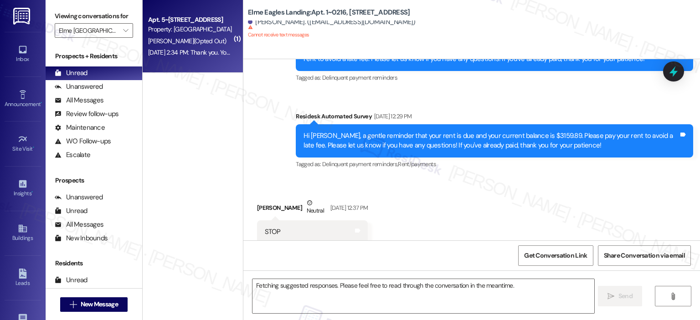
click at [177, 25] on div "Property: Elme Germantown" at bounding box center [190, 30] width 84 height 10
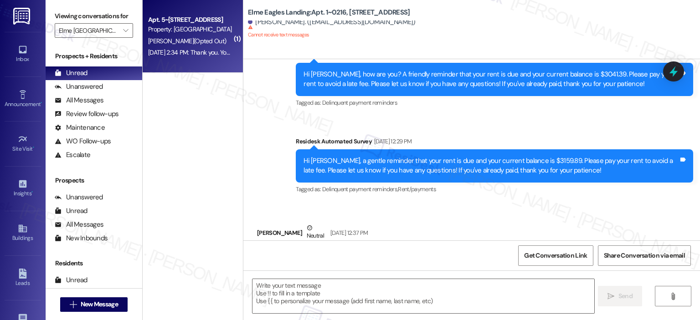
type textarea "Fetching suggested responses. Please feel free to read through the conversation…"
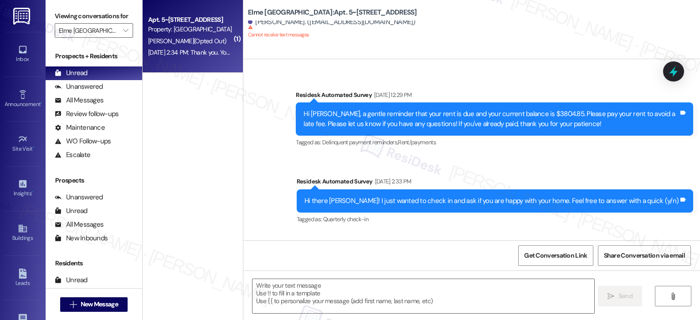
type textarea "Fetching suggested responses. Please feel free to read through the conversation…"
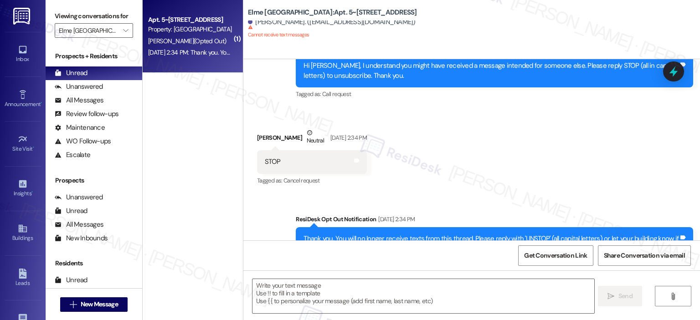
scroll to position [463, 0]
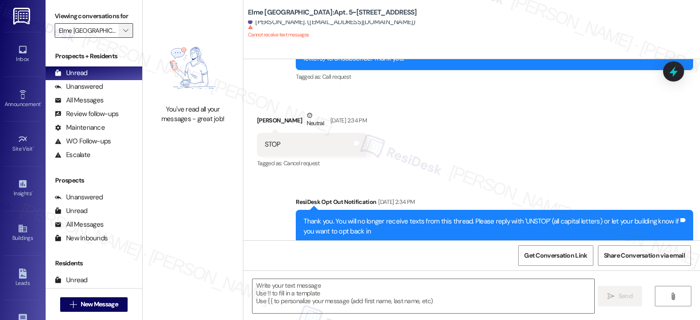
click at [123, 32] on icon "" at bounding box center [125, 30] width 5 height 7
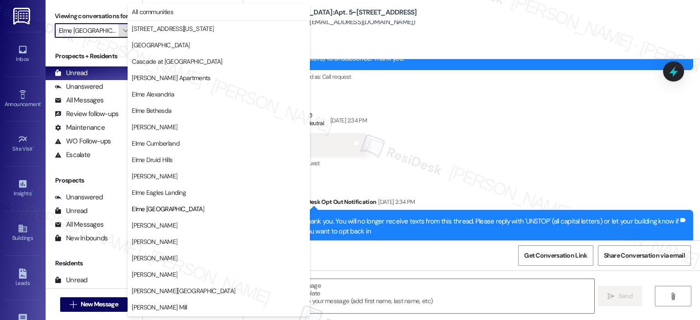
scroll to position [148, 0]
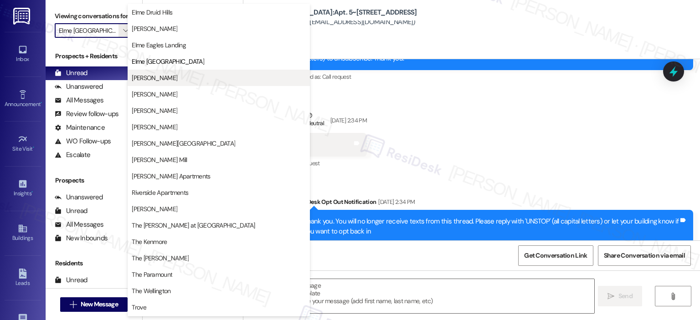
click at [140, 75] on span "[PERSON_NAME]" at bounding box center [155, 77] width 46 height 9
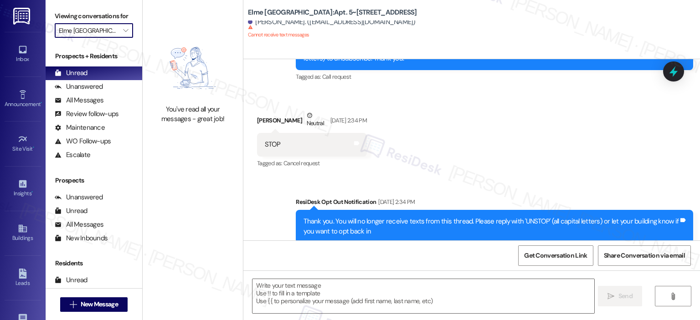
type input "[PERSON_NAME]"
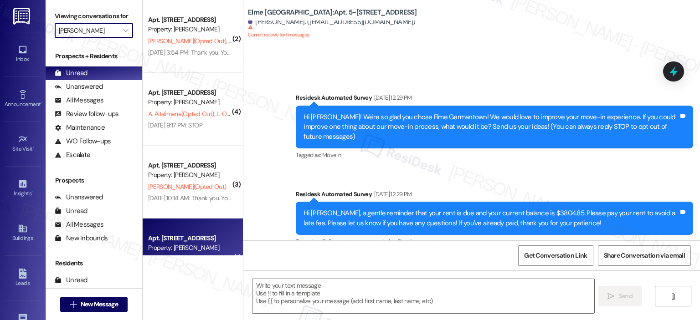
type textarea "Fetching suggested responses. Please feel free to read through the conversation…"
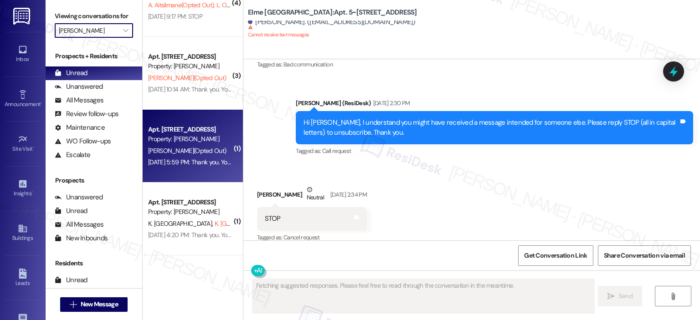
scroll to position [389, 0]
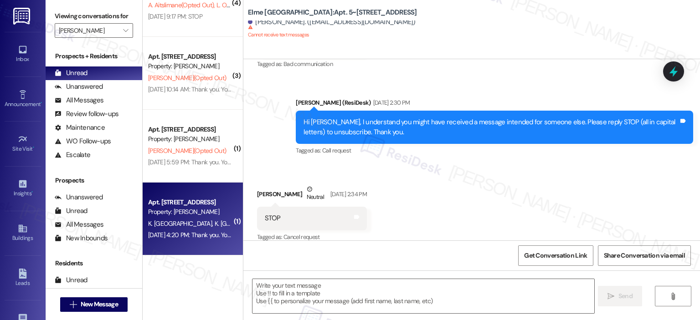
click at [177, 209] on div "Property: Elme Herndon" at bounding box center [190, 212] width 84 height 10
type textarea "Fetching suggested responses. Please feel free to read through the conversation…"
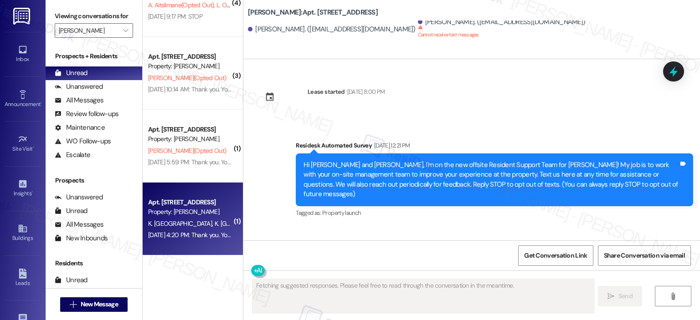
type textarea "Fetching suggested responses. Please feel free to read through the conversation…"
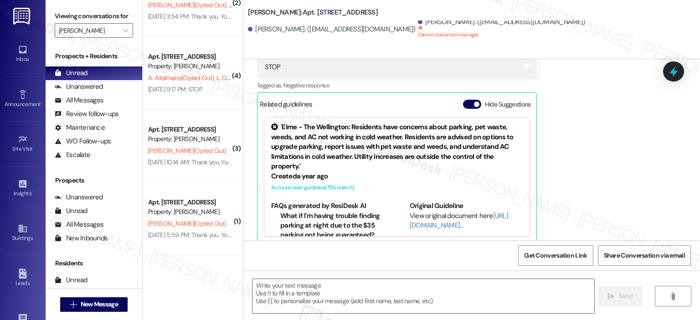
scroll to position [36, 0]
click at [457, 95] on div "Related guidelines Hide Suggestions" at bounding box center [397, 104] width 274 height 18
click at [463, 100] on button "Hide Suggestions" at bounding box center [472, 104] width 18 height 9
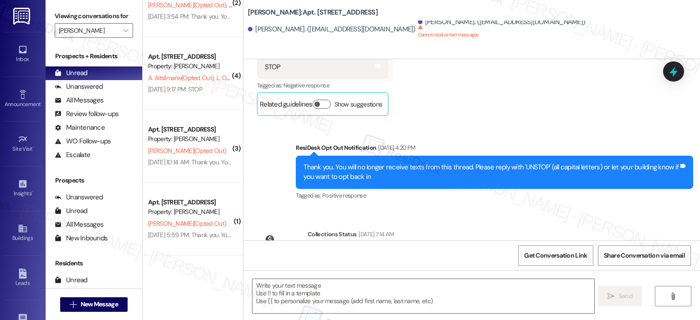
scroll to position [257, 0]
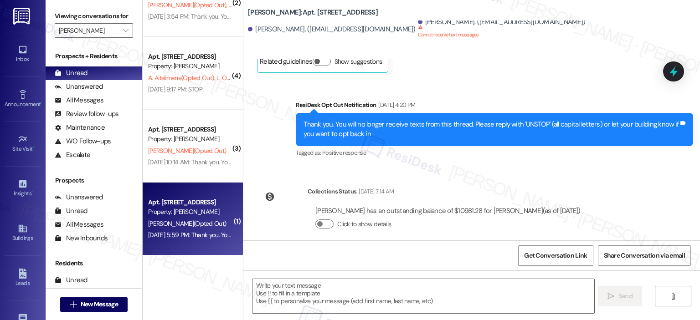
click at [195, 224] on span "J. Payne (Opted Out)" at bounding box center [187, 224] width 78 height 8
type textarea "Fetching suggested responses. Please feel free to read through the conversation…"
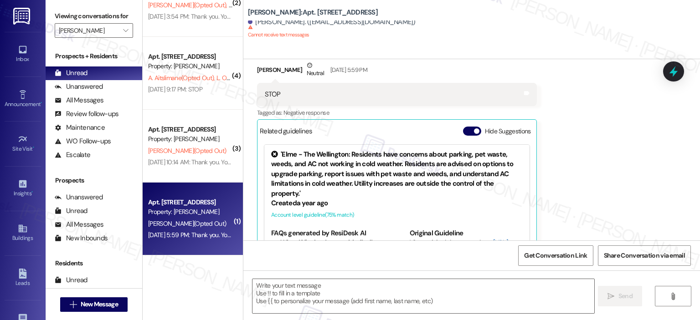
type textarea "Fetching suggested responses. Please feel free to read through the conversation…"
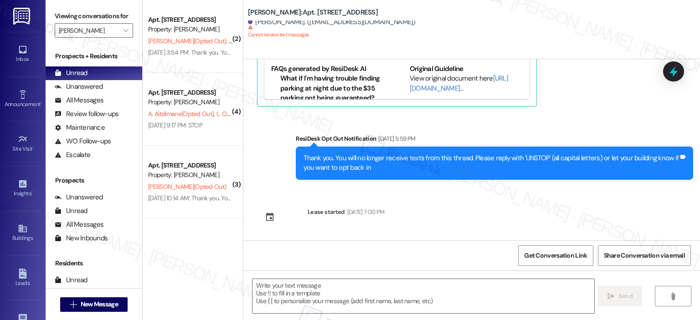
scroll to position [0, 0]
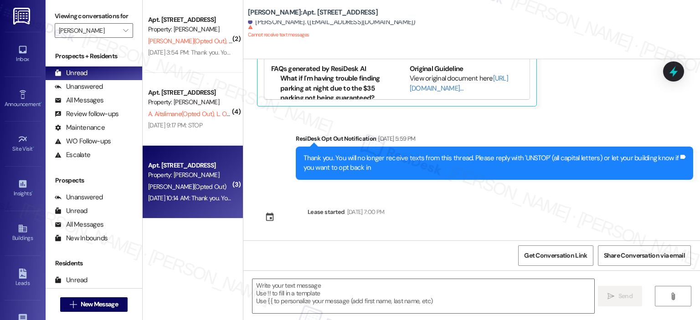
click at [175, 192] on div "Y. Lindsay (Opted Out)" at bounding box center [190, 186] width 86 height 11
type textarea "Fetching suggested responses. Please feel free to read through the conversation…"
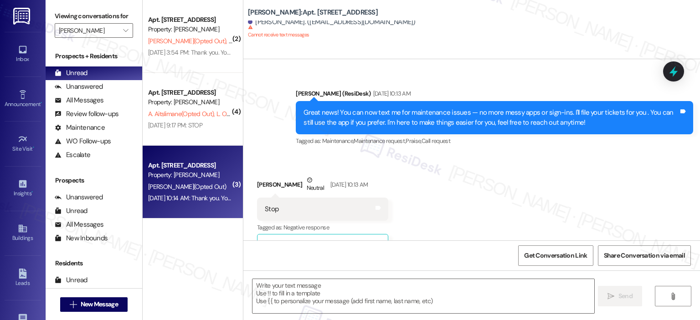
type textarea "Fetching suggested responses. Please feel free to read through the conversation…"
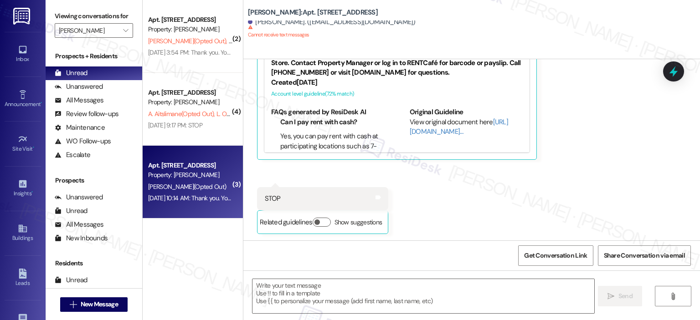
scroll to position [732, 0]
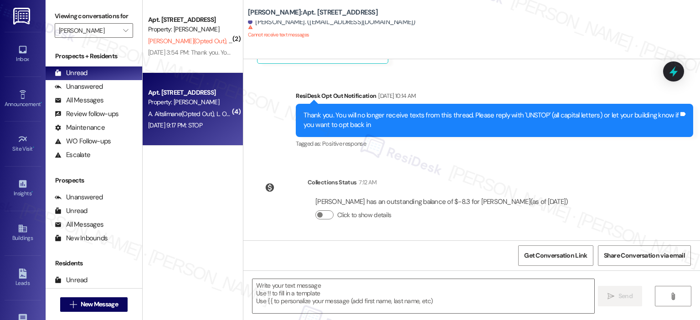
click at [161, 121] on div "Jun 15, 2024 at 9:17 PM: STOP Jun 15, 2024 at 9:17 PM: STOP" at bounding box center [190, 125] width 86 height 11
type textarea "Fetching suggested responses. Please feel free to read through the conversation…"
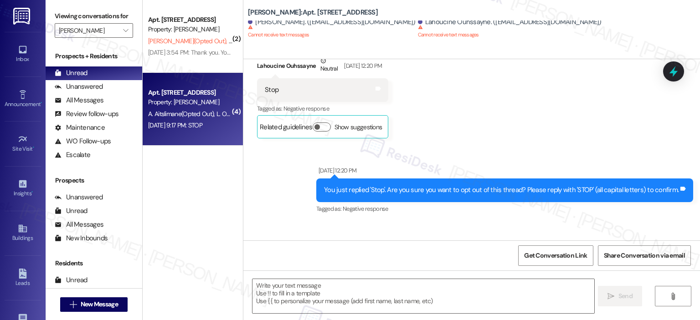
type textarea "Fetching suggested responses. Please feel free to read through the conversation…"
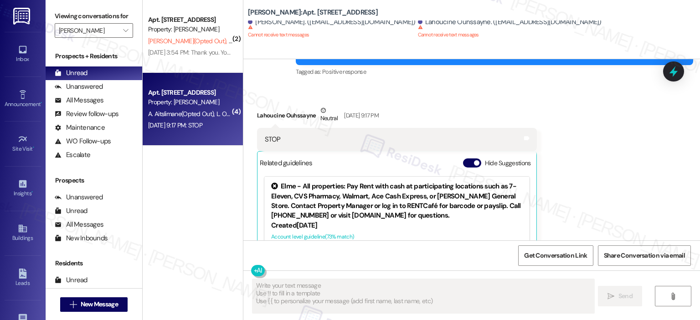
scroll to position [789, 0]
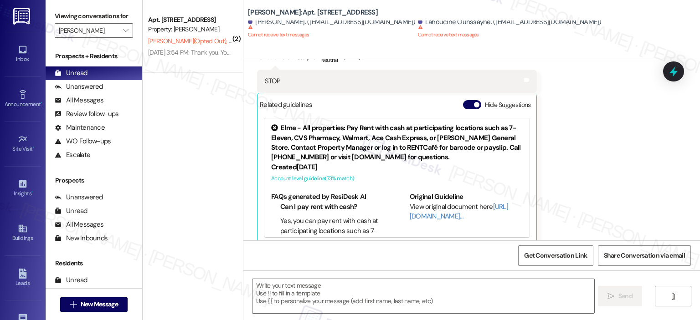
click at [190, 32] on div "Property: Elme Herndon" at bounding box center [190, 30] width 84 height 10
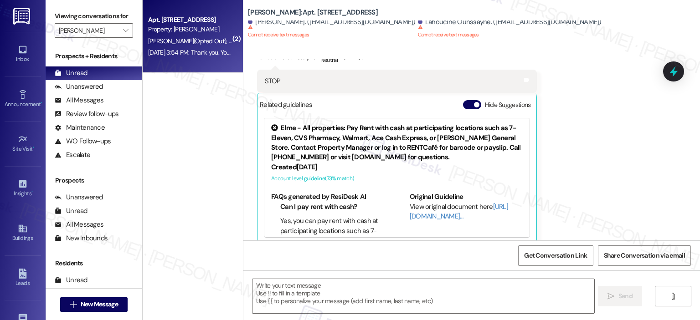
type textarea "Fetching suggested responses. Please feel free to read through the conversation…"
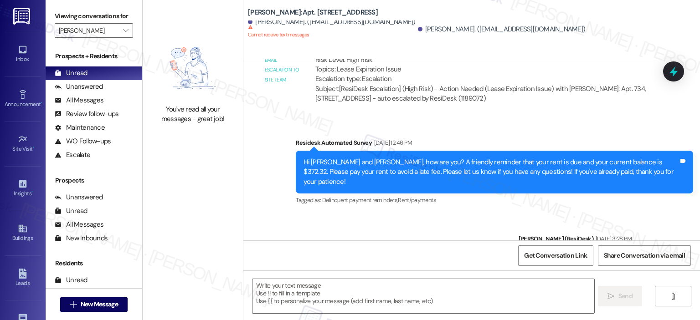
scroll to position [1628, 0]
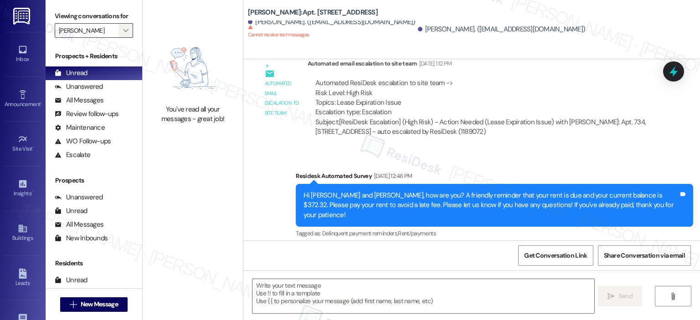
click at [123, 32] on icon "" at bounding box center [125, 30] width 5 height 7
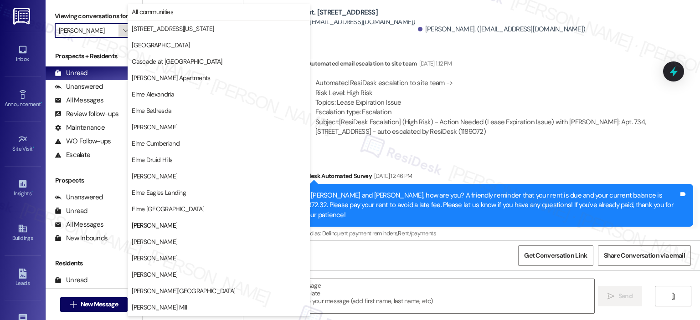
scroll to position [148, 0]
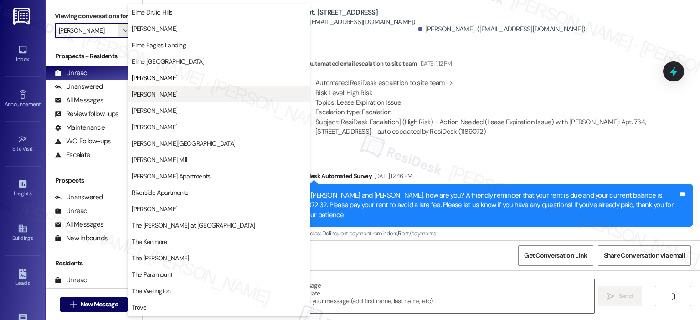
click at [164, 95] on span "[PERSON_NAME]" at bounding box center [155, 94] width 46 height 9
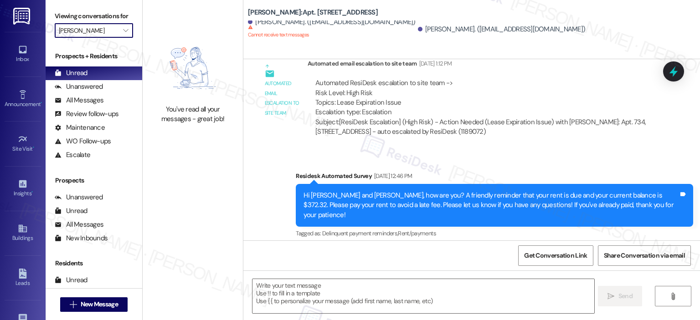
type input "[PERSON_NAME]"
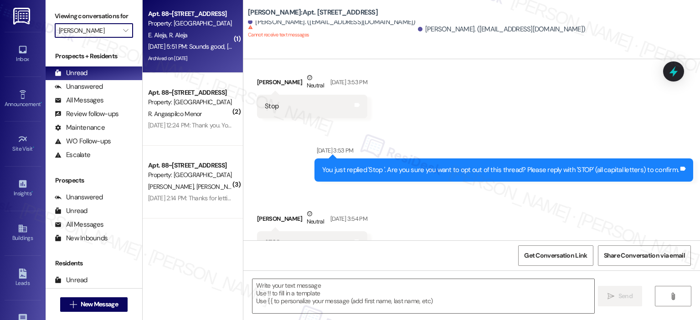
type textarea "Fetching suggested responses. Please feel free to read through the conversation…"
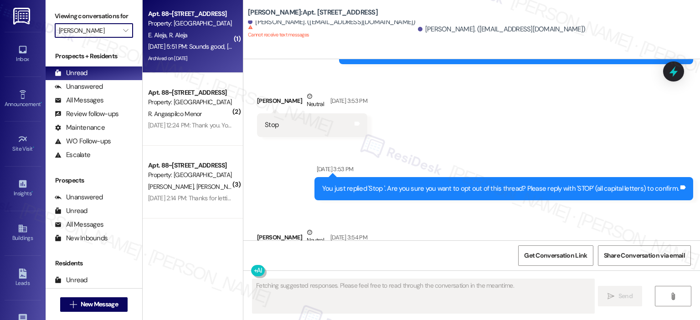
scroll to position [1926, 0]
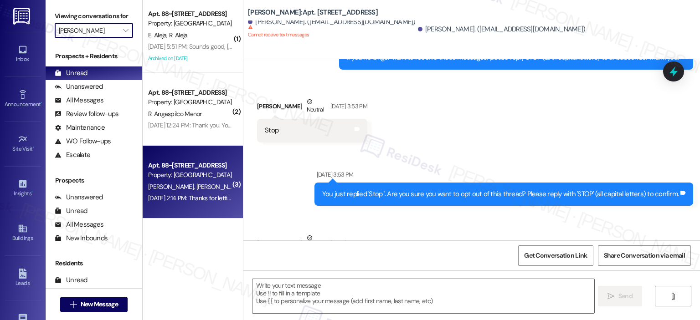
click at [180, 169] on div "Apt. 88~207, 86 Heritage Way NE" at bounding box center [190, 166] width 84 height 10
type textarea "Fetching suggested responses. Please feel free to read through the conversation…"
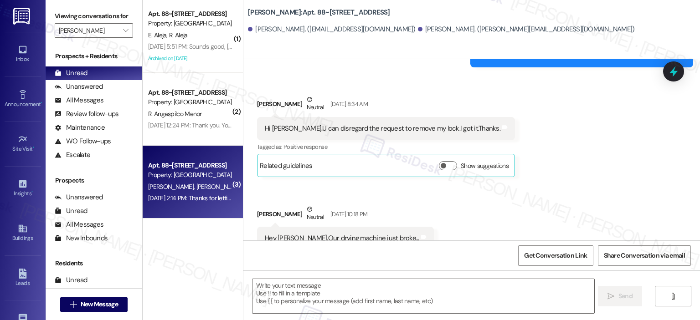
type textarea "Fetching suggested responses. Please feel free to read through the conversation…"
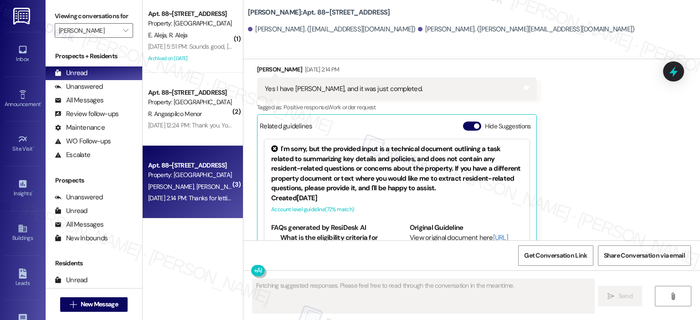
scroll to position [1160, 0]
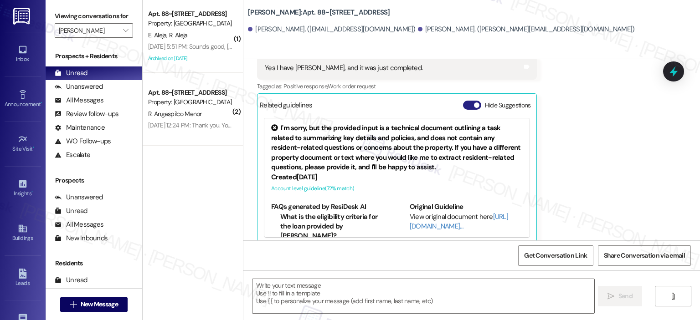
click at [463, 101] on button "Hide Suggestions" at bounding box center [472, 105] width 18 height 9
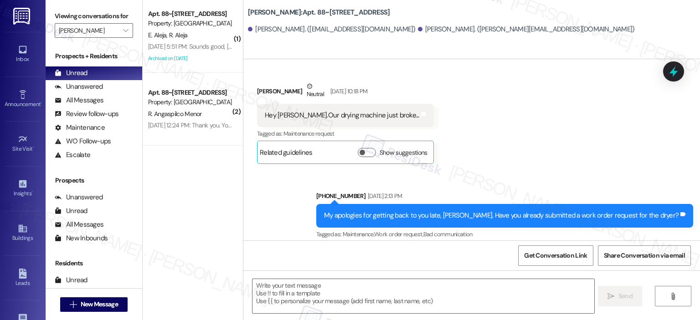
scroll to position [1163, 0]
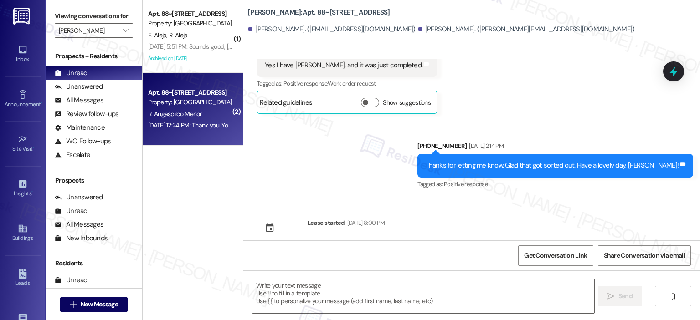
click at [211, 105] on div "Property: Elme Leesburg" at bounding box center [190, 103] width 84 height 10
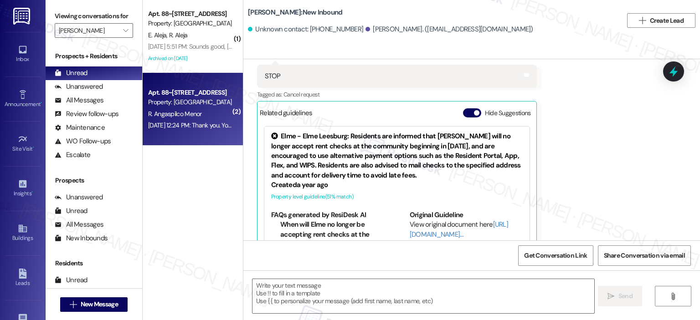
type textarea "Fetching suggested responses. Please feel free to read through the conversation…"
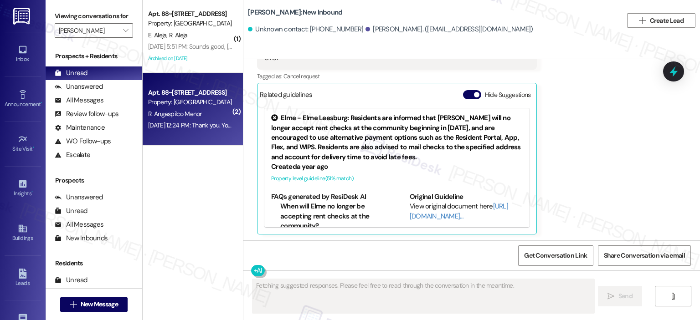
scroll to position [320, 0]
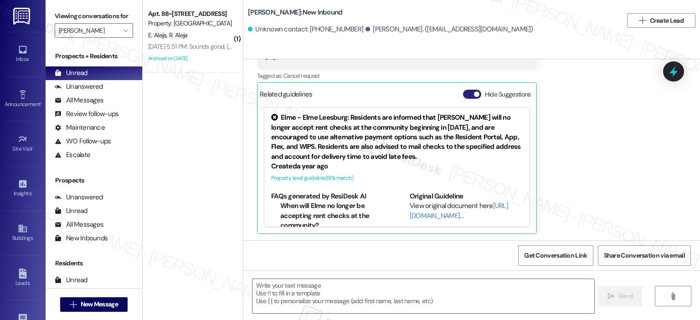
click at [463, 93] on button "Hide Suggestions" at bounding box center [472, 94] width 18 height 9
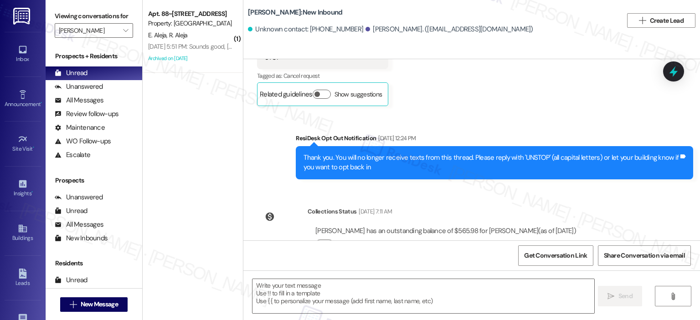
scroll to position [349, 0]
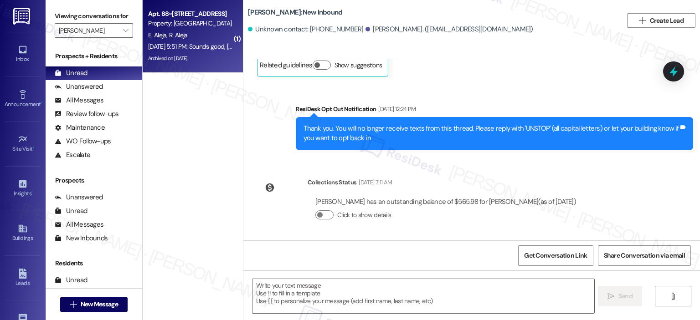
click at [195, 41] on div "Jun 17, 2025 at 5:51 PM: Sounds good, Remedios. He will be back tomorrow then. …" at bounding box center [190, 46] width 86 height 11
type textarea "Fetching suggested responses. Please feel free to read through the conversation…"
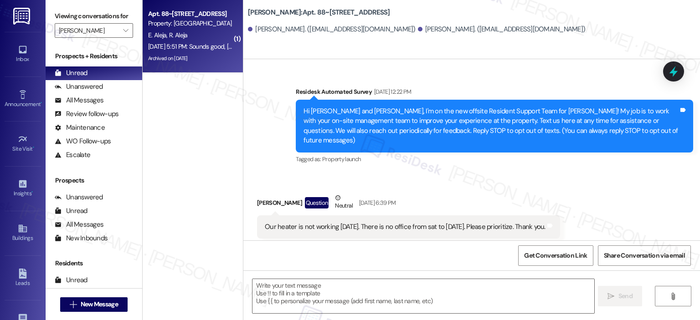
type textarea "Fetching suggested responses. Please feel free to read through the conversation…"
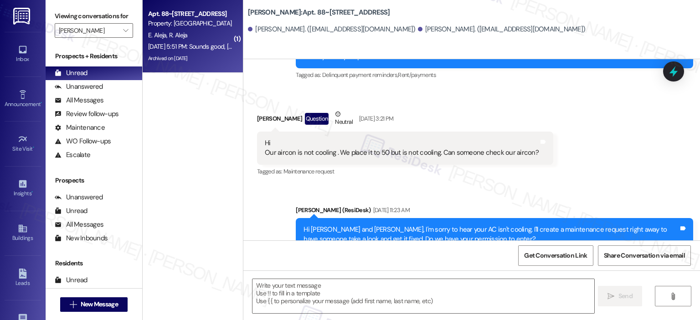
scroll to position [13105, 0]
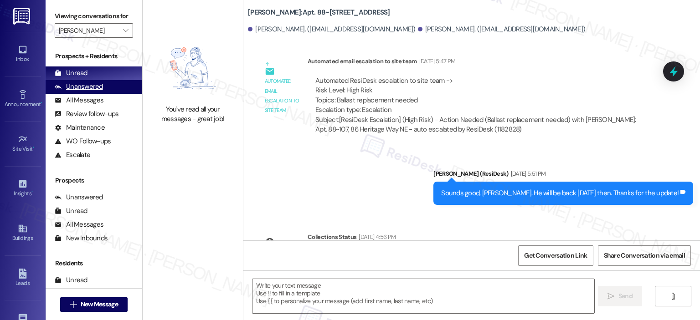
click at [89, 89] on div "Unanswered" at bounding box center [79, 87] width 48 height 10
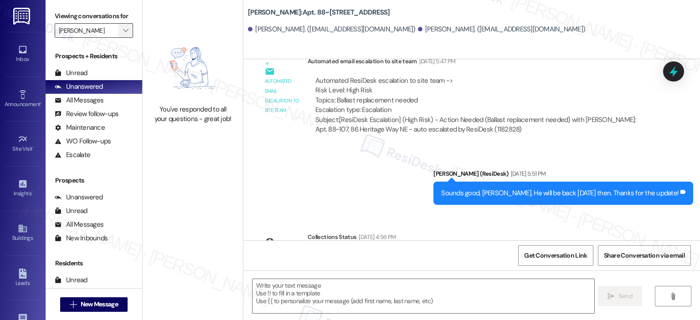
click at [121, 28] on span "" at bounding box center [125, 30] width 9 height 15
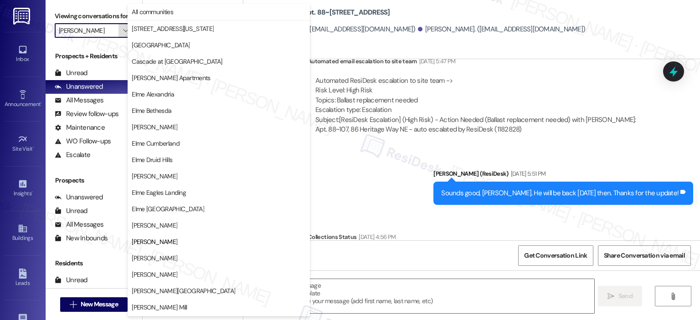
scroll to position [148, 0]
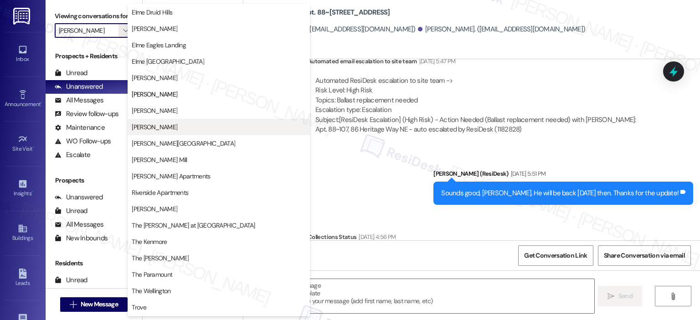
click at [162, 125] on span "[PERSON_NAME]" at bounding box center [155, 127] width 46 height 9
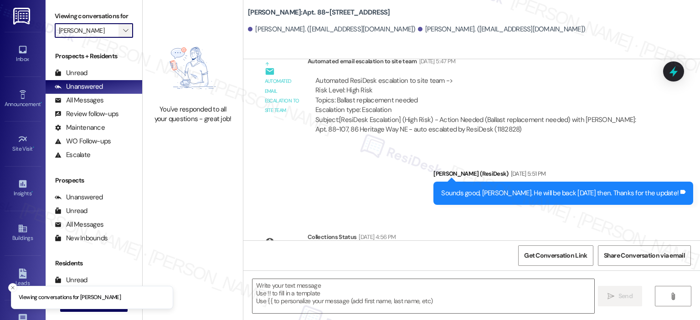
click at [123, 31] on icon "" at bounding box center [125, 30] width 5 height 7
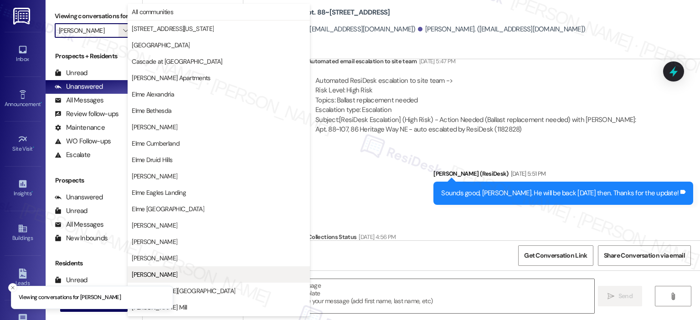
scroll to position [148, 0]
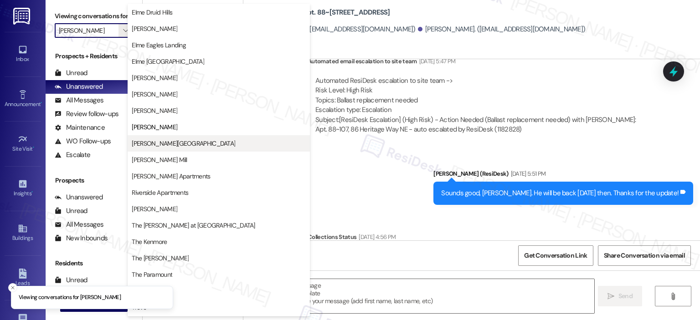
click at [171, 137] on button "[PERSON_NAME][GEOGRAPHIC_DATA]" at bounding box center [219, 143] width 182 height 16
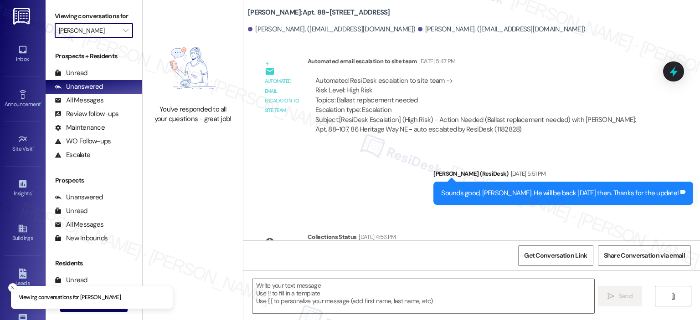
type input "[PERSON_NAME][GEOGRAPHIC_DATA]"
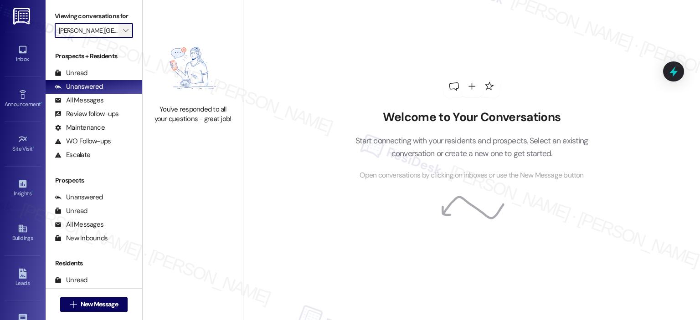
click at [123, 29] on icon "" at bounding box center [125, 30] width 5 height 7
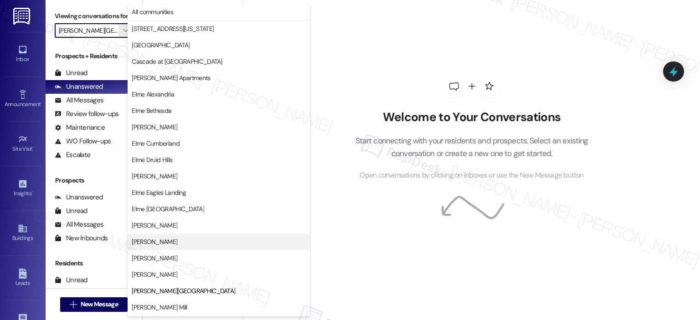
scroll to position [148, 0]
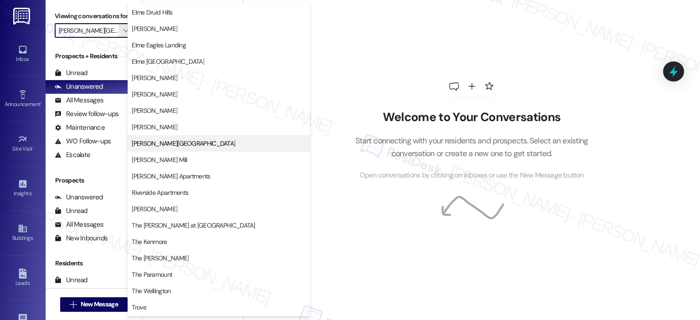
click at [166, 143] on span "[PERSON_NAME][GEOGRAPHIC_DATA]" at bounding box center [183, 143] width 103 height 9
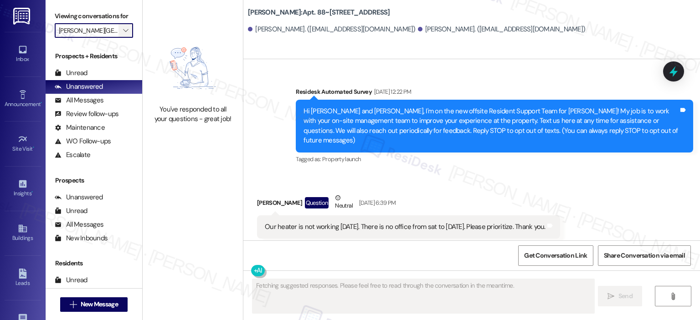
type textarea "Fetching suggested responses. Please feel free to read through the conversation…"
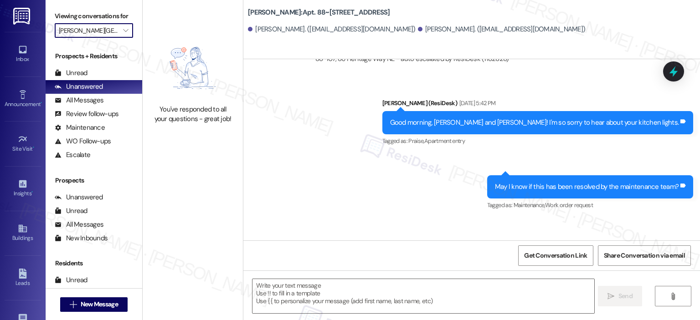
scroll to position [13105, 0]
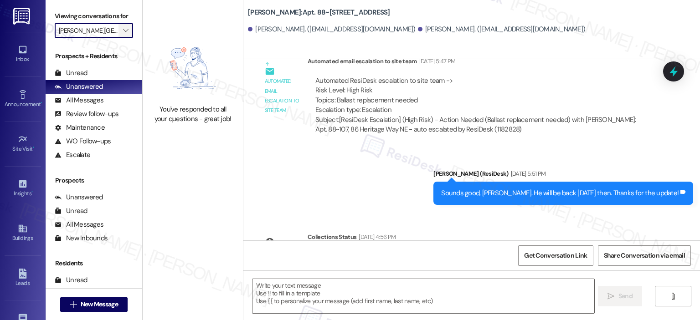
click at [126, 31] on button "" at bounding box center [125, 30] width 15 height 15
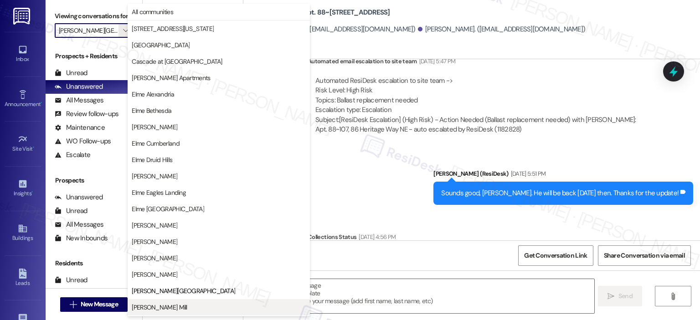
scroll to position [148, 0]
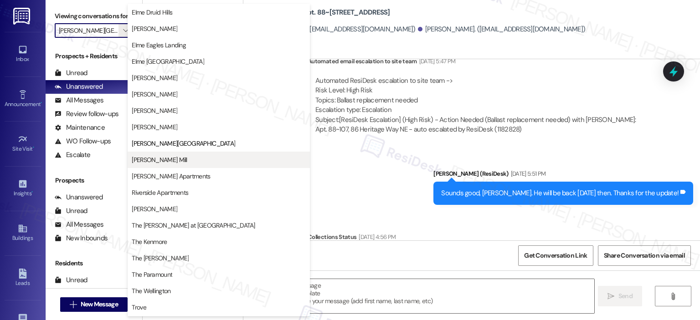
click at [168, 162] on span "[PERSON_NAME] Mill" at bounding box center [159, 159] width 55 height 9
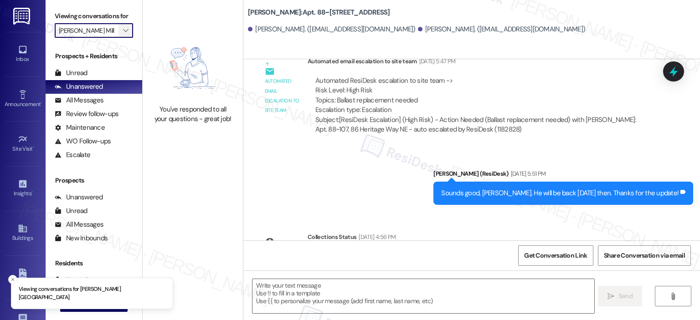
click at [123, 31] on icon "" at bounding box center [125, 30] width 5 height 7
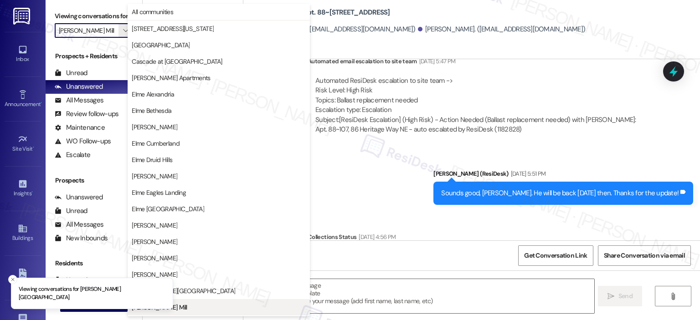
scroll to position [148, 0]
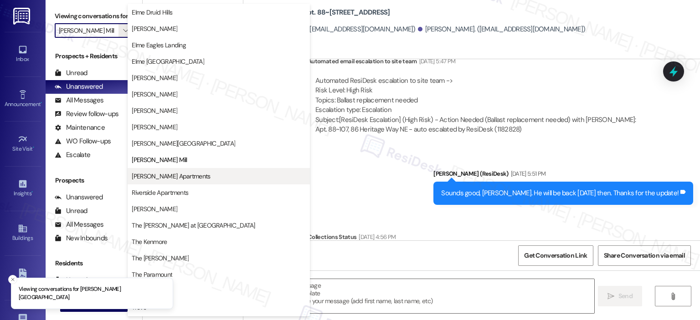
click at [172, 172] on span "[PERSON_NAME] Apartments" at bounding box center [171, 176] width 78 height 9
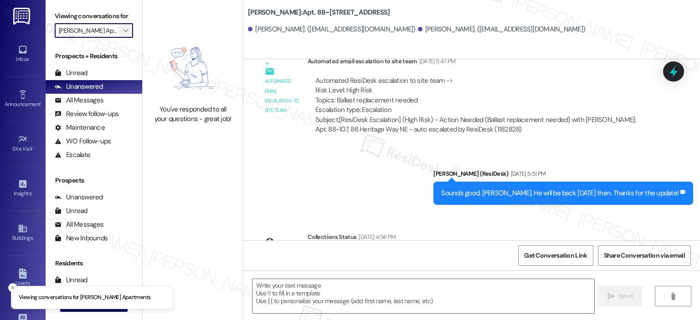
click at [125, 25] on button "" at bounding box center [125, 30] width 15 height 15
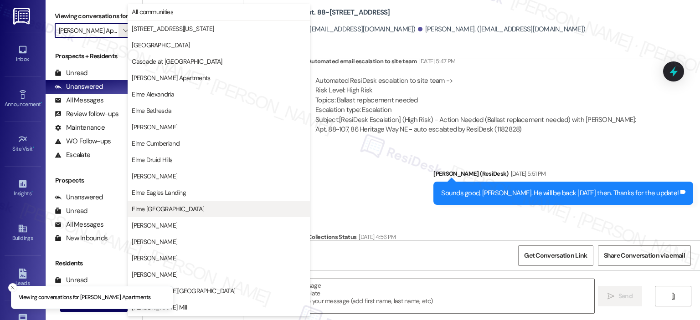
scroll to position [163, 0]
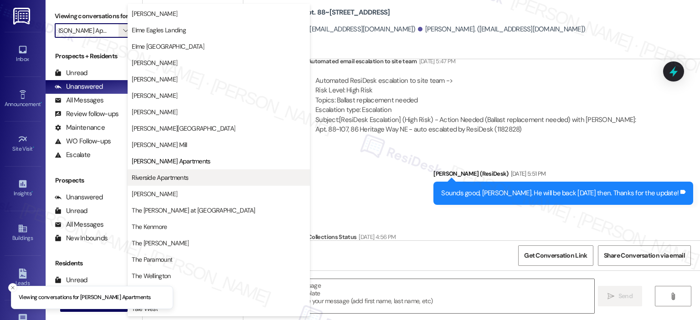
click at [198, 171] on button "Riverside Apartments" at bounding box center [219, 178] width 182 height 16
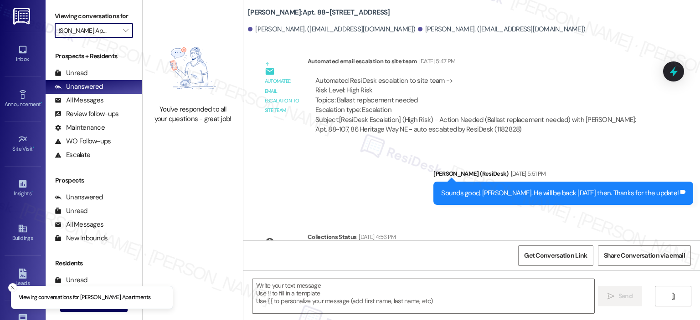
type input "Riverside Apartments"
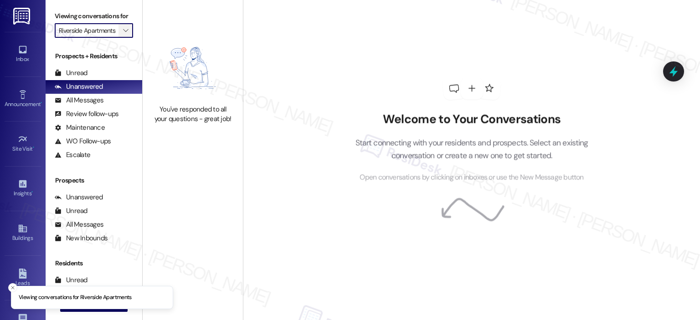
click at [123, 30] on icon "" at bounding box center [125, 30] width 5 height 7
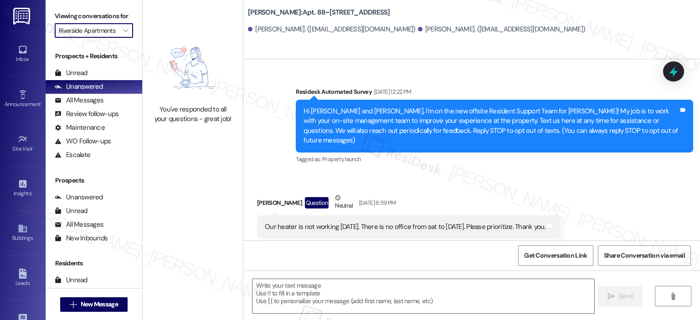
type textarea "Fetching suggested responses. Please feel free to read through the conversation…"
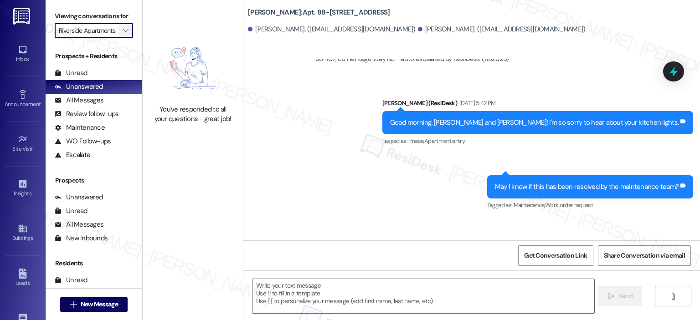
scroll to position [0, 0]
click at [121, 35] on span "" at bounding box center [125, 30] width 9 height 15
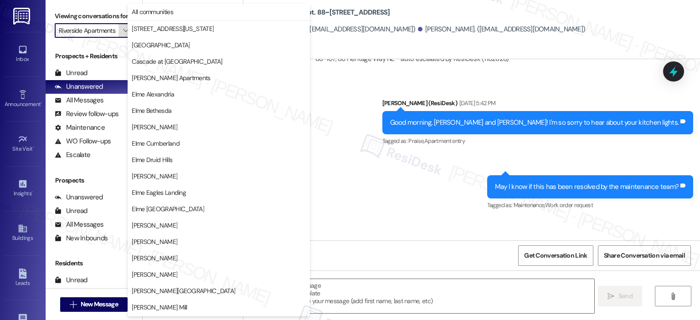
scroll to position [163, 0]
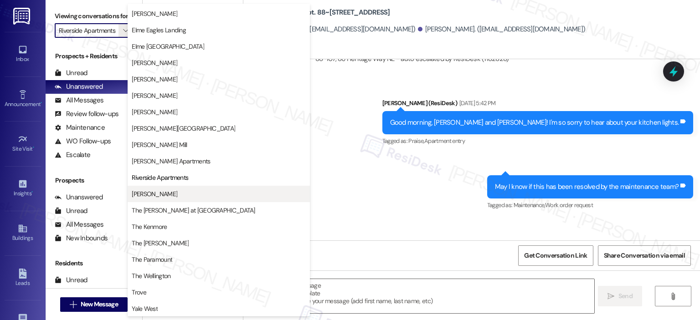
click at [186, 190] on span "[PERSON_NAME]" at bounding box center [219, 194] width 174 height 9
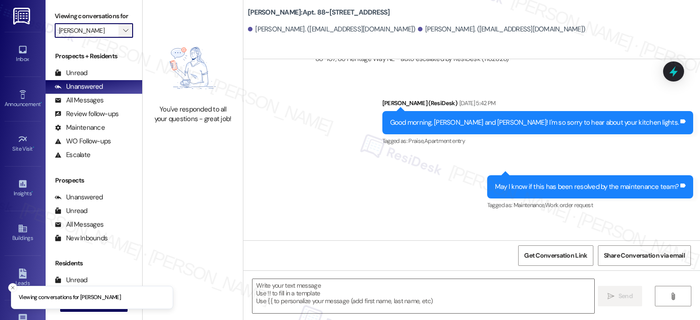
click at [126, 26] on button "" at bounding box center [125, 30] width 15 height 15
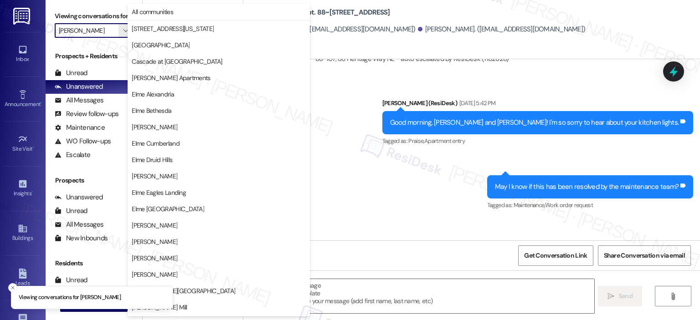
scroll to position [163, 0]
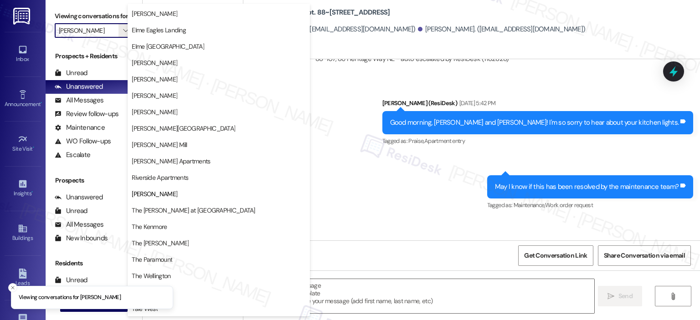
click at [151, 206] on span "The [PERSON_NAME] at [GEOGRAPHIC_DATA]" at bounding box center [193, 210] width 123 height 9
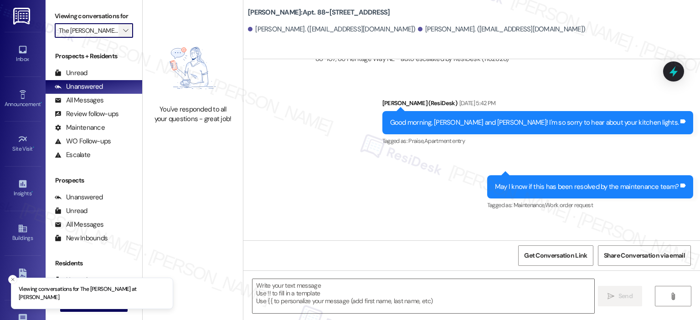
click at [124, 27] on span "" at bounding box center [125, 30] width 9 height 15
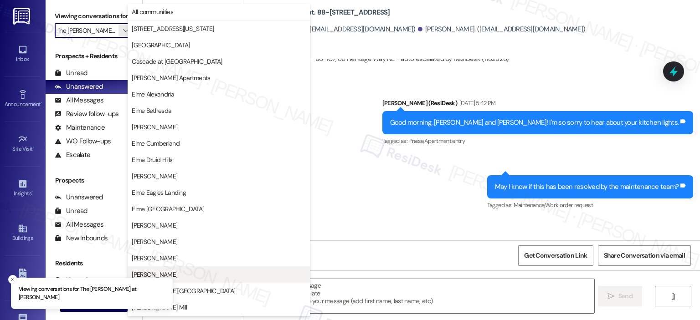
scroll to position [163, 0]
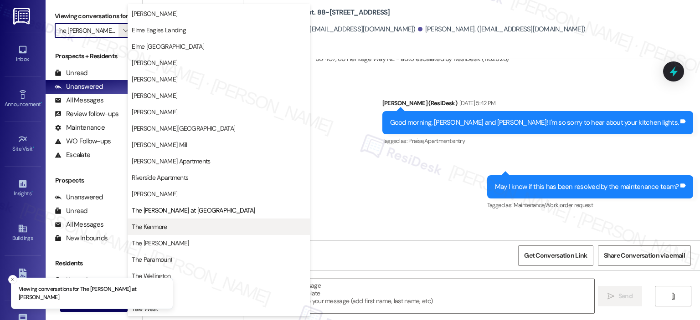
click at [178, 229] on span "The Kenmore" at bounding box center [219, 226] width 174 height 9
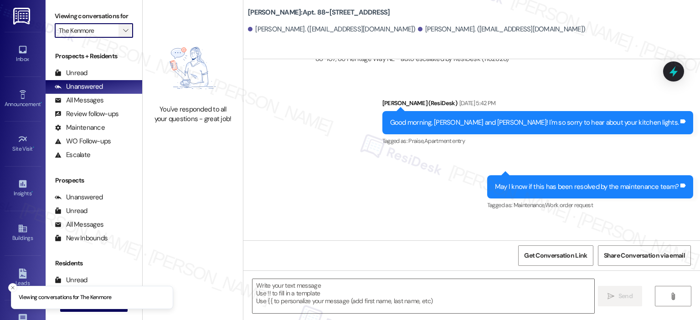
click at [123, 30] on icon "" at bounding box center [125, 30] width 5 height 7
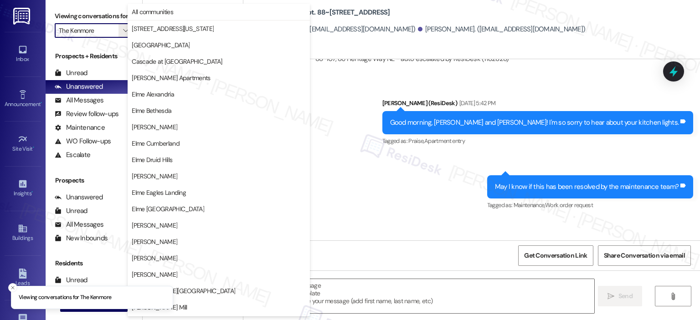
scroll to position [163, 0]
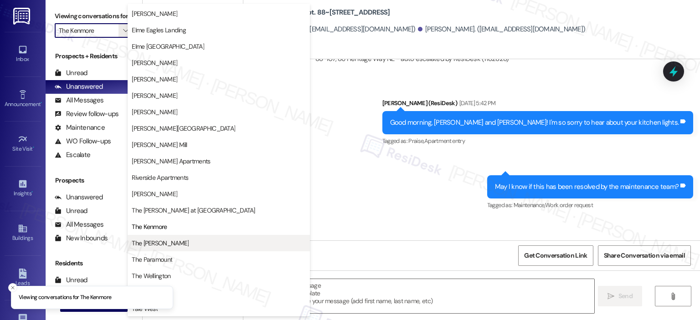
click at [161, 238] on button "The [PERSON_NAME]" at bounding box center [219, 243] width 182 height 16
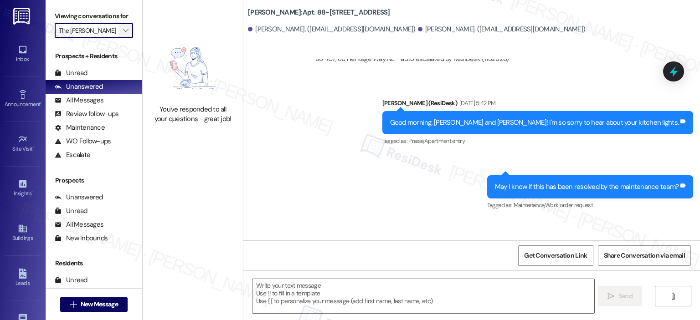
click at [123, 27] on icon "" at bounding box center [125, 30] width 5 height 7
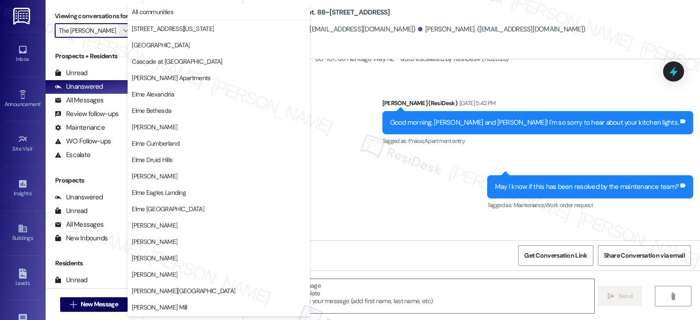
scroll to position [163, 0]
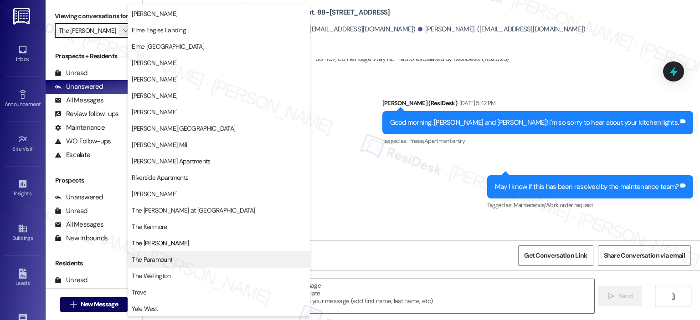
click at [147, 260] on span "The Paramount" at bounding box center [152, 259] width 41 height 9
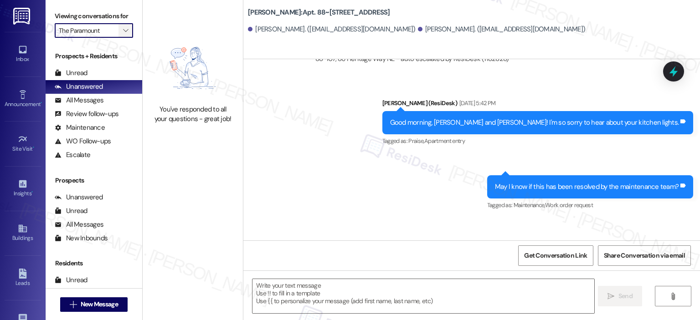
click at [123, 34] on icon "" at bounding box center [125, 30] width 5 height 7
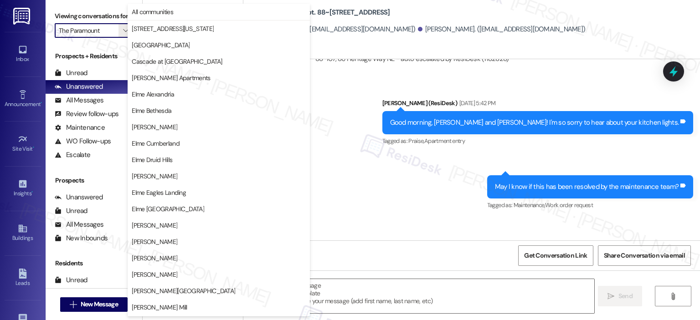
scroll to position [163, 0]
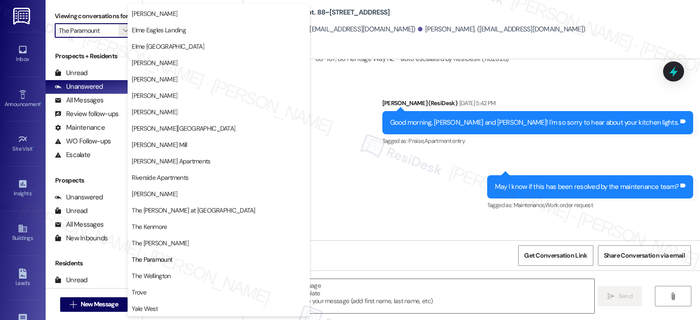
click at [171, 281] on button "The Wellington" at bounding box center [219, 276] width 182 height 16
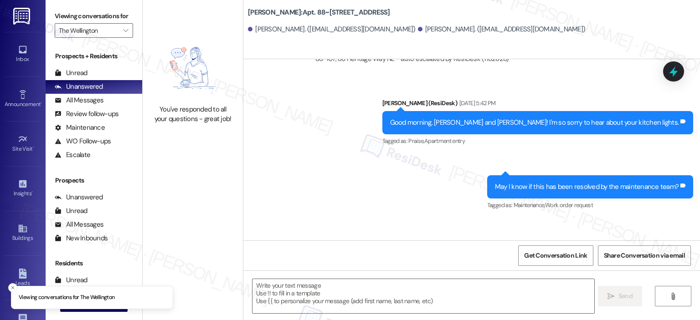
click at [126, 41] on div "Viewing conversations for The Wellington " at bounding box center [94, 23] width 97 height 47
click at [121, 31] on span "" at bounding box center [125, 30] width 9 height 15
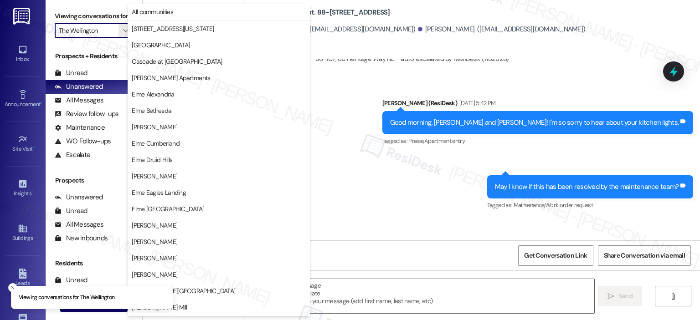
scroll to position [163, 0]
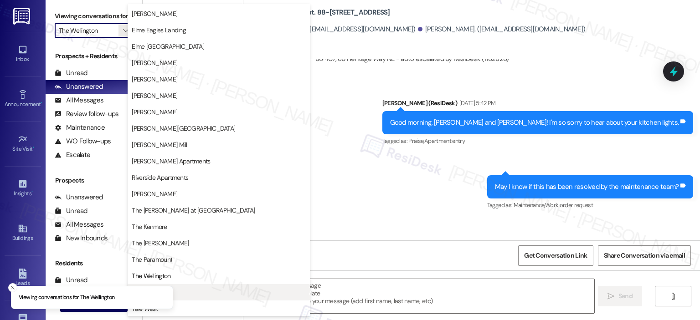
click at [209, 293] on span "Trove" at bounding box center [219, 292] width 174 height 9
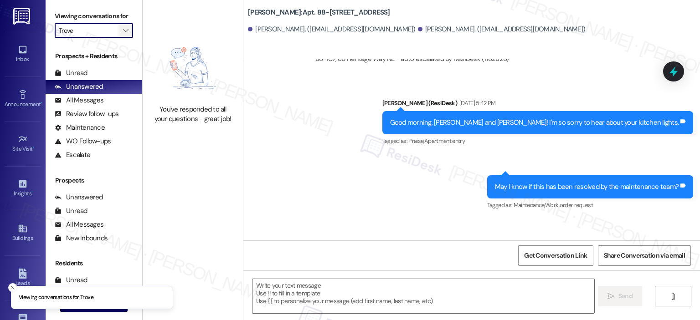
click at [125, 27] on button "" at bounding box center [125, 30] width 15 height 15
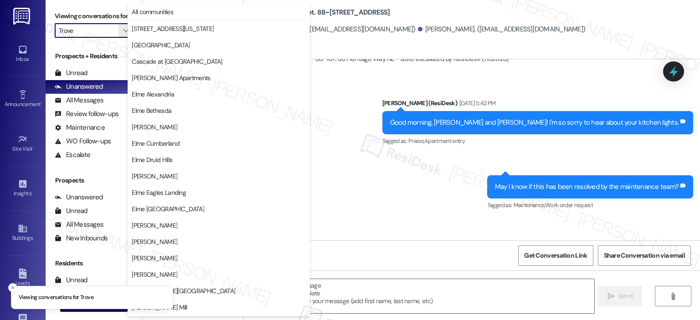
scroll to position [163, 0]
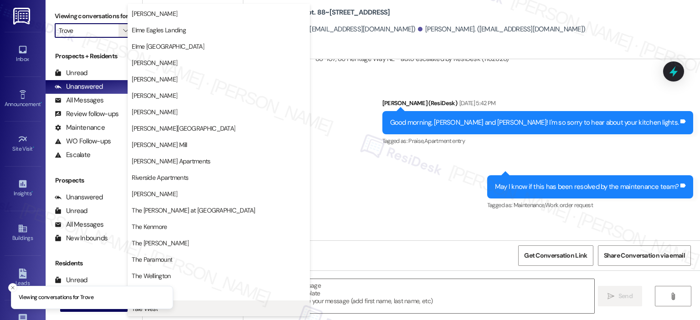
click at [192, 303] on button "Yale West" at bounding box center [219, 309] width 182 height 16
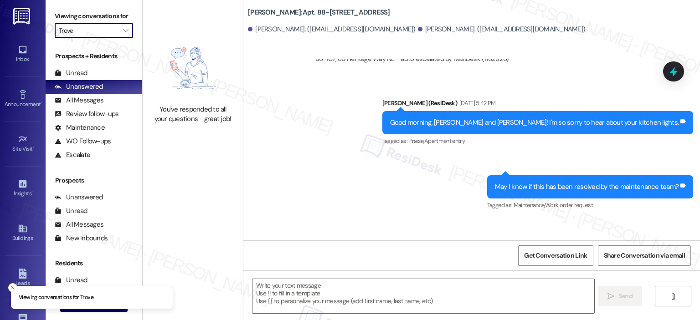
type input "Yale West"
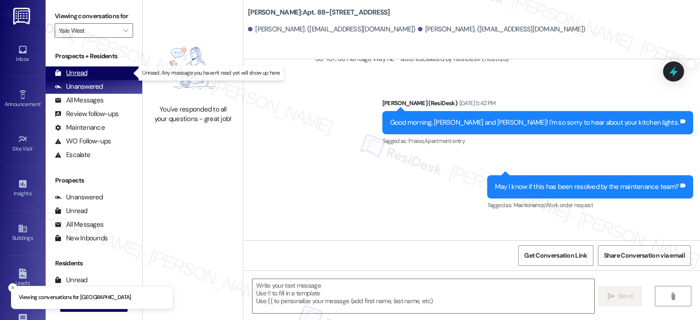
click at [52, 68] on div "Unread (0)" at bounding box center [94, 74] width 97 height 14
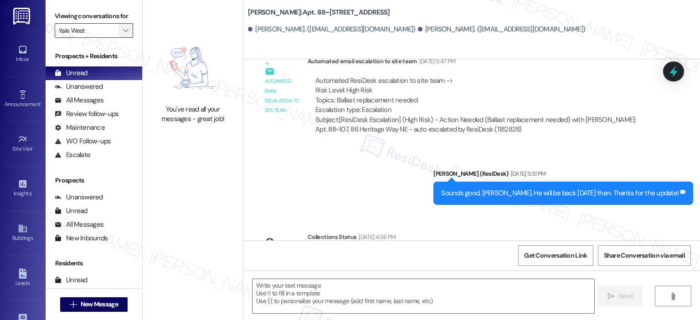
type textarea "Fetching suggested responses. Please feel free to read through the conversation…"
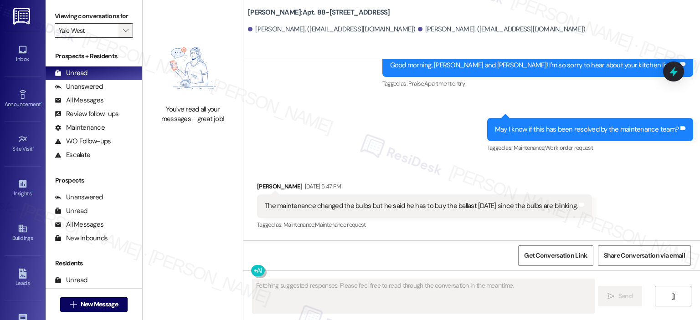
scroll to position [12845, 0]
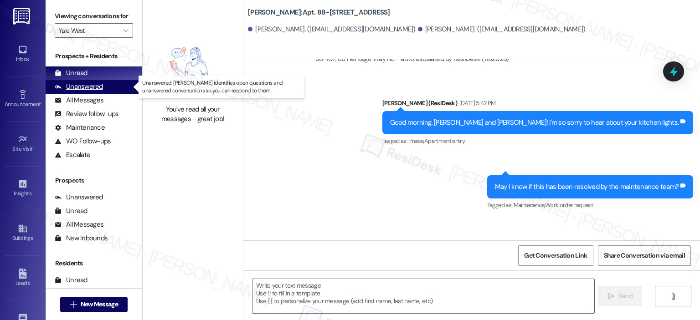
click at [90, 85] on div "Unanswered" at bounding box center [79, 87] width 48 height 10
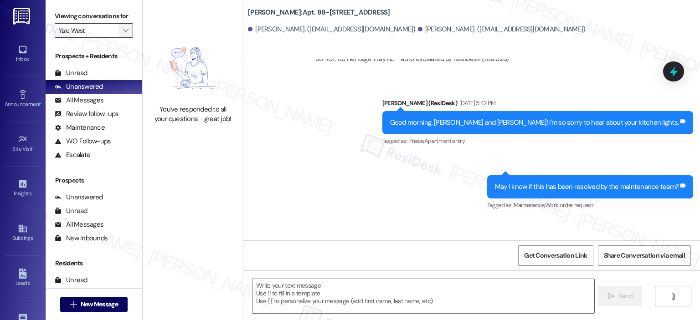
click at [126, 31] on button "" at bounding box center [125, 30] width 15 height 15
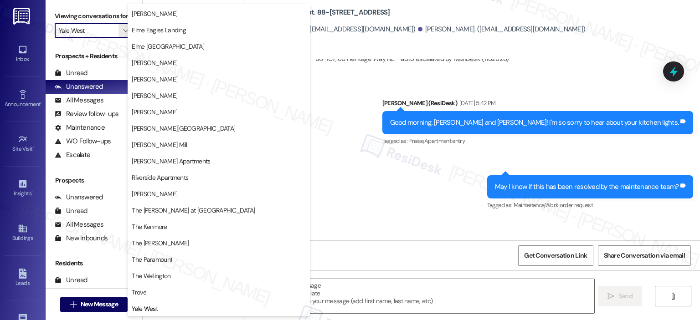
scroll to position [0, 0]
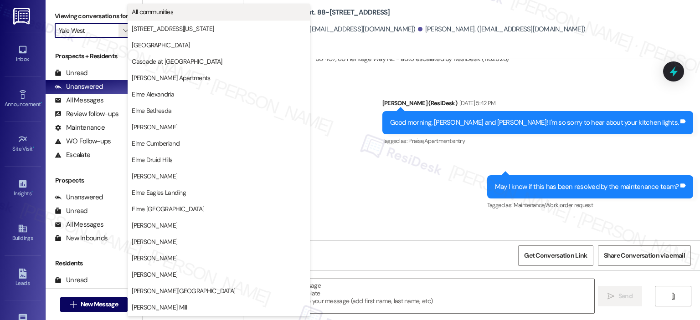
click at [148, 10] on span "All communities" at bounding box center [152, 11] width 41 height 9
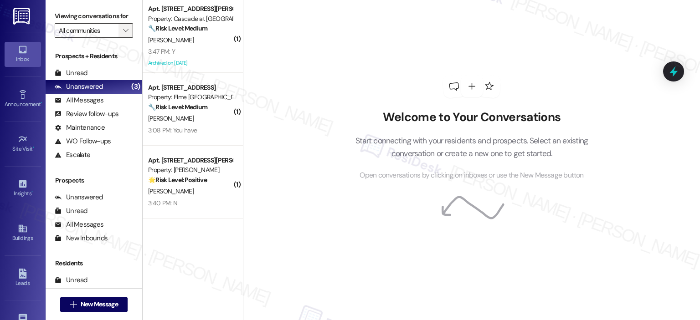
click at [123, 31] on icon "" at bounding box center [125, 30] width 5 height 7
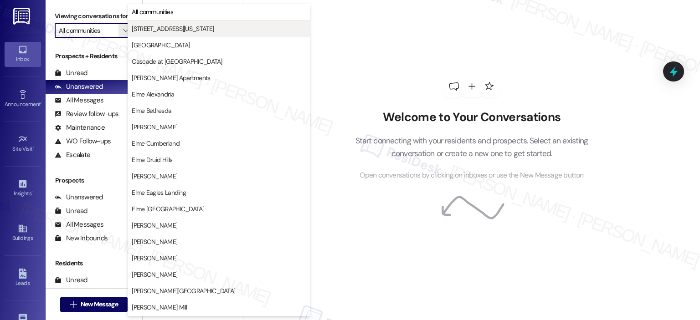
click at [152, 32] on span "[STREET_ADDRESS][US_STATE]" at bounding box center [173, 28] width 82 height 9
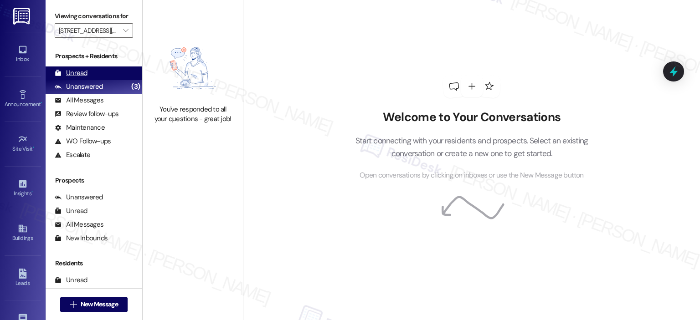
click at [82, 71] on div "Unread" at bounding box center [71, 73] width 33 height 10
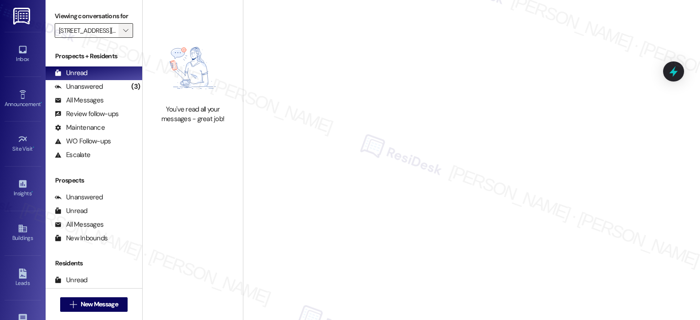
click at [121, 25] on span "" at bounding box center [125, 30] width 9 height 15
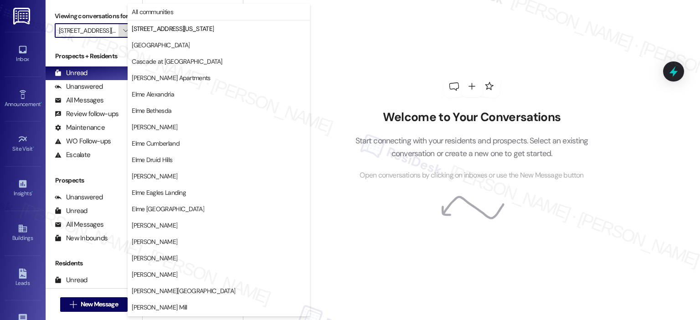
scroll to position [0, 14]
click at [144, 47] on span "[GEOGRAPHIC_DATA]" at bounding box center [161, 45] width 58 height 9
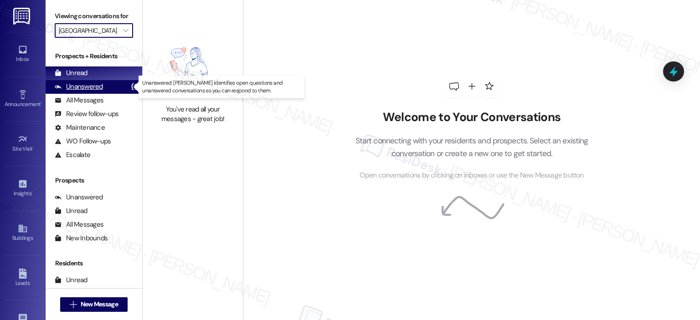
click at [91, 90] on div "Unanswered" at bounding box center [79, 87] width 48 height 10
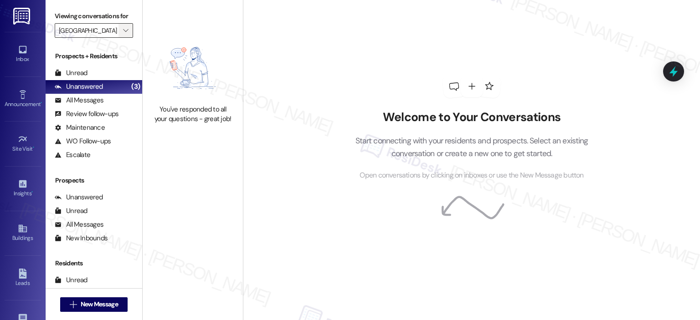
click at [123, 24] on span "" at bounding box center [125, 30] width 9 height 15
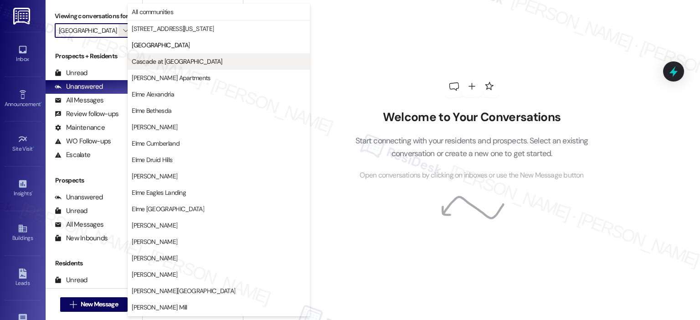
click at [166, 62] on span "Cascade at [GEOGRAPHIC_DATA]" at bounding box center [177, 61] width 90 height 9
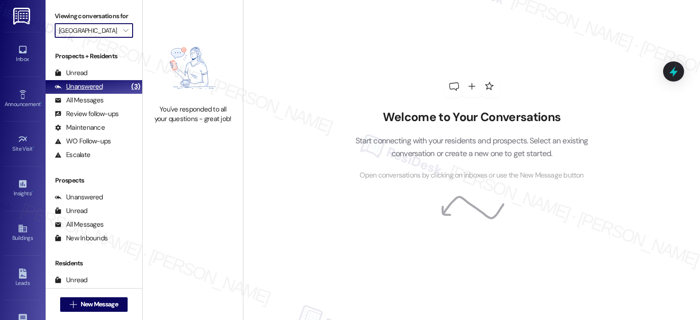
type input "Cascade at [GEOGRAPHIC_DATA]"
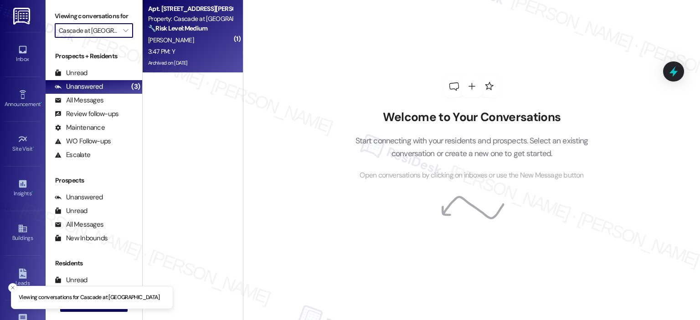
click at [170, 29] on strong "🔧 Risk Level: Medium" at bounding box center [177, 28] width 59 height 8
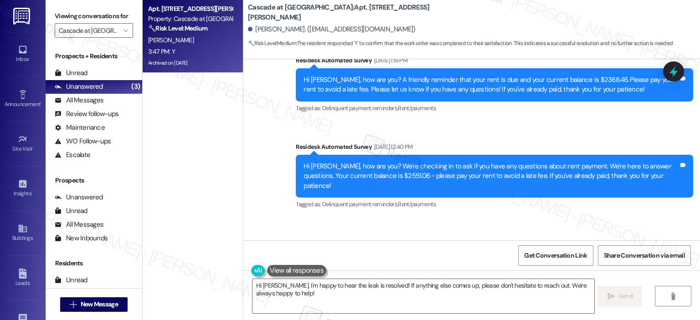
scroll to position [4845, 0]
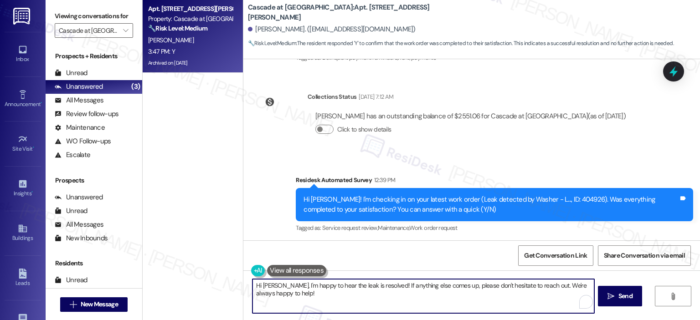
drag, startPoint x: 282, startPoint y: 285, endPoint x: 244, endPoint y: 287, distance: 37.4
click at [247, 287] on div "Hi Stephen, I'm happy to hear the leak is resolved! If anything else comes up, …" at bounding box center [418, 296] width 342 height 35
click at [425, 289] on textarea "Thanks for your response, Stephen! I'm happy to hear the leak is resolved! If a…" at bounding box center [422, 296] width 341 height 34
drag, startPoint x: 426, startPoint y: 298, endPoint x: 444, endPoint y: 288, distance: 20.8
click at [444, 288] on textarea "Thanks for your response, Stephen! I'm happy to hear the leak is resolved! If a…" at bounding box center [422, 296] width 341 height 34
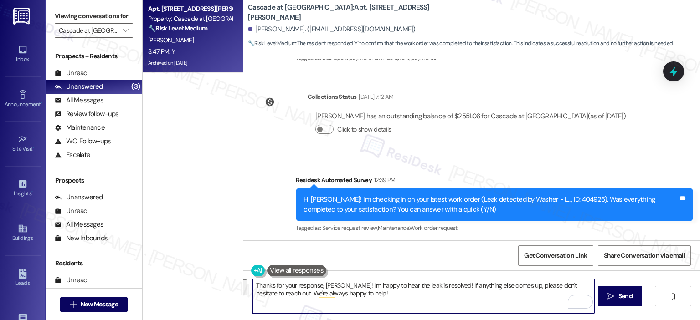
paste textarea "I may ask, has {{property}} lived up to your expectations? Feel free to answer …"
type textarea "Thanks for your response, Stephen! I'm happy to hear the leak is resolved! If I…"
click at [617, 298] on span "Send" at bounding box center [626, 297] width 18 height 10
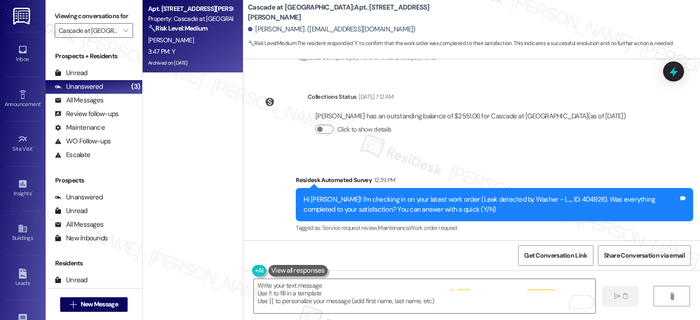
type textarea "Fetching suggested responses. Please feel free to read through the conversation…"
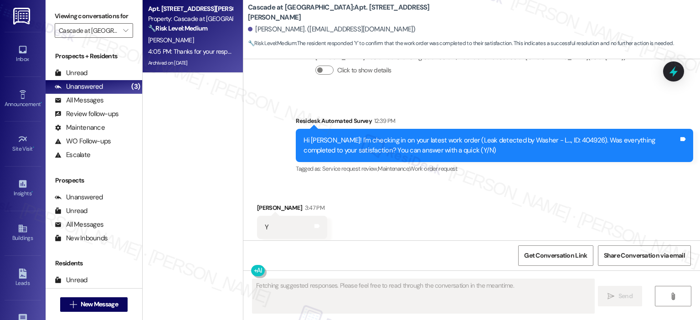
scroll to position [4917, 0]
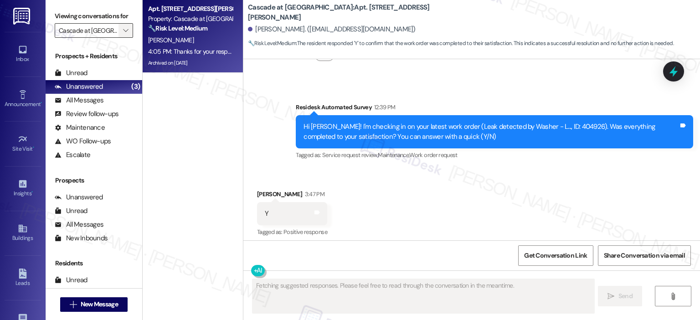
click at [121, 35] on span "" at bounding box center [125, 30] width 9 height 15
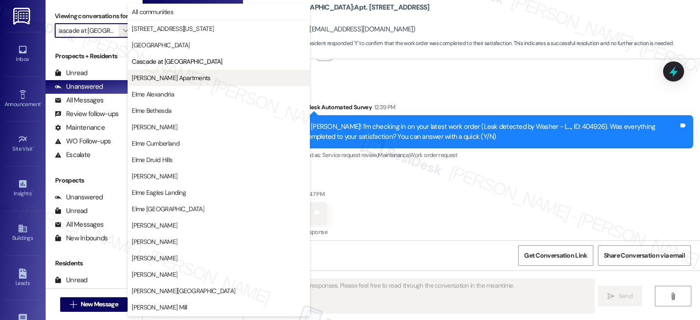
click at [142, 75] on span "[PERSON_NAME] Apartments" at bounding box center [171, 77] width 78 height 9
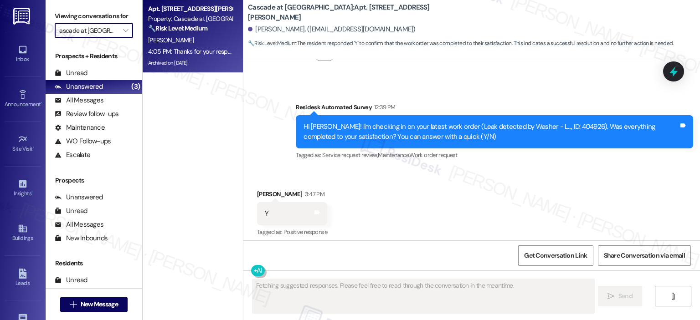
type input "[PERSON_NAME] Apartments"
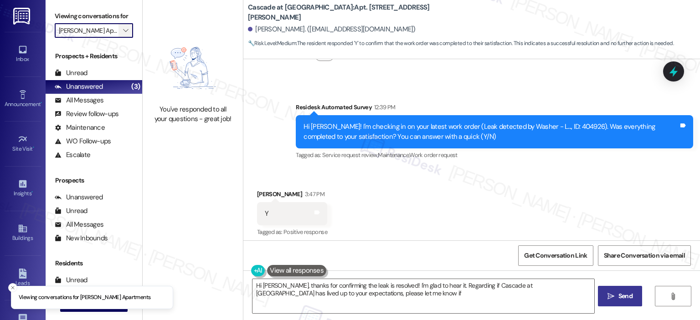
click at [121, 25] on span "" at bounding box center [125, 30] width 9 height 15
type textarea "Hi Stephen, thanks for confirming the leak is resolved! I'm glad to hear it. Re…"
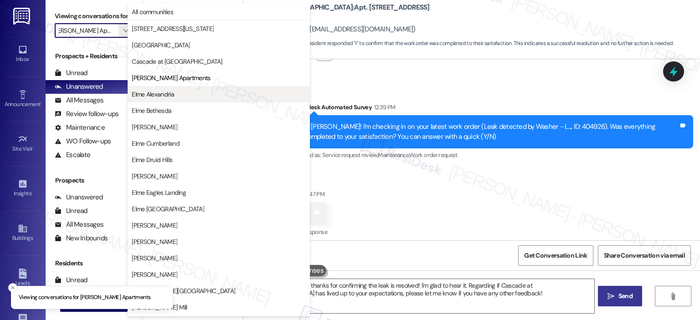
click at [147, 93] on span "Elme Alexandria" at bounding box center [153, 94] width 42 height 9
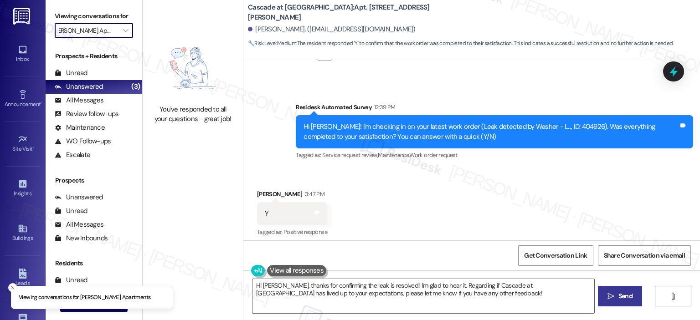
type input "Elme Alexandria"
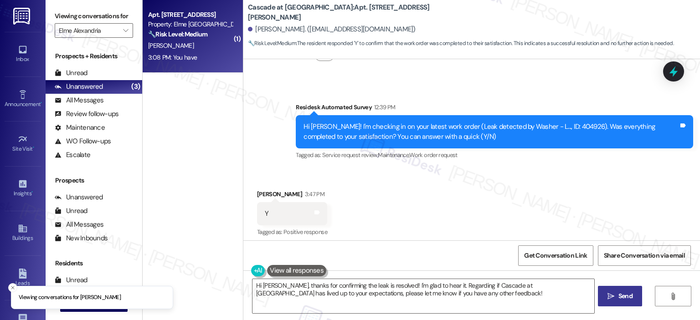
click at [205, 30] on strong "🔧 Risk Level: Medium" at bounding box center [177, 34] width 59 height 8
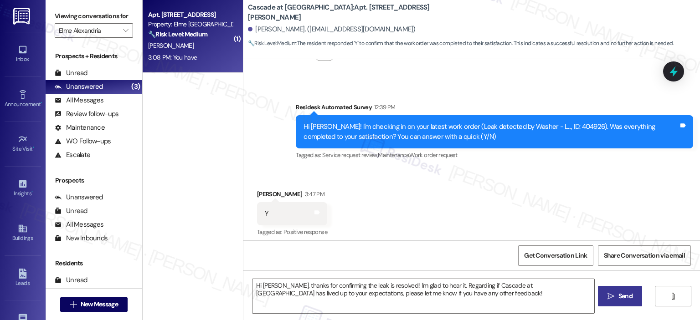
type textarea "Fetching suggested responses. Please feel free to read through the conversation…"
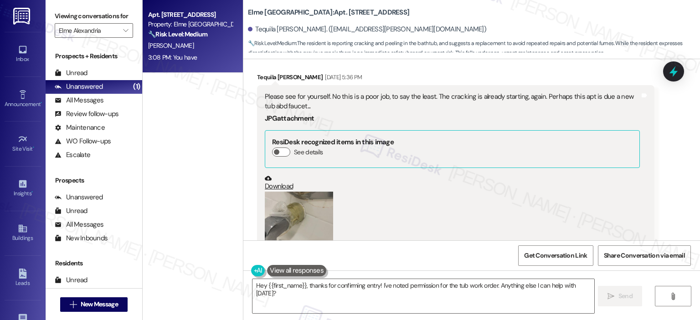
scroll to position [17407, 0]
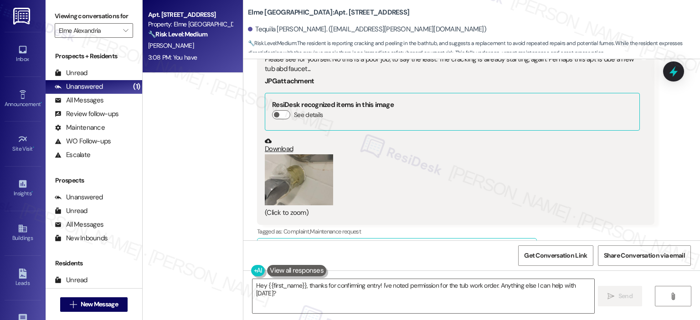
click at [297, 154] on button "Zoom image" at bounding box center [299, 179] width 68 height 51
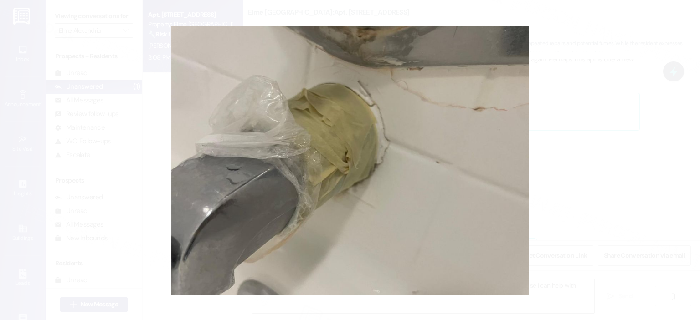
click at [621, 122] on button "Unzoom image" at bounding box center [350, 160] width 700 height 320
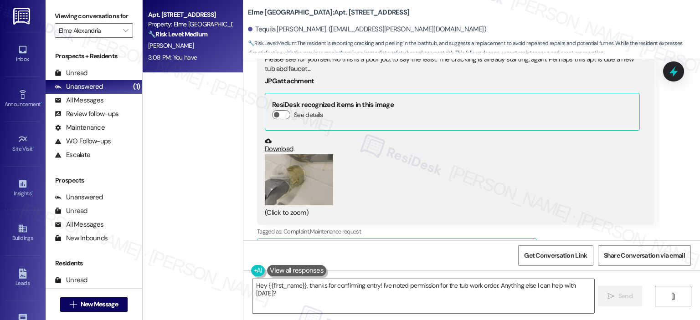
click at [272, 138] on link "Download" at bounding box center [452, 146] width 375 height 16
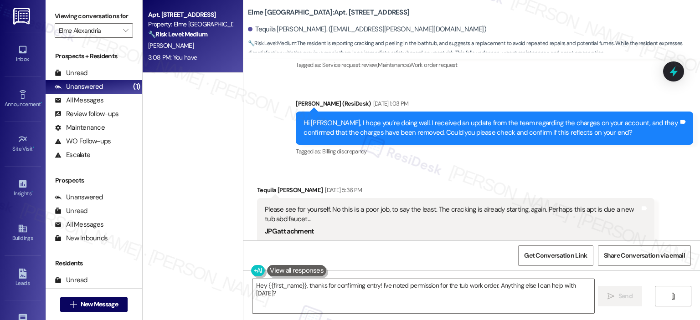
scroll to position [17331, 0]
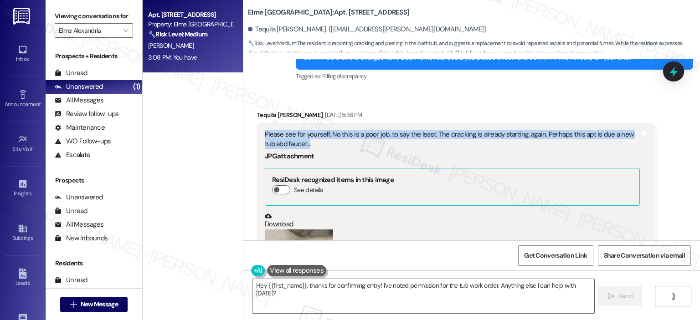
drag, startPoint x: 293, startPoint y: 92, endPoint x: 257, endPoint y: 82, distance: 37.8
click at [257, 123] on div "Please see for yourself. No this is a poor job, to say the least. The cracking …" at bounding box center [455, 211] width 397 height 177
copy div "Please see for yourself. No this is a poor job, to say the least. The cracking …"
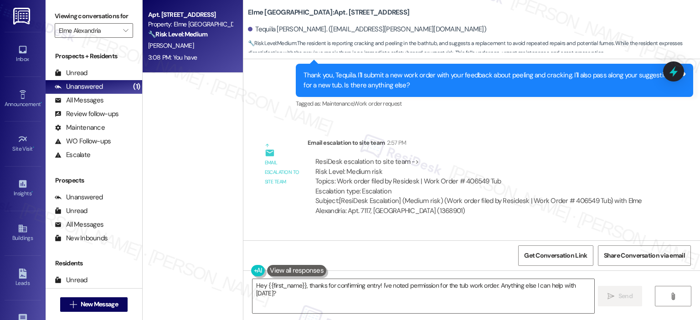
scroll to position [17670, 0]
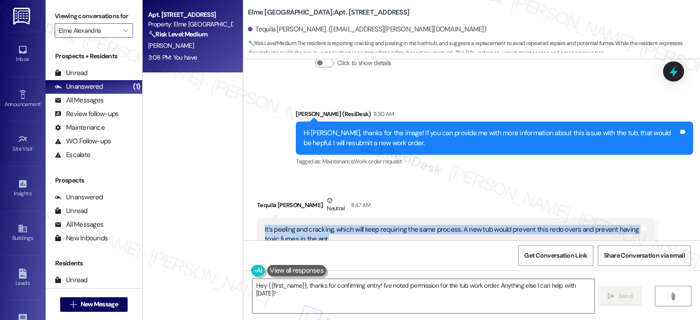
drag, startPoint x: 310, startPoint y: 183, endPoint x: 250, endPoint y: 177, distance: 60.4
click at [250, 189] on div "Received via SMS Tequila Langham Neutral 11:47 AM It's peeling and cracking, wh…" at bounding box center [455, 242] width 411 height 106
copy div "It's peeling and cracking, which will keep requiring the same process. A new tu…"
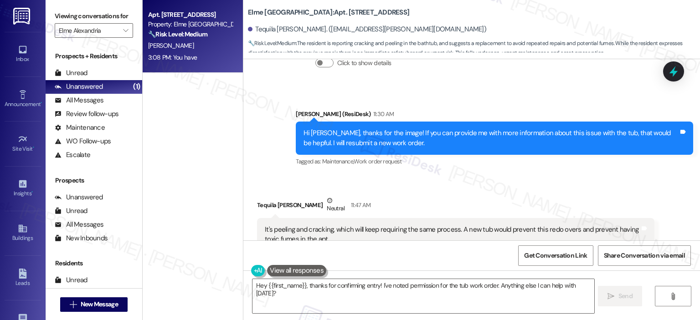
click at [559, 189] on div "Received via SMS Tequila Langham Neutral 11:47 AM It's peeling and cracking, wh…" at bounding box center [455, 242] width 411 height 106
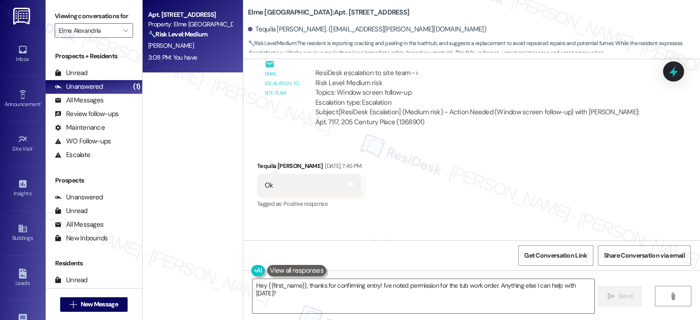
scroll to position [17105, 0]
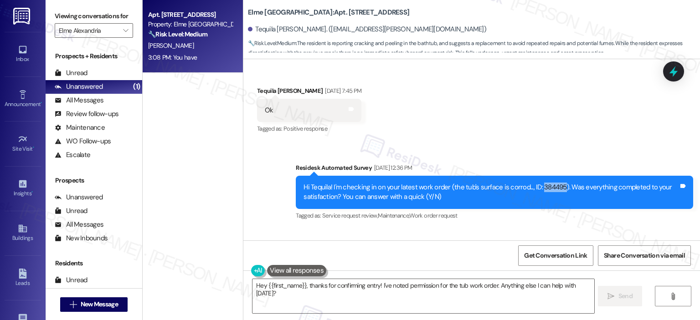
copy div "384495"
drag, startPoint x: 532, startPoint y: 136, endPoint x: 554, endPoint y: 131, distance: 22.1
click at [554, 183] on div "Hi Tequila! I'm checking in on your latest work order (the tub's surface is cor…" at bounding box center [490, 193] width 375 height 20
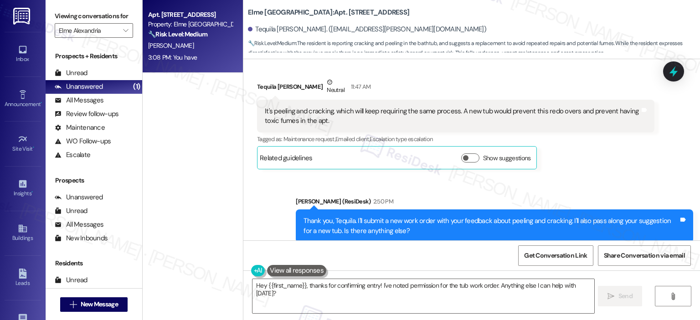
scroll to position [18009, 0]
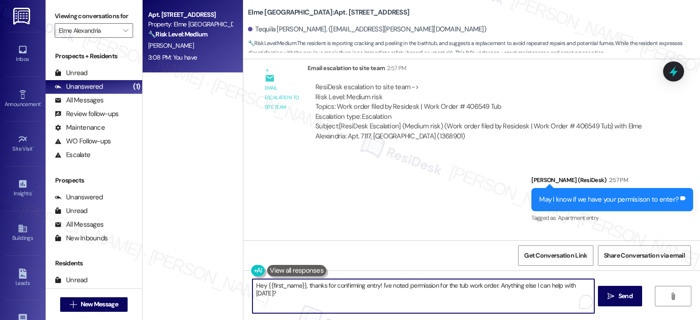
drag, startPoint x: 304, startPoint y: 286, endPoint x: 235, endPoint y: 285, distance: 69.3
click at [235, 285] on div "Apt. 7117, 205 Century Place Property: Elme Alexandria 🔧 Risk Level: Medium The…" at bounding box center [421, 160] width 557 height 320
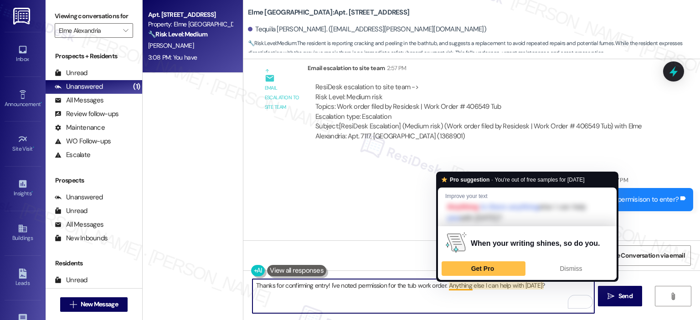
click at [333, 290] on textarea "Thanks for confirming entry! I've noted permission for the tub work order. Anyt…" at bounding box center [422, 296] width 341 height 34
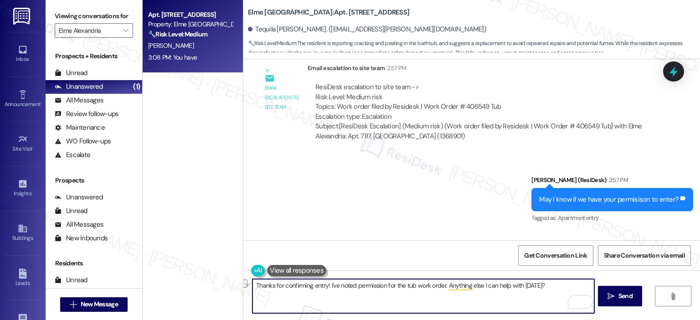
drag, startPoint x: 326, startPoint y: 287, endPoint x: 545, endPoint y: 287, distance: 219.2
click at [545, 287] on textarea "Thanks for confirming entry! I've noted permission for the tub work order. Anyt…" at bounding box center [422, 296] width 341 height 34
paste textarea "406601"
type textarea "Thanks for confirming entry! I've created a new work order on your behalf and h…"
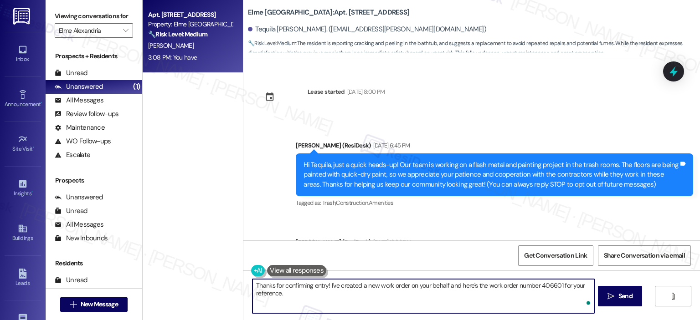
scroll to position [18009, 0]
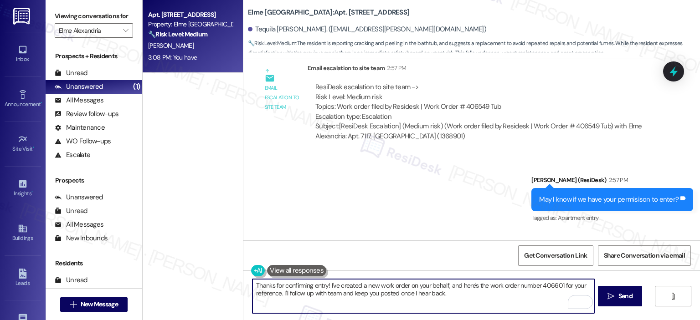
click at [465, 295] on textarea "Thanks for confirming entry! I've created a new work order on your behalf, and …" at bounding box center [422, 296] width 341 height 34
type textarea "Thanks for confirming entry! I've created a new work order on your behalf, and …"
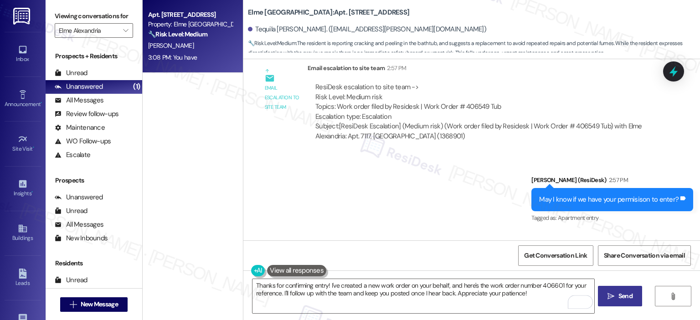
click at [614, 302] on button " Send" at bounding box center [620, 296] width 44 height 21
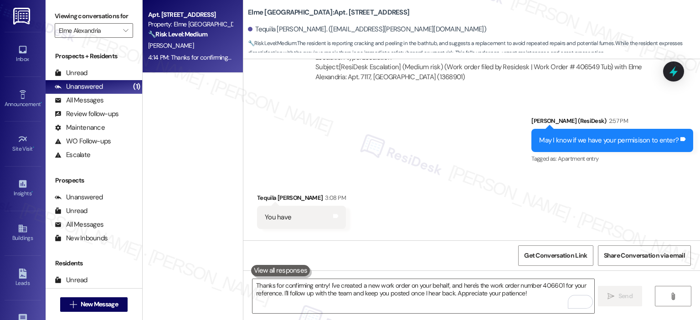
scroll to position [18083, 0]
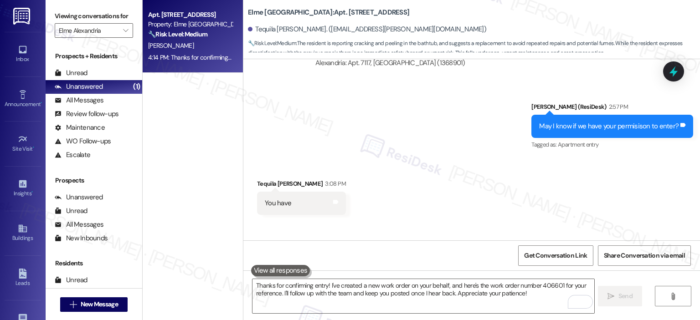
click at [671, 75] on icon at bounding box center [674, 72] width 12 height 12
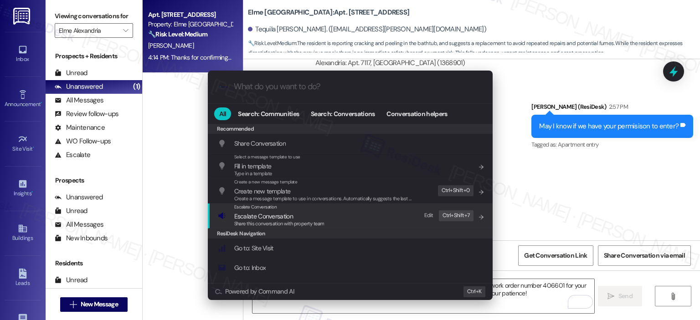
click at [366, 216] on div "Escalate Conversation Escalate Conversation Share this conversation with proper…" at bounding box center [351, 216] width 267 height 25
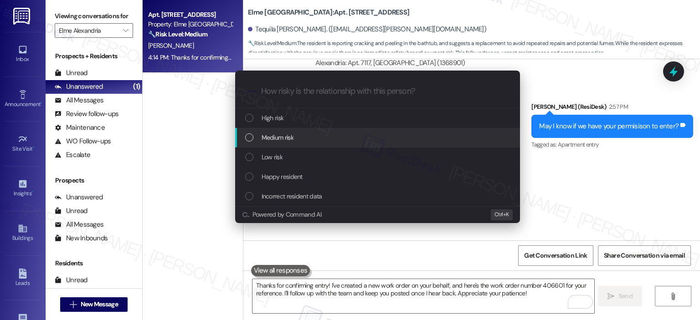
click at [336, 134] on div "Medium risk" at bounding box center [378, 138] width 267 height 10
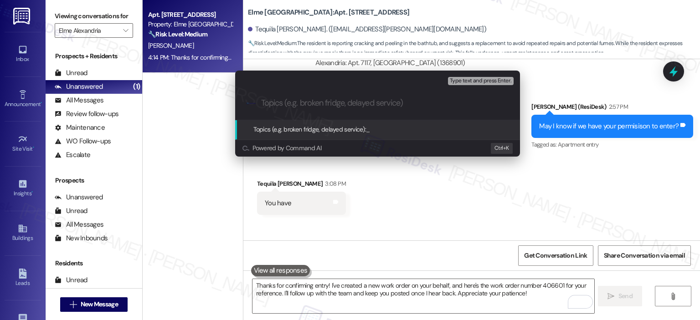
click at [338, 105] on input "Topics (e.g. broken fridge, delayed service)" at bounding box center [384, 103] width 247 height 10
paste input "406601"
type input "Tub WO Follow Up - WO 406601"
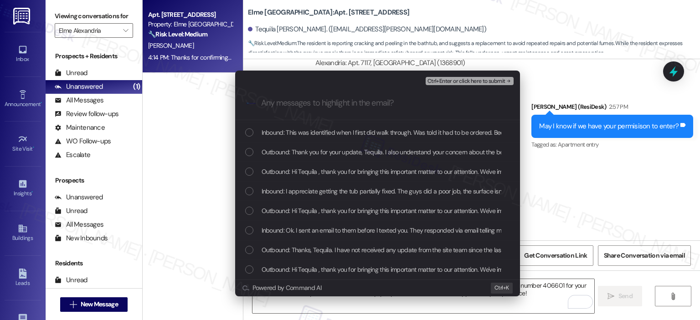
scroll to position [232, 0]
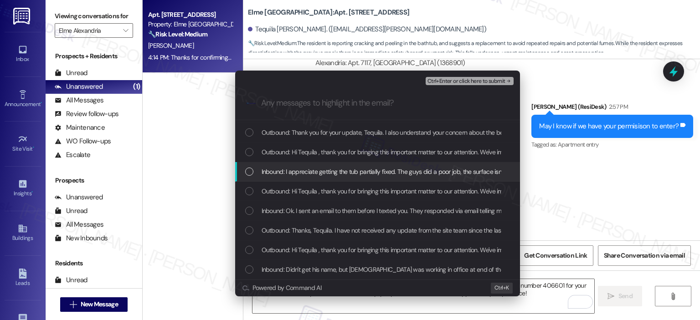
click at [350, 174] on span "Inbound: I appreciate getting the tub partially fixed. The guys did a poor job,…" at bounding box center [572, 172] width 621 height 10
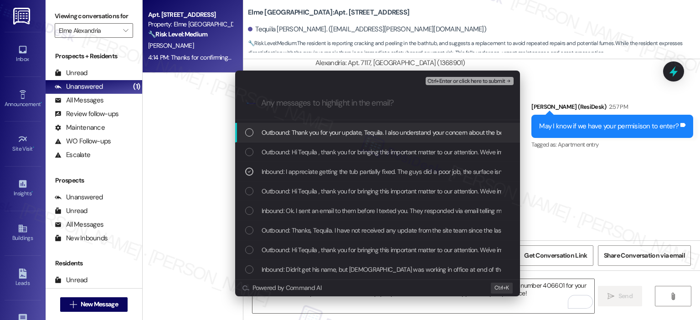
scroll to position [215, 0]
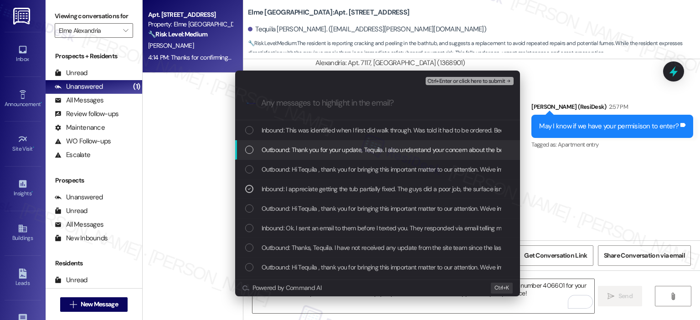
click at [350, 145] on span "Outbound: Thank you for your update, Tequila. I also understand your concern ab…" at bounding box center [532, 150] width 540 height 10
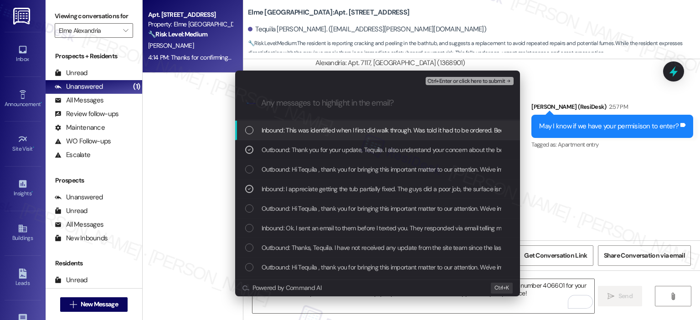
click at [358, 133] on span "Inbound: This was identified when I first did walk through. Was told it had to …" at bounding box center [410, 130] width 296 height 10
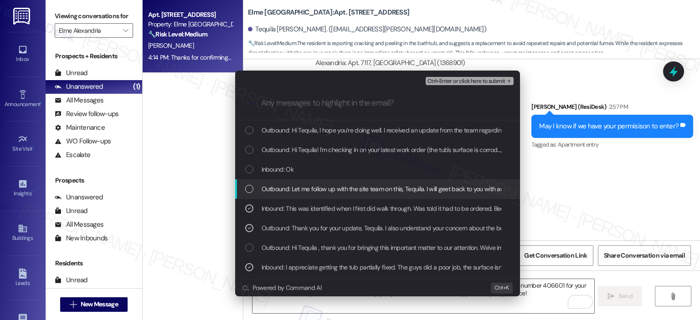
click at [346, 188] on span "Outbound: Let me follow up with the site team on this, Tequila. I will geet bac…" at bounding box center [394, 189] width 264 height 10
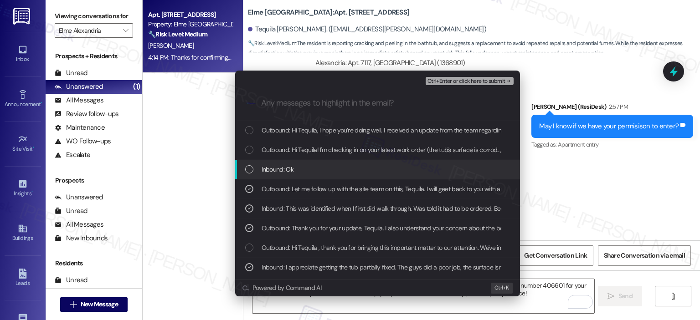
click at [338, 172] on div "Inbound: Ok" at bounding box center [378, 169] width 267 height 10
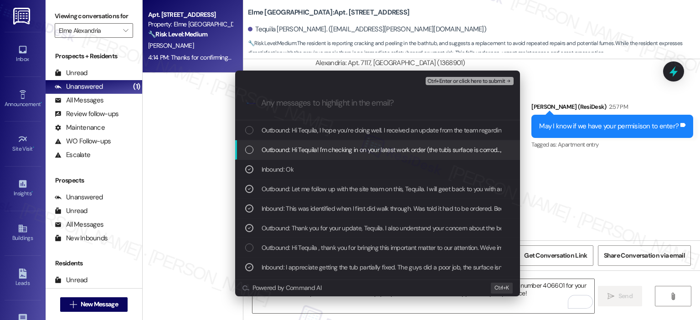
click at [341, 155] on div "Outbound: Hi Tequila! I'm checking in on your latest work order (the tub's surf…" at bounding box center [377, 150] width 285 height 20
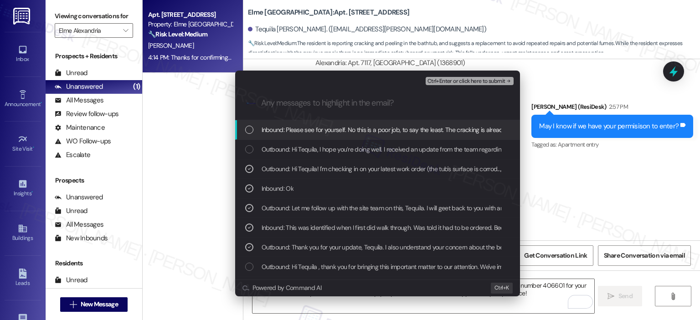
scroll to position [98, 0]
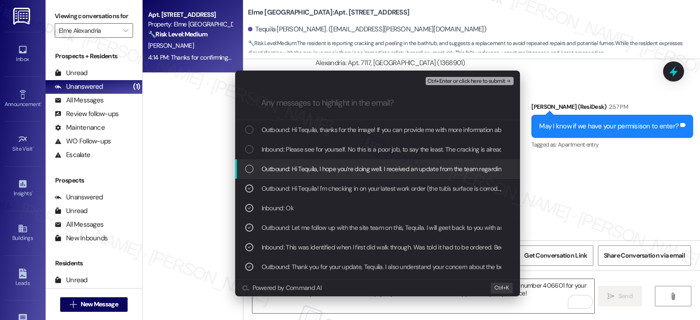
click at [344, 169] on span "Outbound: Hi Tequila, I hope you’re doing well. I received an update from the t…" at bounding box center [586, 169] width 648 height 10
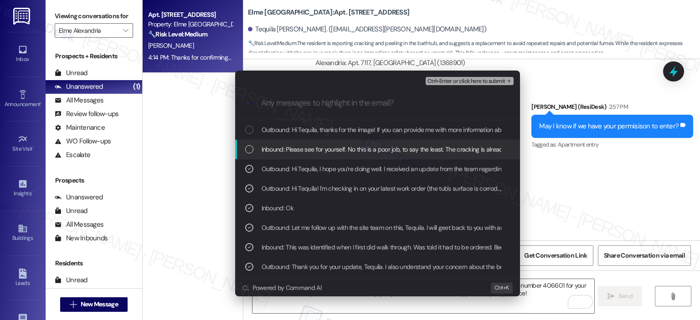
click at [361, 150] on span "Inbound: Please see for yourself. No this is a poor job, to say the least. The …" at bounding box center [466, 149] width 409 height 10
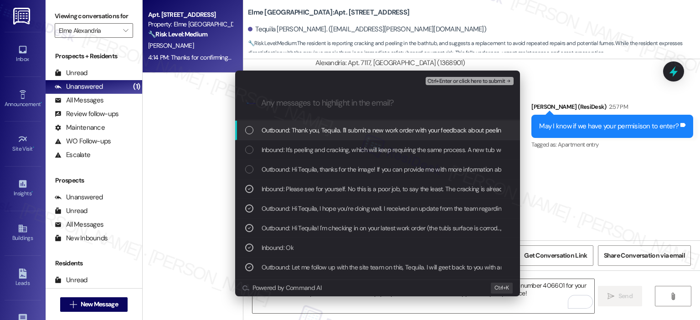
scroll to position [39, 0]
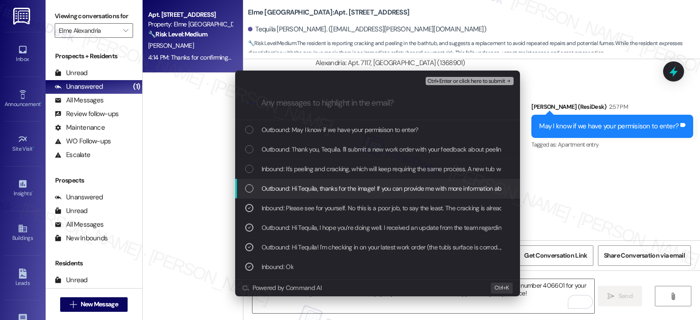
click at [370, 186] on span "Outbound: Hi Tequila, thanks for the image! If you can provide me with more inf…" at bounding box center [488, 189] width 452 height 10
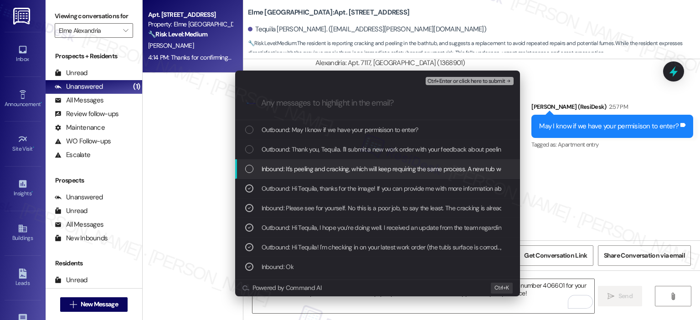
click at [375, 171] on span "Inbound: It's peeling and cracking, which will keep requiring the same process.…" at bounding box center [475, 169] width 426 height 10
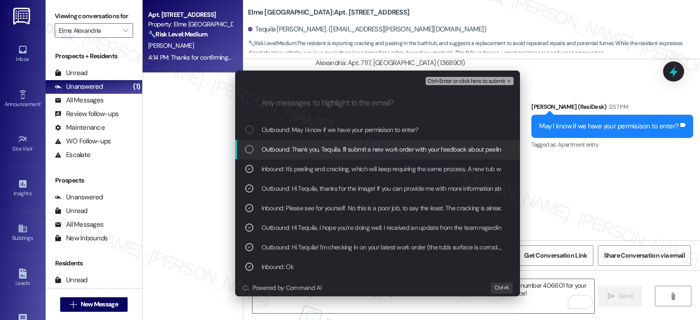
click at [381, 155] on div "Outbound: Thank you, Tequila. I'll submit a new work order with your feedback a…" at bounding box center [377, 150] width 285 height 20
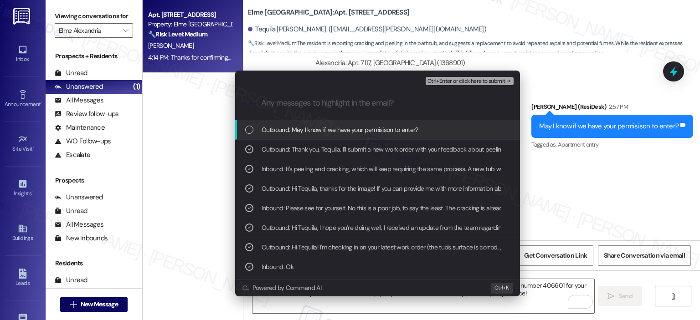
click at [392, 132] on span "Outbound: May I know if we have your permisison to enter?" at bounding box center [340, 130] width 157 height 10
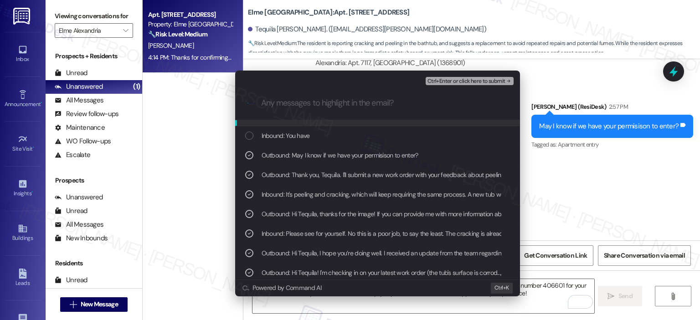
scroll to position [0, 0]
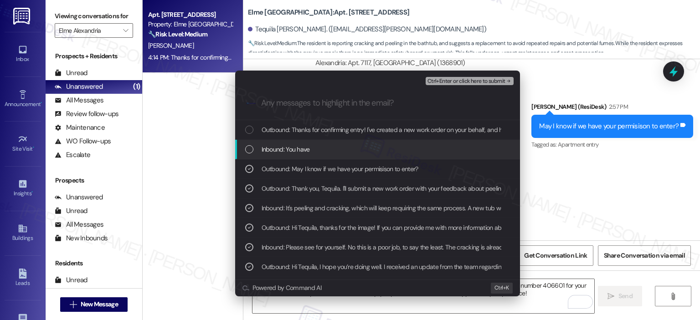
click at [363, 148] on div "Inbound: You have" at bounding box center [378, 149] width 267 height 10
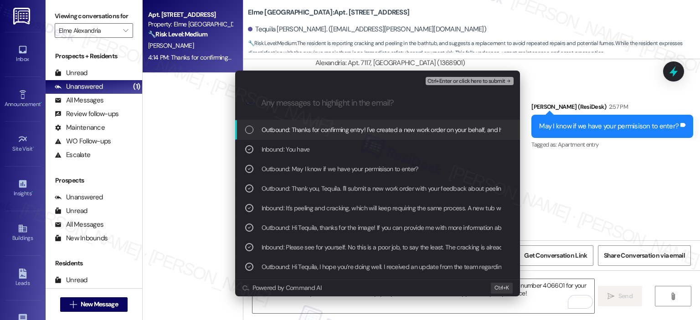
click at [366, 129] on span "Outbound: Thanks for confirming entry! I've created a new work order on your be…" at bounding box center [578, 130] width 632 height 10
click at [463, 82] on span "Ctrl+Enter or click here to submit" at bounding box center [466, 81] width 78 height 6
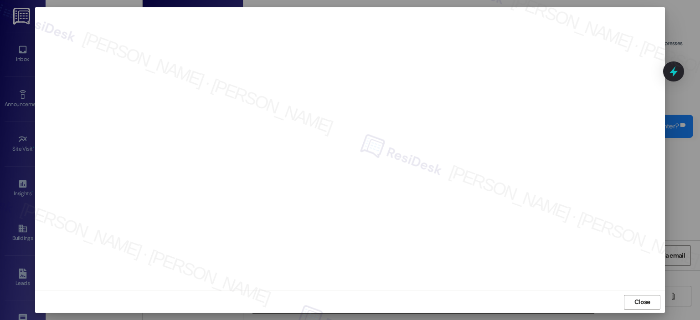
scroll to position [6, 0]
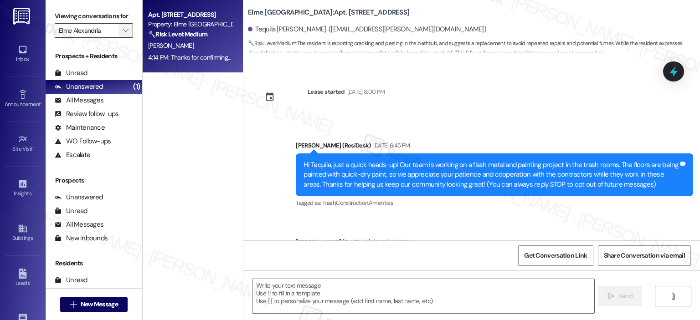
type textarea "Fetching suggested responses. Please feel free to read through the conversation…"
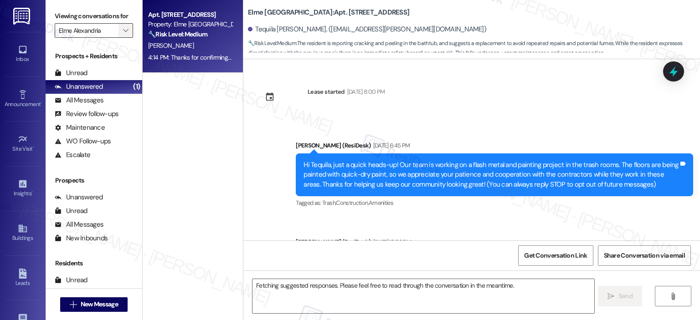
scroll to position [18023, 0]
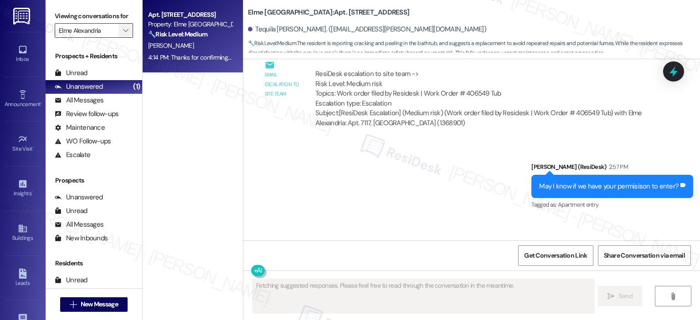
click at [123, 29] on icon "" at bounding box center [125, 30] width 5 height 7
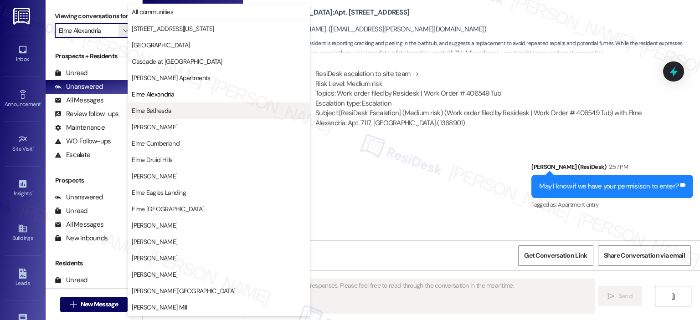
click at [192, 109] on span "Elme Bethesda" at bounding box center [219, 110] width 174 height 9
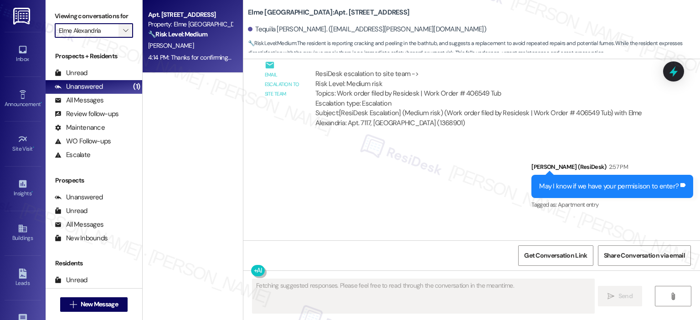
type input "Elme Bethesda"
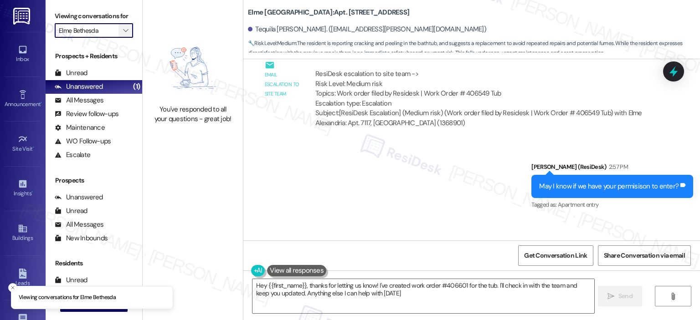
type textarea "Hey {{first_name}}, thanks for letting us know! I've created work order #406601…"
click at [123, 31] on icon "" at bounding box center [125, 30] width 5 height 7
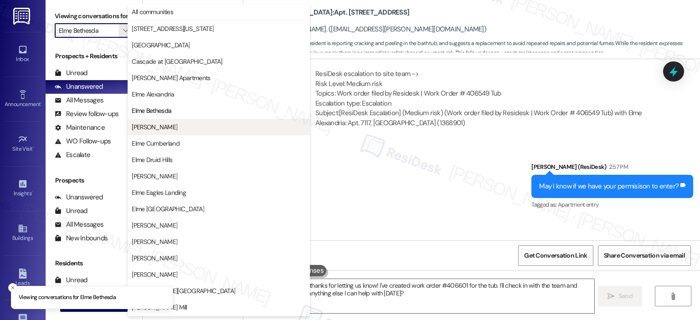
click at [185, 127] on span "[PERSON_NAME]" at bounding box center [219, 127] width 174 height 9
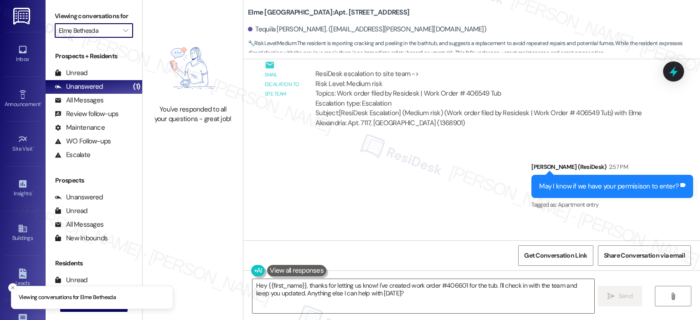
type input "[PERSON_NAME]"
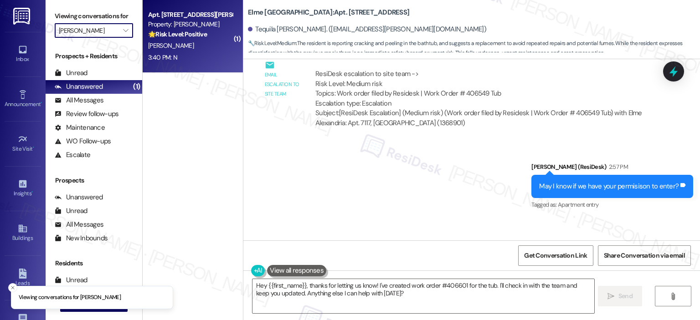
click at [203, 37] on strong "🌟 Risk Level: Positive" at bounding box center [177, 34] width 59 height 8
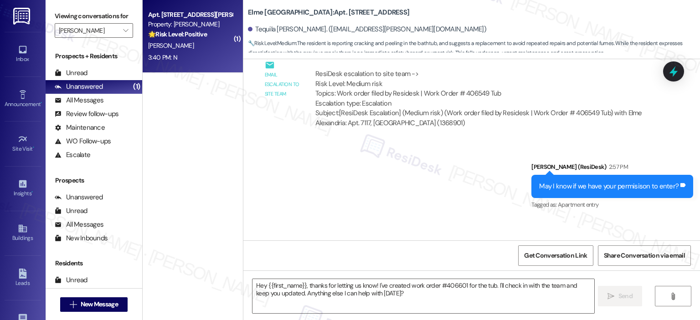
type textarea "Fetching suggested responses. Please feel free to read through the conversation…"
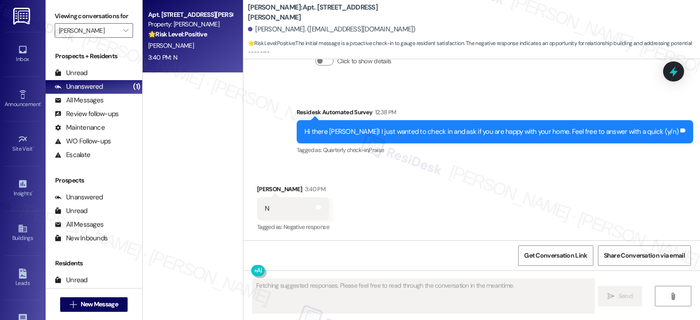
scroll to position [1056, 0]
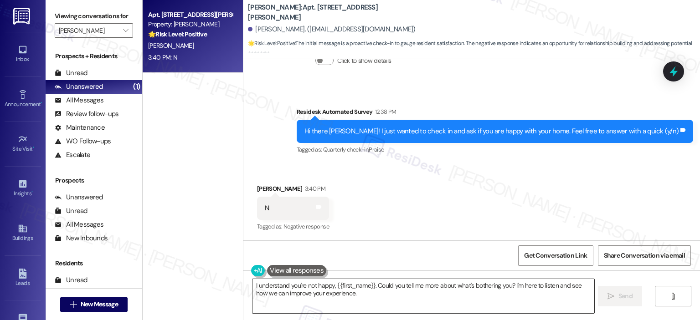
click at [252, 287] on textarea "I understand you're not happy, {{first_name}}. Could you tell me more about wha…" at bounding box center [422, 296] width 341 height 34
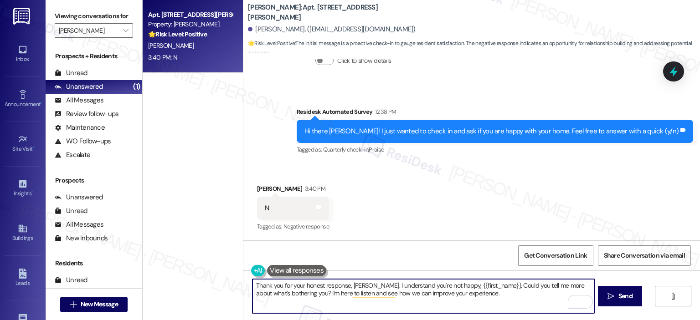
drag, startPoint x: 480, startPoint y: 284, endPoint x: 439, endPoint y: 288, distance: 41.2
click at [439, 288] on textarea "Thank you for your honest response, Lisa. I understand you're not happy, {{firs…" at bounding box center [422, 296] width 341 height 34
type textarea "Thank you for your honest response, Lisa. I understand you're not happy with yo…"
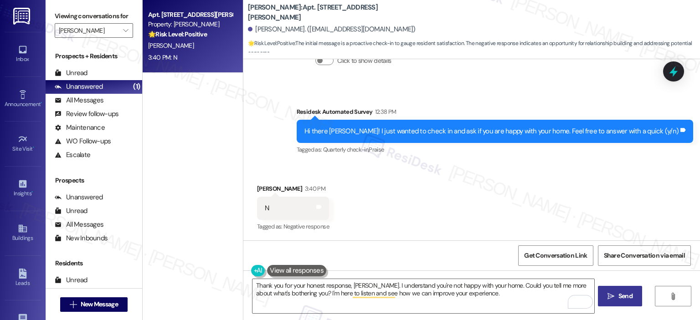
click at [623, 294] on span "Send" at bounding box center [625, 297] width 14 height 10
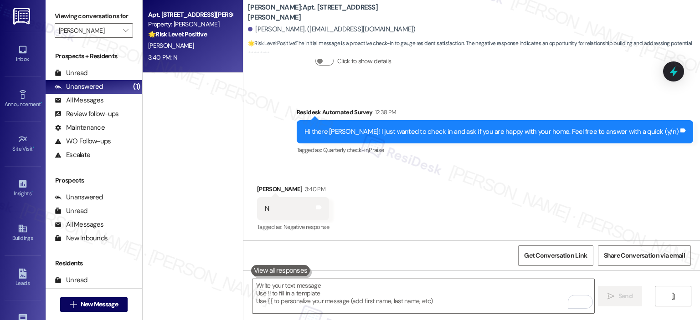
scroll to position [1129, 0]
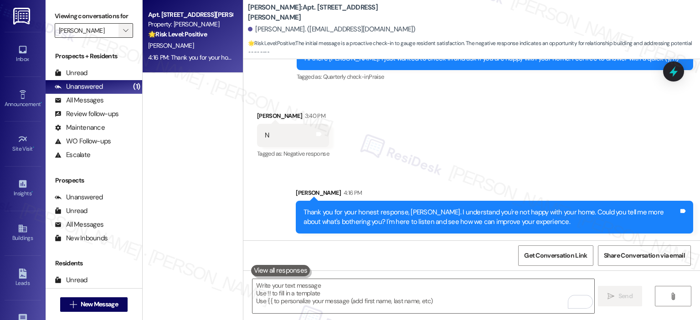
click at [123, 29] on icon "" at bounding box center [125, 30] width 5 height 7
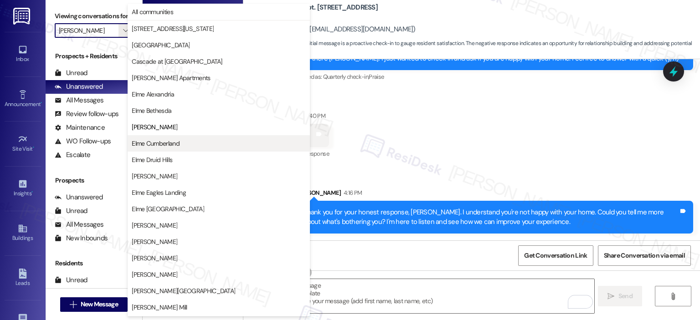
click at [153, 142] on span "Elme Cumberland" at bounding box center [156, 143] width 48 height 9
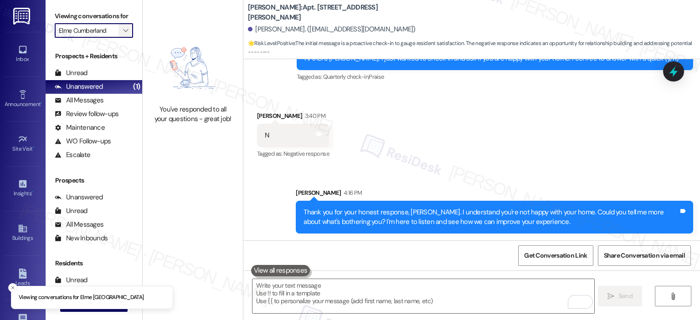
click at [123, 30] on icon "" at bounding box center [125, 30] width 5 height 7
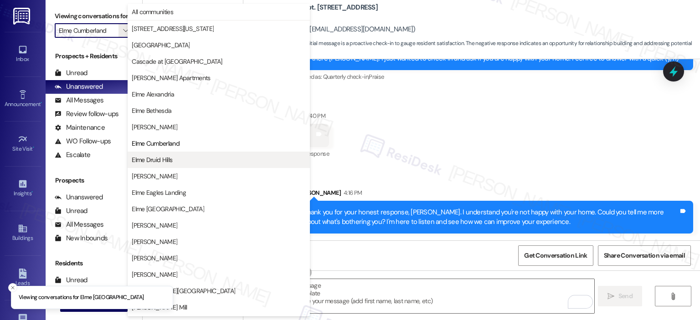
click at [157, 159] on span "Elme Druid Hills" at bounding box center [152, 159] width 41 height 9
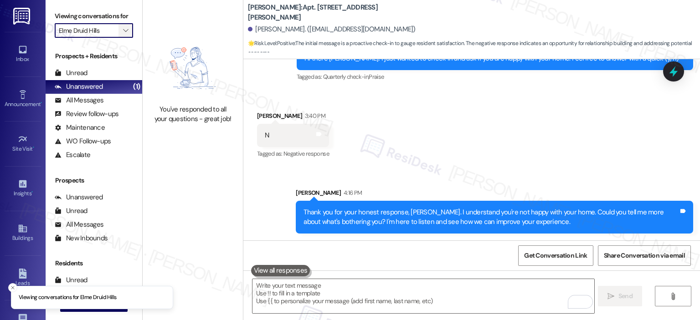
click at [123, 27] on span "" at bounding box center [125, 30] width 9 height 15
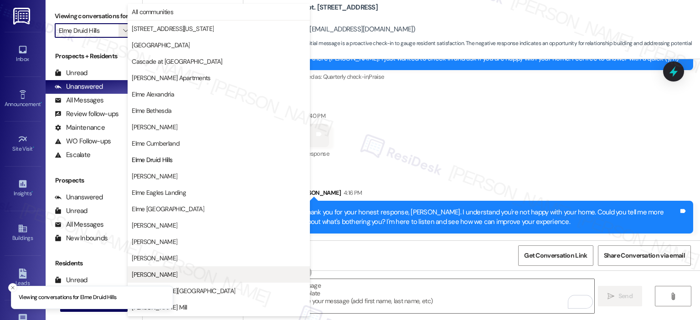
scroll to position [148, 0]
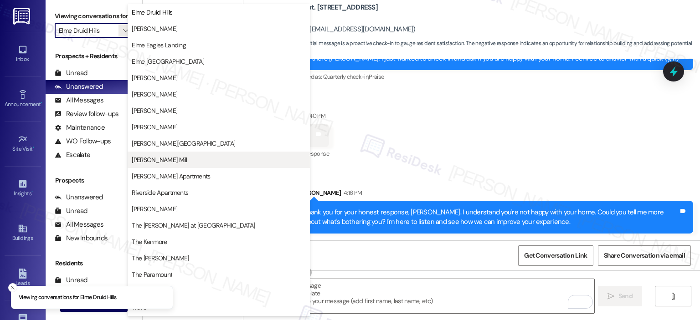
click at [159, 162] on span "[PERSON_NAME] Mill" at bounding box center [159, 159] width 55 height 9
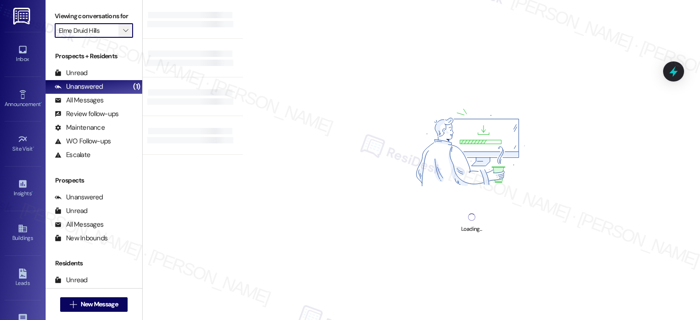
type input "[PERSON_NAME] Mill"
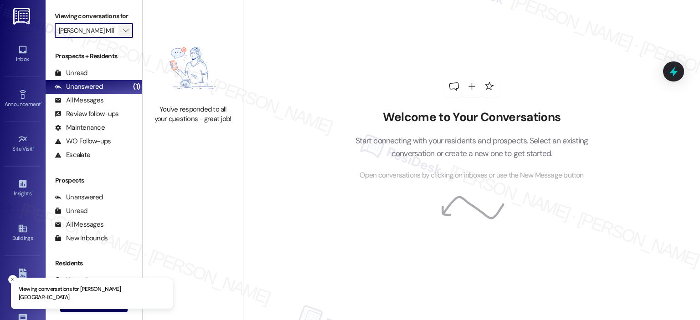
click at [123, 28] on icon "" at bounding box center [125, 30] width 5 height 7
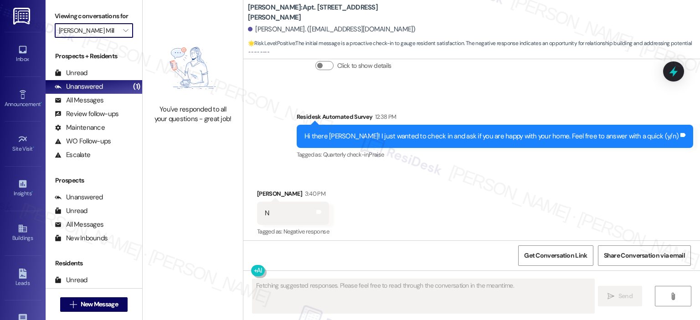
scroll to position [1056, 0]
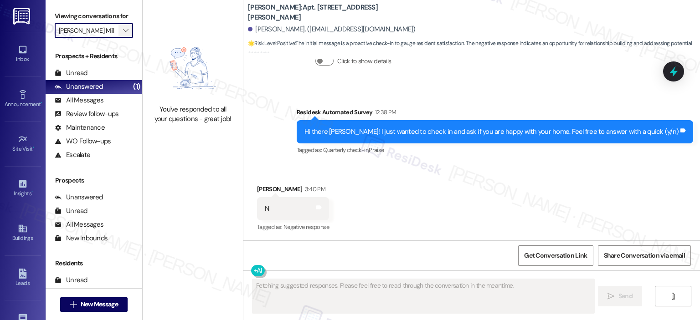
click at [123, 30] on icon "" at bounding box center [125, 30] width 5 height 7
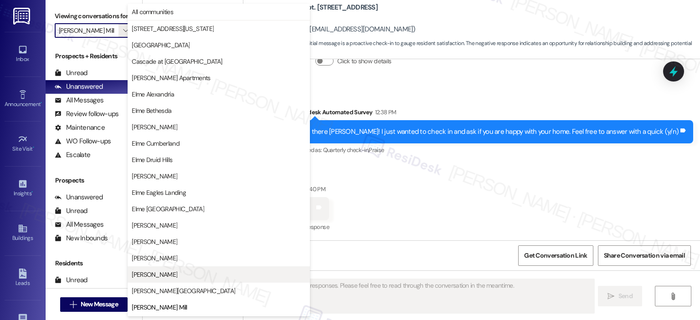
scroll to position [148, 0]
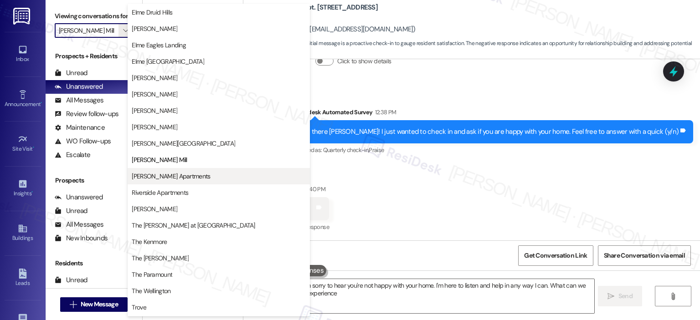
type textarea "Hi {{first_name}}, I'm sorry to hear you're not happy with your home. I'm here …"
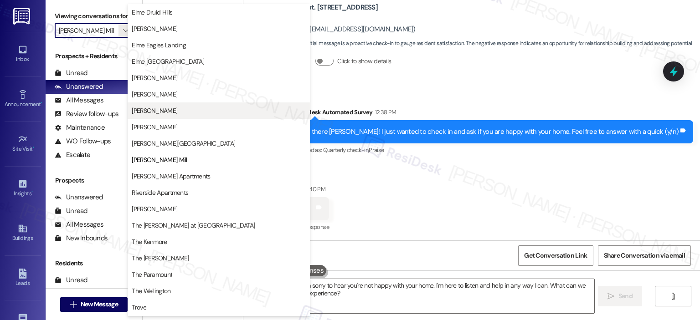
click at [169, 111] on span "[PERSON_NAME]" at bounding box center [155, 110] width 46 height 9
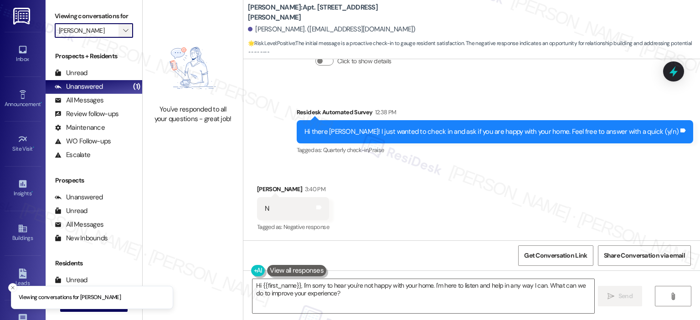
click at [121, 34] on span "" at bounding box center [125, 30] width 9 height 15
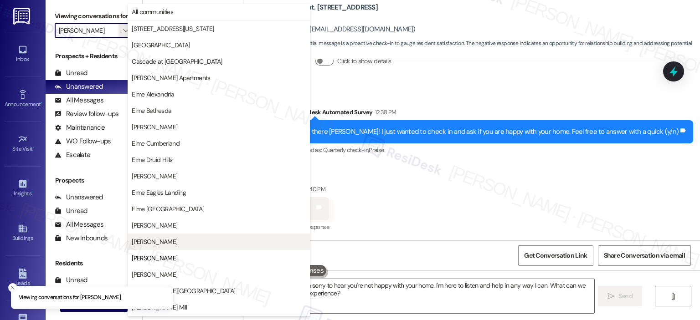
scroll to position [148, 0]
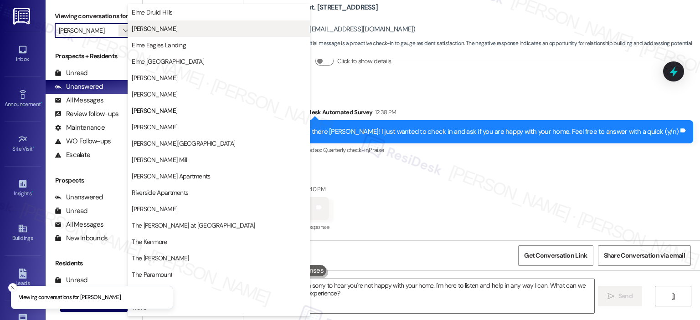
click at [168, 31] on span "[PERSON_NAME]" at bounding box center [219, 28] width 174 height 9
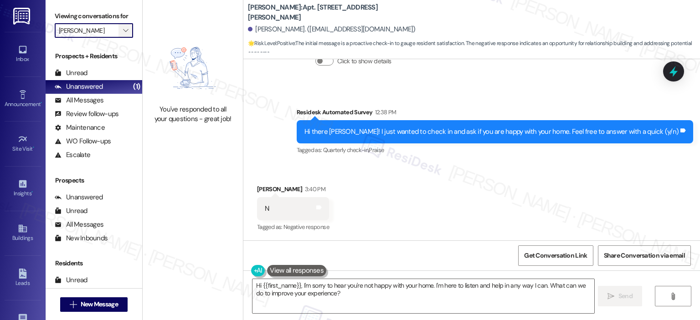
click at [125, 25] on button "" at bounding box center [125, 30] width 15 height 15
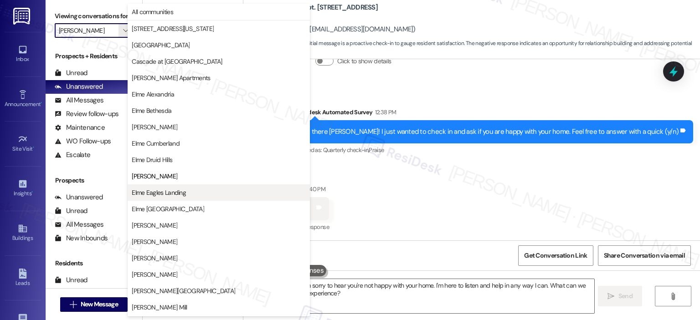
scroll to position [148, 0]
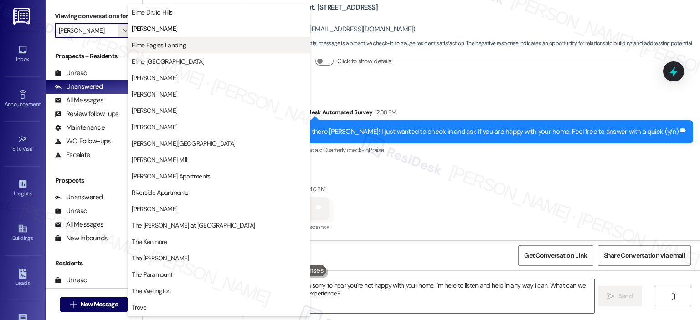
click at [146, 47] on span "Elme Eagles Landing" at bounding box center [159, 45] width 54 height 9
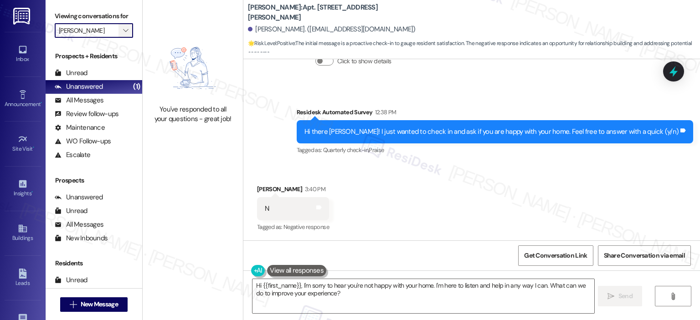
type input "Elme Eagles Landing"
click at [123, 32] on icon "" at bounding box center [125, 30] width 5 height 7
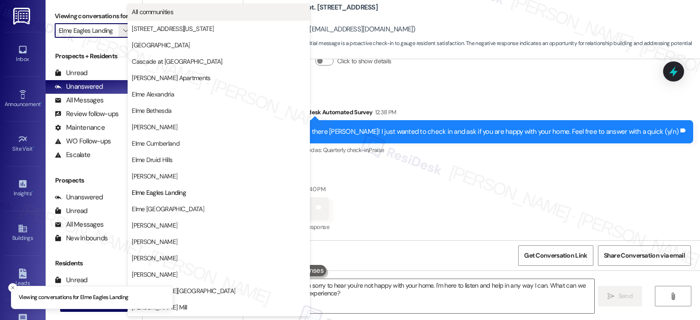
click at [175, 10] on span "All communities" at bounding box center [219, 11] width 174 height 9
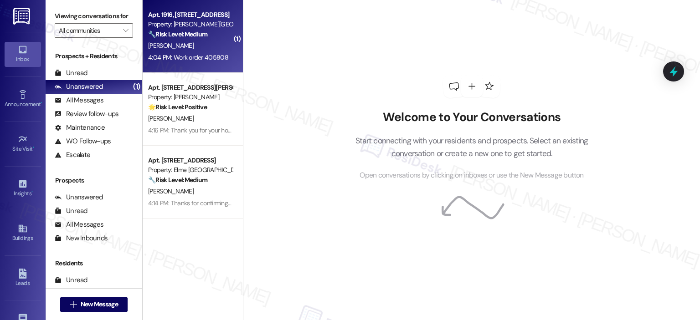
click at [181, 62] on div "4:04 PM: Work order 405808 4:04 PM: Work order 405808" at bounding box center [190, 57] width 86 height 11
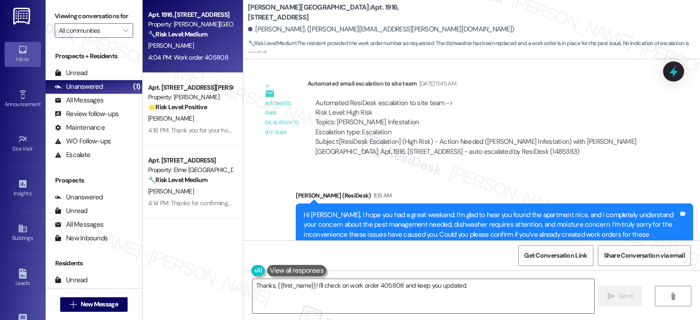
scroll to position [840, 0]
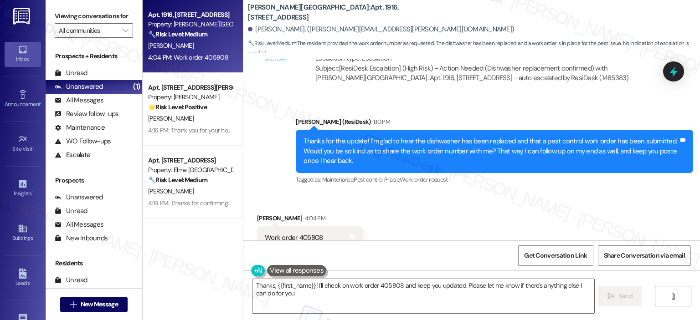
type textarea "Thanks, {{first_name}}! I'll check on work order 405808 and keep you updated. P…"
click at [516, 308] on textarea "Thanks, {{first_name}}! I'll check on work order 405808 and keep you updated. P…" at bounding box center [422, 296] width 341 height 34
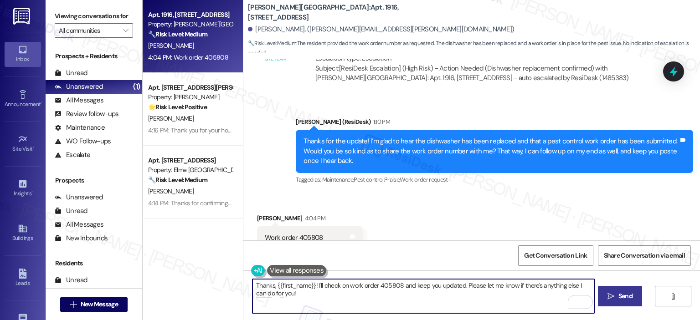
click at [618, 294] on span "Send" at bounding box center [625, 297] width 14 height 10
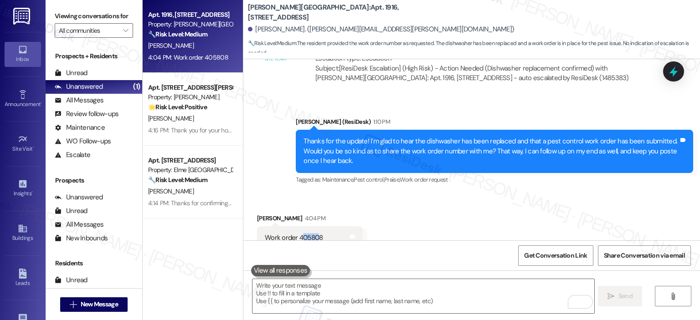
drag, startPoint x: 307, startPoint y: 209, endPoint x: 298, endPoint y: 210, distance: 9.6
click at [298, 233] on div "Work order 405808" at bounding box center [294, 238] width 58 height 10
click at [303, 233] on div "Work order 405808" at bounding box center [294, 238] width 58 height 10
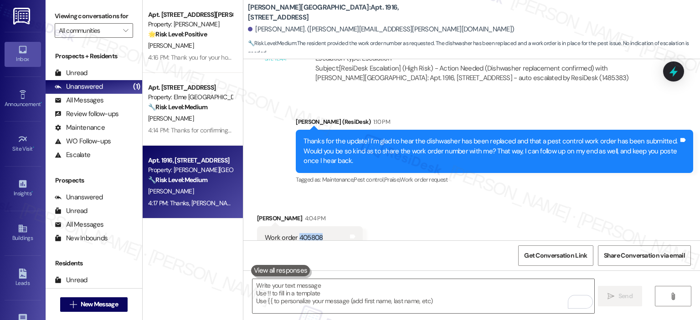
copy div "405808"
drag, startPoint x: 317, startPoint y: 205, endPoint x: 292, endPoint y: 209, distance: 25.4
click at [292, 226] on div "Work order 405808 Tags and notes" at bounding box center [310, 237] width 106 height 23
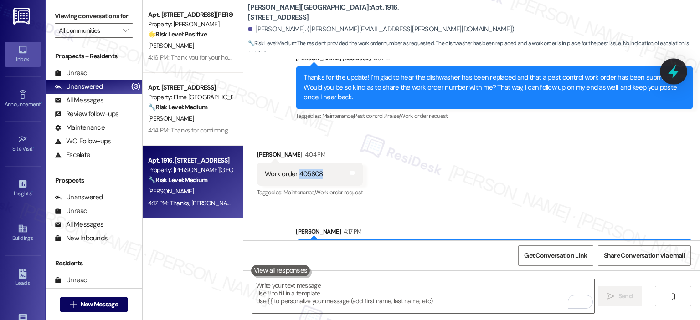
click at [671, 71] on icon at bounding box center [673, 72] width 11 height 14
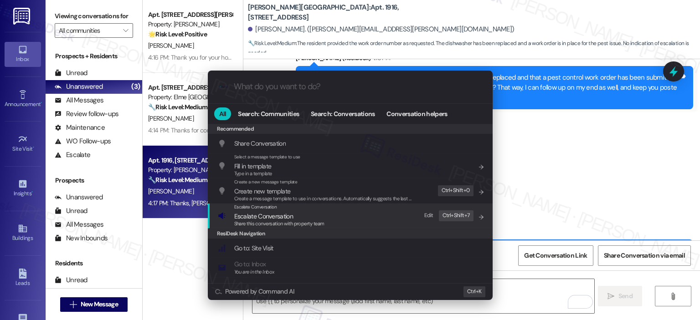
click at [279, 220] on div "Share this conversation with property team" at bounding box center [279, 224] width 90 height 8
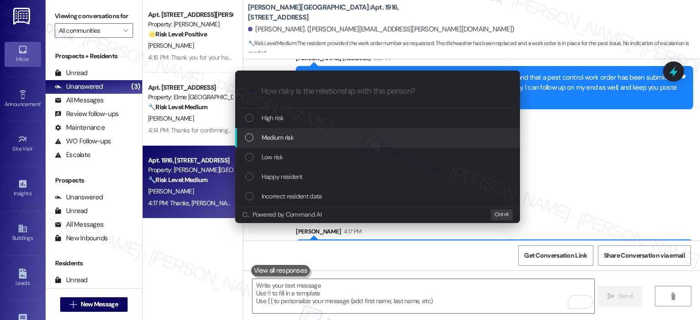
click at [287, 138] on span "Medium risk" at bounding box center [278, 138] width 32 height 10
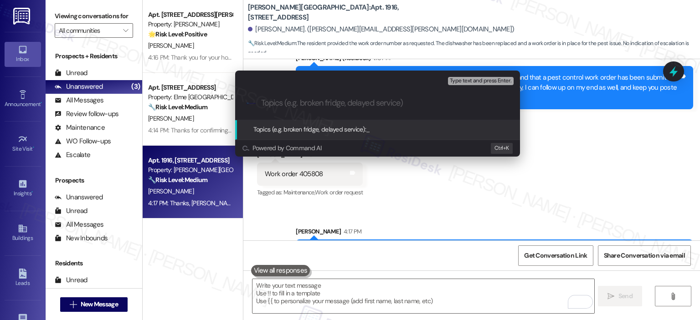
click at [296, 108] on input "Topics (e.g. broken fridge, delayed service)" at bounding box center [384, 103] width 247 height 10
click at [628, 153] on div "Escalate Conversation Medium risk Topics (e.g. broken fridge, delayed service) …" at bounding box center [350, 160] width 700 height 320
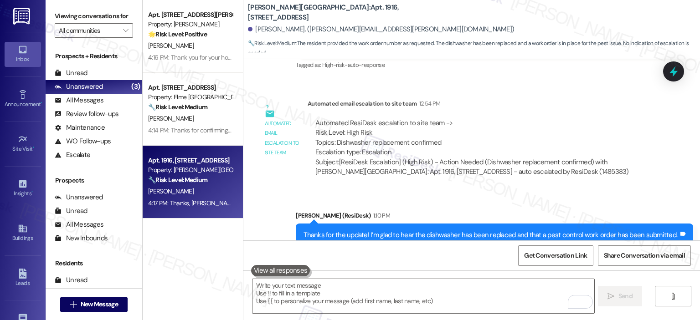
scroll to position [751, 0]
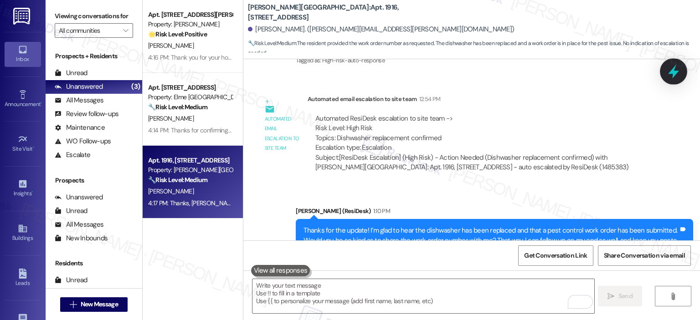
click at [674, 74] on icon at bounding box center [673, 72] width 11 height 14
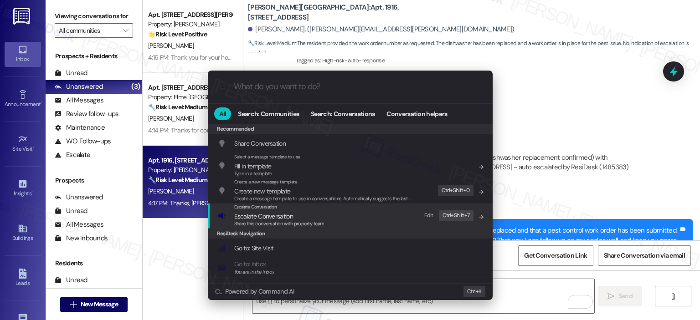
click at [342, 215] on div "Escalate Conversation Escalate Conversation Share this conversation with proper…" at bounding box center [351, 216] width 267 height 25
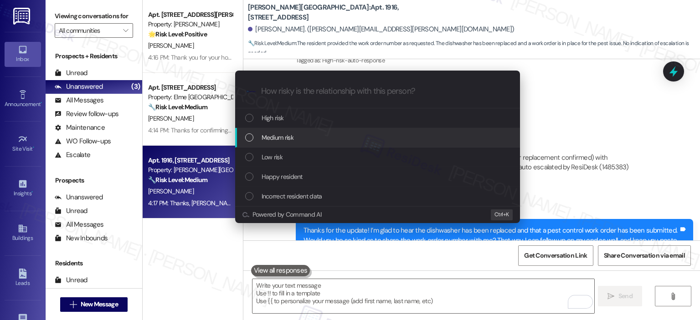
click at [299, 138] on div "Medium risk" at bounding box center [378, 138] width 267 height 10
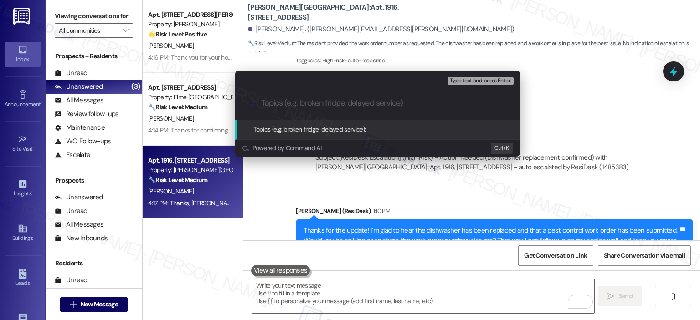
click at [315, 107] on input "Topics (e.g. broken fridge, delayed service)" at bounding box center [384, 103] width 247 height 10
paste input "405808"
type input "Pest Control WO Follow-up - WO 405808"
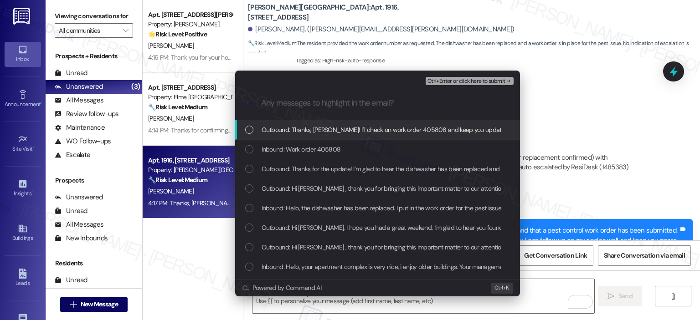
click at [563, 92] on div "Escalate Conversation Medium risk Pest Control WO Follow-up - WO 405808 Any mes…" at bounding box center [350, 160] width 700 height 320
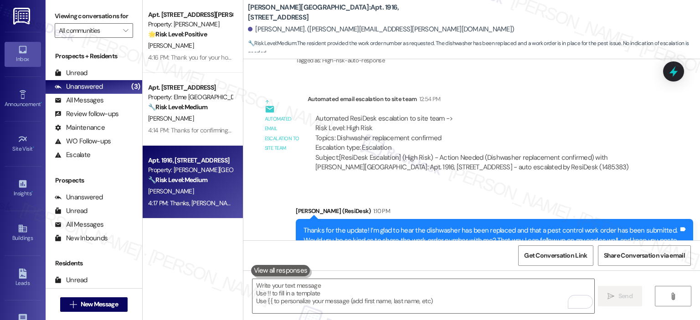
click at [673, 60] on div "Lease started Sep 11, 2025 at 8:00 PM Survey, sent via SMS Residesk Automated S…" at bounding box center [471, 149] width 457 height 181
click at [674, 66] on icon at bounding box center [673, 71] width 15 height 15
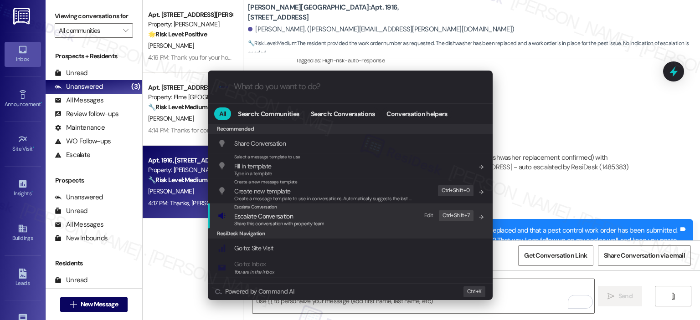
click at [315, 218] on span "Escalate Conversation" at bounding box center [279, 216] width 90 height 10
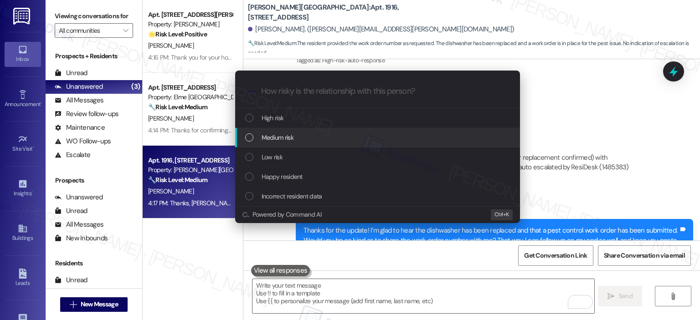
click at [304, 142] on div "Medium risk" at bounding box center [378, 138] width 267 height 10
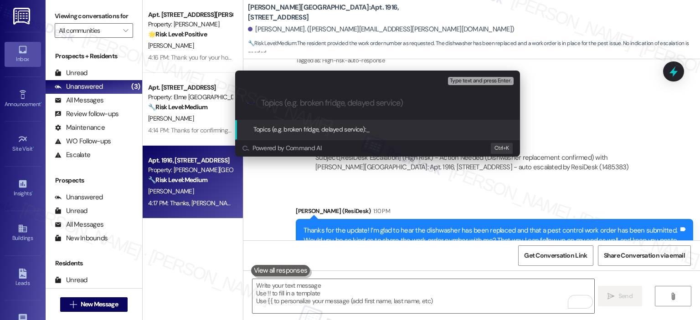
click at [302, 102] on input "Topics (e.g. broken fridge, delayed service)" at bounding box center [384, 103] width 247 height 10
type input "Q"
paste input "405808"
type input "WO Follow Up - Pest Control WO 405808"
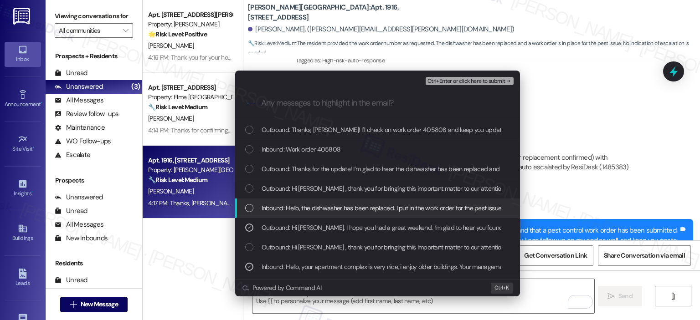
click at [358, 207] on span "Inbound: Hello, the dishwasher has been replaced. I put in the work order for t…" at bounding box center [397, 208] width 271 height 10
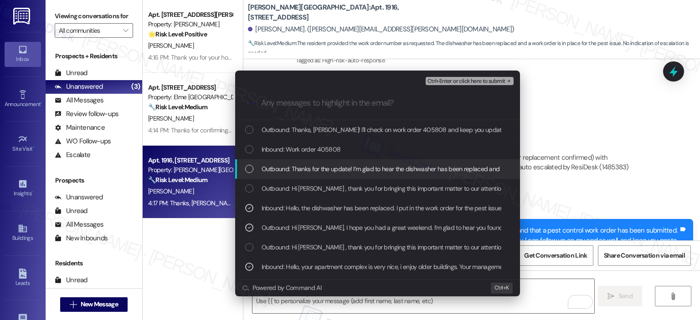
click at [360, 171] on span "Outbound: Thanks for the update! I’m glad to hear the dishwasher has been repla…" at bounding box center [647, 169] width 770 height 10
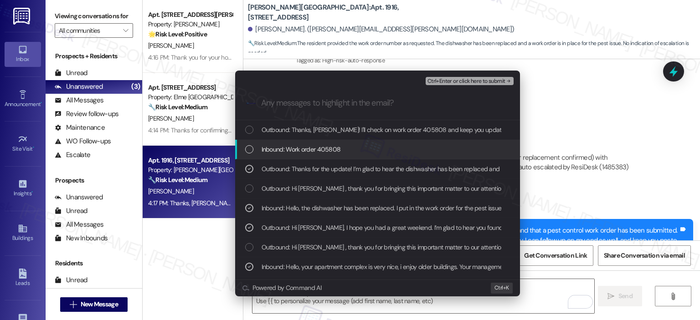
click at [355, 151] on div "Inbound: Work order 405808" at bounding box center [378, 149] width 267 height 10
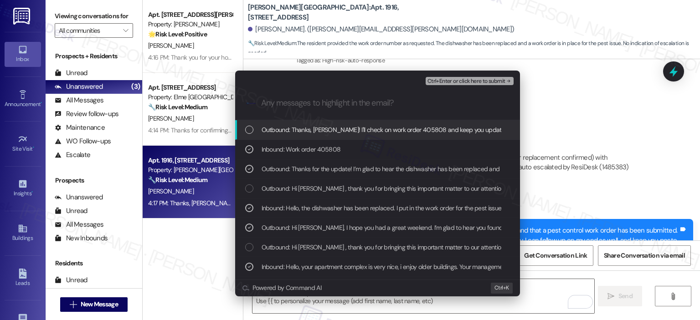
click at [367, 129] on span "Outbound: Thanks, Ralph! I'll check on work order 405808 and keep you updated. …" at bounding box center [464, 130] width 404 height 10
click at [439, 78] on span "Ctrl+Enter or click here to submit" at bounding box center [466, 81] width 78 height 6
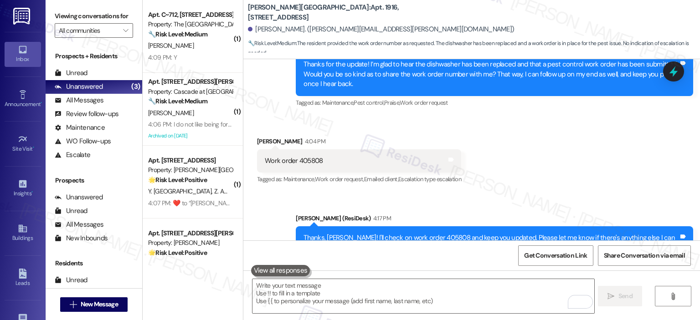
scroll to position [182, 0]
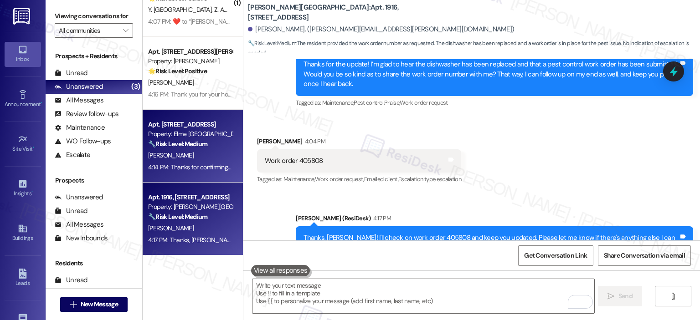
click at [180, 153] on div "[PERSON_NAME]" at bounding box center [190, 155] width 86 height 11
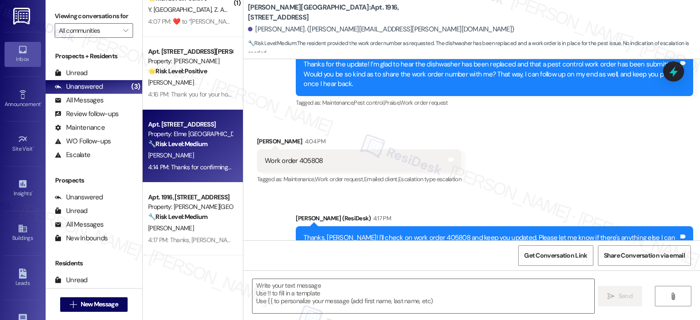
type textarea "Fetching suggested responses. Please feel free to read through the conversation…"
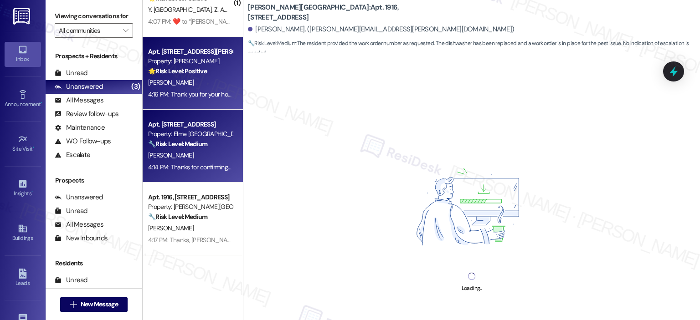
click at [190, 100] on div "4:16 PM: Thank you for your honest response, Lisa. I understand you're not happ…" at bounding box center [190, 94] width 86 height 11
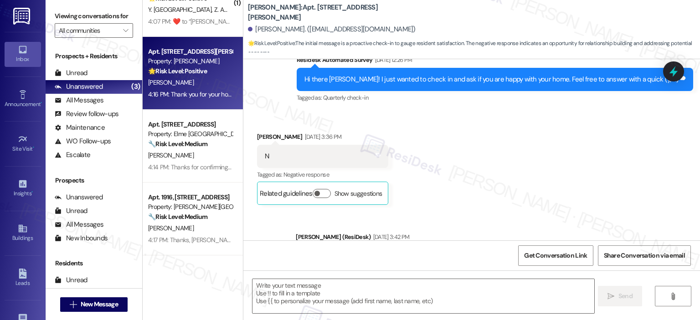
type textarea "Fetching suggested responses. Please feel free to read through the conversation…"
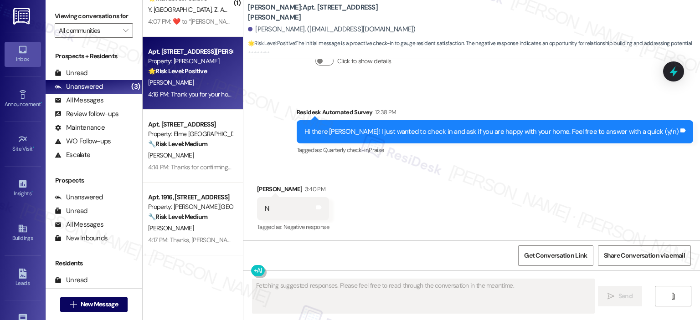
scroll to position [1143, 0]
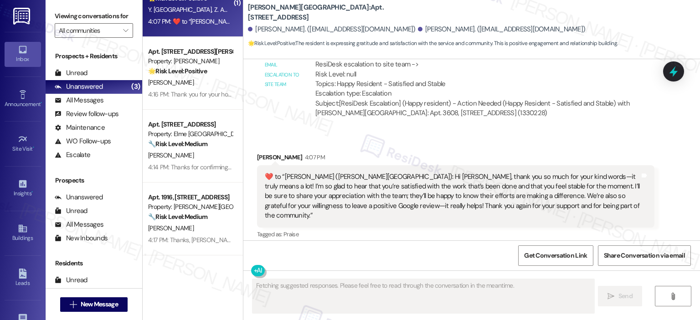
scroll to position [6587, 0]
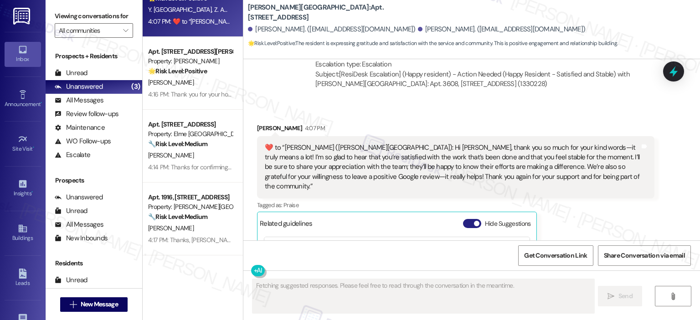
click at [464, 219] on button "Hide Suggestions" at bounding box center [472, 223] width 18 height 9
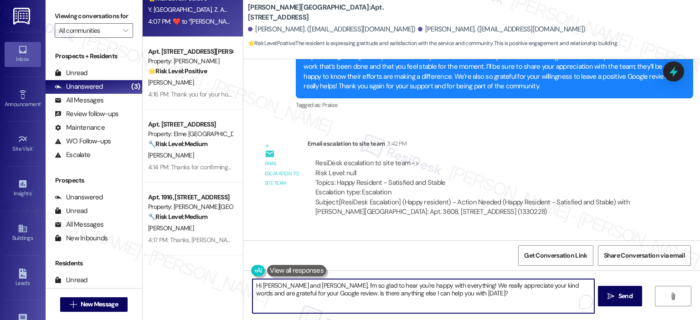
drag, startPoint x: 396, startPoint y: 293, endPoint x: 225, endPoint y: 280, distance: 170.9
click at [225, 280] on div "( 1 ) Apt. C~712, 1850 Columbia Pike Property: The Wellington 🔧 Risk Level: Med…" at bounding box center [421, 160] width 557 height 320
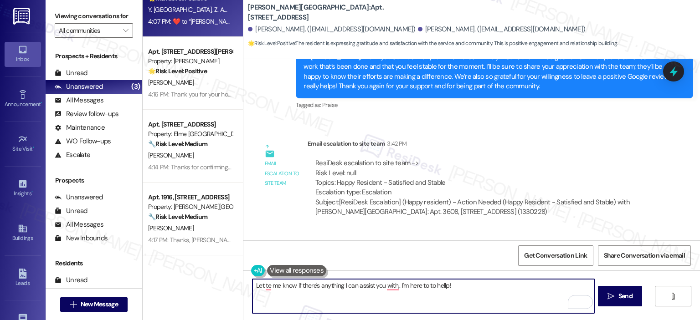
click at [438, 284] on textarea "Let te me know if there's anything I can assist you with,. I'm here to to hellp!" at bounding box center [422, 296] width 341 height 34
click at [394, 284] on textarea "Let te me know if there's anything I can assist you with. I'm here to help!" at bounding box center [422, 296] width 341 height 34
type textarea "Let me know if there's anything I can assist you with. I'm here to help!"
click at [611, 298] on icon "" at bounding box center [610, 296] width 7 height 7
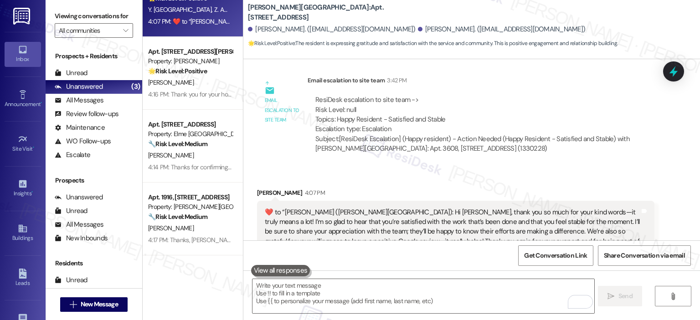
scroll to position [0, 0]
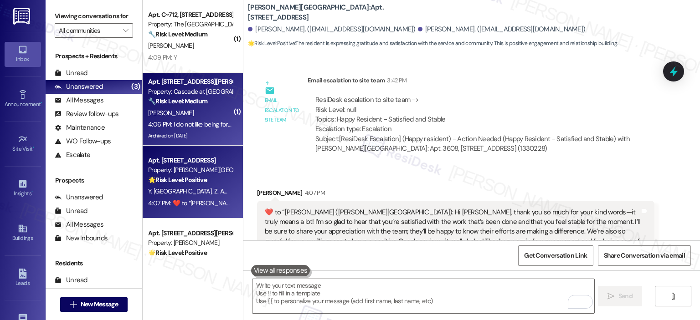
click at [202, 108] on div "[PERSON_NAME]" at bounding box center [190, 113] width 86 height 11
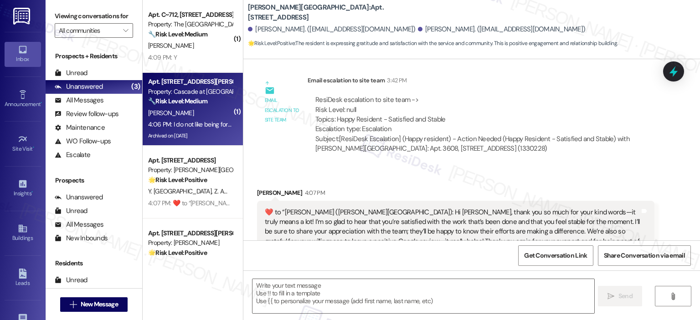
type textarea "Fetching suggested responses. Please feel free to read through the conversation…"
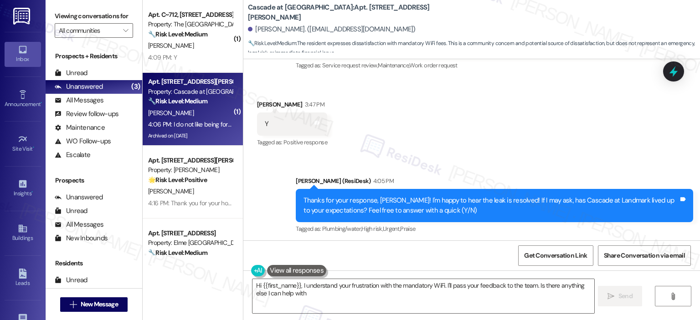
type textarea "Hi {{first_name}}, I understand your frustration with the mandatory WiFi. I'll …"
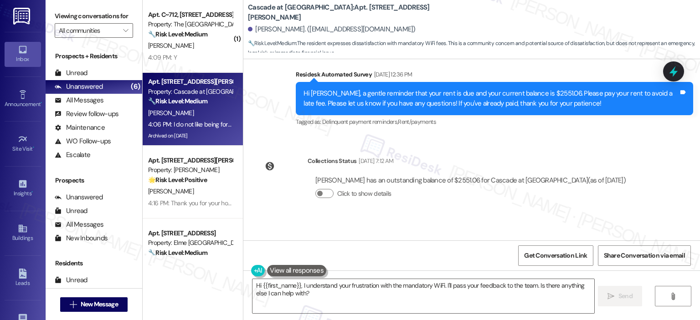
scroll to position [5008, 0]
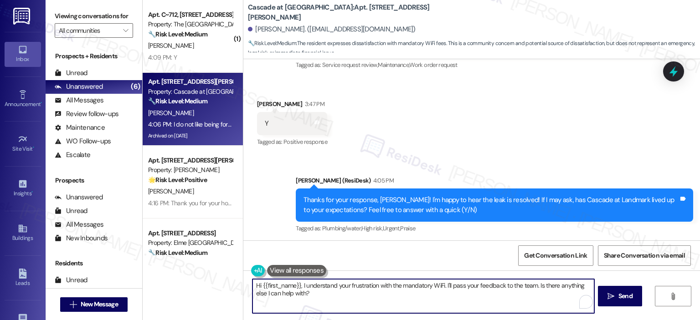
drag, startPoint x: 298, startPoint y: 284, endPoint x: 199, endPoint y: 284, distance: 99.3
click at [199, 284] on div "( 1 ) Apt. C~712, [STREET_ADDRESS] Property: The Wellington 🔧 Risk Level: Mediu…" at bounding box center [421, 160] width 557 height 320
click at [487, 286] on textarea "I understand your frustration with the mandatory WiFi. I'll pass your feedback …" at bounding box center [422, 296] width 341 height 34
click at [345, 297] on textarea "I understand your frustration with the mandatory WiFi. I'll pass your feedback …" at bounding box center [422, 296] width 341 height 34
type textarea "I understand your frustration with the mandatory WiFi. I'll pass your feedback …"
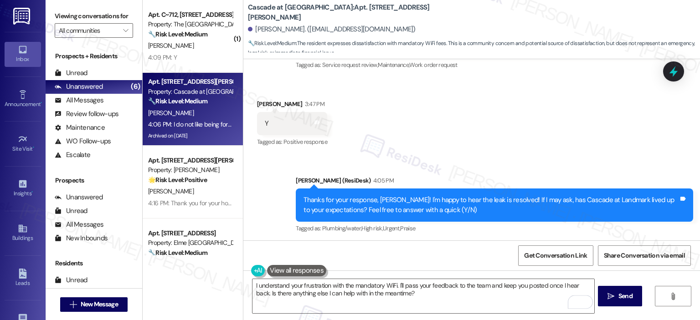
click at [358, 244] on div "Get Conversation Link Share Conversation via email" at bounding box center [471, 256] width 457 height 30
click at [627, 303] on button " Send" at bounding box center [620, 296] width 44 height 21
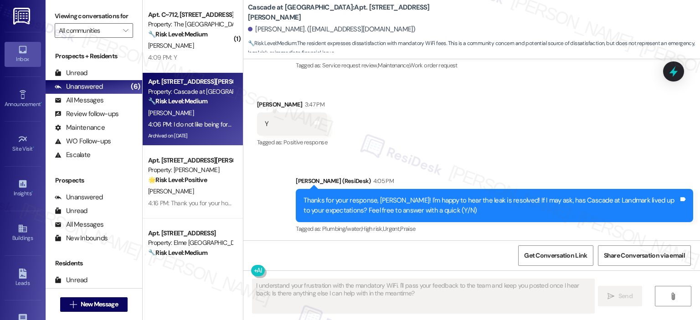
scroll to position [5081, 0]
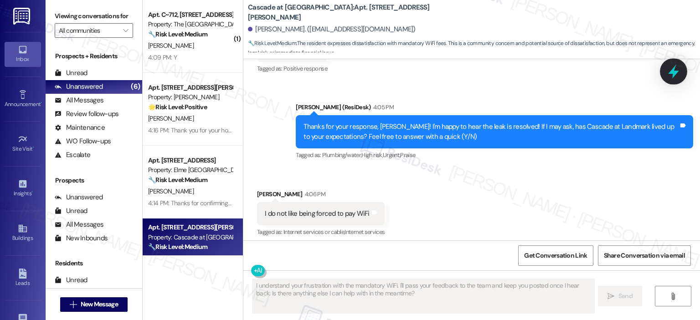
click at [673, 71] on icon at bounding box center [673, 72] width 11 height 14
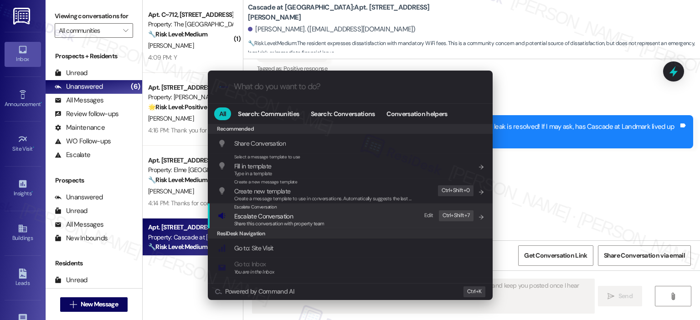
click at [367, 223] on div "Escalate Conversation Escalate Conversation Share this conversation with proper…" at bounding box center [351, 216] width 267 height 25
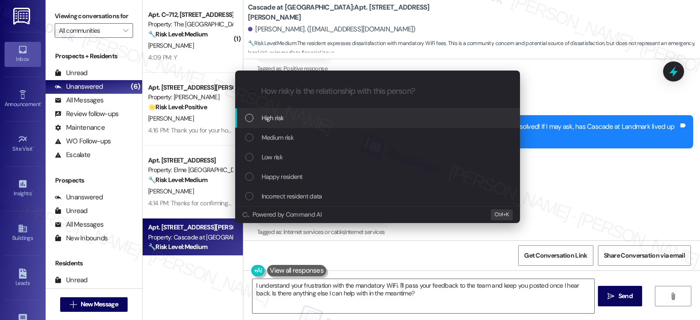
click at [314, 157] on div "Low risk" at bounding box center [378, 157] width 267 height 10
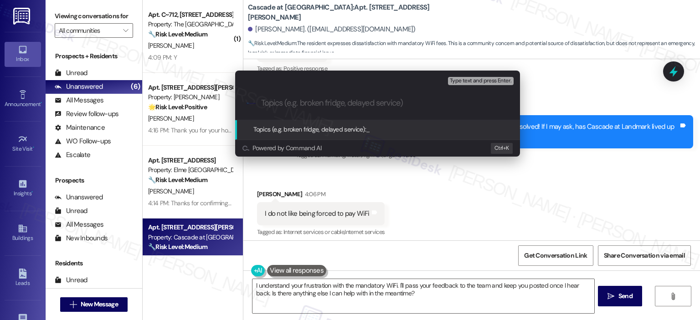
click at [298, 105] on input "Topics (e.g. broken fridge, delayed service)" at bounding box center [384, 103] width 247 height 10
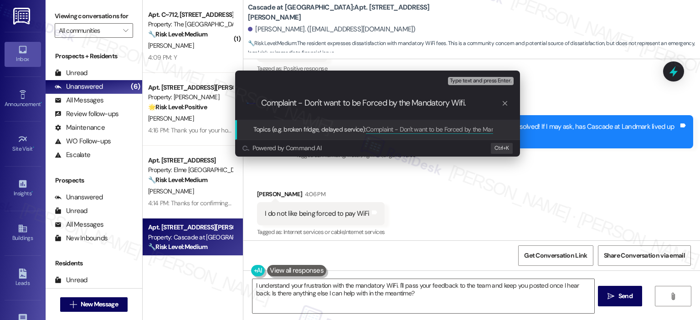
type input "Complaint - Don't want to be Forced by the Mandatory Wifi"
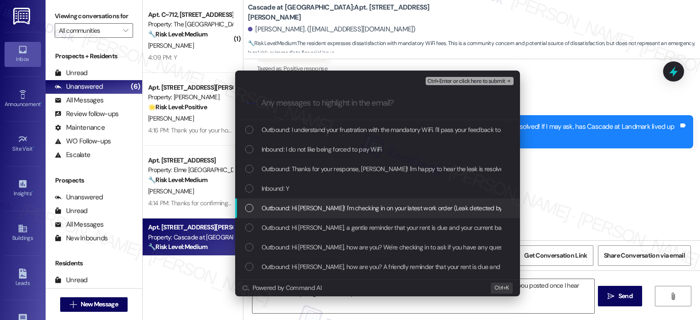
click at [311, 213] on div "Outbound: Hi [PERSON_NAME]! I'm checking in on your latest work order (Leak det…" at bounding box center [377, 209] width 285 height 20
click at [312, 196] on div "Inbound: Y" at bounding box center [377, 189] width 285 height 20
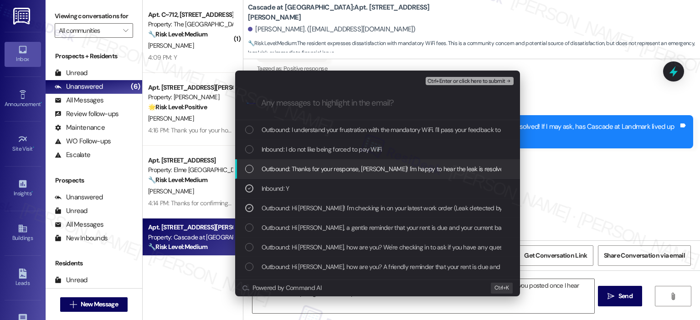
click at [319, 173] on span "Outbound: Thanks for your response, [PERSON_NAME]! I'm happy to hear the leak i…" at bounding box center [527, 169] width 531 height 10
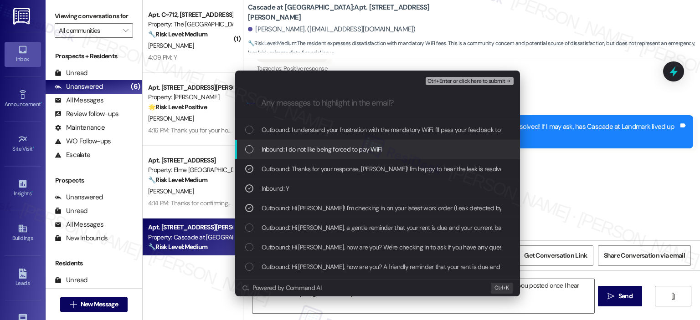
click at [320, 149] on span "Inbound: I do not like being forced to pay WiFi" at bounding box center [322, 149] width 120 height 10
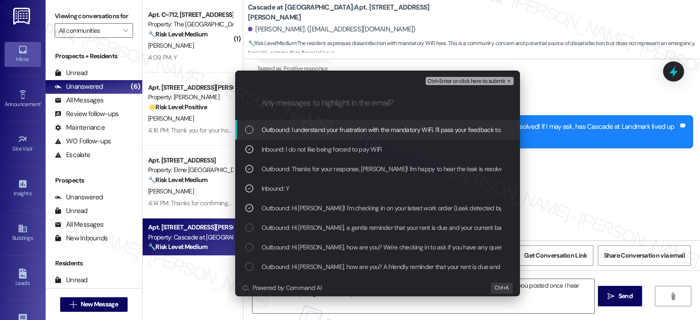
click at [328, 131] on span "Outbound: I understand your frustration with the mandatory WiFi. I'll pass your…" at bounding box center [518, 130] width 513 height 10
click at [476, 79] on span "Ctrl+Enter or click here to submit" at bounding box center [466, 81] width 78 height 6
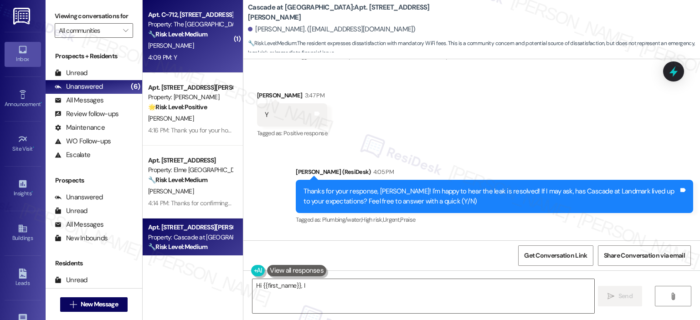
scroll to position [5007, 0]
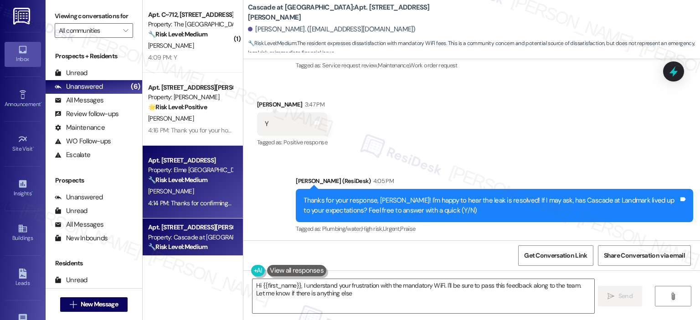
type textarea "Hi {{first_name}}, I understand your frustration with the mandatory WiFi. I'll …"
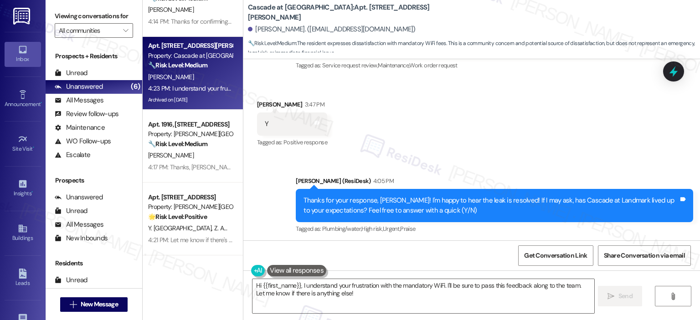
scroll to position [0, 0]
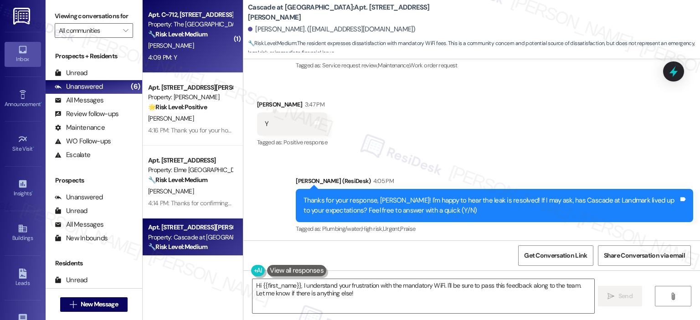
click at [186, 41] on div "[PERSON_NAME]" at bounding box center [190, 45] width 86 height 11
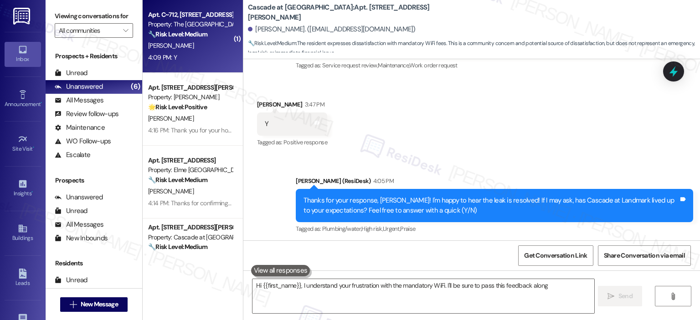
type textarea "Hi {{first_name}}, I understand your frustration with the mandatory WiFi. I'll …"
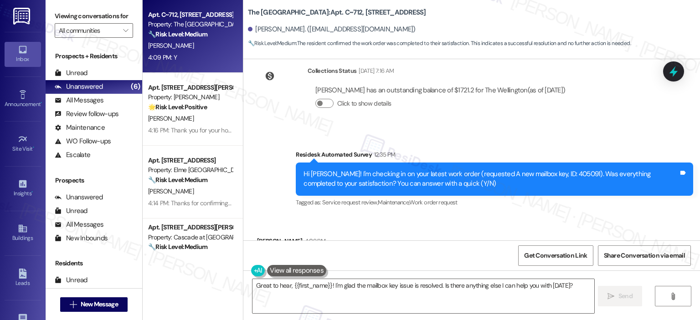
scroll to position [4085, 0]
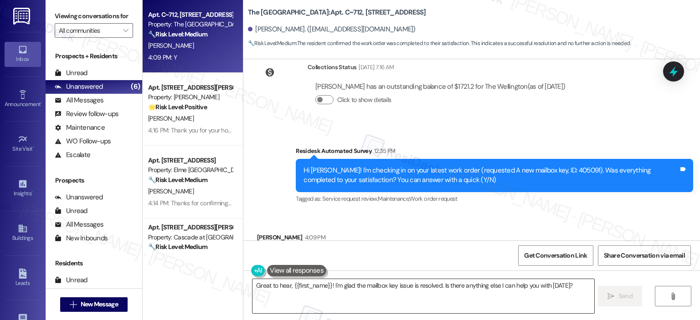
click at [306, 303] on textarea "Great to hear, {{first_name}}! I'm glad the mailbox key issue is resolved. Is t…" at bounding box center [422, 296] width 341 height 34
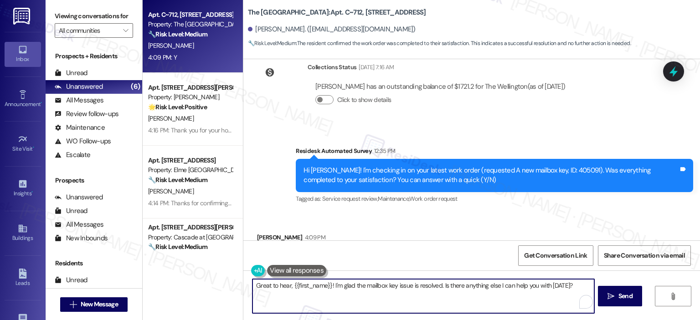
paste textarea "Thank you for your response! Great to know that the latest work order was compl…"
click at [327, 285] on textarea "Thank you for your response! Great to know that the latest work order was compl…" at bounding box center [422, 296] width 341 height 34
click at [498, 294] on textarea "Thank you for your response, [PERSON_NAME]! Great to know that the latest work …" at bounding box center [422, 296] width 341 height 34
drag, startPoint x: 428, startPoint y: 286, endPoint x: 412, endPoint y: 285, distance: 16.0
click at [412, 285] on textarea "Thank you for your response, [PERSON_NAME]! Great to know that the latest work …" at bounding box center [422, 296] width 341 height 34
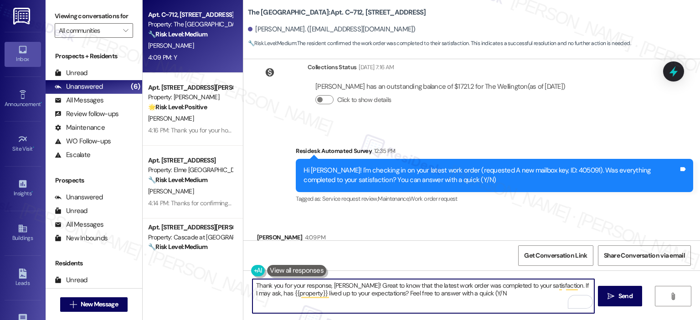
click at [402, 295] on textarea "Thank you for your response, [PERSON_NAME]! Great to know that the latest work …" at bounding box center [422, 296] width 341 height 34
type textarea "Thank you for your response, [PERSON_NAME]! Great to know that the latest work …"
click at [616, 303] on button " Send" at bounding box center [620, 296] width 44 height 21
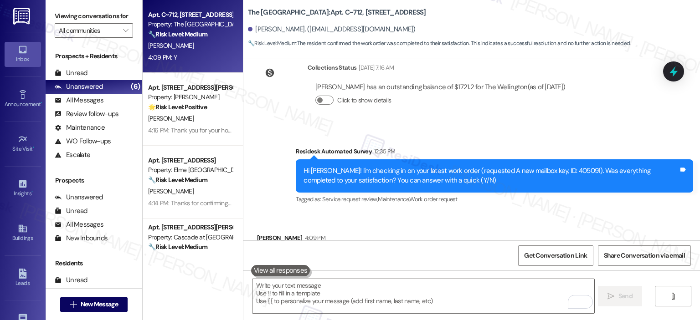
scroll to position [182, 0]
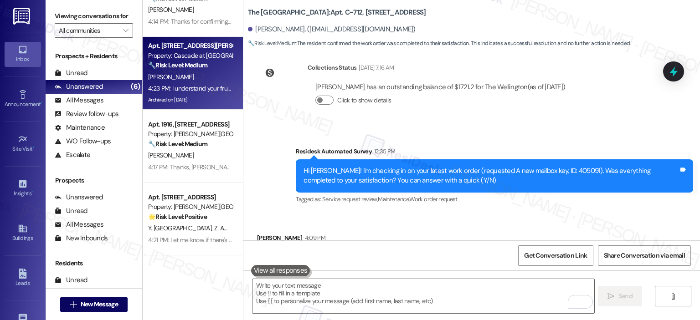
click at [201, 95] on div "Archived on [DATE]" at bounding box center [190, 99] width 86 height 11
type textarea "Fetching suggested responses. Please feel free to read through the conversation…"
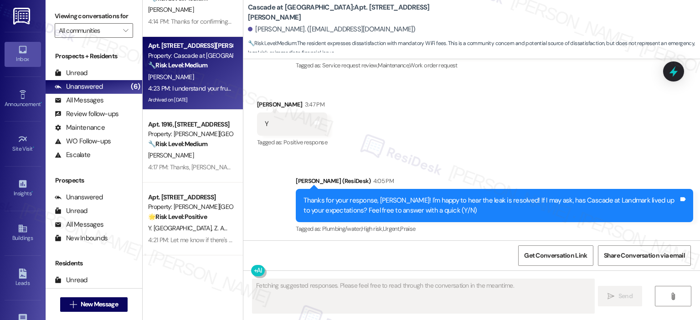
scroll to position [5207, 0]
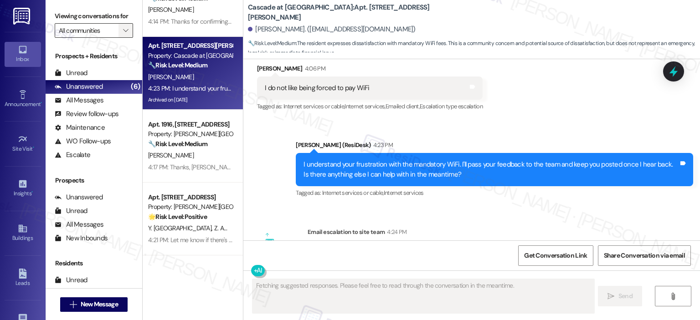
click at [121, 33] on span "" at bounding box center [125, 30] width 9 height 15
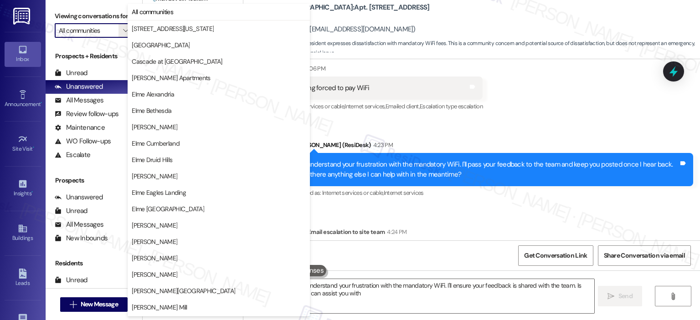
type textarea "Hi {{first_name}}, I understand your frustration with the mandatory WiFi. I'll …"
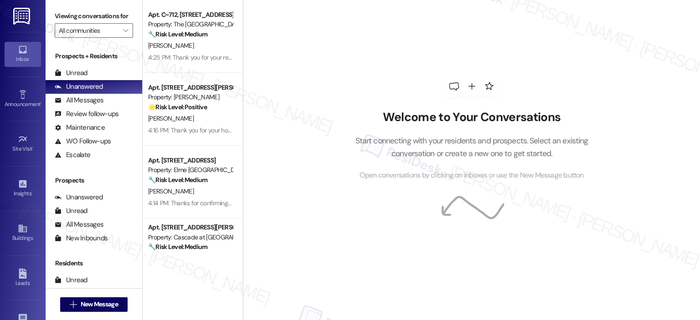
scroll to position [182, 0]
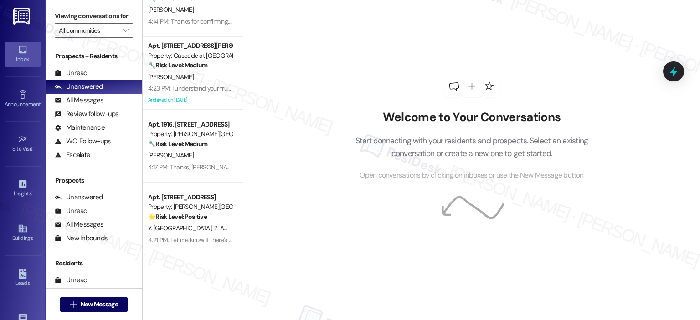
click at [128, 31] on button "" at bounding box center [125, 30] width 15 height 15
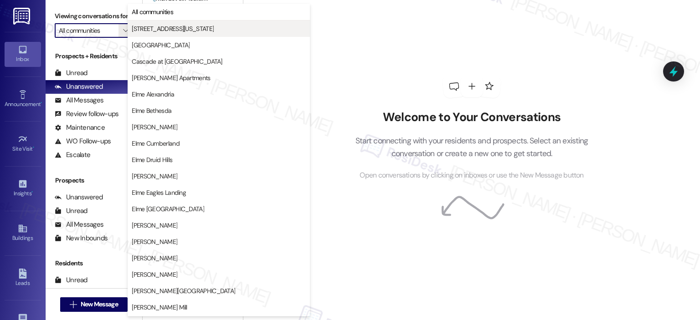
click at [144, 32] on span "[STREET_ADDRESS][US_STATE]" at bounding box center [173, 28] width 82 height 9
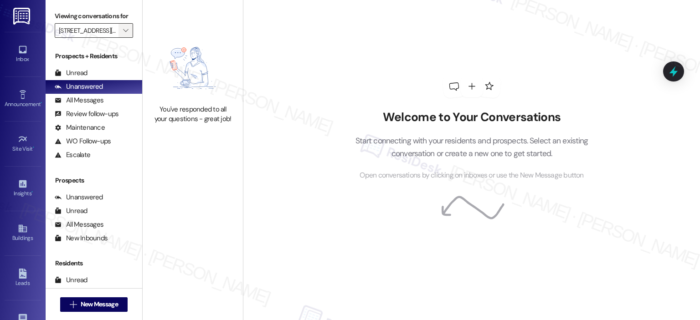
click at [123, 28] on icon "" at bounding box center [125, 30] width 5 height 7
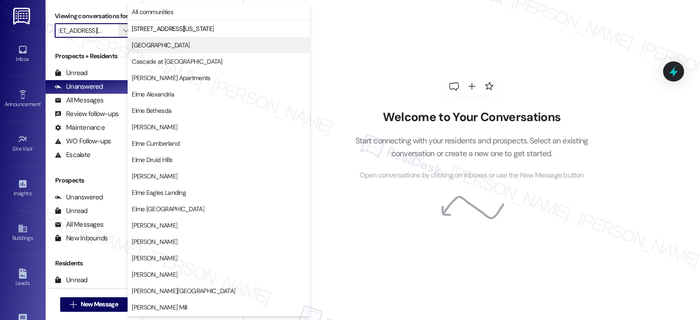
click at [140, 44] on span "[GEOGRAPHIC_DATA]" at bounding box center [161, 45] width 58 height 9
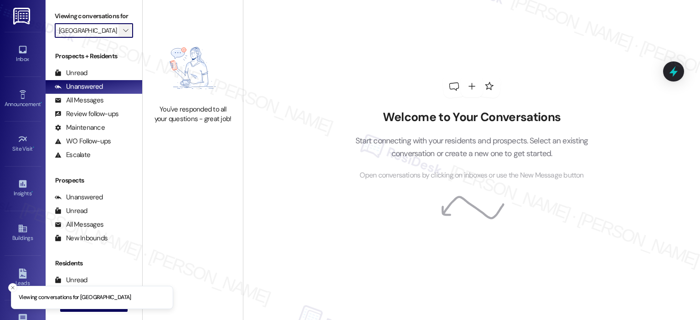
click at [123, 31] on icon "" at bounding box center [125, 30] width 5 height 7
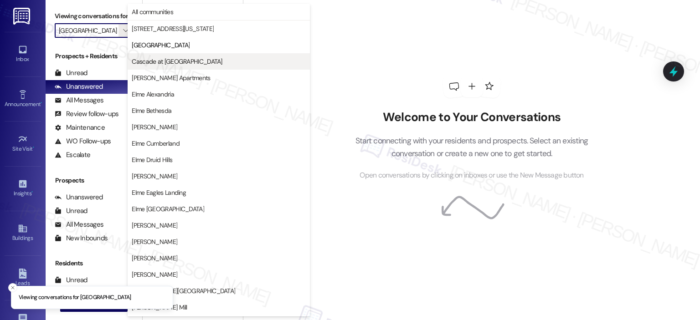
click at [140, 60] on span "Cascade at [GEOGRAPHIC_DATA]" at bounding box center [177, 61] width 90 height 9
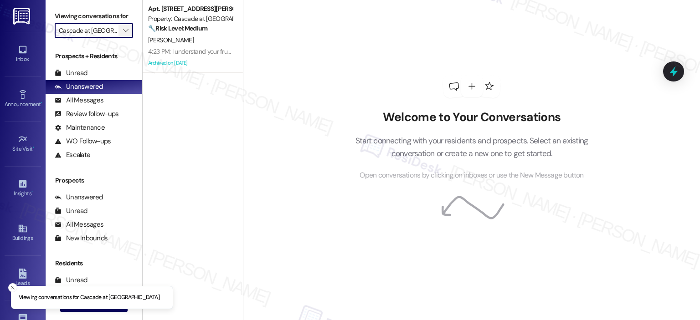
click at [123, 33] on span "" at bounding box center [125, 30] width 9 height 15
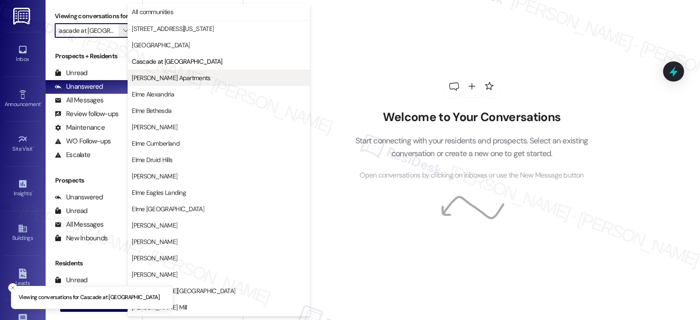
click at [145, 78] on span "[PERSON_NAME] Apartments" at bounding box center [171, 77] width 78 height 9
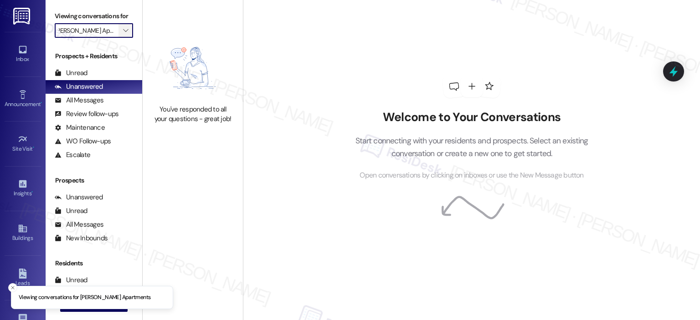
click at [127, 34] on button "" at bounding box center [125, 30] width 15 height 15
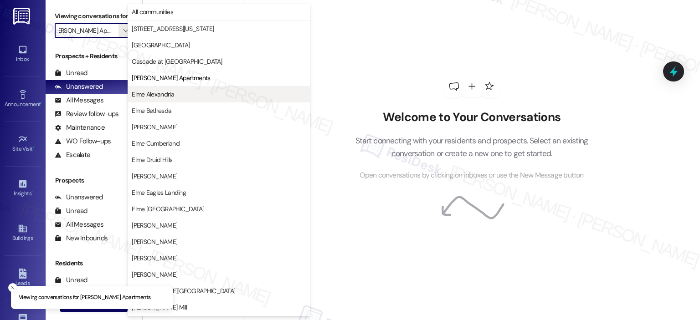
click at [159, 92] on span "Elme Alexandria" at bounding box center [153, 94] width 42 height 9
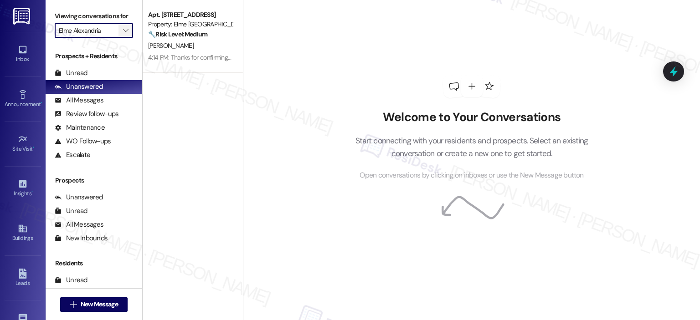
click at [126, 31] on button "" at bounding box center [125, 30] width 15 height 15
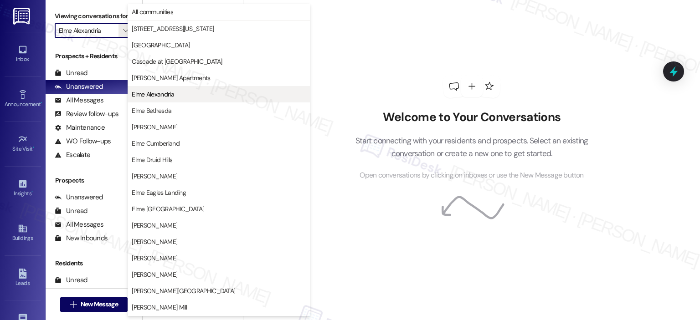
click at [156, 90] on span "Elme Alexandria" at bounding box center [153, 94] width 42 height 9
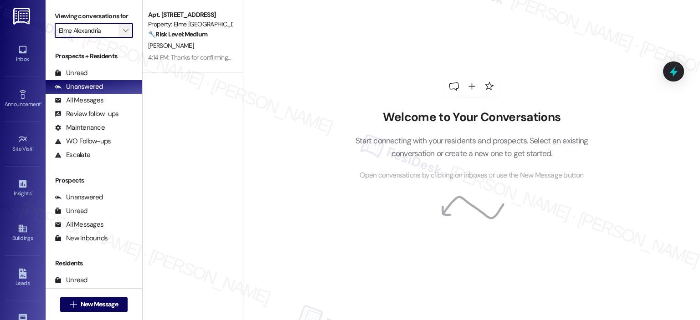
click at [126, 26] on button "" at bounding box center [125, 30] width 15 height 15
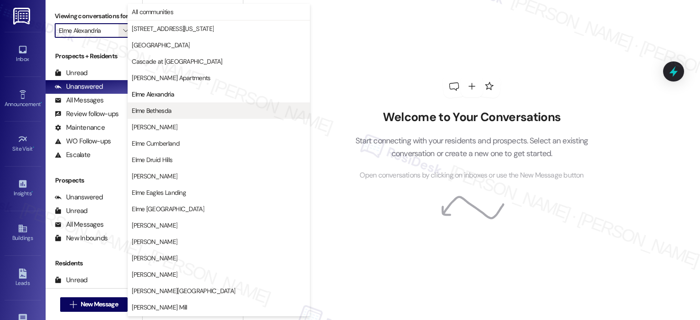
click at [144, 107] on span "Elme Bethesda" at bounding box center [152, 110] width 40 height 9
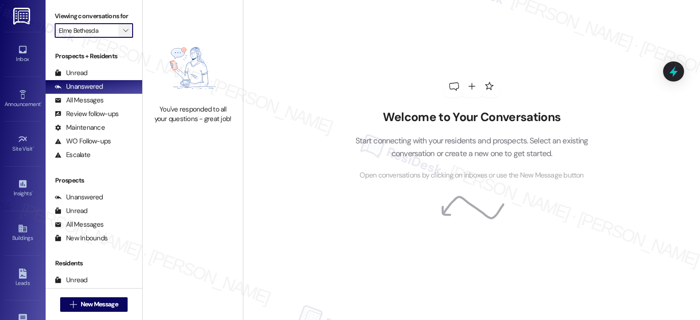
click at [121, 25] on span "" at bounding box center [125, 30] width 9 height 15
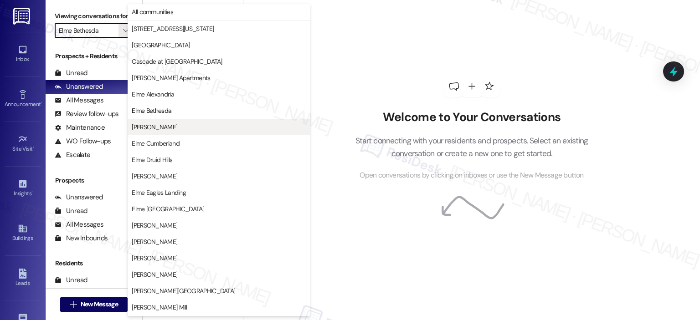
click at [152, 126] on span "[PERSON_NAME]" at bounding box center [155, 127] width 46 height 9
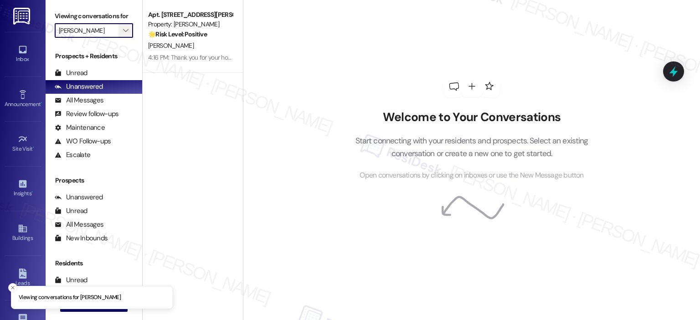
click at [123, 30] on span "" at bounding box center [125, 30] width 9 height 15
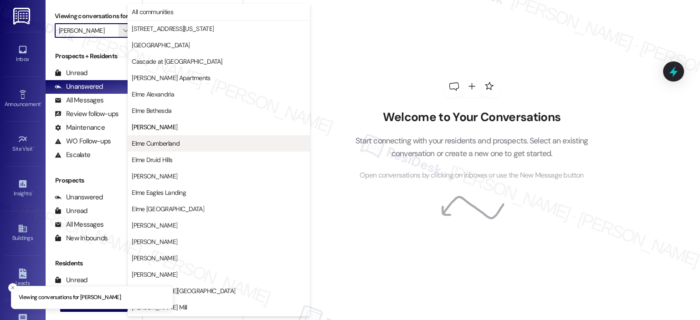
click at [148, 143] on span "Elme Cumberland" at bounding box center [156, 143] width 48 height 9
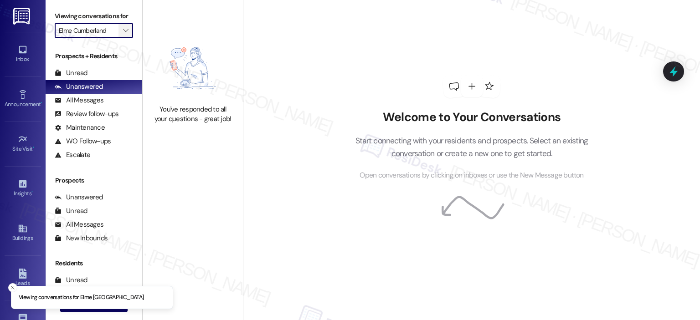
click at [123, 33] on icon "" at bounding box center [125, 30] width 5 height 7
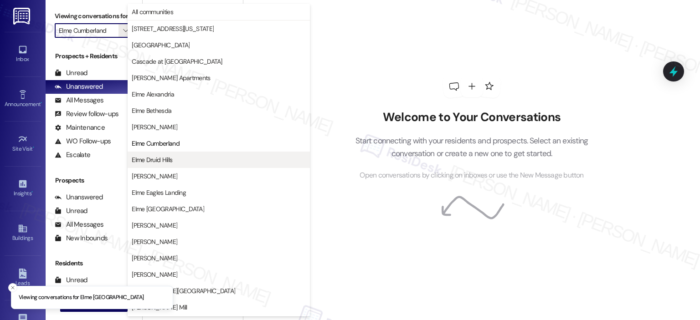
click at [142, 158] on span "Elme Druid Hills" at bounding box center [152, 159] width 41 height 9
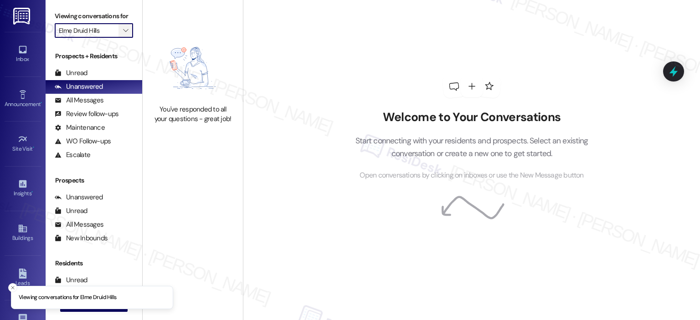
click at [123, 30] on icon "" at bounding box center [125, 30] width 5 height 7
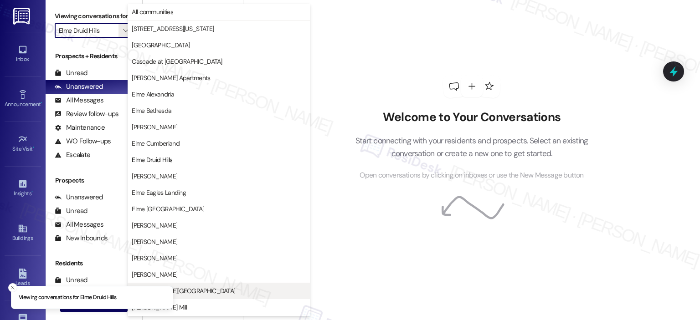
scroll to position [148, 0]
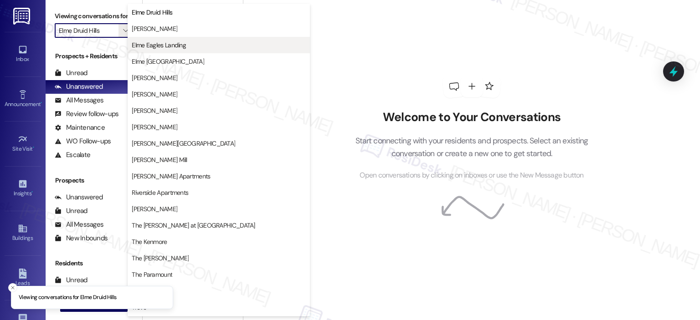
click at [149, 48] on span "Elme Eagles Landing" at bounding box center [159, 45] width 54 height 9
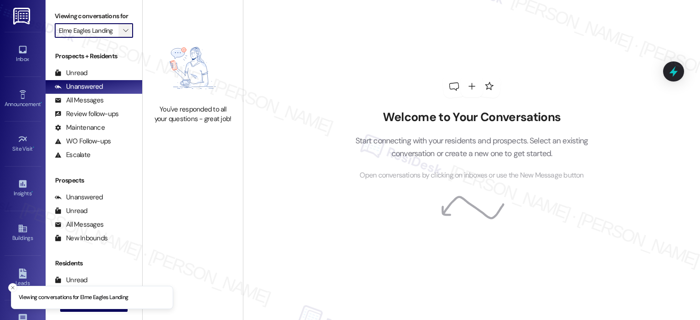
click at [121, 26] on span "" at bounding box center [125, 30] width 9 height 15
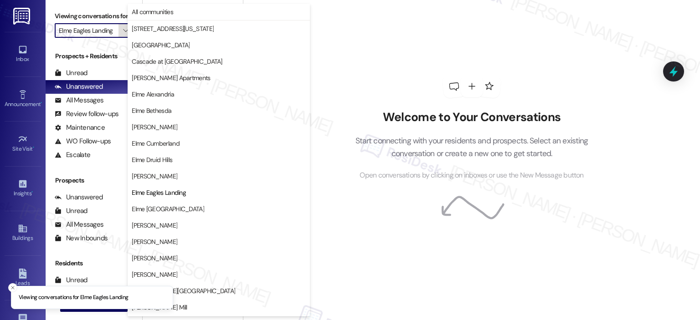
scroll to position [148, 0]
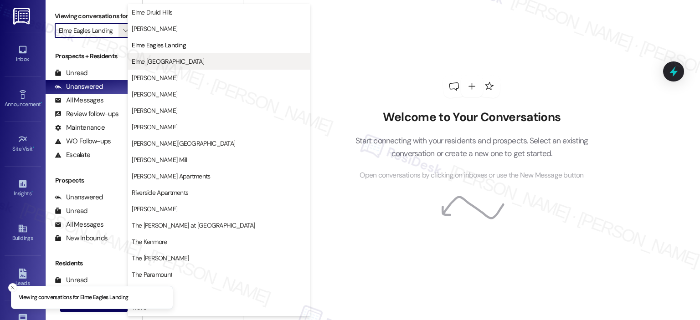
click at [143, 62] on span "Elme [GEOGRAPHIC_DATA]" at bounding box center [168, 61] width 72 height 9
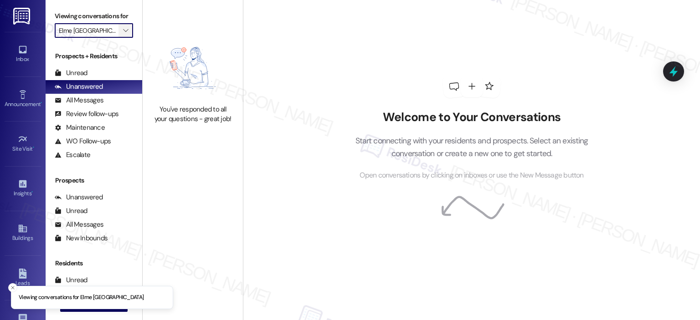
click at [125, 31] on button "" at bounding box center [125, 30] width 15 height 15
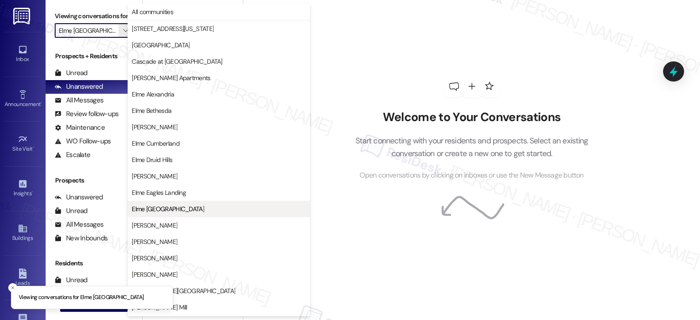
scroll to position [148, 0]
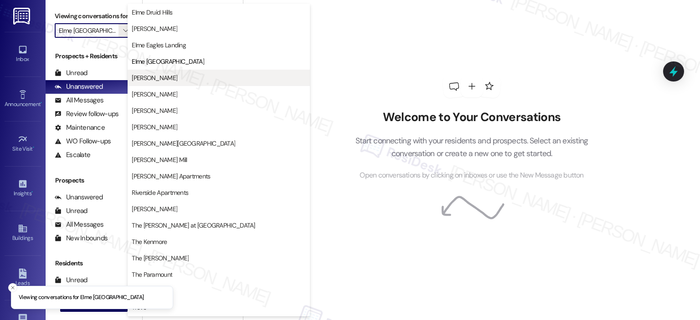
click at [148, 73] on span "[PERSON_NAME]" at bounding box center [155, 77] width 46 height 9
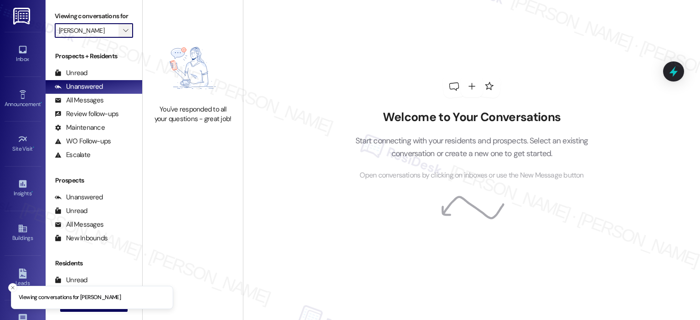
click at [124, 30] on span "" at bounding box center [125, 30] width 9 height 15
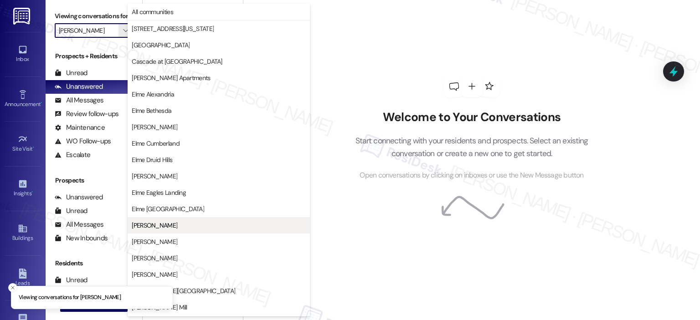
scroll to position [148, 0]
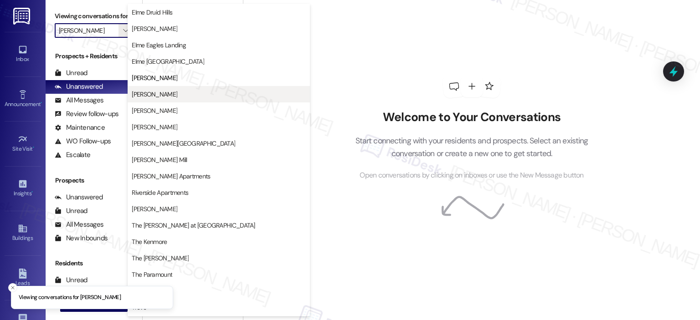
click at [151, 92] on span "[PERSON_NAME]" at bounding box center [155, 94] width 46 height 9
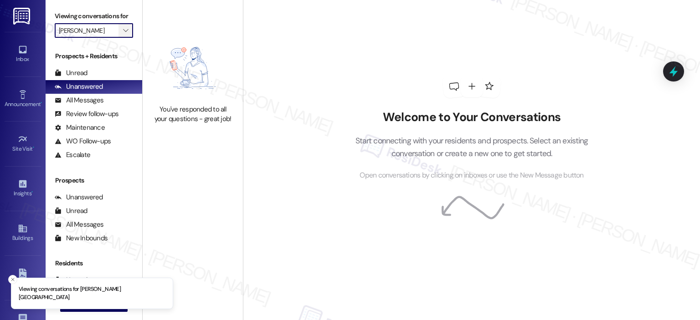
click at [122, 36] on span "" at bounding box center [125, 30] width 9 height 15
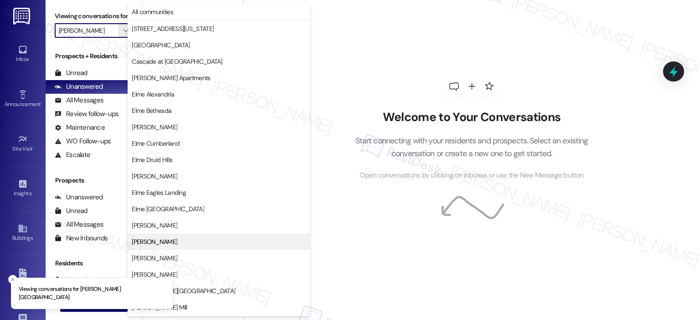
scroll to position [148, 0]
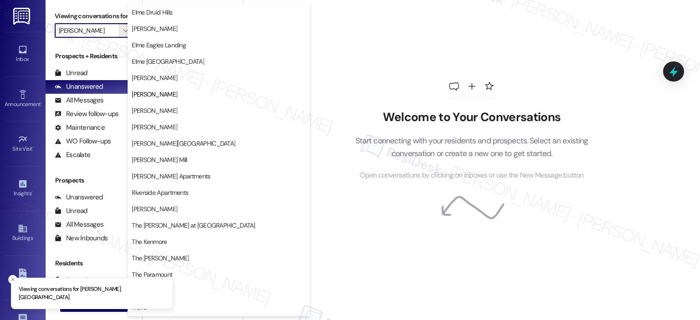
click at [163, 111] on span "[PERSON_NAME]" at bounding box center [155, 110] width 46 height 9
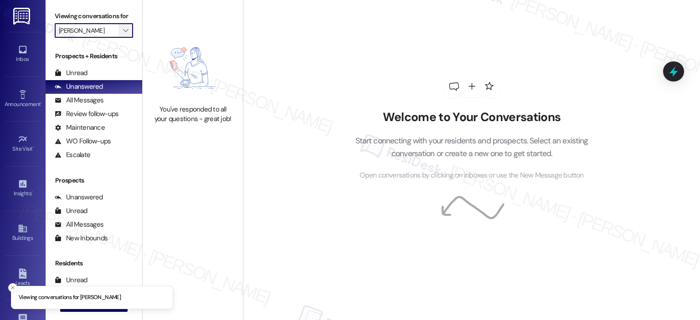
click at [125, 31] on button "" at bounding box center [125, 30] width 15 height 15
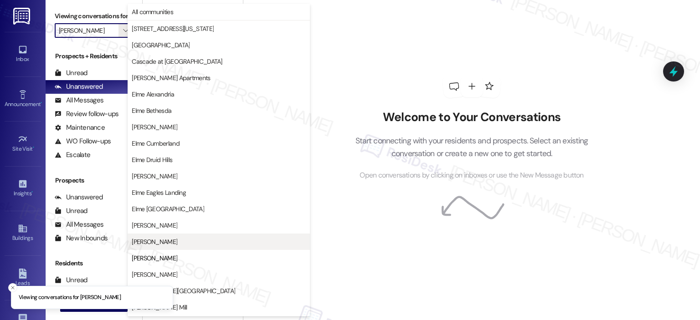
scroll to position [148, 0]
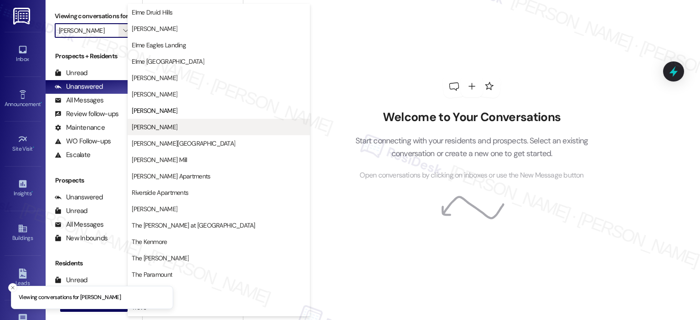
click at [167, 131] on span "[PERSON_NAME]" at bounding box center [155, 127] width 46 height 9
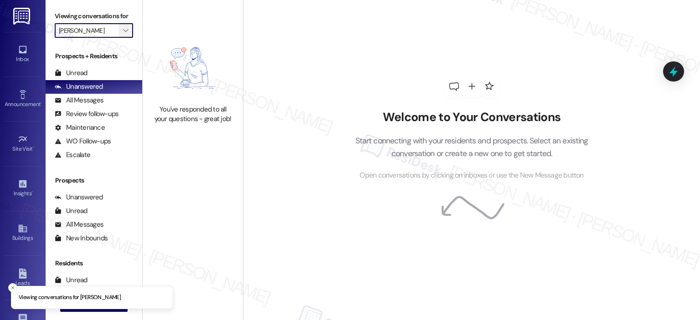
click at [121, 38] on span "" at bounding box center [125, 30] width 9 height 15
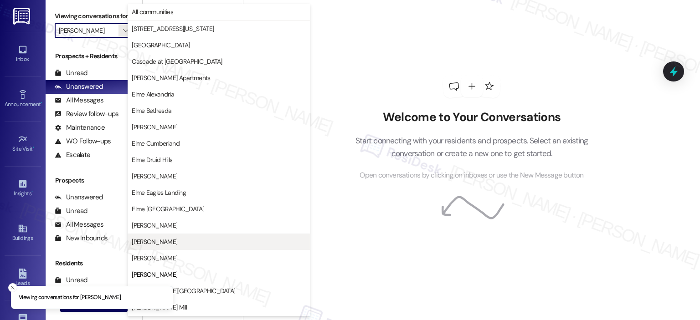
scroll to position [148, 0]
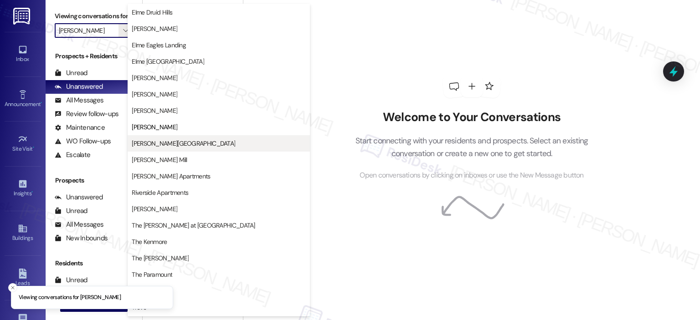
click at [151, 139] on span "[PERSON_NAME][GEOGRAPHIC_DATA]" at bounding box center [183, 143] width 103 height 9
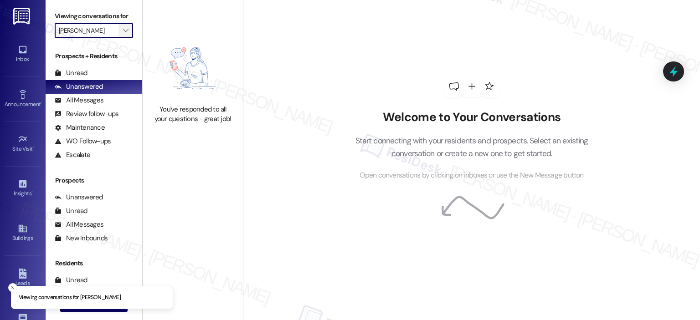
type input "[PERSON_NAME][GEOGRAPHIC_DATA]"
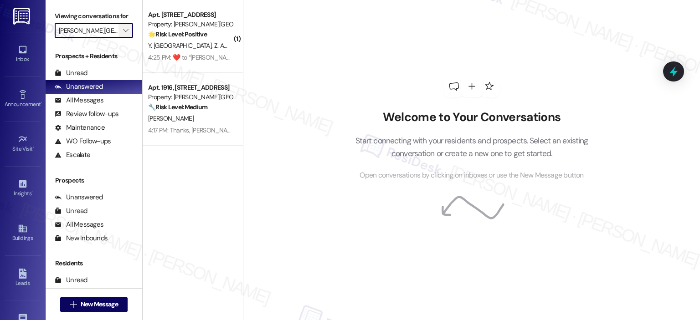
click at [123, 33] on icon "" at bounding box center [125, 30] width 5 height 7
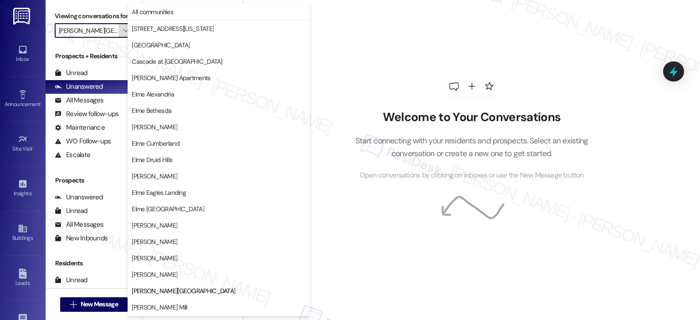
scroll to position [148, 0]
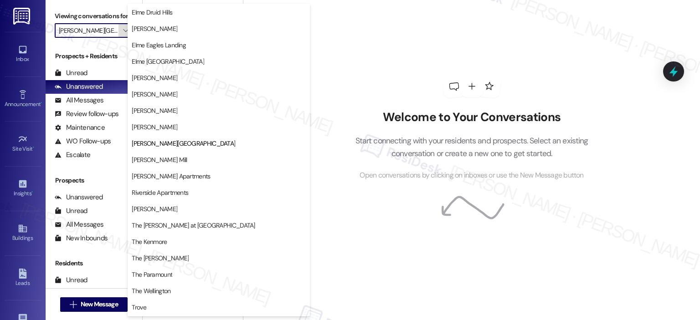
click at [123, 33] on icon "" at bounding box center [125, 30] width 5 height 7
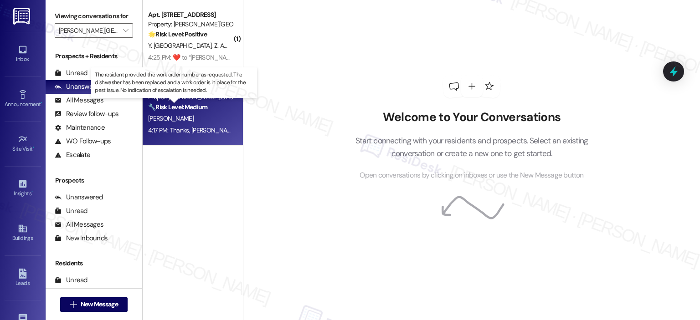
click at [169, 111] on strong "🔧 Risk Level: Medium" at bounding box center [177, 107] width 59 height 8
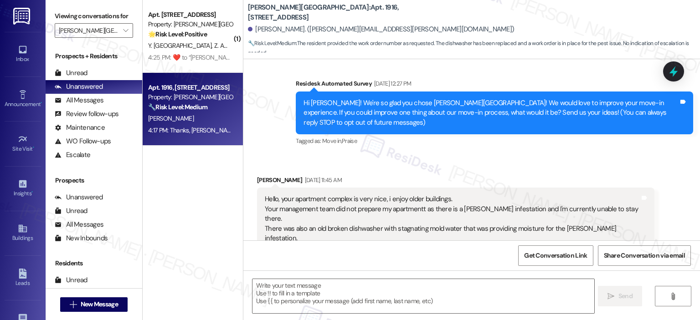
type textarea "Fetching suggested responses. Please feel free to read through the conversation…"
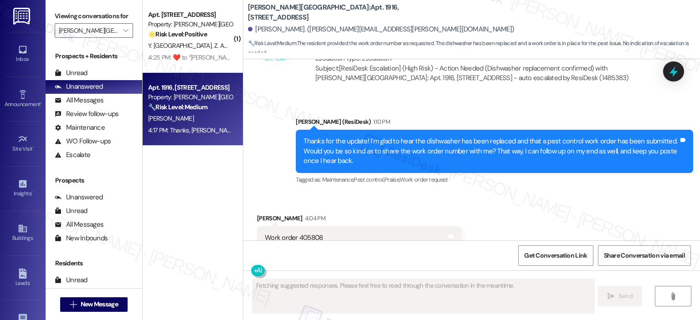
scroll to position [1030, 0]
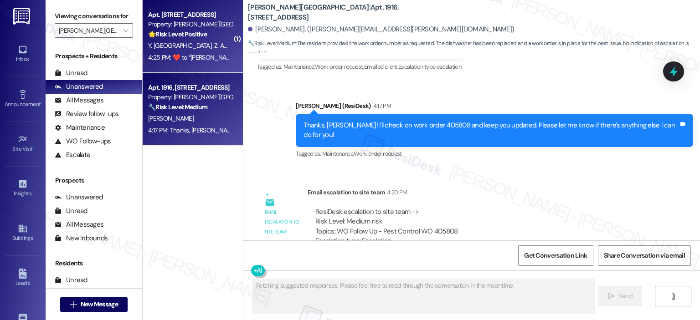
click at [171, 56] on div "4:25 PM:  ​❤️​ to “ [PERSON_NAME] ([PERSON_NAME][GEOGRAPHIC_DATA]): Let me know…" at bounding box center [338, 57] width 381 height 8
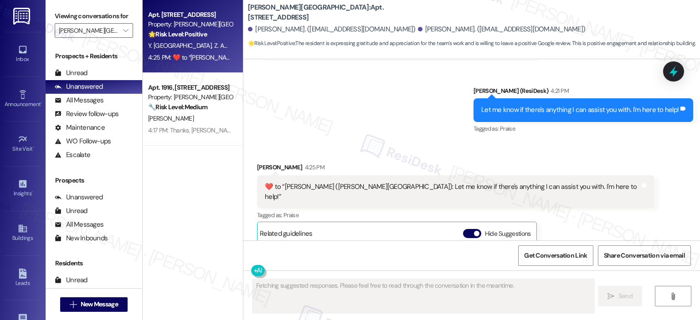
scroll to position [980, 0]
click at [463, 229] on button "Hide Suggestions" at bounding box center [472, 233] width 18 height 9
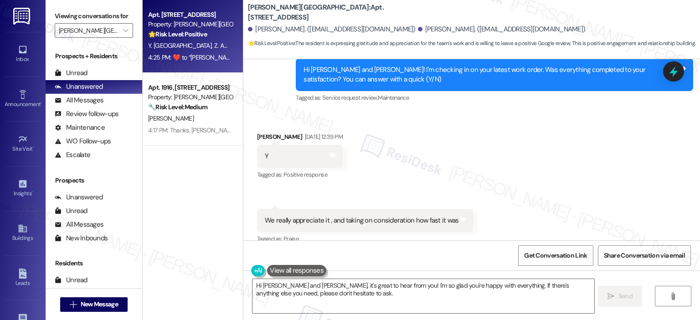
scroll to position [6636, 0]
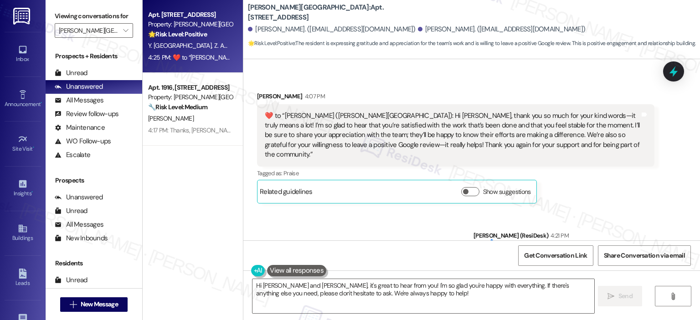
type textarea "Hi [PERSON_NAME] and [PERSON_NAME], it's great to hear from you! I'm so glad yo…"
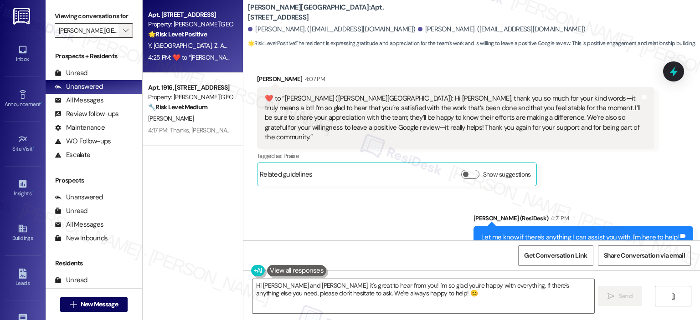
click at [123, 27] on icon "" at bounding box center [125, 30] width 5 height 7
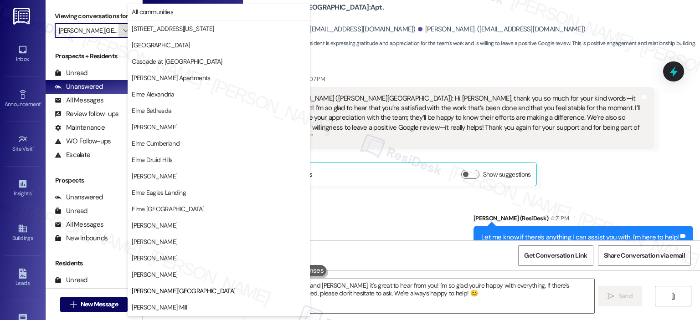
scroll to position [148, 0]
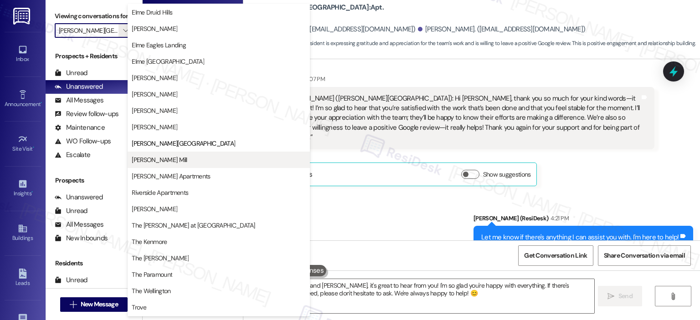
click at [161, 161] on span "[PERSON_NAME] Mill" at bounding box center [159, 159] width 55 height 9
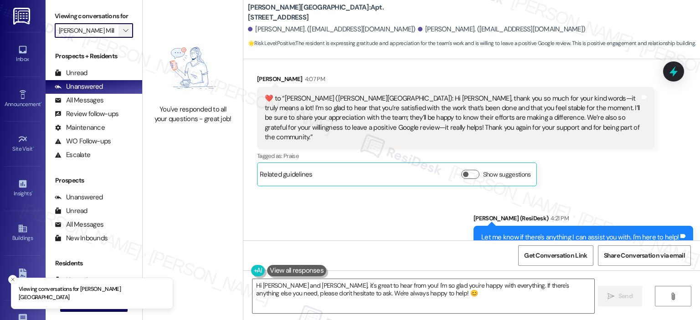
click at [121, 26] on span "" at bounding box center [125, 30] width 9 height 15
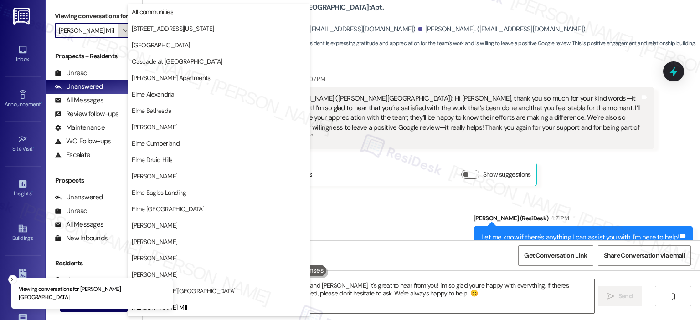
scroll to position [148, 0]
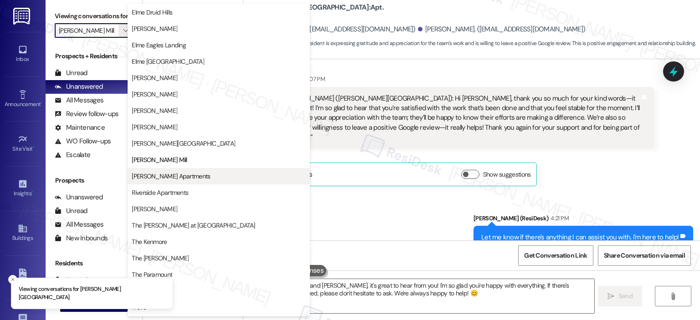
click at [172, 174] on span "[PERSON_NAME] Apartments" at bounding box center [171, 176] width 78 height 9
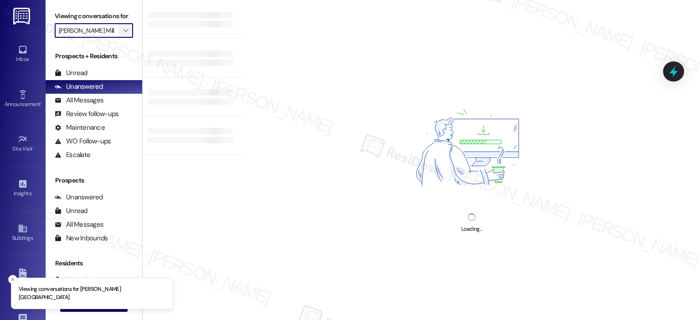
type input "[PERSON_NAME] Apartments"
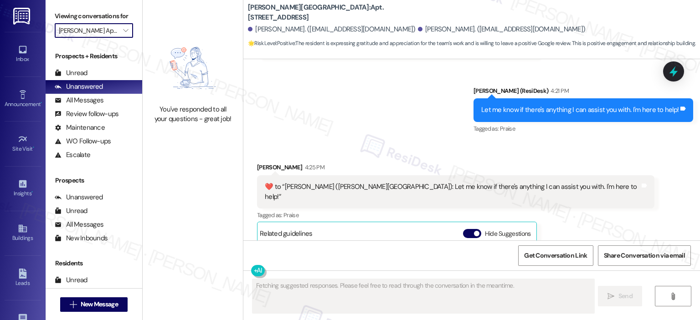
scroll to position [6764, 0]
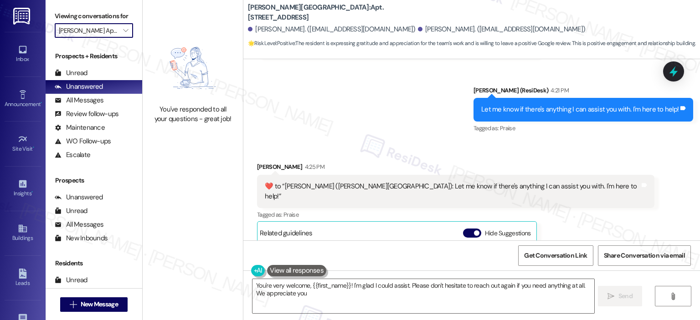
type textarea "You're very welcome, {{first_name}}! I'm glad I could assist. Please don't hesi…"
click at [123, 27] on icon "" at bounding box center [125, 30] width 5 height 7
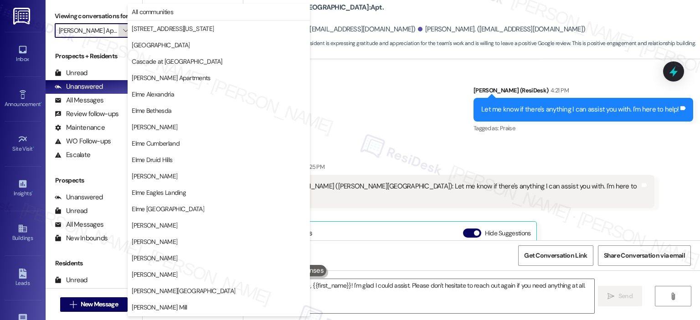
scroll to position [163, 0]
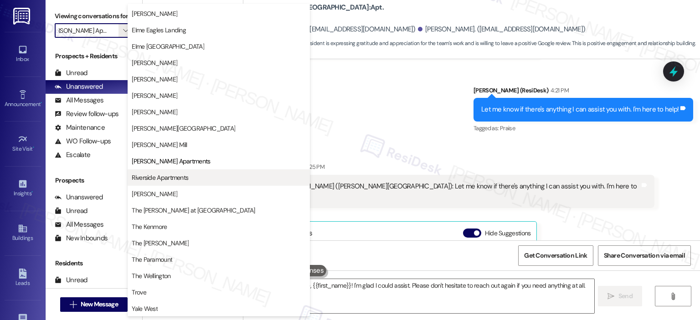
click at [186, 181] on span "Riverside Apartments" at bounding box center [160, 177] width 57 height 9
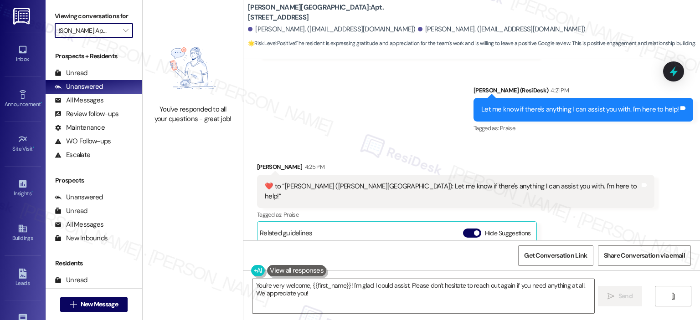
type input "Riverside Apartments"
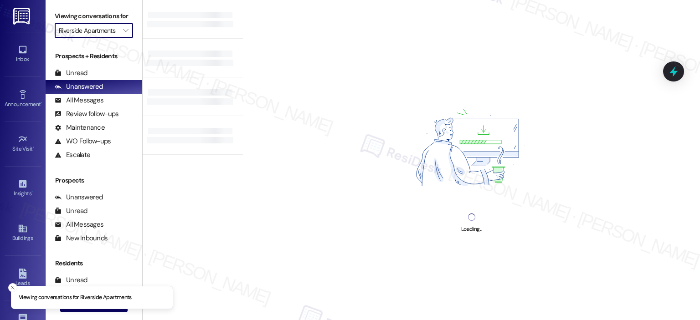
scroll to position [0, 3]
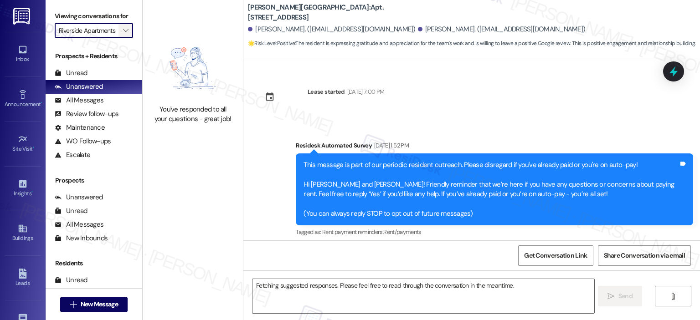
click at [126, 29] on button "" at bounding box center [125, 30] width 15 height 15
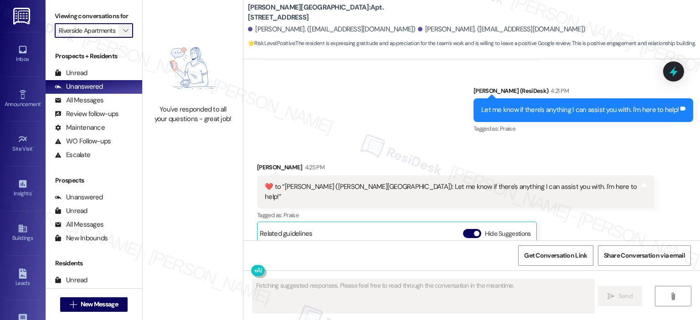
scroll to position [0, 0]
click at [124, 28] on span "" at bounding box center [125, 30] width 9 height 15
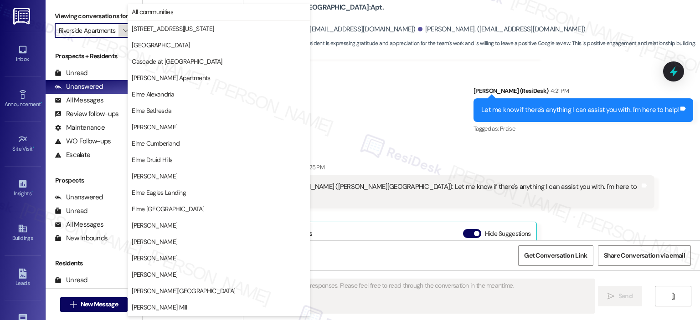
scroll to position [163, 0]
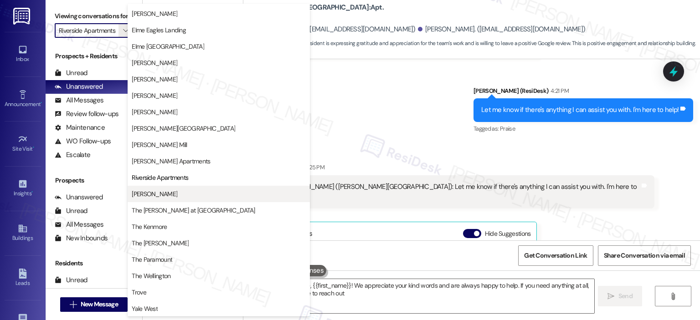
type textarea "You're very welcome, {{first_name}}! We appreciate your kind words and are alwa…"
click at [160, 192] on span "[PERSON_NAME]" at bounding box center [155, 194] width 46 height 9
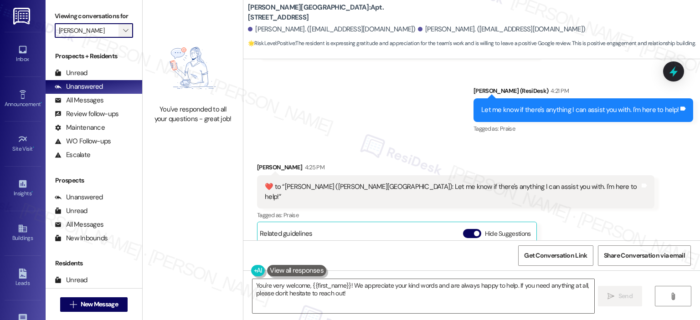
click at [123, 34] on icon "" at bounding box center [125, 30] width 5 height 7
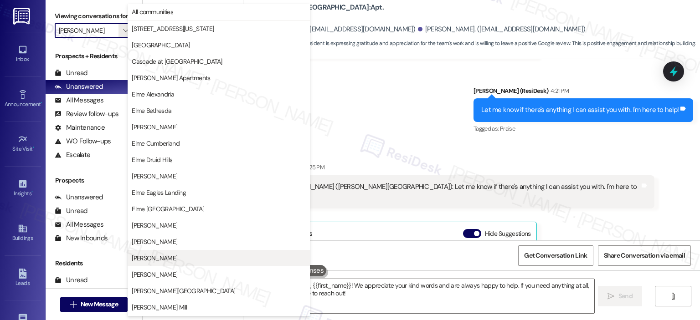
scroll to position [163, 0]
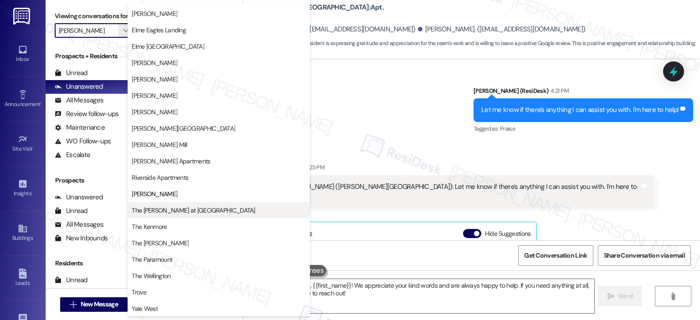
click at [188, 204] on button "The [PERSON_NAME] at [GEOGRAPHIC_DATA]" at bounding box center [219, 210] width 182 height 16
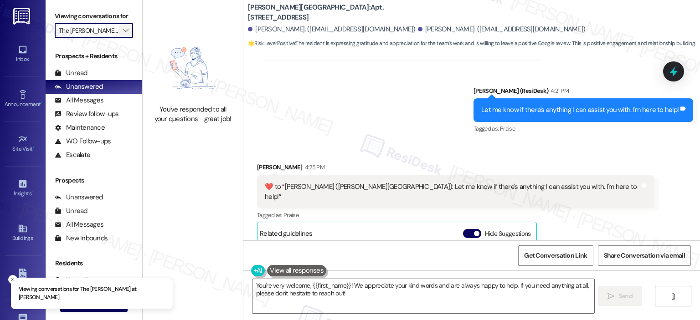
click at [121, 34] on span "" at bounding box center [125, 30] width 9 height 15
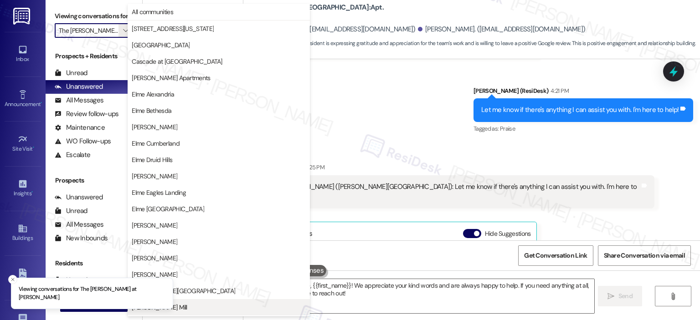
scroll to position [163, 0]
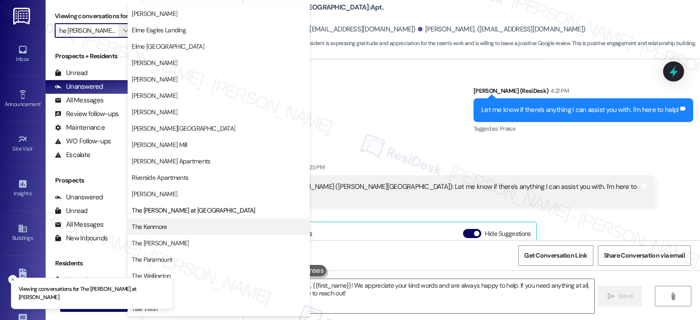
click at [160, 224] on span "The Kenmore" at bounding box center [149, 226] width 35 height 9
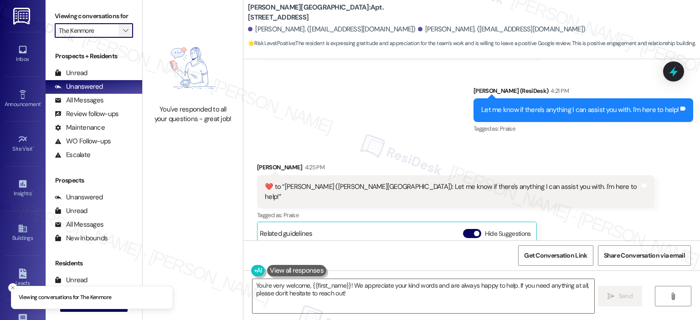
click at [123, 31] on icon "" at bounding box center [125, 30] width 5 height 7
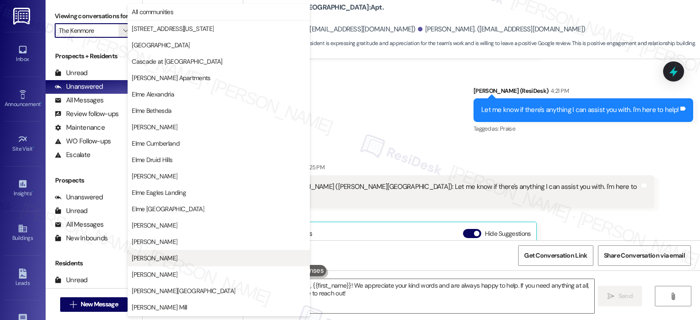
scroll to position [163, 0]
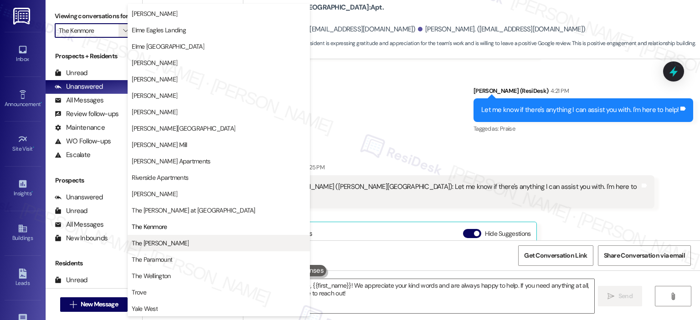
click at [160, 242] on span "The [PERSON_NAME]" at bounding box center [160, 243] width 57 height 9
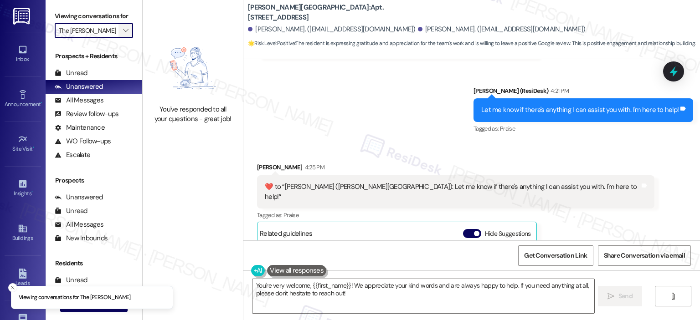
click at [125, 32] on button "" at bounding box center [125, 30] width 15 height 15
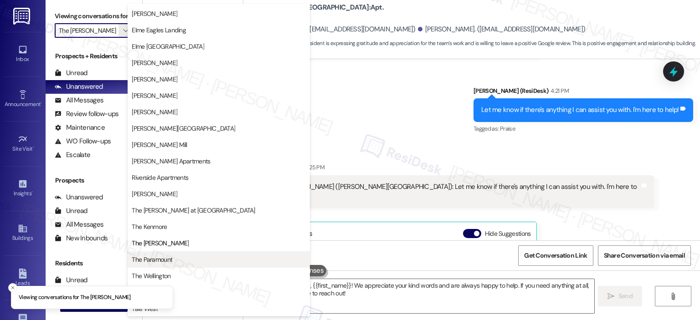
click at [179, 253] on button "The Paramount" at bounding box center [219, 260] width 182 height 16
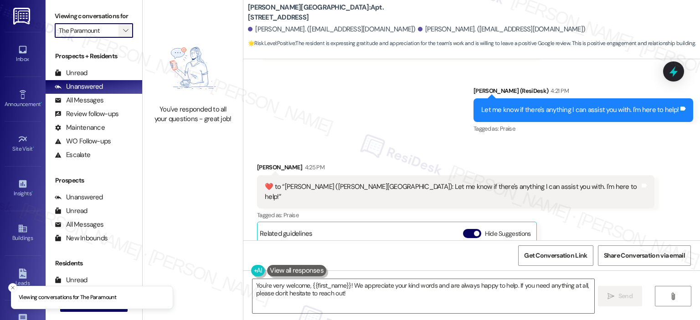
click at [124, 31] on span "" at bounding box center [125, 30] width 9 height 15
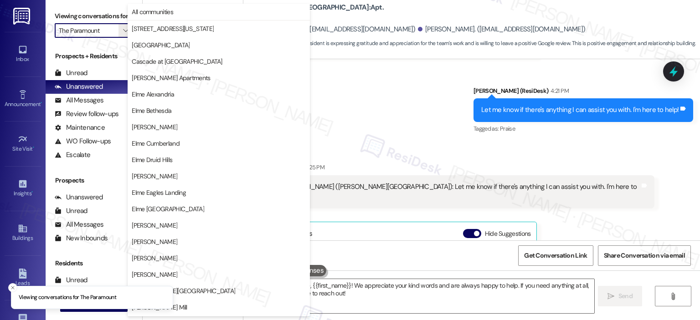
scroll to position [163, 0]
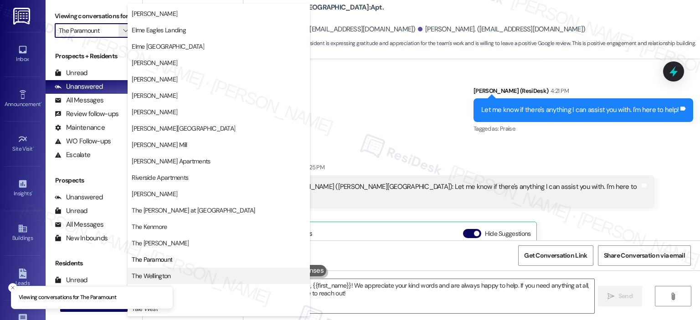
click at [184, 273] on span "The Wellington" at bounding box center [219, 276] width 174 height 9
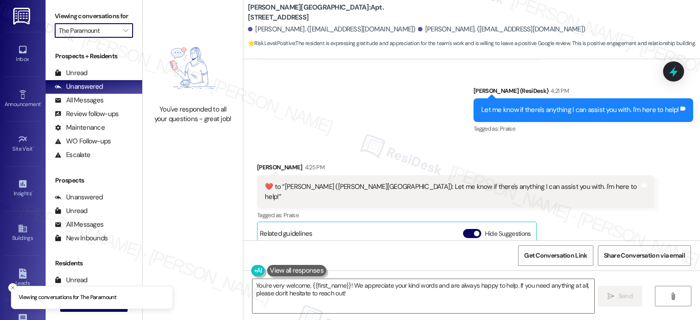
type input "The Wellington"
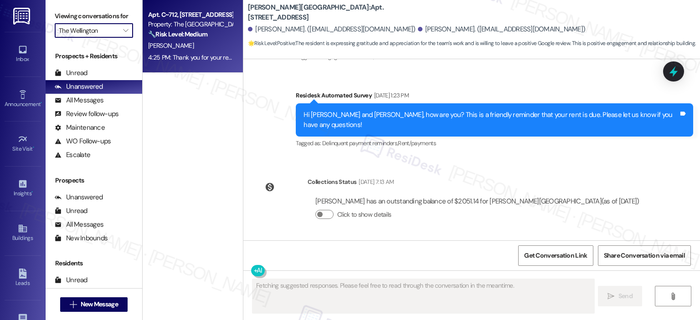
scroll to position [6763, 0]
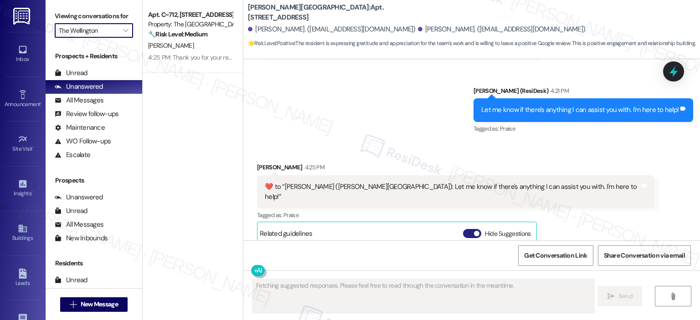
click at [463, 229] on button "Hide Suggestions" at bounding box center [472, 233] width 18 height 9
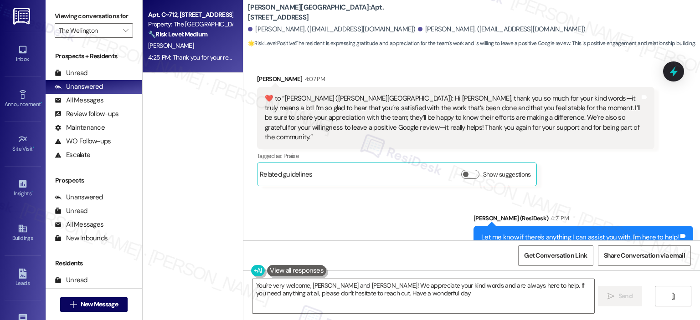
type textarea "You're very welcome, [PERSON_NAME] and [PERSON_NAME]! We appreciate your kind w…"
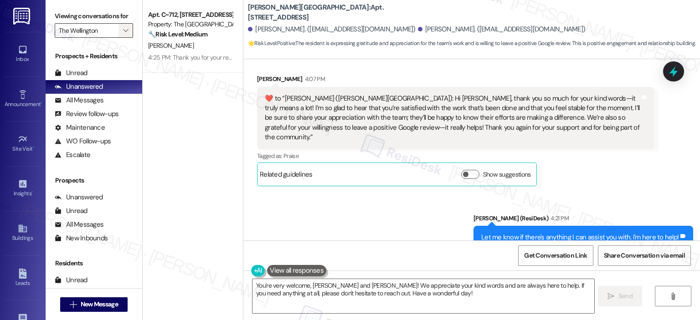
click at [123, 27] on span "" at bounding box center [125, 30] width 9 height 15
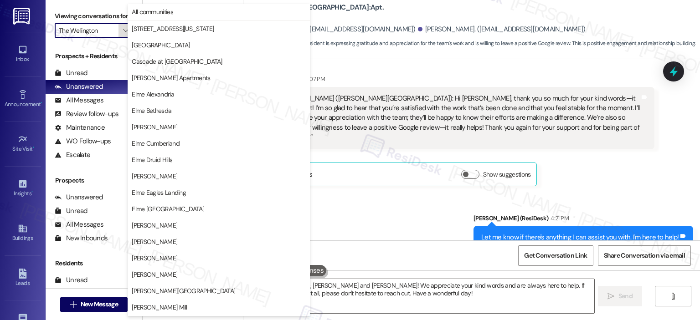
scroll to position [163, 0]
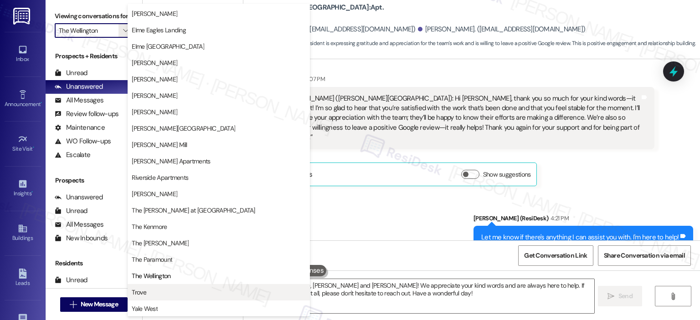
click at [155, 293] on span "Trove" at bounding box center [219, 292] width 174 height 9
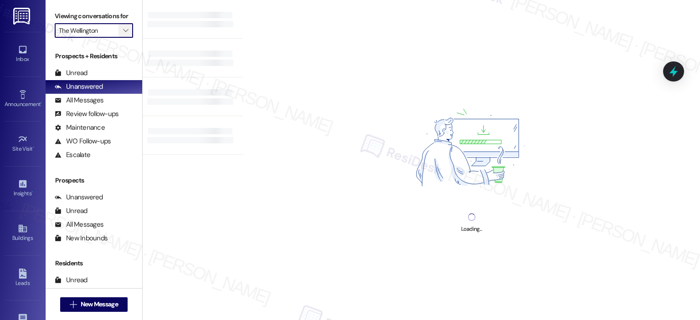
type input "Trove"
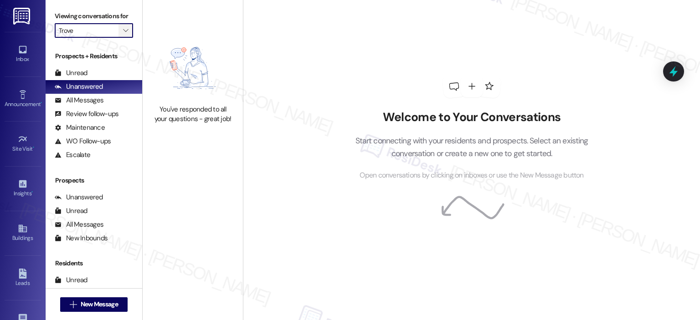
click at [121, 35] on span "" at bounding box center [125, 30] width 9 height 15
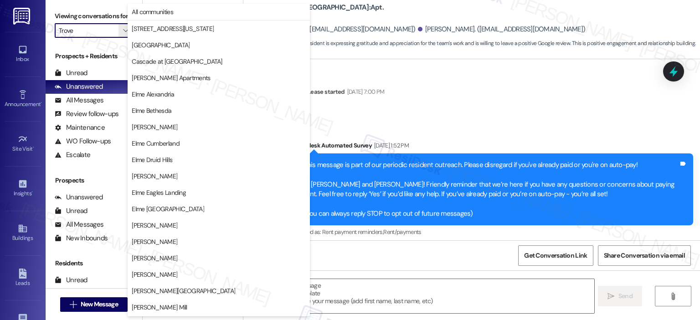
type textarea "Fetching suggested responses. Please feel free to read through the conversation…"
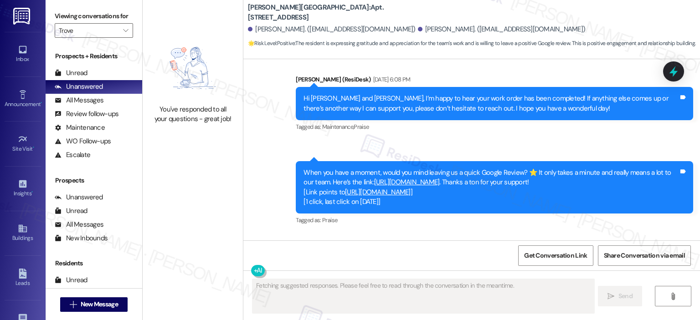
click at [148, 305] on div "You've responded to all your questions - great job!" at bounding box center [193, 160] width 100 height 320
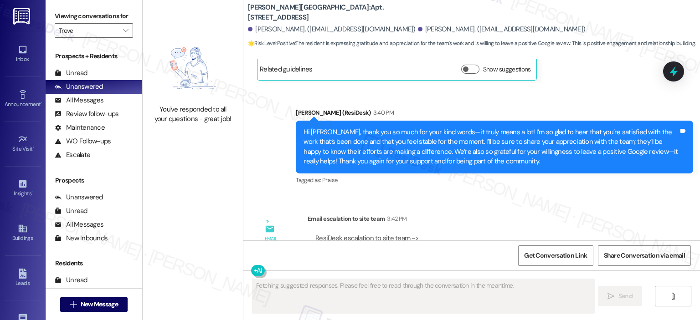
scroll to position [6763, 0]
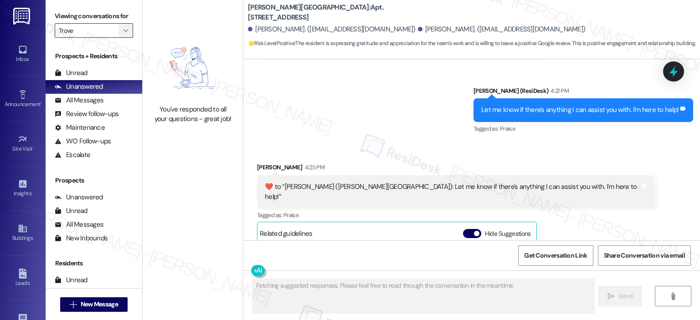
click at [124, 31] on span "" at bounding box center [125, 30] width 9 height 15
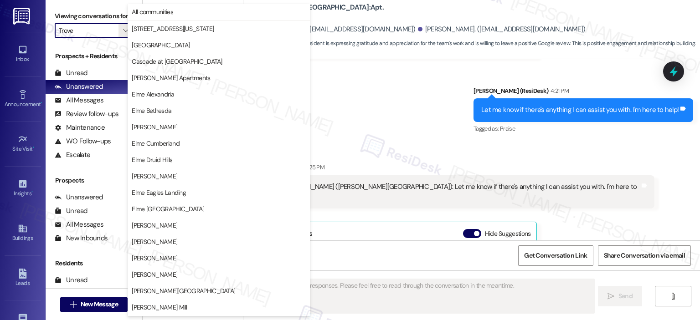
scroll to position [163, 0]
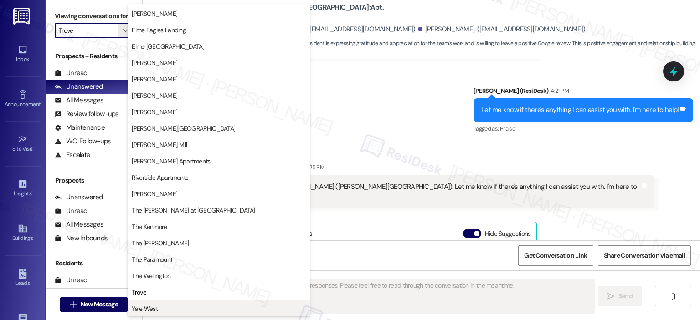
click at [191, 305] on span "Yale West" at bounding box center [219, 308] width 174 height 9
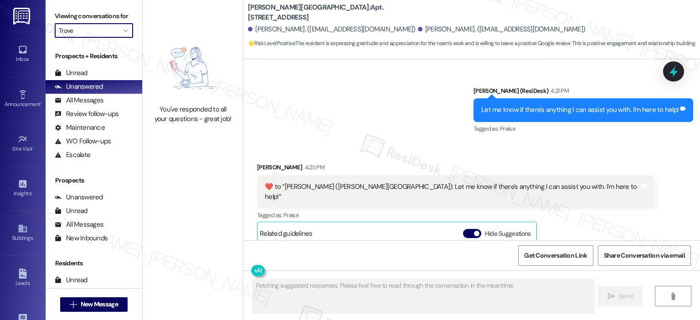
type input "Yale West"
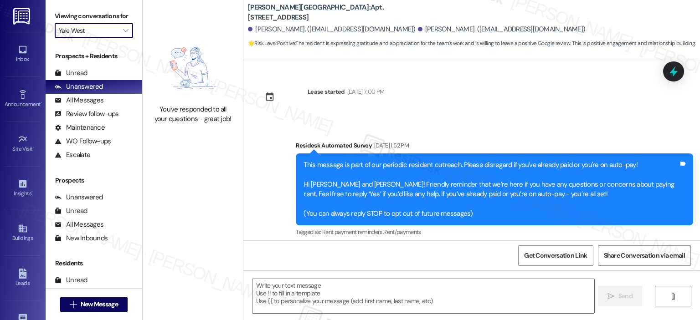
type textarea "Fetching suggested responses. Please feel free to read through the conversation…"
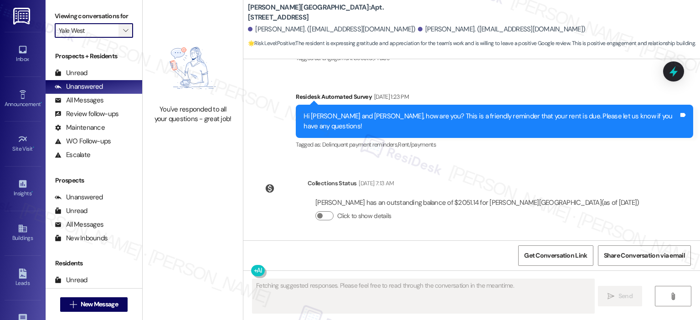
scroll to position [6763, 0]
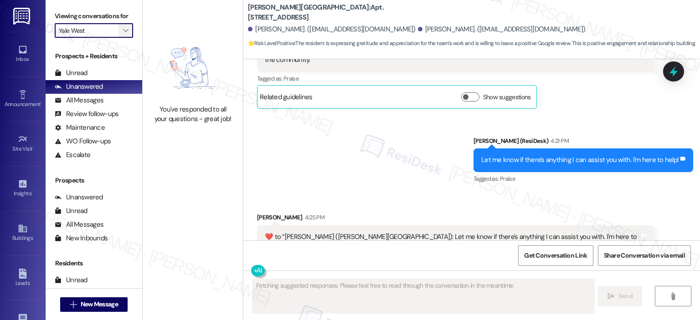
click at [121, 24] on span "" at bounding box center [125, 30] width 9 height 15
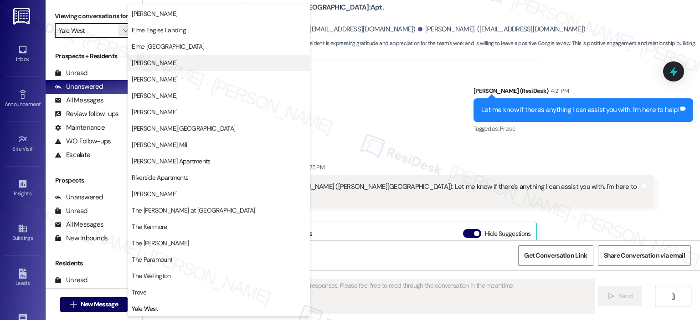
scroll to position [0, 0]
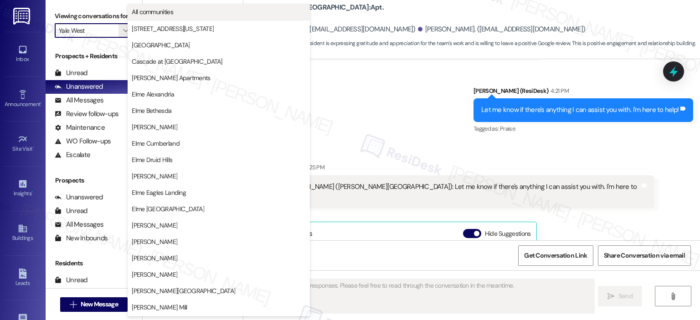
click at [180, 10] on span "All communities" at bounding box center [219, 11] width 174 height 9
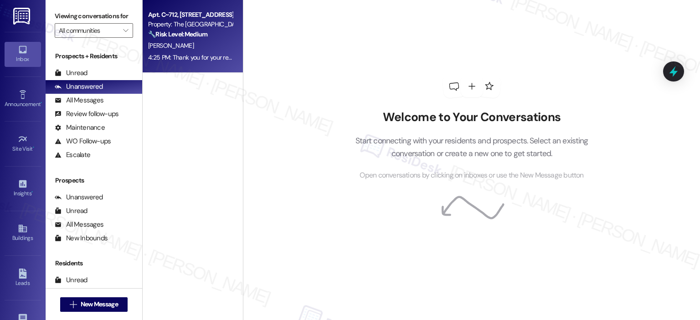
click at [195, 50] on div "[PERSON_NAME]" at bounding box center [190, 45] width 86 height 11
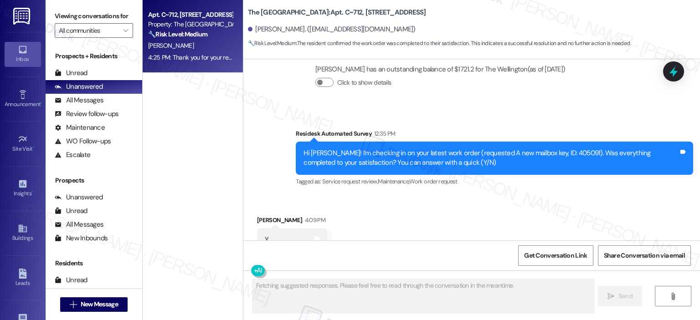
scroll to position [4172, 0]
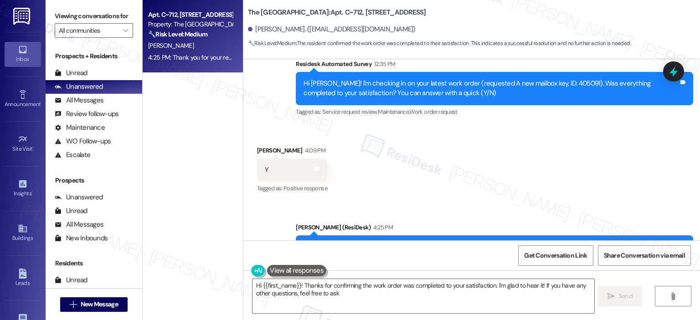
type textarea "Hi {{first_name}}! Thanks for confirming the work order was completed to your s…"
click at [118, 29] on button "" at bounding box center [125, 30] width 15 height 15
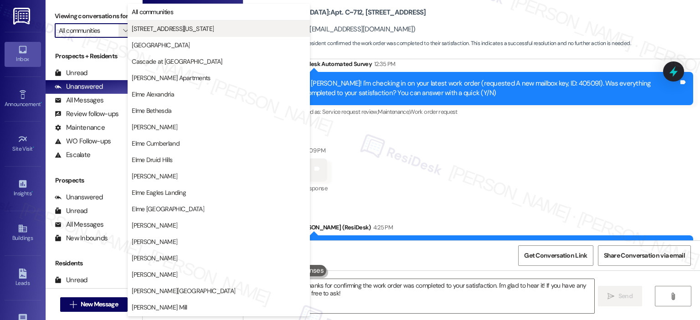
click at [142, 31] on span "[STREET_ADDRESS][US_STATE]" at bounding box center [173, 28] width 82 height 9
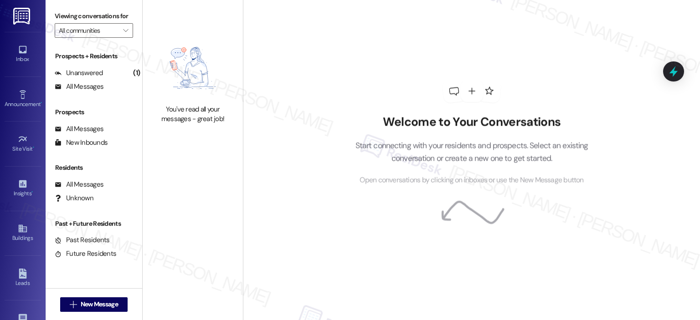
type input "[STREET_ADDRESS][US_STATE]"
